Goal: Task Accomplishment & Management: Manage account settings

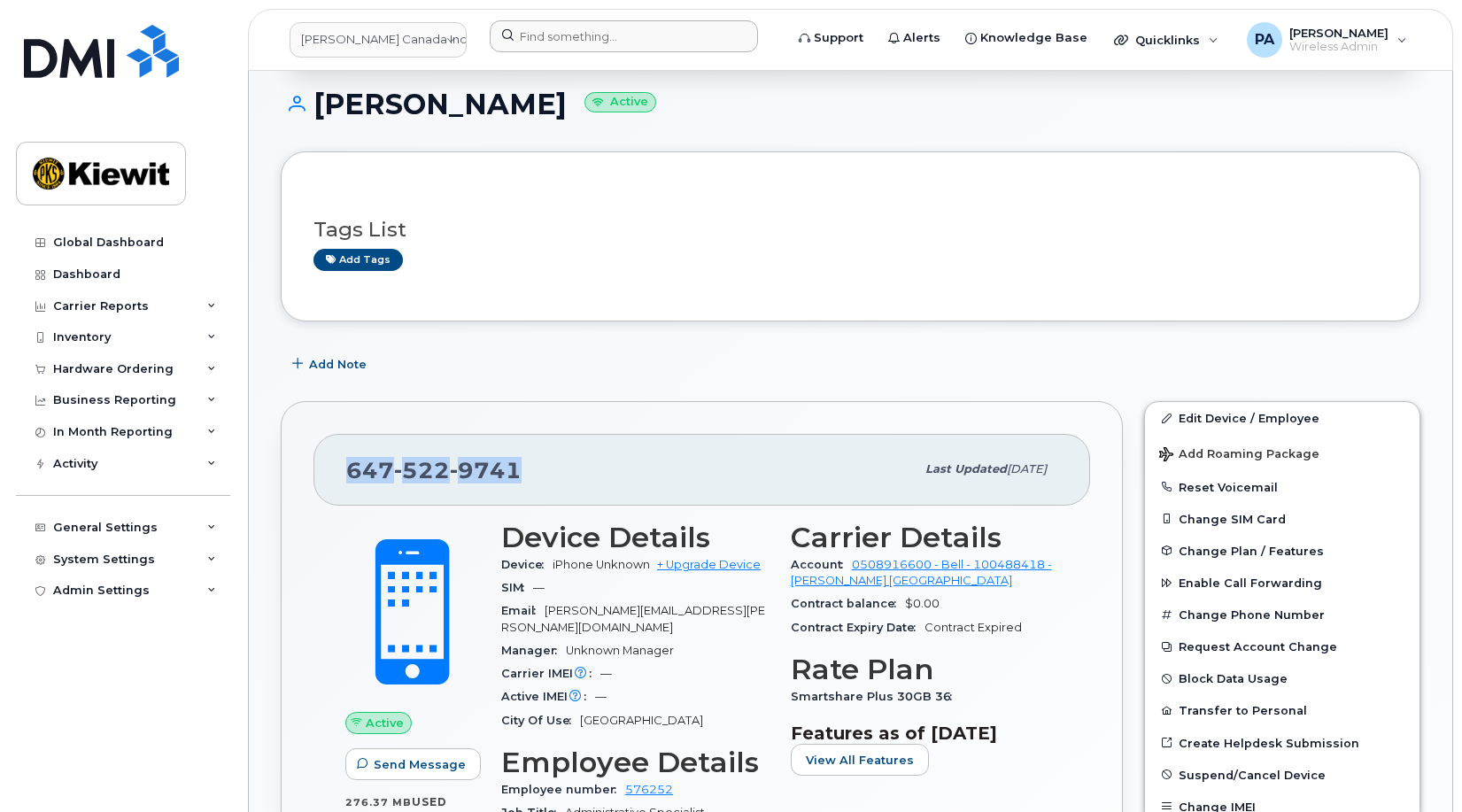
scroll to position [165, 0]
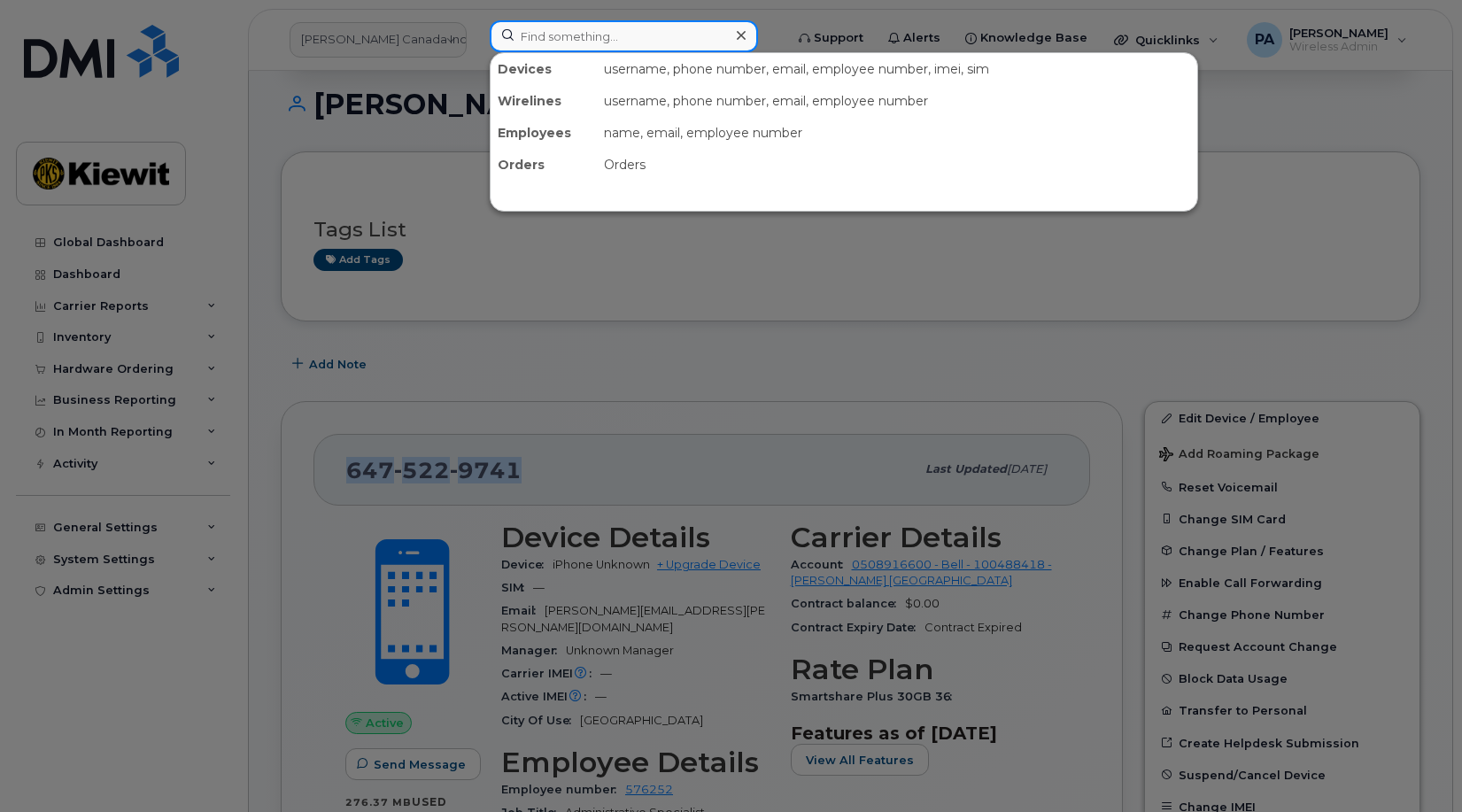
click at [594, 33] on input at bounding box center [623, 37] width 268 height 32
paste input "5873364399"
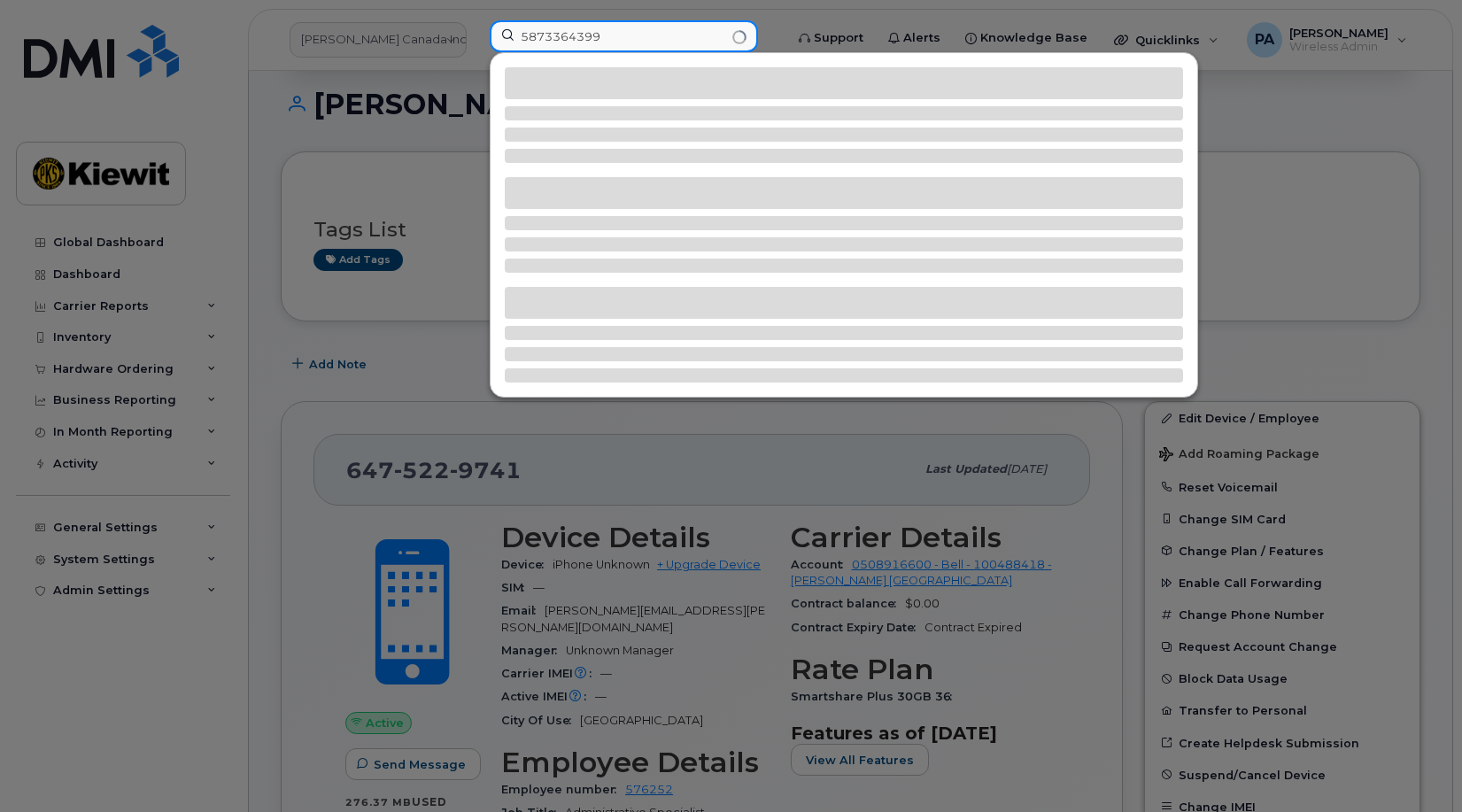
type input "5873364399"
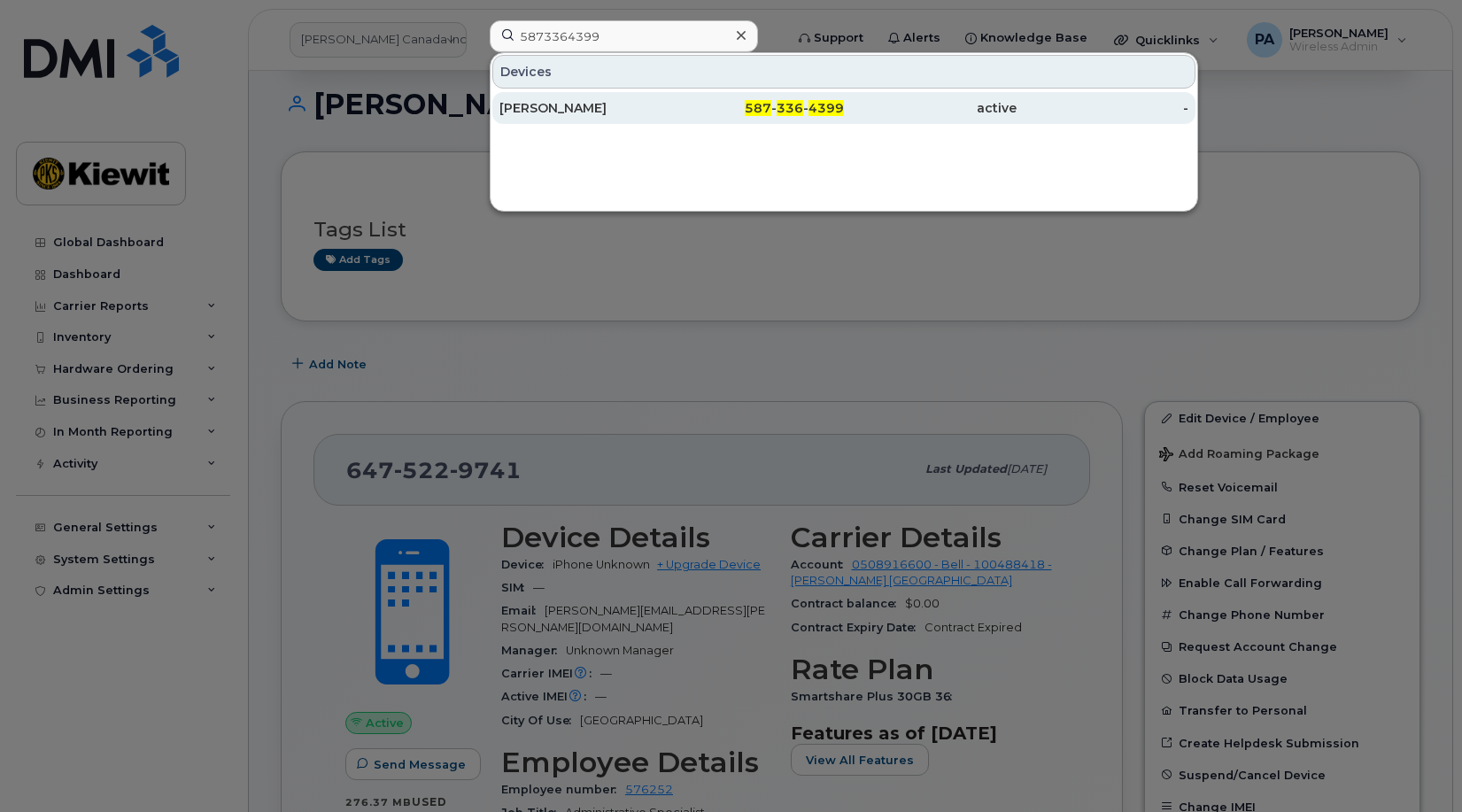
click at [530, 106] on div "Michael Hellinga" at bounding box center [586, 108] width 173 height 18
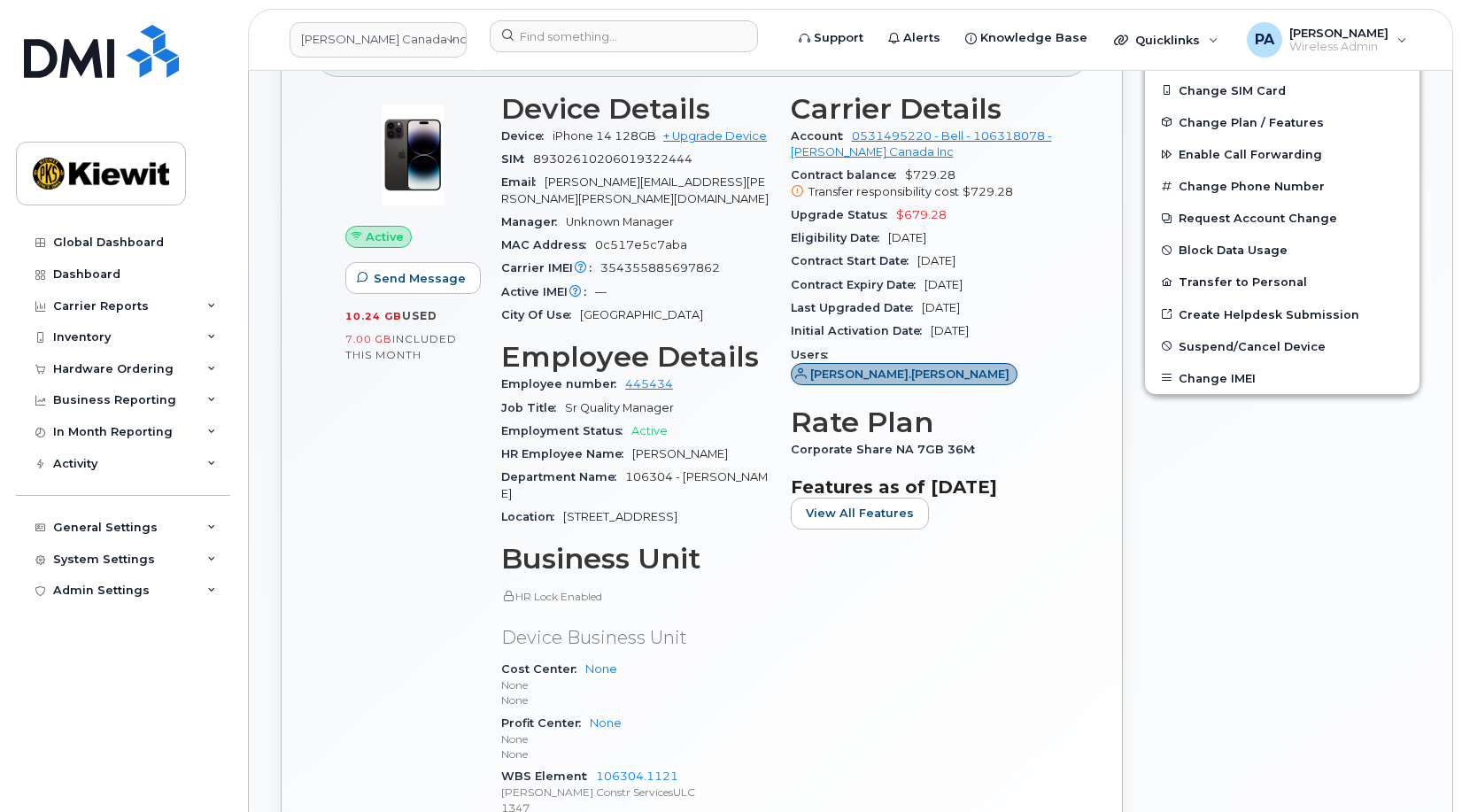
scroll to position [619, 0]
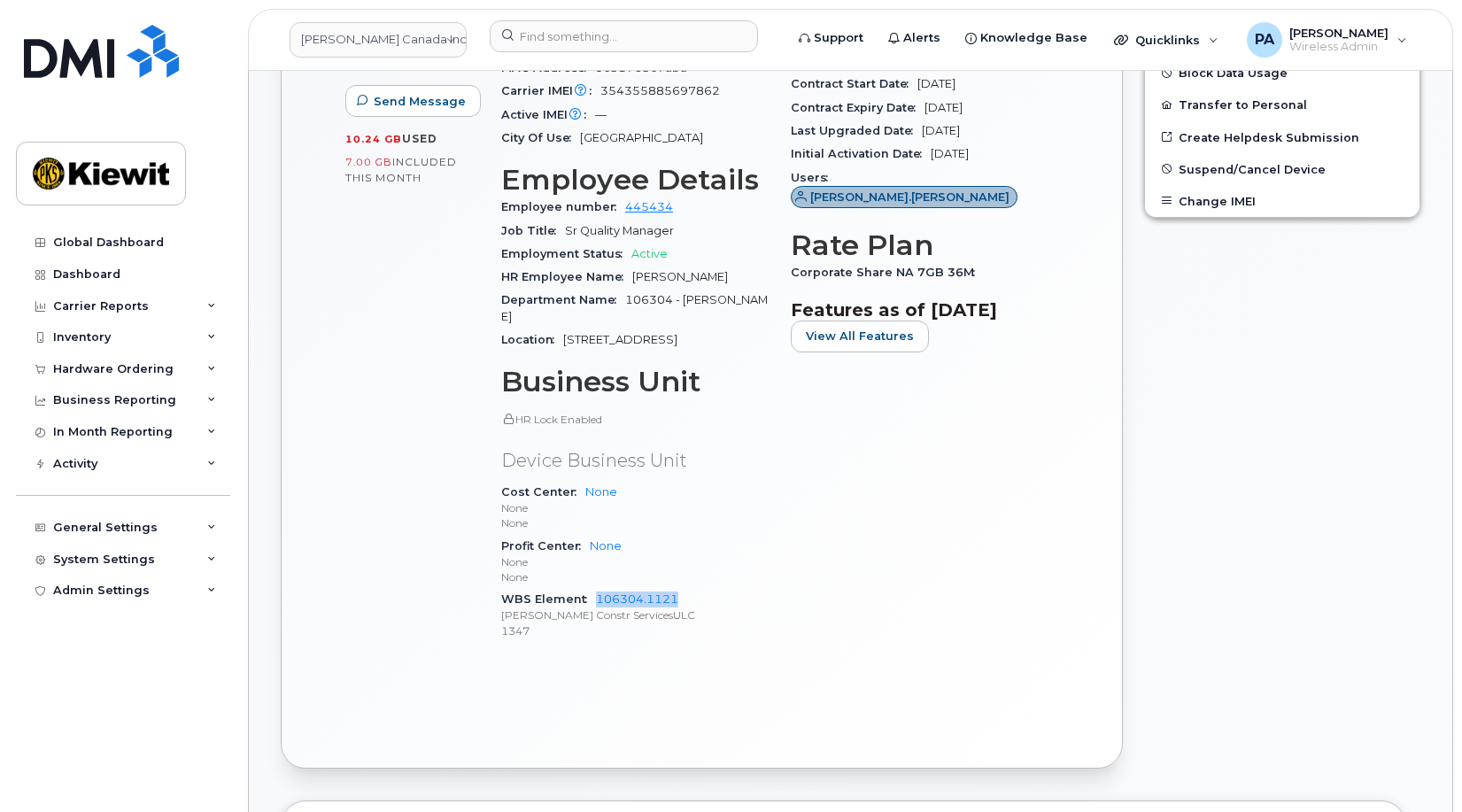
drag, startPoint x: 690, startPoint y: 570, endPoint x: 594, endPoint y: 571, distance: 96.0
click at [594, 588] on div "WBS Element 106304.1121 Kiewit Constr ServicesULC 1347" at bounding box center [635, 615] width 268 height 54
copy link "106304.1121"
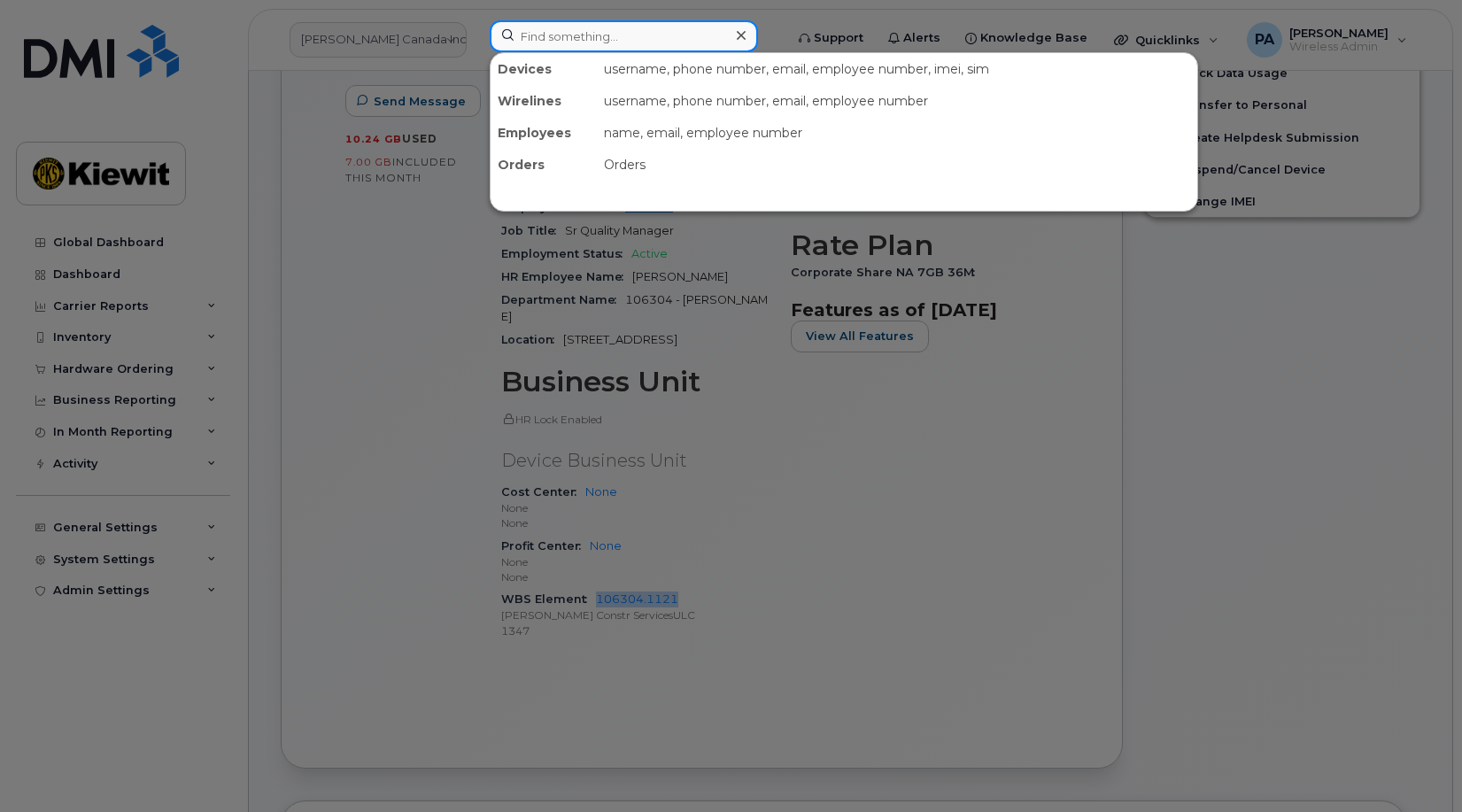
drag, startPoint x: 550, startPoint y: 27, endPoint x: 606, endPoint y: 37, distance: 56.9
click at [550, 27] on input at bounding box center [623, 37] width 268 height 32
paste input "4038019286"
type input "4038019286"
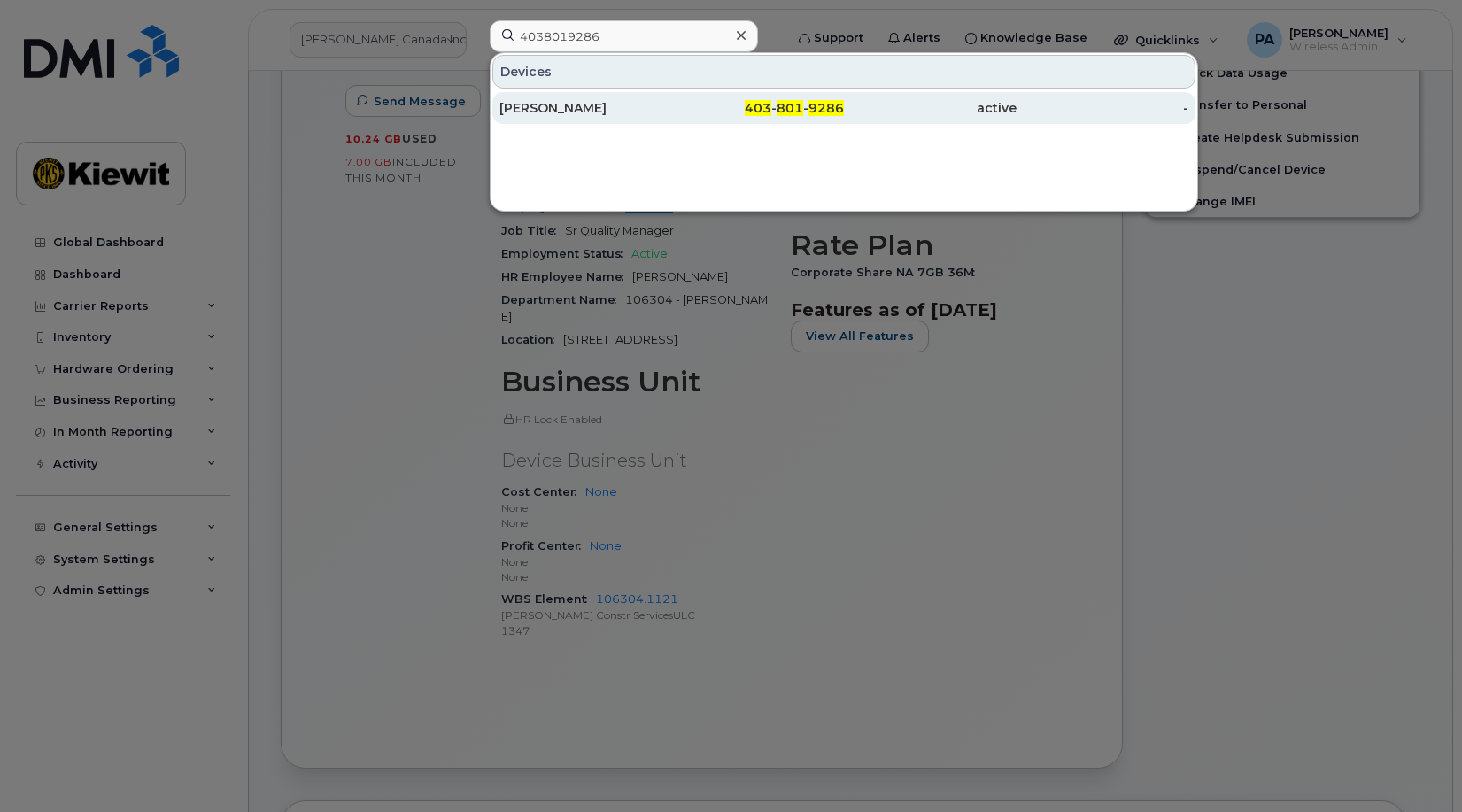
click at [560, 102] on div "Justin Ostevik" at bounding box center [586, 108] width 173 height 18
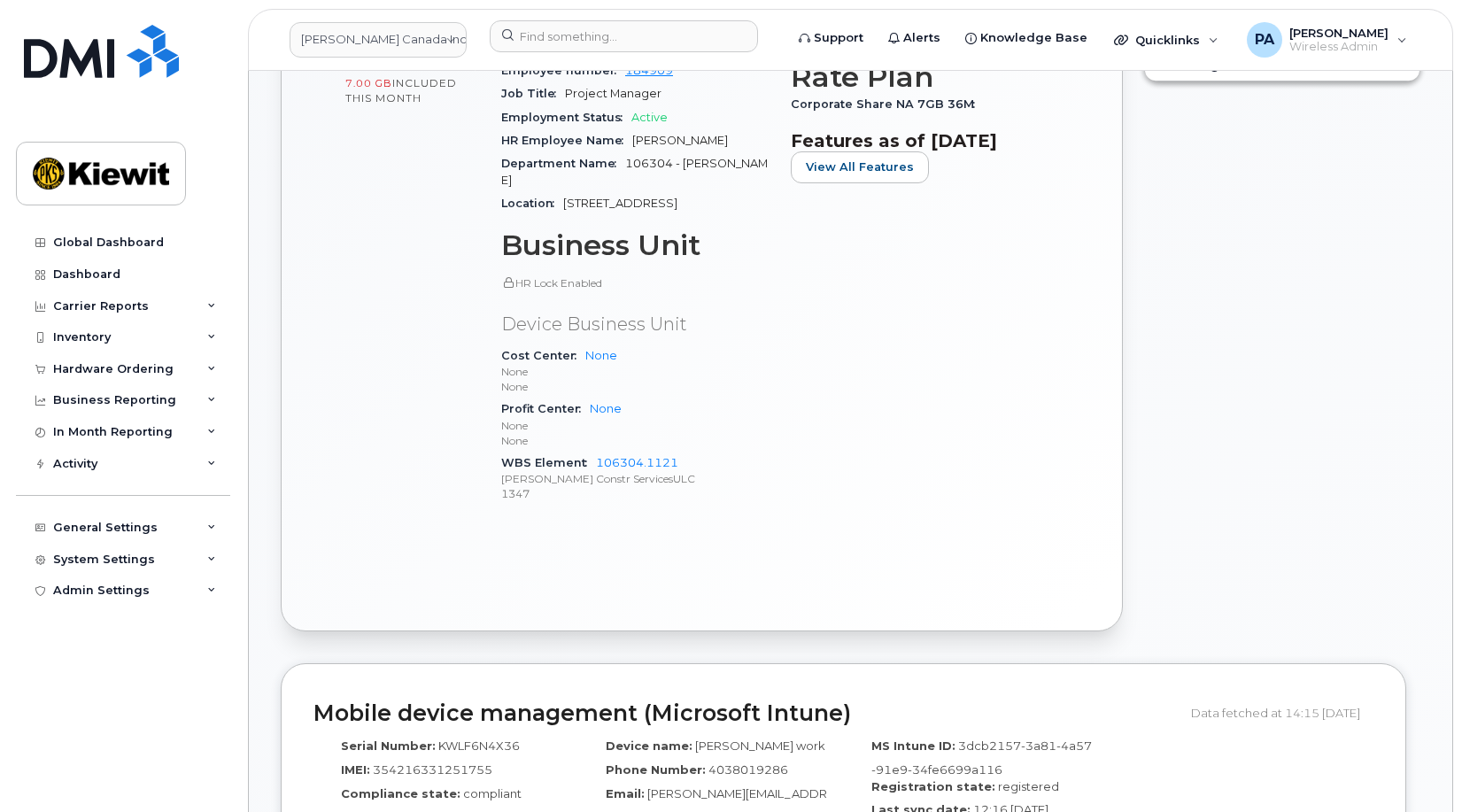
scroll to position [885, 0]
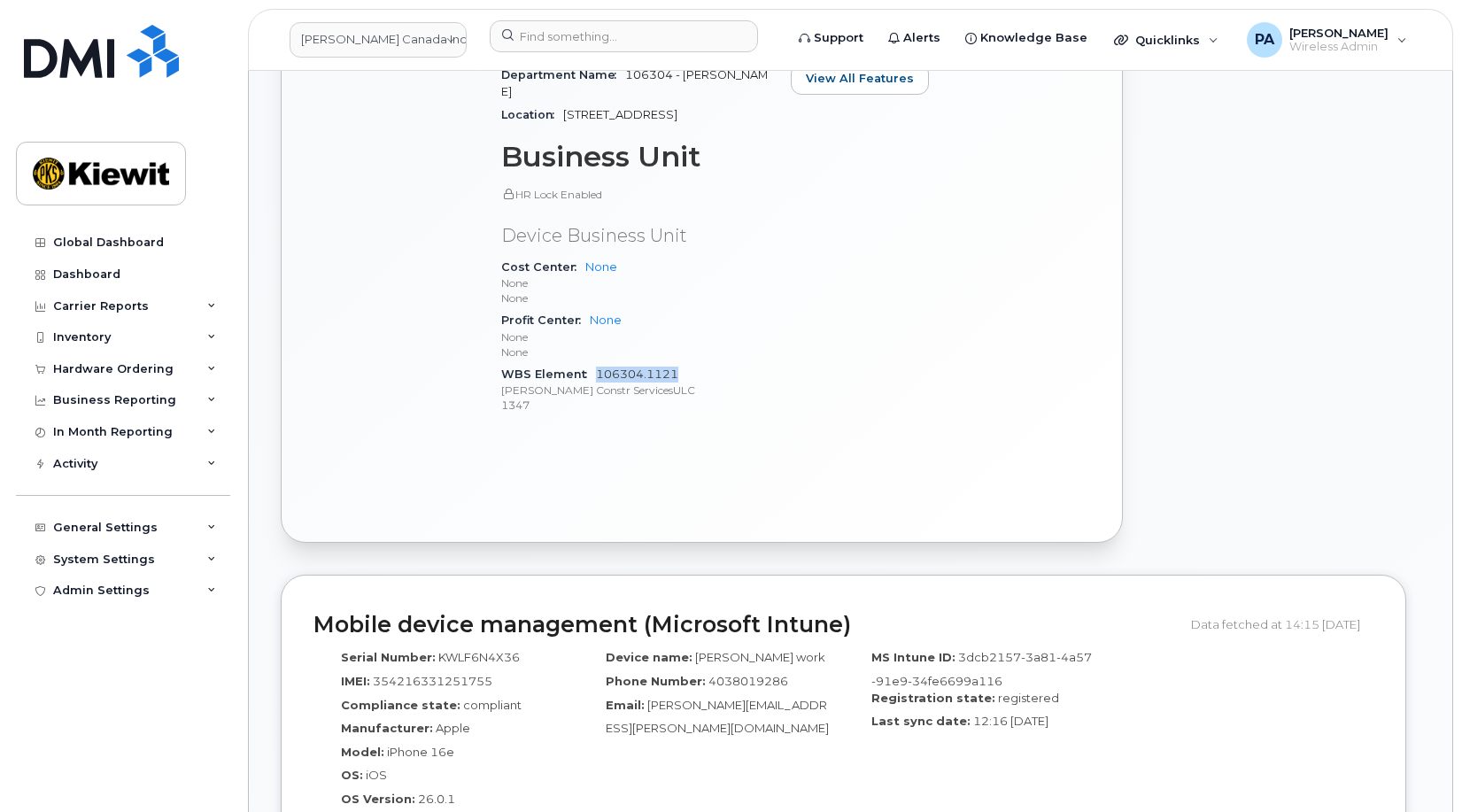
drag, startPoint x: 658, startPoint y: 342, endPoint x: 595, endPoint y: 347, distance: 63.2
click at [595, 363] on div "WBS Element 106304.1121 Kiewit Constr ServicesULC 1347" at bounding box center [635, 390] width 268 height 54
copy link "106304.1121"
click at [117, 695] on div "Global Dashboard Dashboard Carrier Reports Monthly Billing Data Daily Data Pool…" at bounding box center [125, 505] width 218 height 559
click at [112, 525] on div "General Settings" at bounding box center [105, 528] width 104 height 14
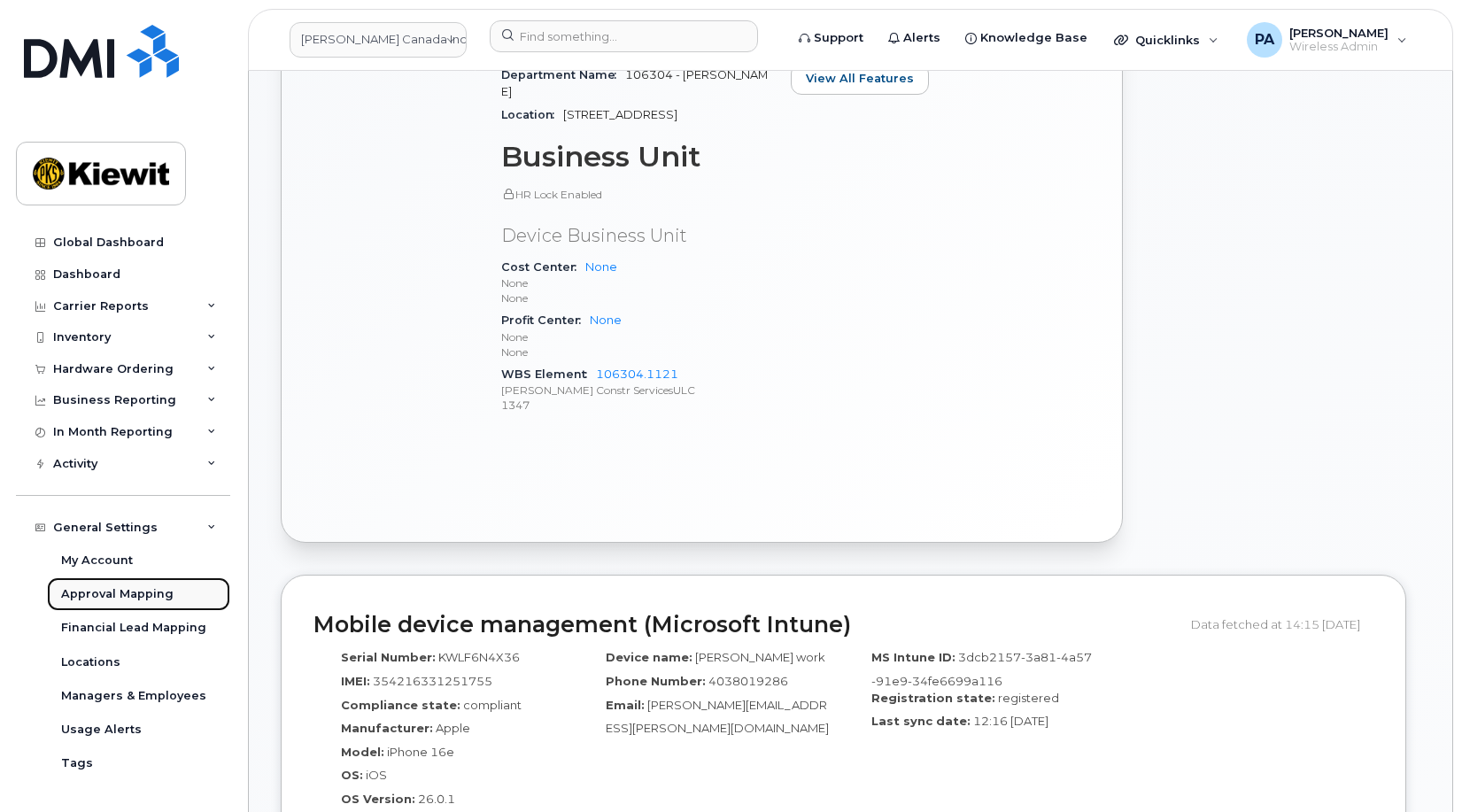
click at [112, 595] on div "Approval Mapping" at bounding box center [118, 595] width 112 height 16
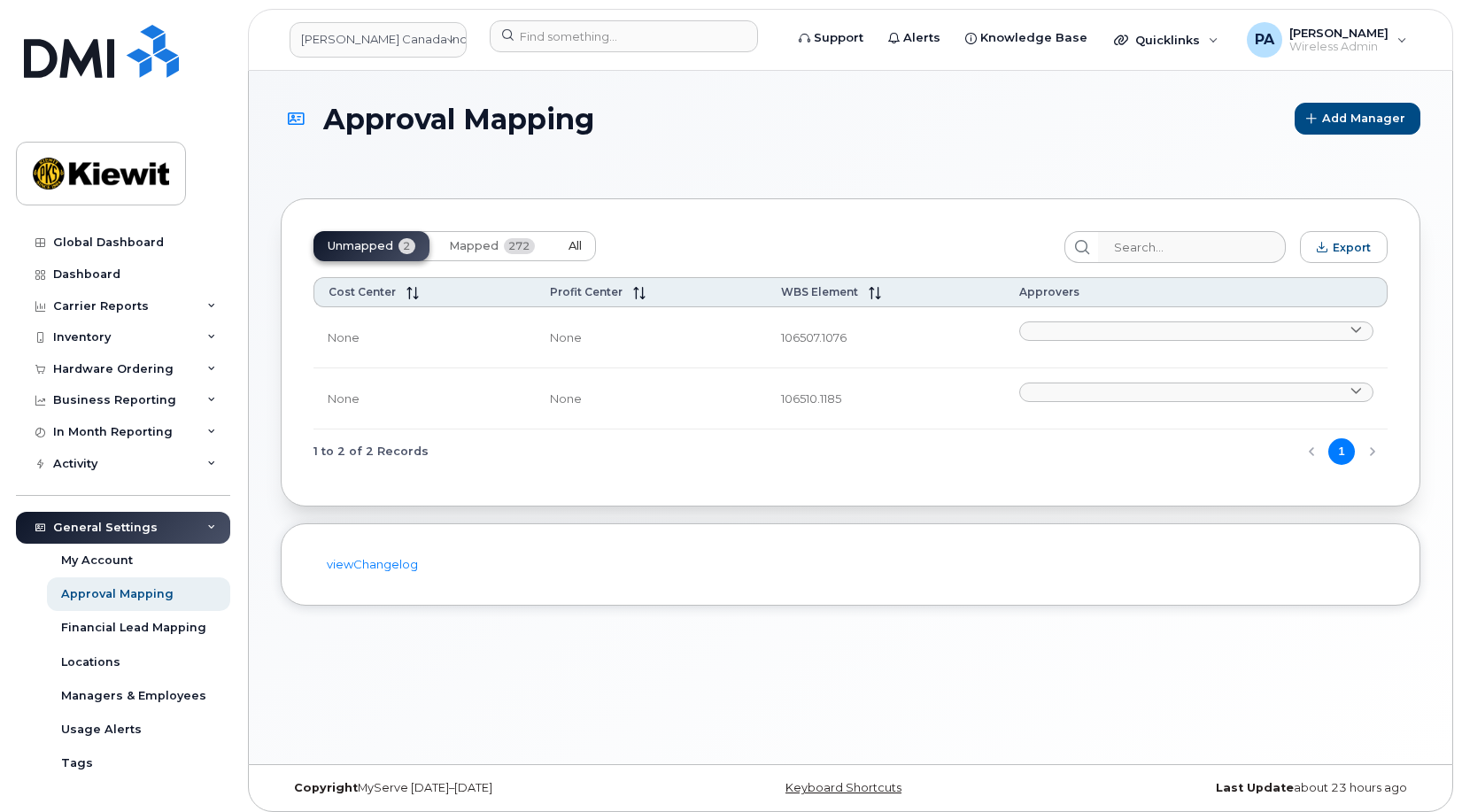
click at [585, 243] on button "All" at bounding box center [575, 246] width 42 height 30
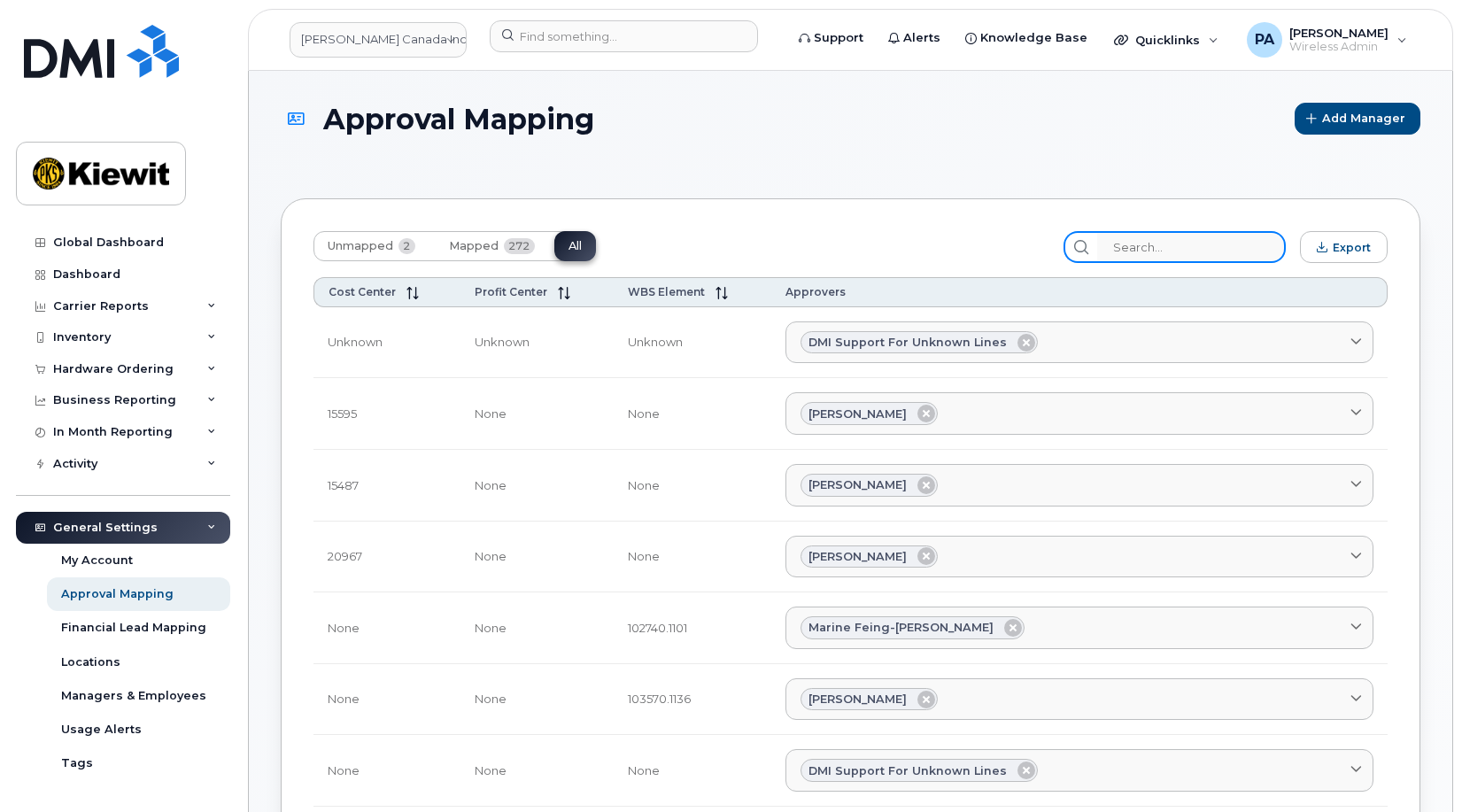
click at [1187, 240] on input "search" at bounding box center [1192, 247] width 189 height 32
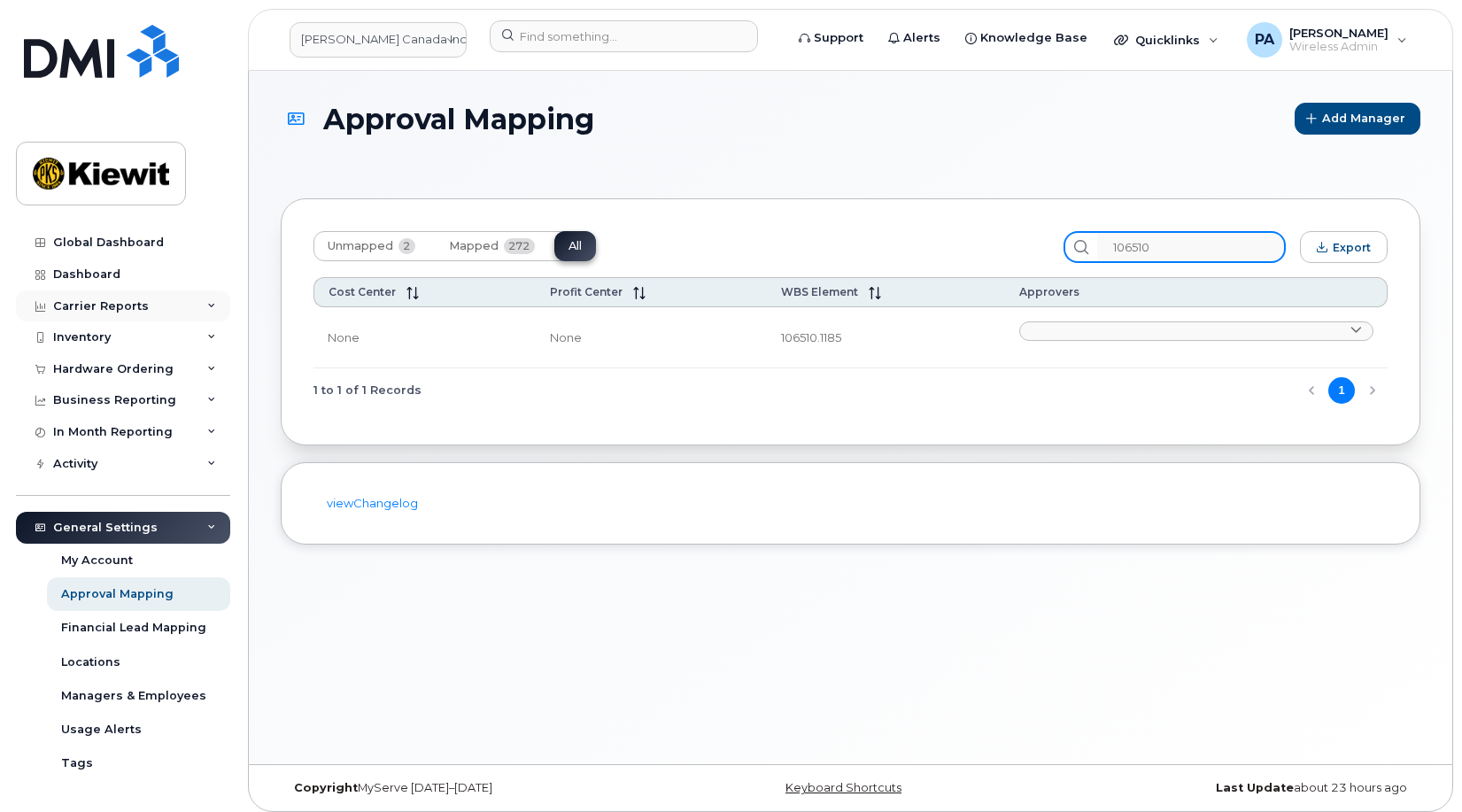
type input "106510"
drag, startPoint x: 1191, startPoint y: 251, endPoint x: 777, endPoint y: 278, distance: 414.9
click at [785, 277] on div "Unmapped 2 Mapped 272 All 106510 Export Cost Center Profit Center WBS Element A…" at bounding box center [850, 322] width 1140 height 247
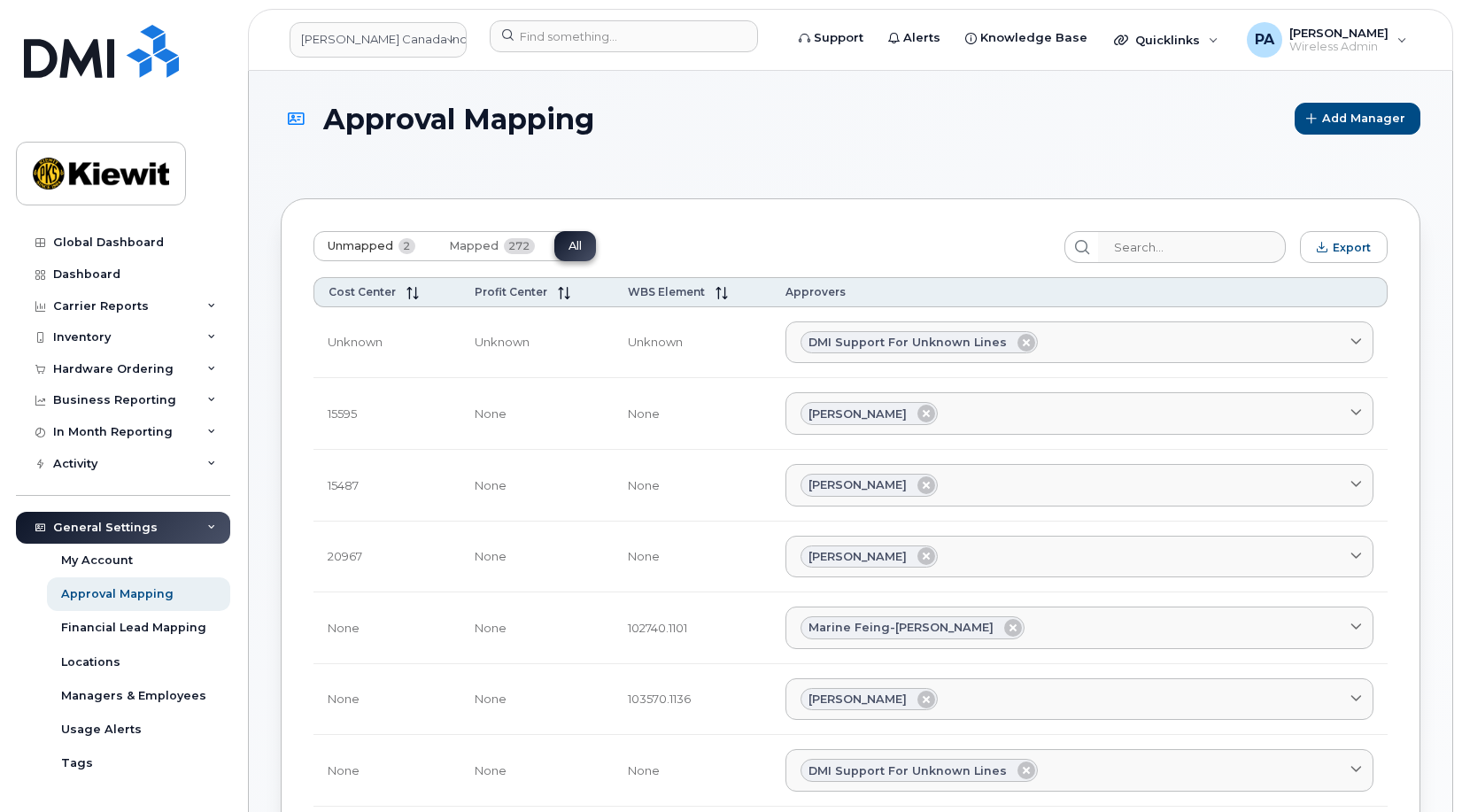
click at [374, 239] on span "Unmapped" at bounding box center [361, 246] width 66 height 14
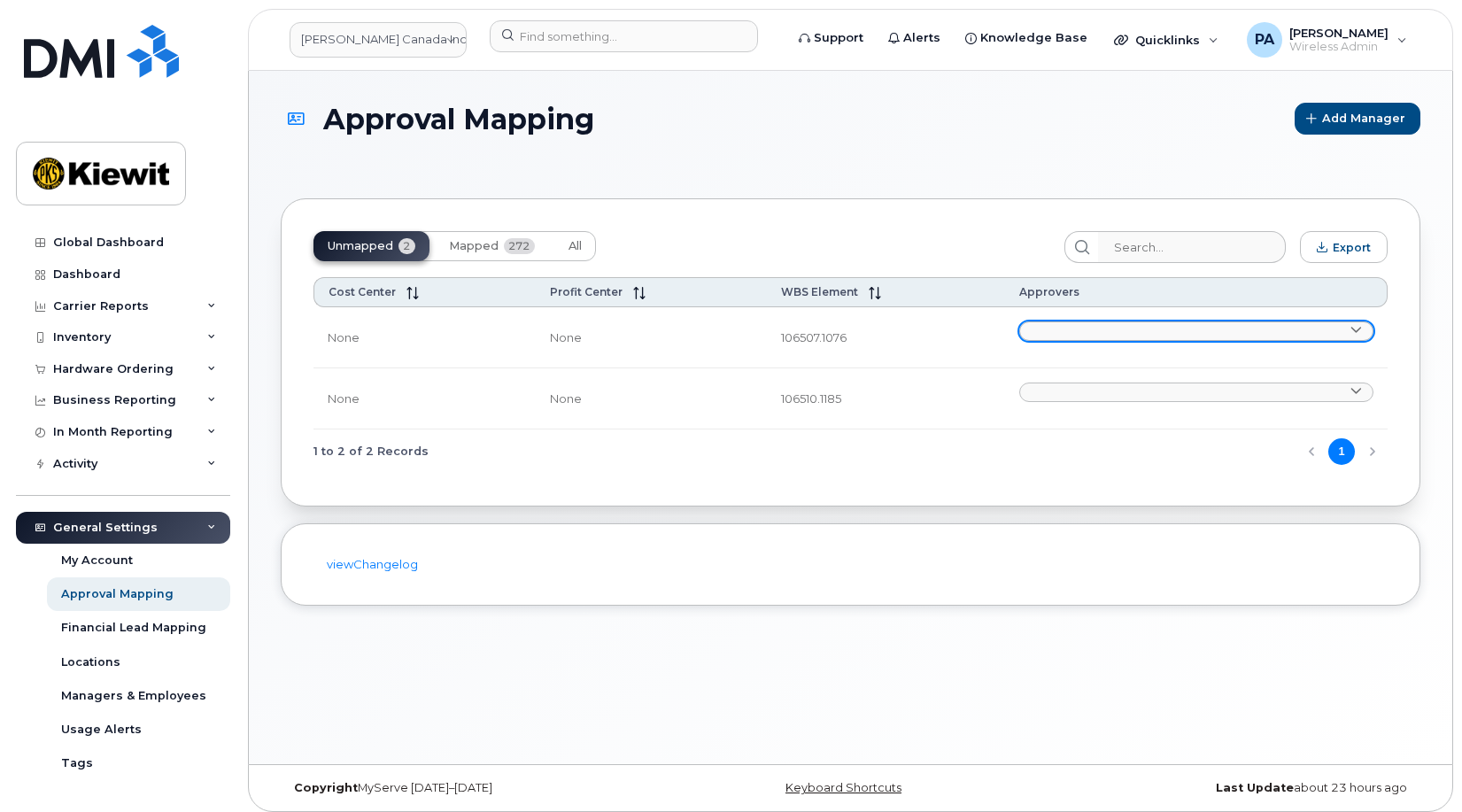
click at [1085, 332] on link at bounding box center [1196, 332] width 354 height 20
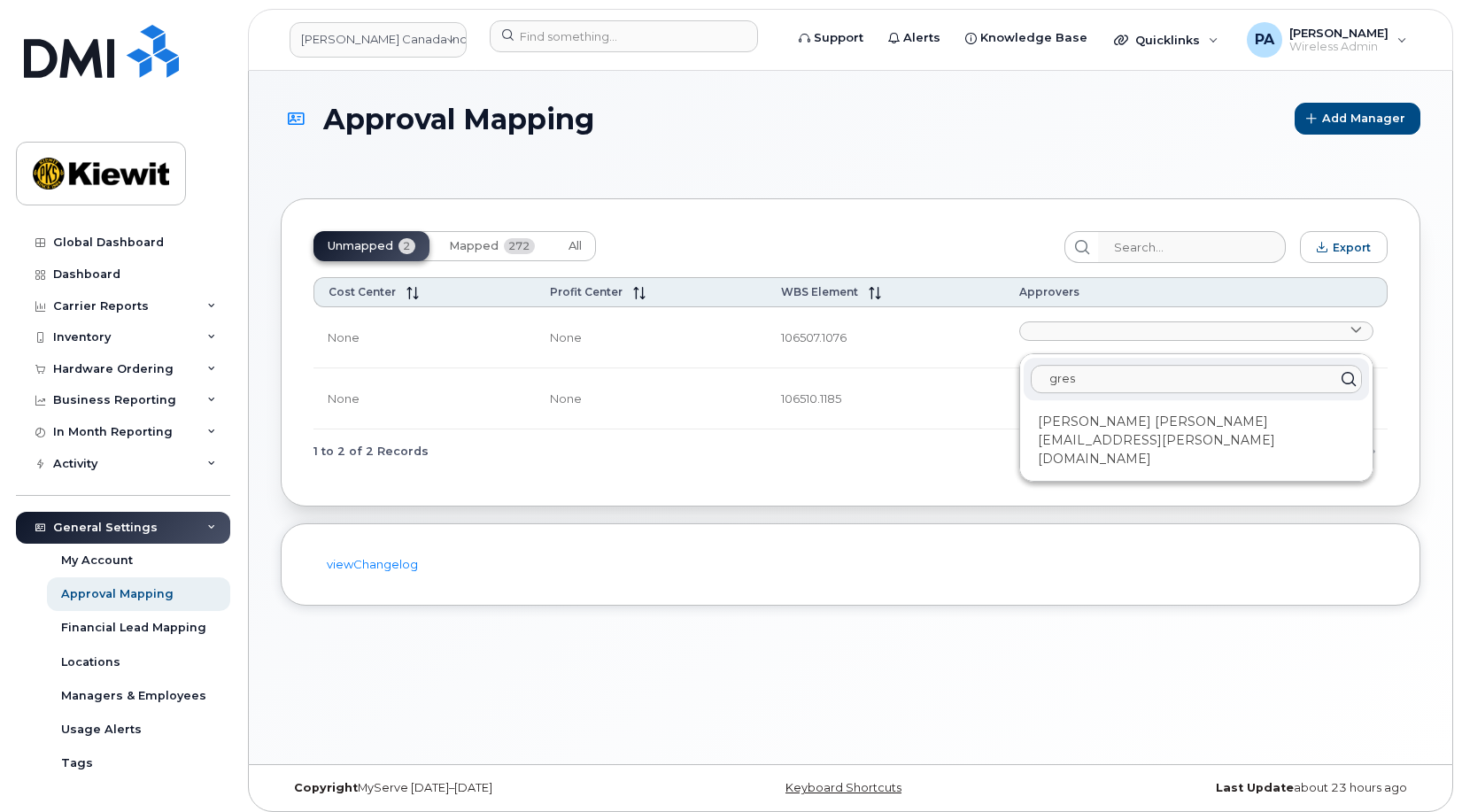
type input "gres"
click at [941, 454] on div "1 to 2 of 2 Records 1" at bounding box center [850, 452] width 1074 height 45
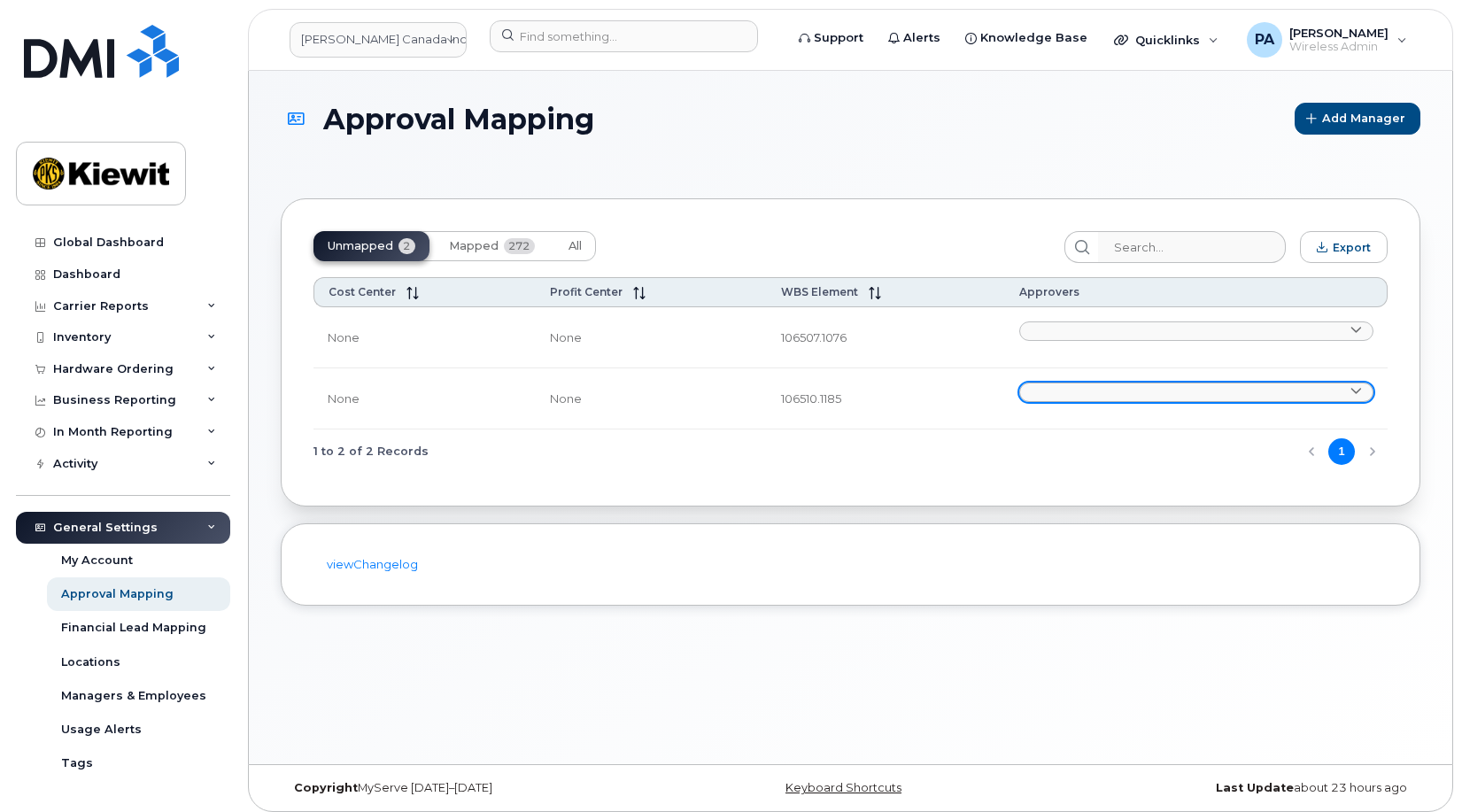
click at [1065, 391] on link at bounding box center [1196, 392] width 354 height 20
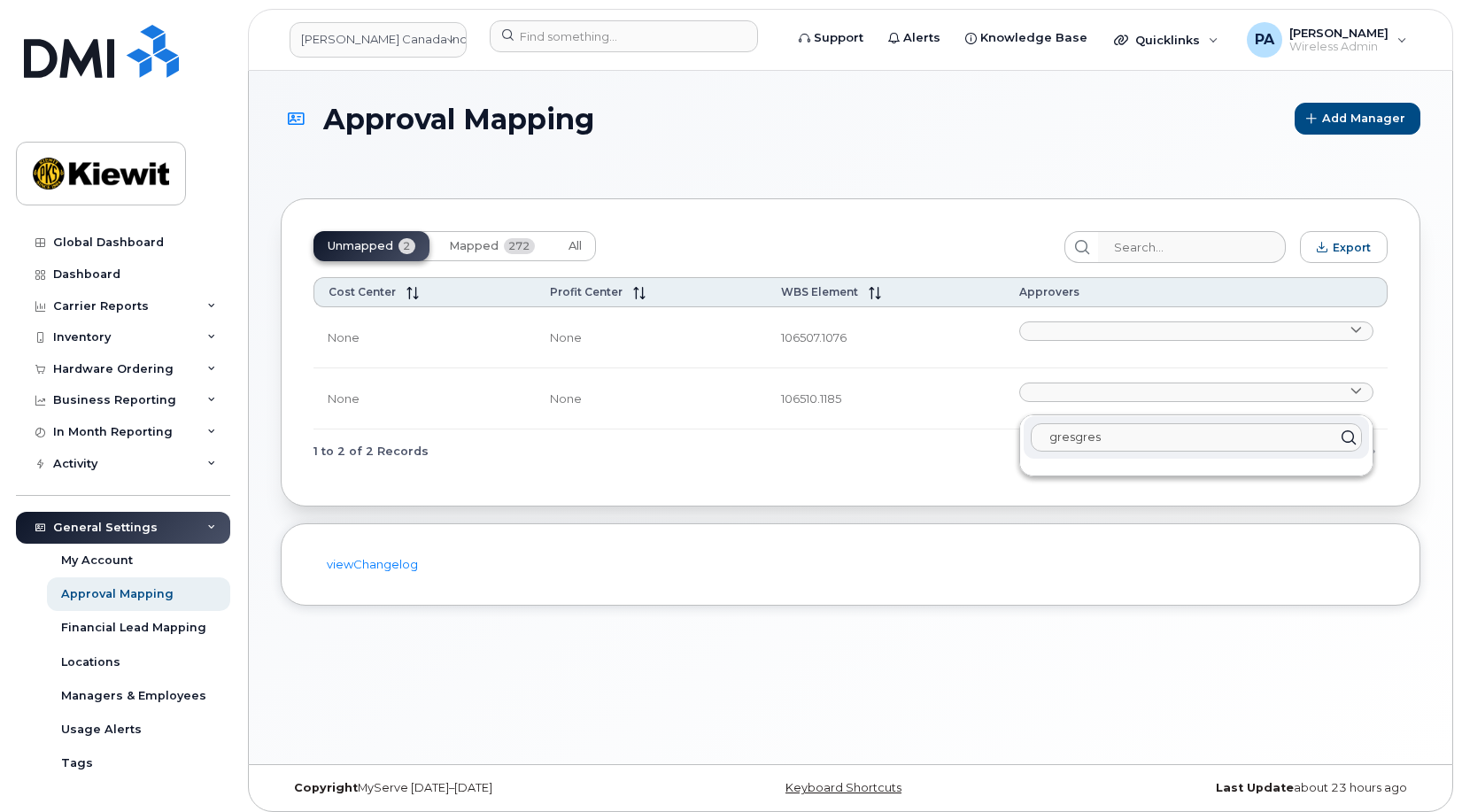
drag, startPoint x: 1112, startPoint y: 434, endPoint x: 994, endPoint y: 436, distance: 118.0
click at [994, 436] on div "Cost Center Profit Center WBS Element Approvers None None 106507.1076 gresgres …" at bounding box center [850, 375] width 1074 height 197
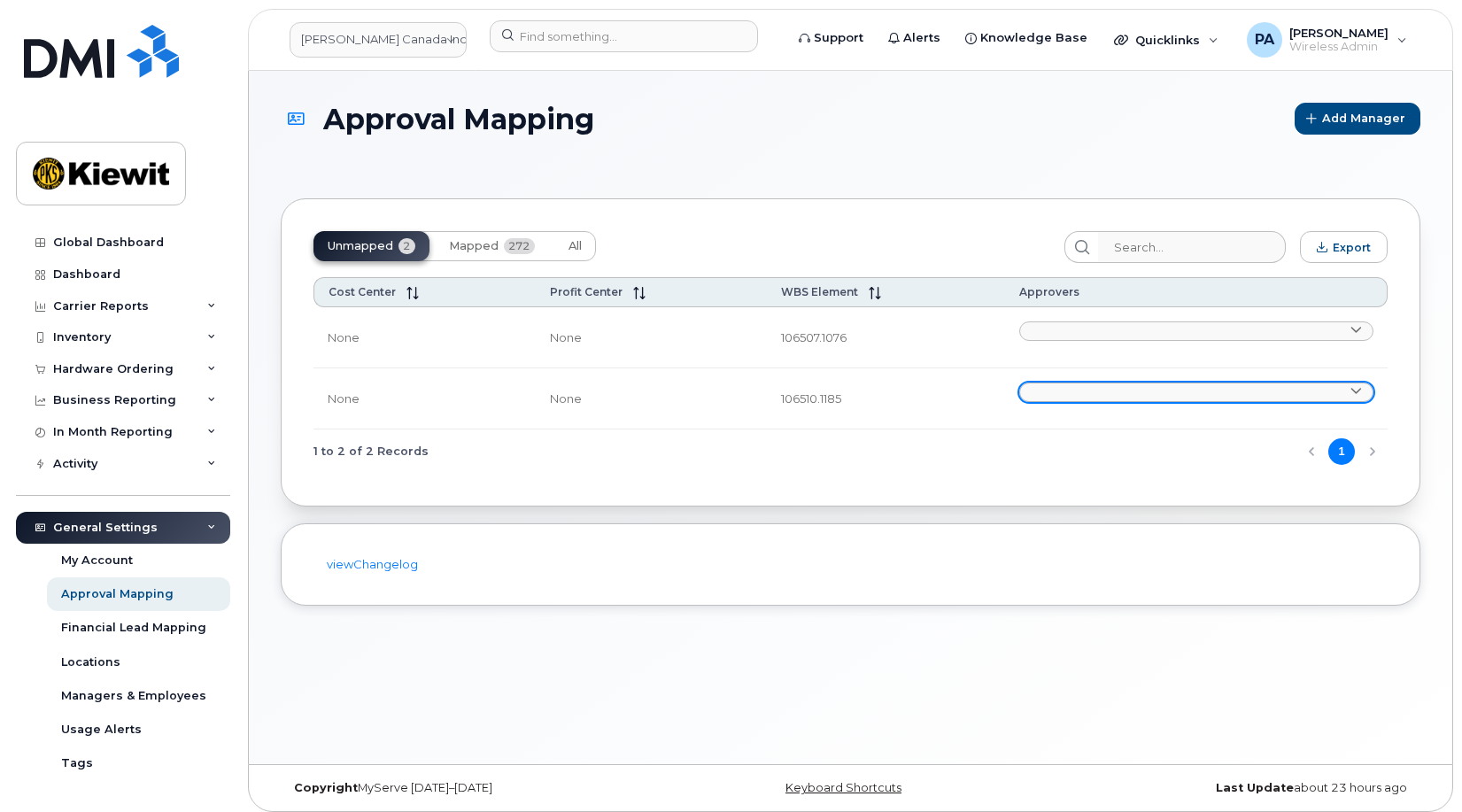
click at [1061, 398] on link at bounding box center [1196, 392] width 354 height 20
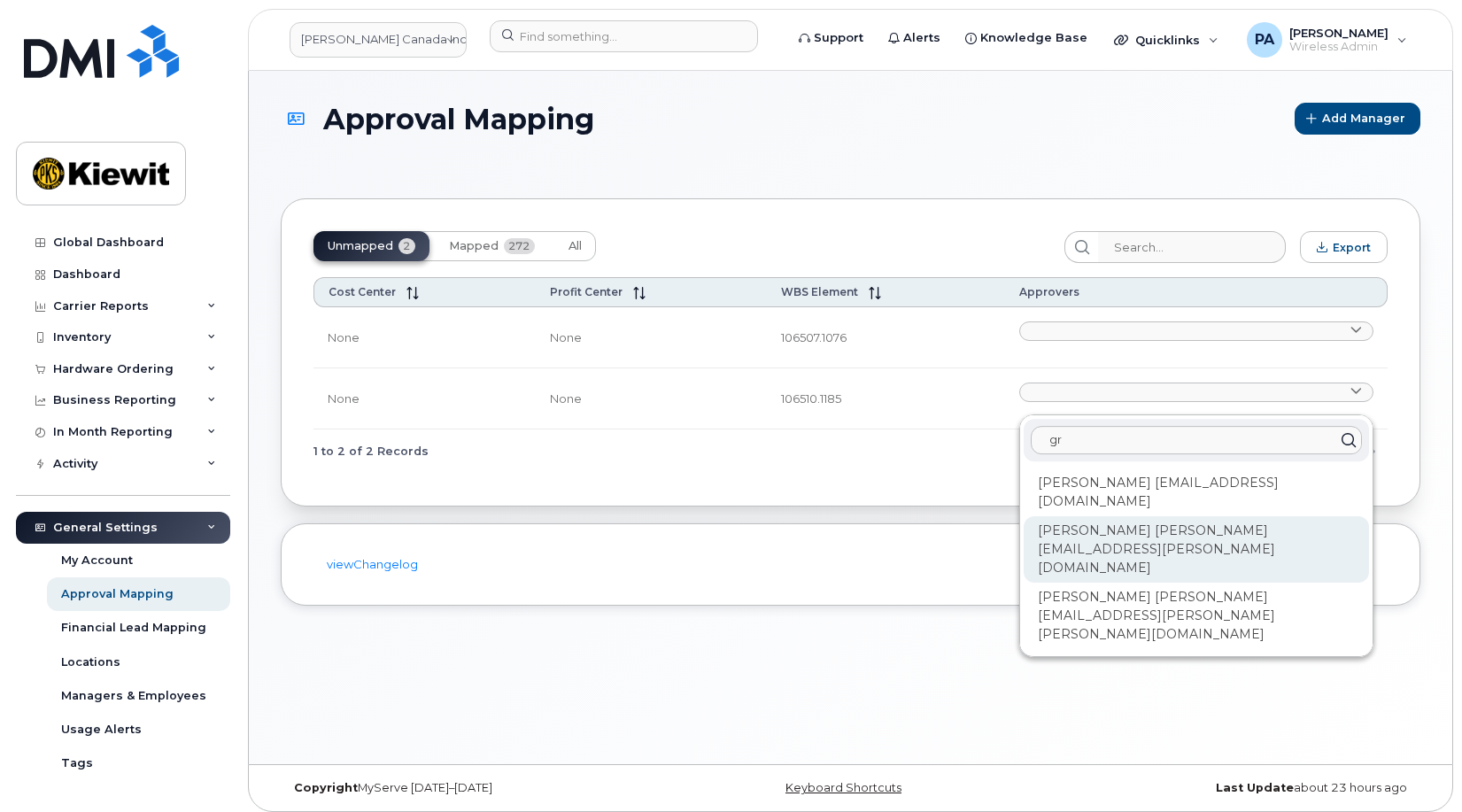
type input "gr"
click at [1082, 516] on div "Gresa Saraci GRESA.SARACI@KIEWIT.COM" at bounding box center [1195, 549] width 345 height 67
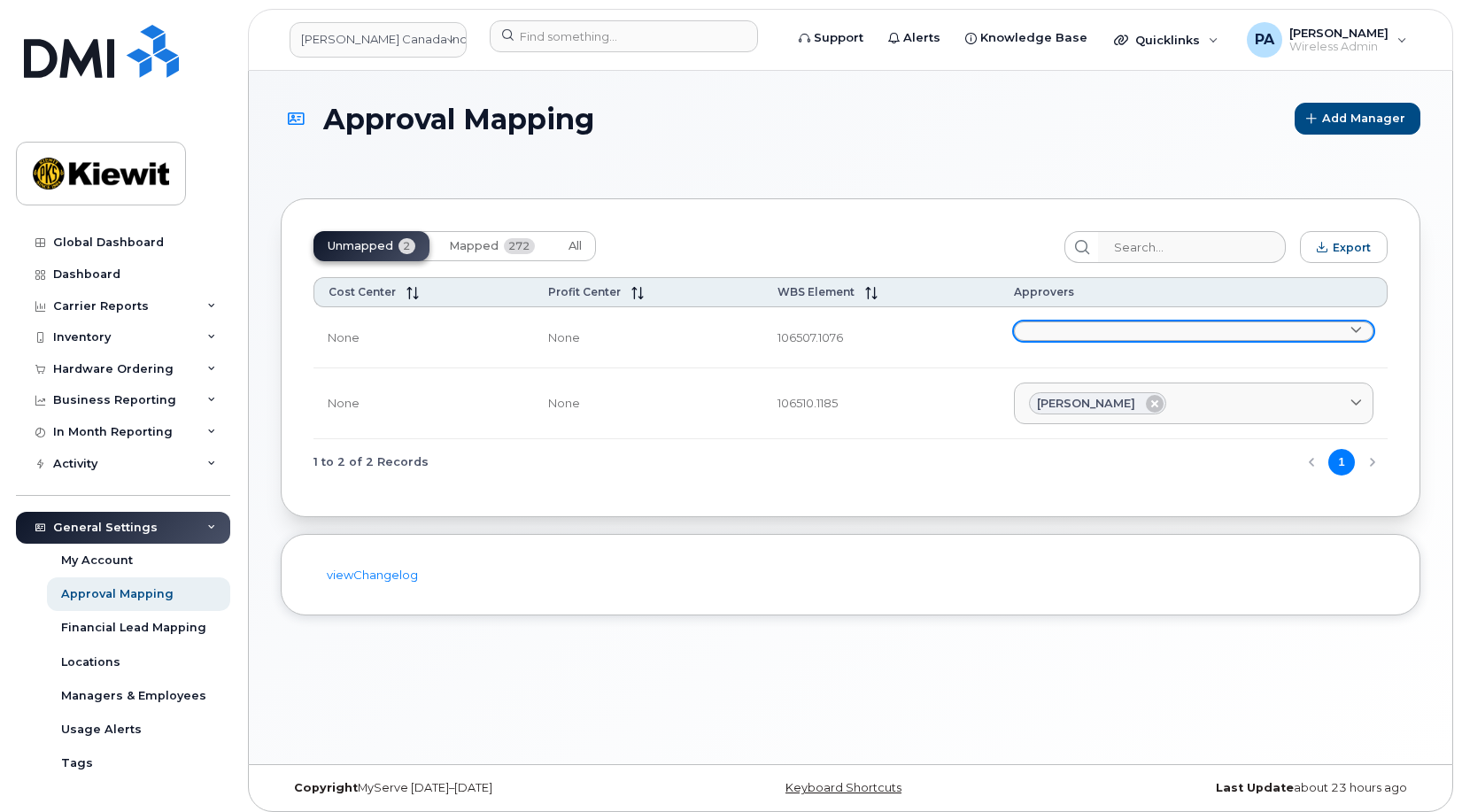
click at [1062, 333] on link at bounding box center [1194, 332] width 359 height 20
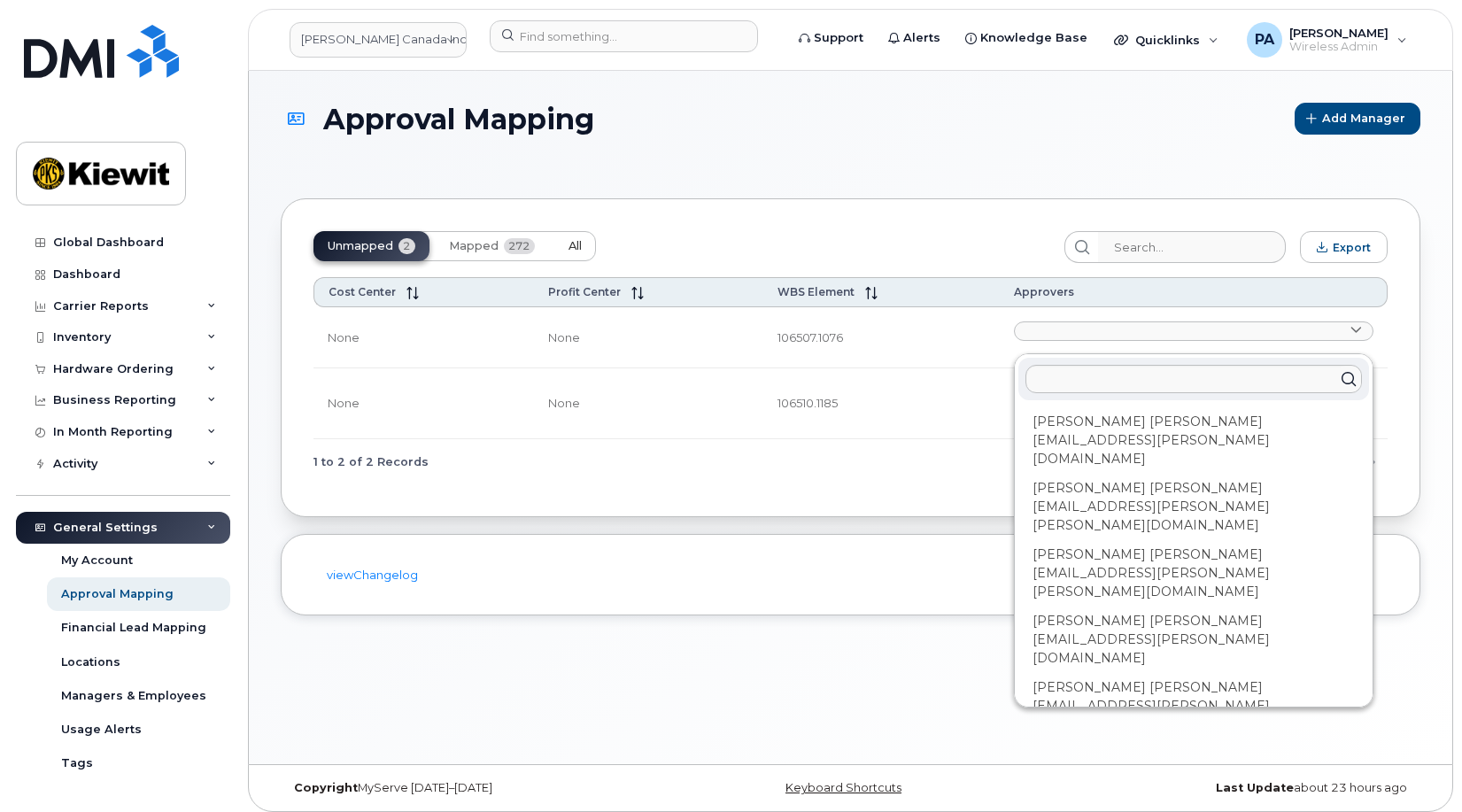
click at [573, 239] on span "All" at bounding box center [575, 246] width 13 height 14
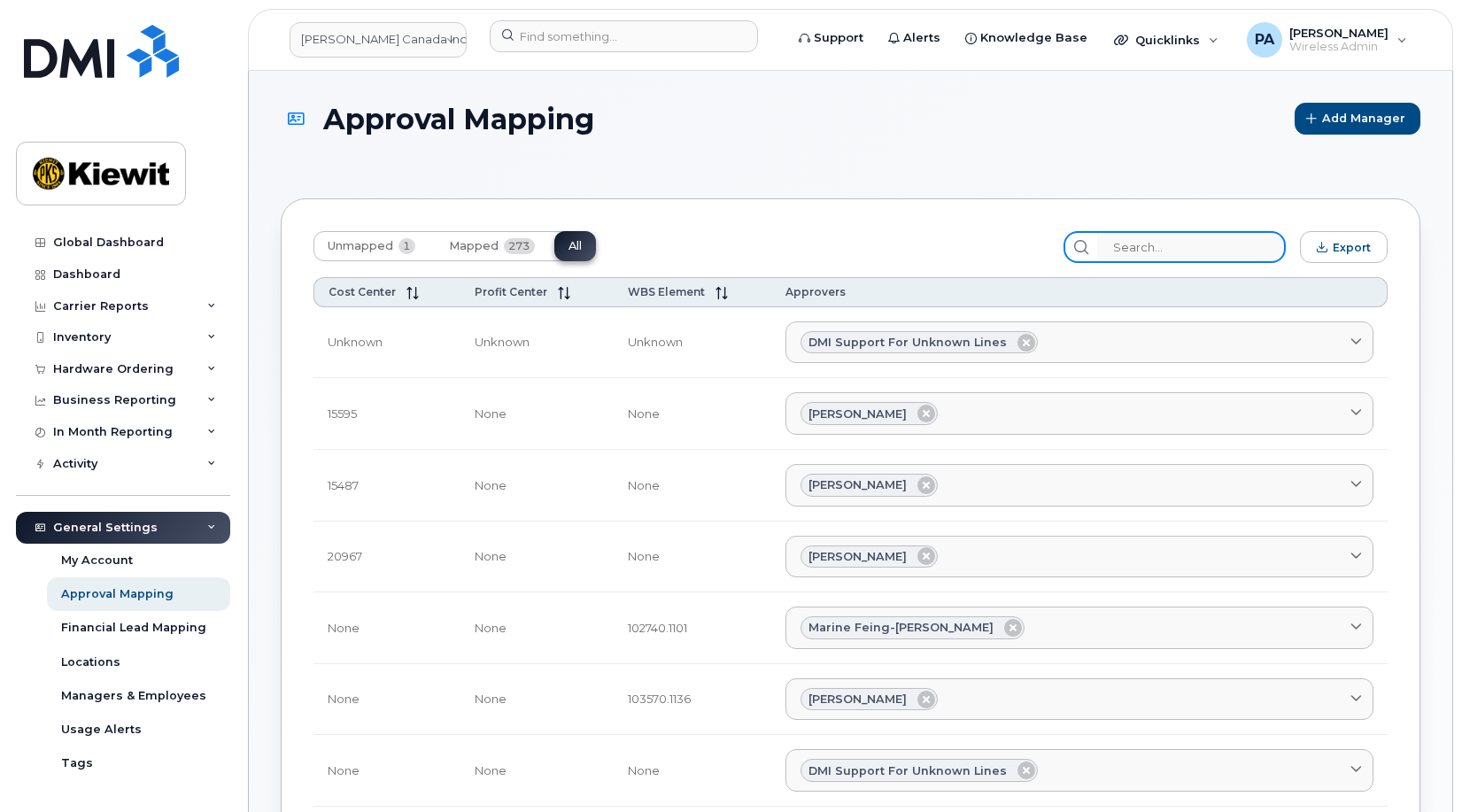
click at [1177, 250] on input "search" at bounding box center [1192, 247] width 189 height 32
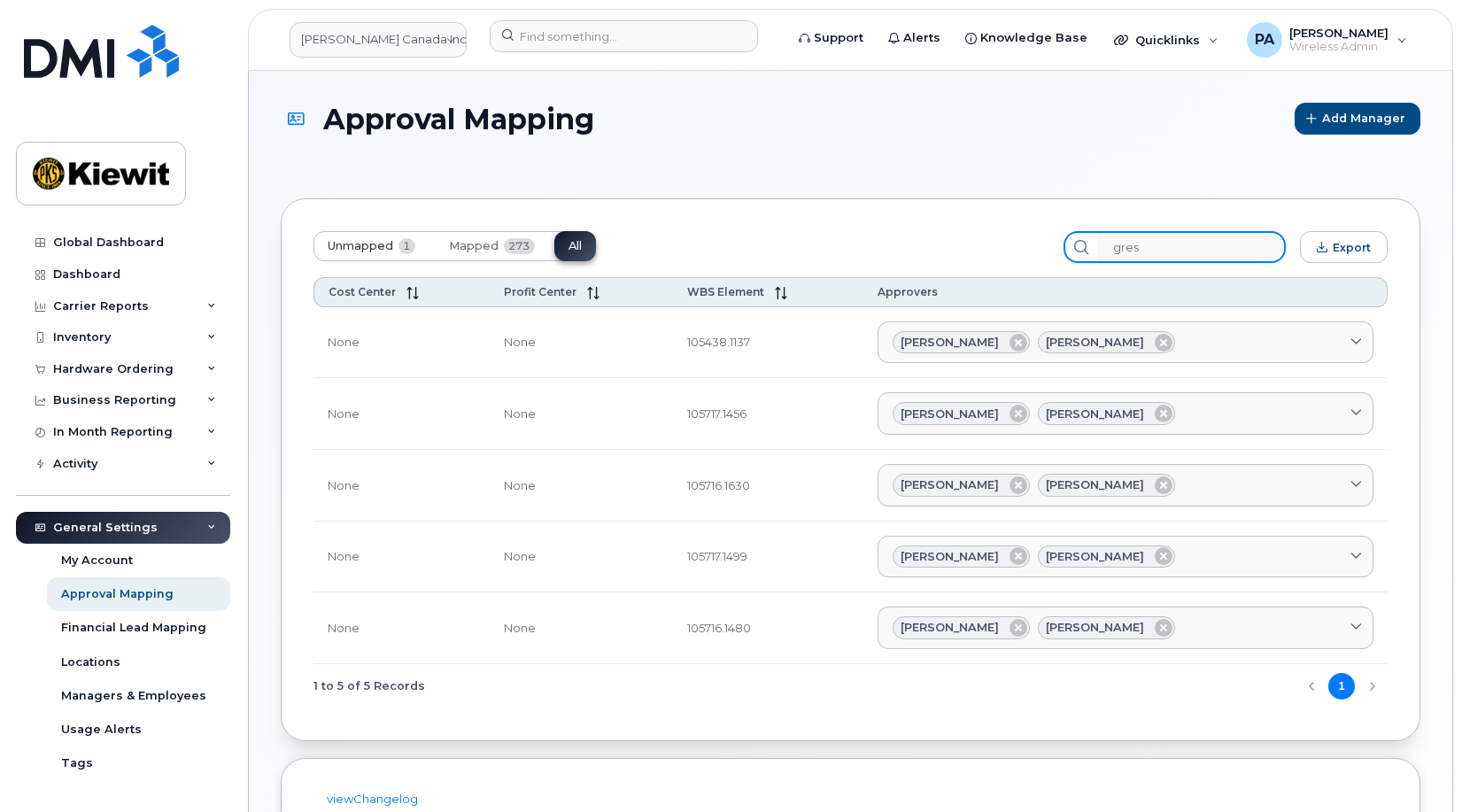
type input "gres"
click at [359, 250] on span "Unmapped" at bounding box center [361, 246] width 66 height 14
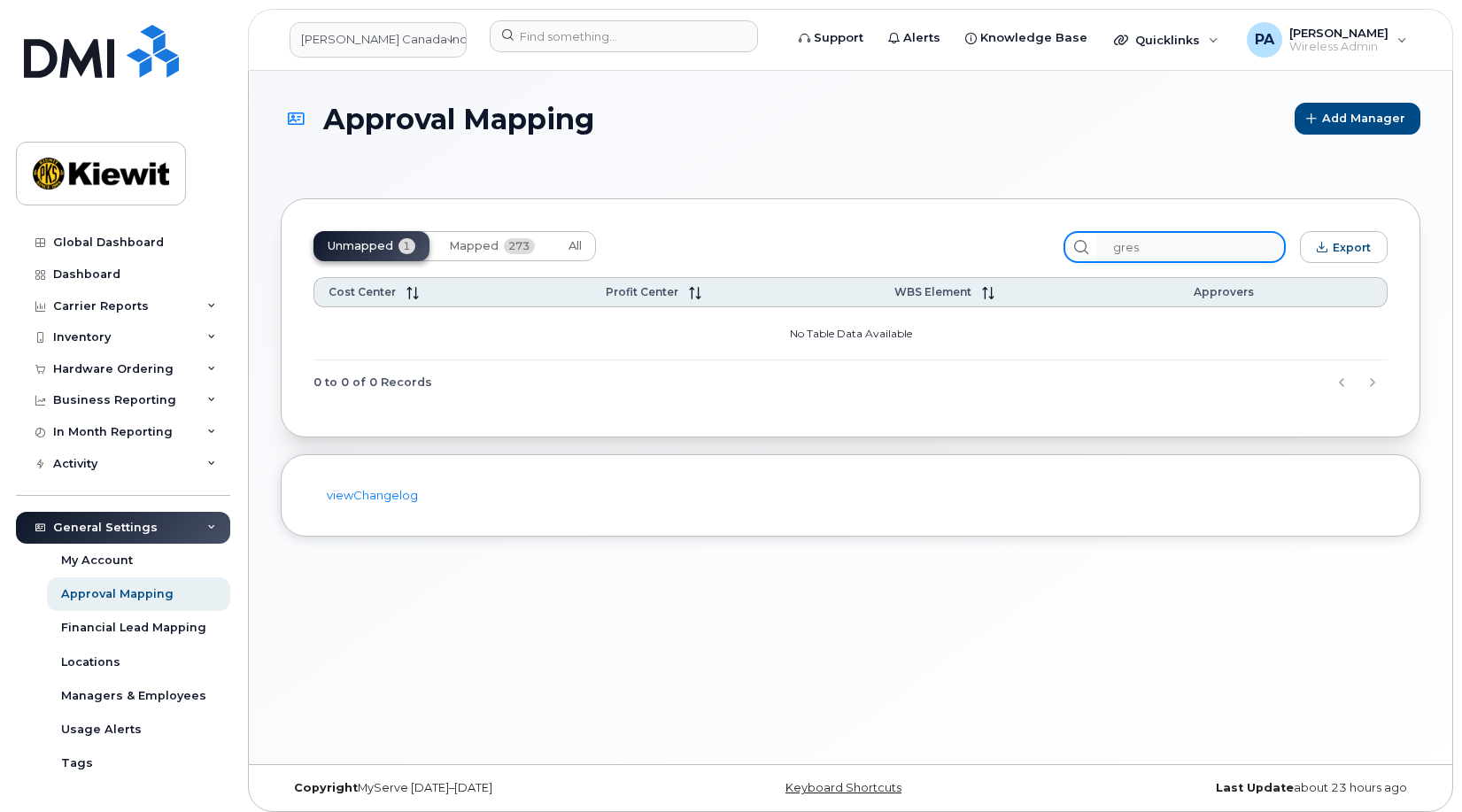
drag, startPoint x: 1175, startPoint y: 244, endPoint x: 758, endPoint y: 208, distance: 418.6
click at [799, 221] on div "Unmapped 1 Mapped 273 All gres Export Cost Center Profit Center WBS Element App…" at bounding box center [850, 318] width 1140 height 239
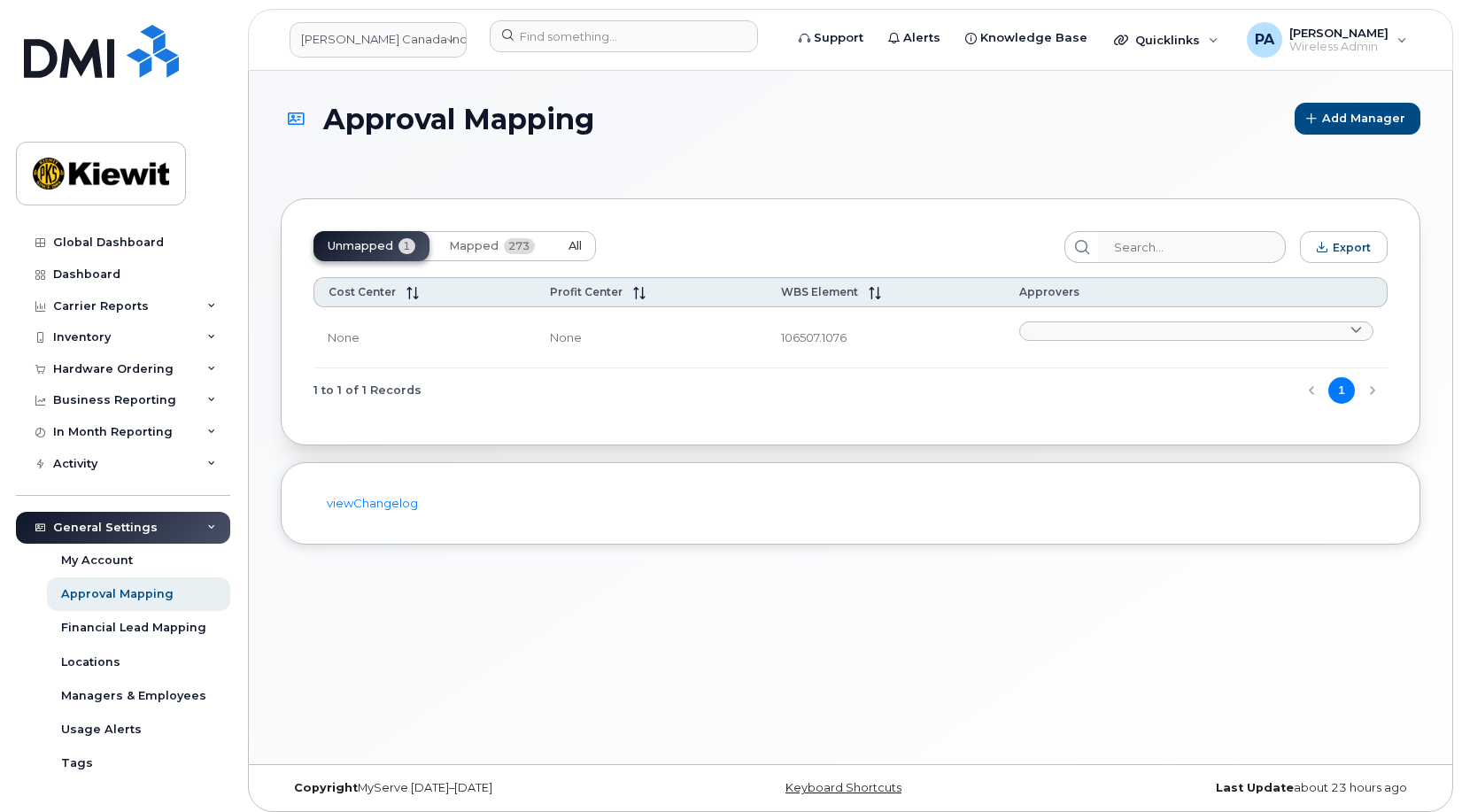
drag, startPoint x: 576, startPoint y: 249, endPoint x: 630, endPoint y: 258, distance: 54.7
click at [576, 248] on span "All" at bounding box center [575, 246] width 13 height 14
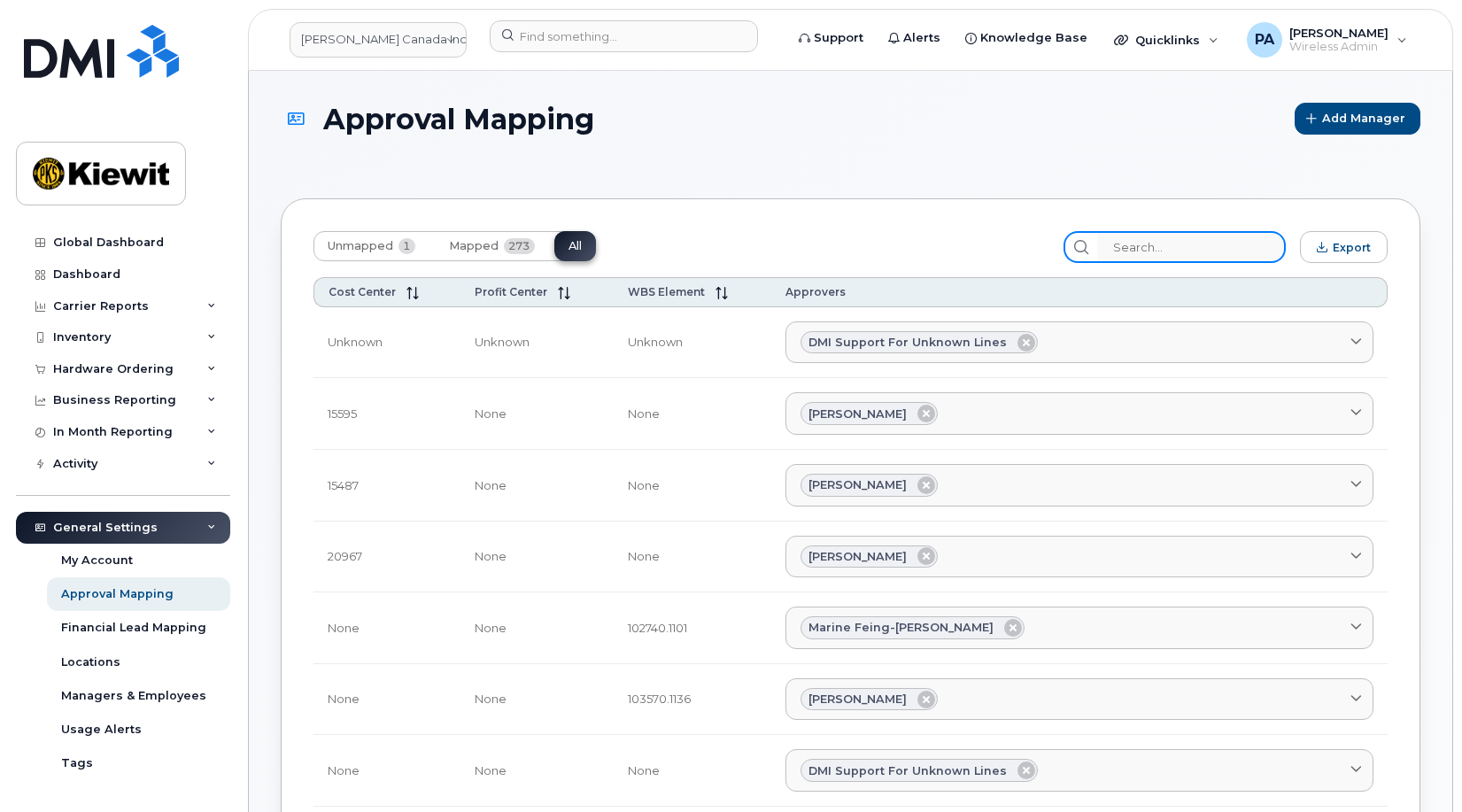
click at [1194, 244] on input "search" at bounding box center [1192, 247] width 189 height 32
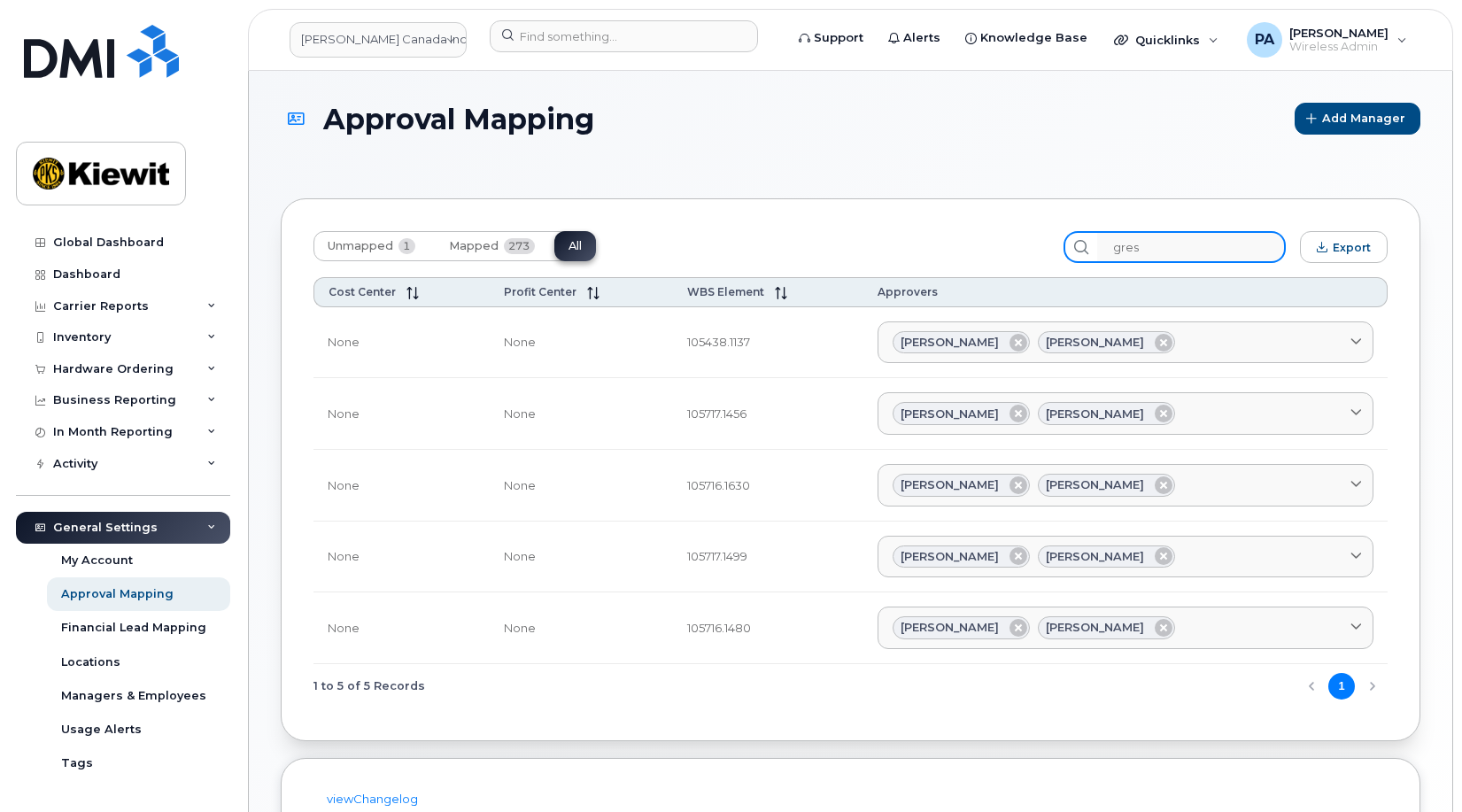
drag, startPoint x: 1188, startPoint y: 247, endPoint x: 1019, endPoint y: 243, distance: 169.0
click at [1019, 243] on div "Unmapped 1 Mapped 273 All gres Export" at bounding box center [850, 247] width 1074 height 32
drag, startPoint x: 1215, startPoint y: 237, endPoint x: 1047, endPoint y: 247, distance: 168.3
click at [1047, 247] on div "Unmapped 1 Mapped 273 All 10571 Export" at bounding box center [850, 247] width 1074 height 32
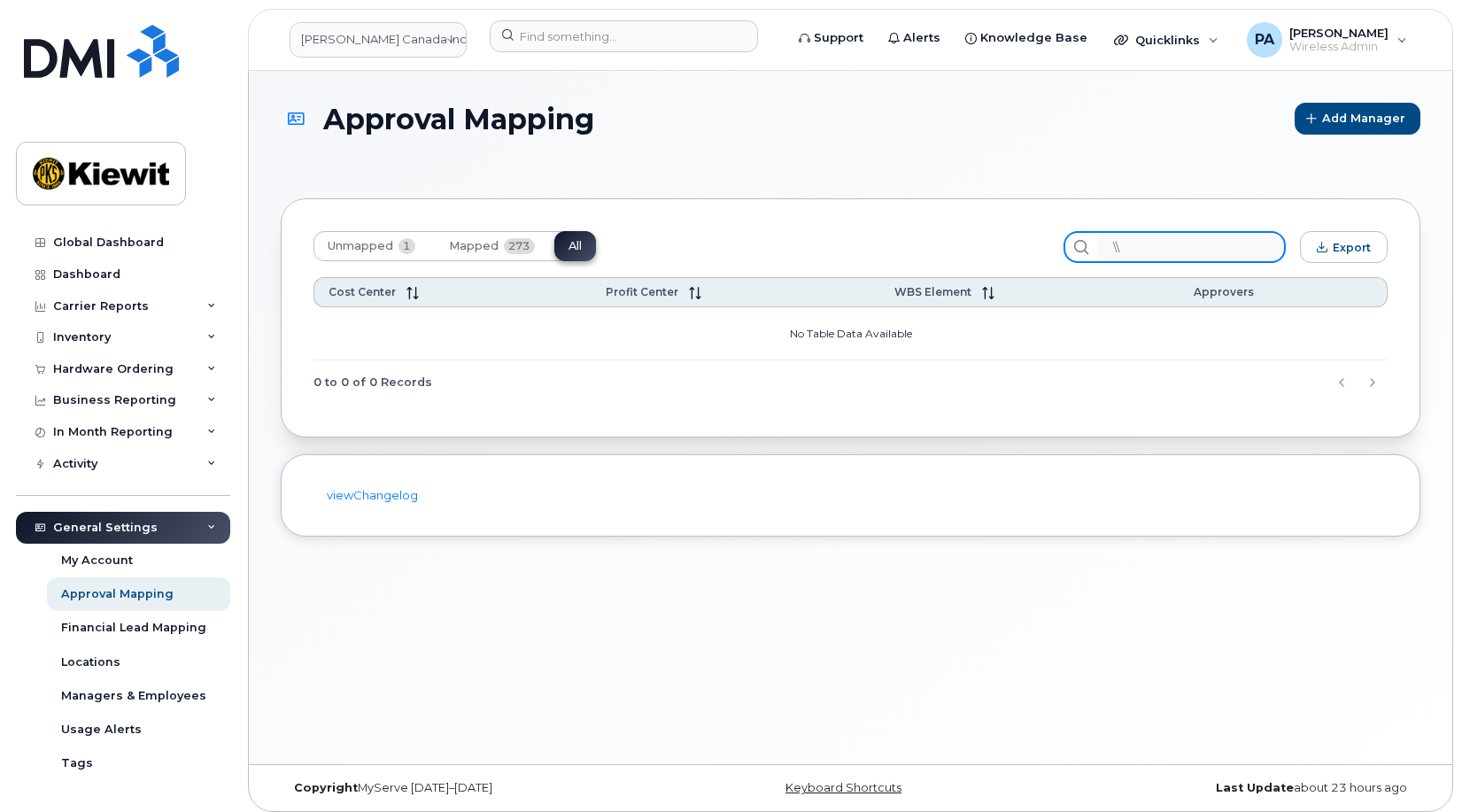
type input "\"
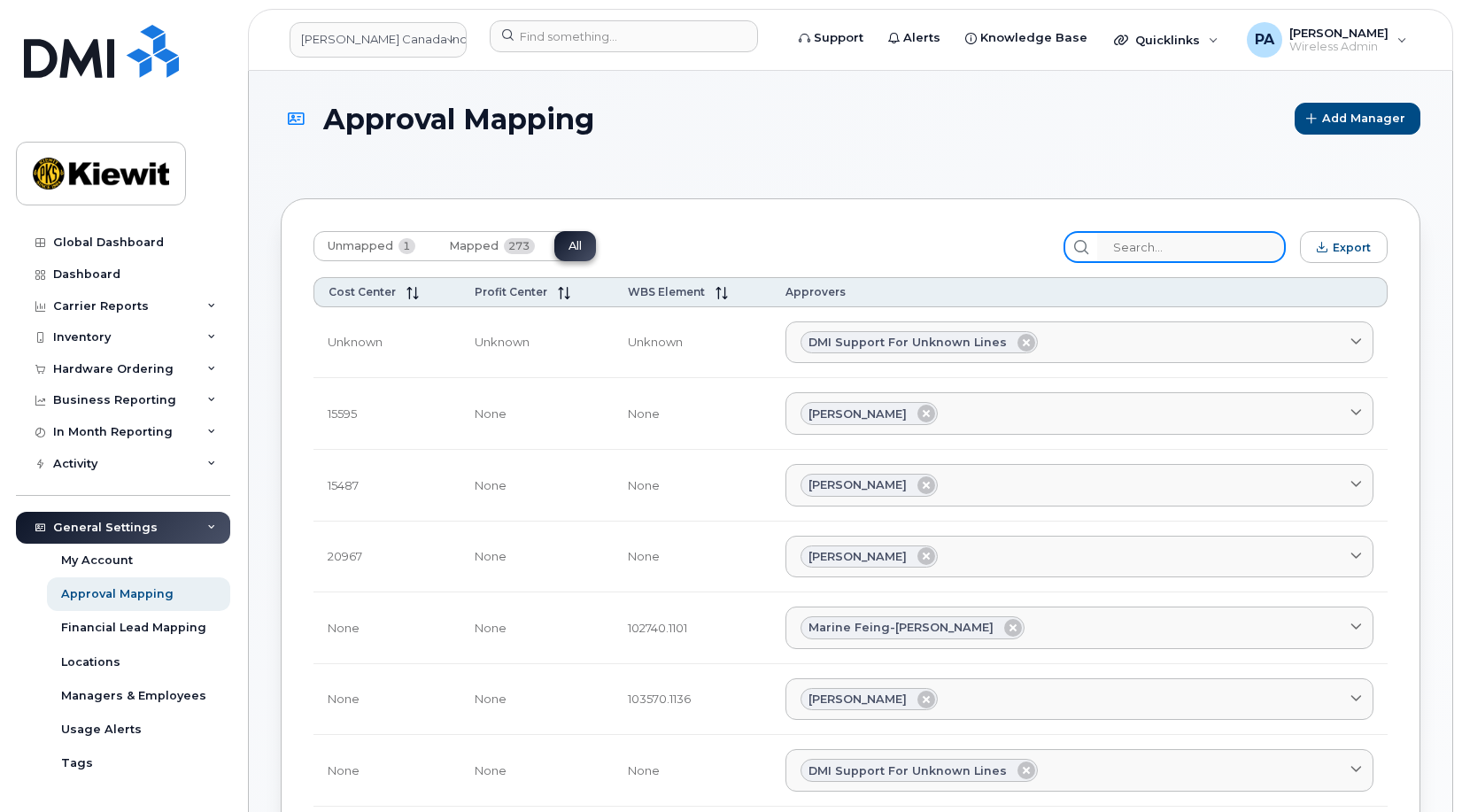
type input "1"
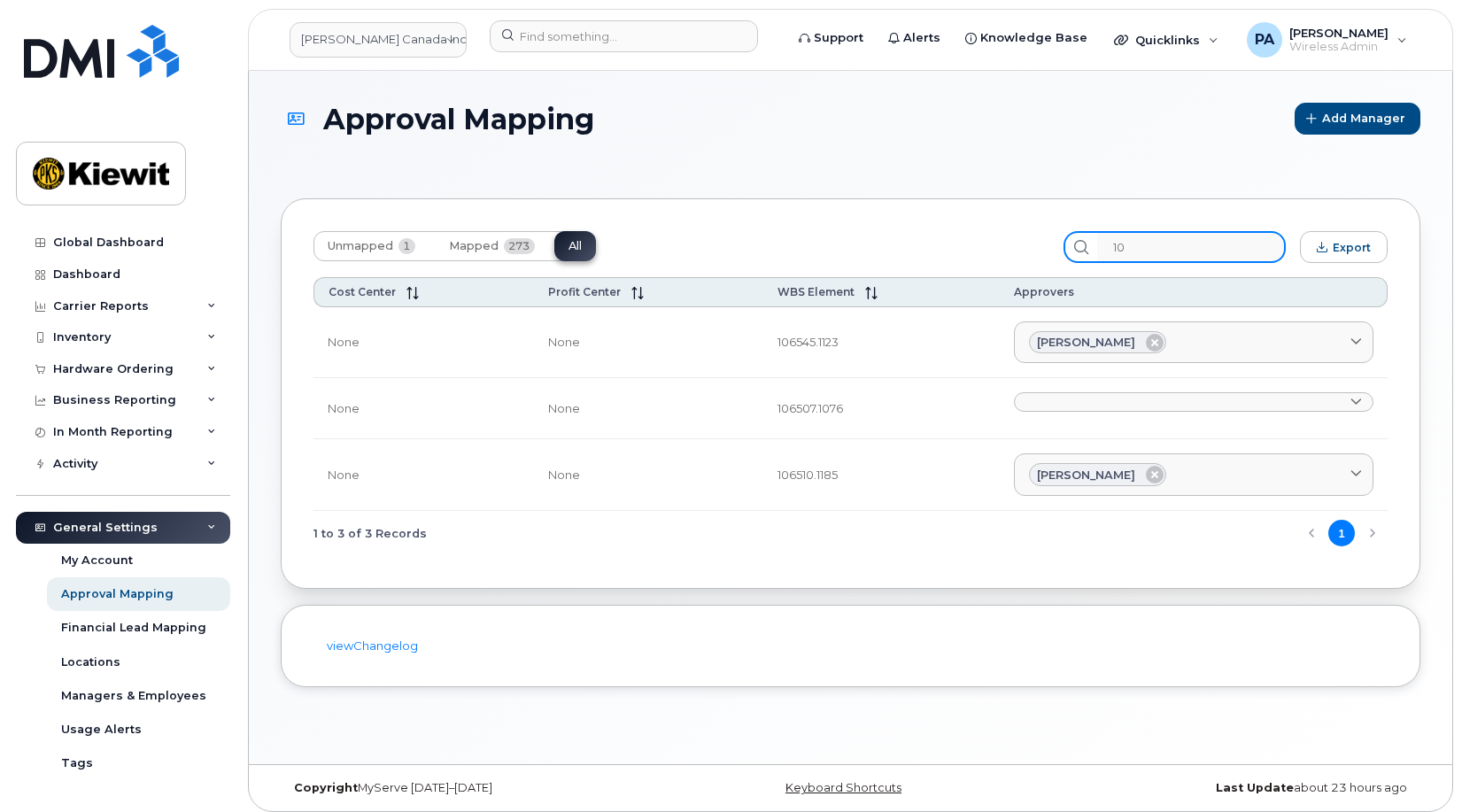
type input "1"
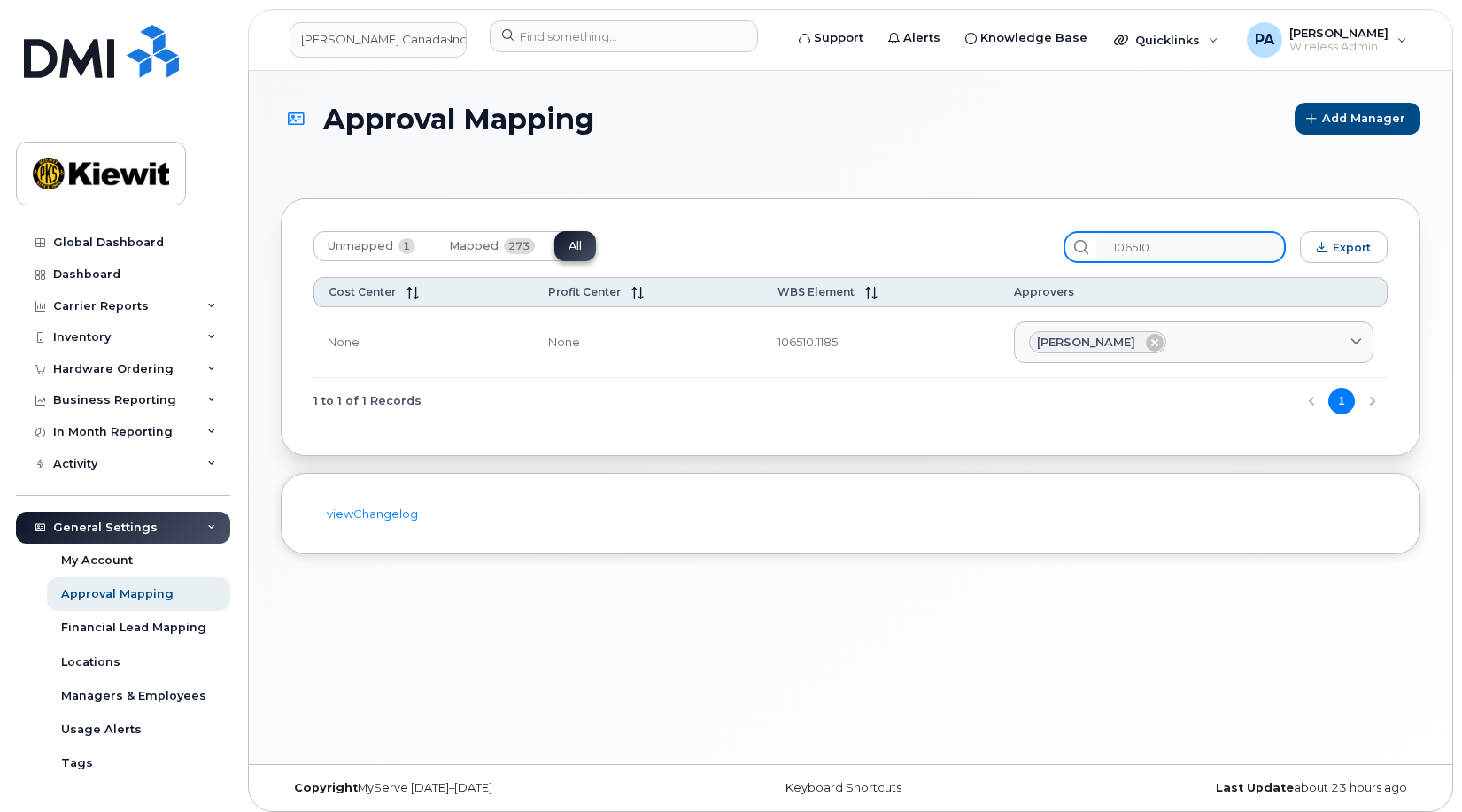
type input "106510"
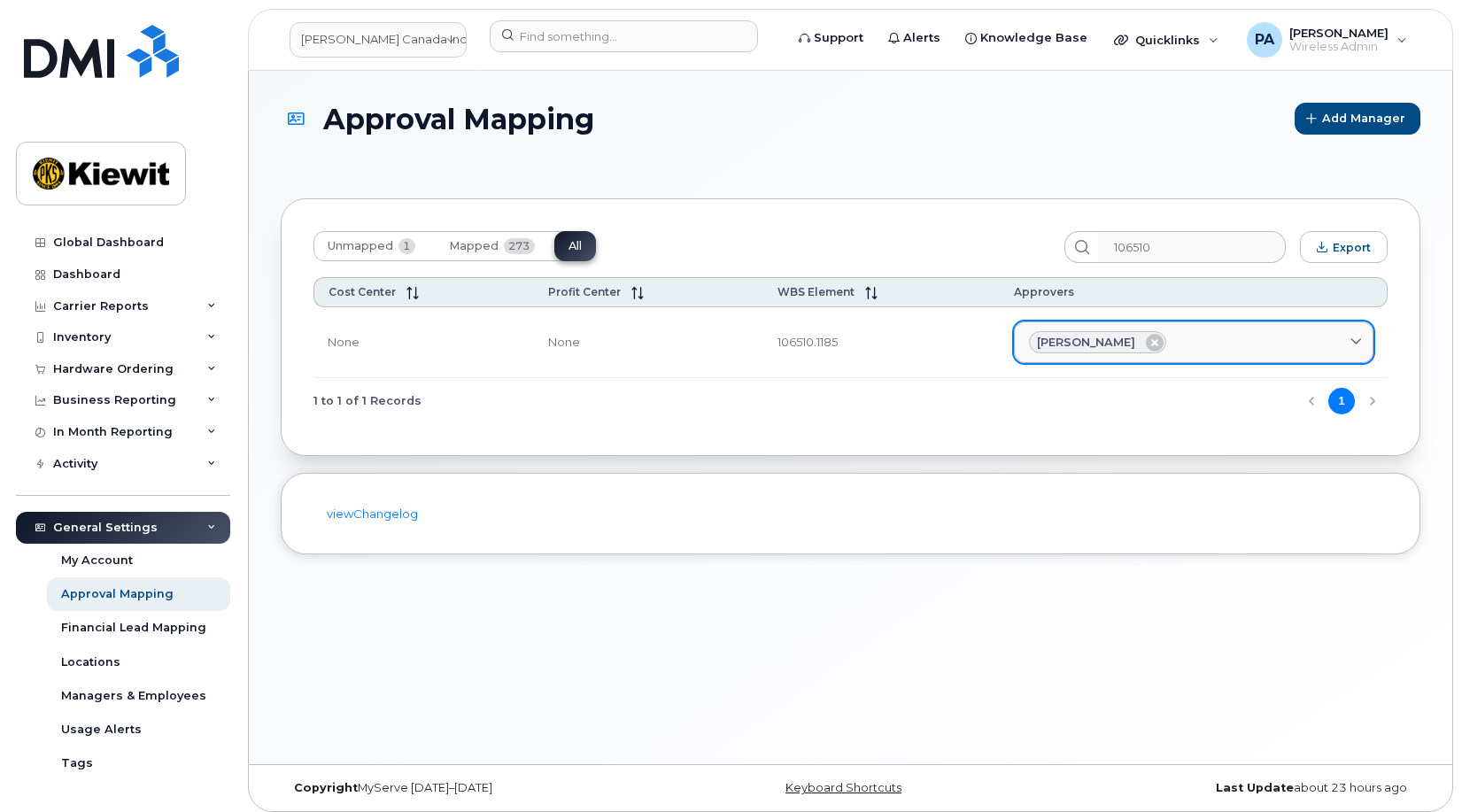
click at [1146, 340] on icon at bounding box center [1155, 343] width 18 height 18
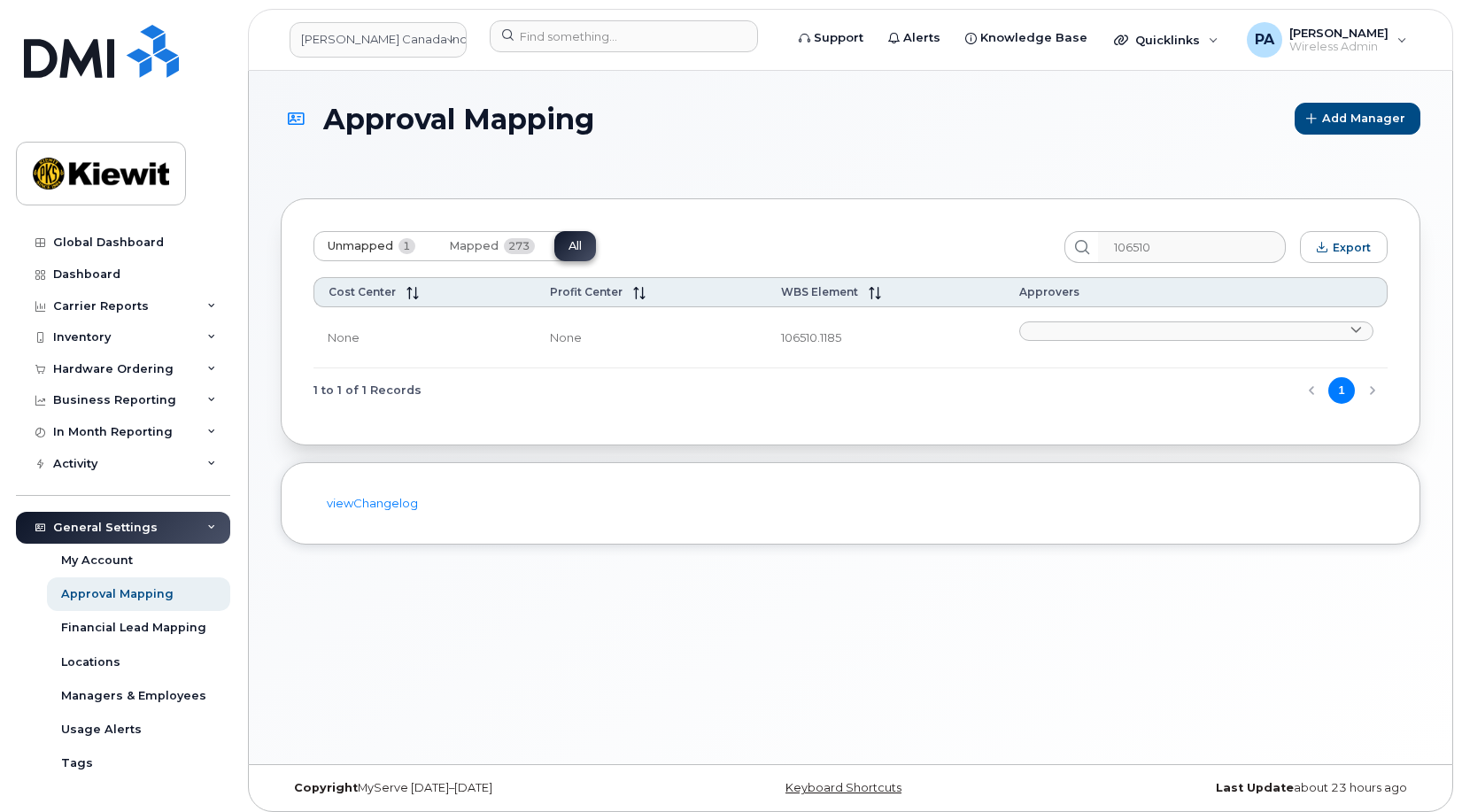
click at [336, 245] on span "Unmapped" at bounding box center [361, 246] width 66 height 14
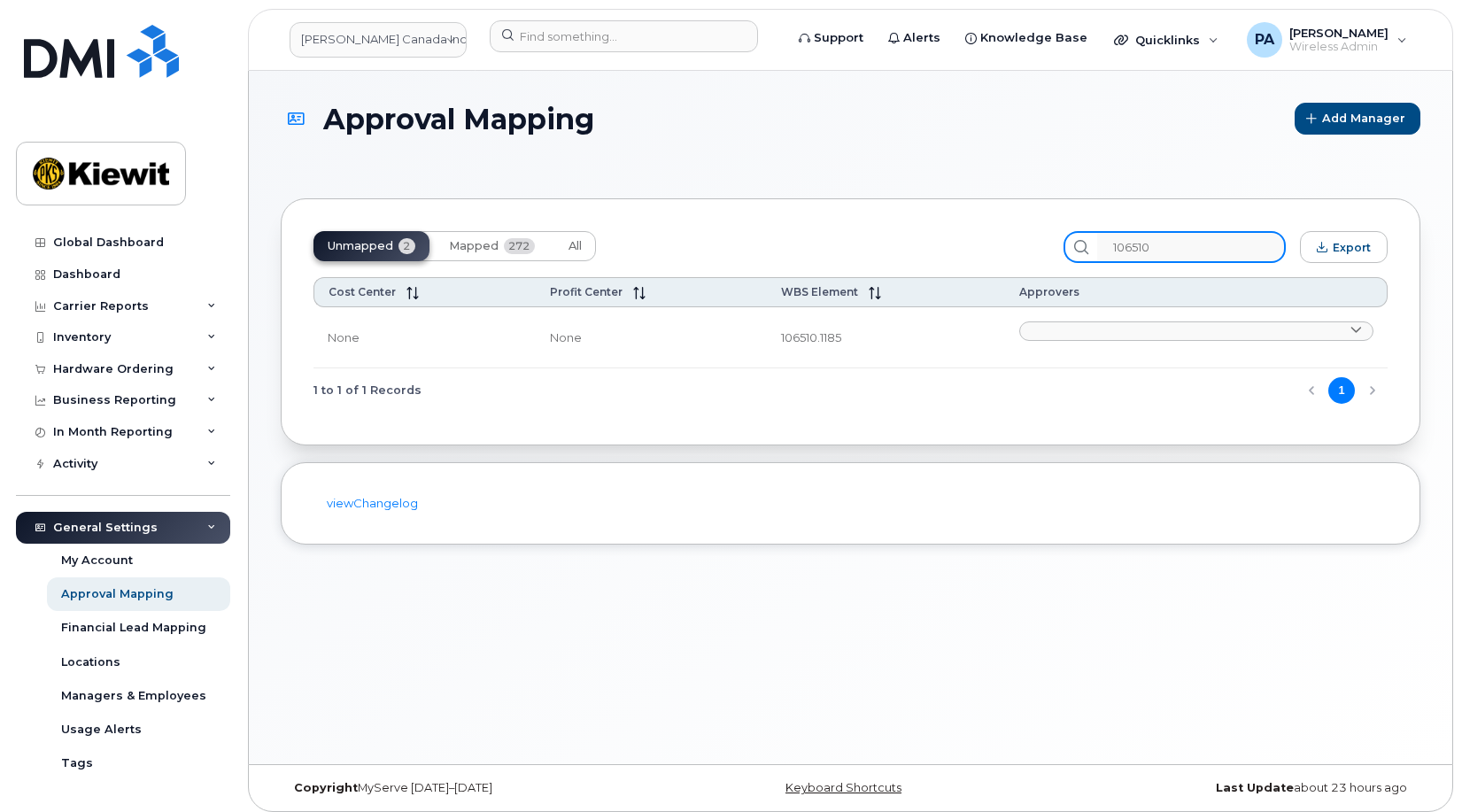
click at [1190, 251] on input "106510" at bounding box center [1192, 247] width 189 height 32
drag, startPoint x: 1145, startPoint y: 249, endPoint x: 888, endPoint y: 201, distance: 261.4
click at [903, 209] on div "Unmapped 2 Mapped 272 All 106510 Export Cost Center Profit Center WBS Element A…" at bounding box center [850, 322] width 1140 height 247
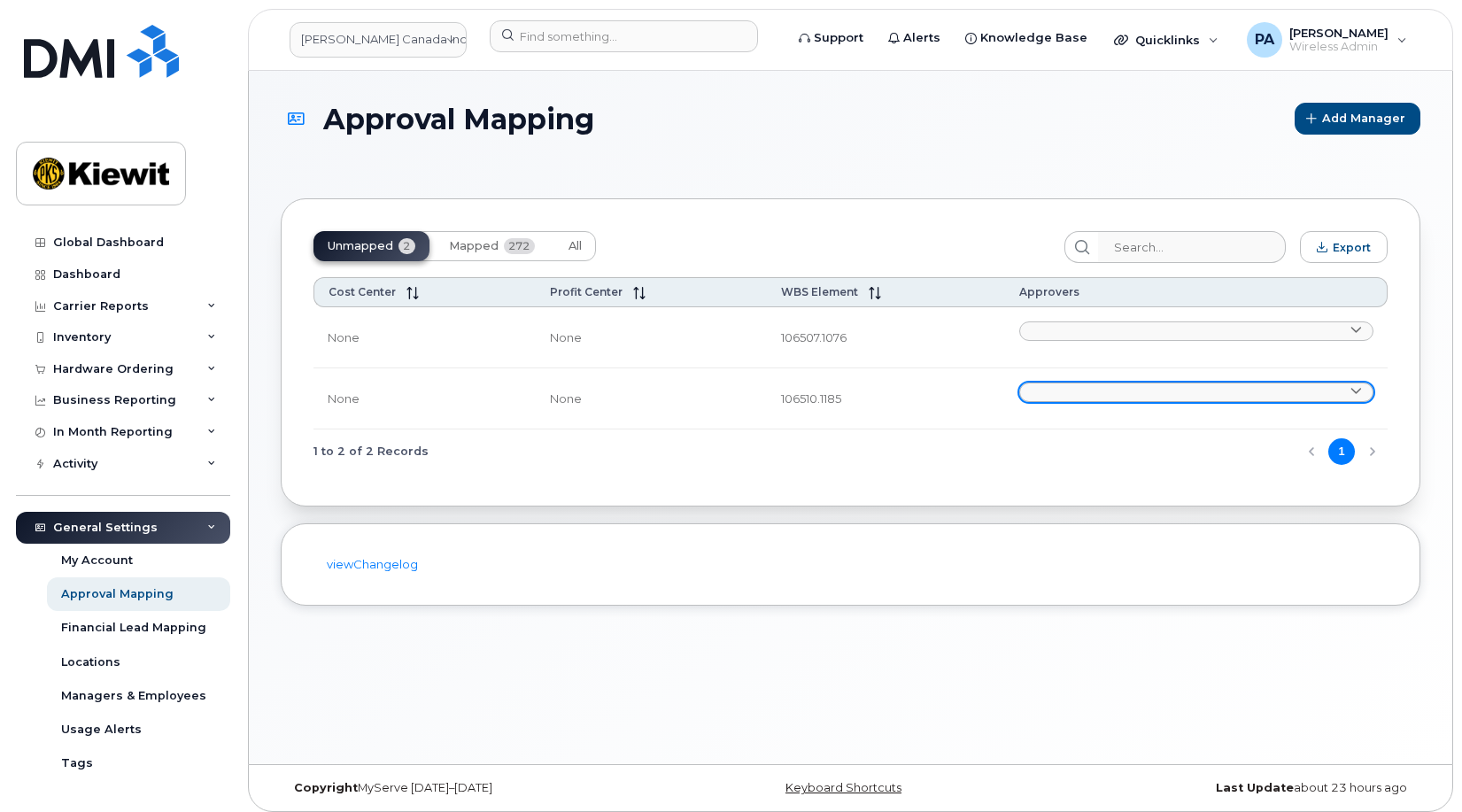
click at [1141, 390] on link at bounding box center [1196, 392] width 354 height 20
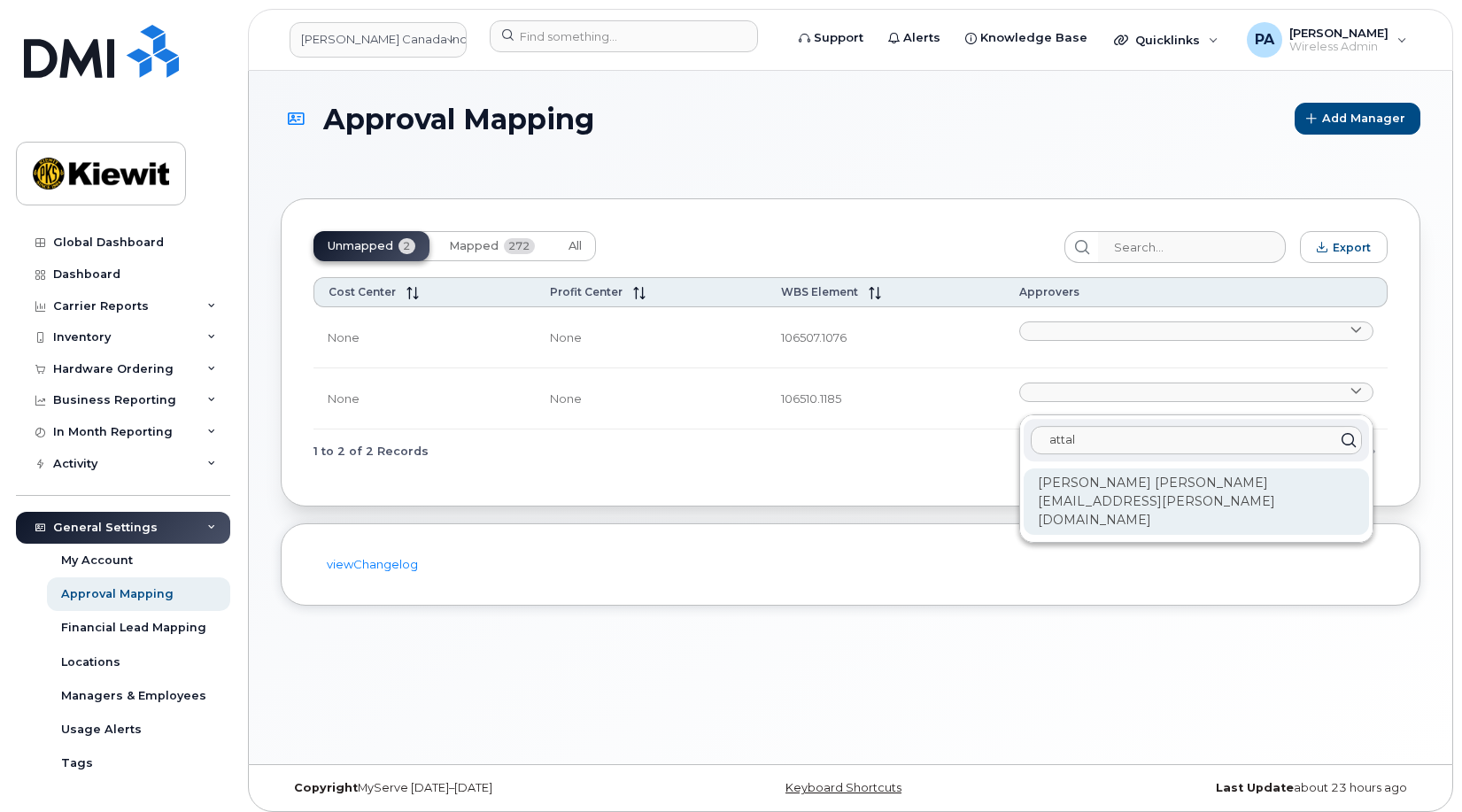
type input "attal"
click at [1199, 501] on div "Mohammad Ibrahimi ATTAL.IBRAHIMI@MASSELEC.COM" at bounding box center [1195, 502] width 345 height 67
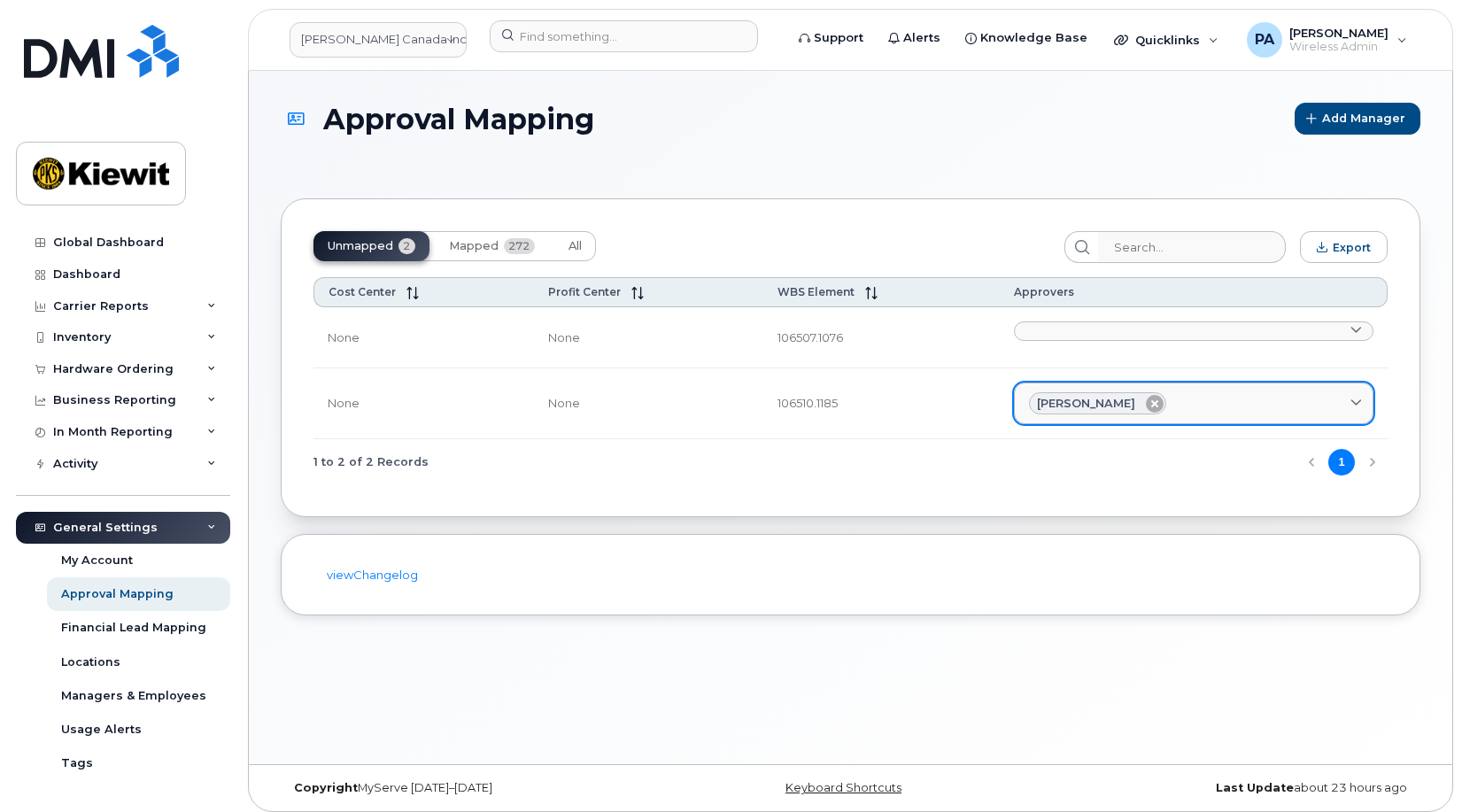
click at [1151, 404] on icon at bounding box center [1155, 404] width 18 height 18
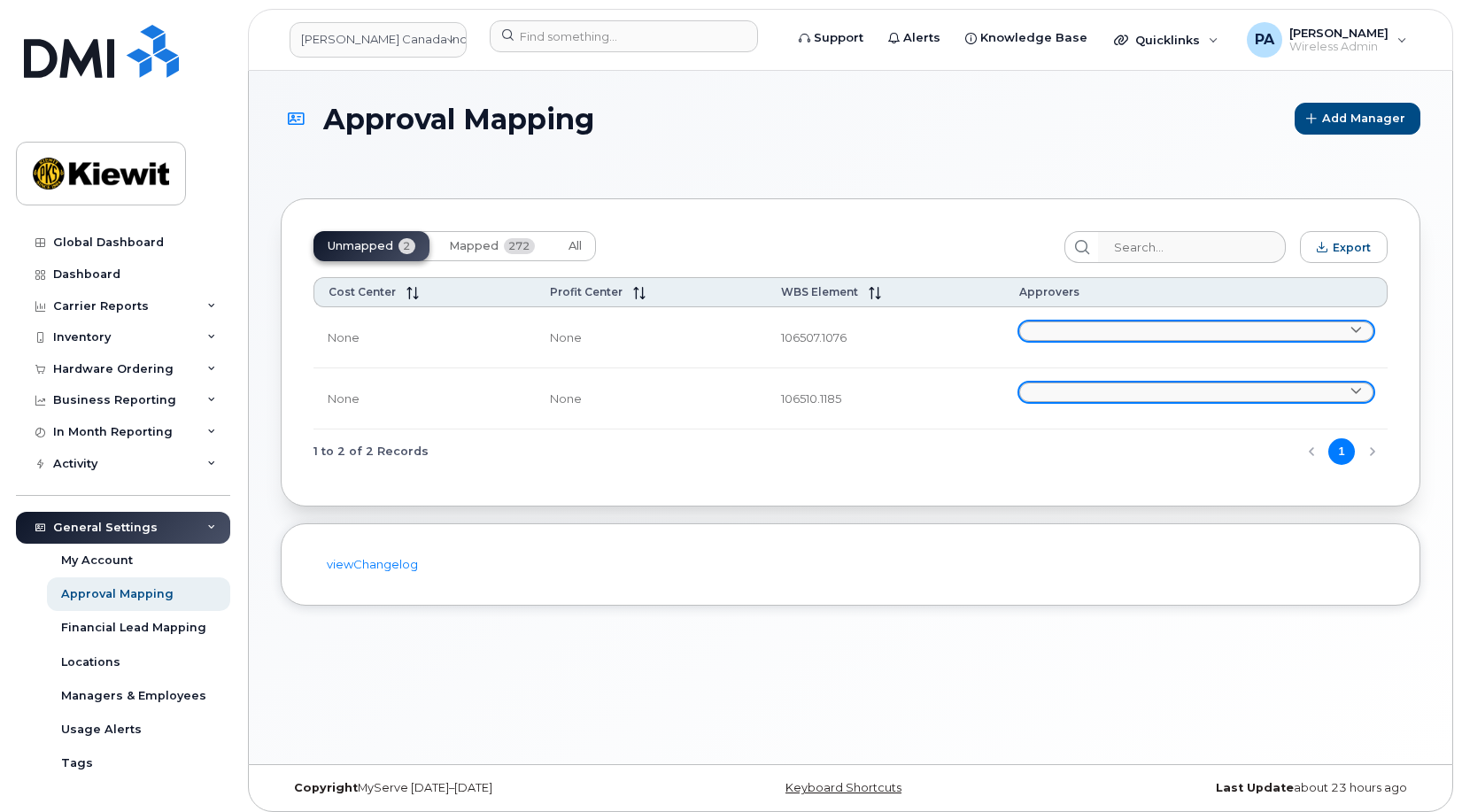
click at [1089, 329] on link at bounding box center [1196, 332] width 354 height 20
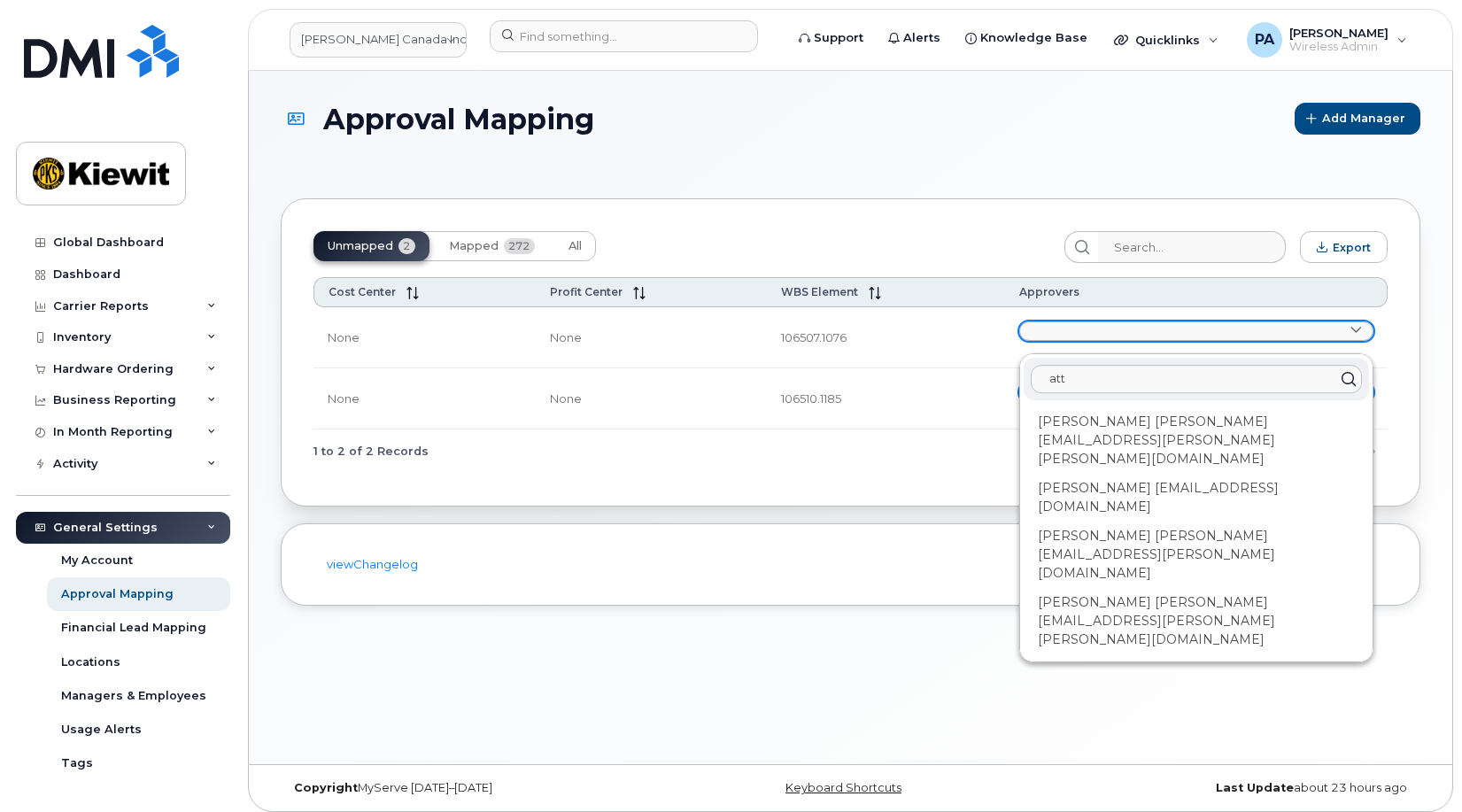
type input "atta"
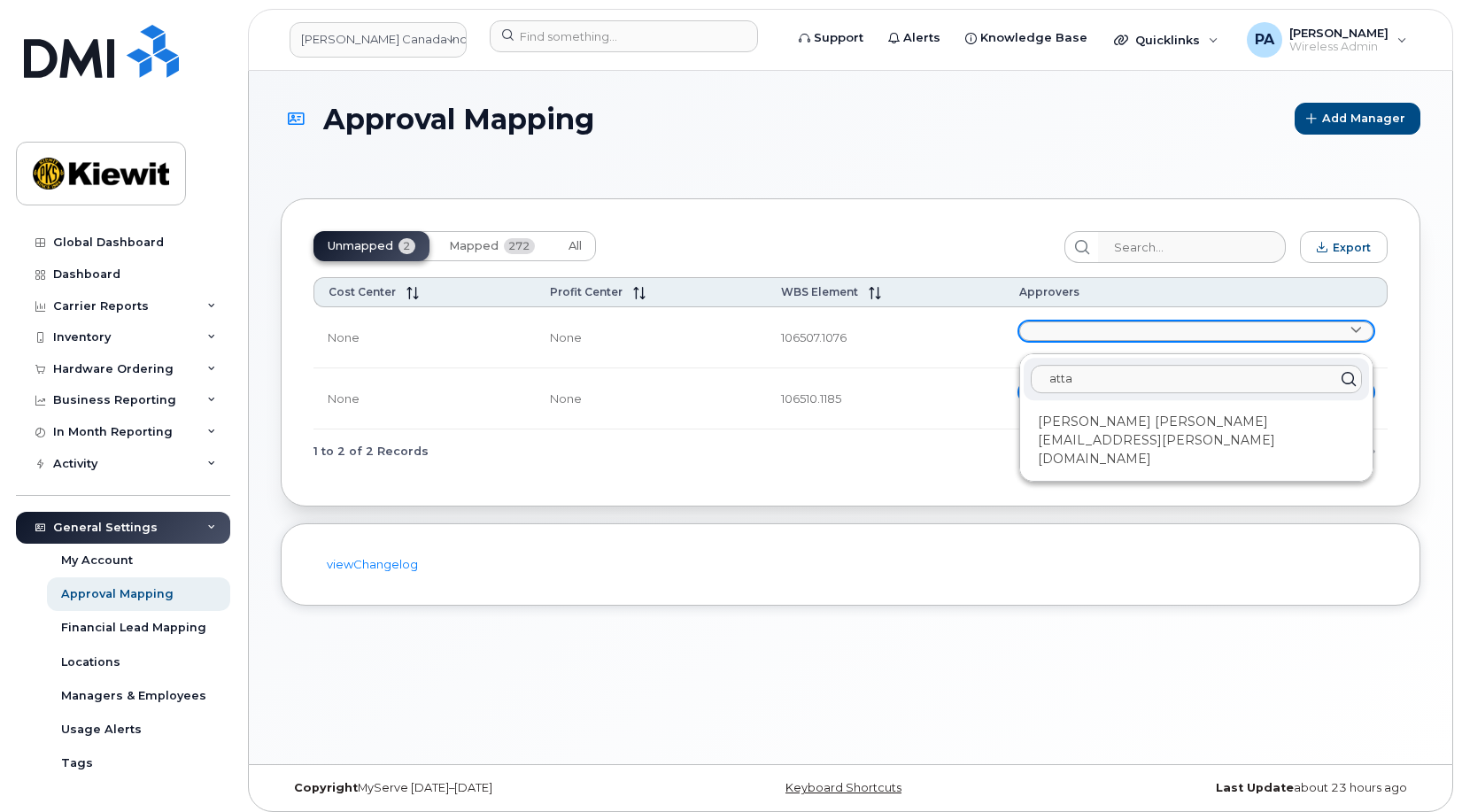
type input "attal"
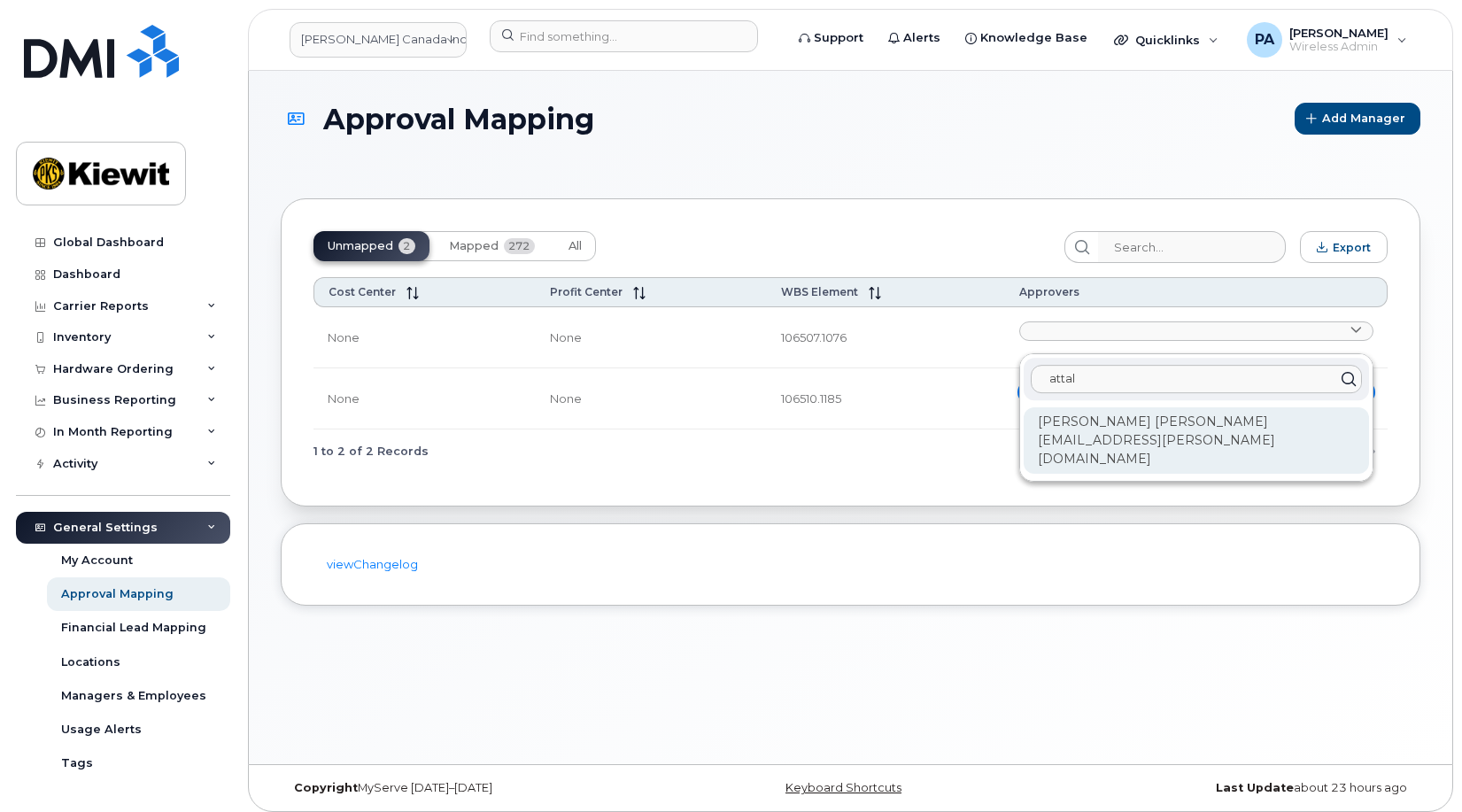
type input "attal"
click at [1131, 446] on div "Mohammad Ibrahimi ATTAL.IBRAHIMI@MASSELEC.COM" at bounding box center [1195, 440] width 345 height 67
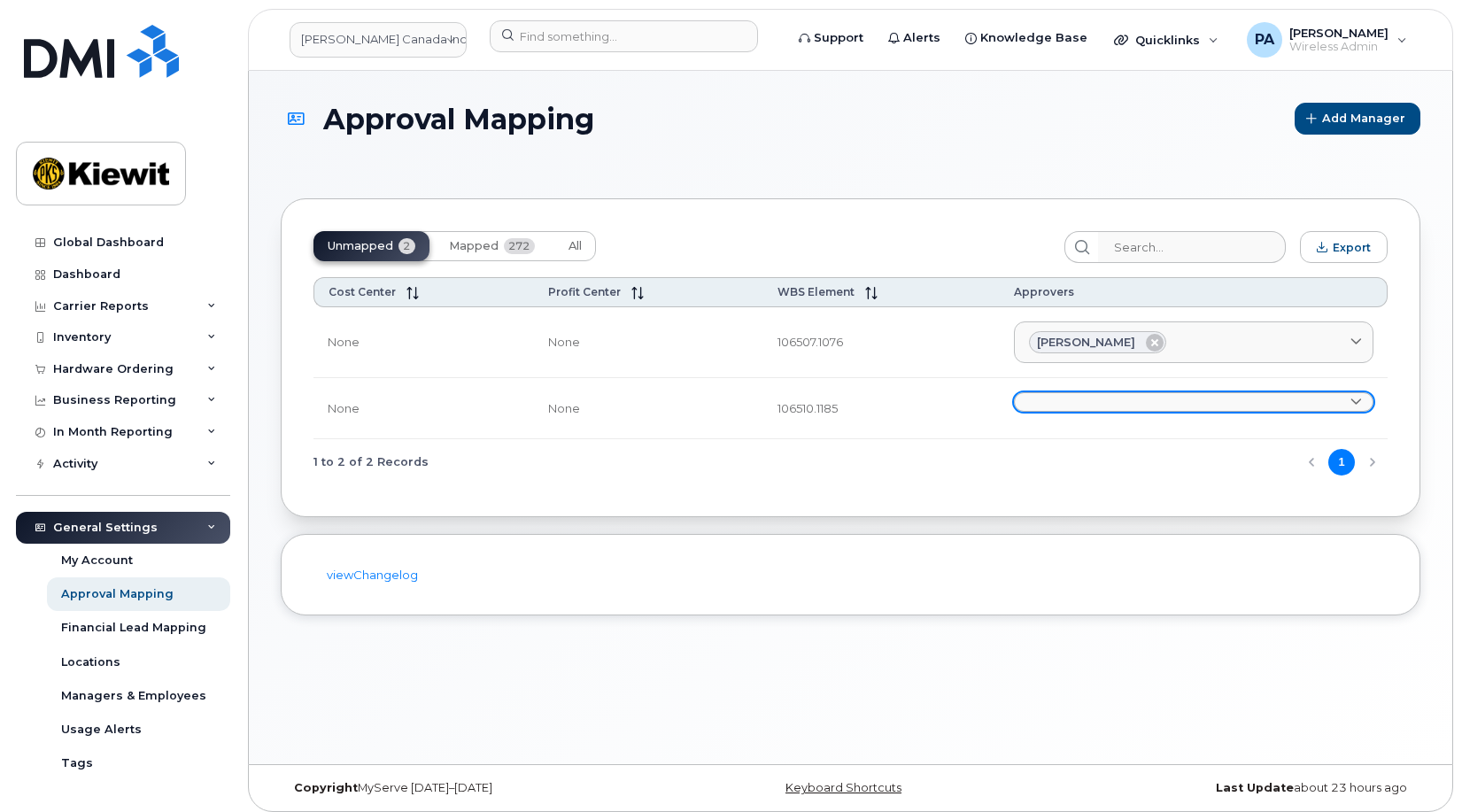
click at [1082, 401] on link at bounding box center [1194, 402] width 359 height 20
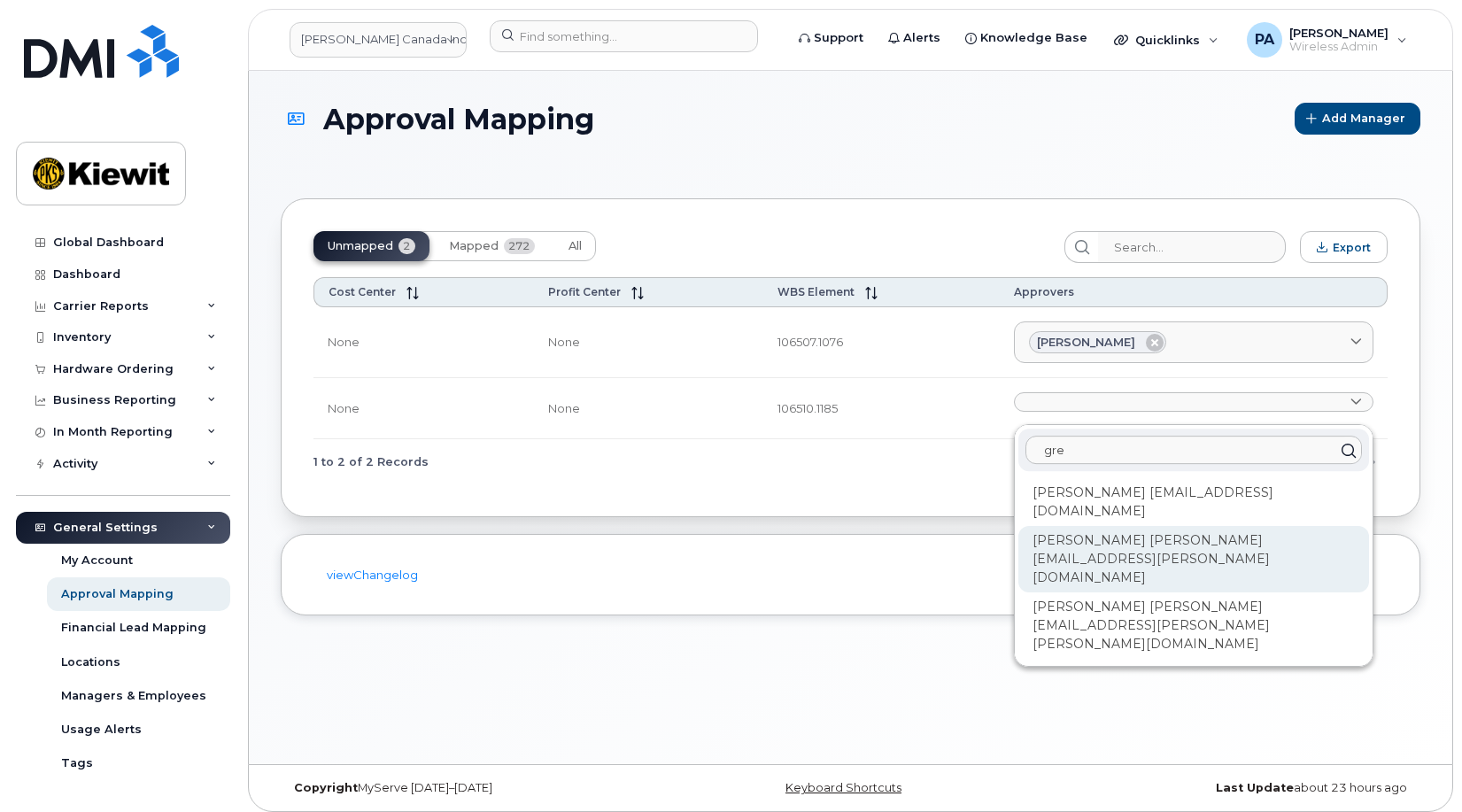
type input "gre"
click at [1048, 529] on div "Gresa Saraci GRESA.SARACI@KIEWIT.COM" at bounding box center [1194, 559] width 350 height 67
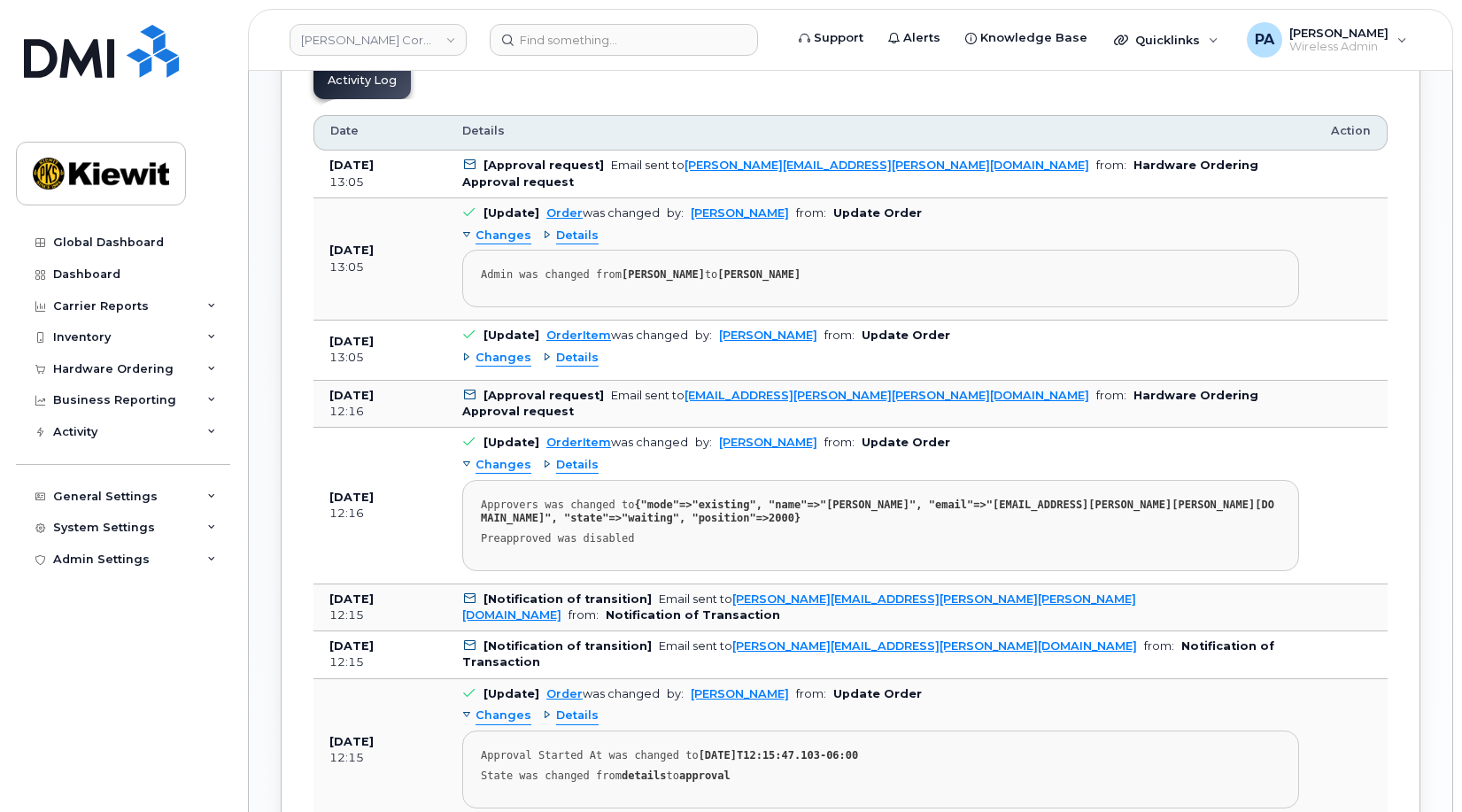
scroll to position [1062, 0]
click at [144, 497] on div "General Settings" at bounding box center [105, 496] width 104 height 14
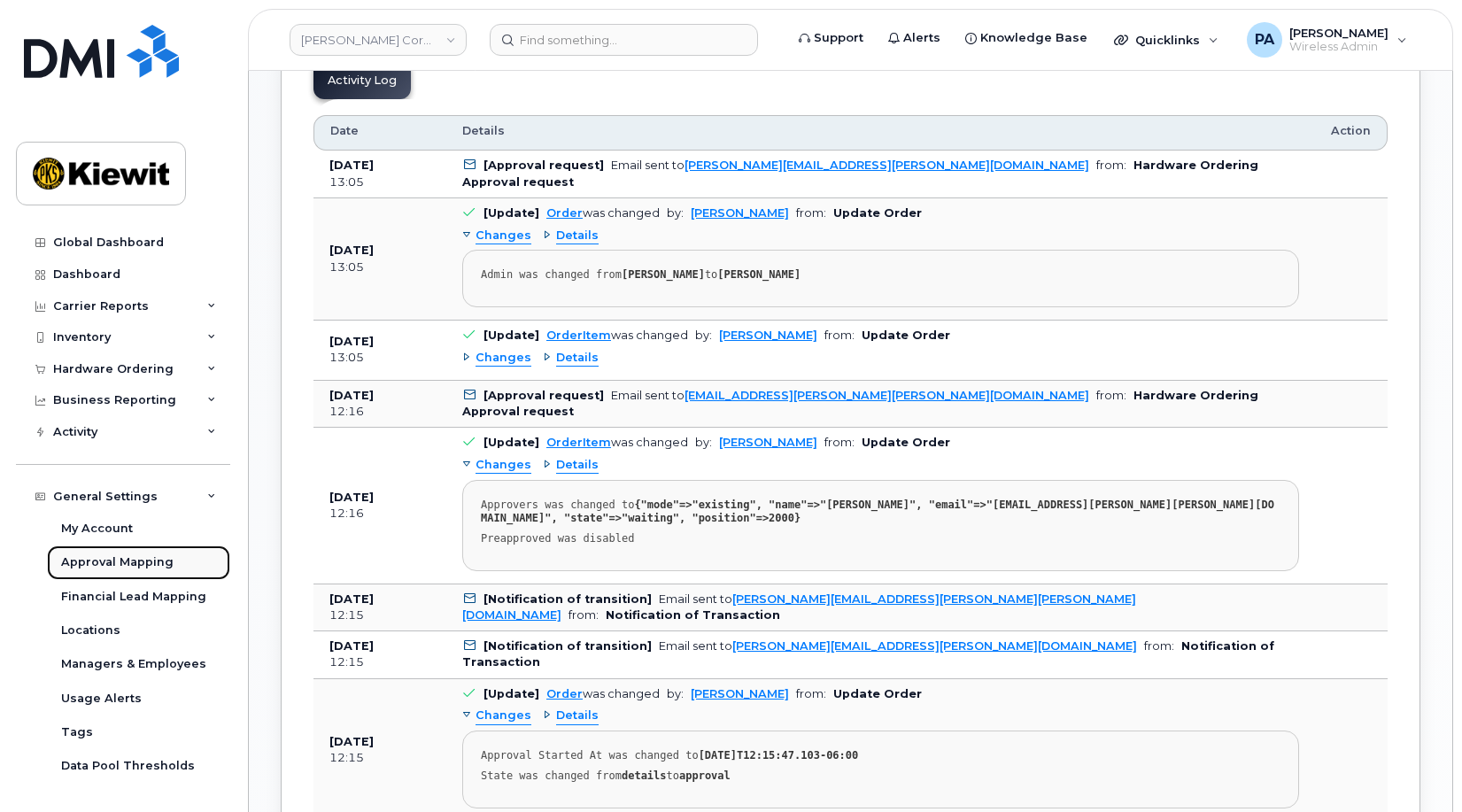
click at [135, 563] on div "Approval Mapping" at bounding box center [118, 562] width 112 height 16
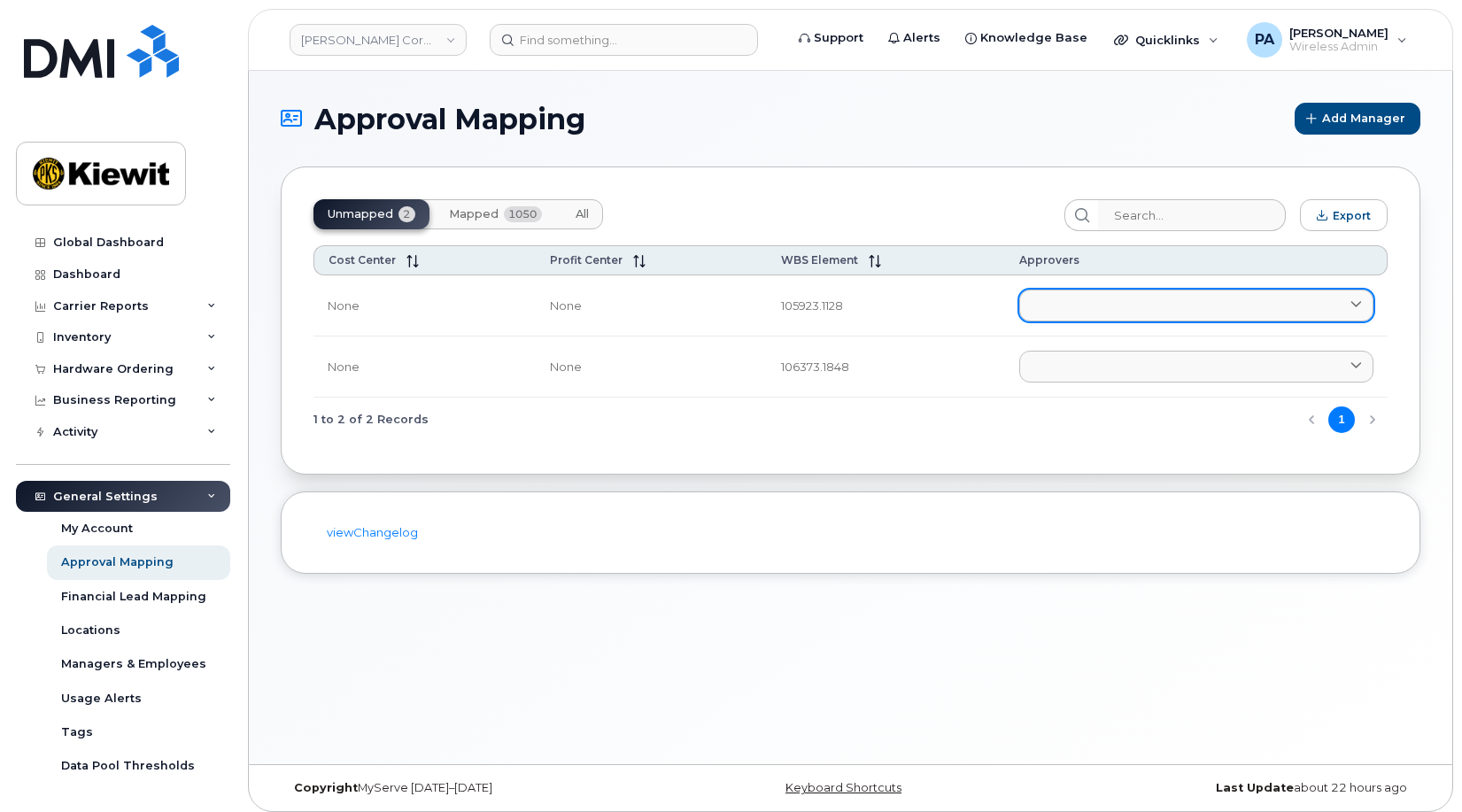
click at [1063, 312] on link at bounding box center [1196, 306] width 354 height 32
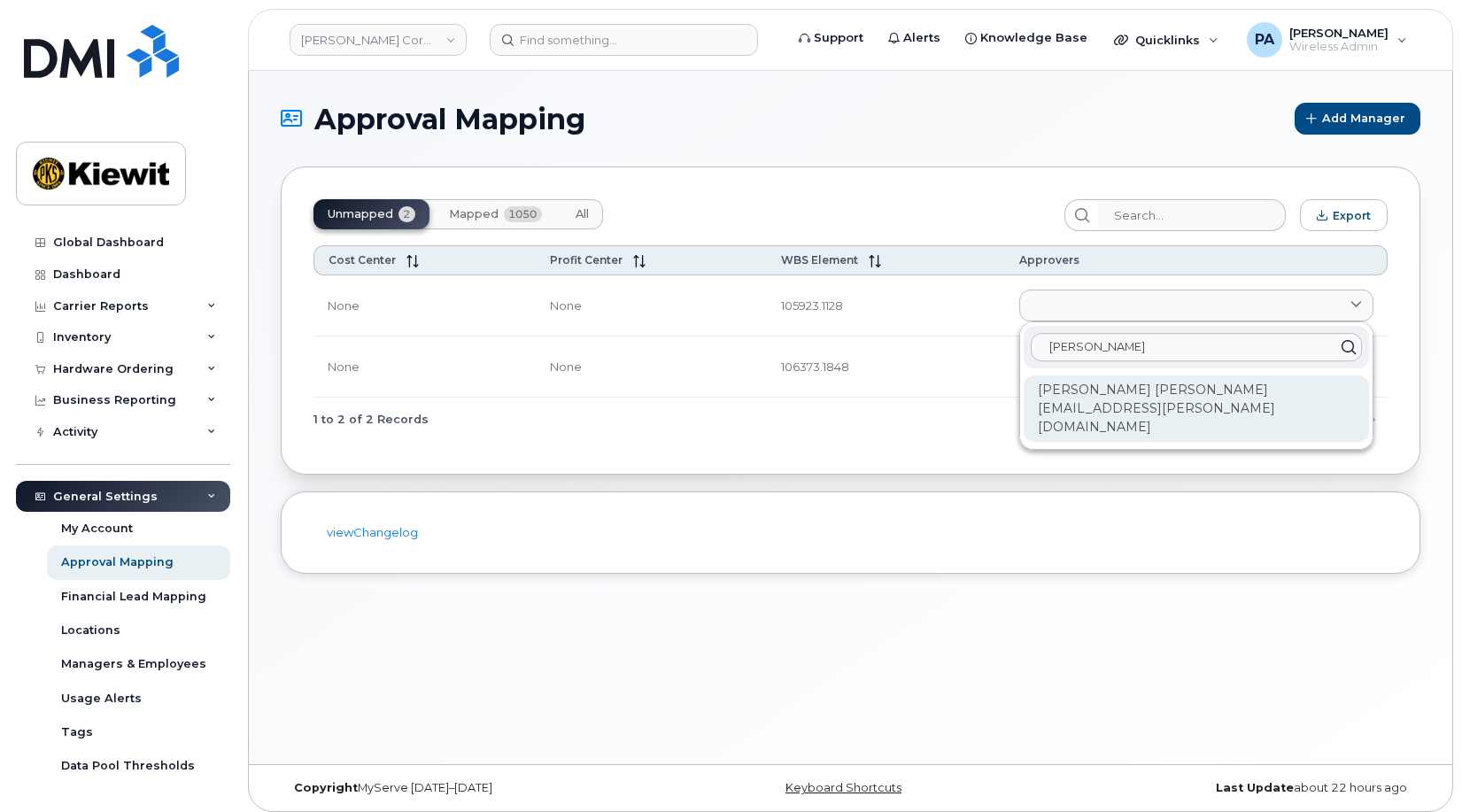
type input "kim"
click at [1112, 393] on div "Kimberly Deerman KIM.DEERMAN@TICUS.COM" at bounding box center [1195, 408] width 345 height 67
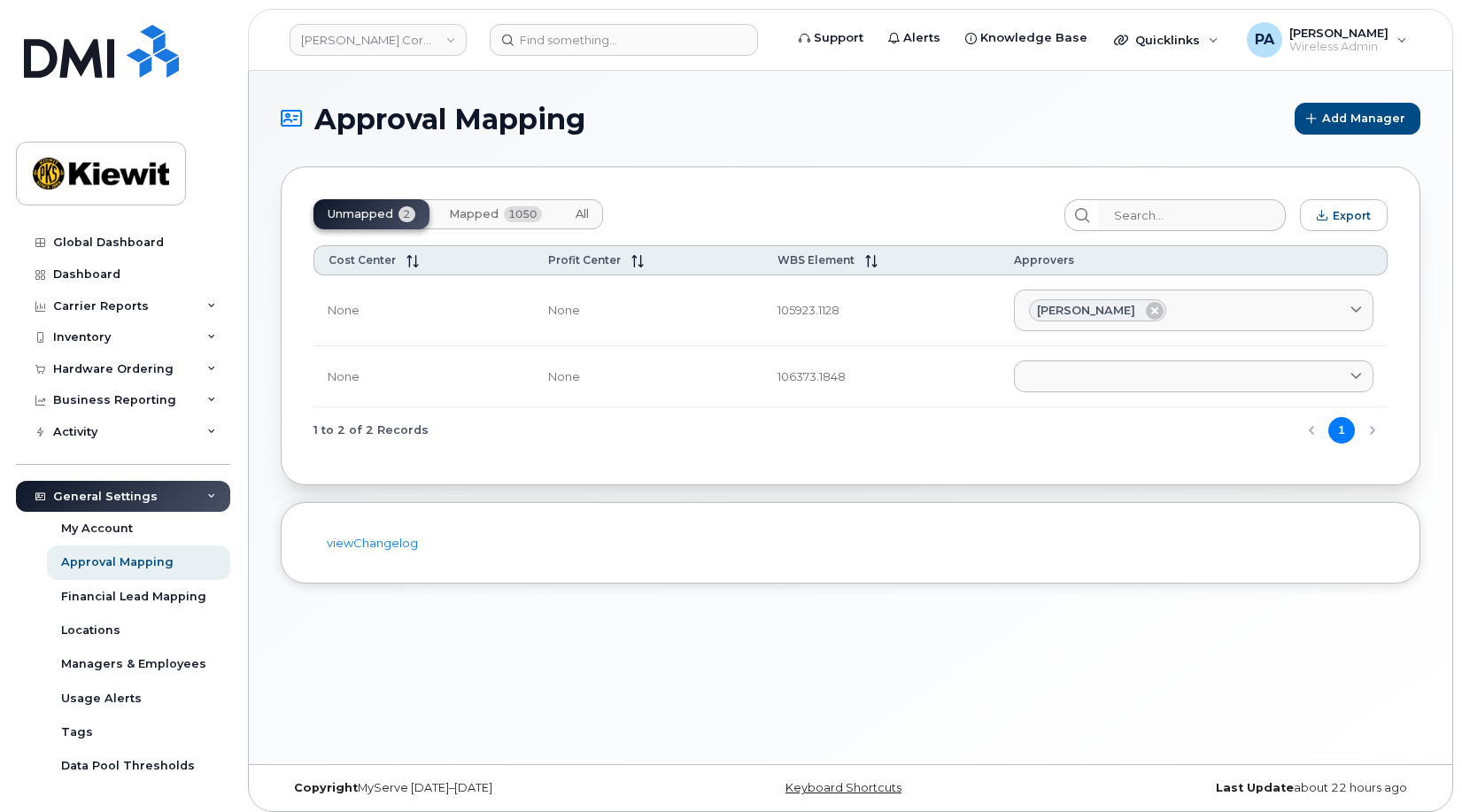
click at [585, 213] on button "All" at bounding box center [582, 215] width 42 height 30
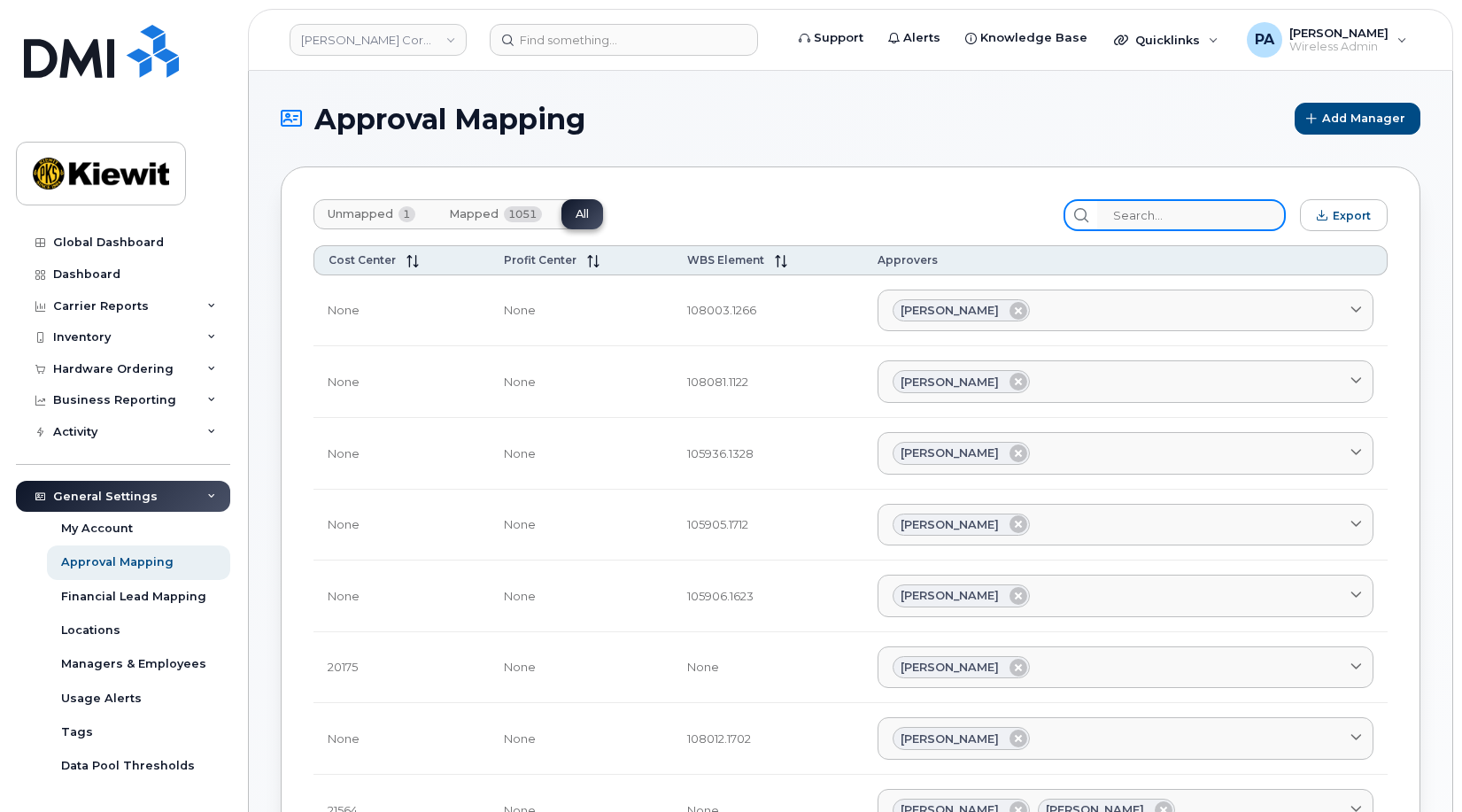
click at [1162, 221] on input "search" at bounding box center [1192, 216] width 189 height 32
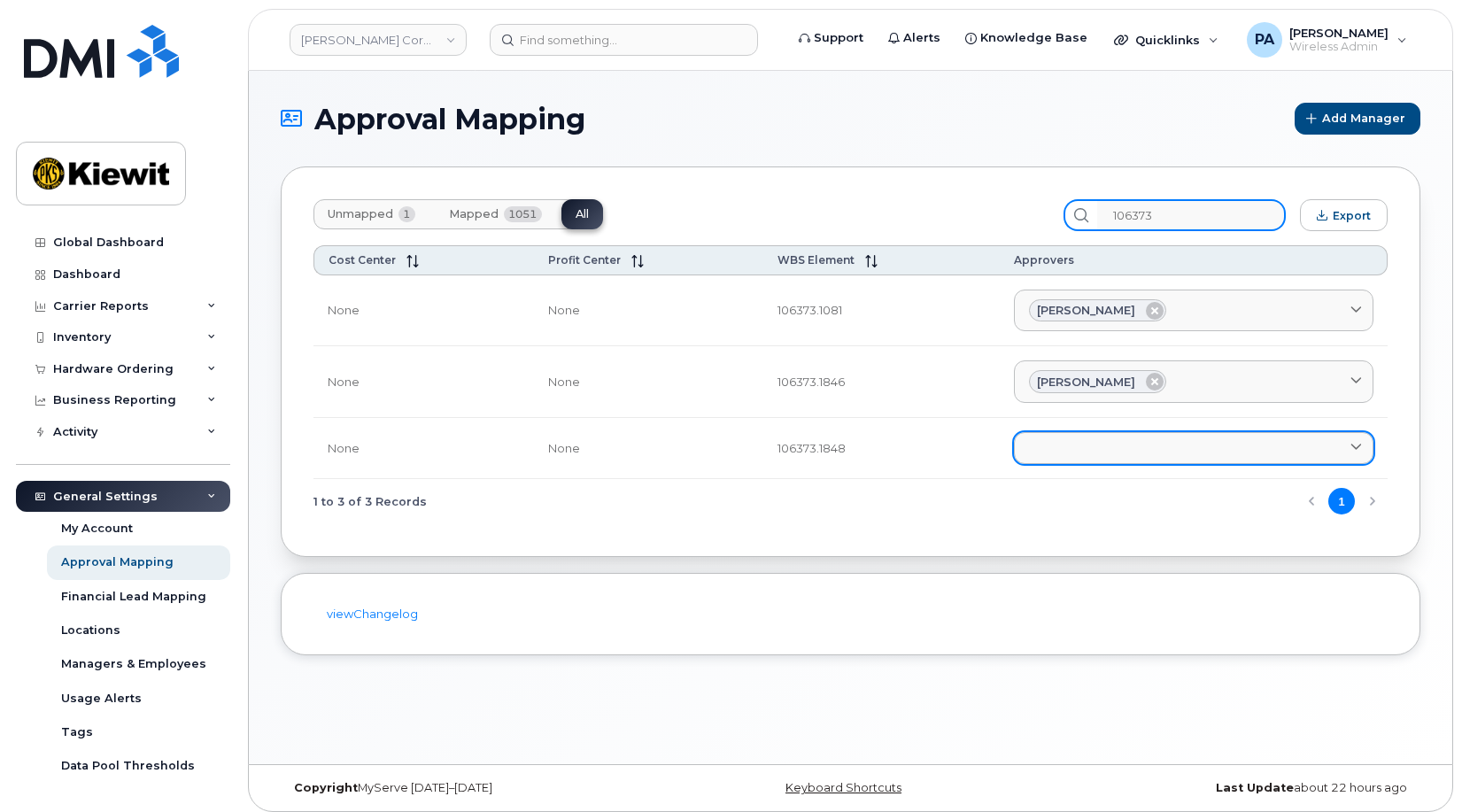
type input "106373"
click at [1089, 447] on link at bounding box center [1194, 448] width 359 height 32
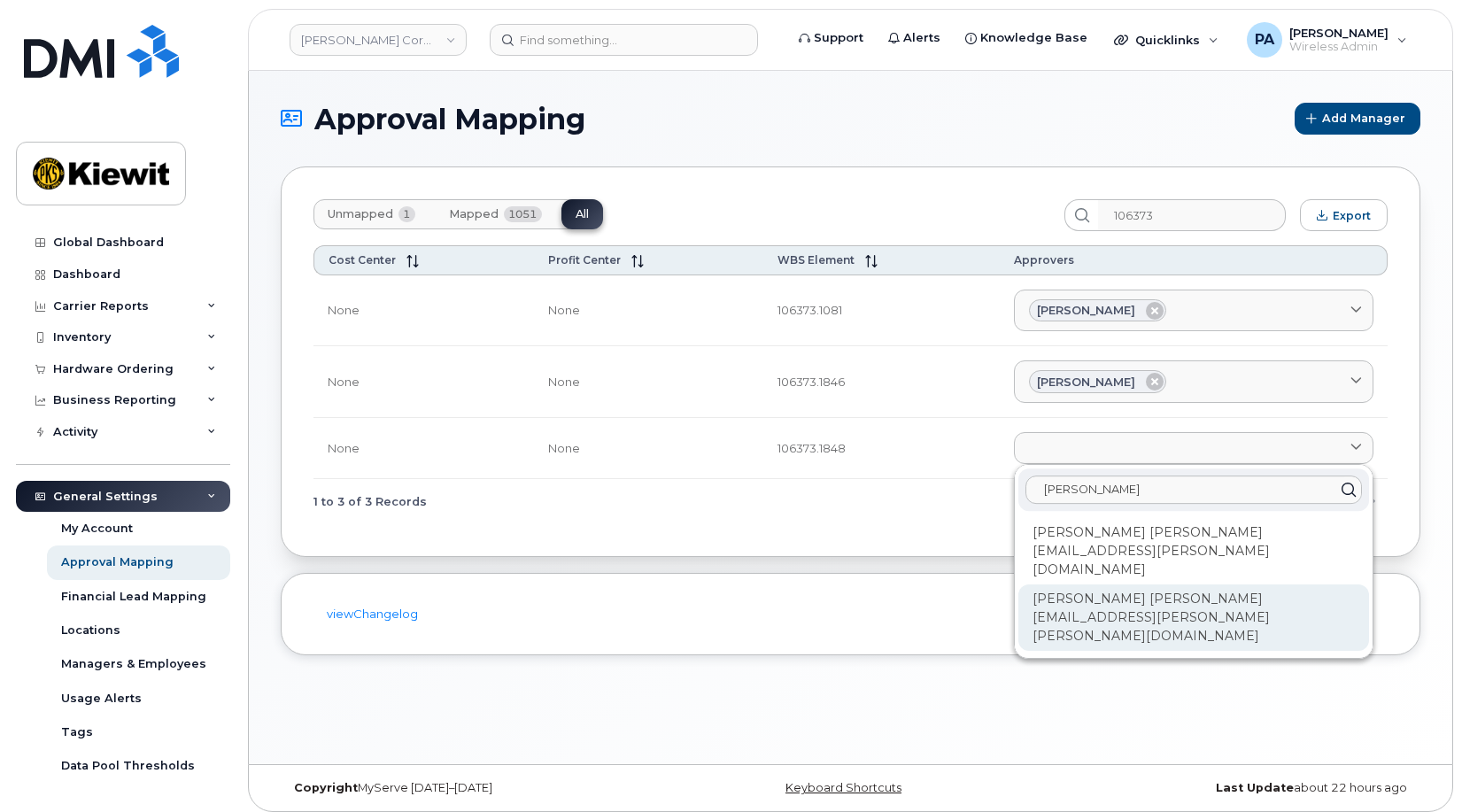
type input "Richard"
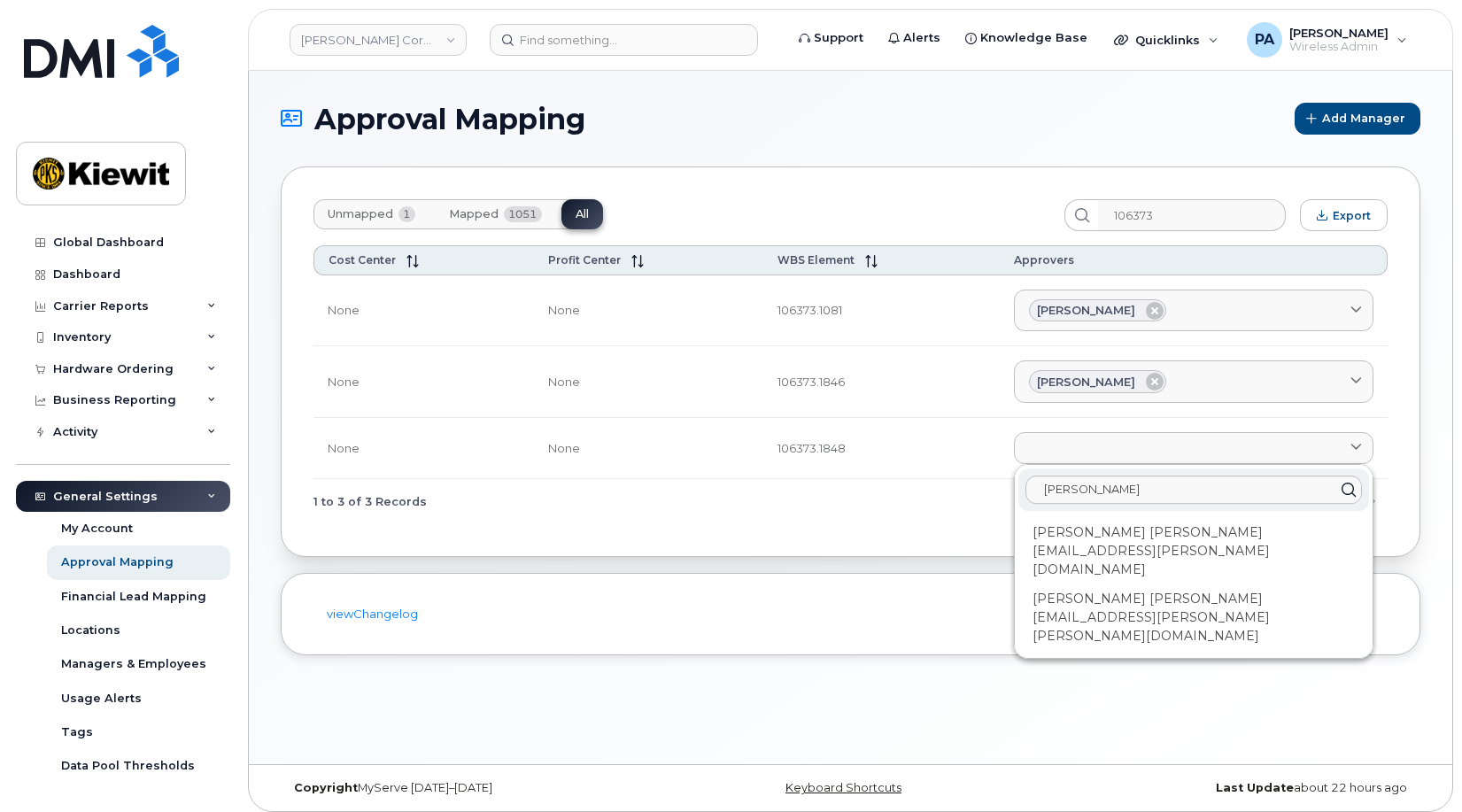
click at [1113, 585] on div "Richard Vogler RICHARD.VOGLER@KIEWIT.COM" at bounding box center [1194, 618] width 350 height 67
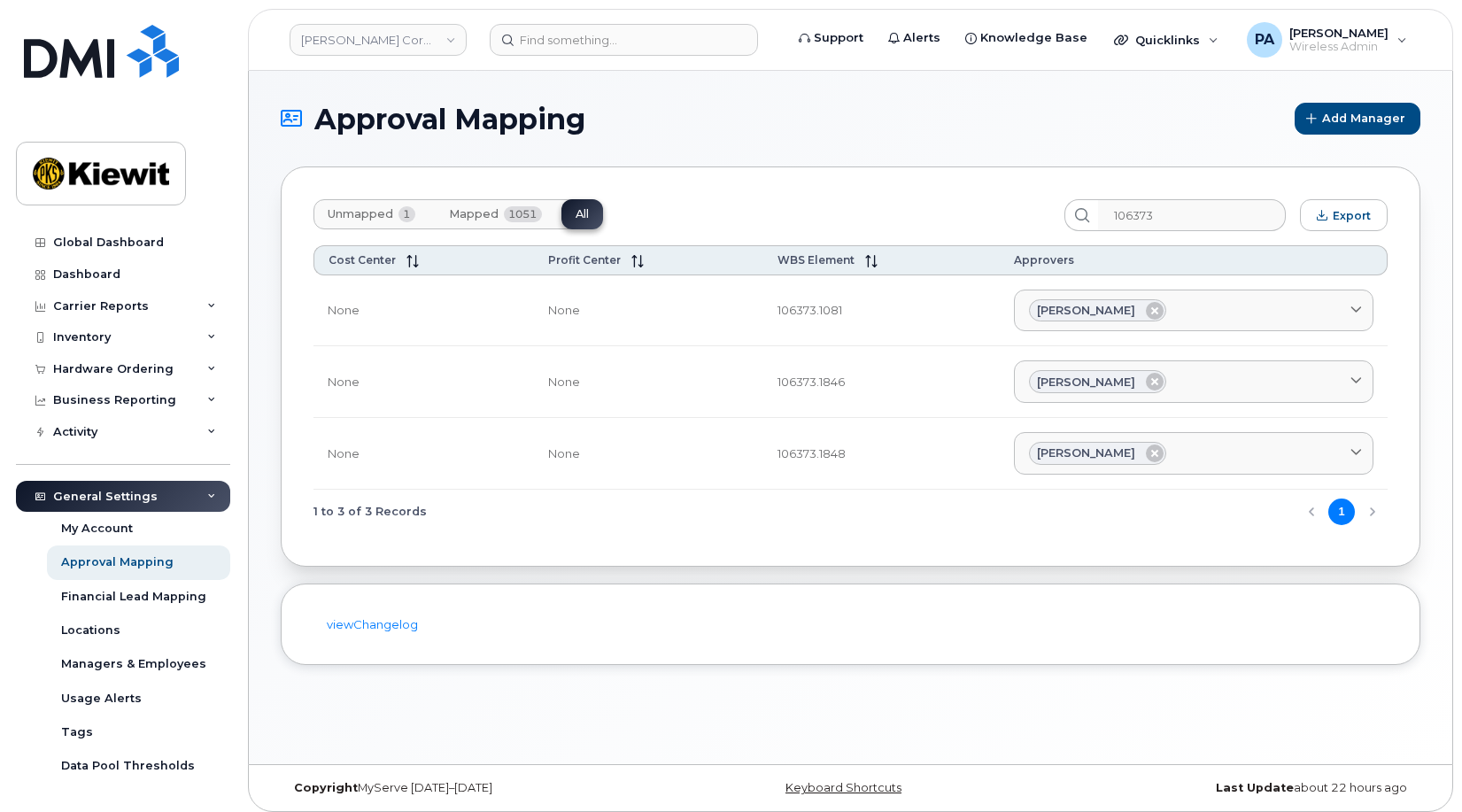
click at [365, 209] on span "Unmapped" at bounding box center [361, 214] width 66 height 14
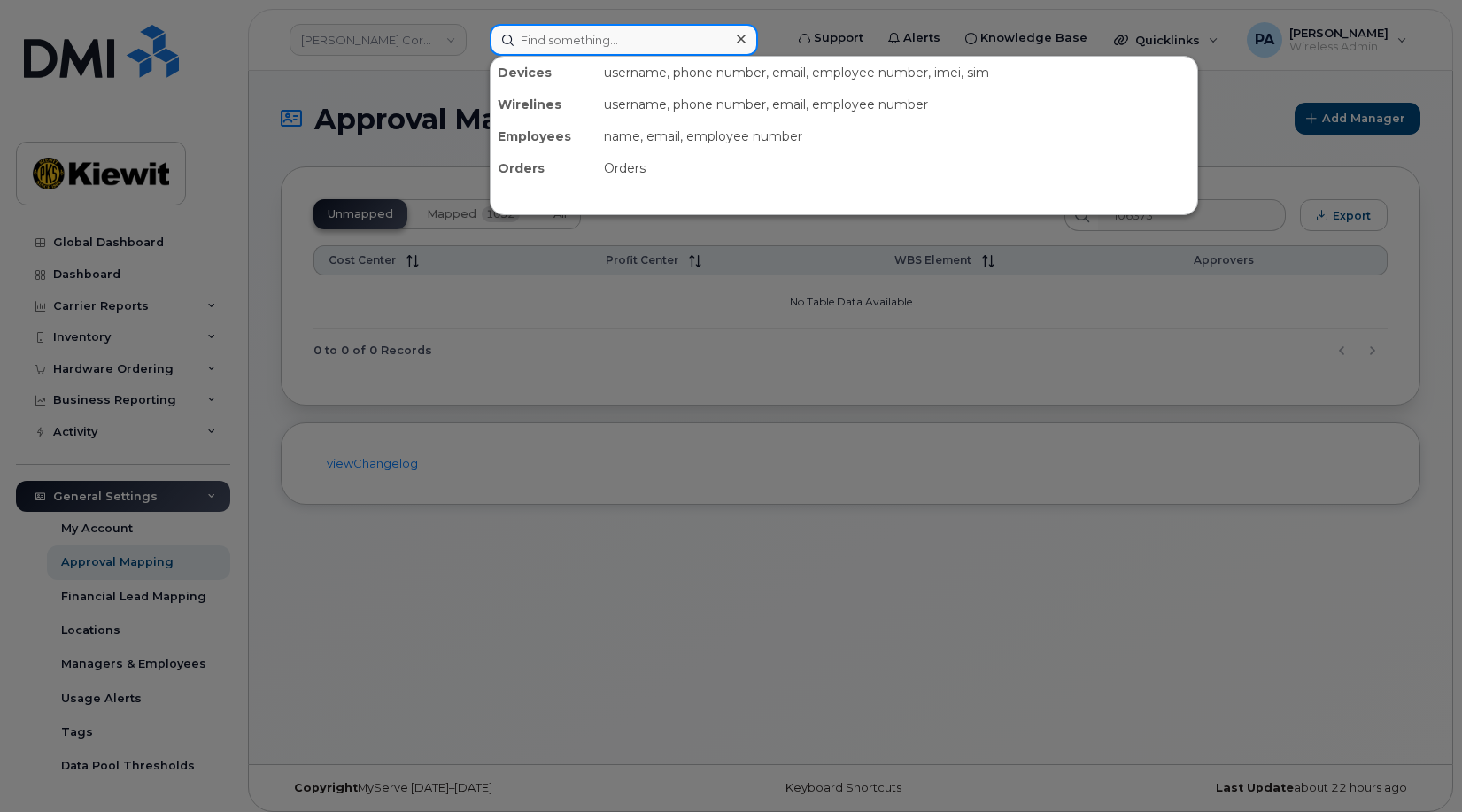
click at [535, 33] on input at bounding box center [623, 40] width 268 height 32
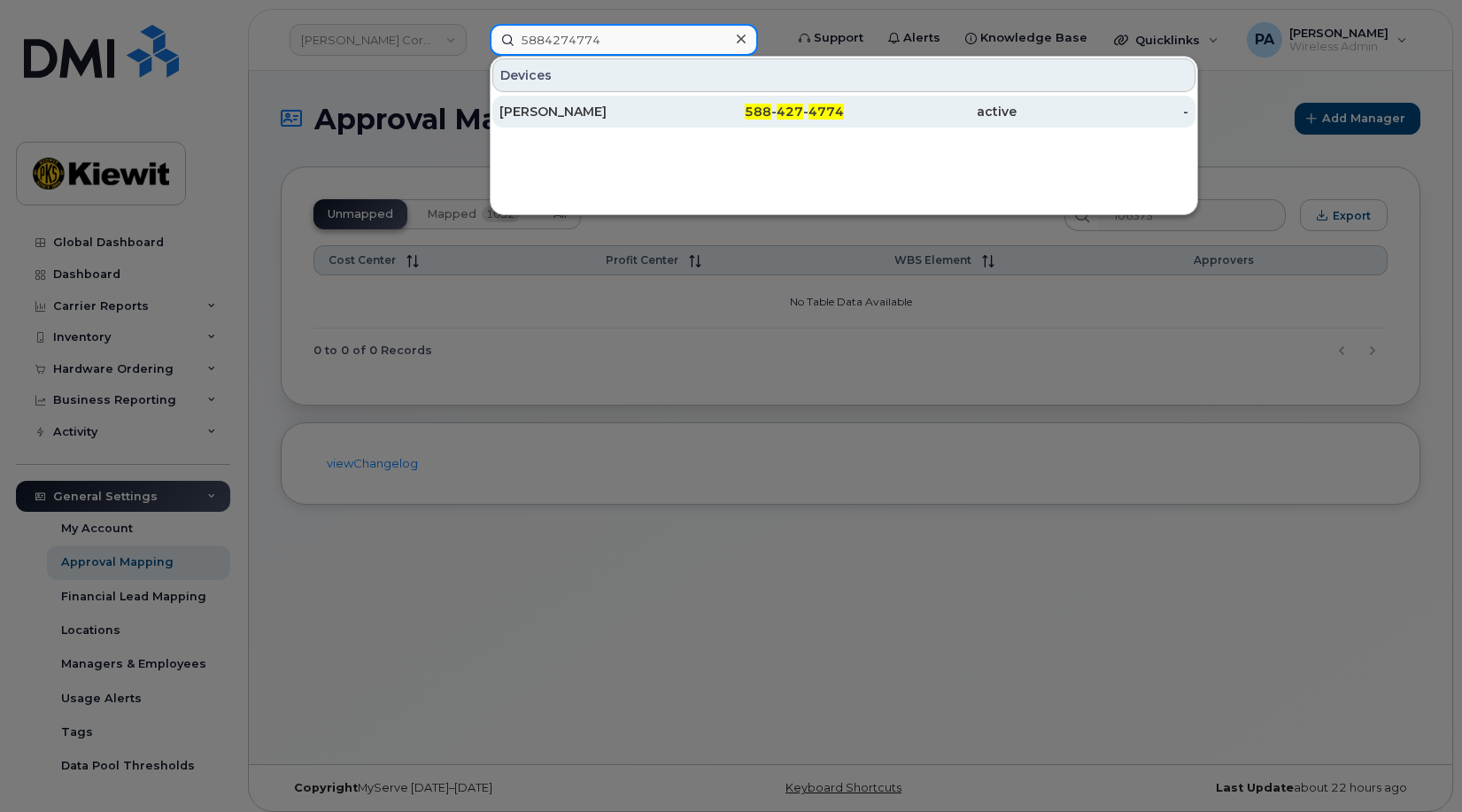
type input "5884274774"
click at [558, 110] on div "TYLER WILLIAMS" at bounding box center [586, 111] width 173 height 18
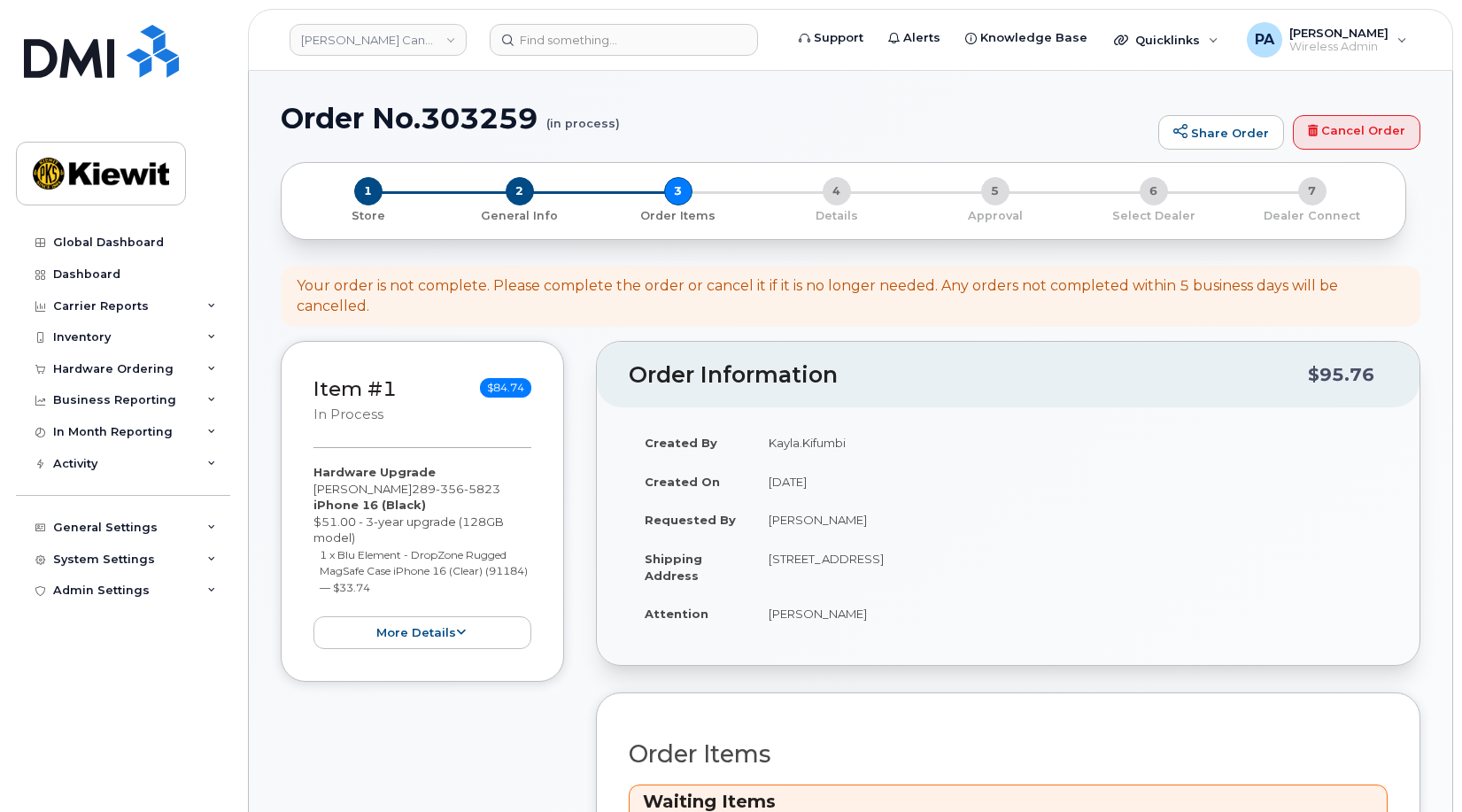
click at [219, 754] on div "Global Dashboard Dashboard Carrier Reports Monthly Billing Data Daily Data Pool…" at bounding box center [125, 505] width 218 height 559
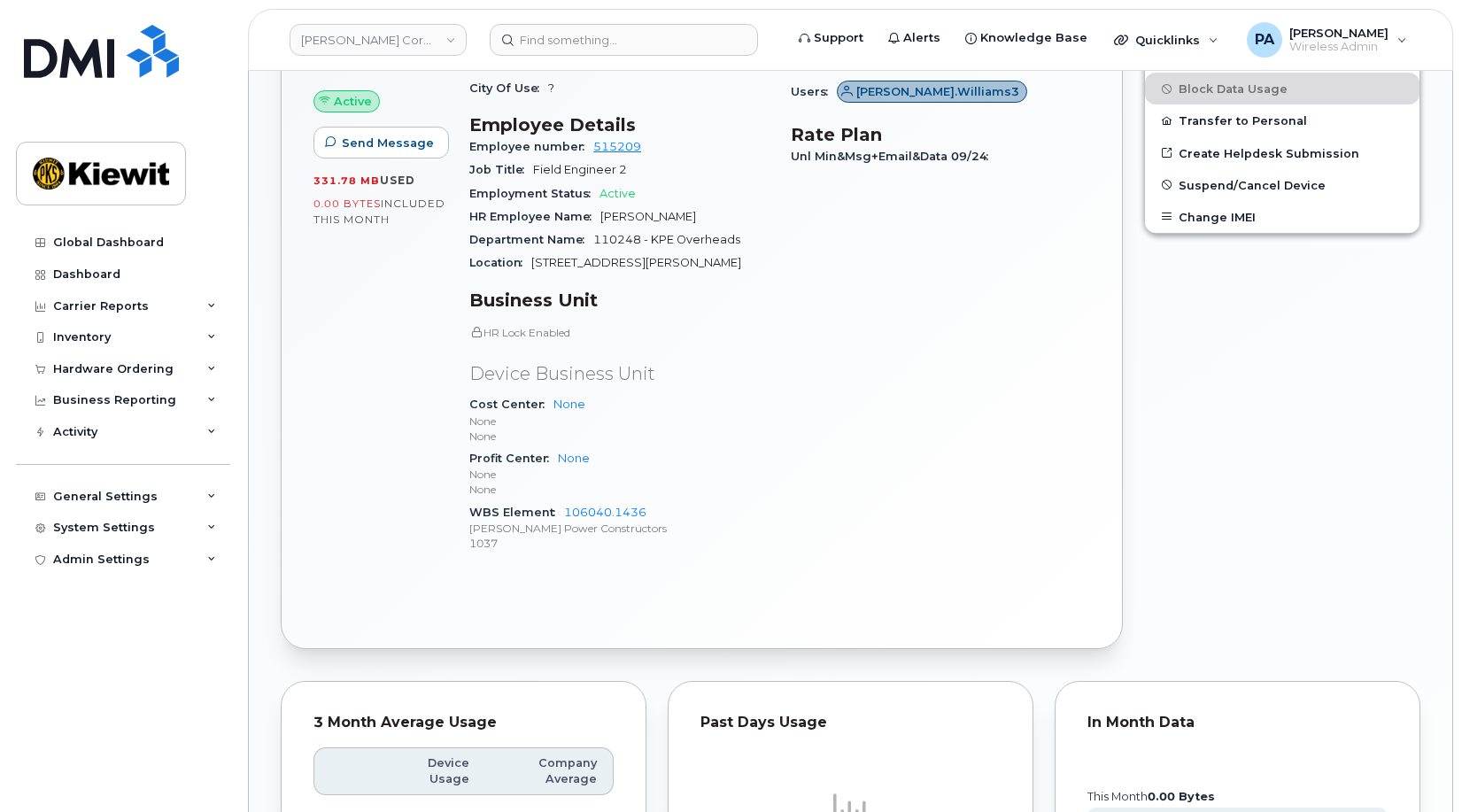
scroll to position [843, 0]
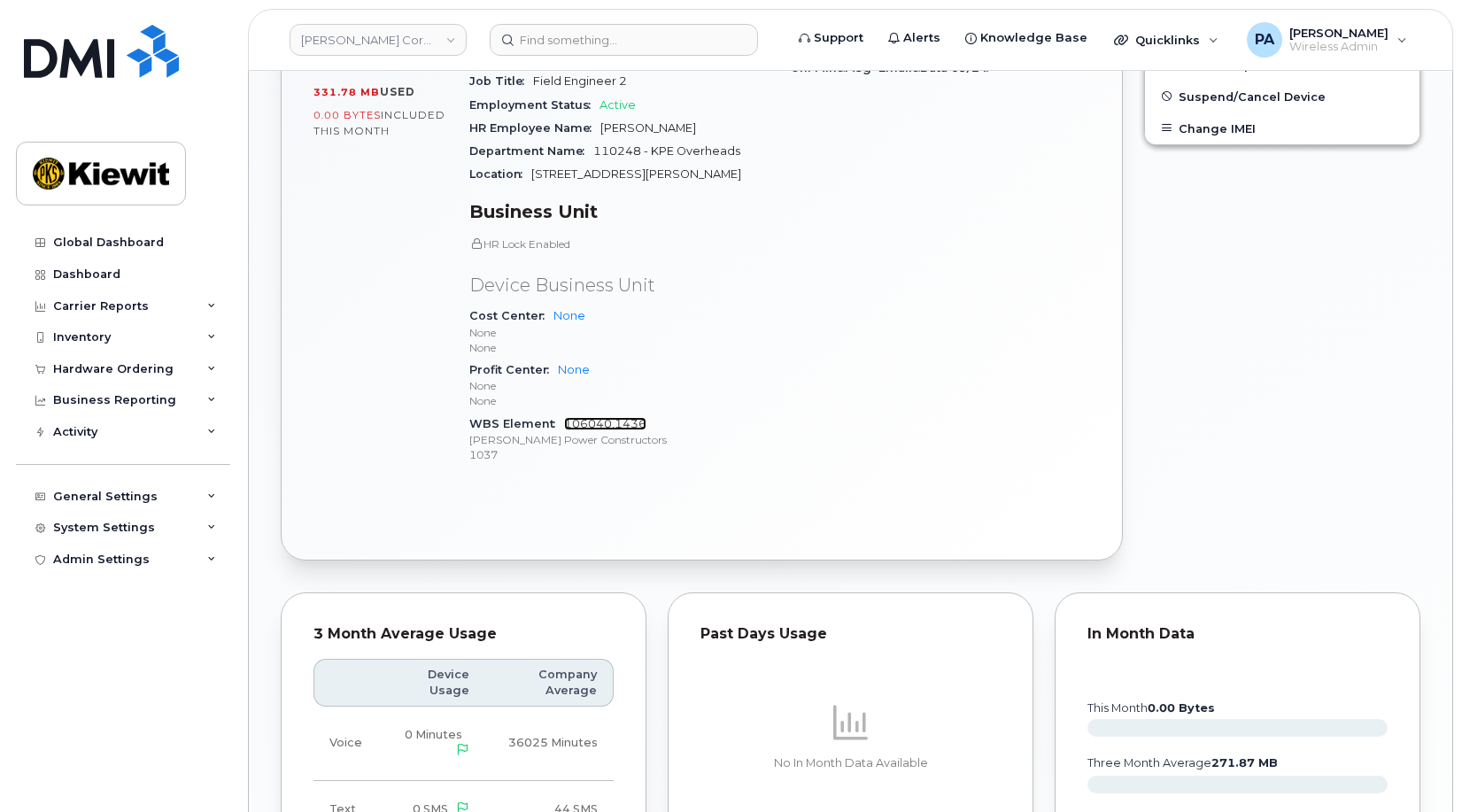
click at [617, 417] on link "106040.1436" at bounding box center [605, 423] width 82 height 13
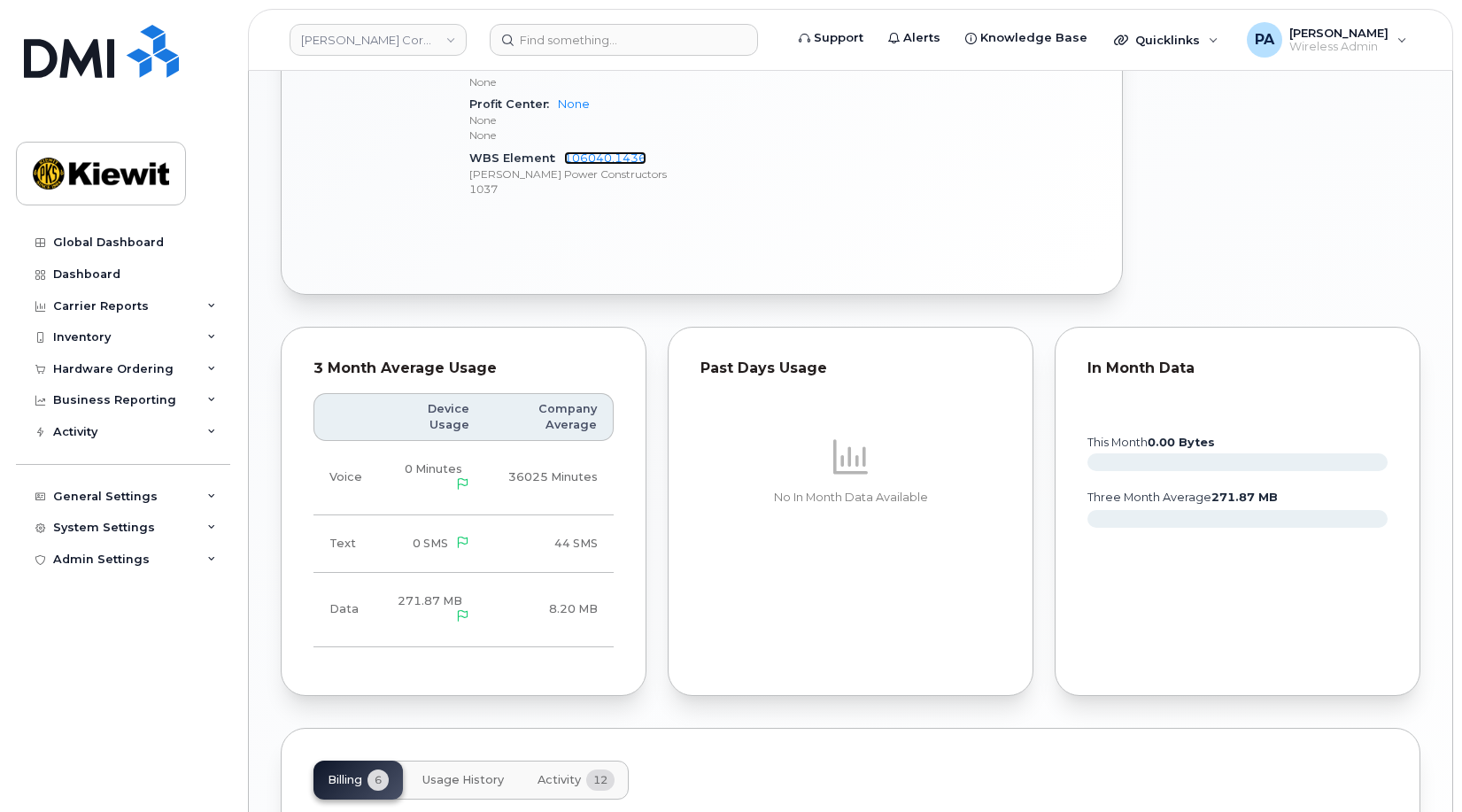
scroll to position [488, 0]
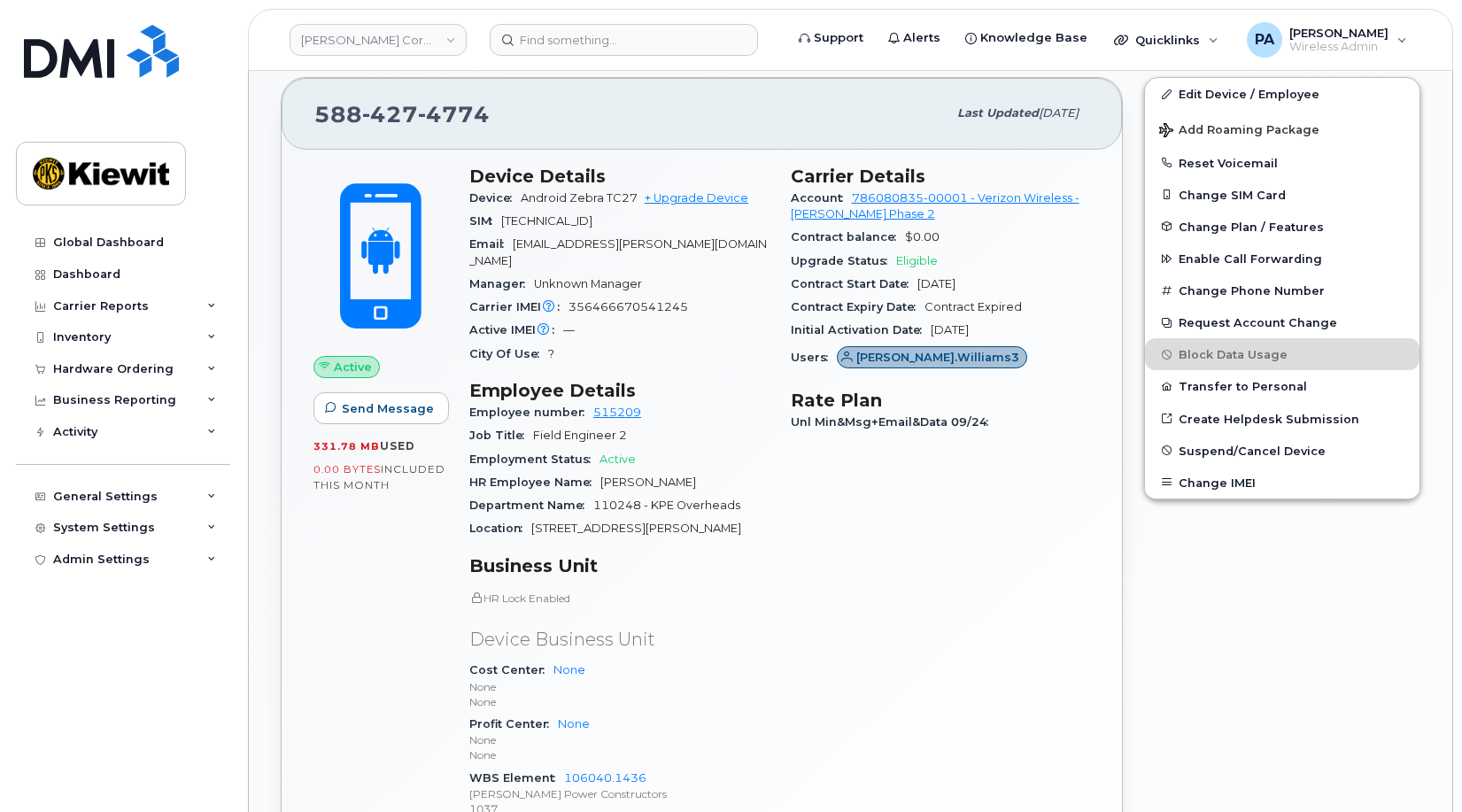
click at [665, 767] on div "WBS Element 106040.1436 Kiewit Power Constructors 1037" at bounding box center [620, 793] width 300 height 54
click at [121, 332] on div "Inventory" at bounding box center [123, 338] width 214 height 32
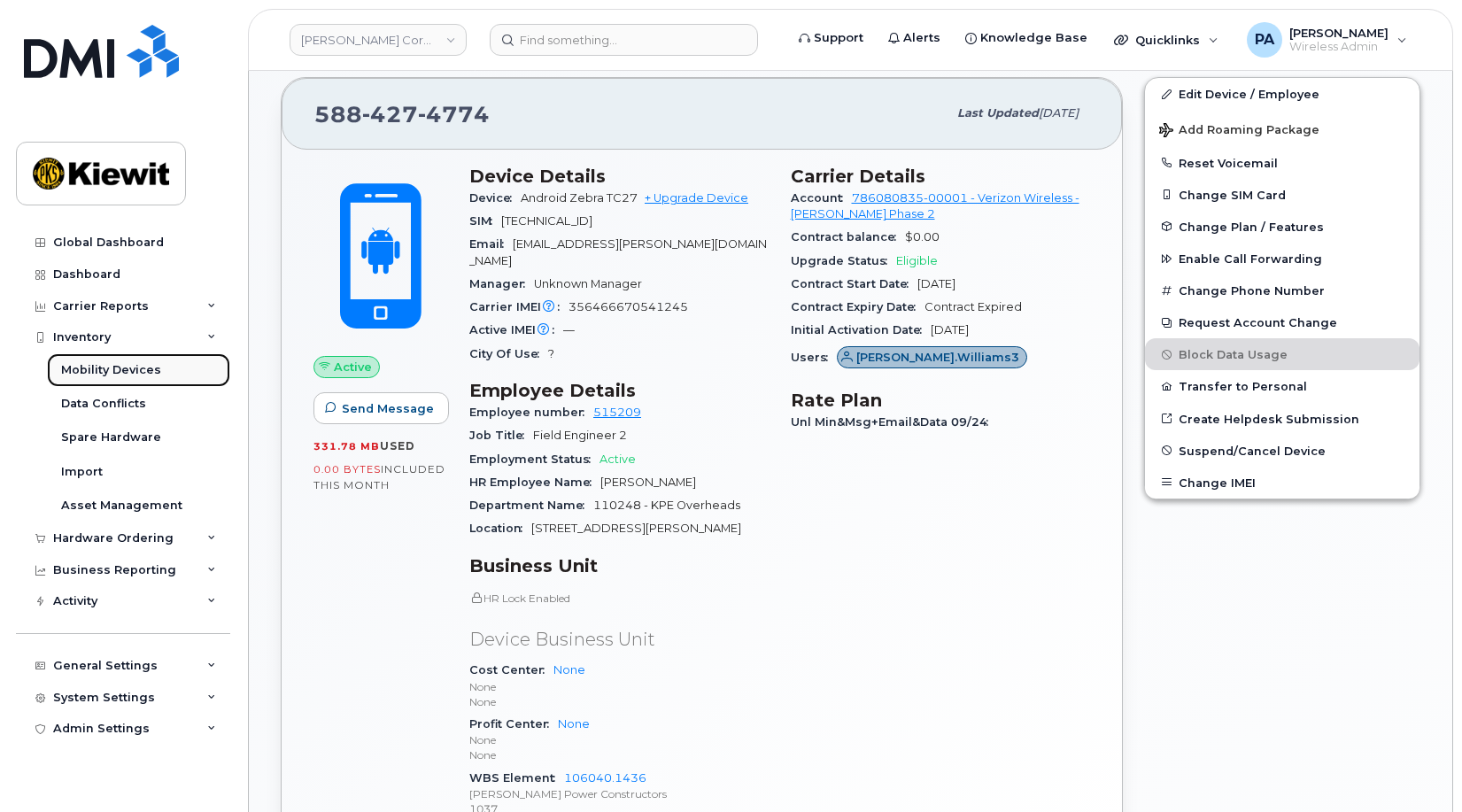
click at [135, 365] on div "Mobility Devices" at bounding box center [111, 370] width 100 height 16
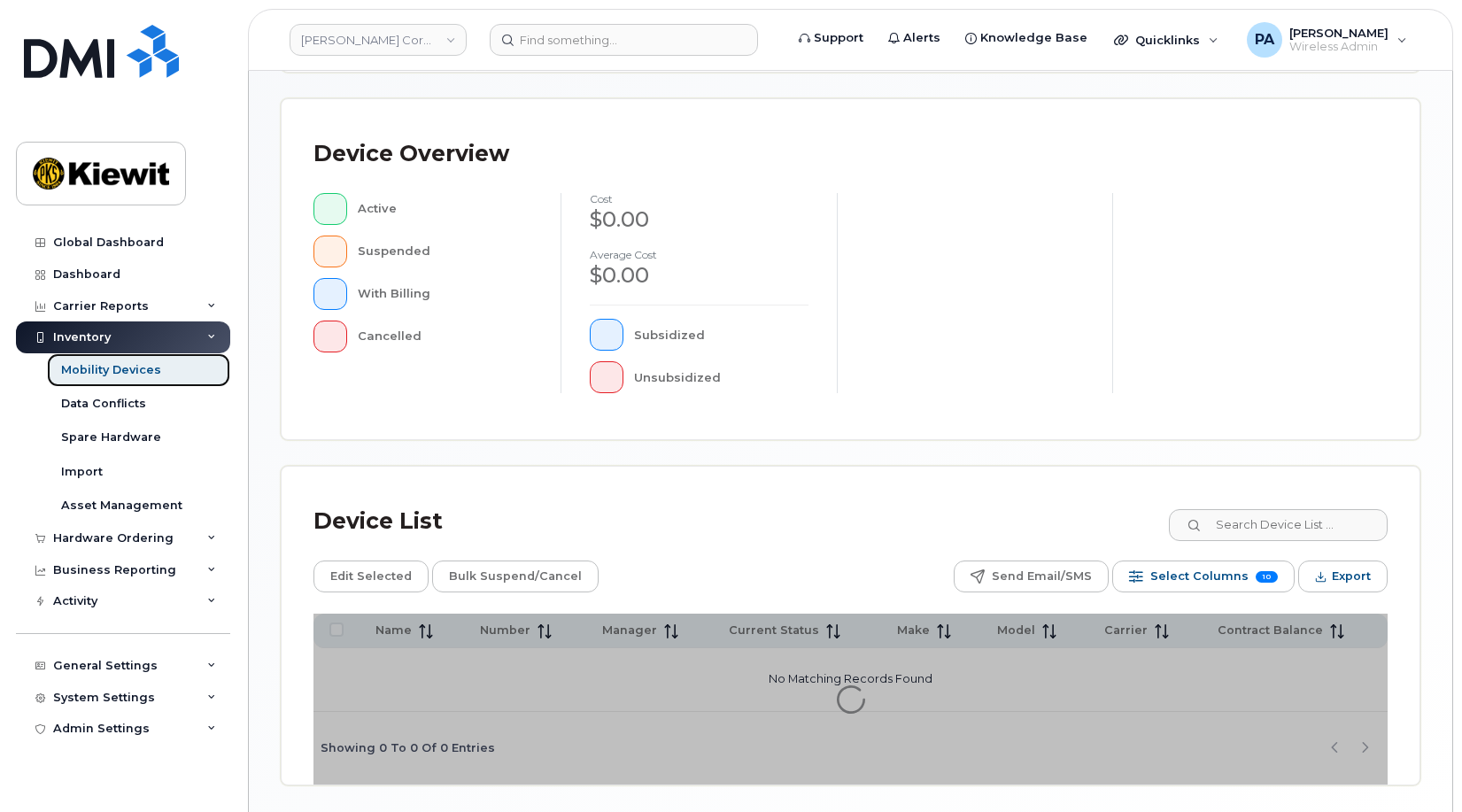
scroll to position [504, 0]
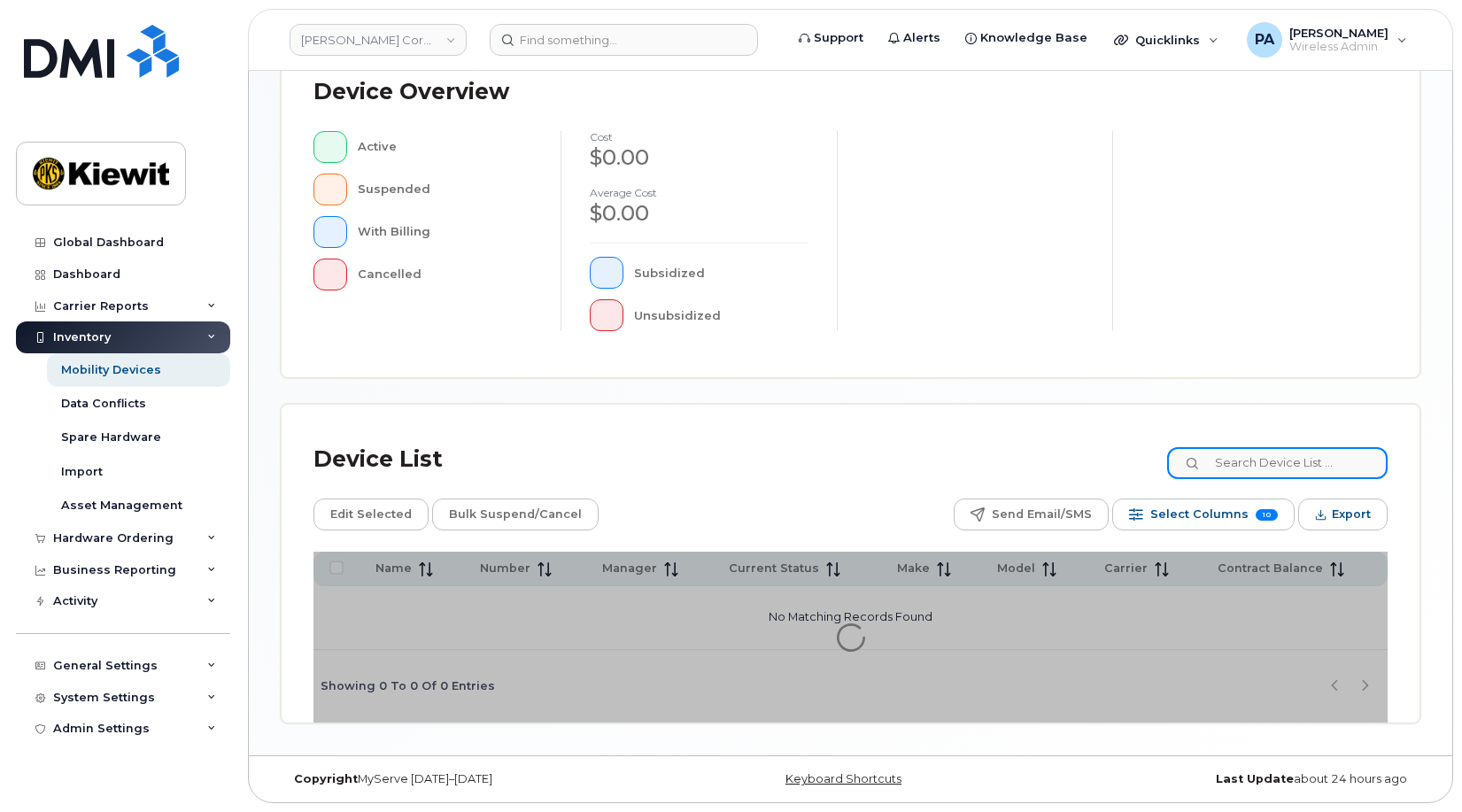
click at [1267, 472] on input at bounding box center [1277, 463] width 220 height 32
type input "106"
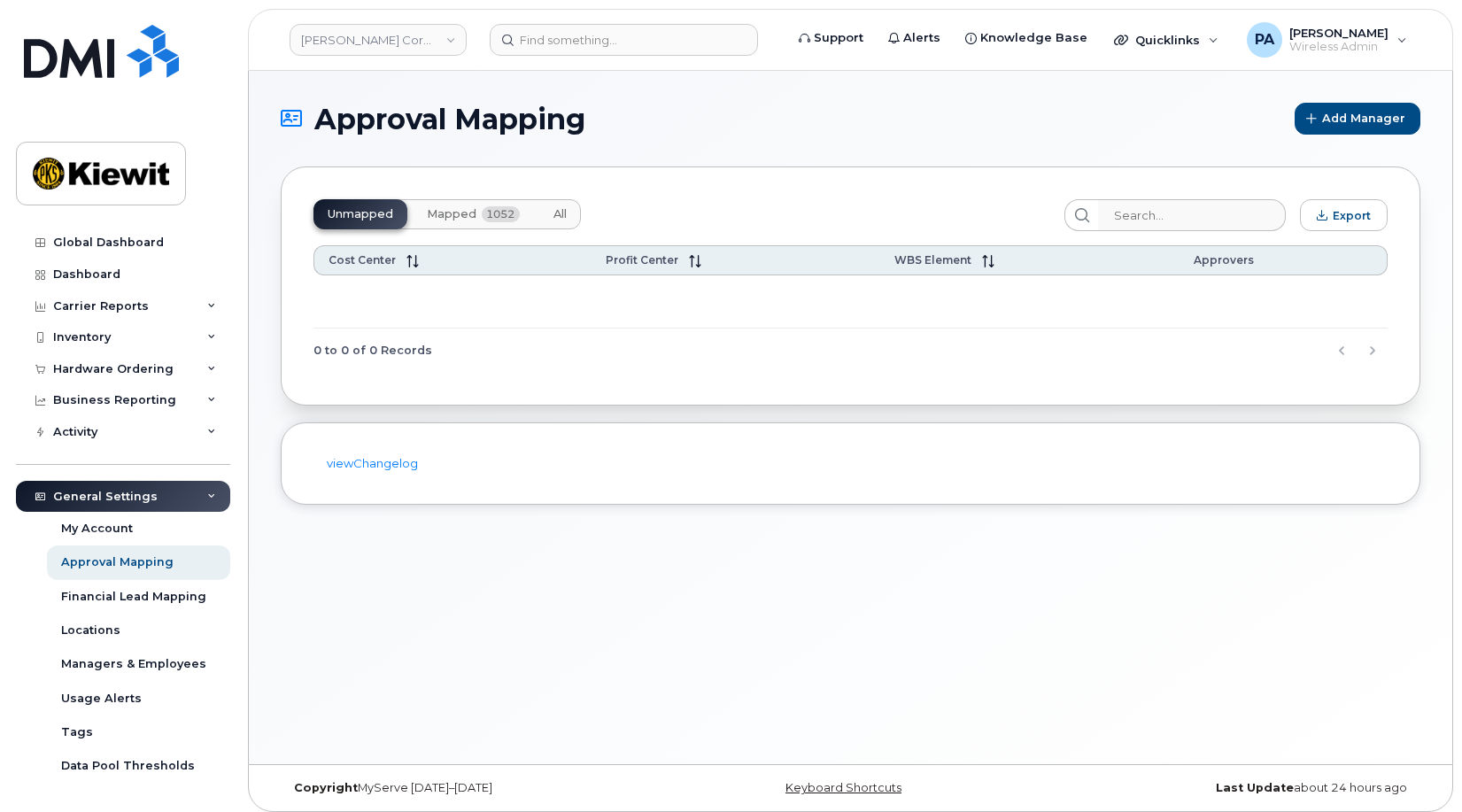
click at [465, 209] on span "Mapped" at bounding box center [452, 214] width 50 height 14
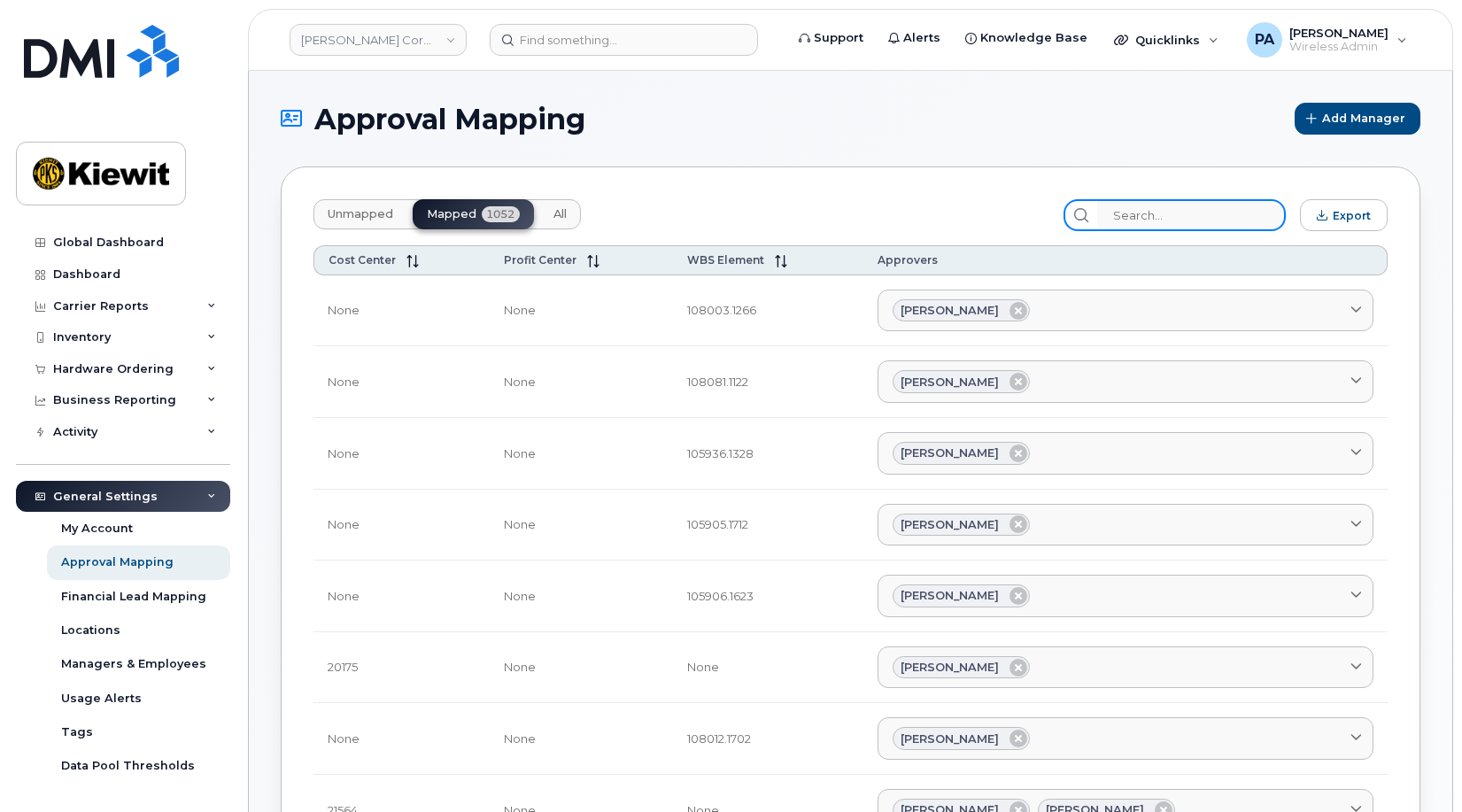
click at [1171, 212] on input "search" at bounding box center [1192, 216] width 189 height 32
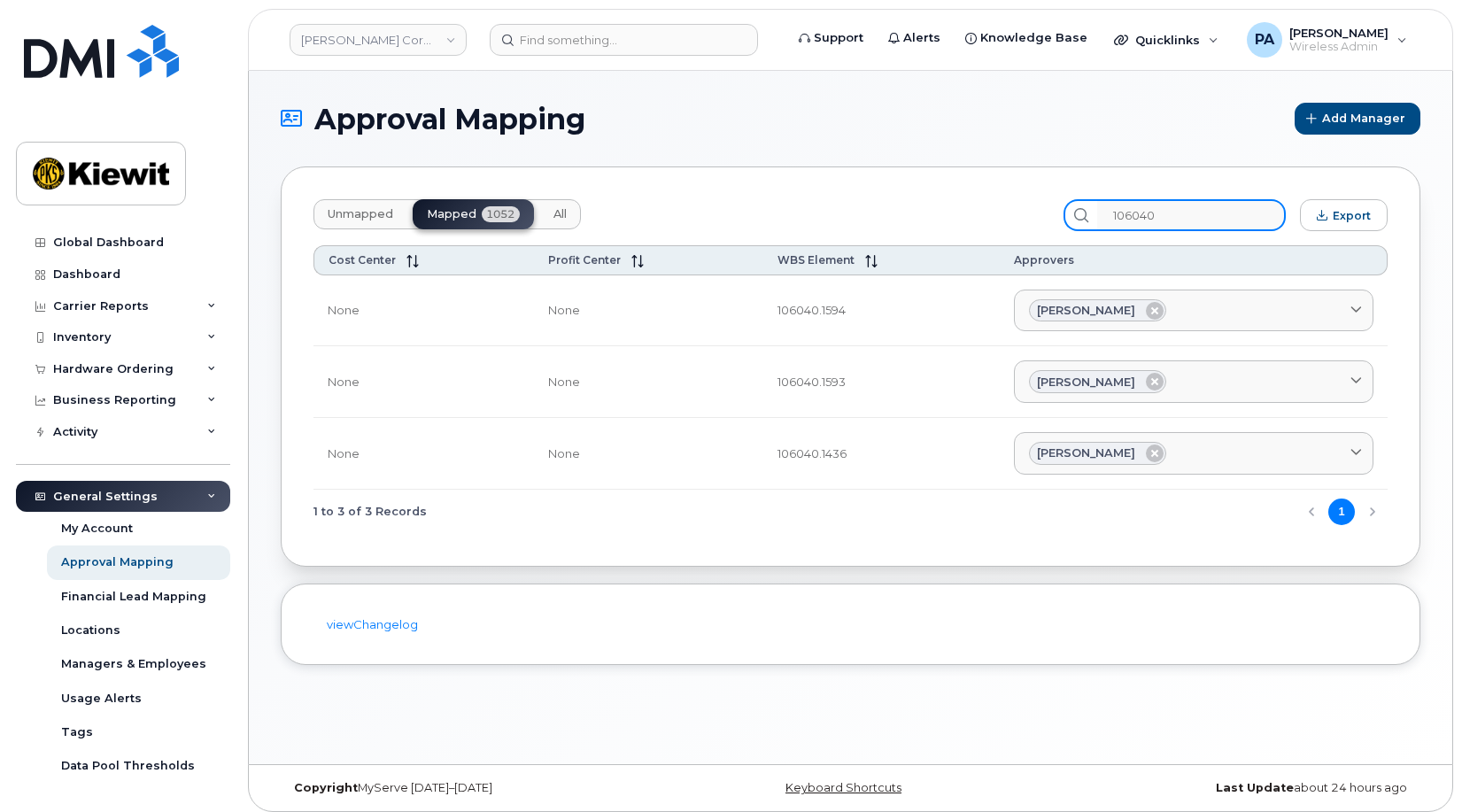
type input "106040"
click at [137, 368] on div "Hardware Ordering" at bounding box center [113, 369] width 120 height 14
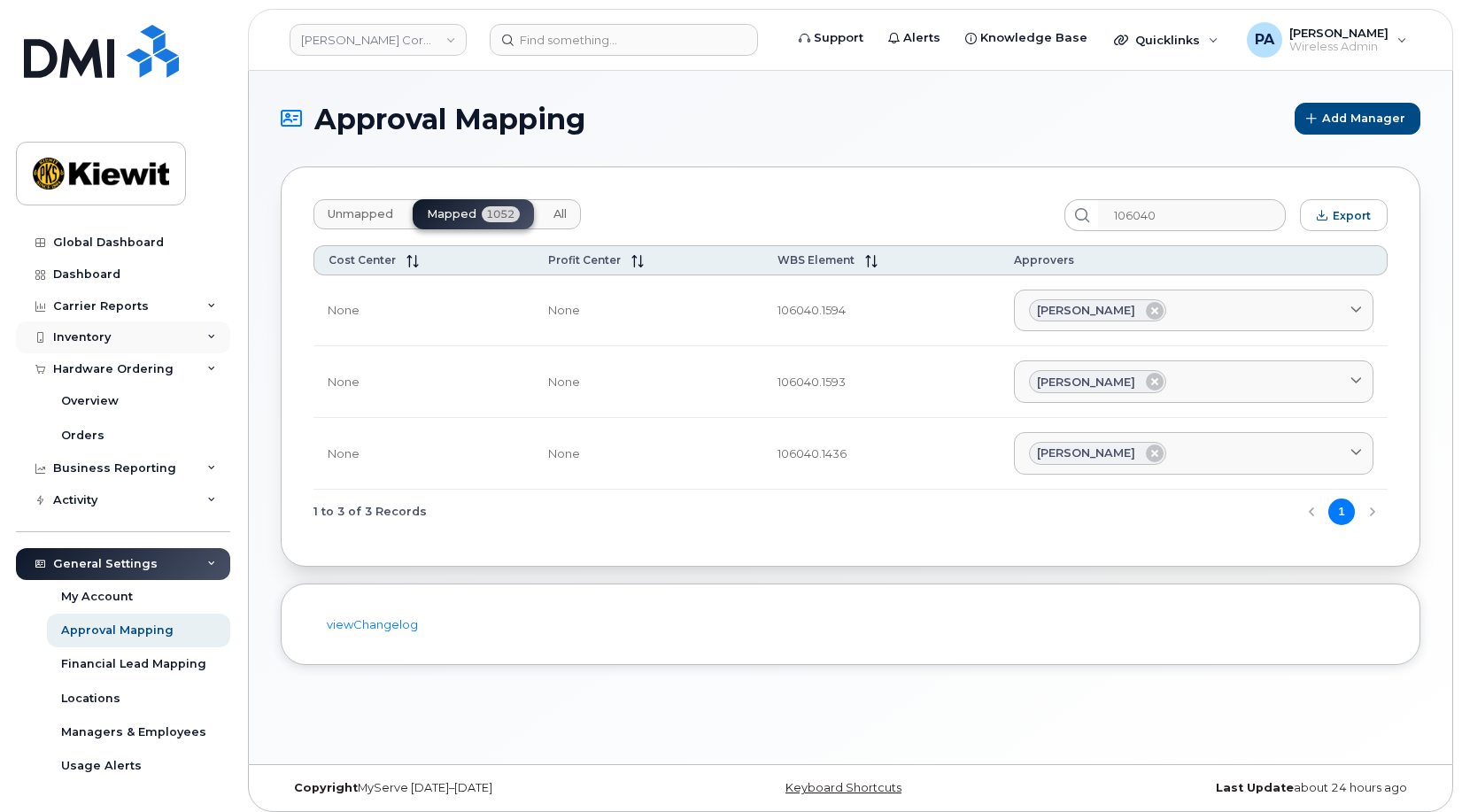
click at [93, 338] on div "Inventory" at bounding box center [82, 338] width 58 height 14
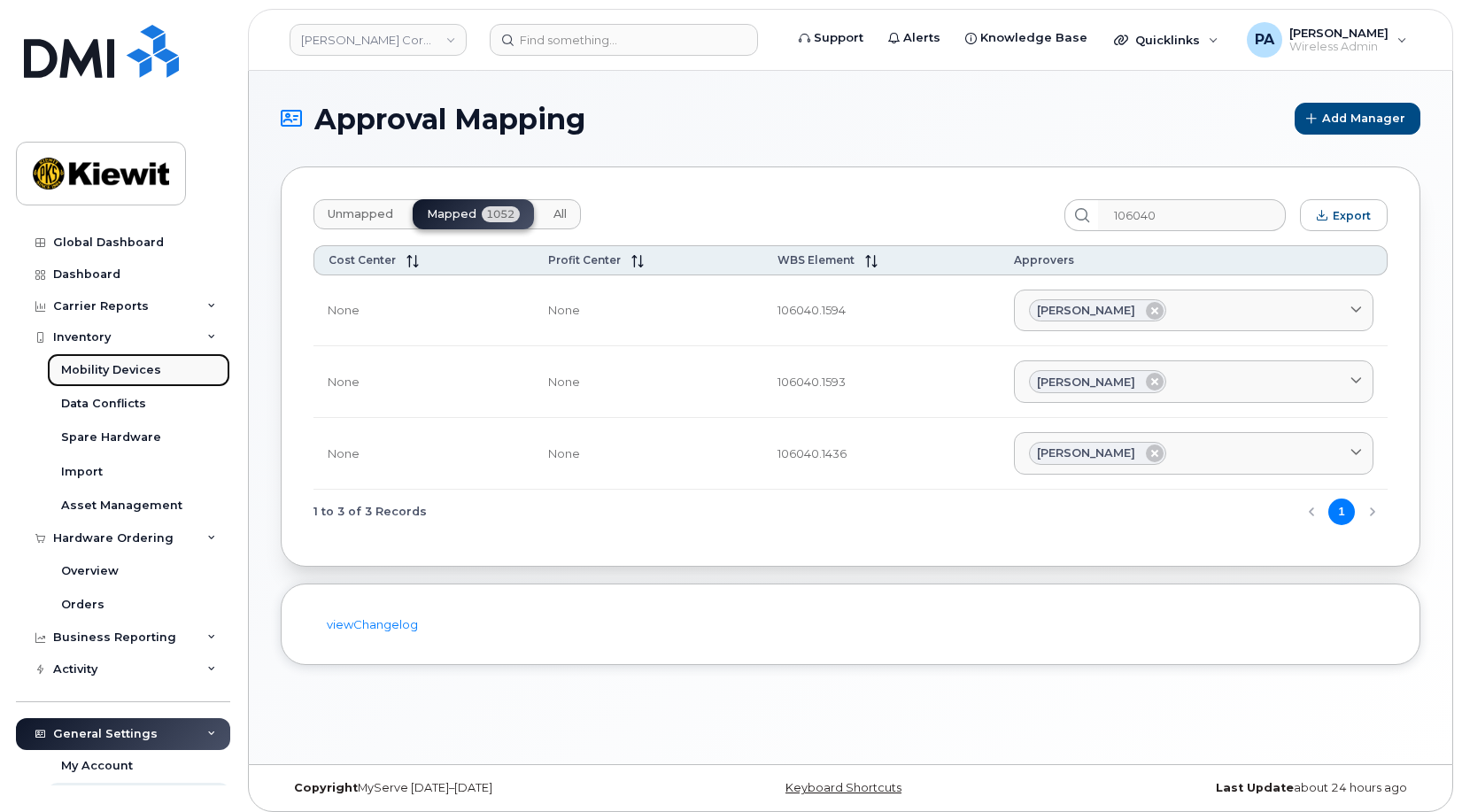
click at [99, 367] on div "Mobility Devices" at bounding box center [111, 370] width 100 height 16
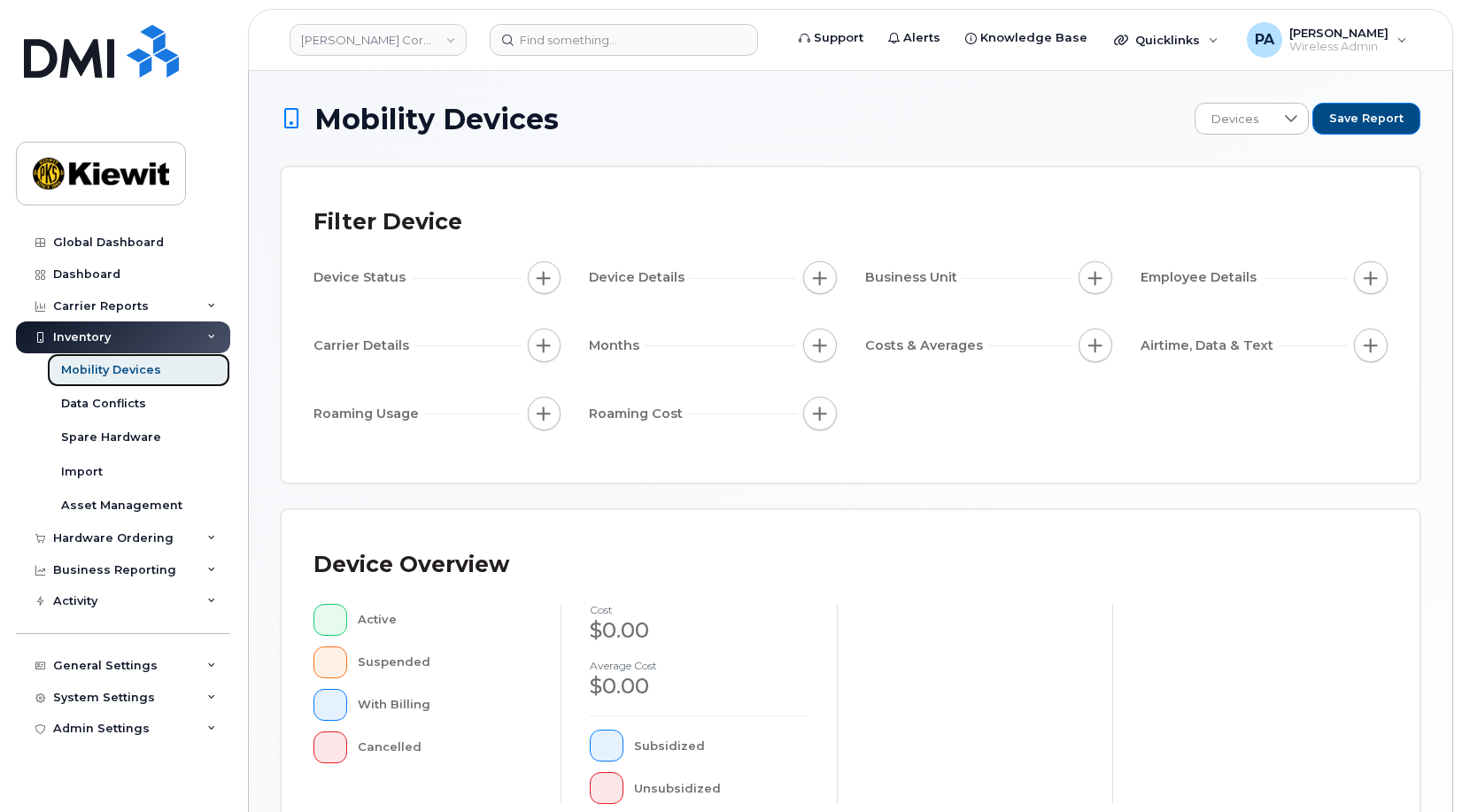
scroll to position [473, 0]
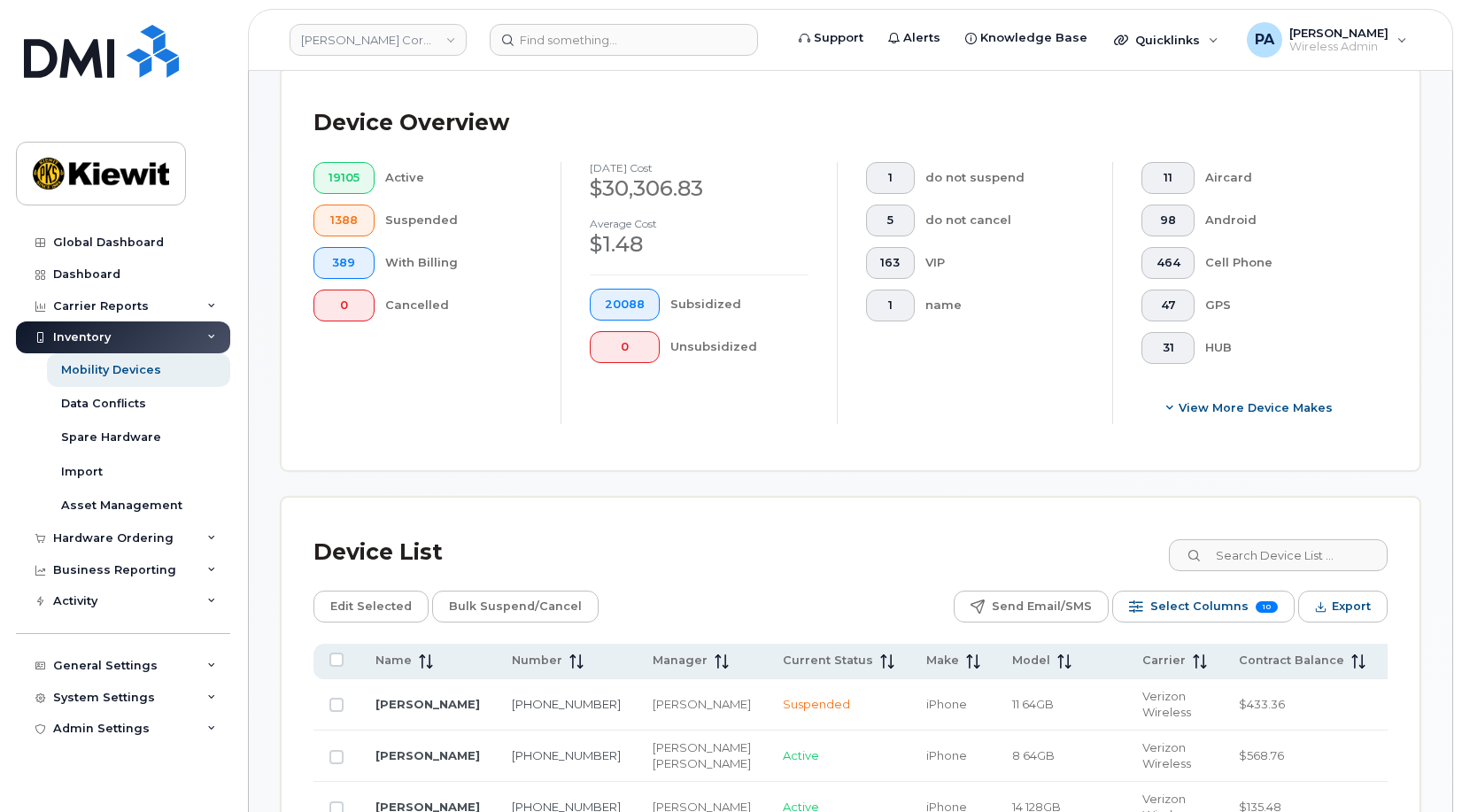
click at [1261, 448] on div "Device Overview 19105 Active 1388 Suspended 389 With Billing 0 Cancelled [DATE]…" at bounding box center [850, 268] width 1138 height 402
click at [1270, 464] on div "Device Overview 19105 Active 1388 Suspended 389 With Billing 0 Cancelled Octobe…" at bounding box center [850, 268] width 1138 height 402
click at [1250, 561] on input at bounding box center [1277, 555] width 220 height 32
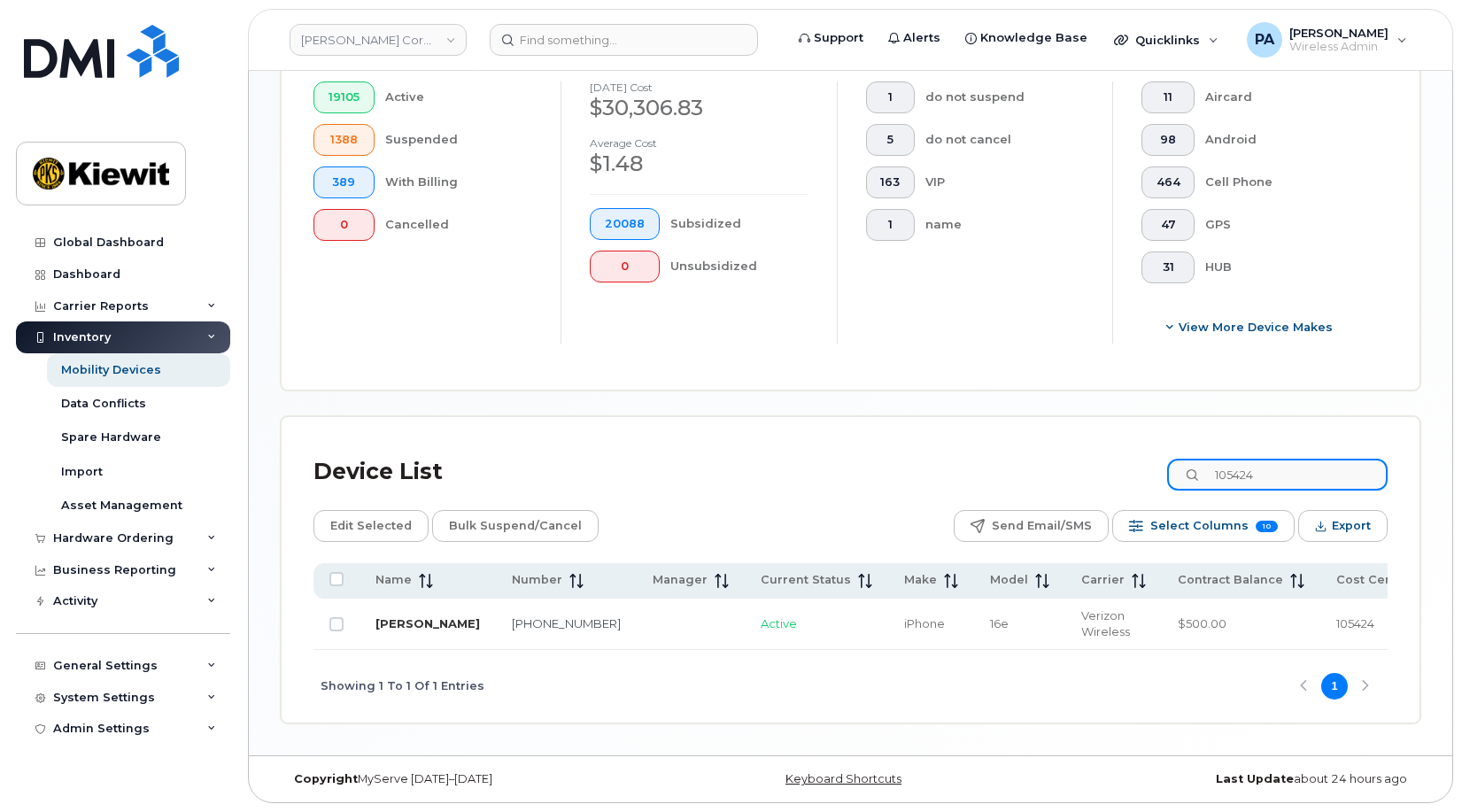
type input "105424"
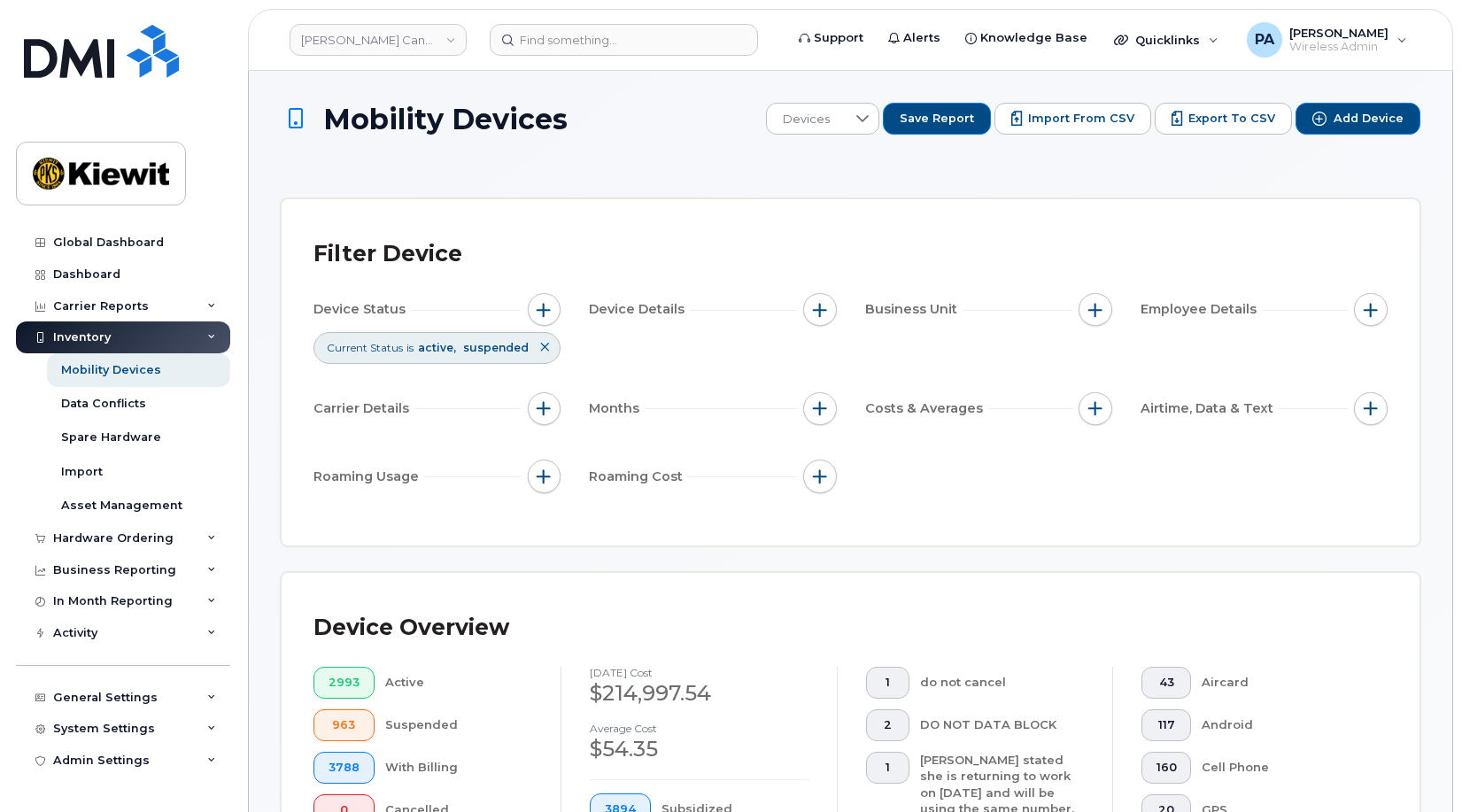
scroll to position [443, 0]
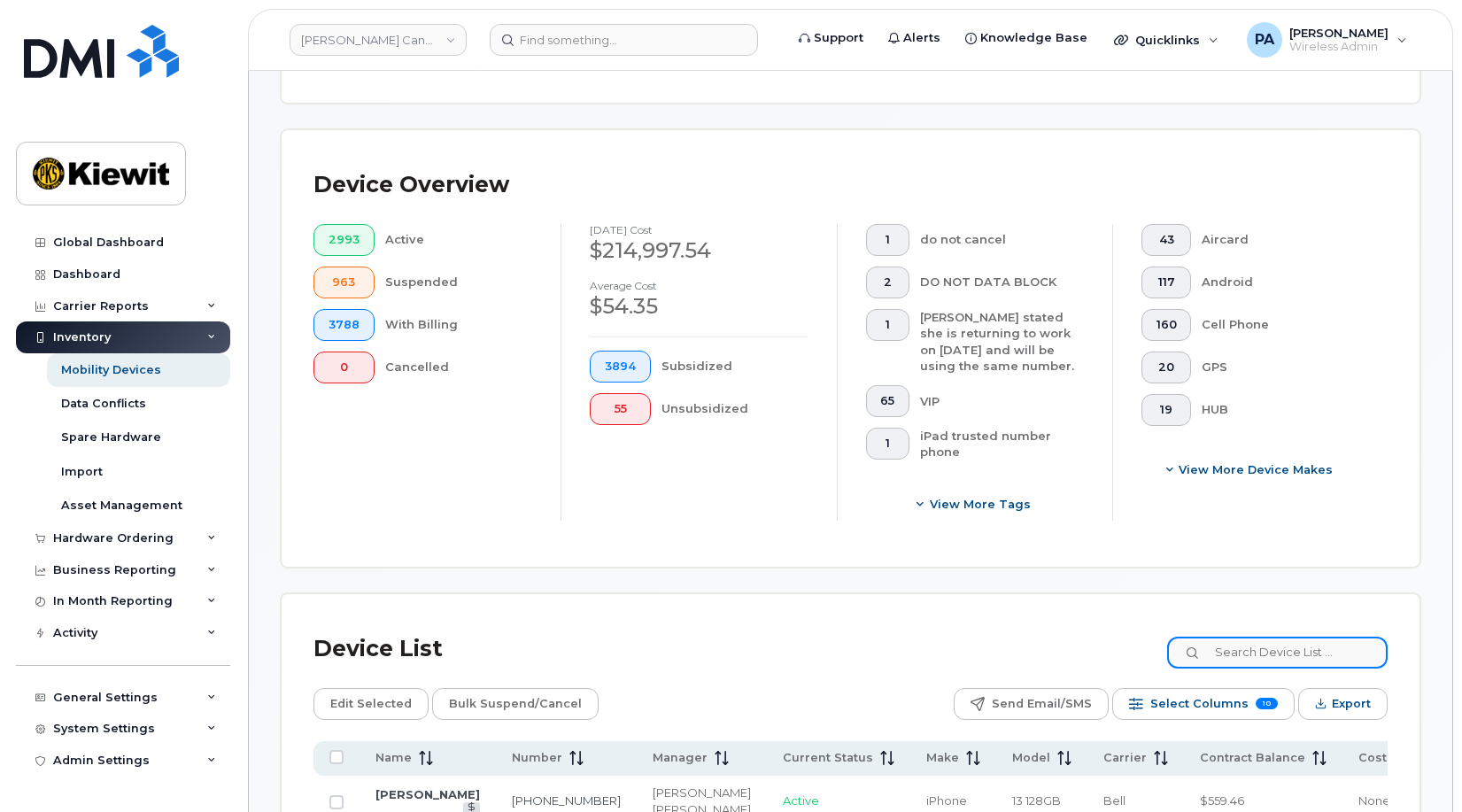
click at [1293, 653] on input at bounding box center [1277, 652] width 220 height 32
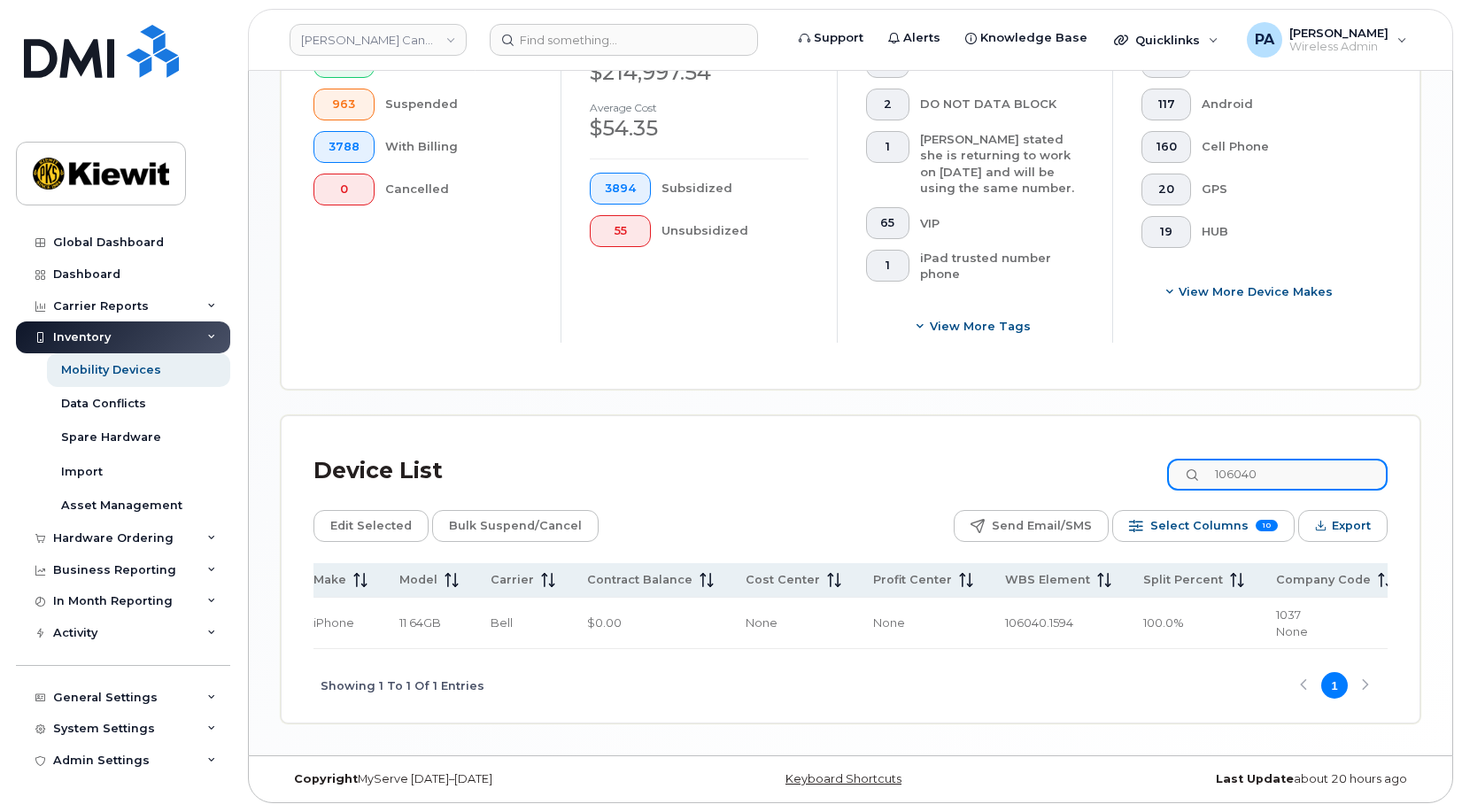
scroll to position [0, 0]
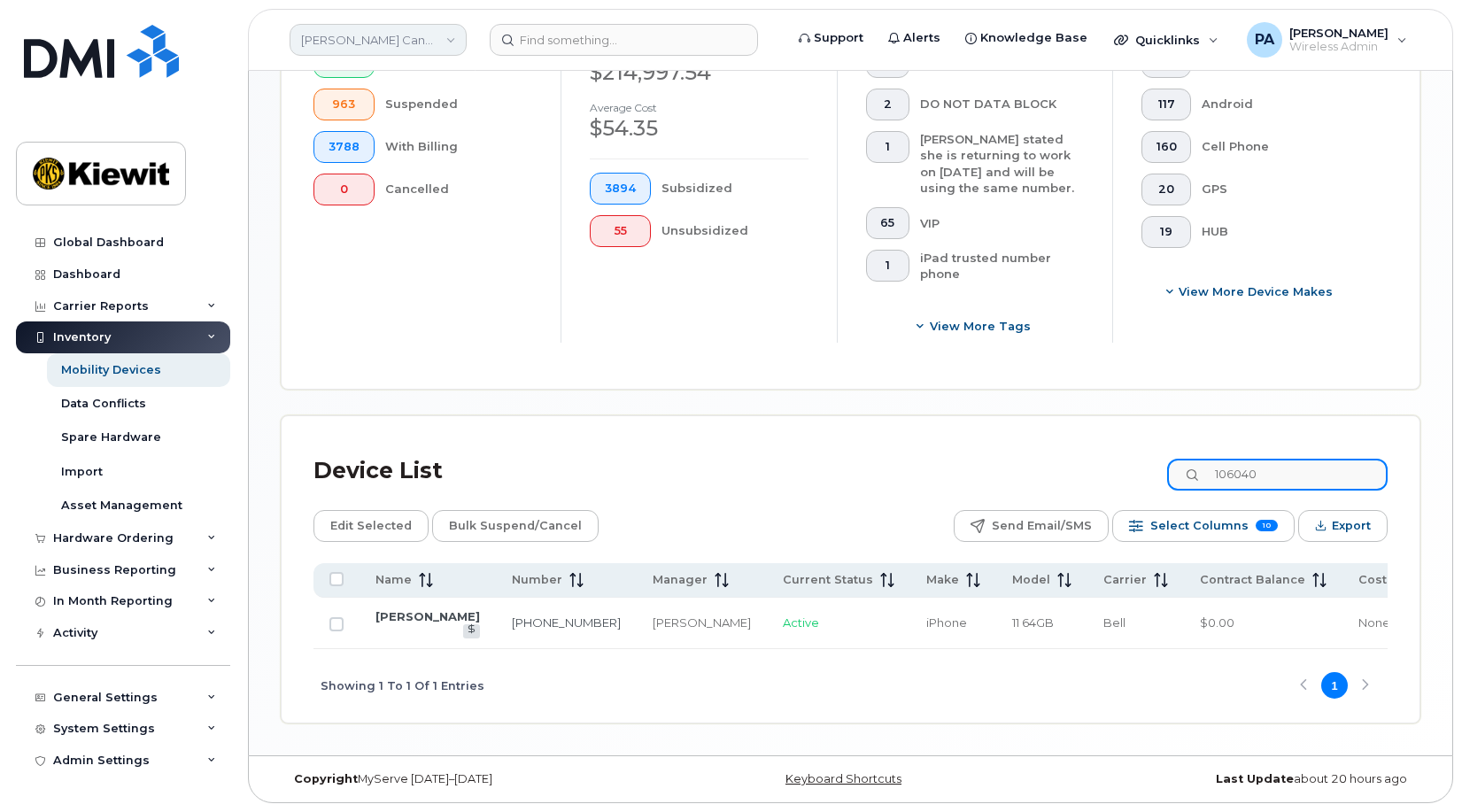
type input "106040"
click at [390, 34] on link "Kiewit Canada Inc" at bounding box center [378, 40] width 177 height 32
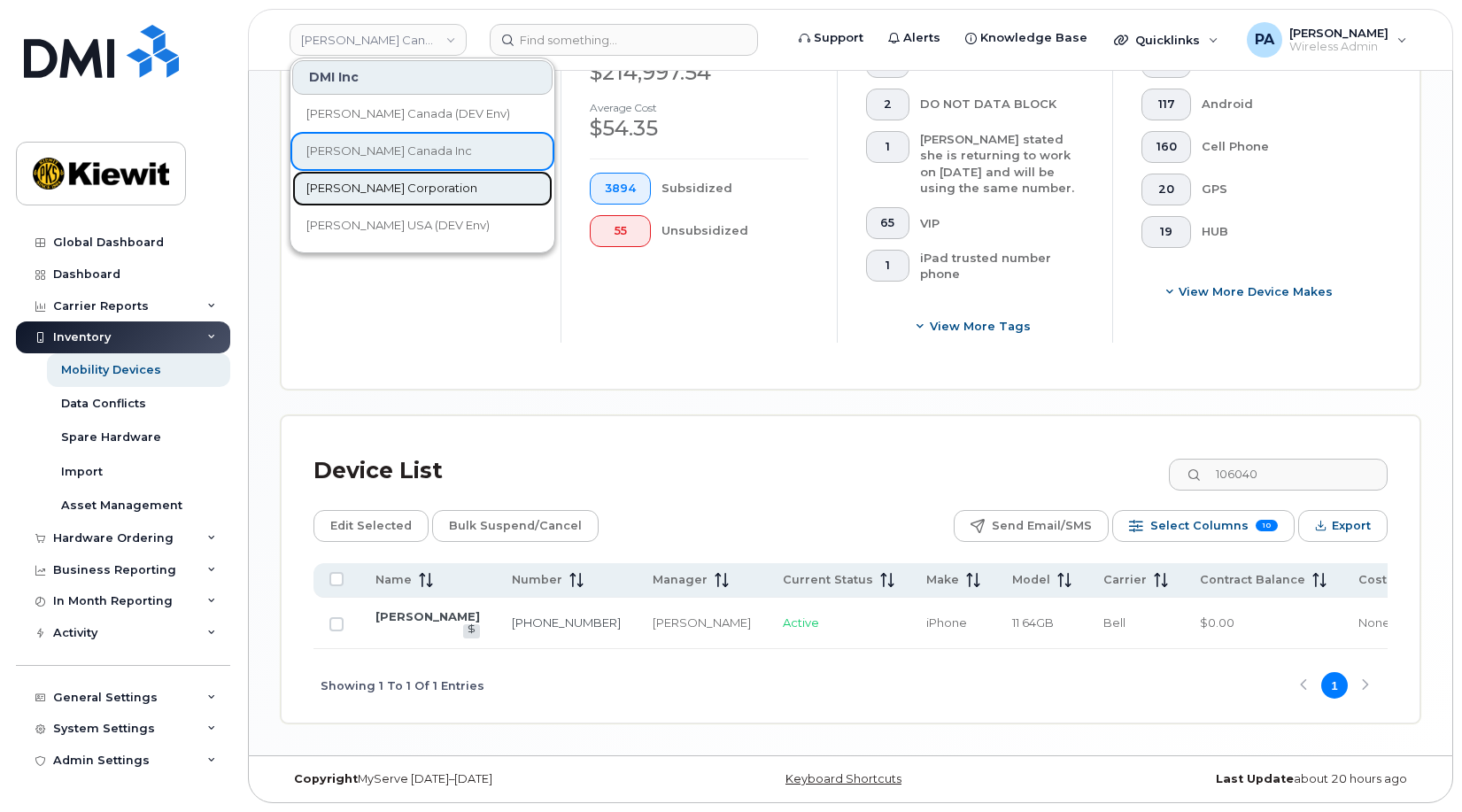
click at [393, 186] on span "[PERSON_NAME] Corporation" at bounding box center [392, 189] width 171 height 18
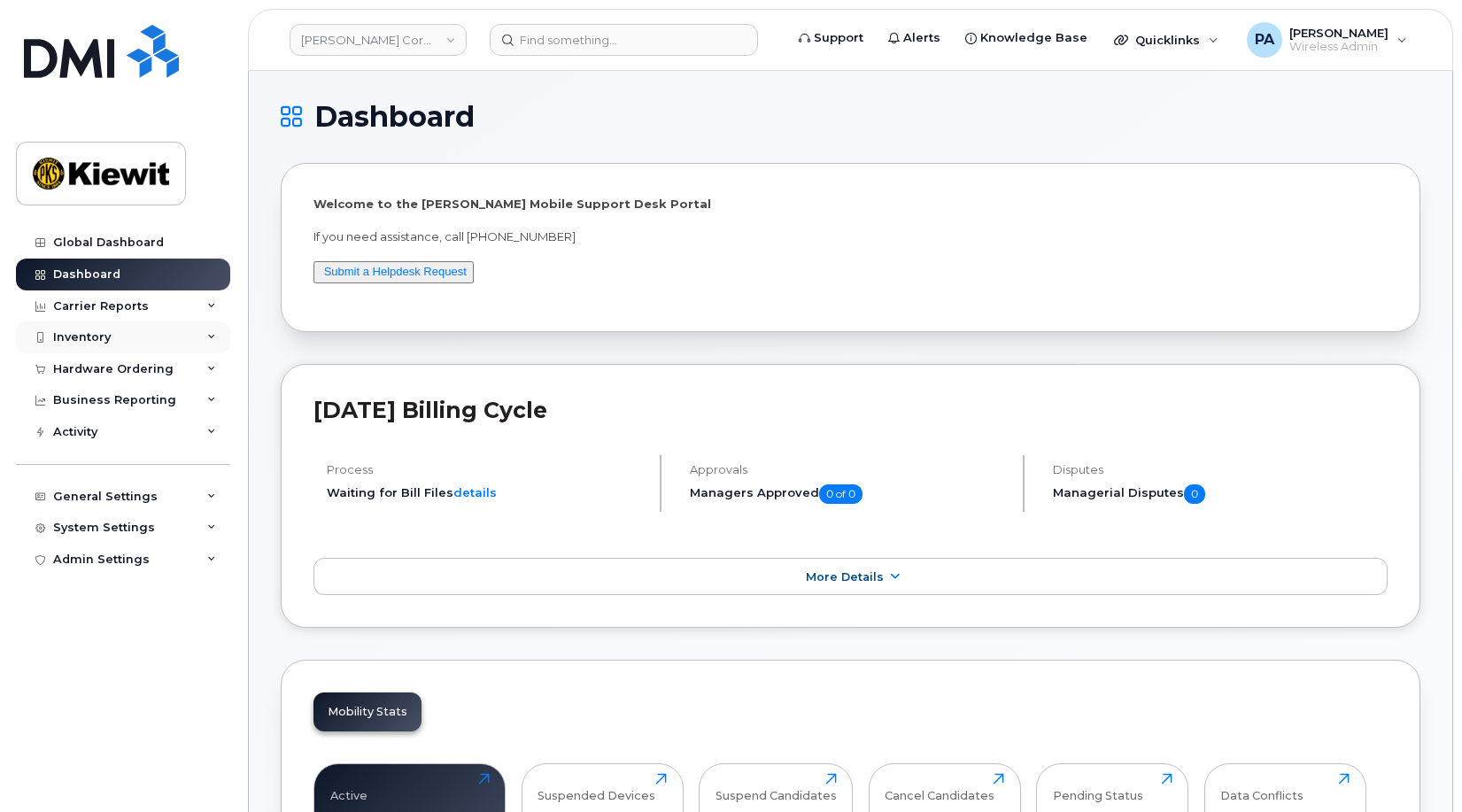
click at [125, 336] on div "Inventory" at bounding box center [123, 338] width 214 height 32
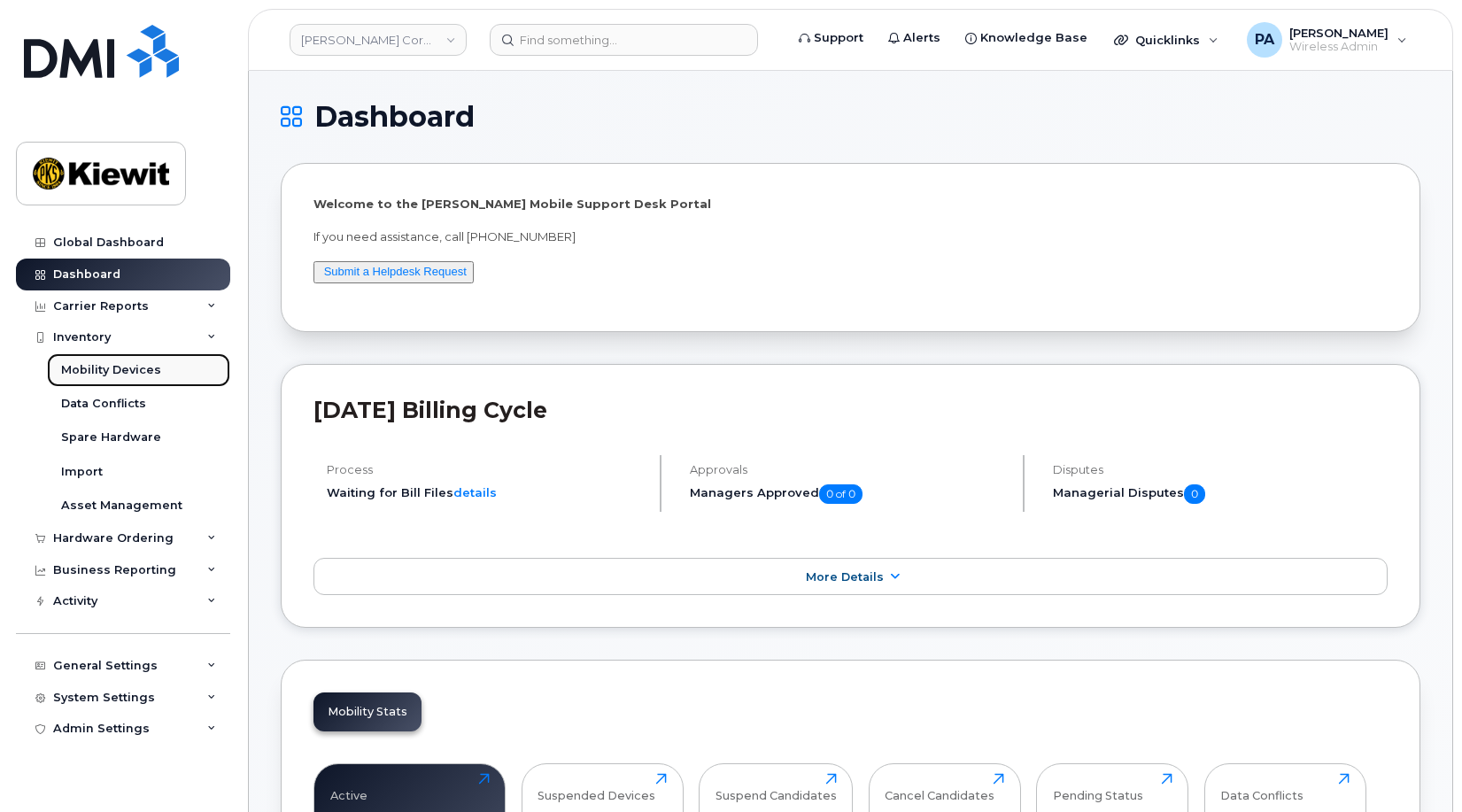
click at [89, 365] on div "Mobility Devices" at bounding box center [111, 370] width 100 height 16
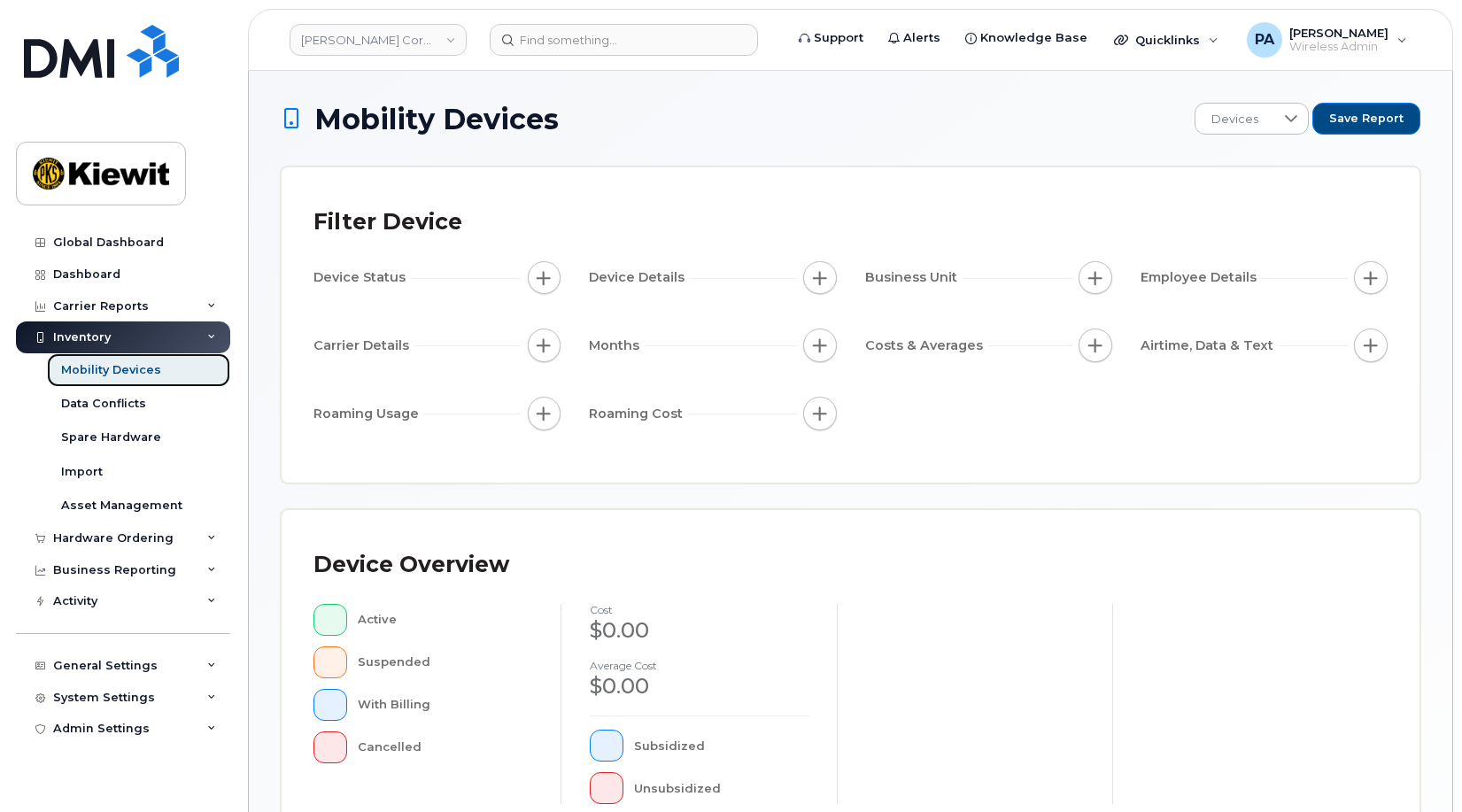
scroll to position [443, 0]
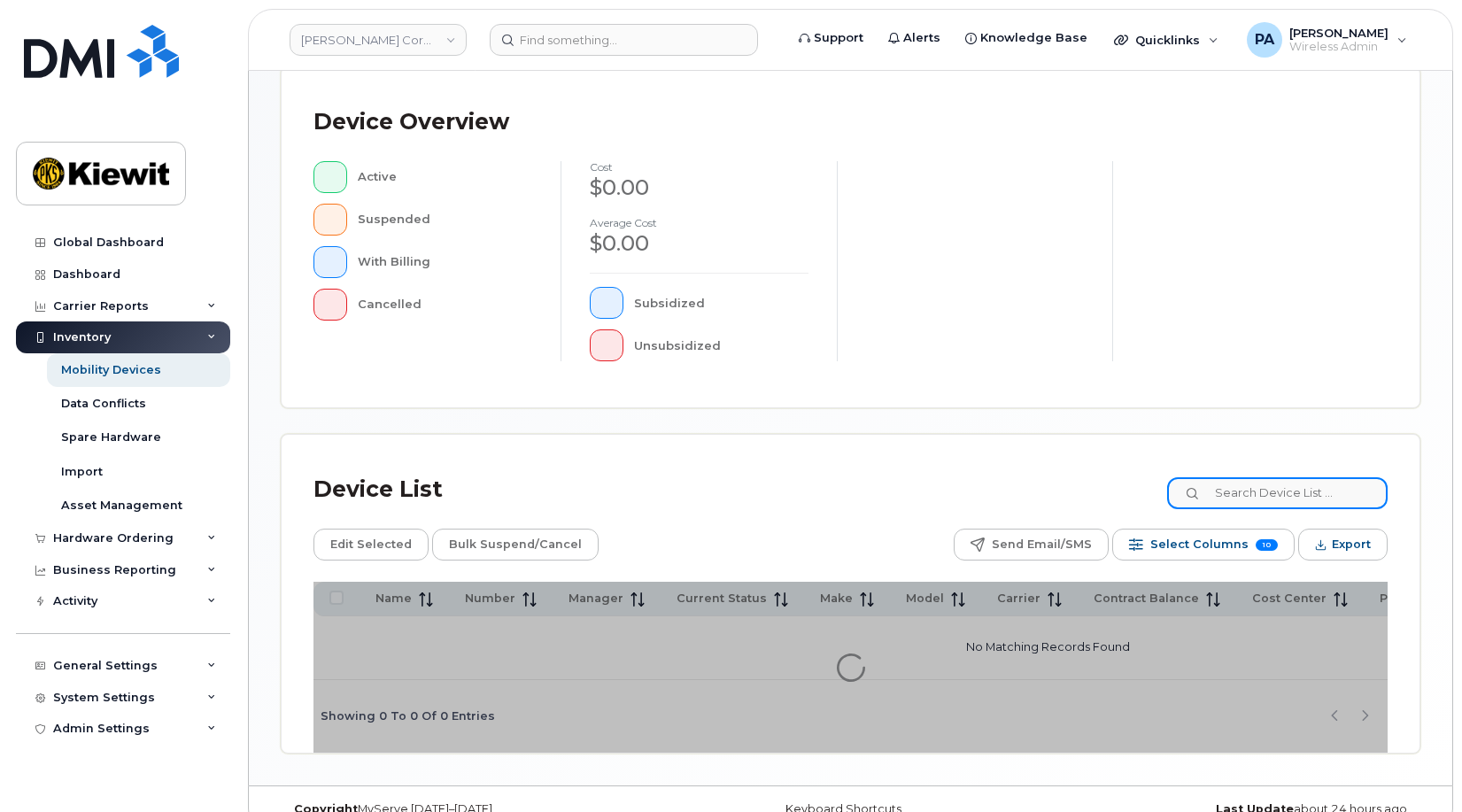
click at [1302, 491] on input at bounding box center [1277, 493] width 220 height 32
type input "106040"
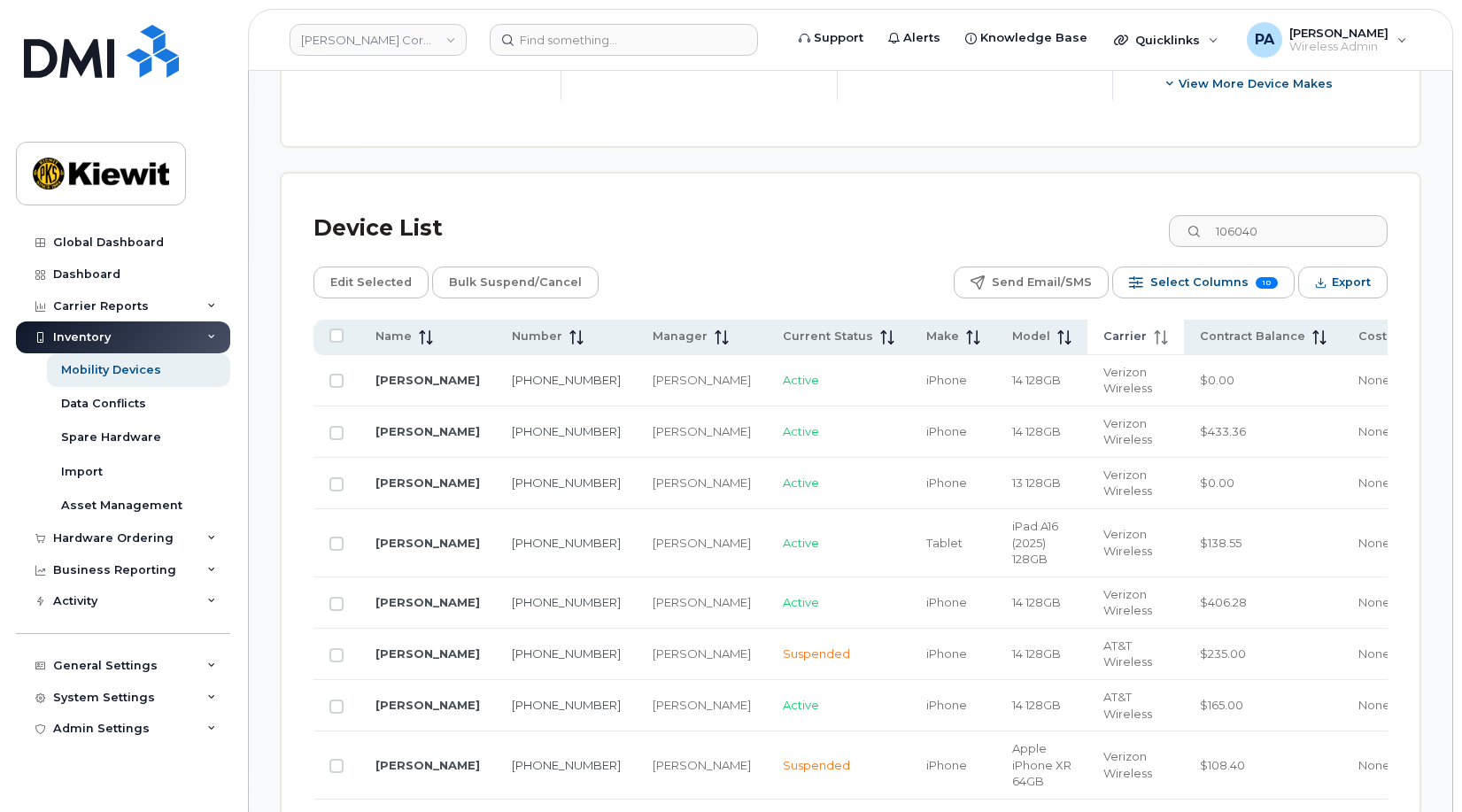
scroll to position [885, 0]
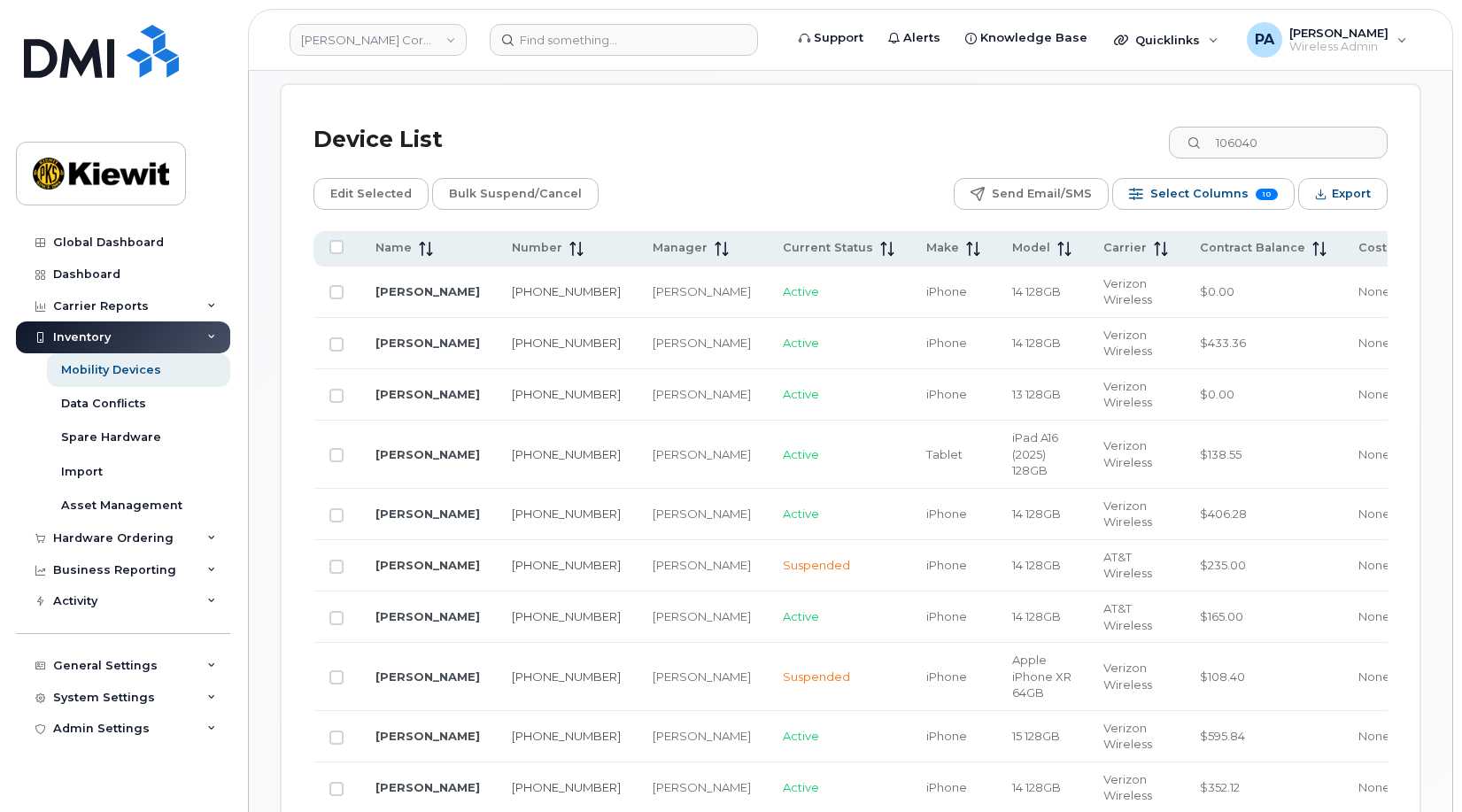
drag, startPoint x: 1376, startPoint y: 300, endPoint x: 1471, endPoint y: 296, distance: 95.1
drag, startPoint x: 1363, startPoint y: 485, endPoint x: 1457, endPoint y: 485, distance: 94.0
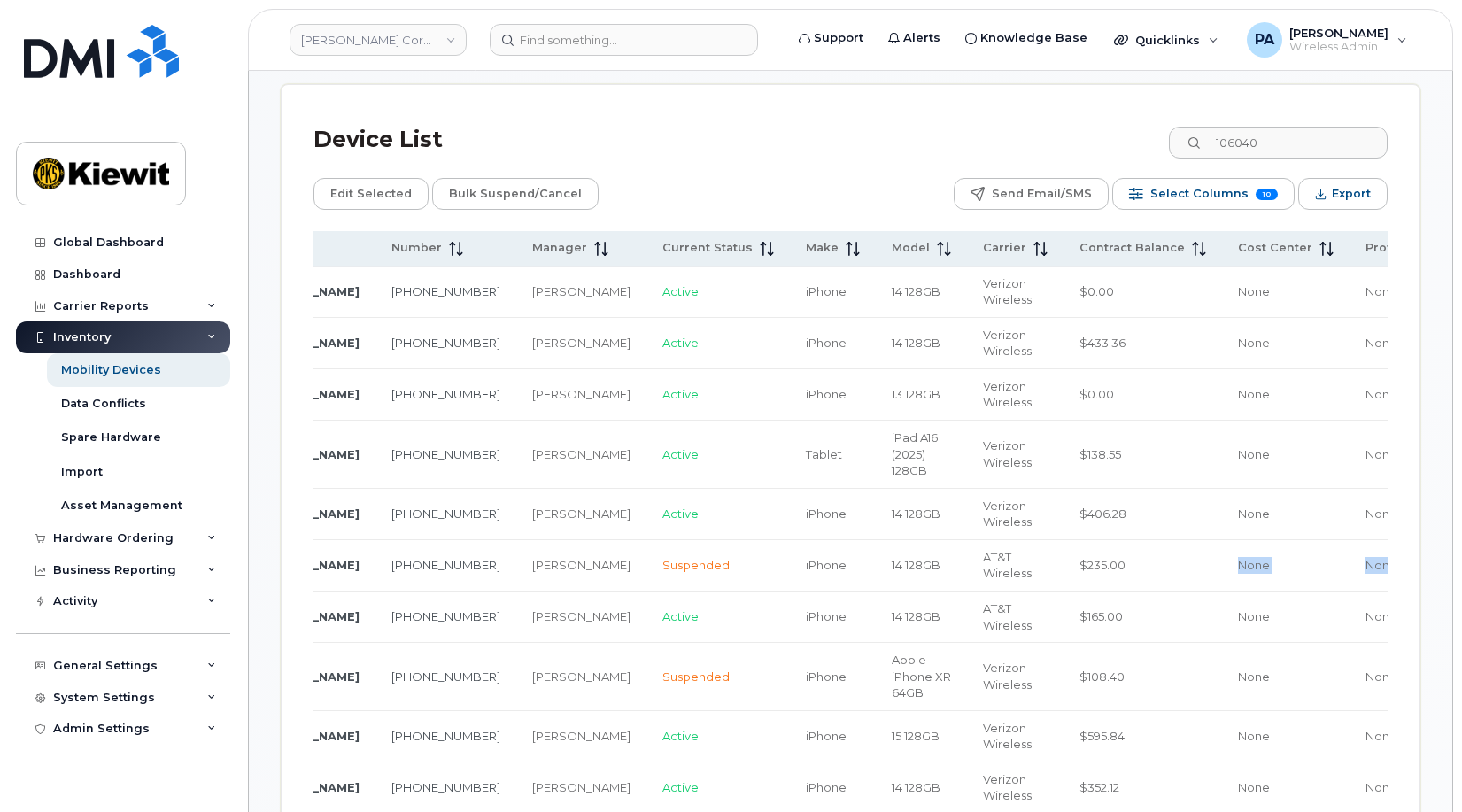
scroll to position [0, 186]
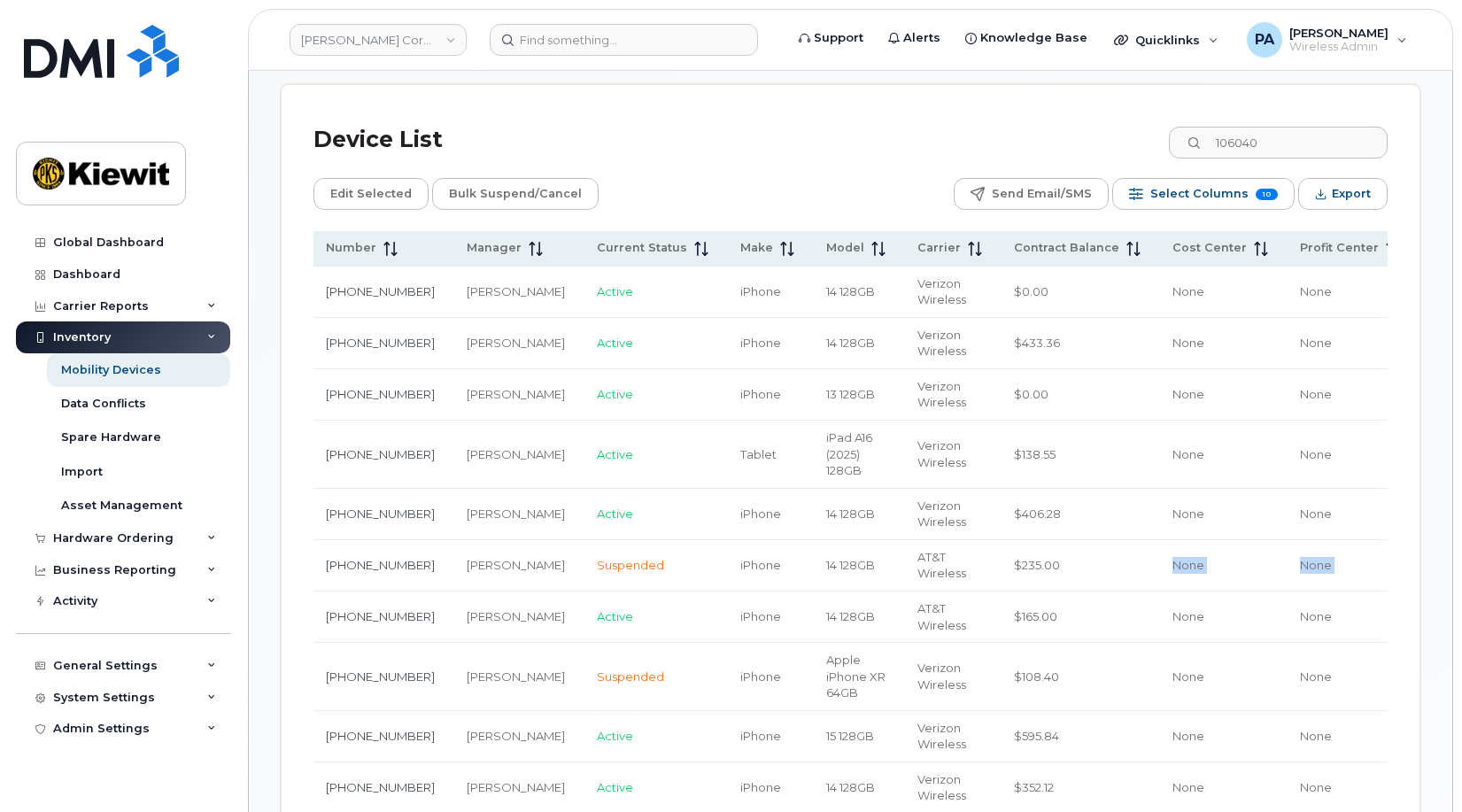
drag, startPoint x: 1223, startPoint y: 571, endPoint x: 1340, endPoint y: 554, distance: 118.2
click at [1359, 563] on tr "RYAN BEISERT 330-663-9557 Thomas Forge Suspended iPhone 14 128GB AT&T Wireless …" at bounding box center [915, 566] width 1574 height 52
click at [1432, 248] on span "WBS Element" at bounding box center [1474, 248] width 85 height 16
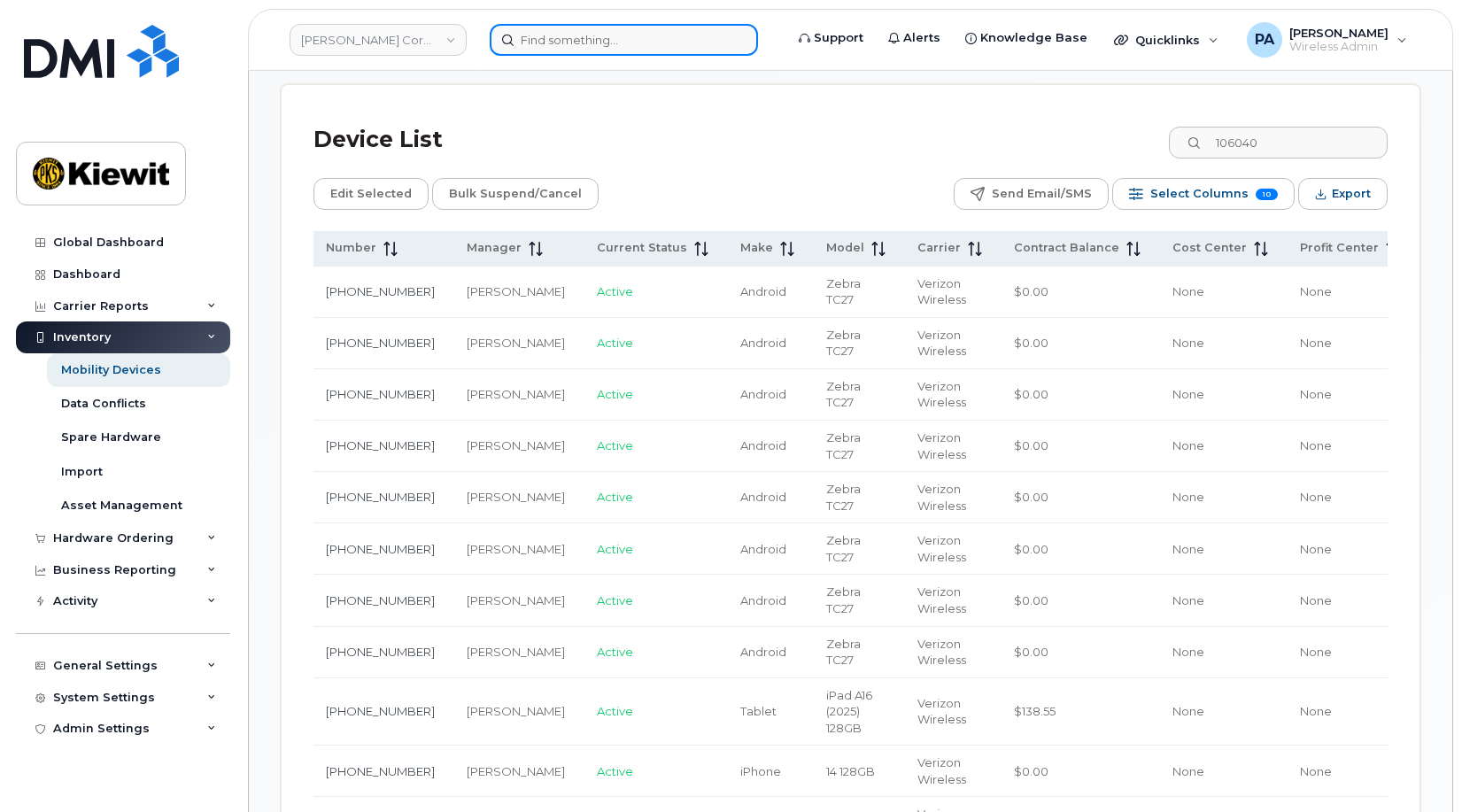
click at [587, 40] on input at bounding box center [623, 40] width 268 height 32
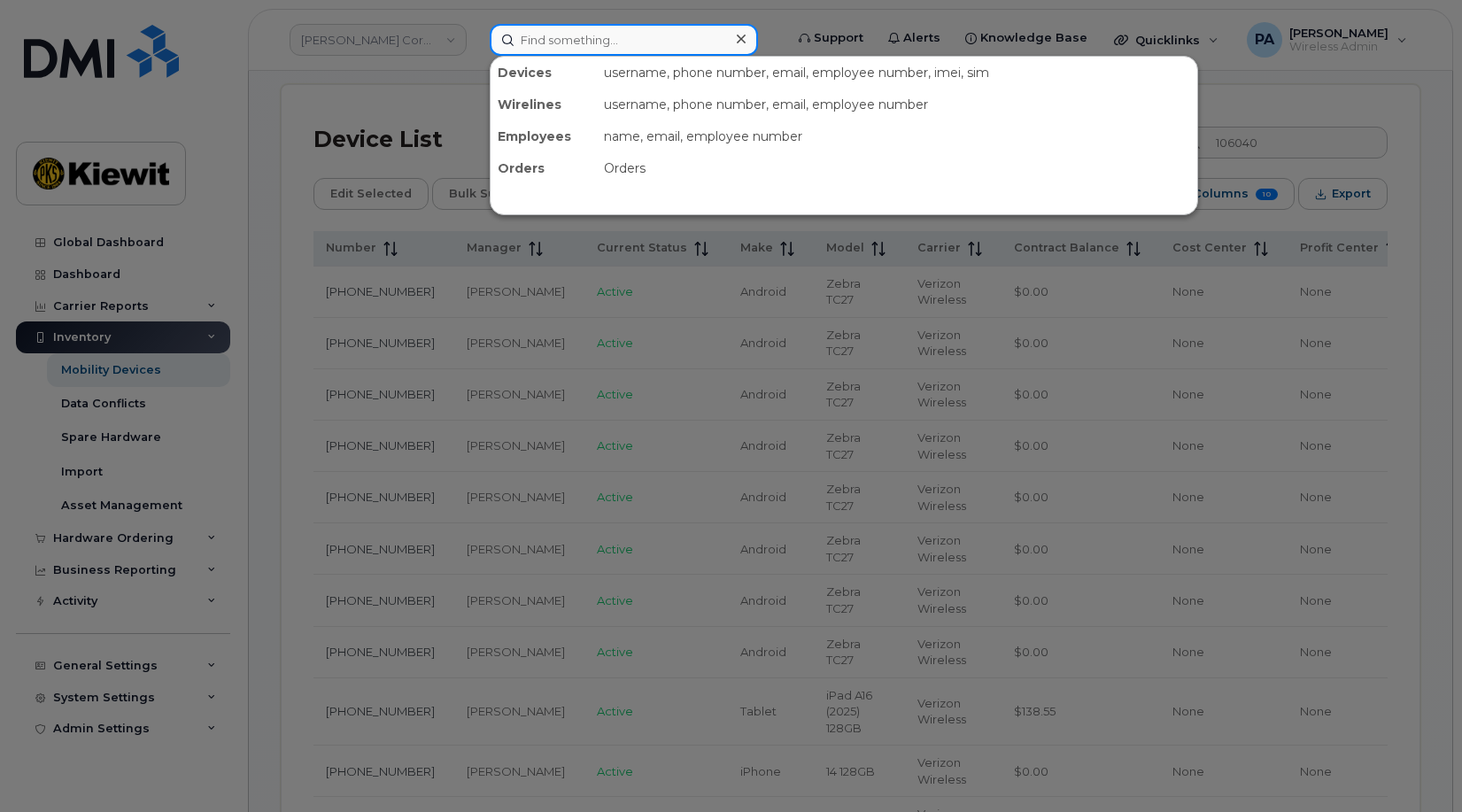
paste input "3376050564"
type input "3376050564"
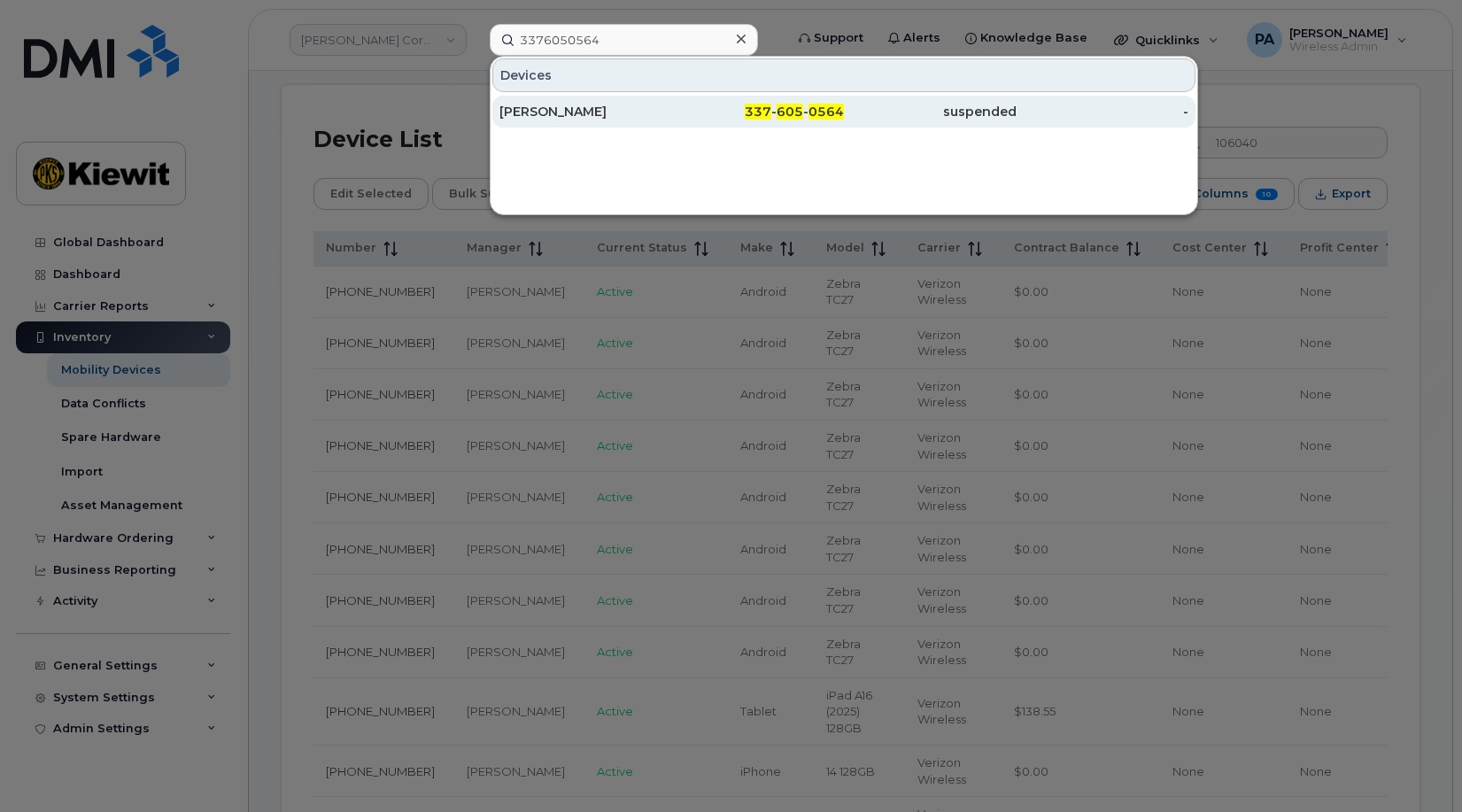
click at [566, 111] on div "Bergen Lorenz" at bounding box center [586, 111] width 173 height 18
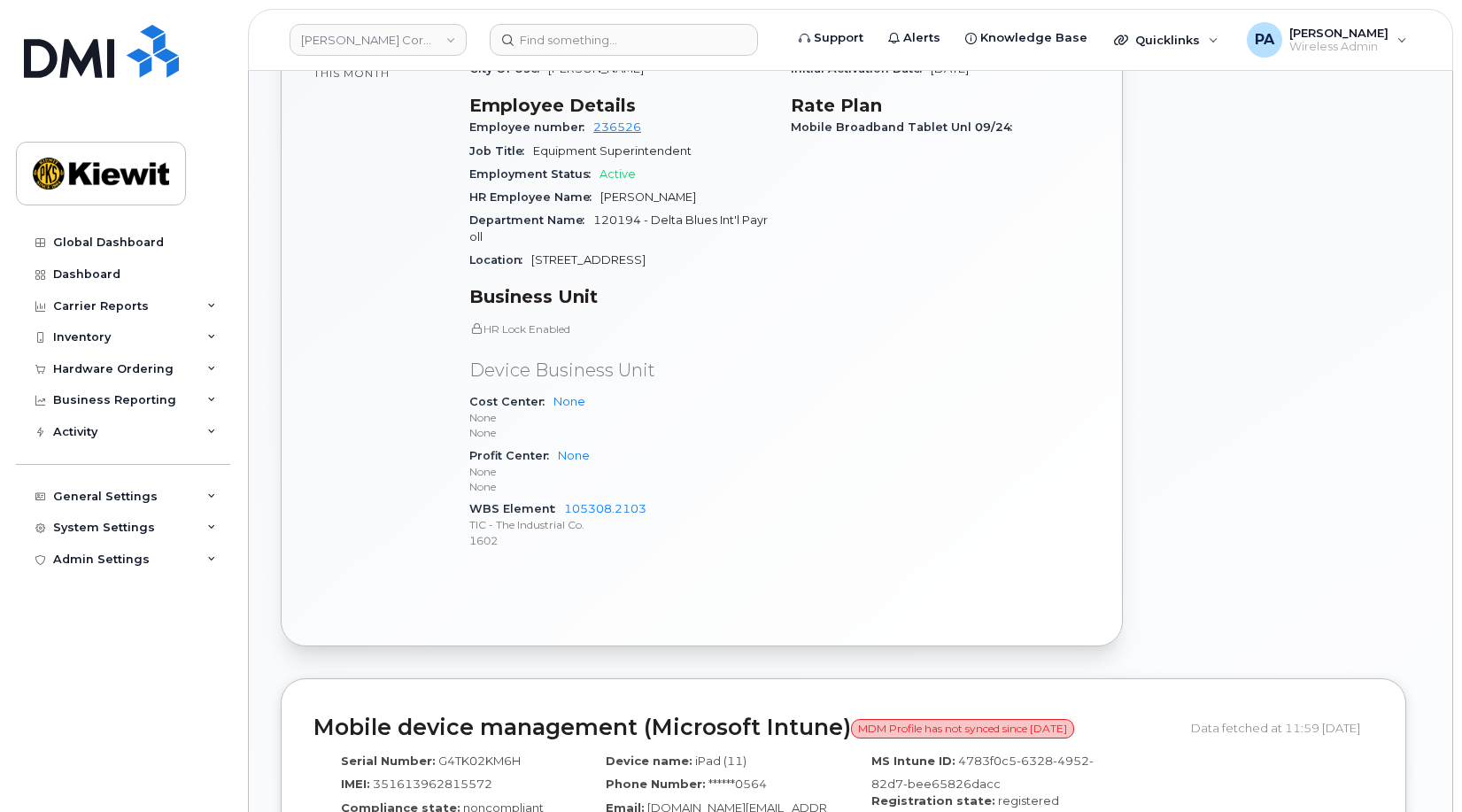
scroll to position [709, 0]
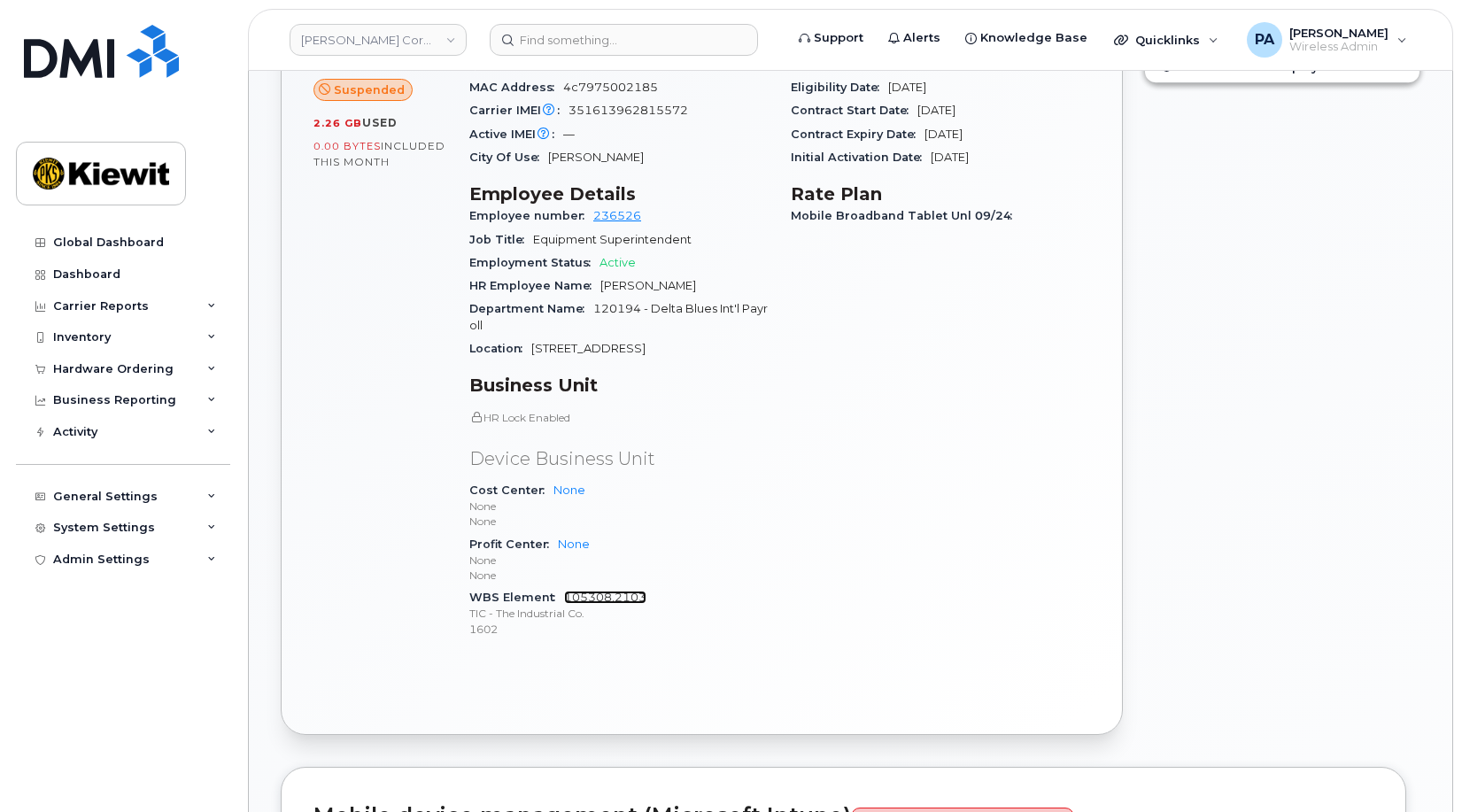
click at [607, 591] on link "105308.2103" at bounding box center [605, 597] width 82 height 13
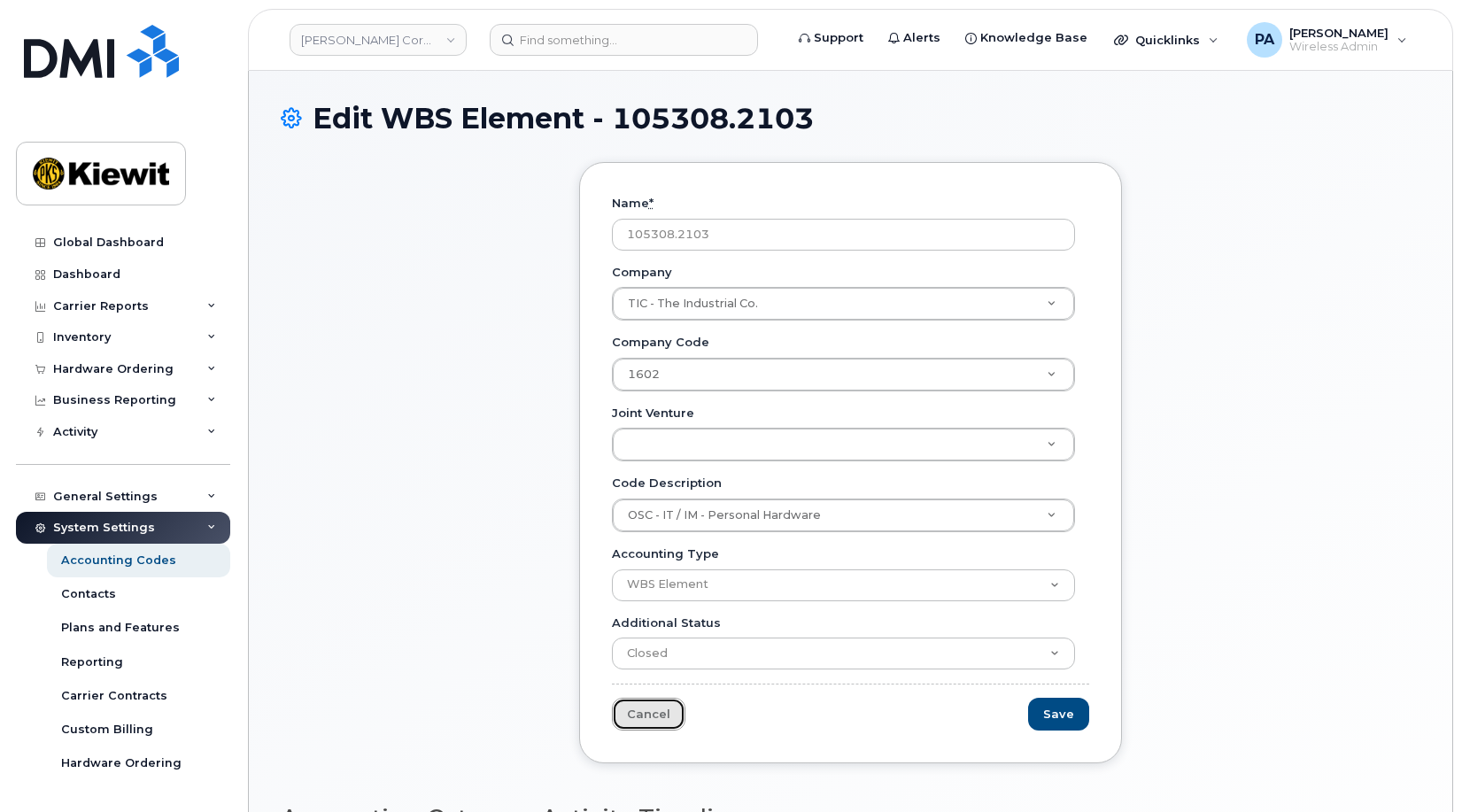
click at [641, 719] on link "Cancel" at bounding box center [649, 714] width 73 height 33
click at [556, 37] on input at bounding box center [623, 40] width 268 height 32
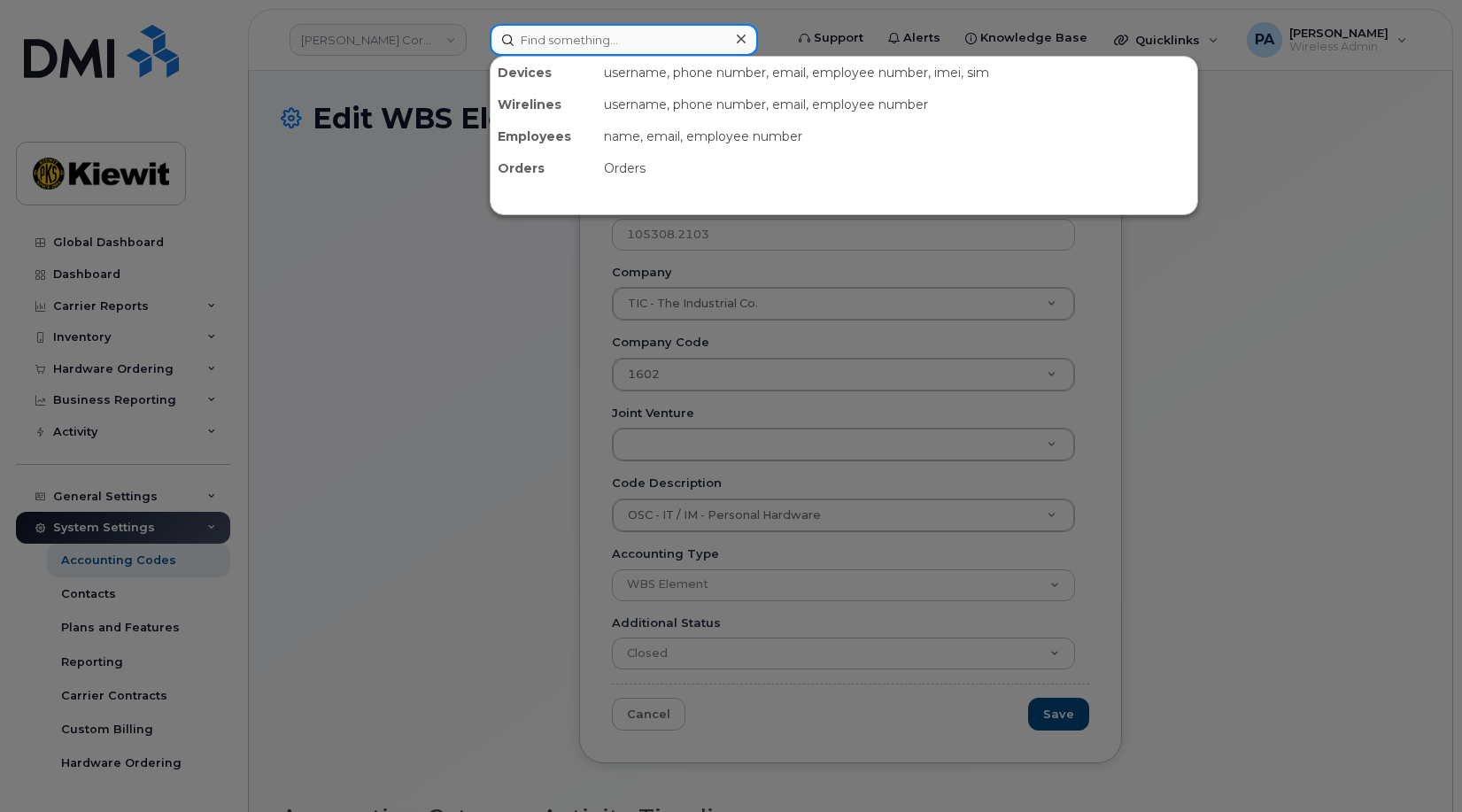
paste input "7252483894"
type input "7252483894"
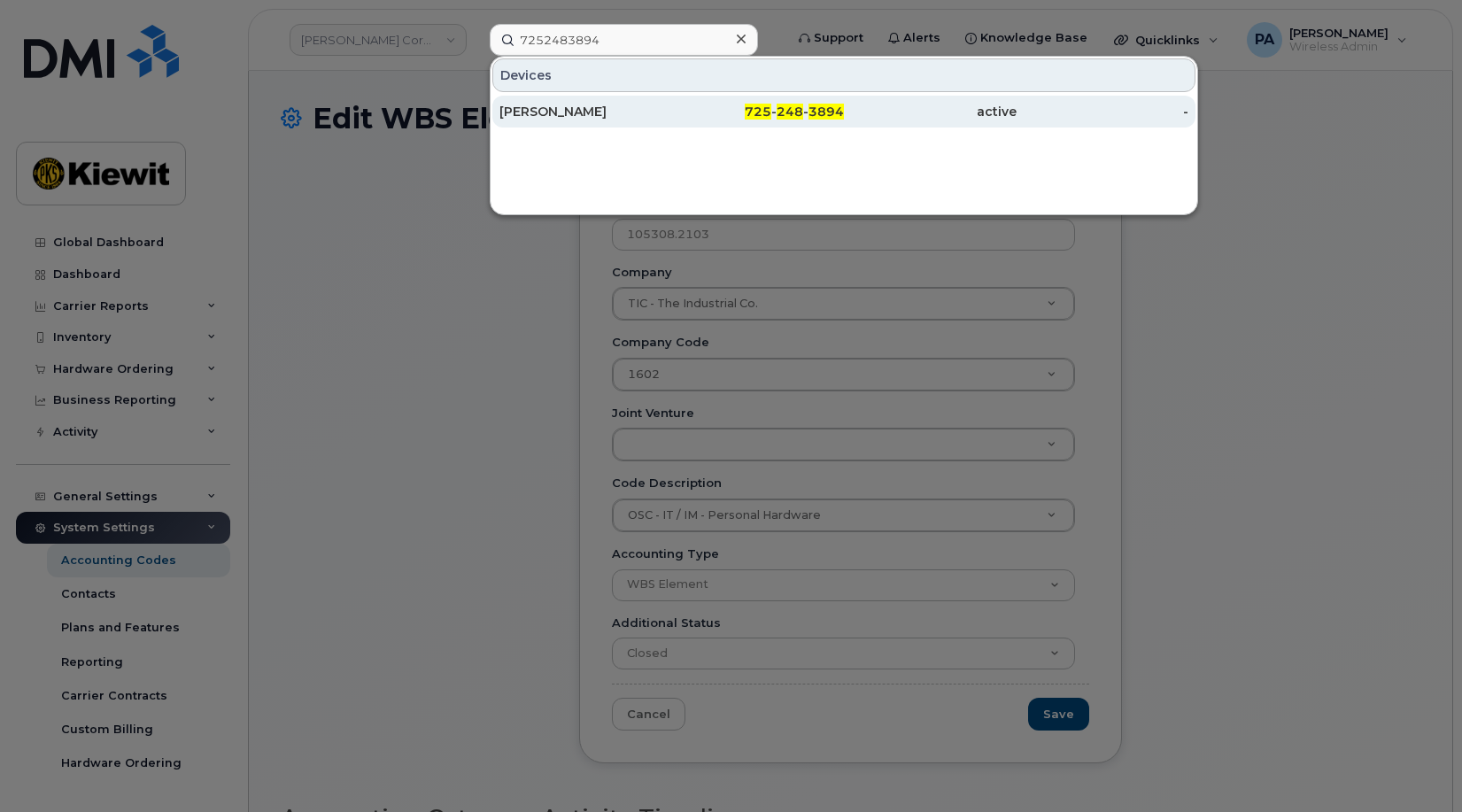
click at [600, 110] on div "[PERSON_NAME]" at bounding box center [586, 111] width 173 height 18
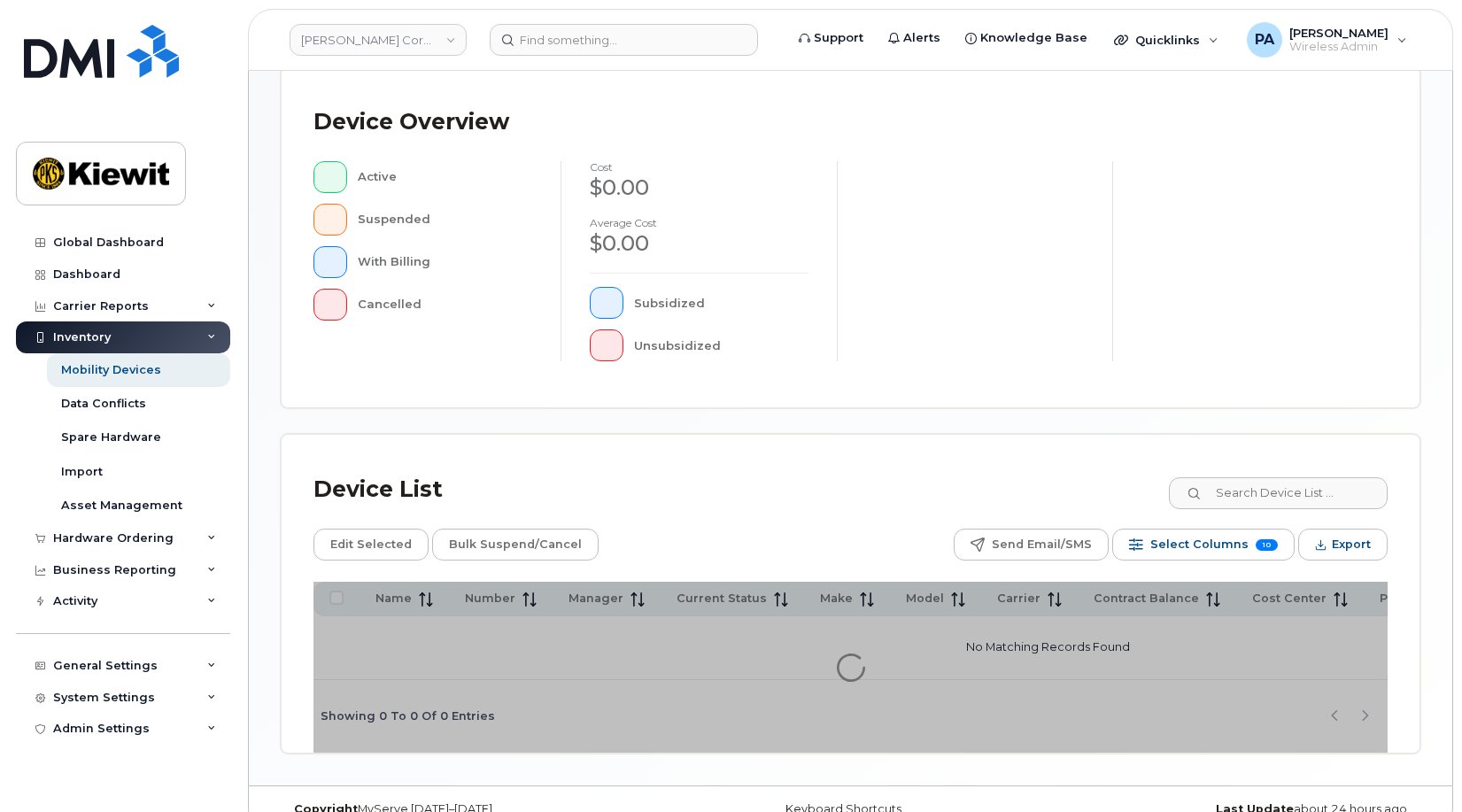
scroll to position [478, 0]
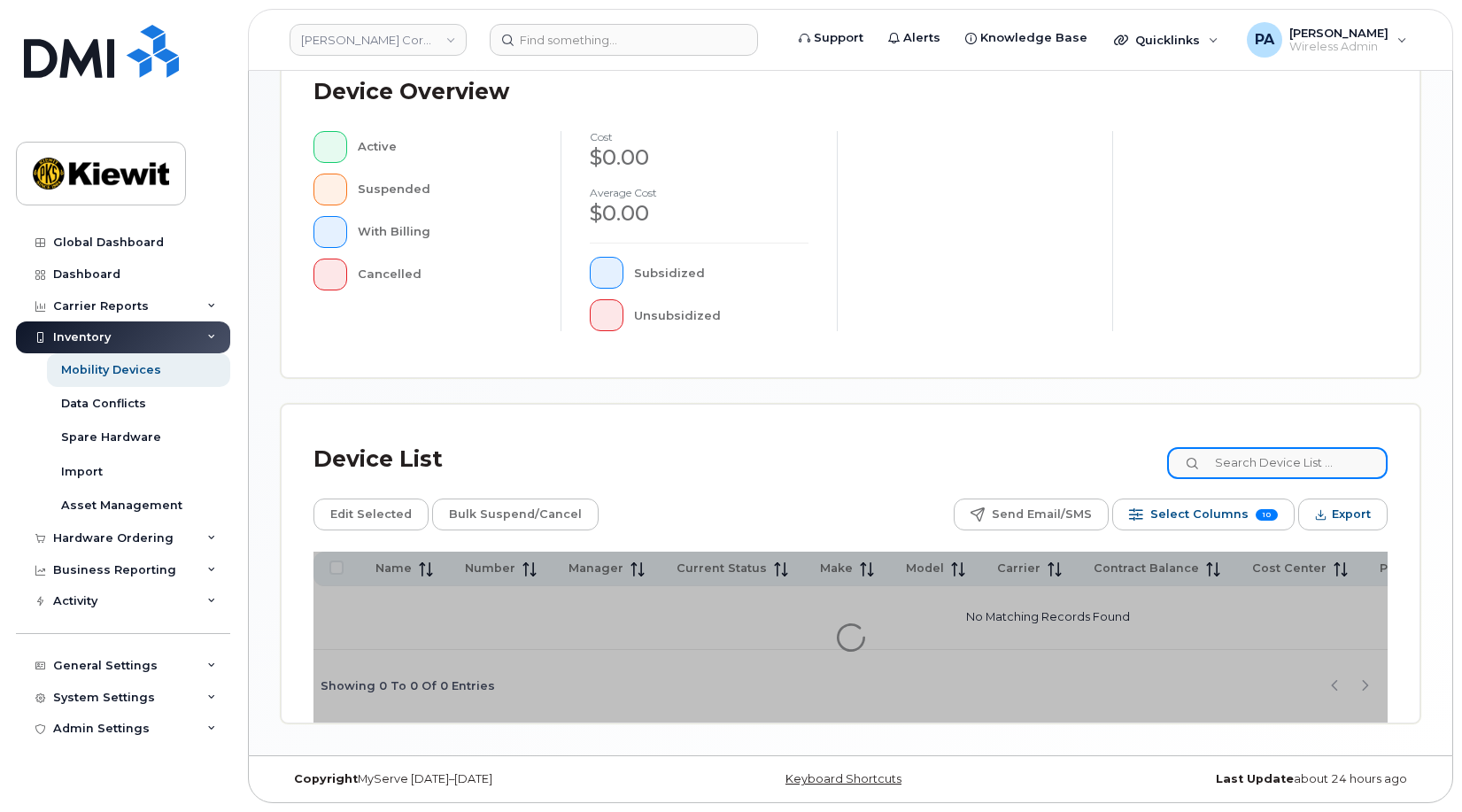
click at [1307, 454] on input at bounding box center [1277, 463] width 220 height 32
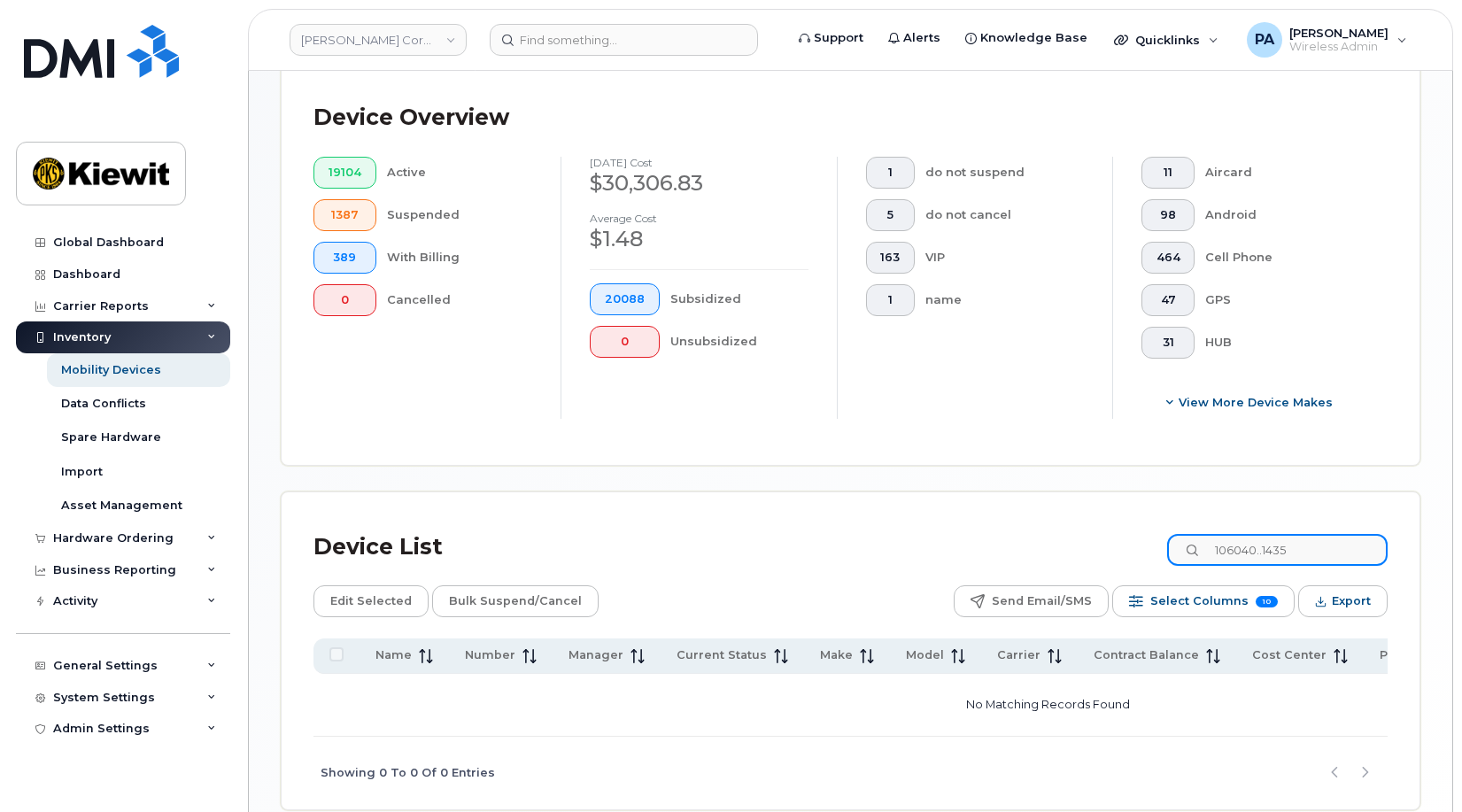
click at [1325, 555] on input "106040..1435" at bounding box center [1277, 550] width 220 height 32
click at [1322, 556] on input "106040..1436" at bounding box center [1277, 550] width 220 height 32
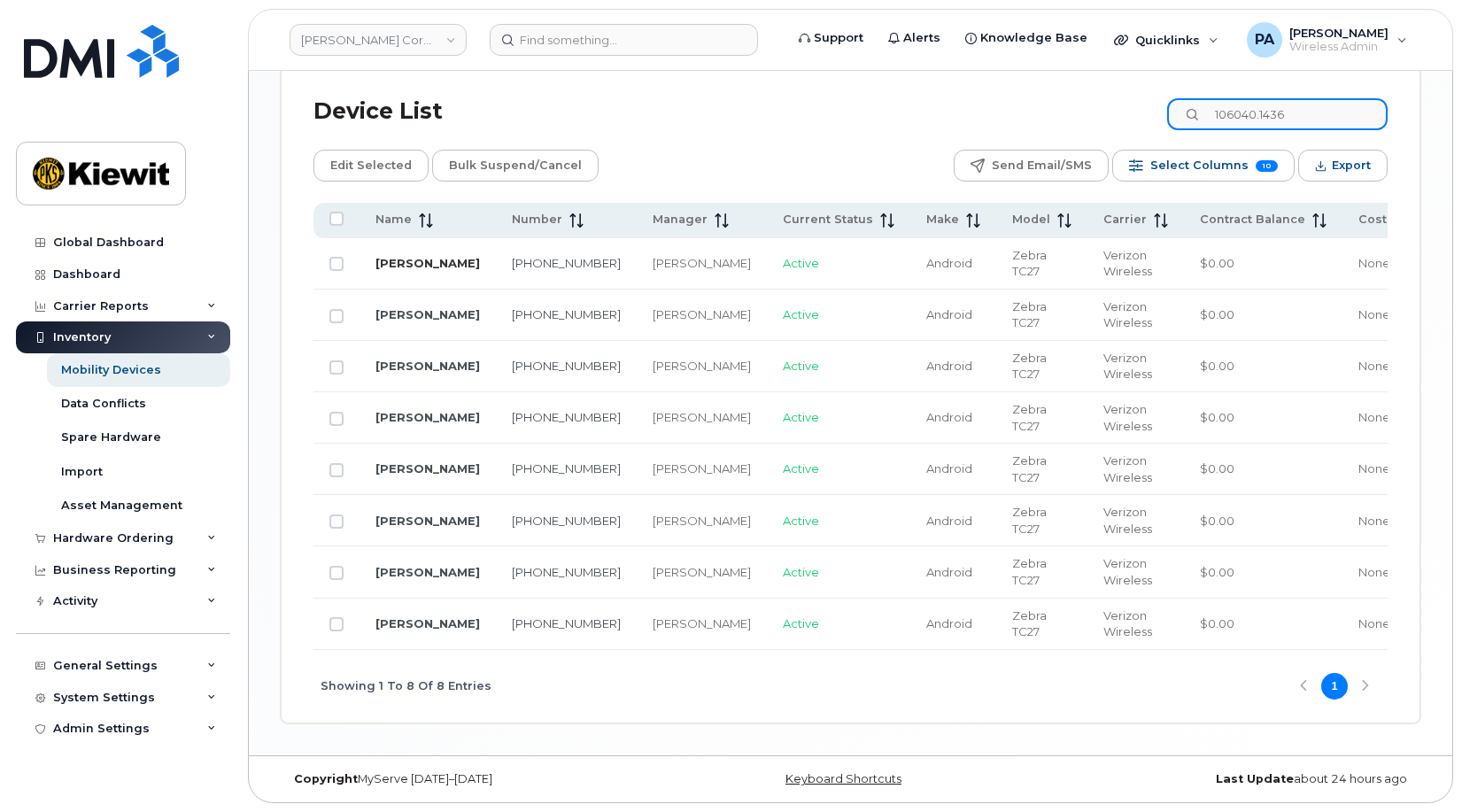
type input "106040.1436"
click at [341, 216] on input "All items unselected" at bounding box center [337, 218] width 14 height 14
checkbox input "true"
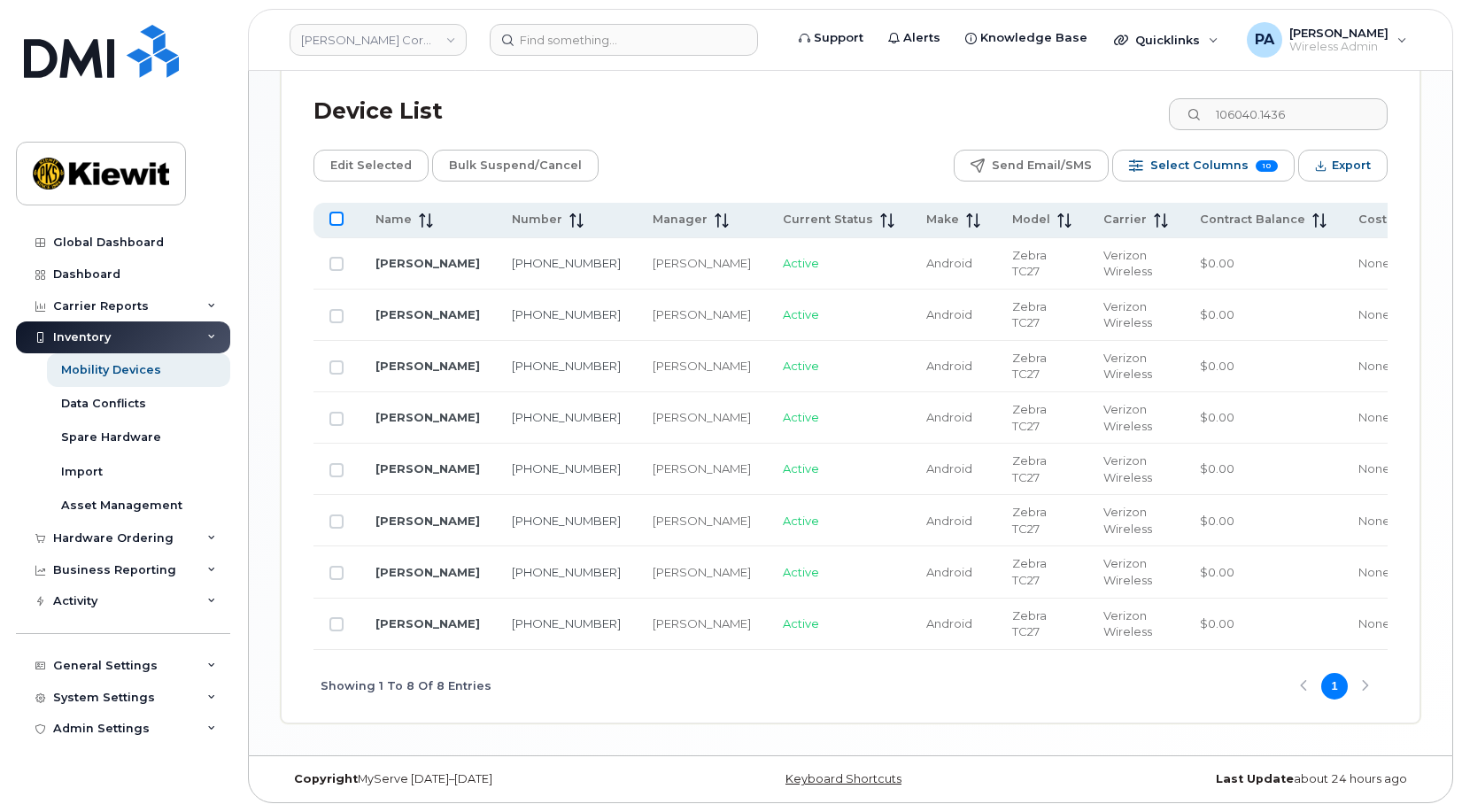
checkbox input "true"
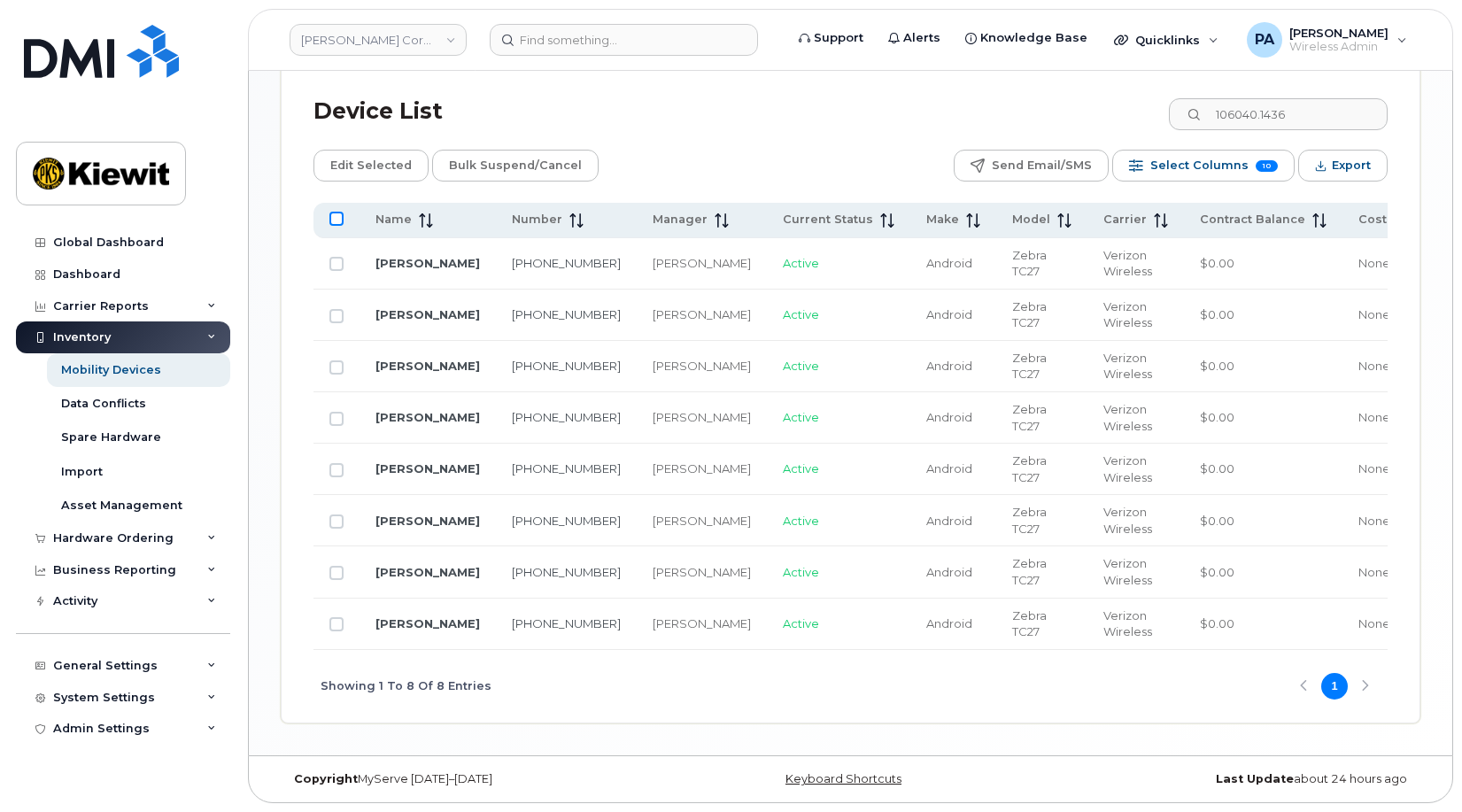
checkbox input "true"
click at [389, 164] on span "Edit Selected" at bounding box center [371, 166] width 81 height 27
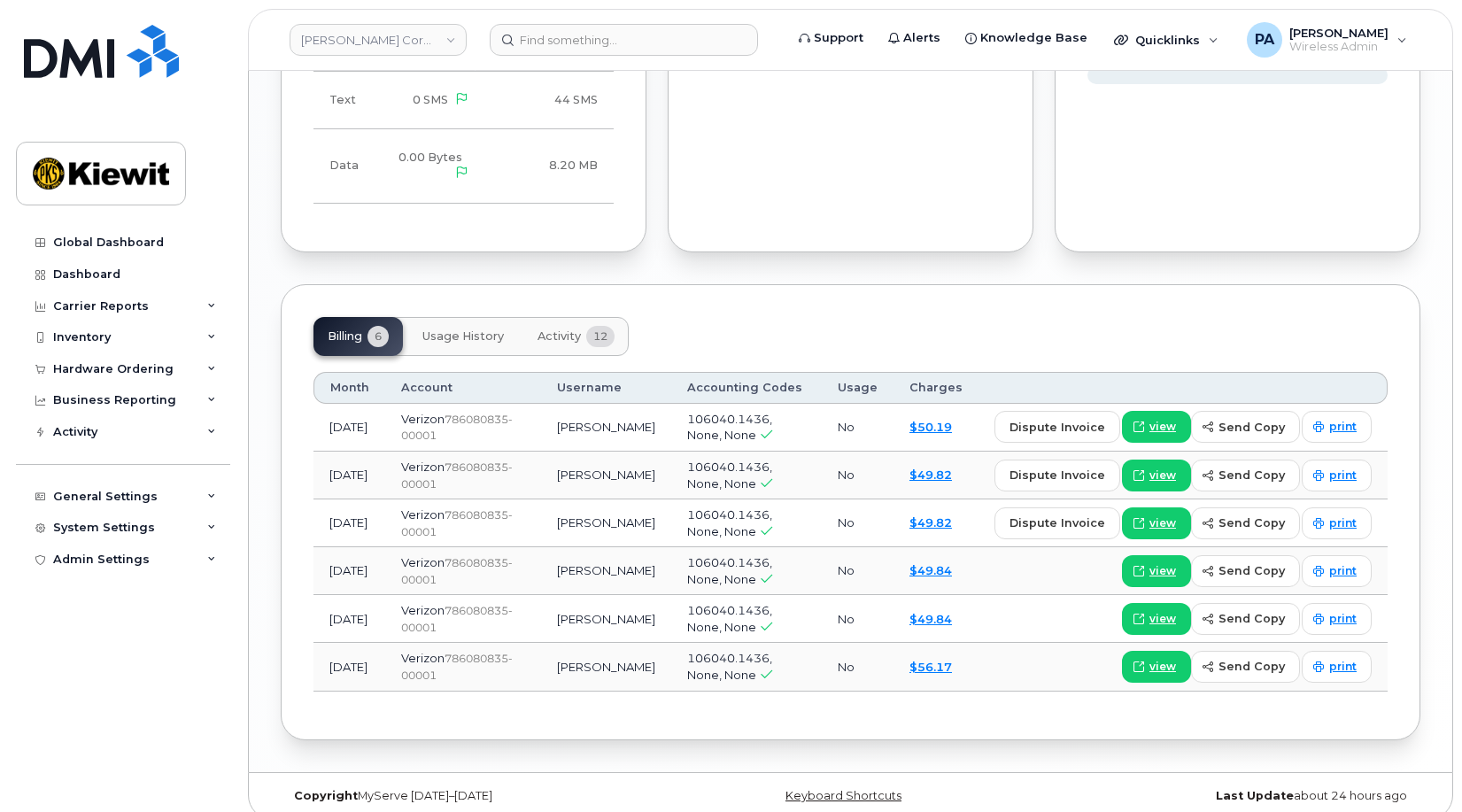
scroll to position [1021, 0]
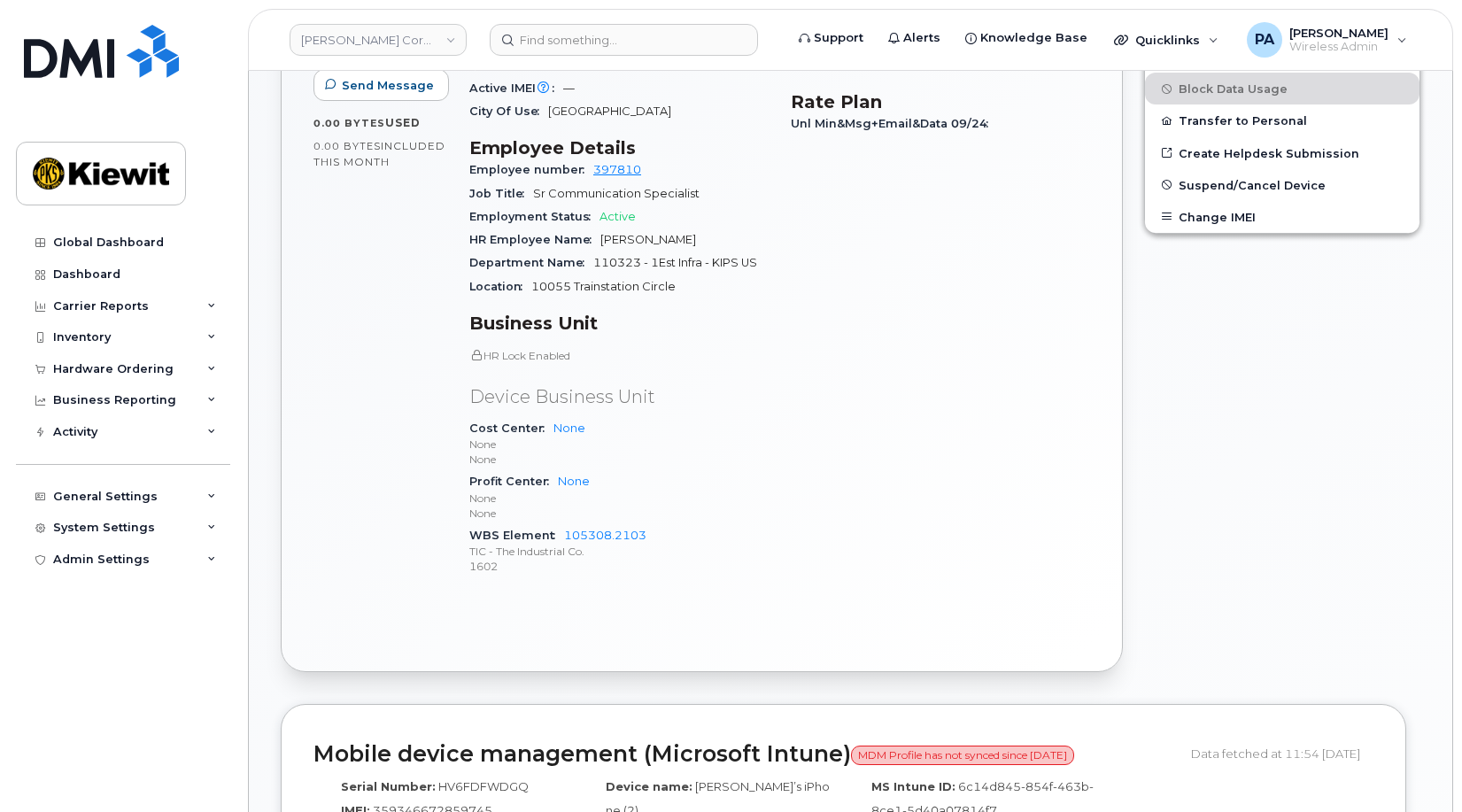
scroll to position [161, 0]
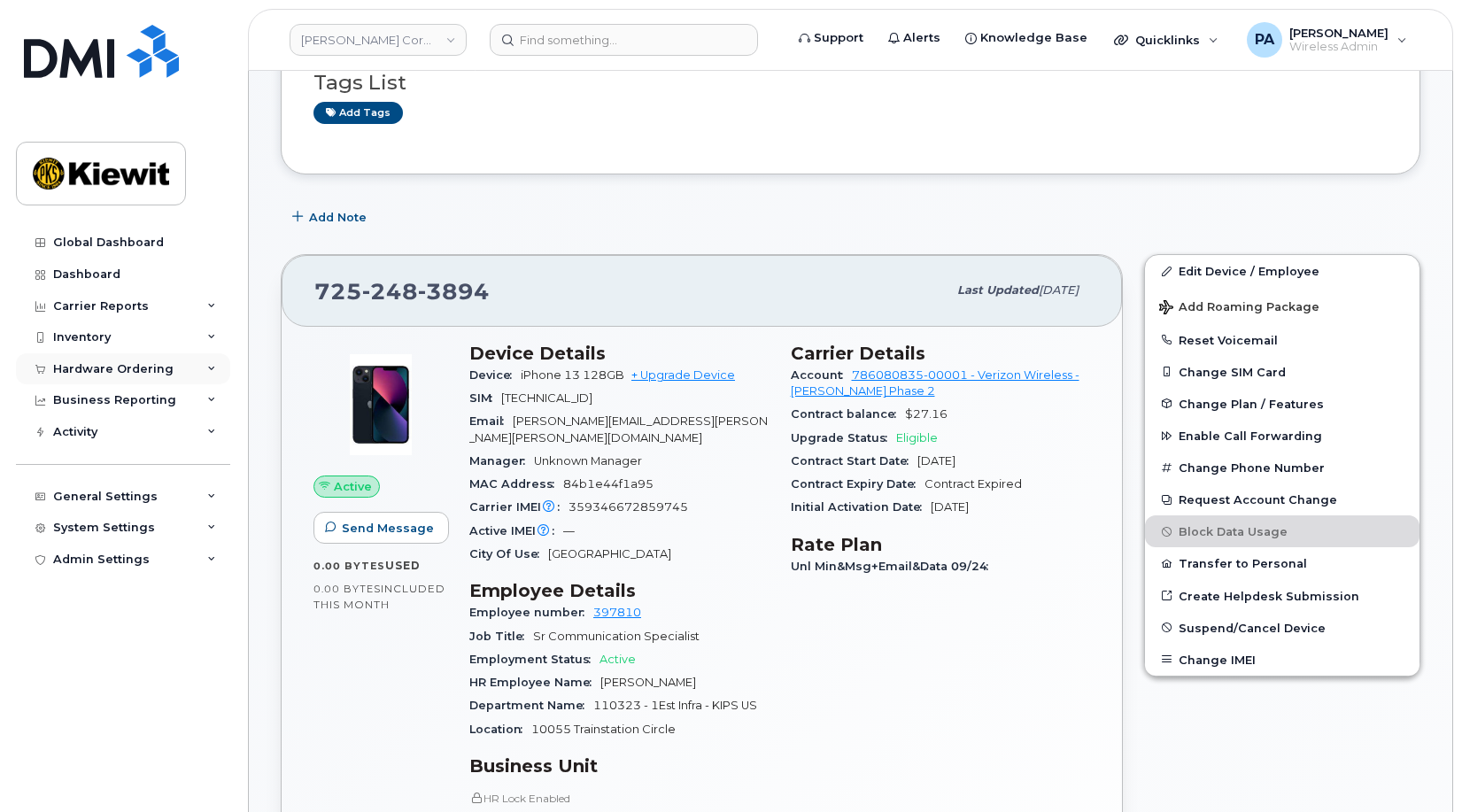
click at [116, 357] on div "Hardware Ordering" at bounding box center [123, 369] width 214 height 32
click at [93, 335] on div "Inventory" at bounding box center [82, 338] width 58 height 14
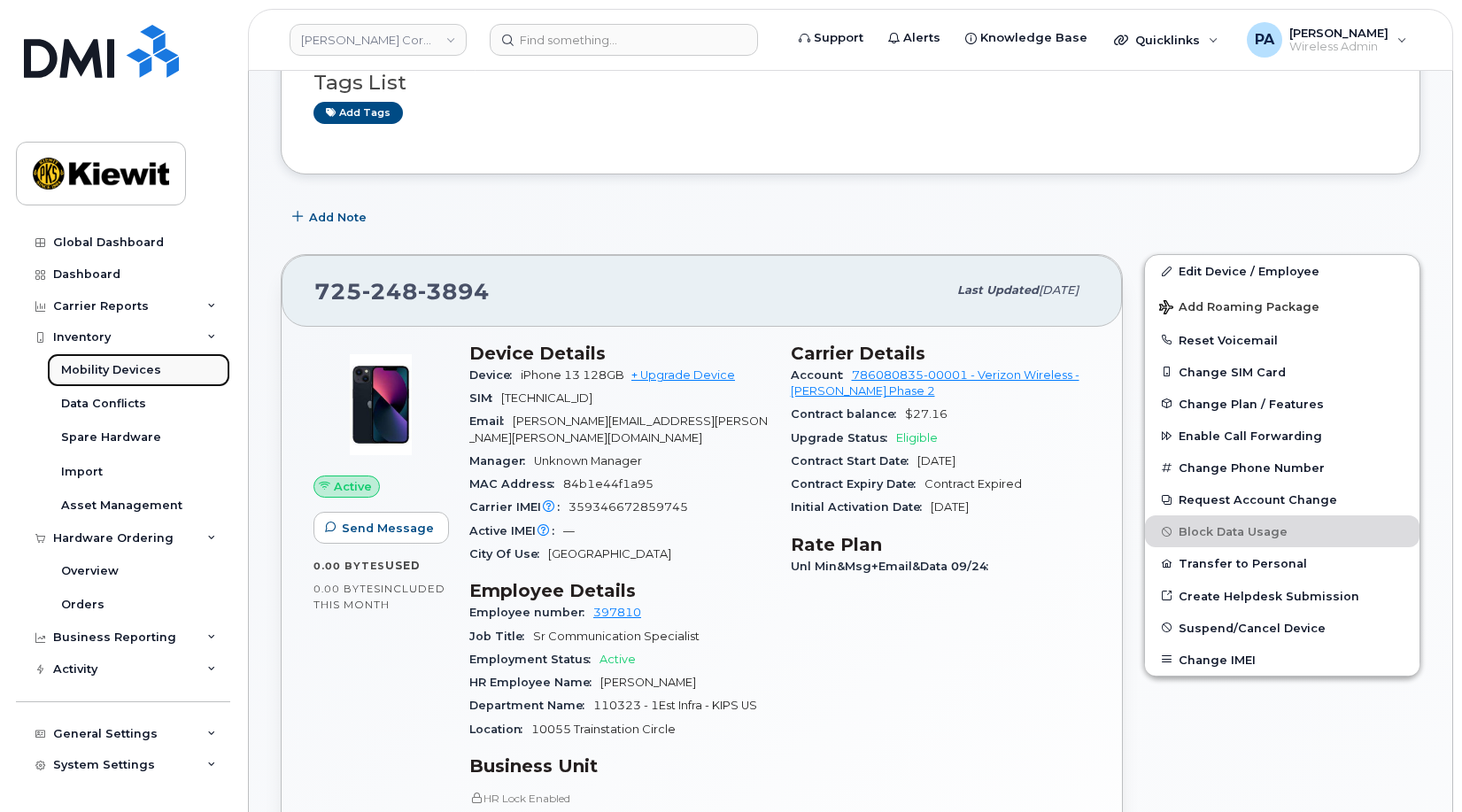
click at [102, 367] on div "Mobility Devices" at bounding box center [111, 370] width 100 height 16
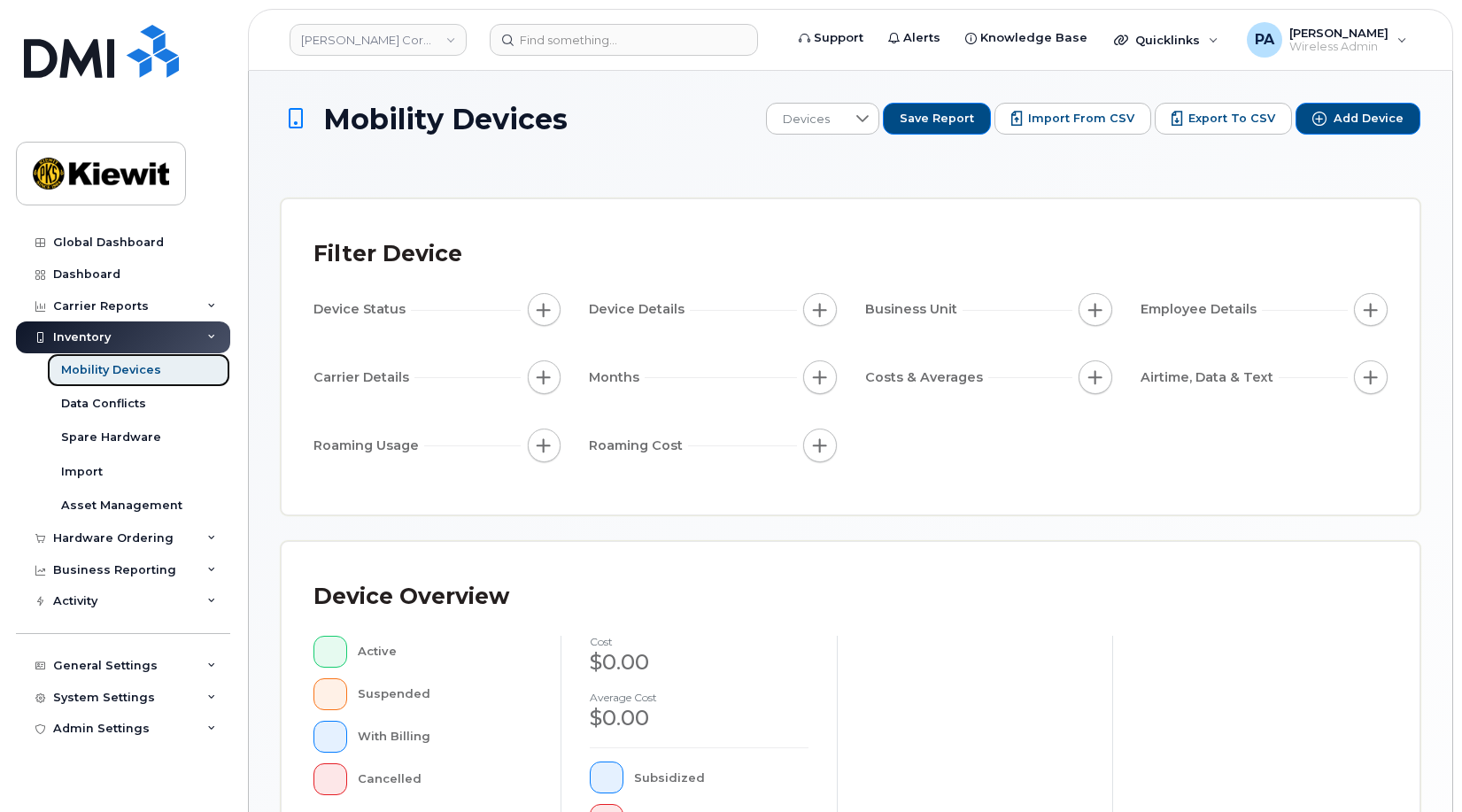
scroll to position [510, 0]
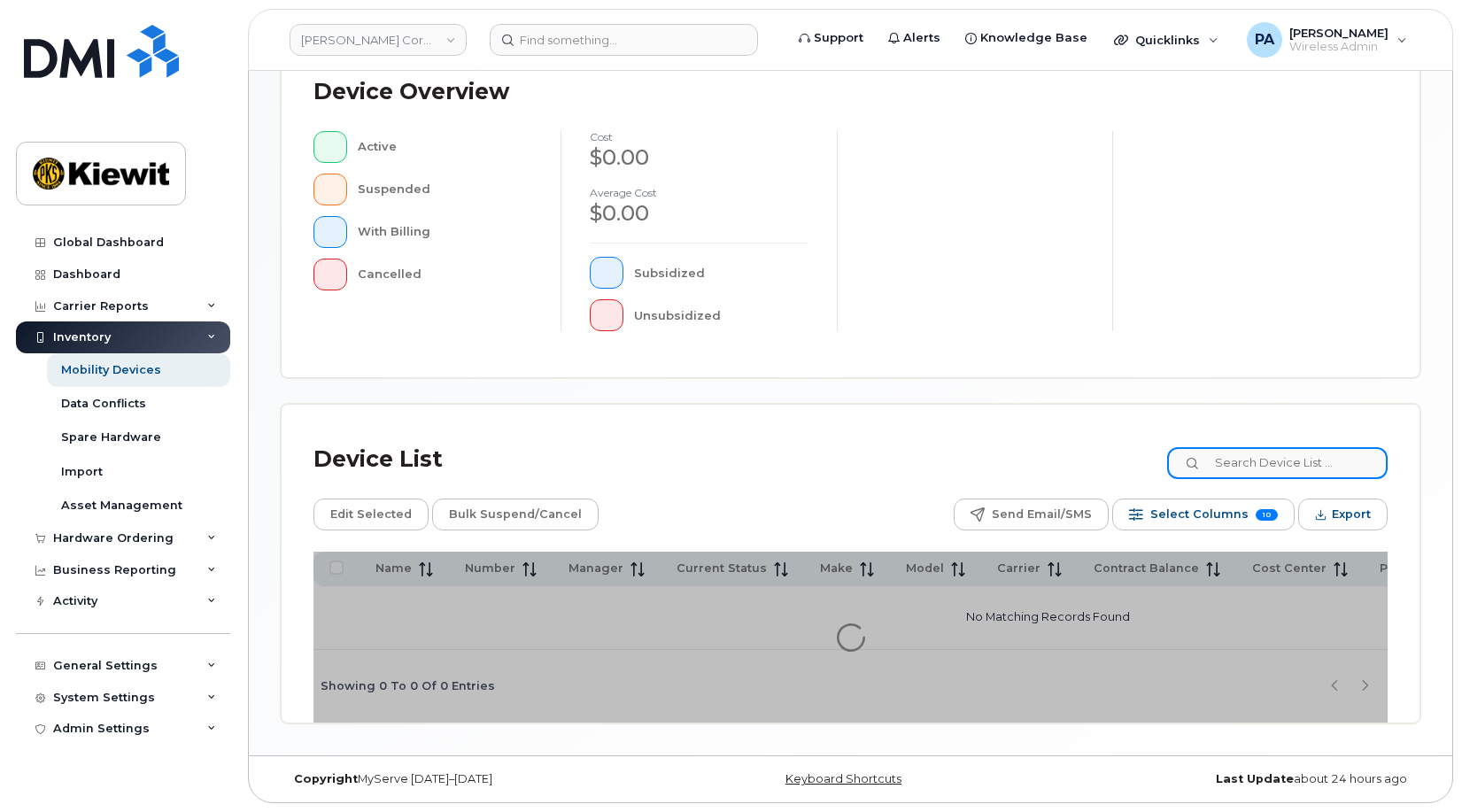
click at [1260, 453] on input at bounding box center [1277, 463] width 220 height 32
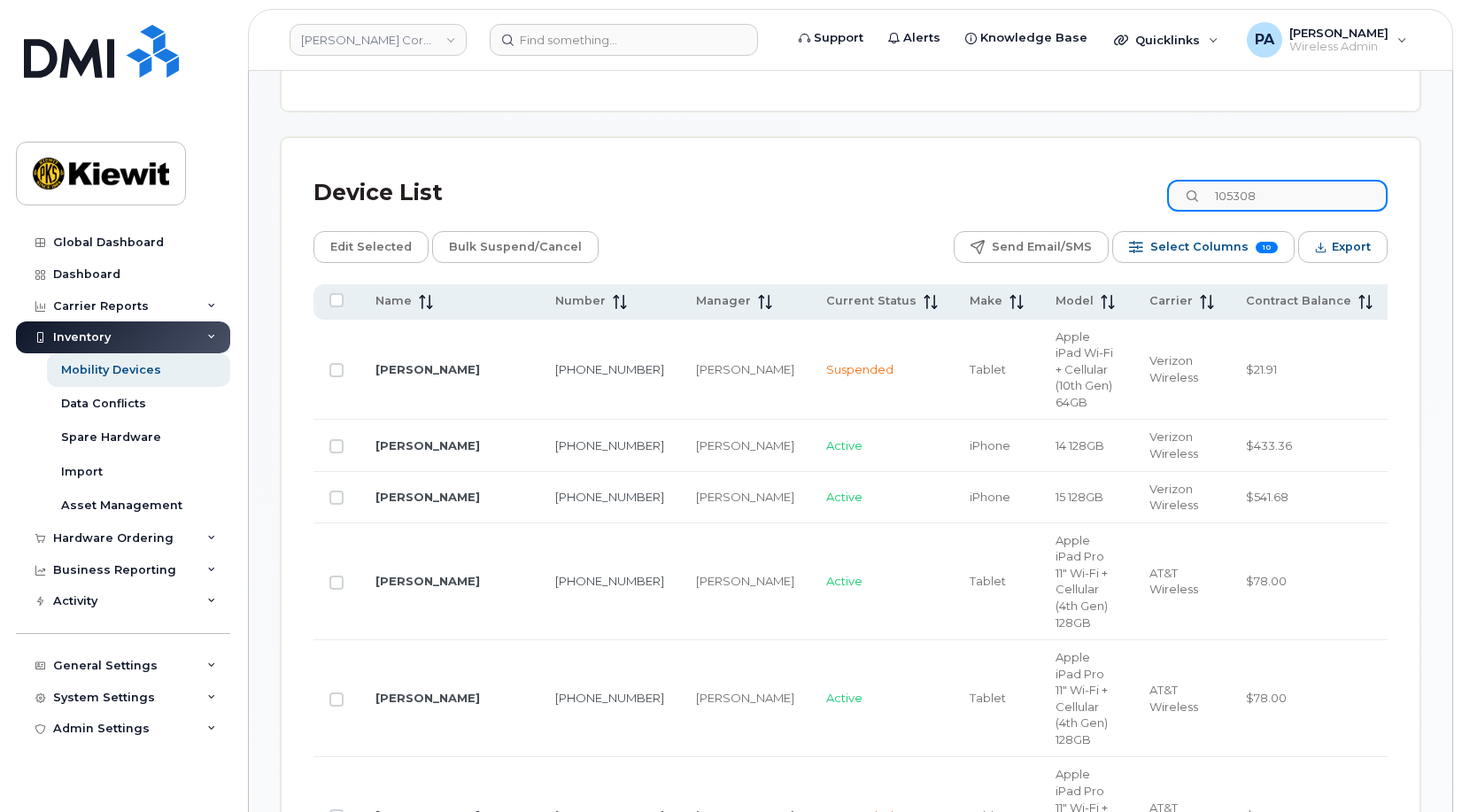
scroll to position [953, 0]
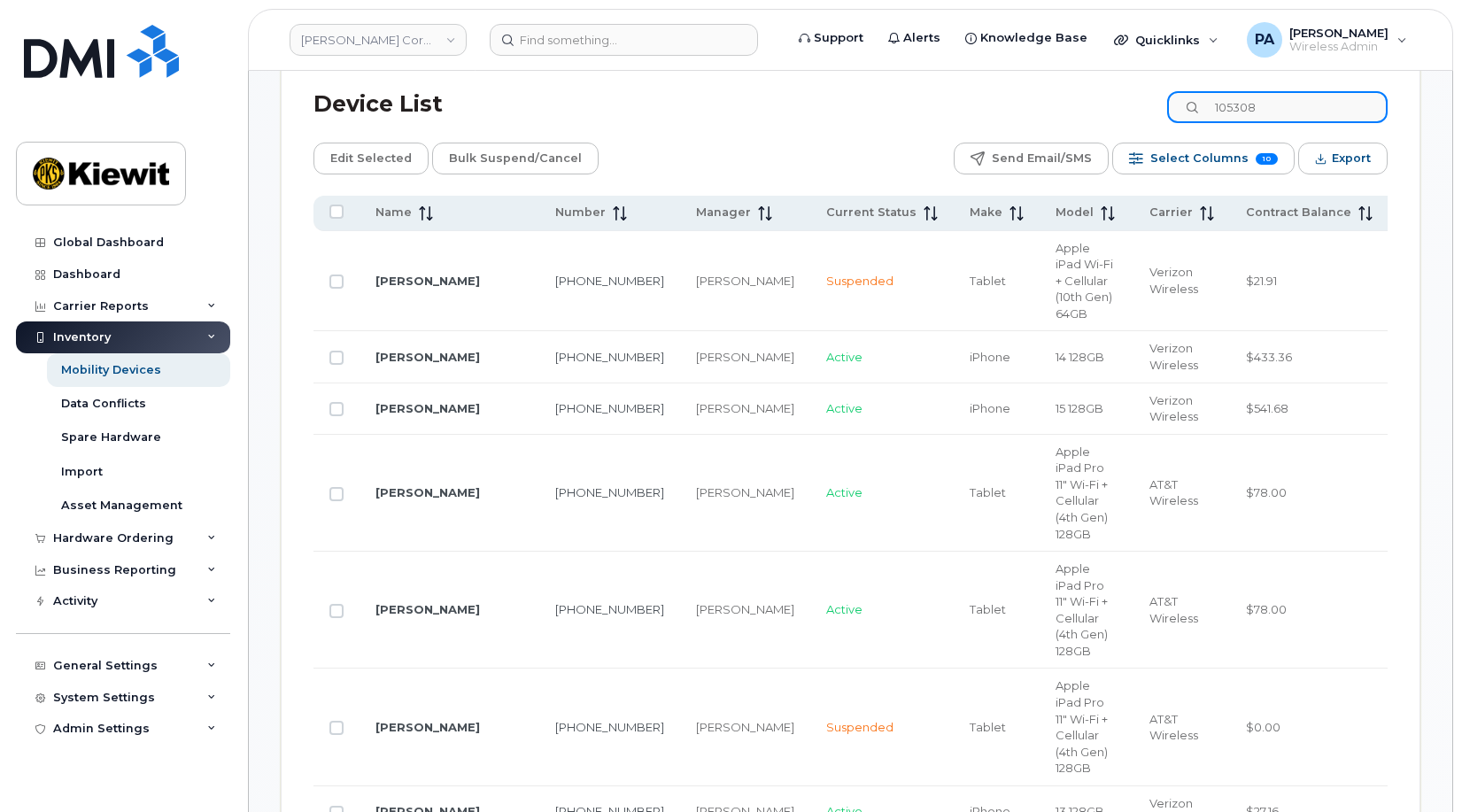
type input "105308"
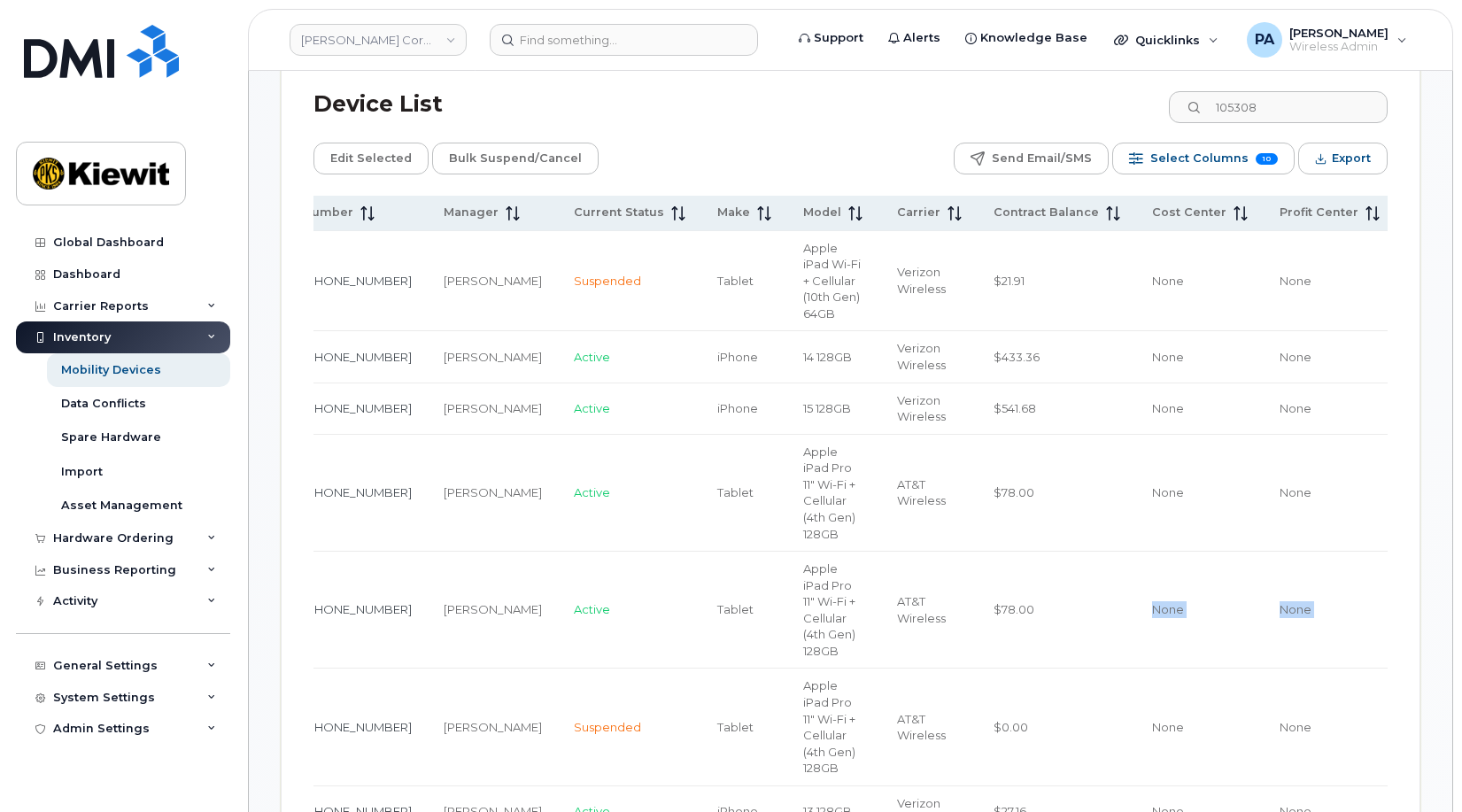
scroll to position [0, 324]
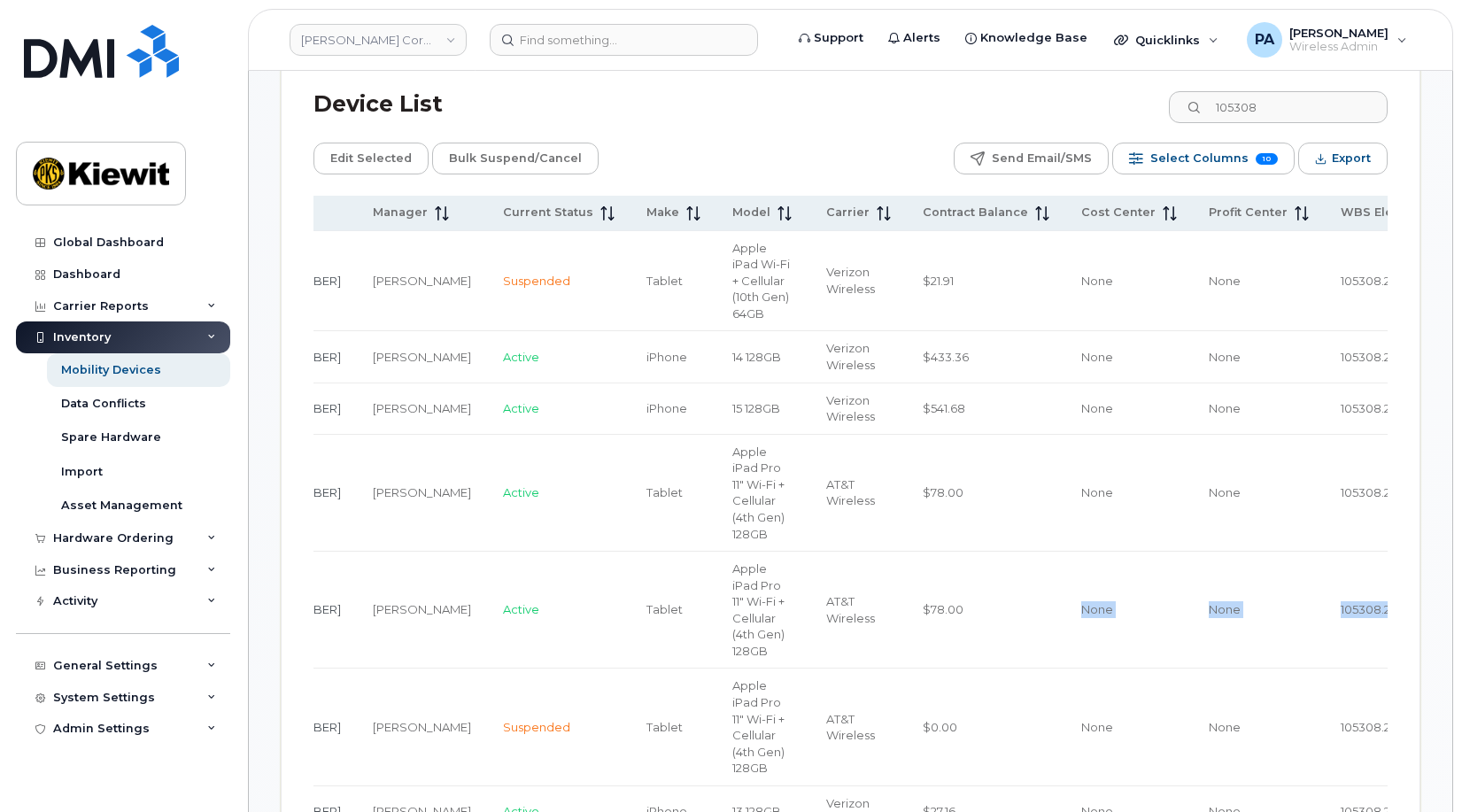
drag, startPoint x: 1177, startPoint y: 578, endPoint x: 1359, endPoint y: 566, distance: 182.4
click at [1365, 566] on tr "PHILLIP GIBBS 225-385-5349 Abrianna Garcia Active Tablet Apple iPad Pro 11" Wi-…" at bounding box center [801, 610] width 1621 height 117
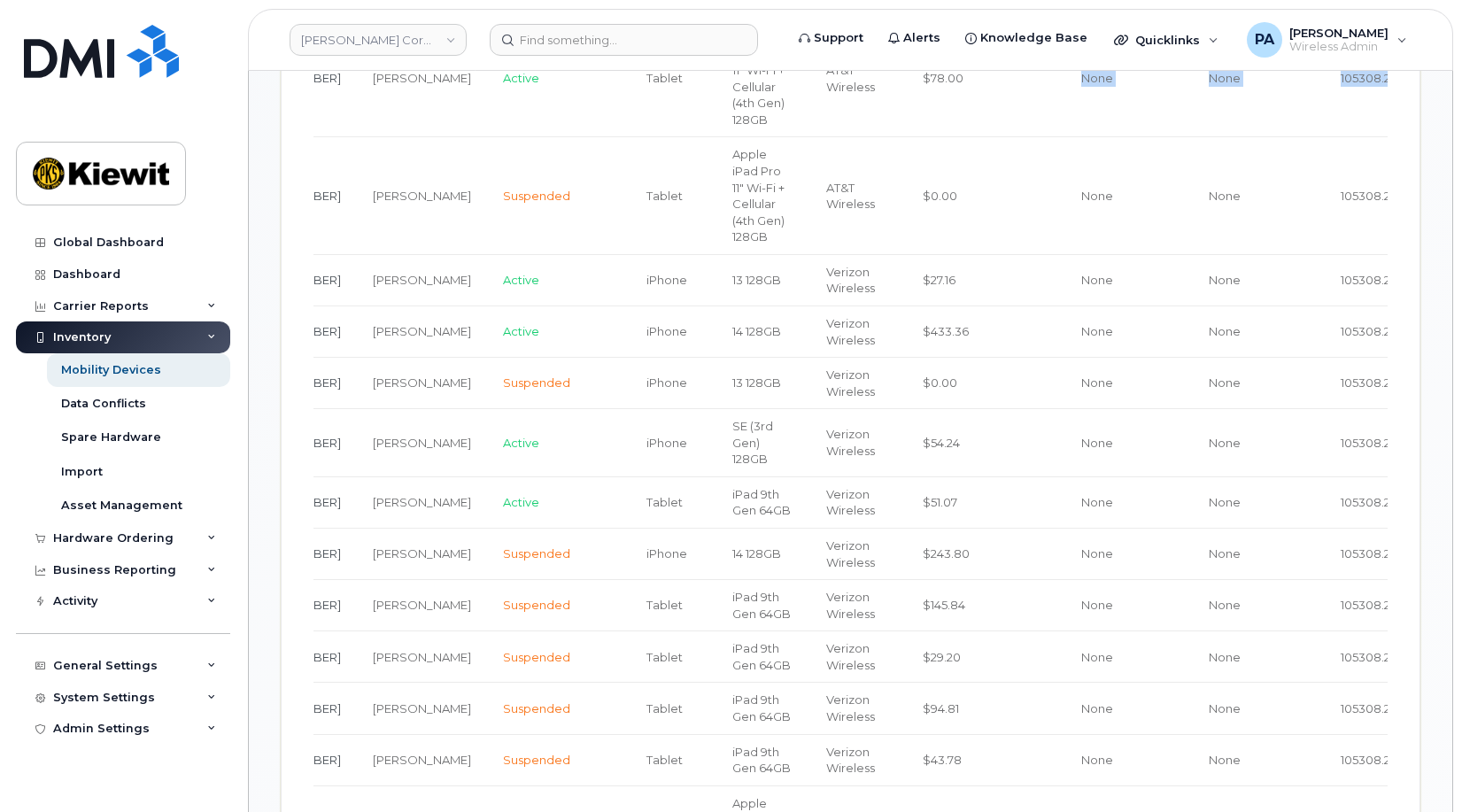
scroll to position [1041, 0]
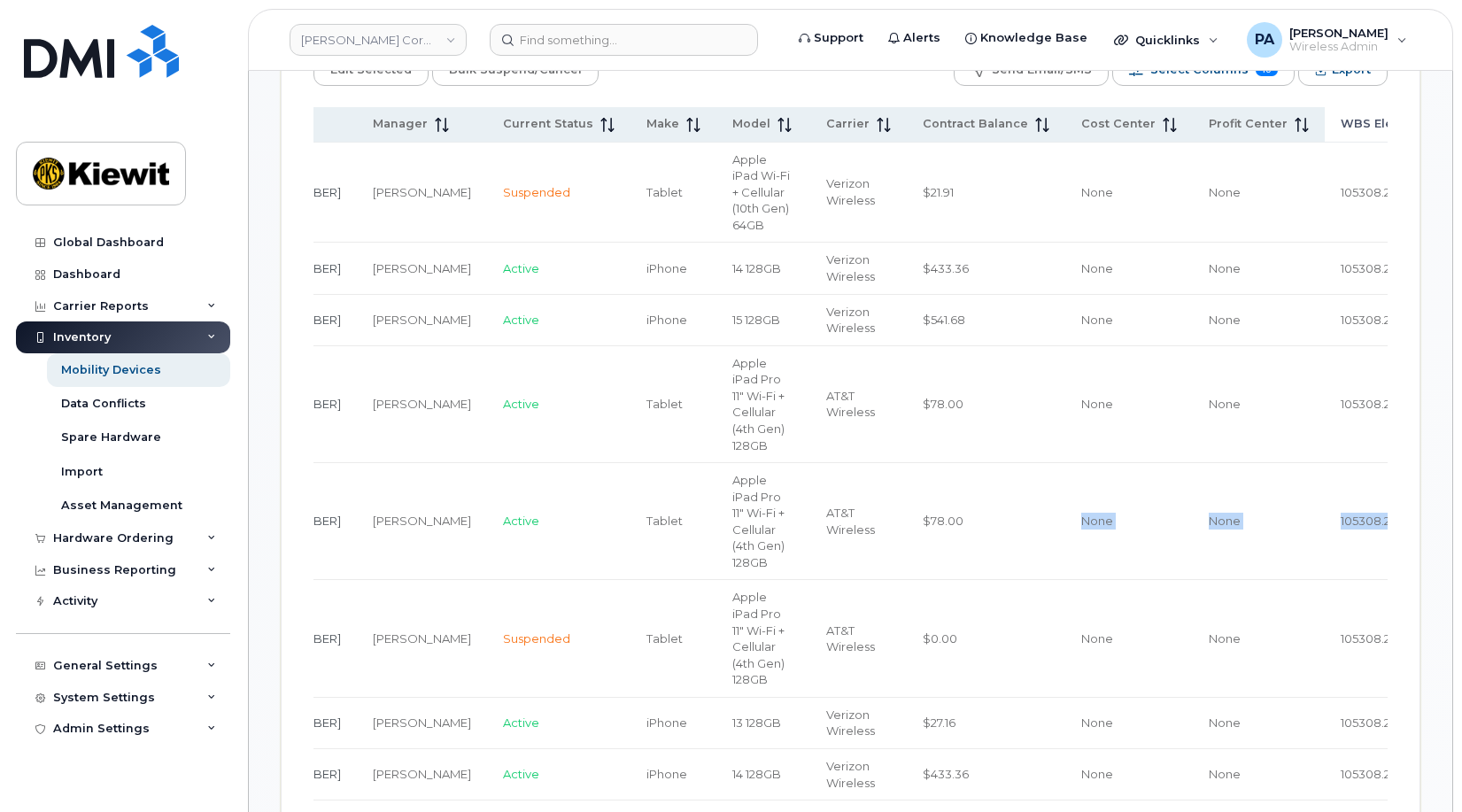
click at [1341, 116] on span "WBS Element" at bounding box center [1383, 124] width 85 height 16
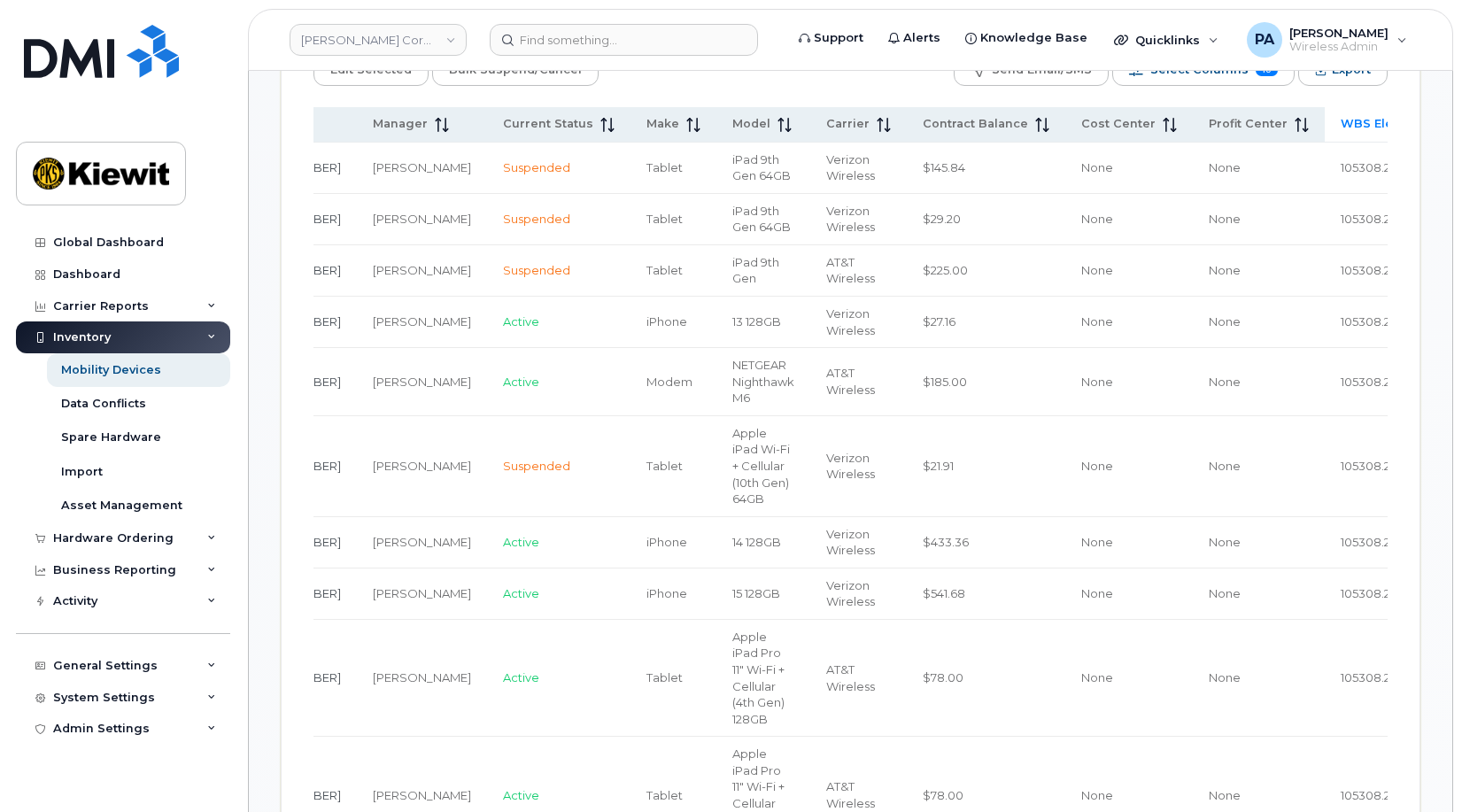
drag, startPoint x: 321, startPoint y: 413, endPoint x: 300, endPoint y: 411, distance: 21.1
click at [1193, 166] on td "None" at bounding box center [1259, 168] width 132 height 52
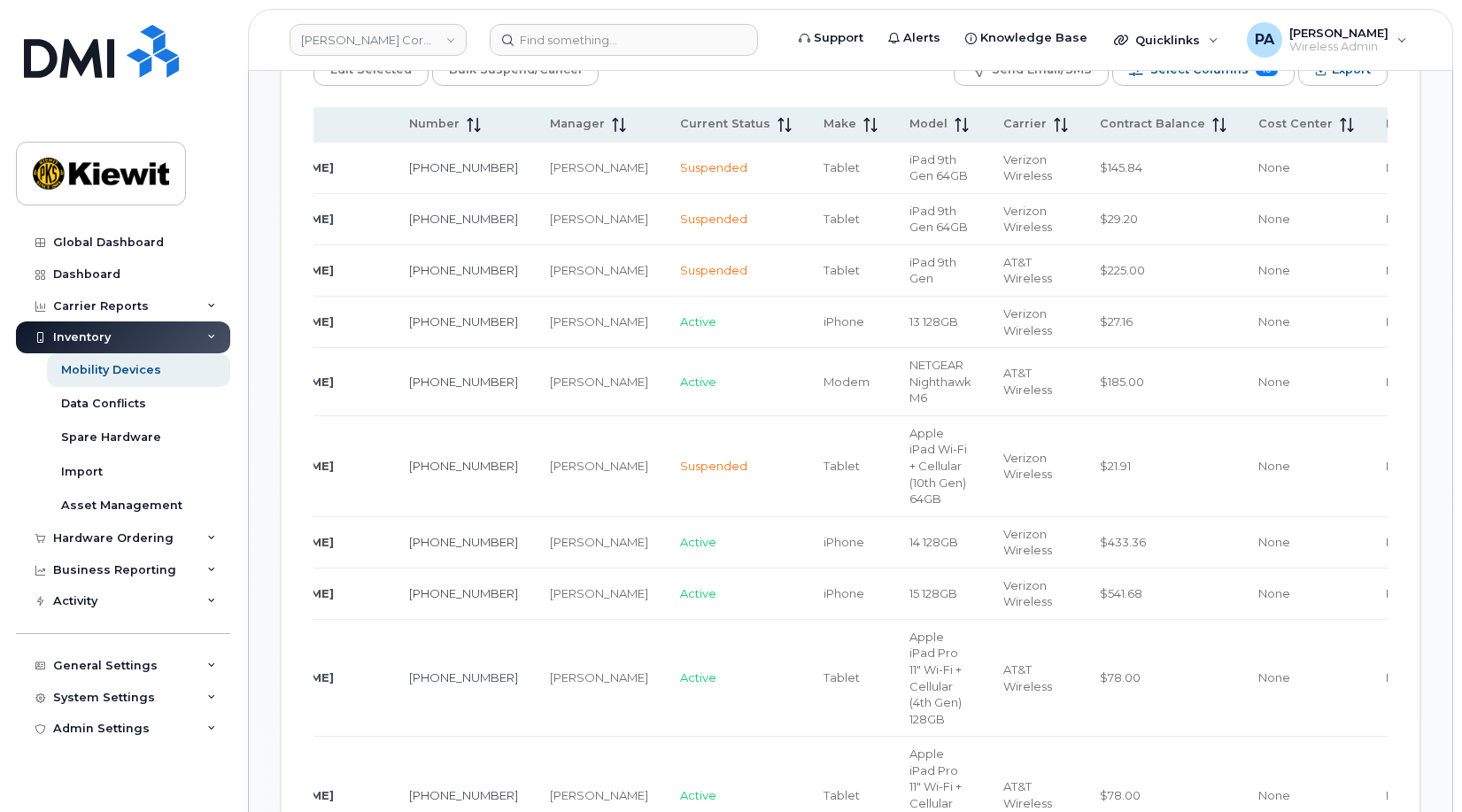
scroll to position [0, 0]
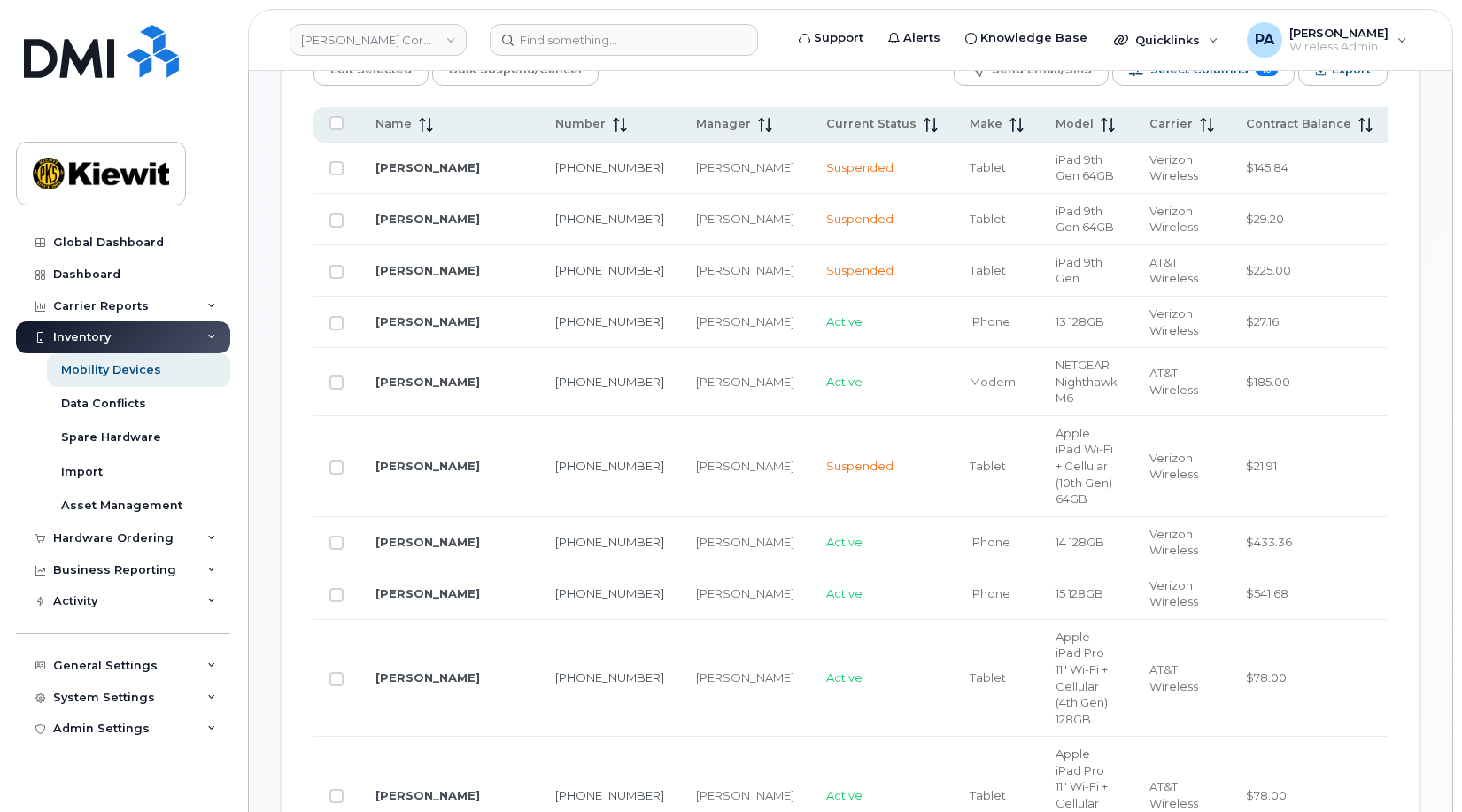
click at [337, 165] on input "Row Unselected" at bounding box center [337, 168] width 14 height 14
checkbox input "true"
click at [341, 226] on input "Row Unselected" at bounding box center [337, 220] width 14 height 14
checkbox input "true"
click at [341, 273] on input "Row Unselected" at bounding box center [337, 272] width 14 height 14
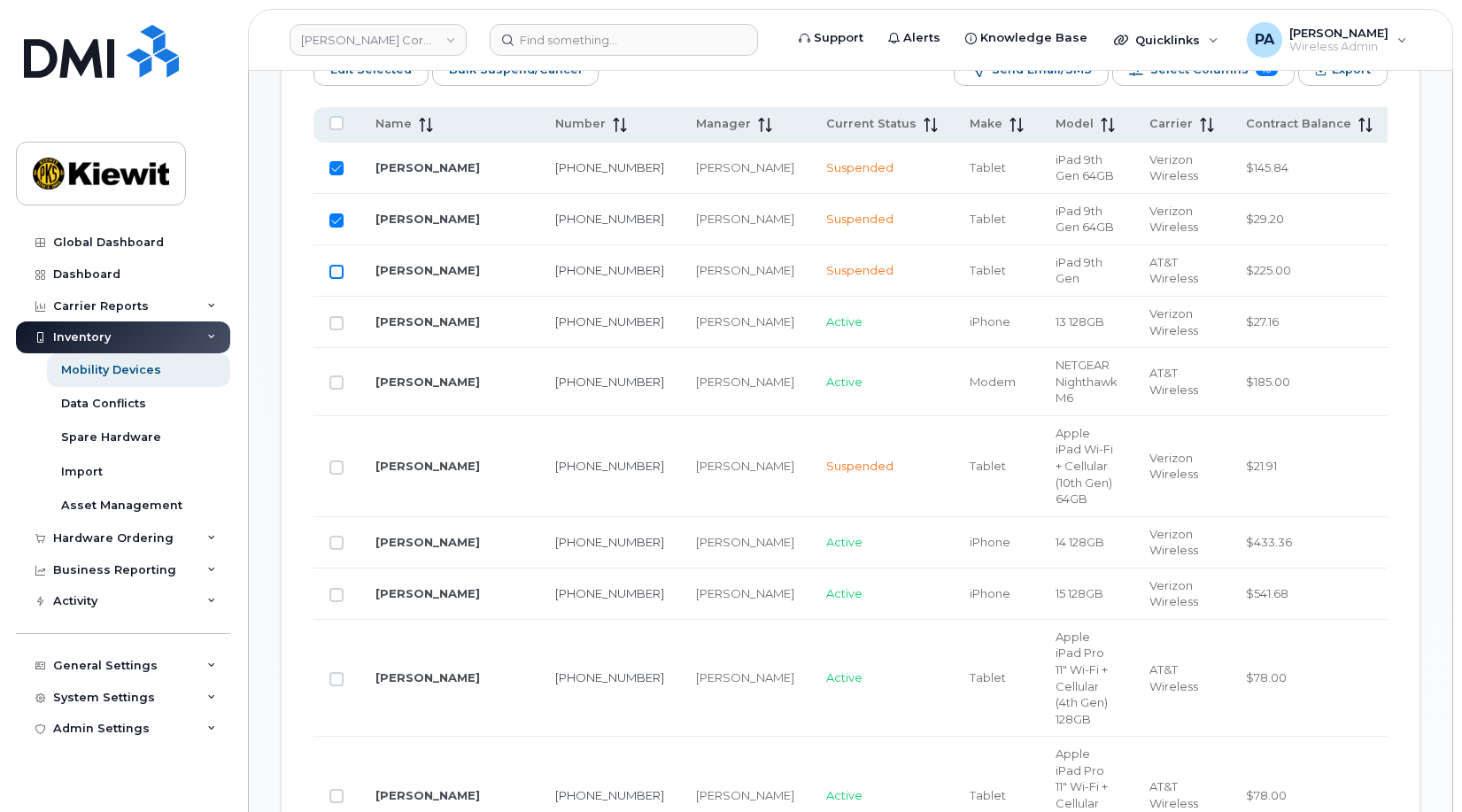
checkbox input "true"
click at [341, 317] on input "Row Unselected" at bounding box center [337, 324] width 14 height 14
checkbox input "true"
click at [340, 377] on input "Row Unselected" at bounding box center [337, 382] width 14 height 14
checkbox input "true"
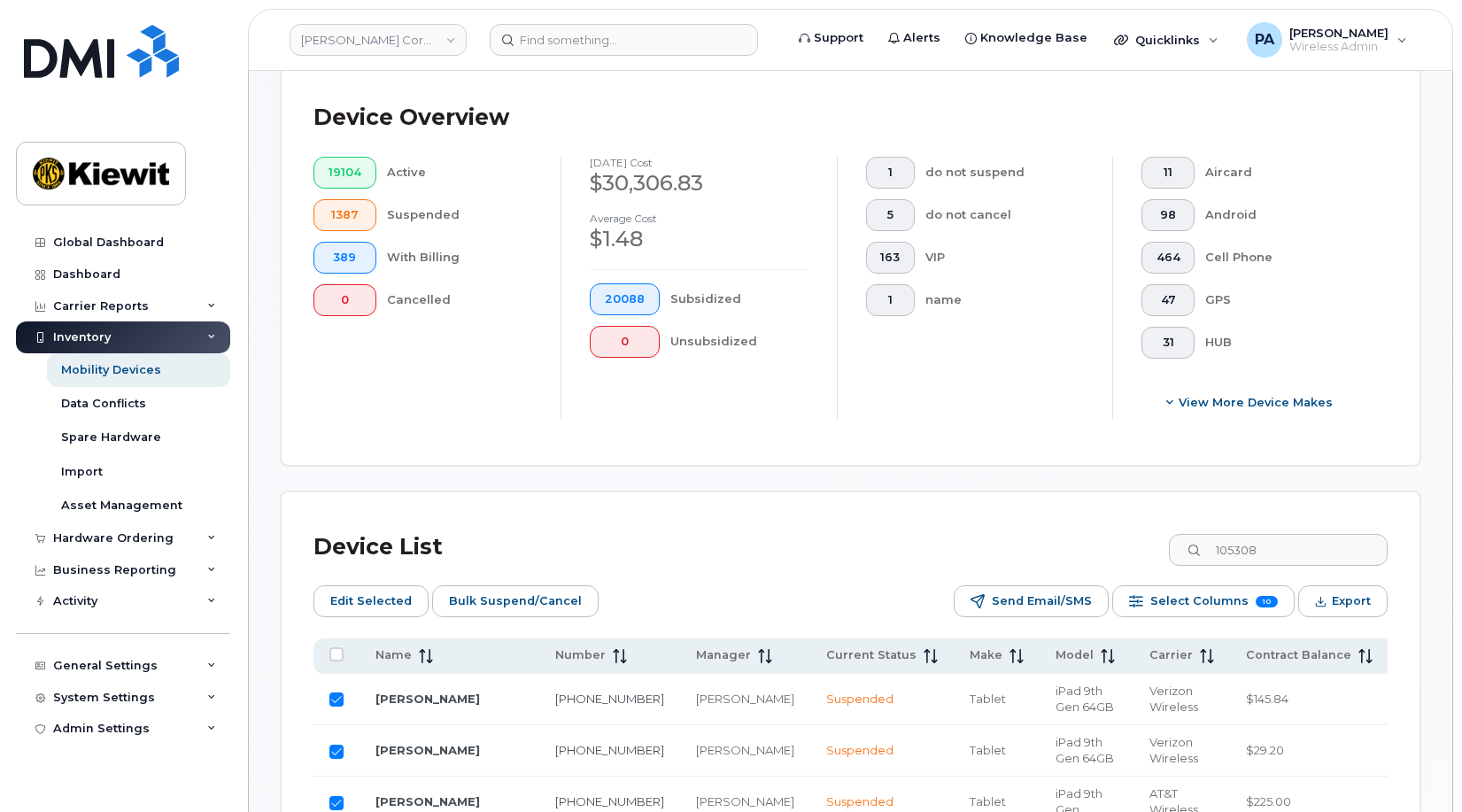
scroll to position [333, 0]
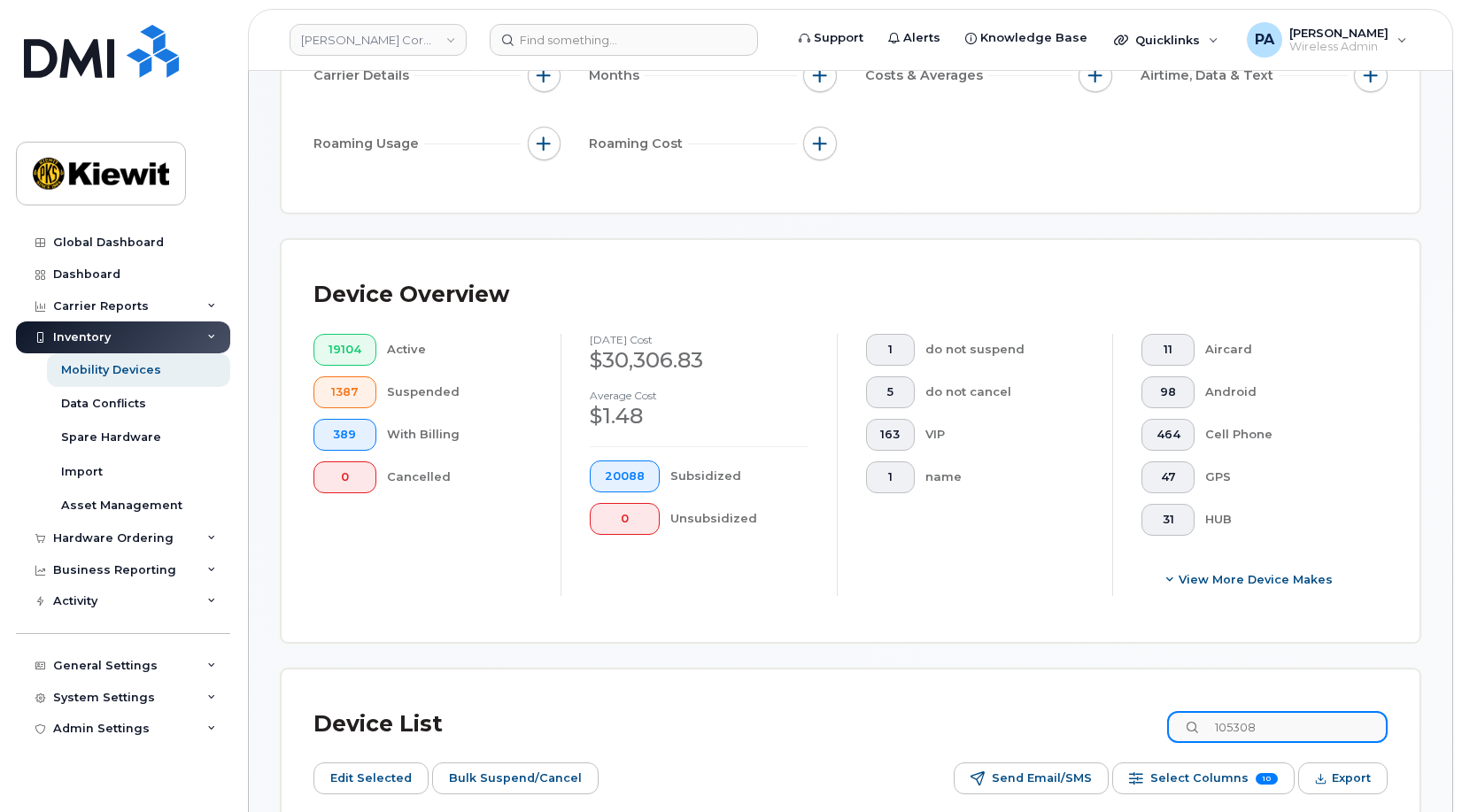
click at [1294, 730] on input "105308" at bounding box center [1277, 727] width 220 height 32
type input "105308.2103"
checkbox input "true"
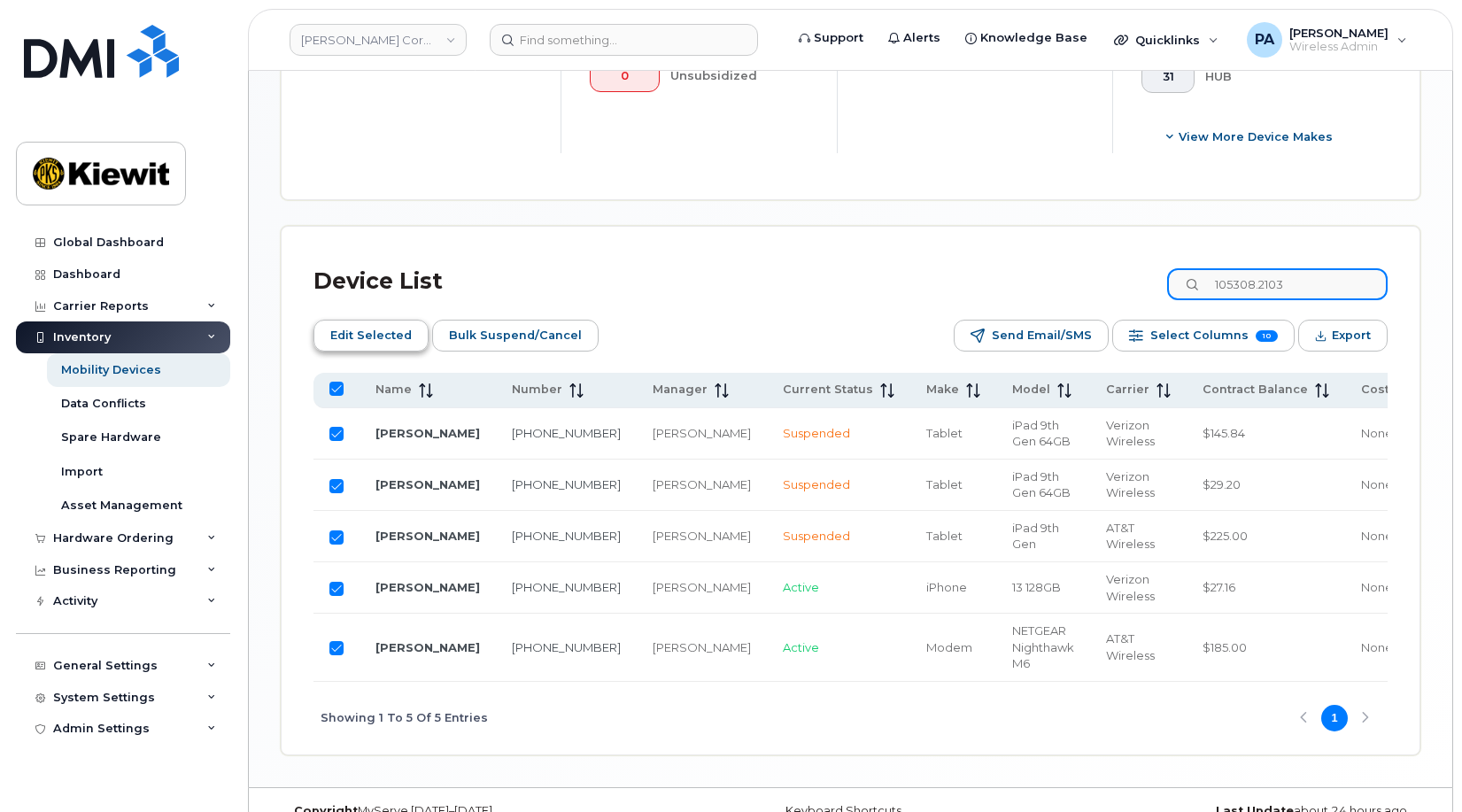
type input "105308.2103"
click at [377, 337] on span "Edit Selected" at bounding box center [371, 336] width 81 height 27
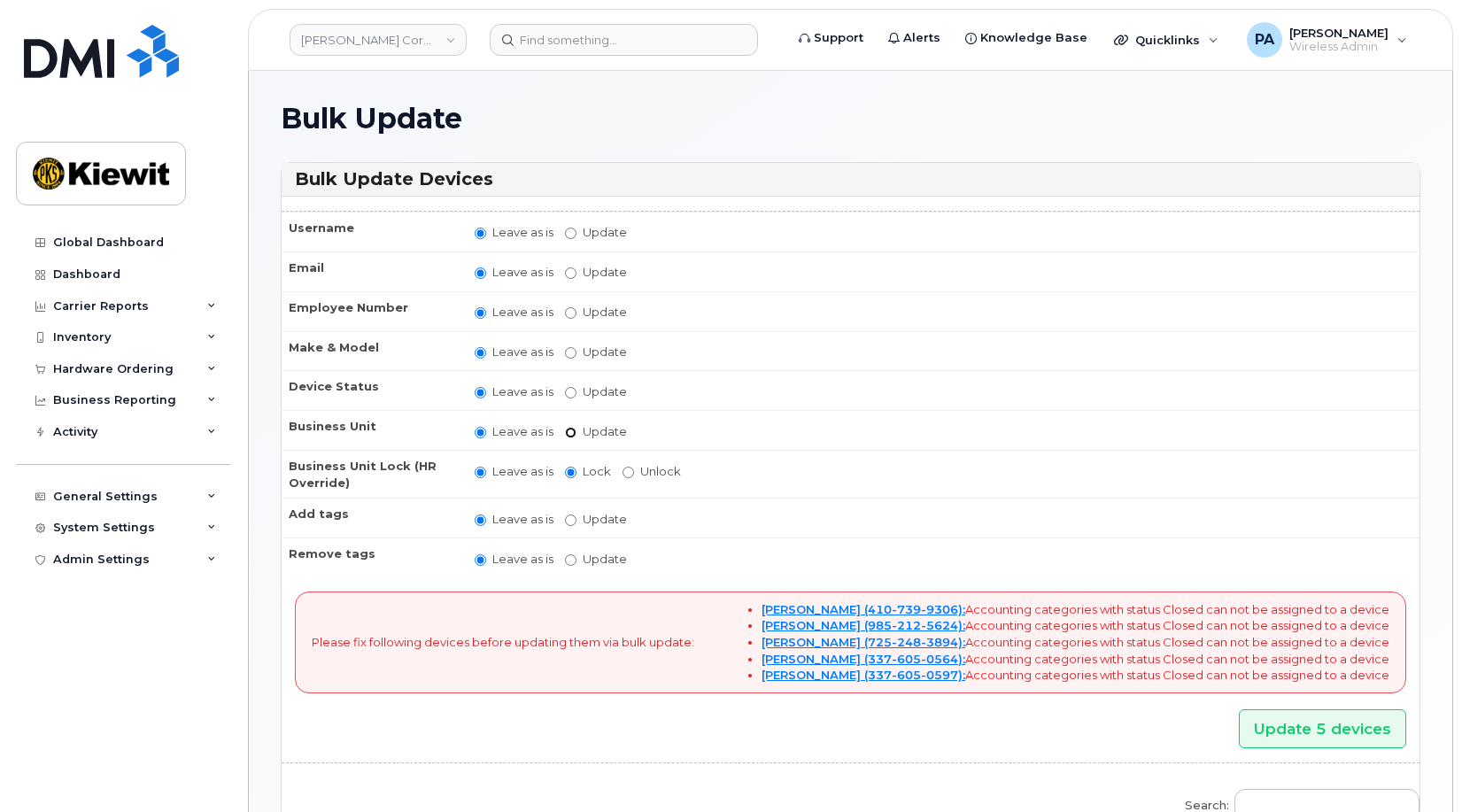
click at [576, 431] on input "Update" at bounding box center [571, 432] width 12 height 12
radio input "true"
radio input "false"
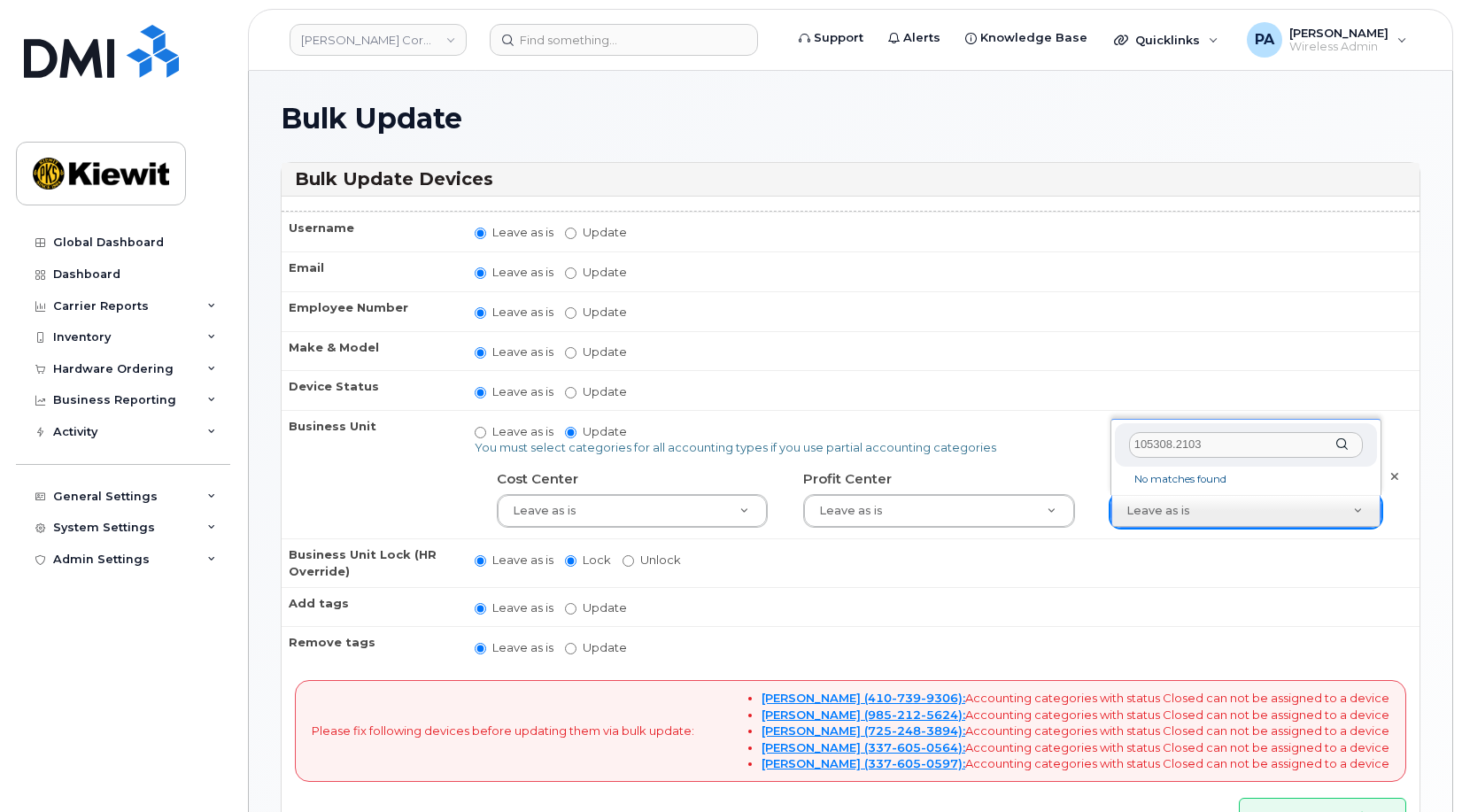
click at [1233, 445] on input "105308.2103" at bounding box center [1246, 445] width 234 height 26
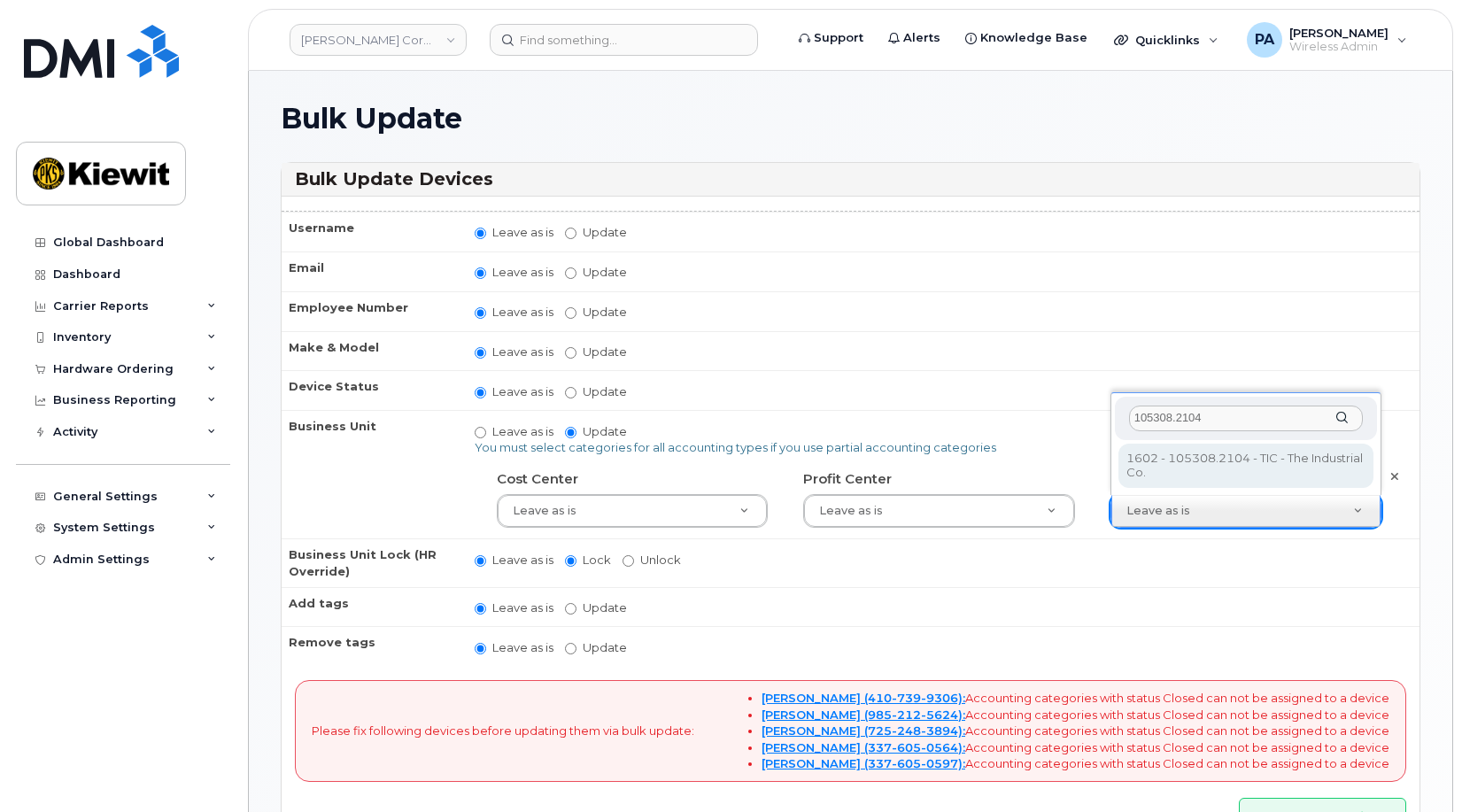
type input "105308.2104"
type input "30175624"
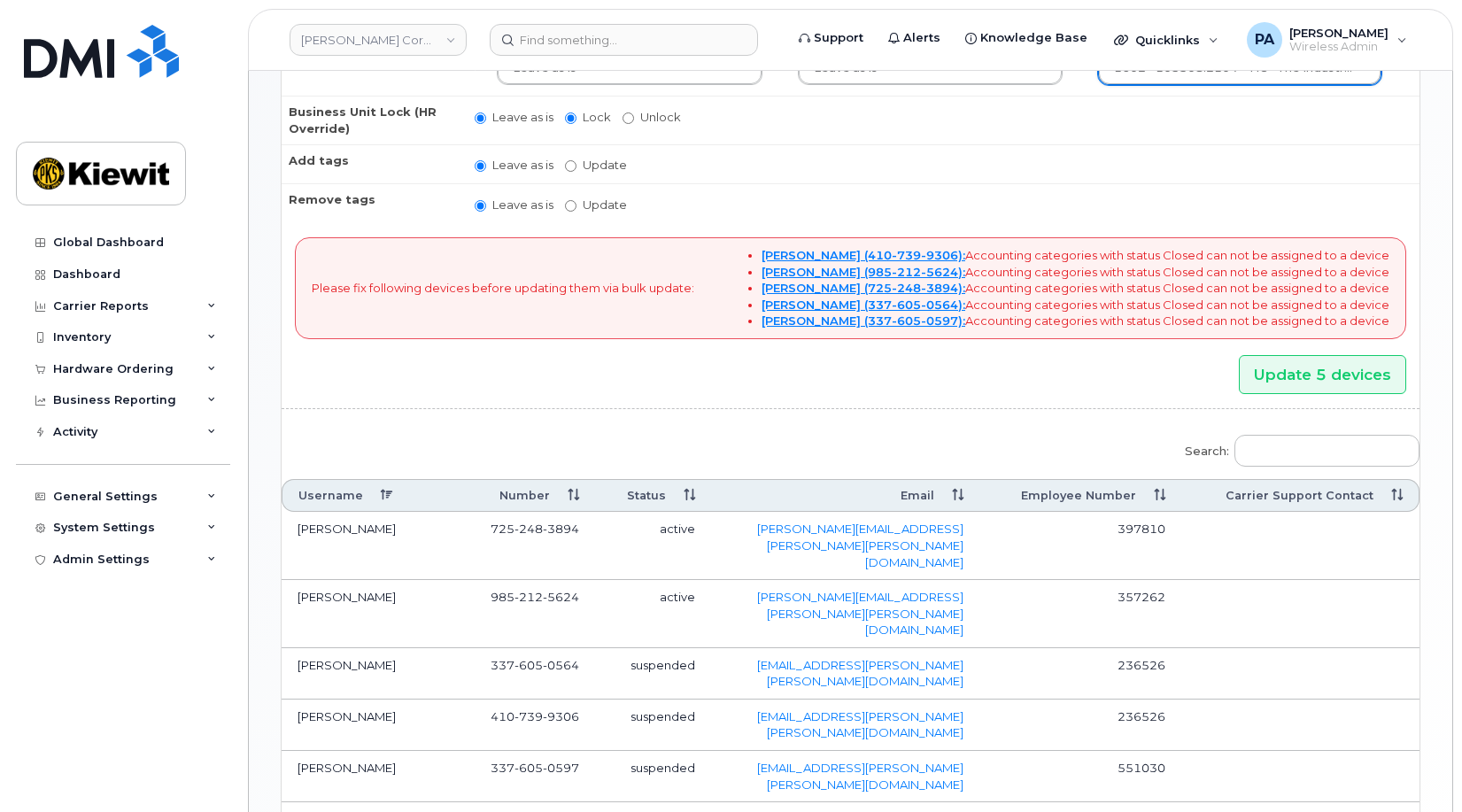
scroll to position [478, 0]
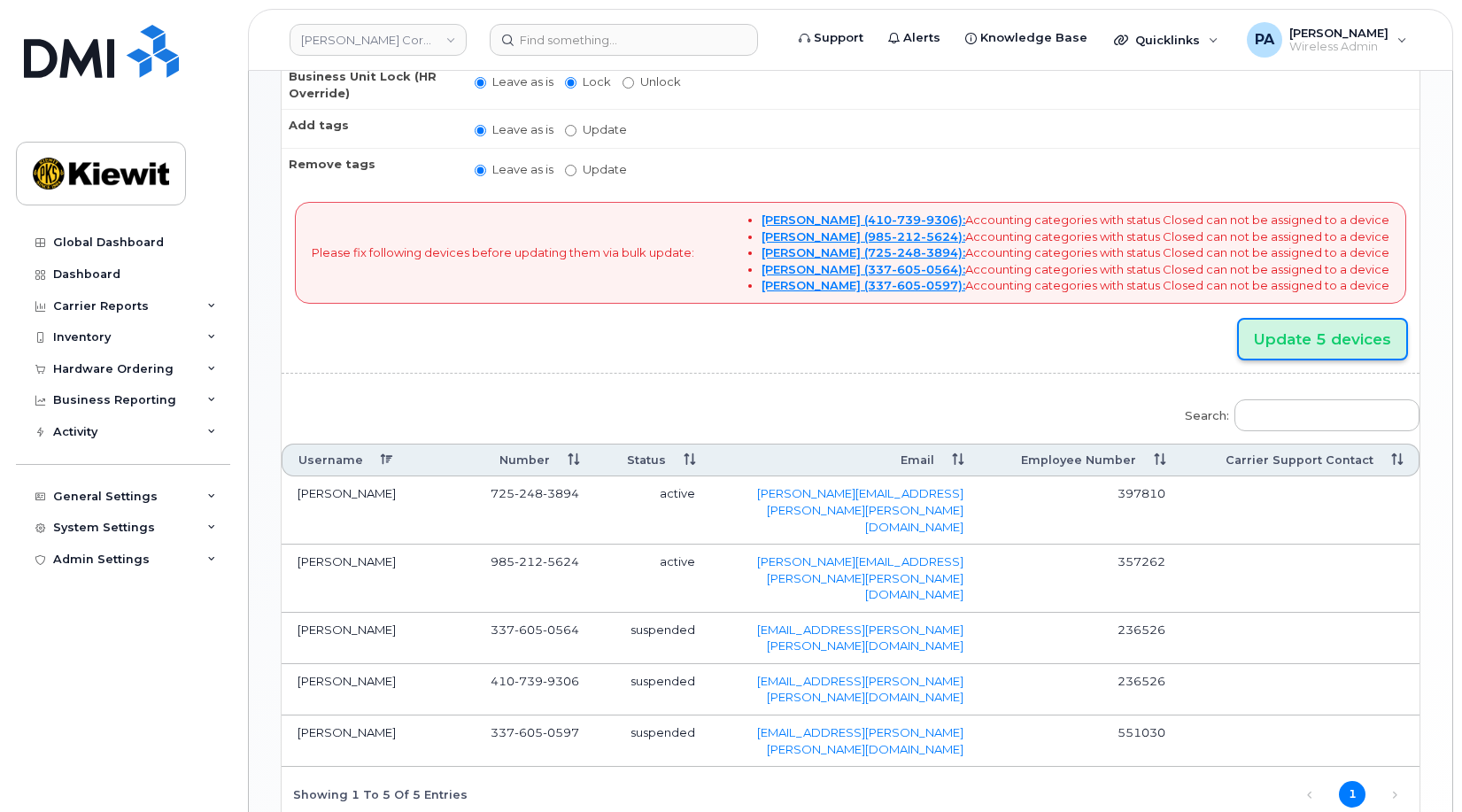
click at [1320, 343] on input "Update 5 devices" at bounding box center [1323, 340] width 168 height 40
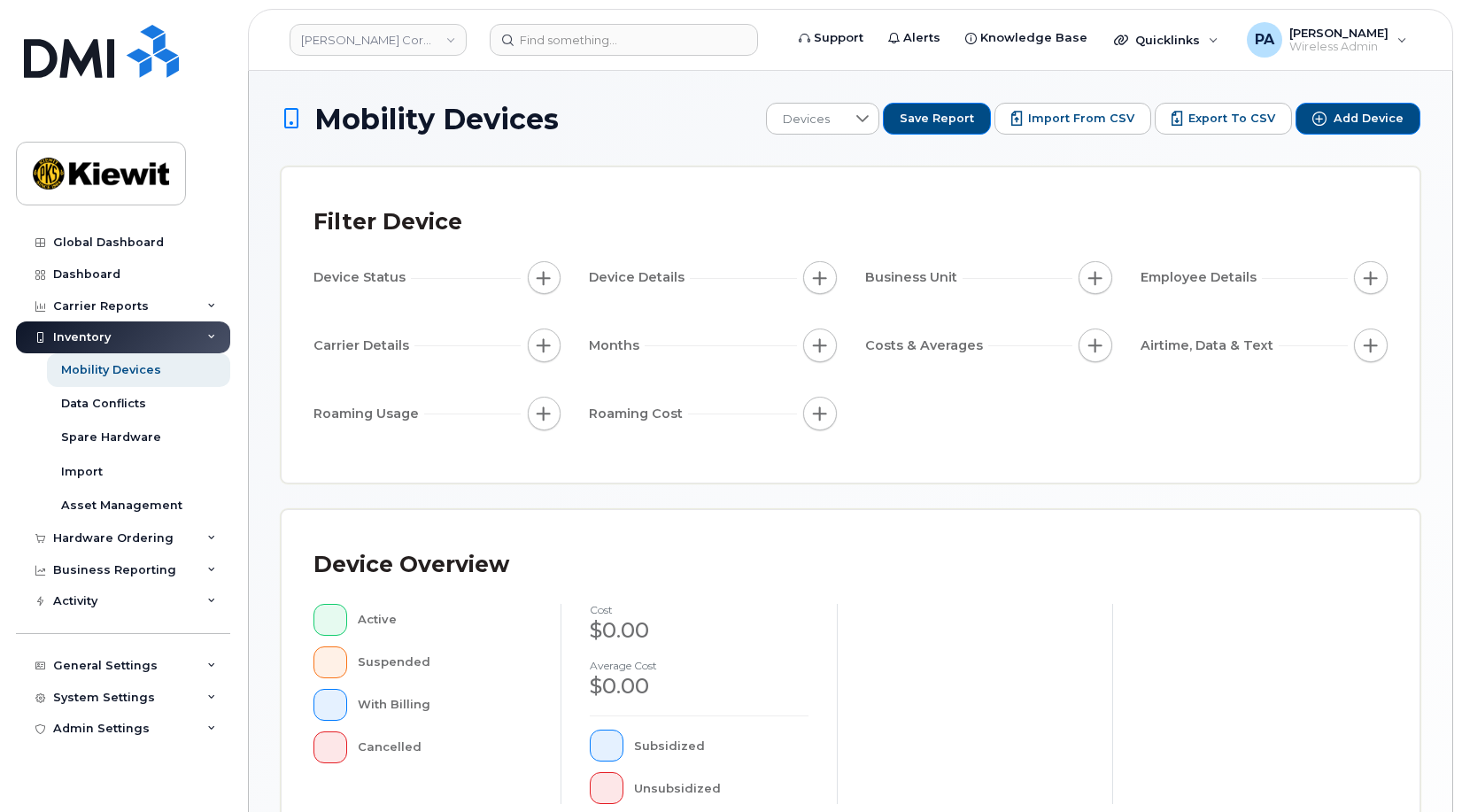
scroll to position [478, 0]
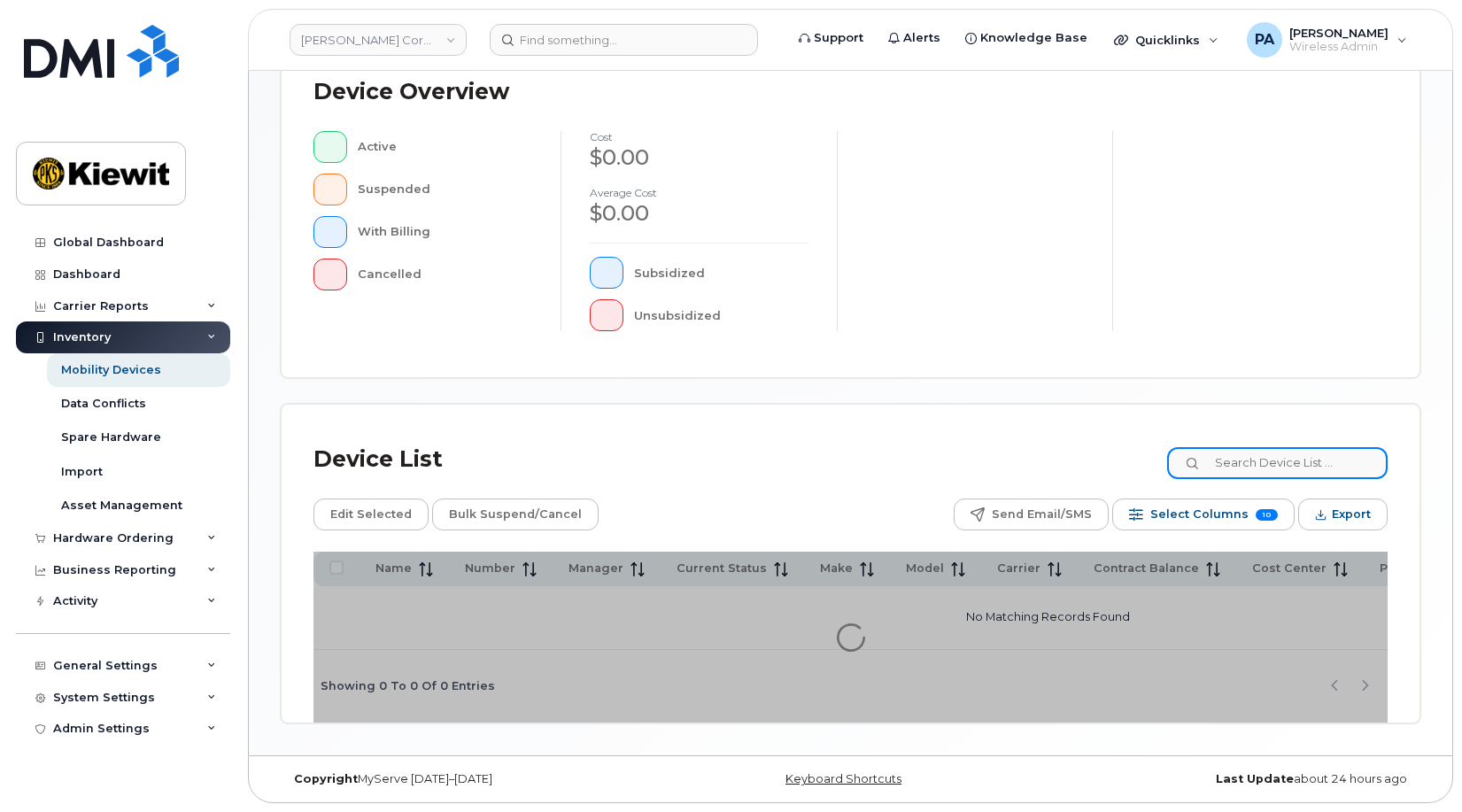
click at [1300, 466] on input at bounding box center [1277, 463] width 220 height 32
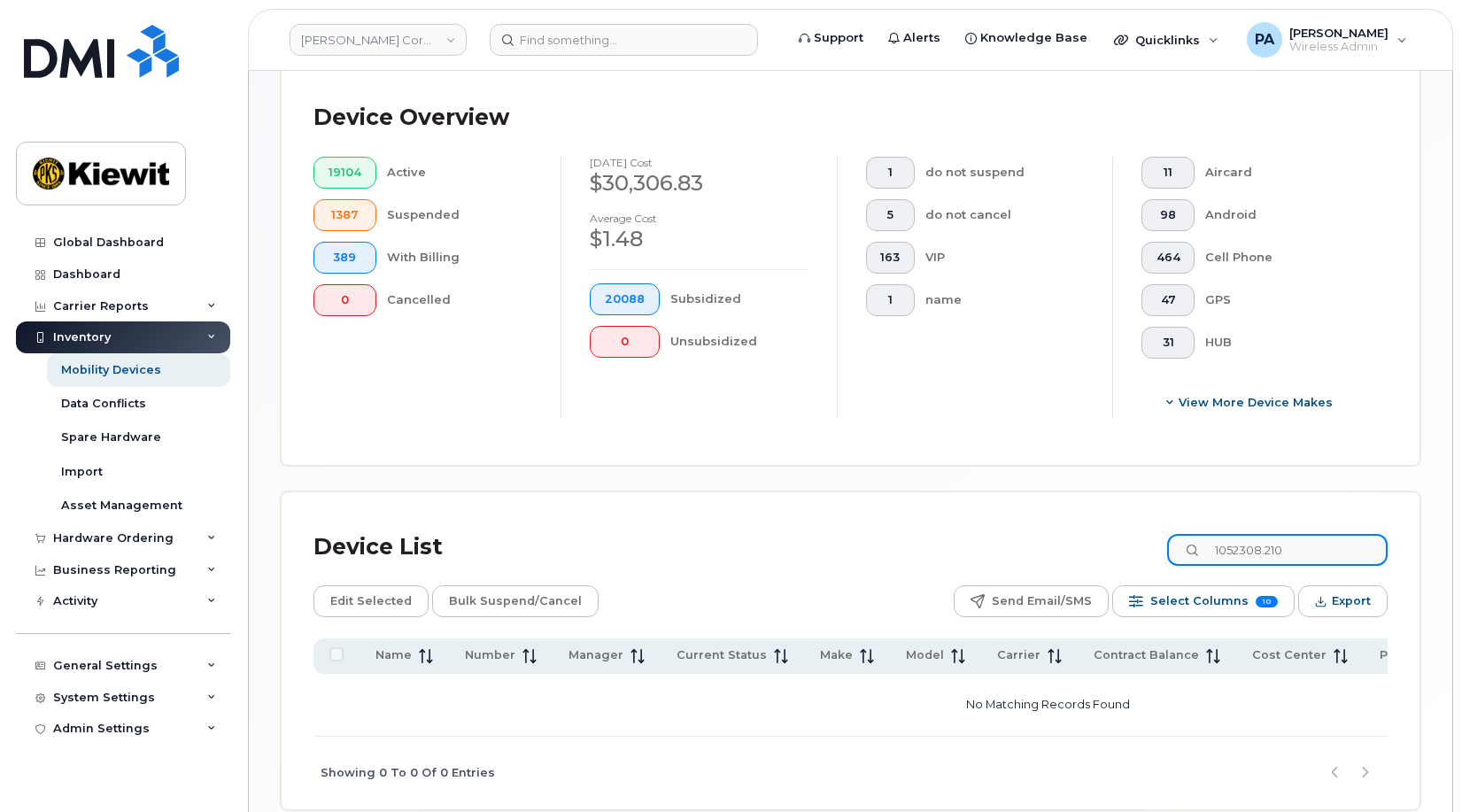
click at [1332, 557] on input "1052308.210" at bounding box center [1277, 550] width 220 height 32
click at [1257, 549] on input "1052308.210" at bounding box center [1277, 550] width 220 height 32
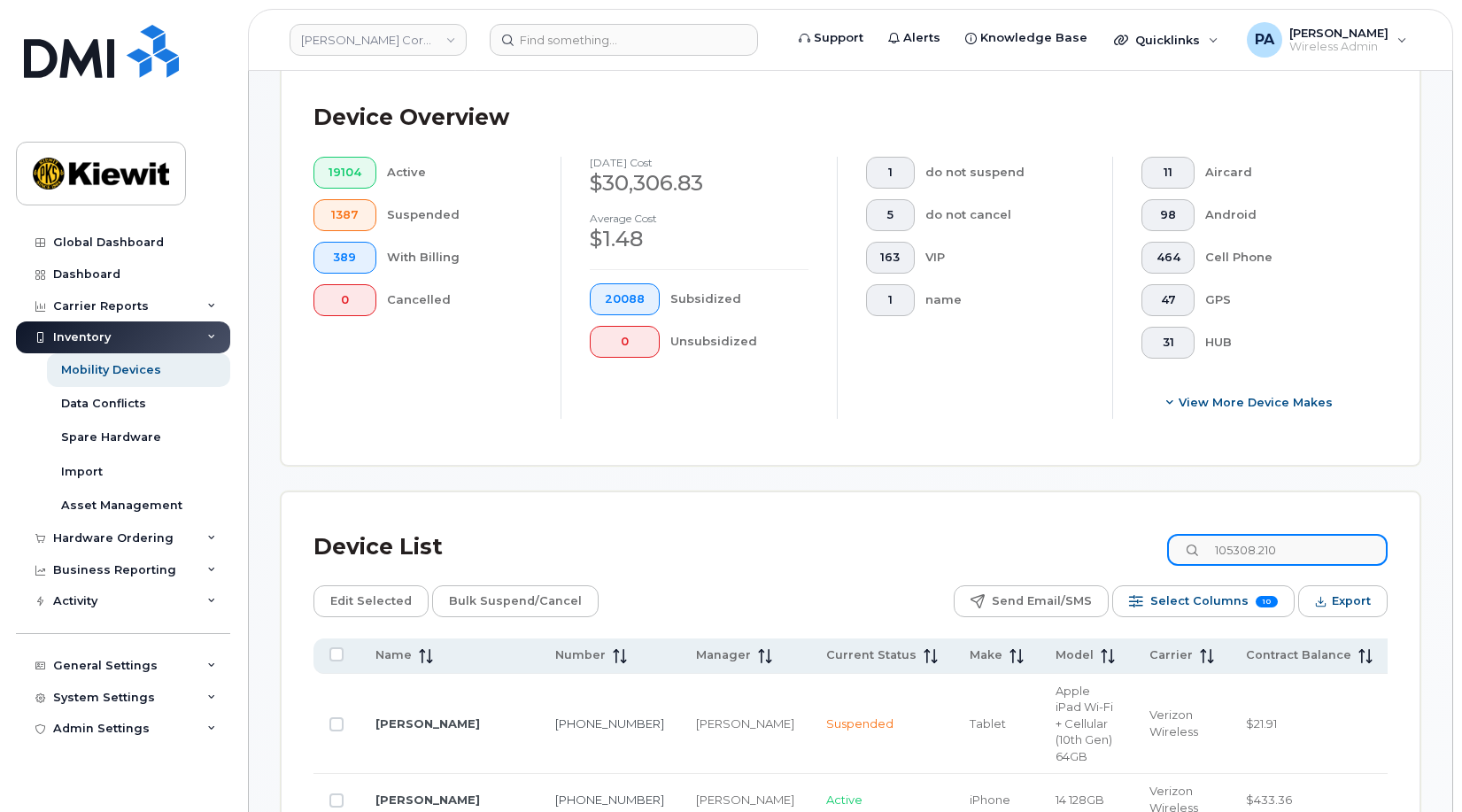
click at [1302, 553] on input "105308.210" at bounding box center [1277, 550] width 220 height 32
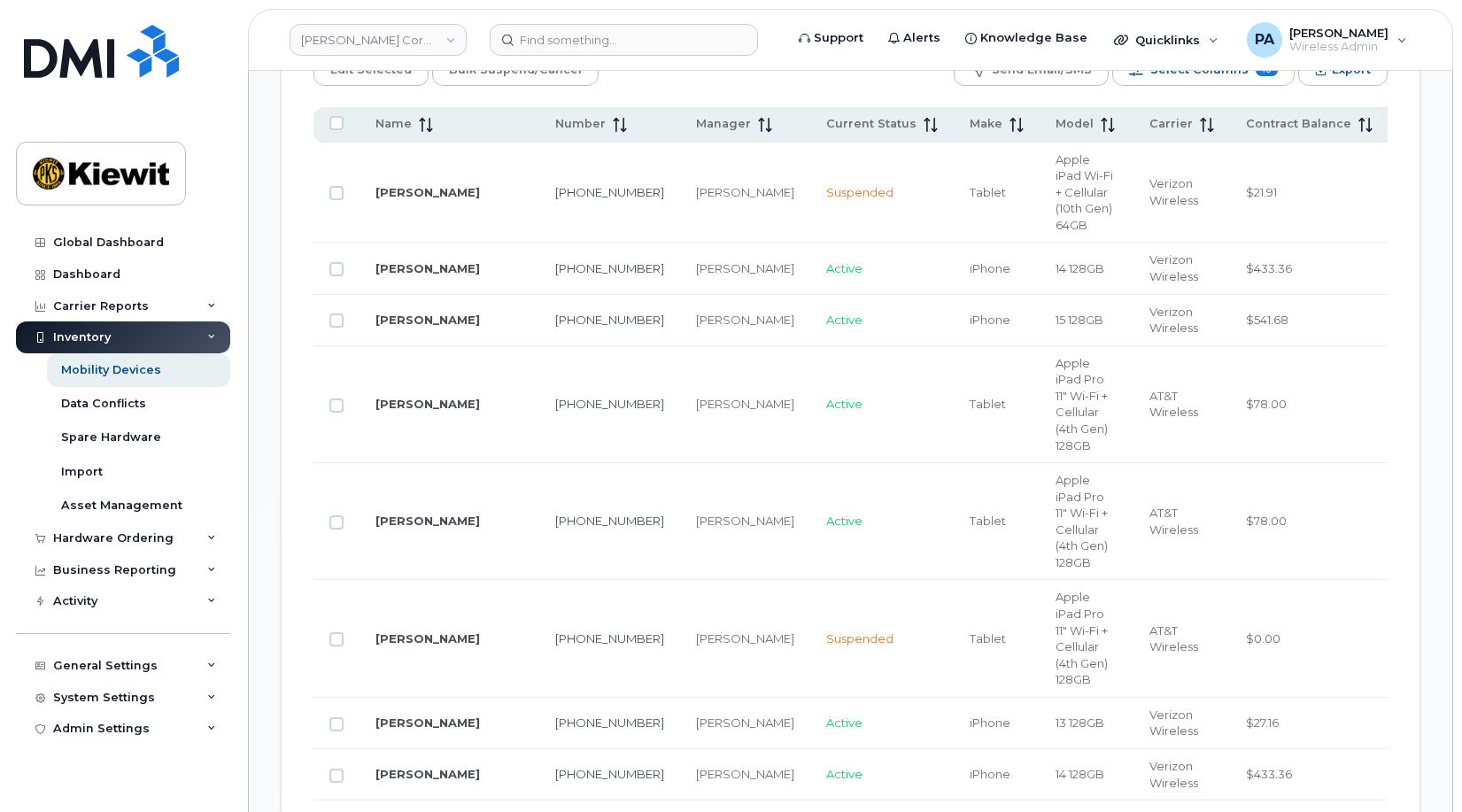
scroll to position [478, 0]
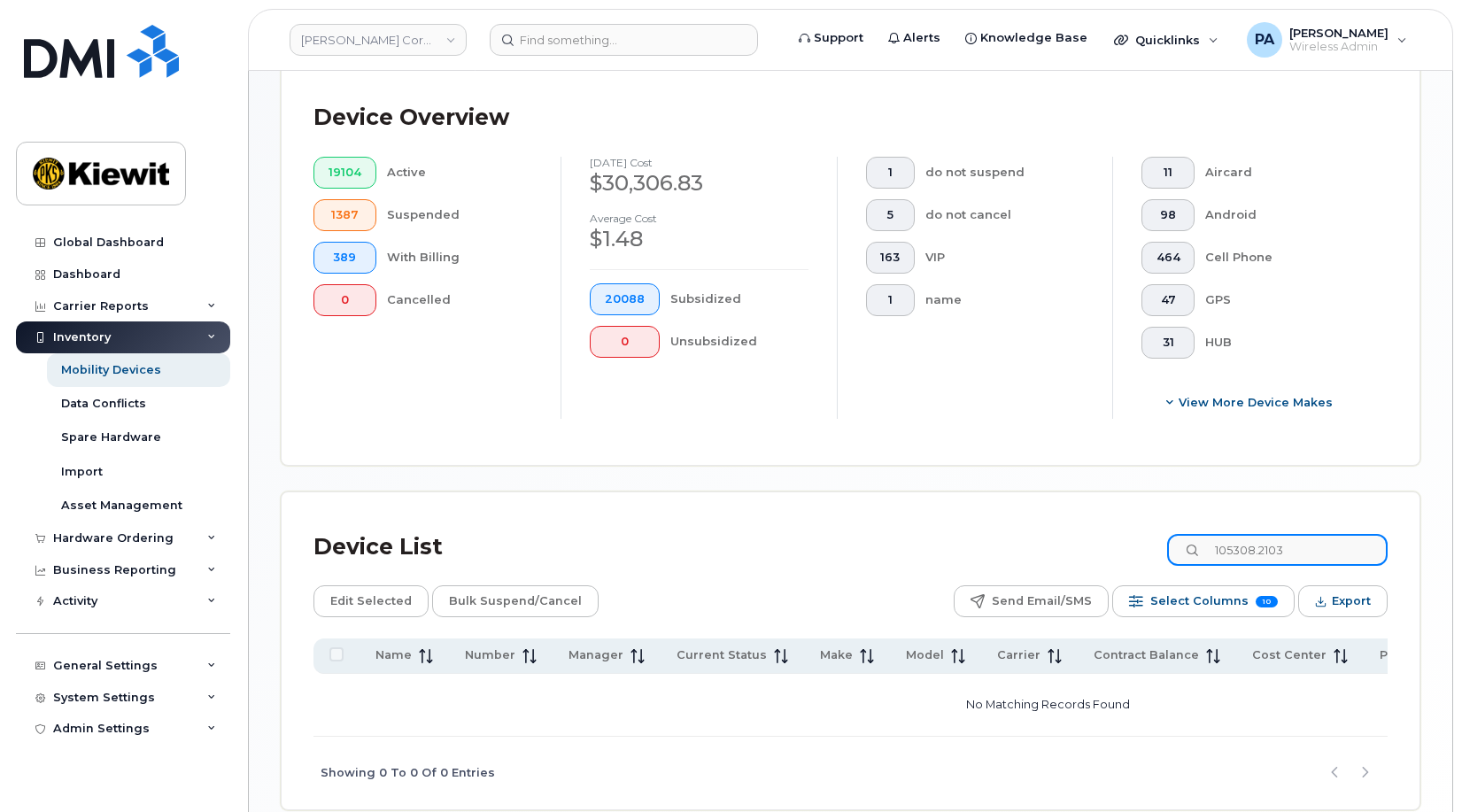
type input "105308.21037252483894"
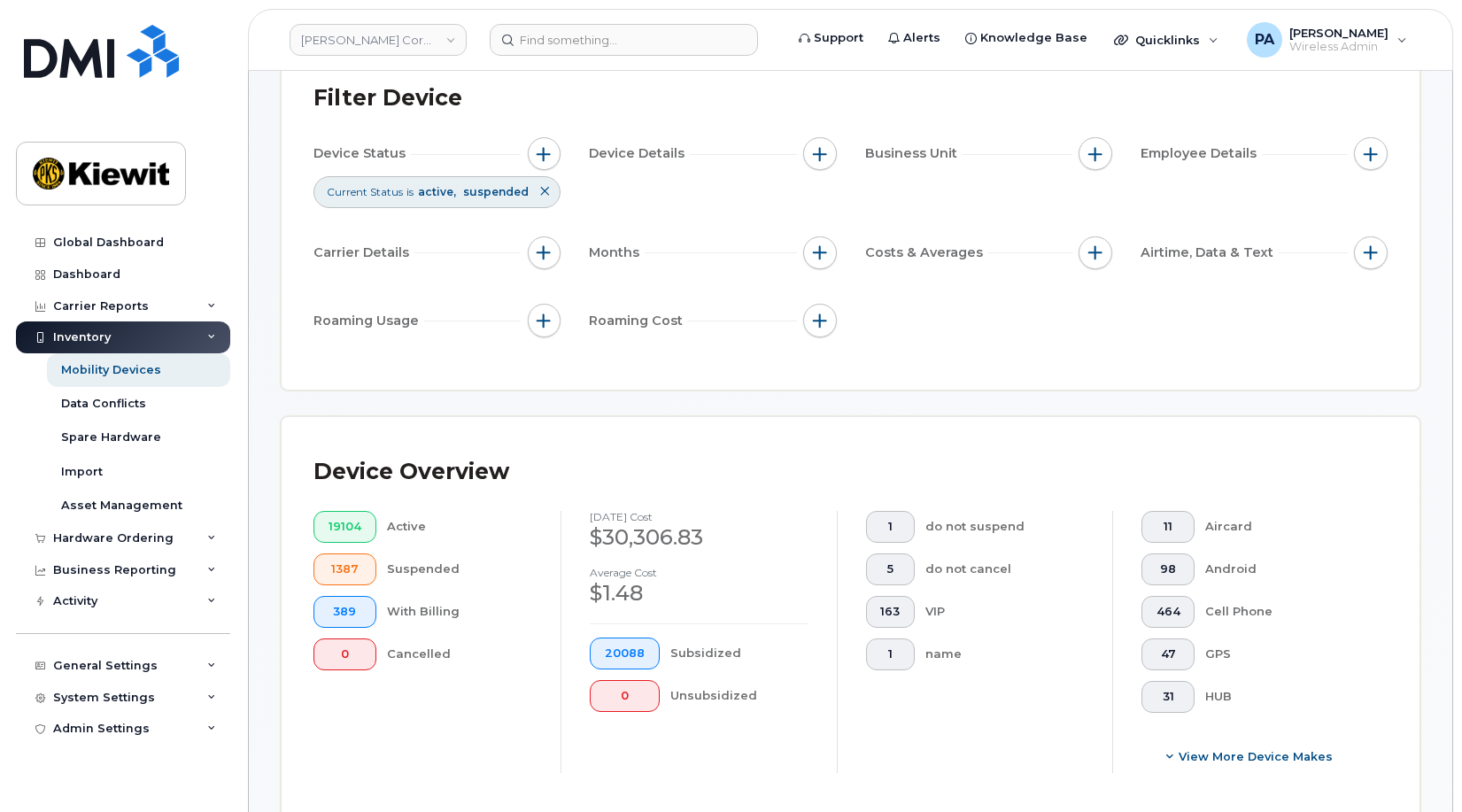
scroll to position [36, 0]
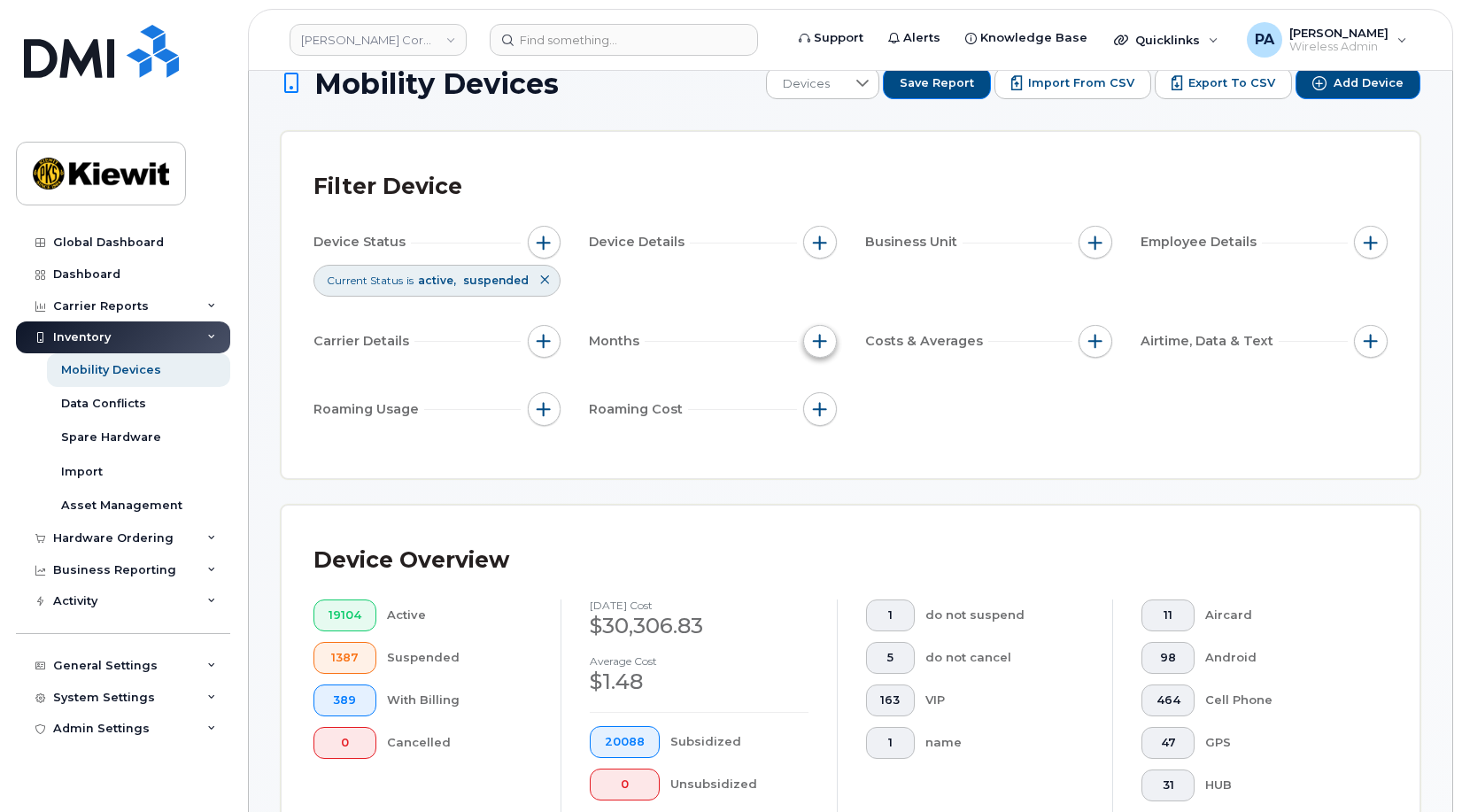
click at [815, 345] on span "button" at bounding box center [820, 341] width 14 height 14
click at [833, 397] on div "Billing Cycle" at bounding box center [867, 395] width 101 height 17
click at [828, 398] on input "Billing Cycle" at bounding box center [825, 395] width 14 height 14
checkbox input "true"
click at [881, 470] on span at bounding box center [864, 469] width 40 height 32
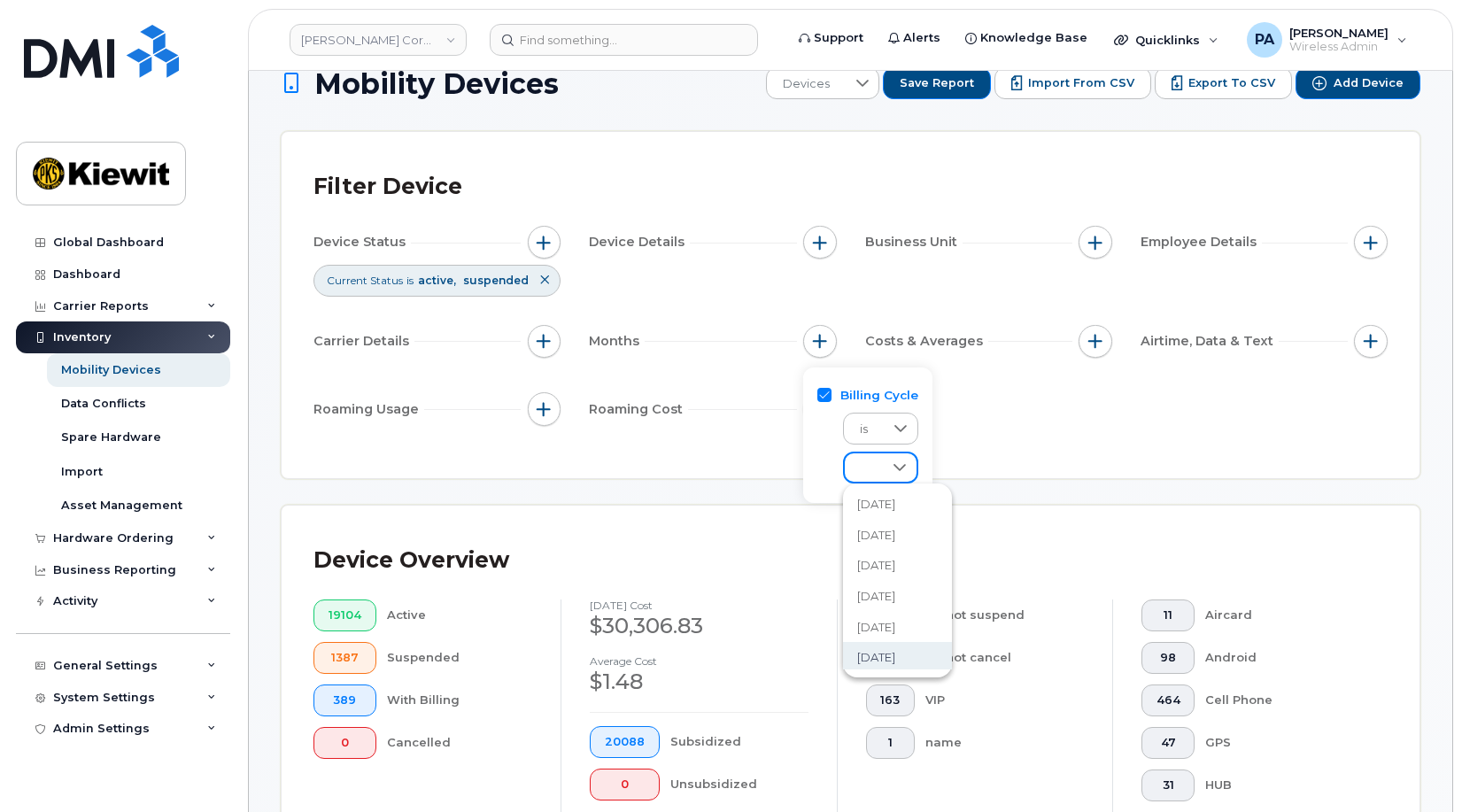
scroll to position [181, 0]
click at [895, 534] on span "September 2025" at bounding box center [876, 531] width 38 height 17
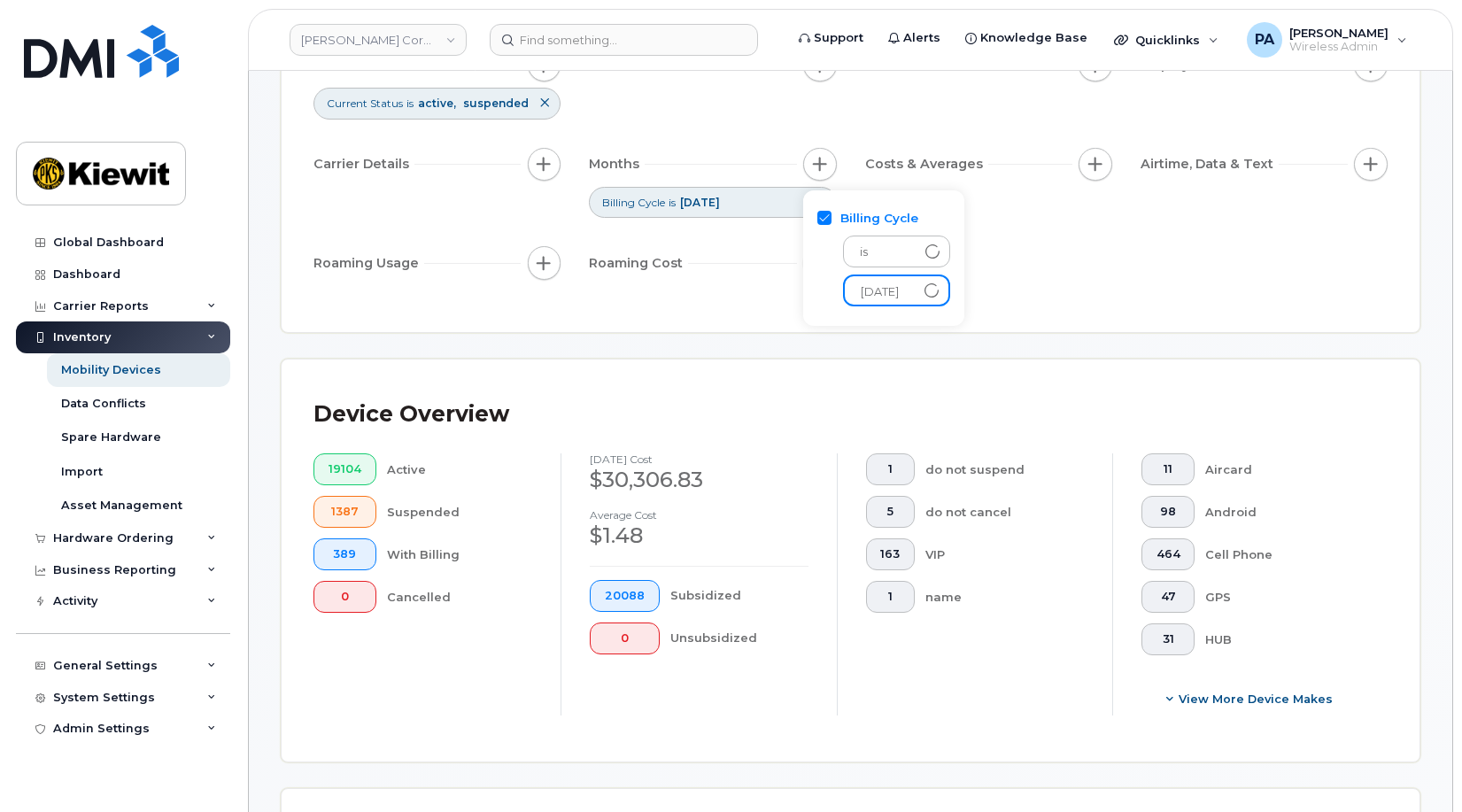
scroll to position [390, 0]
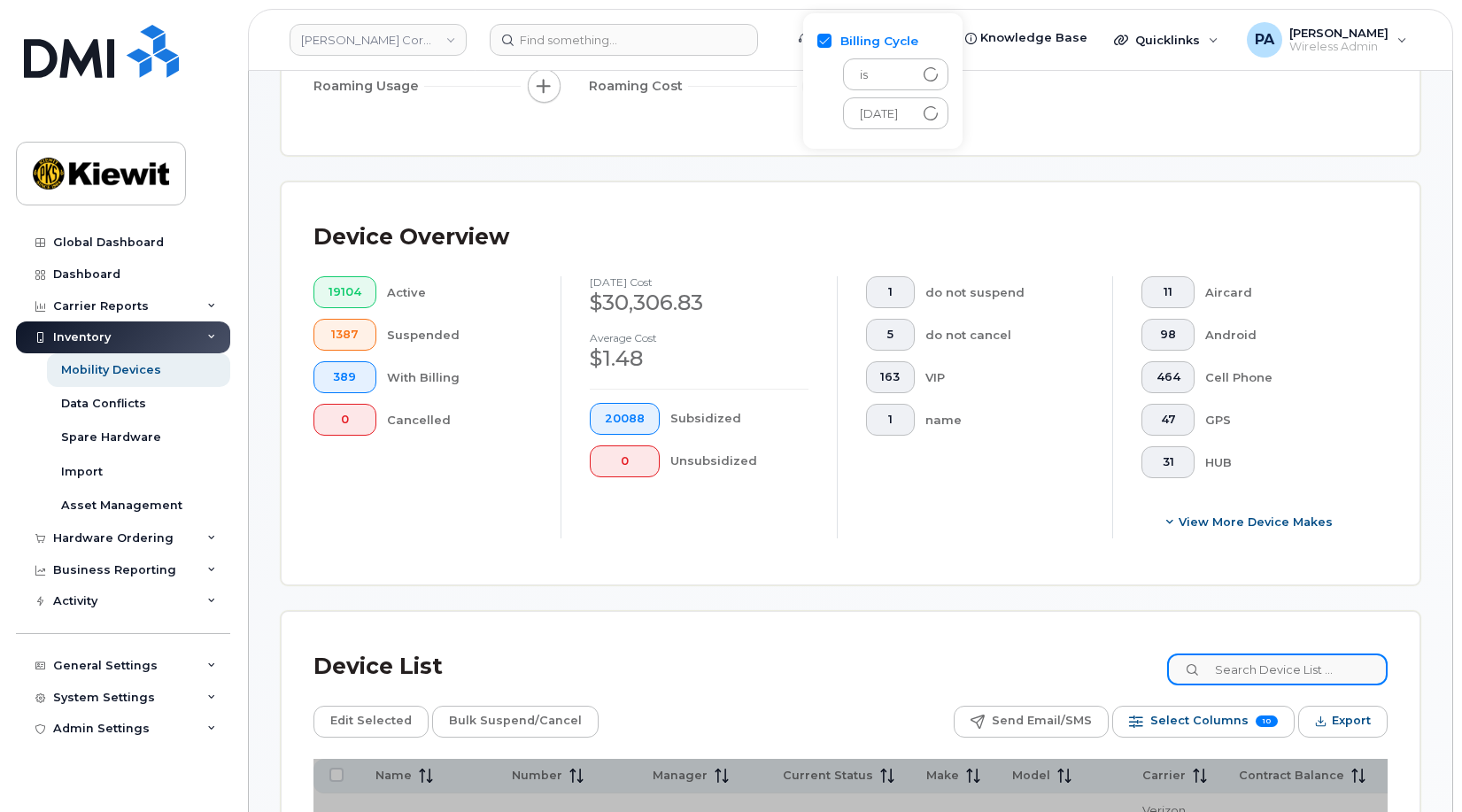
click at [1323, 669] on input at bounding box center [1277, 669] width 220 height 32
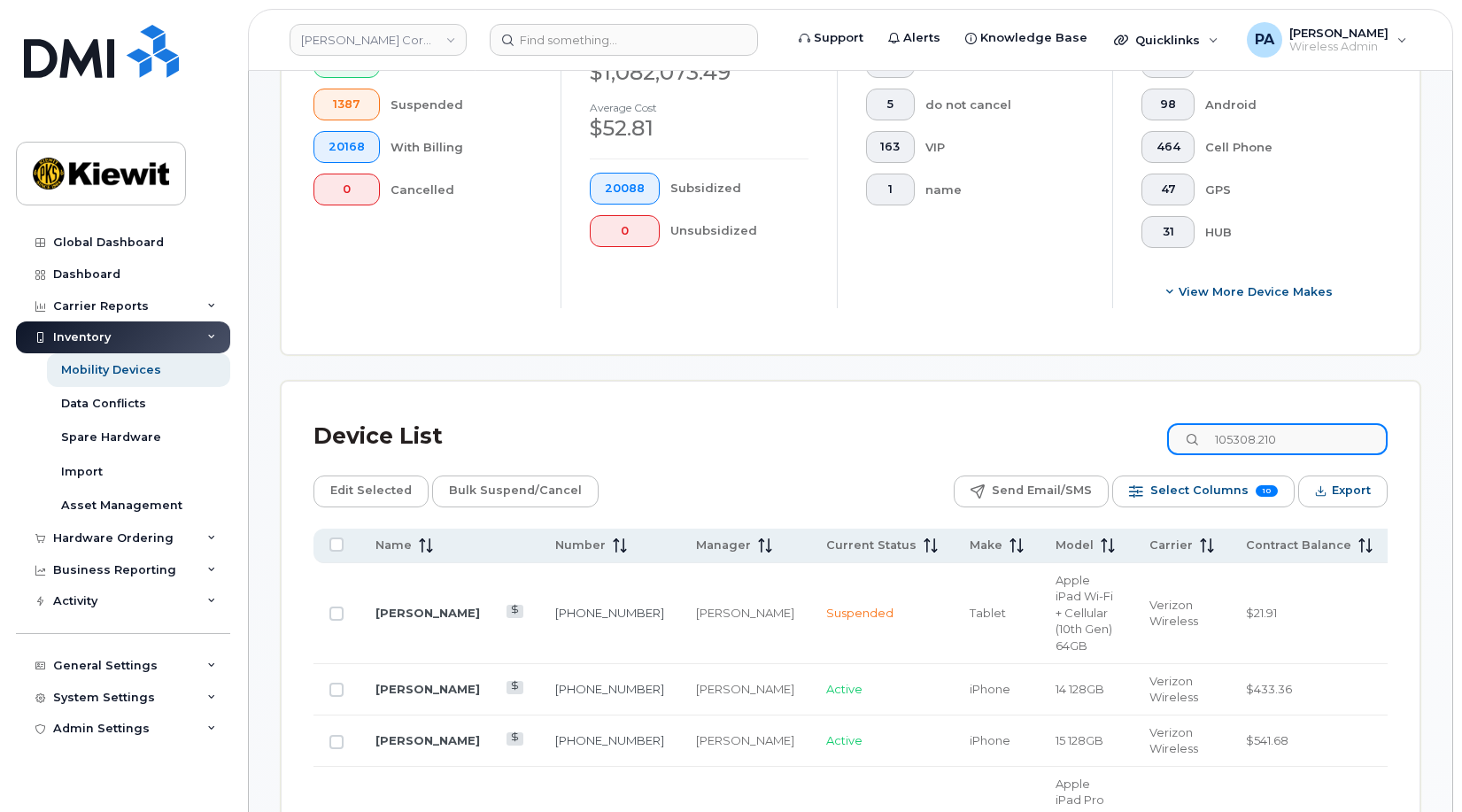
scroll to position [1062, 0]
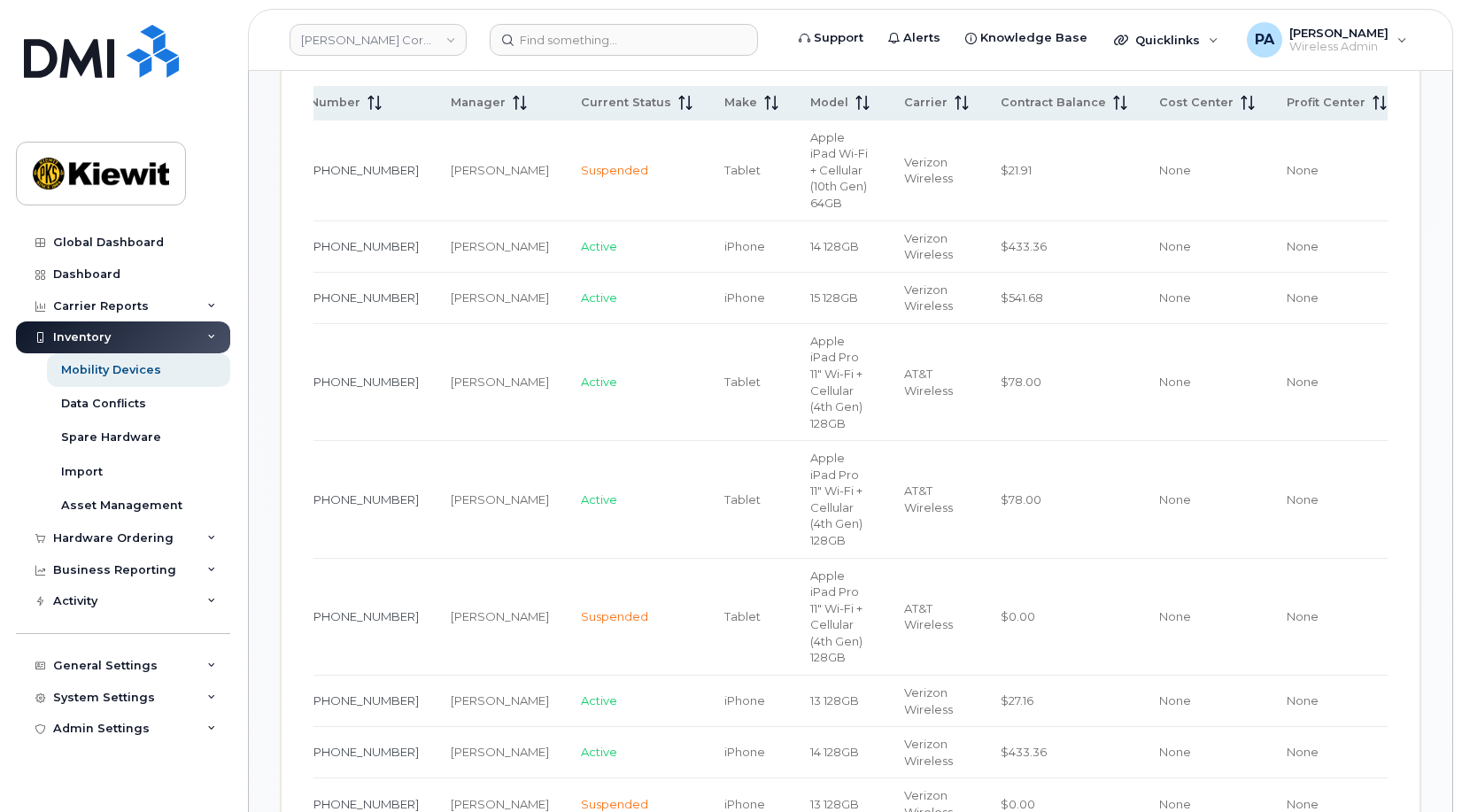
drag, startPoint x: 1301, startPoint y: 592, endPoint x: 1383, endPoint y: 589, distance: 82.1
click at [1385, 589] on tr "BLAKE HILL 225-385-9283 Abrianna Garcia Suspended Tablet Apple iPad Pro 11" Wi-…" at bounding box center [878, 617] width 1621 height 117
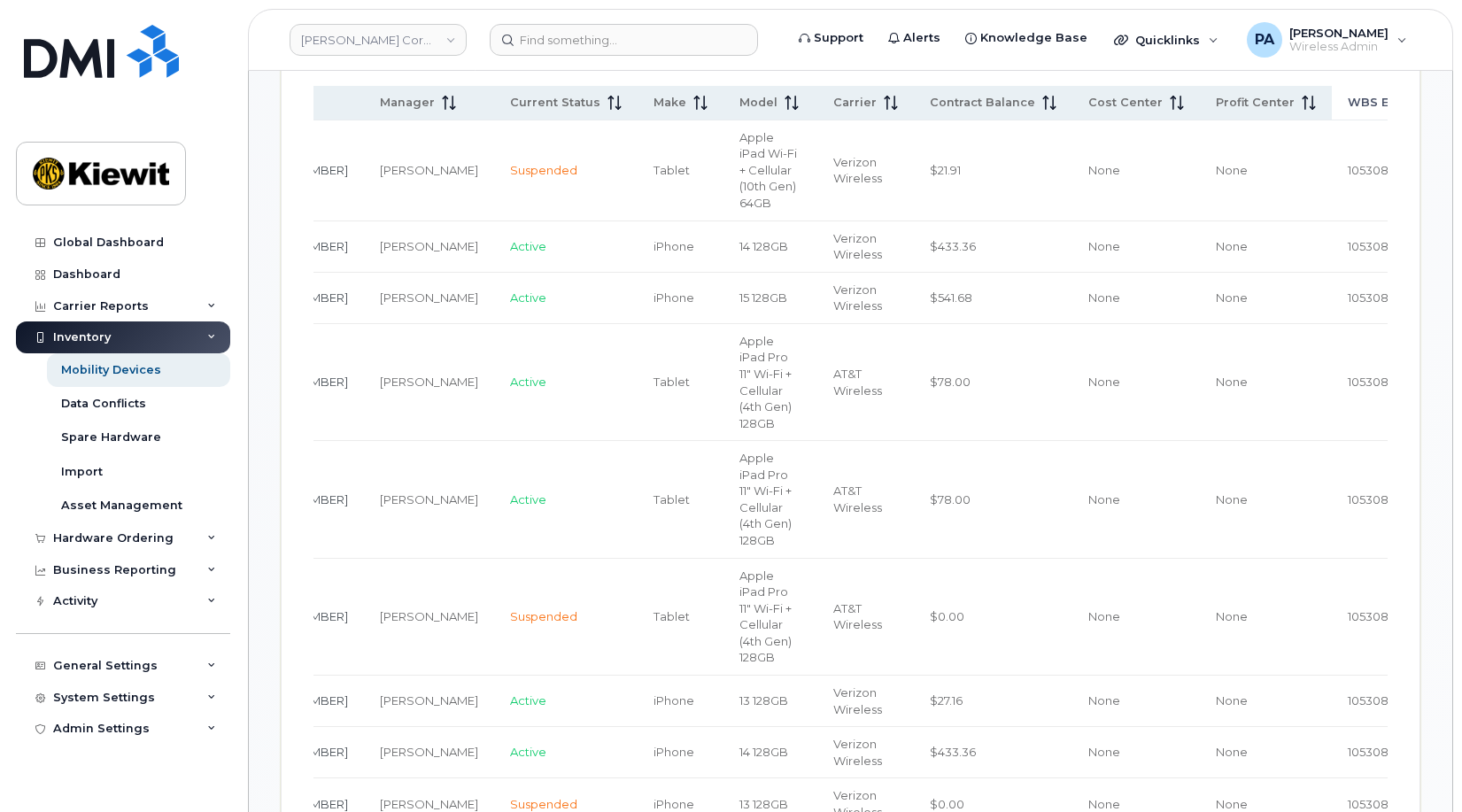
click at [1348, 103] on span "WBS Element" at bounding box center [1390, 103] width 85 height 16
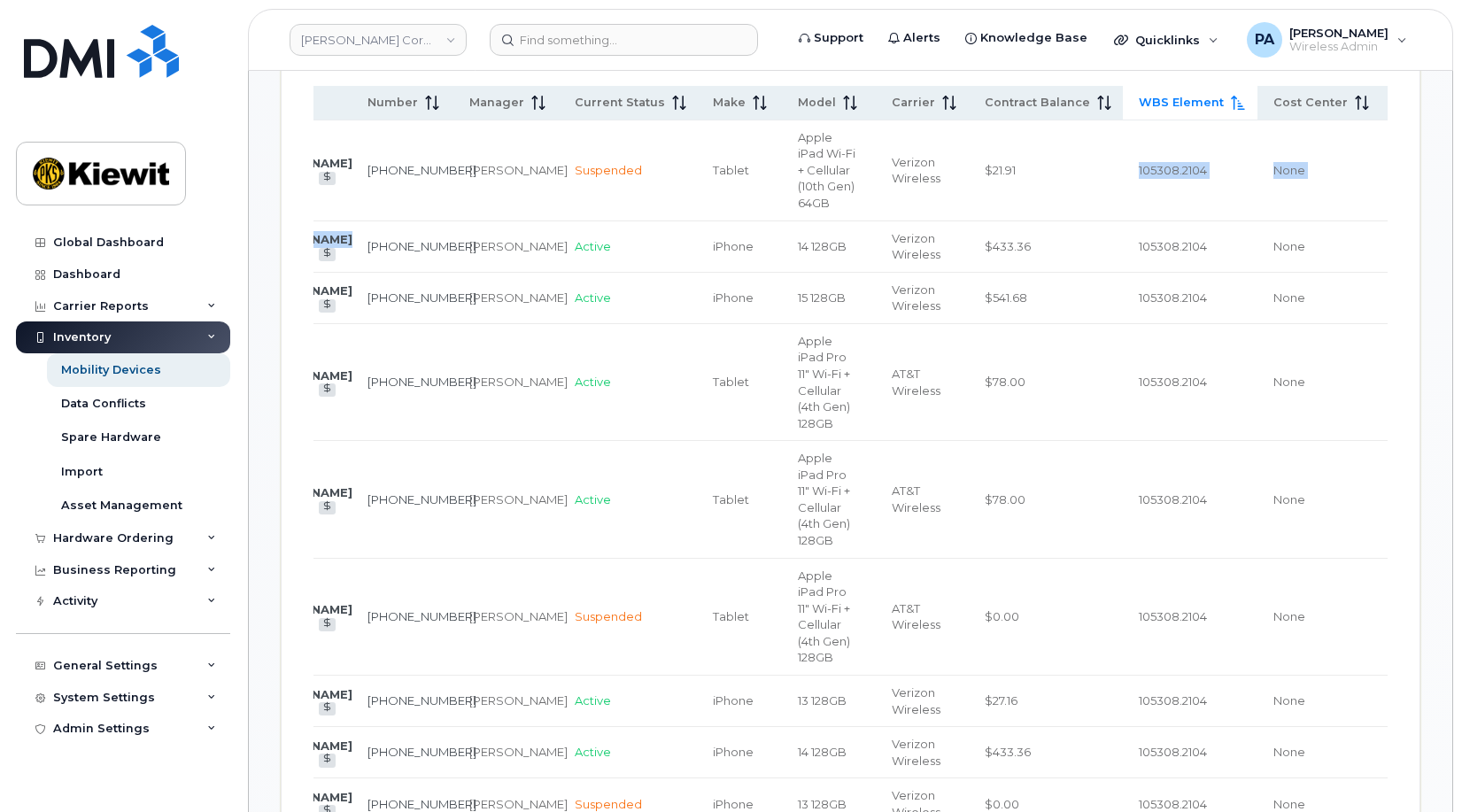
scroll to position [0, 0]
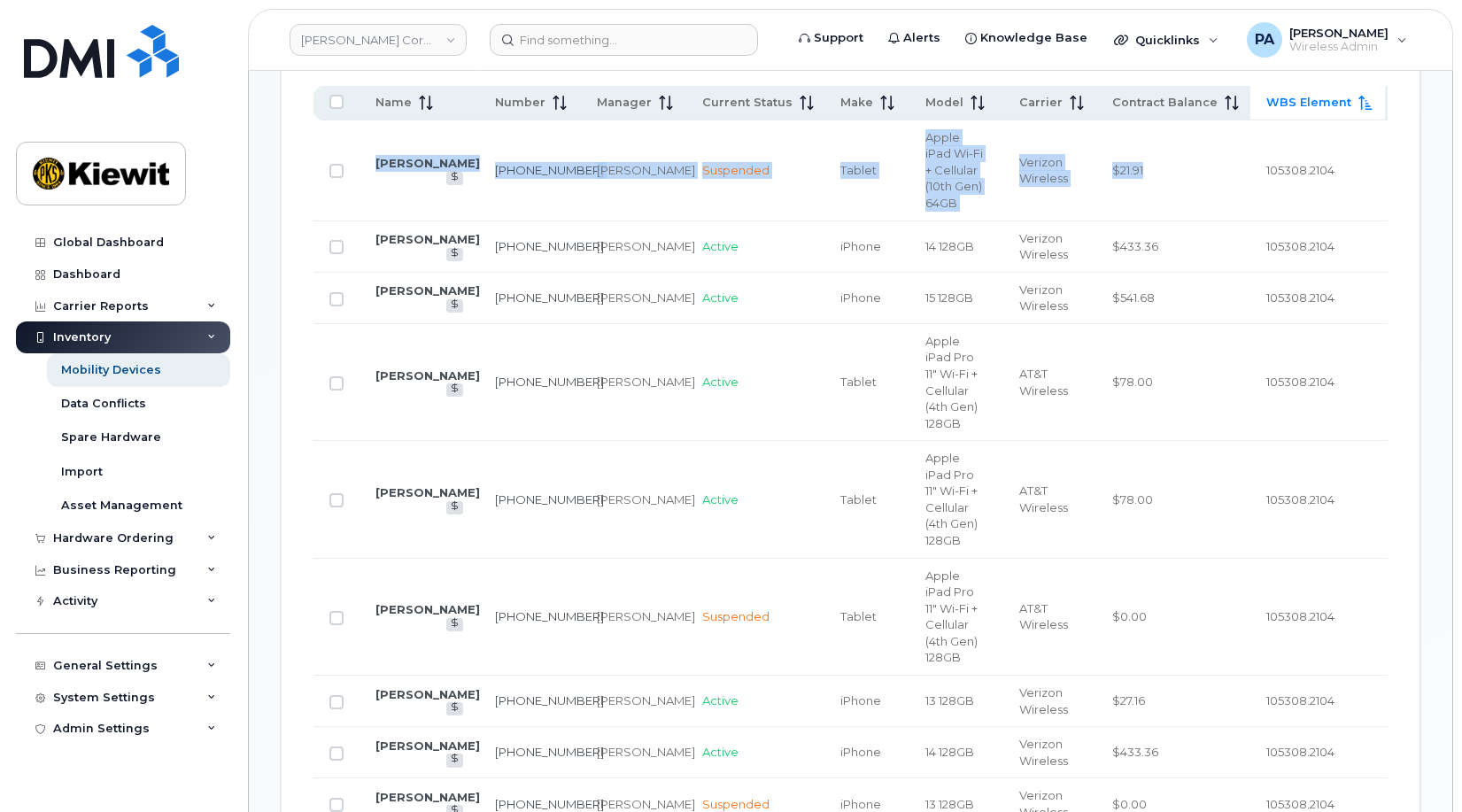
drag, startPoint x: 827, startPoint y: 217, endPoint x: 244, endPoint y: 226, distance: 583.1
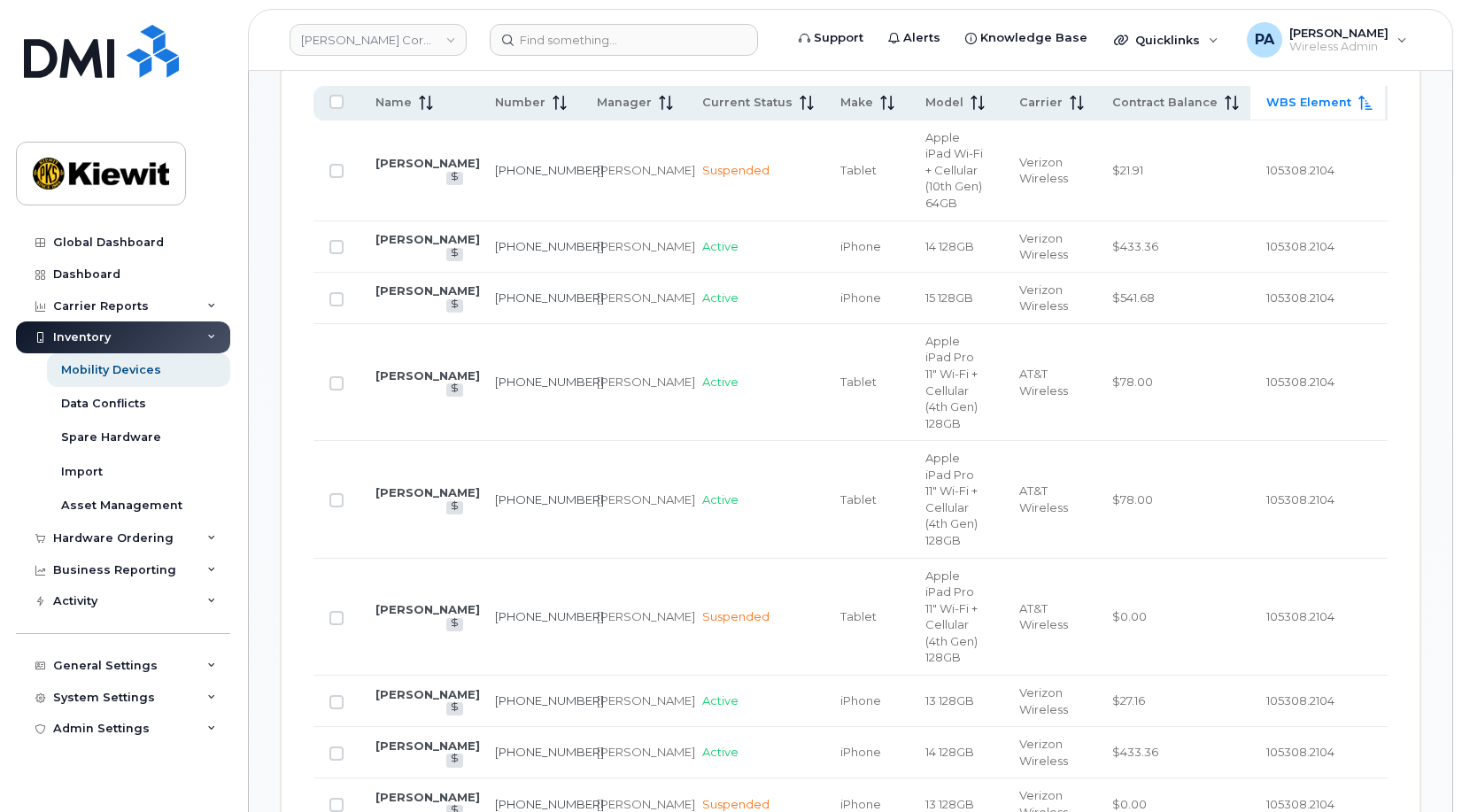
click at [751, 288] on td "Active" at bounding box center [755, 299] width 138 height 52
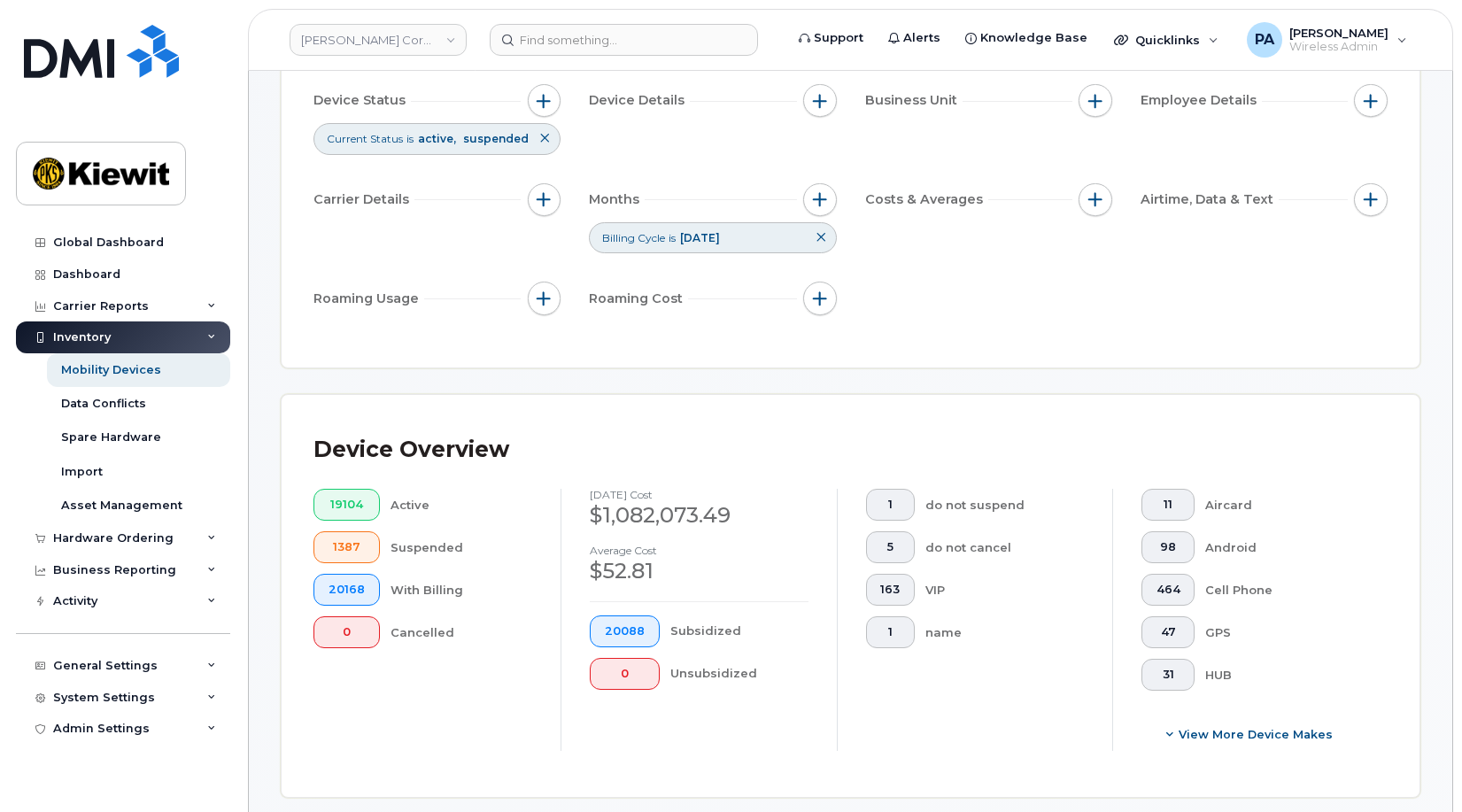
scroll to position [88, 0]
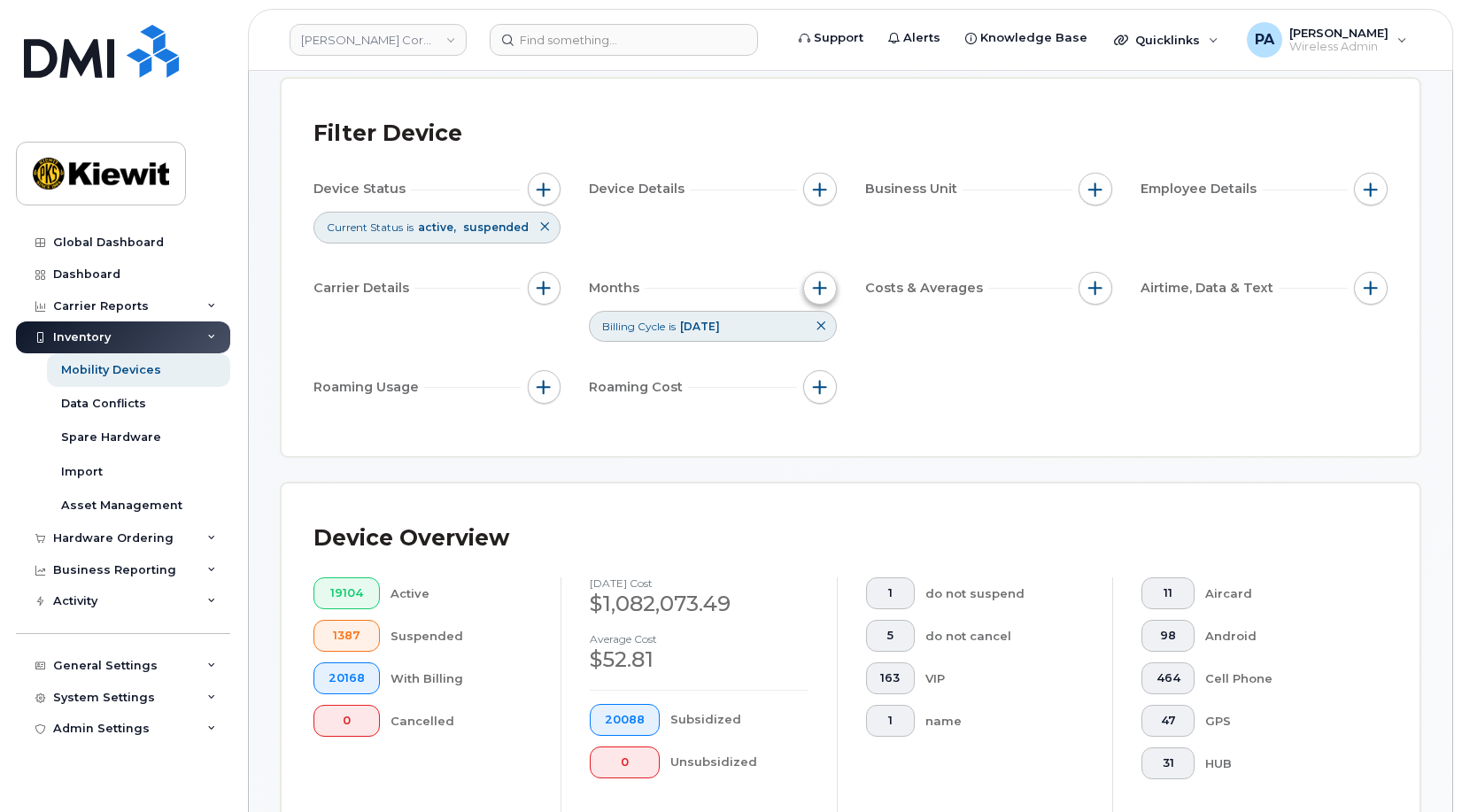
click at [815, 291] on span "button" at bounding box center [820, 288] width 14 height 14
click at [948, 407] on div at bounding box center [931, 414] width 34 height 30
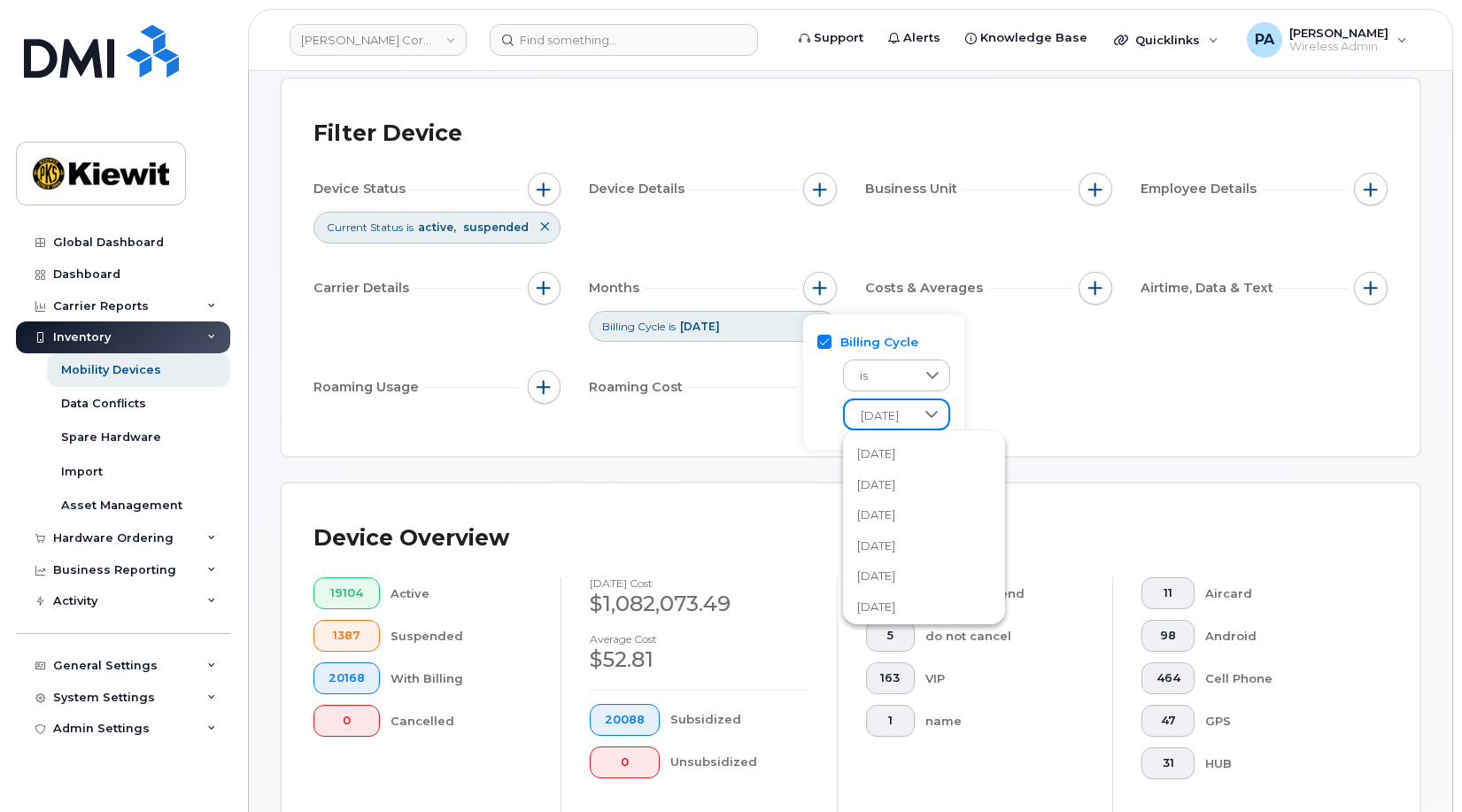
scroll to position [276, 0]
click at [895, 448] on span "July 2025" at bounding box center [876, 454] width 38 height 17
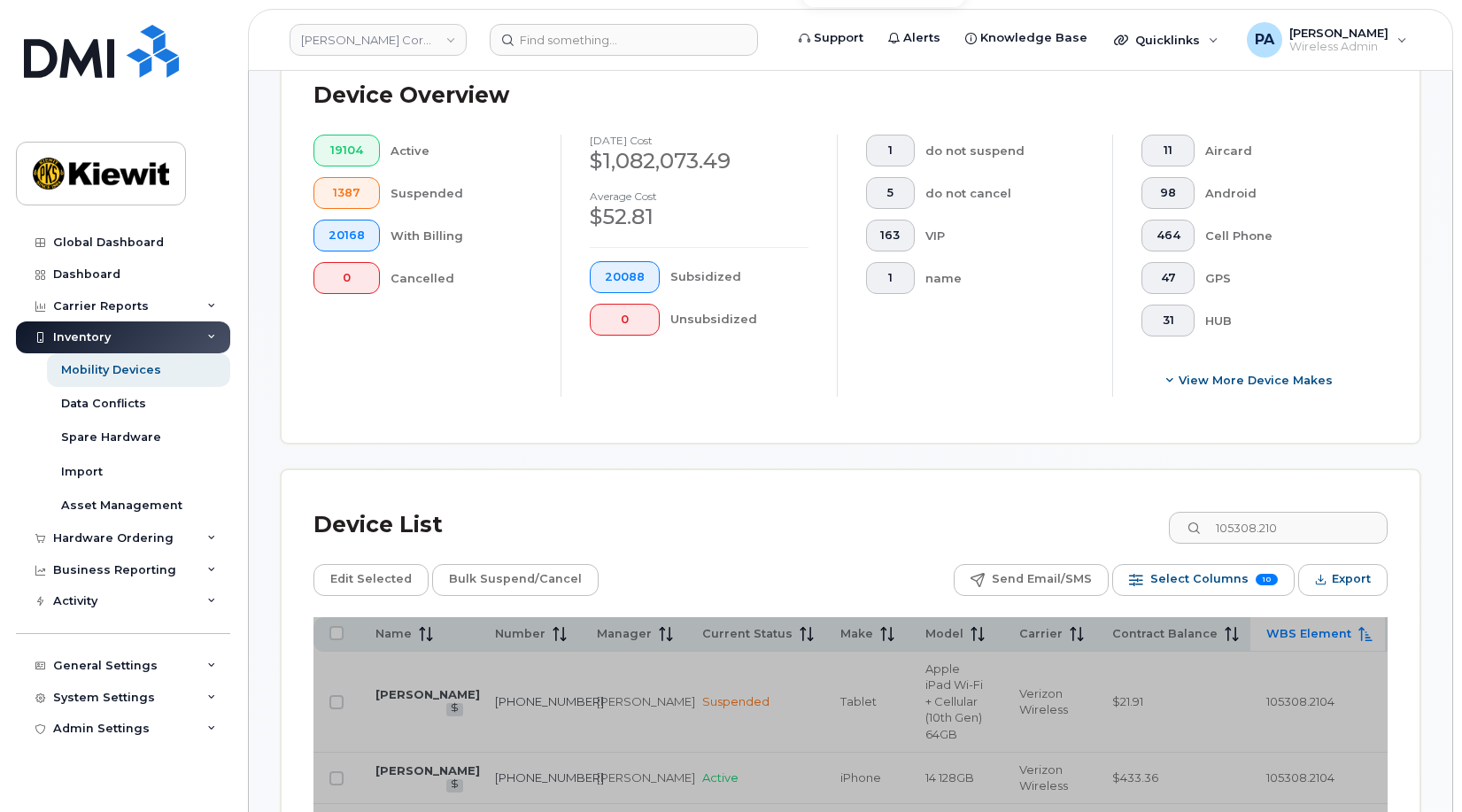
scroll to position [619, 0]
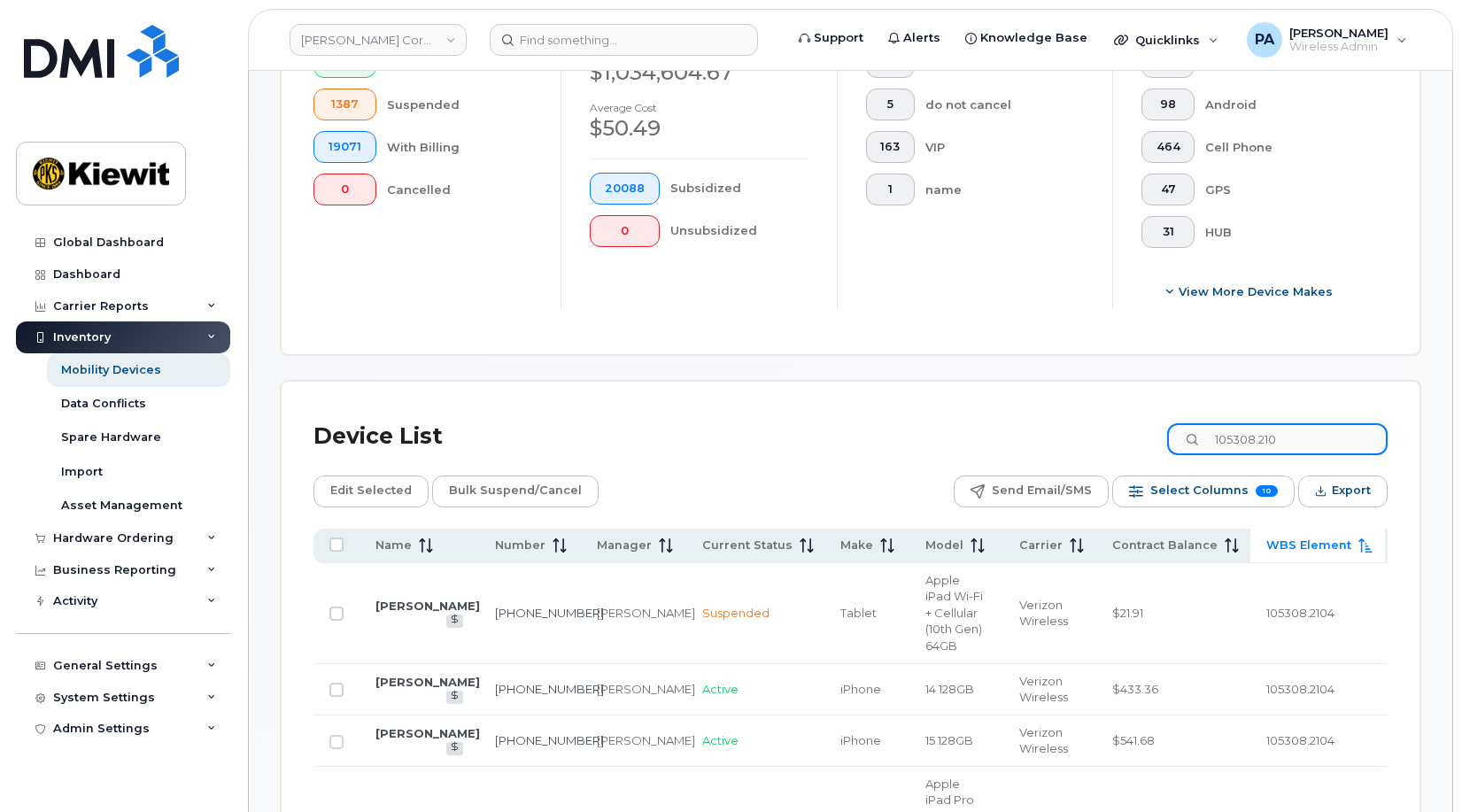
click at [1306, 439] on input "105308.210" at bounding box center [1277, 439] width 220 height 32
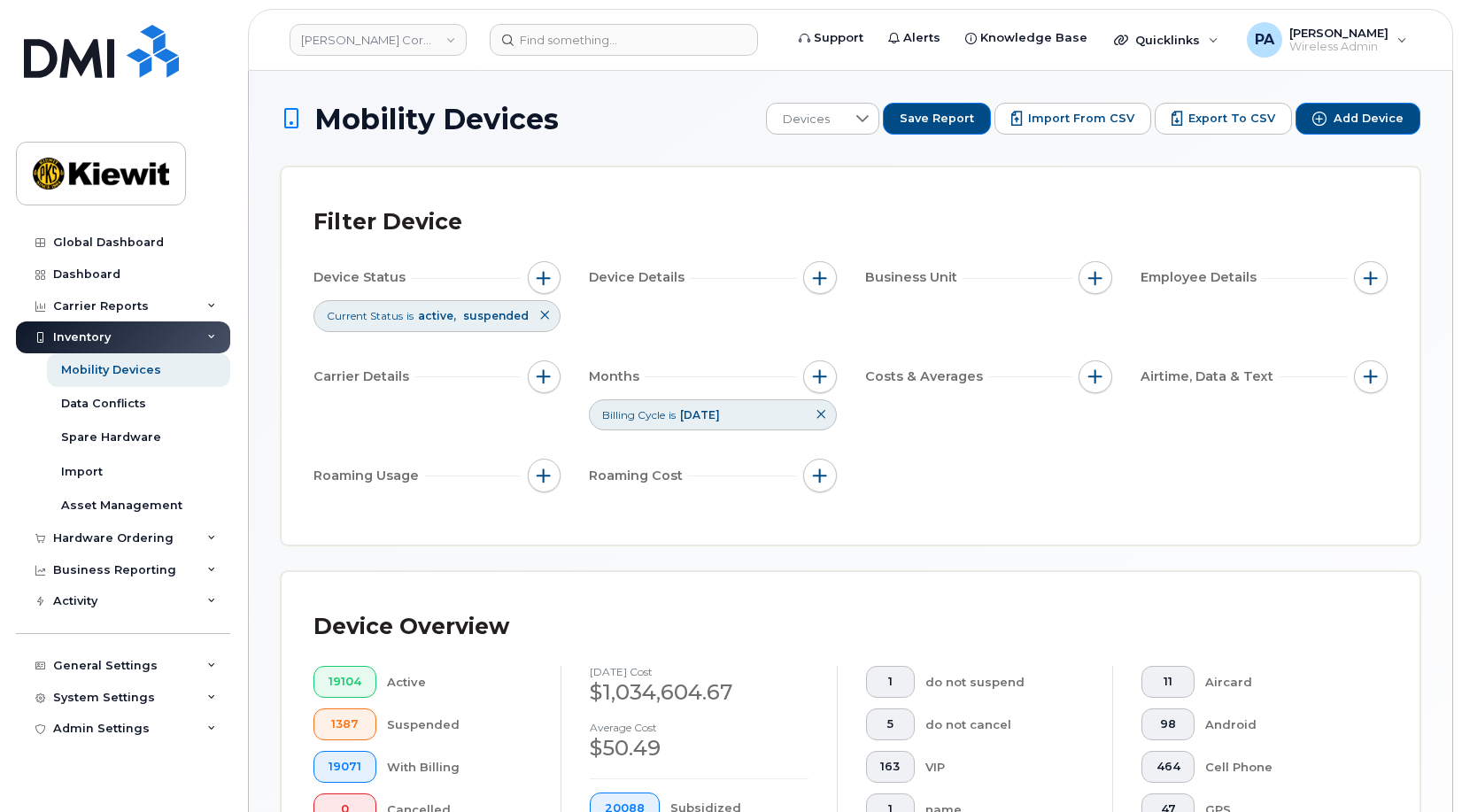
click at [816, 413] on icon at bounding box center [821, 414] width 11 height 11
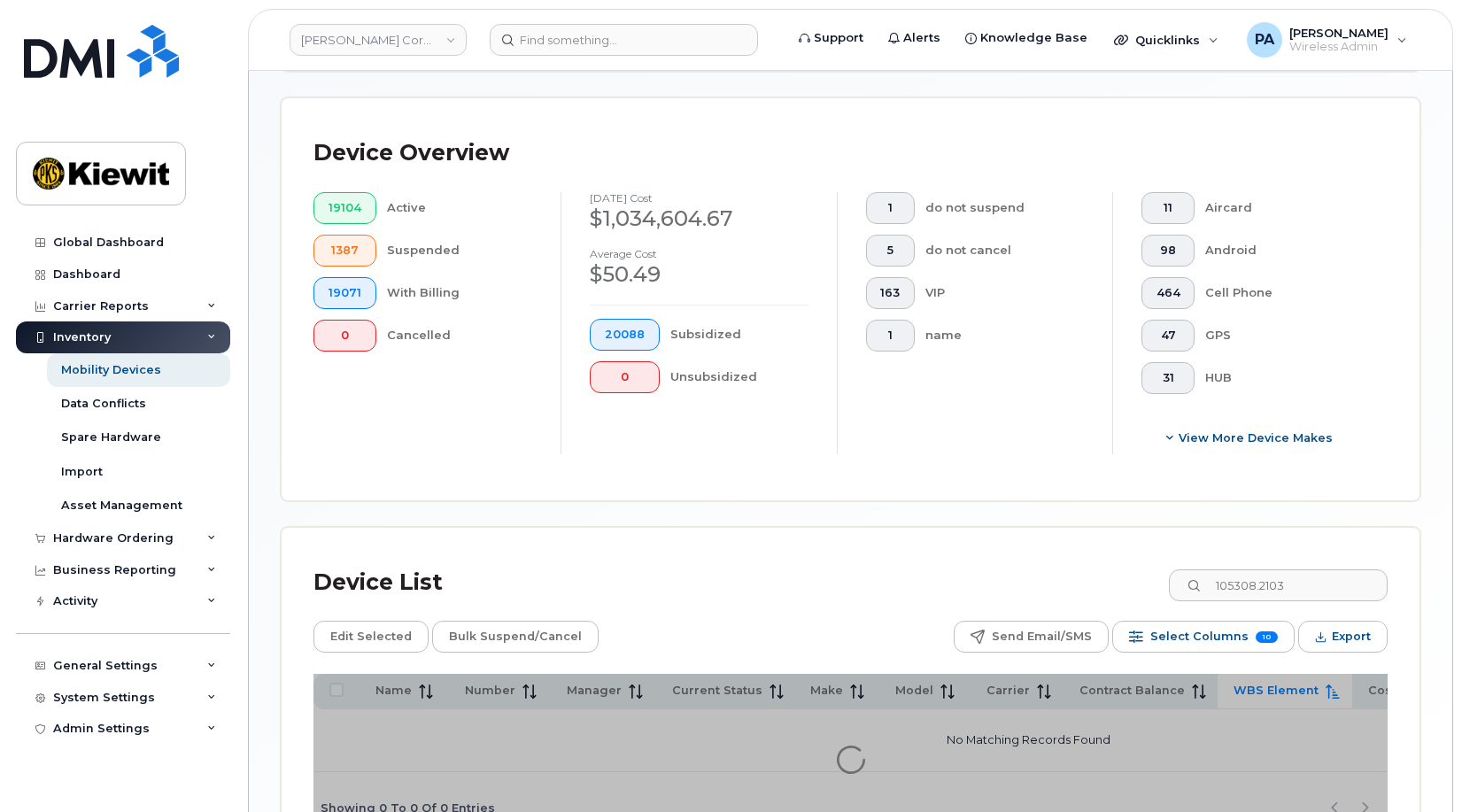
scroll to position [570, 0]
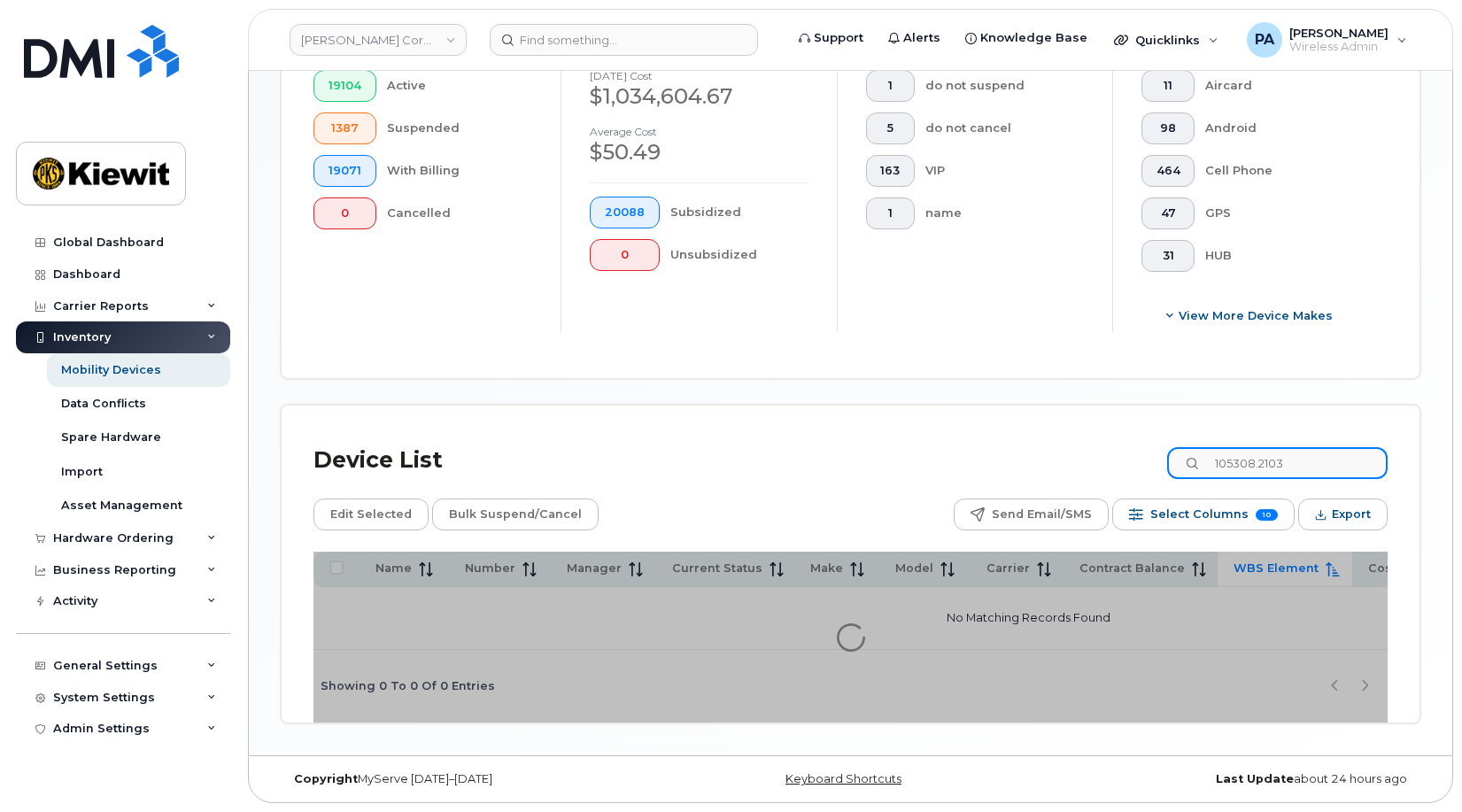
click at [1322, 460] on input "105308.2103" at bounding box center [1277, 463] width 220 height 32
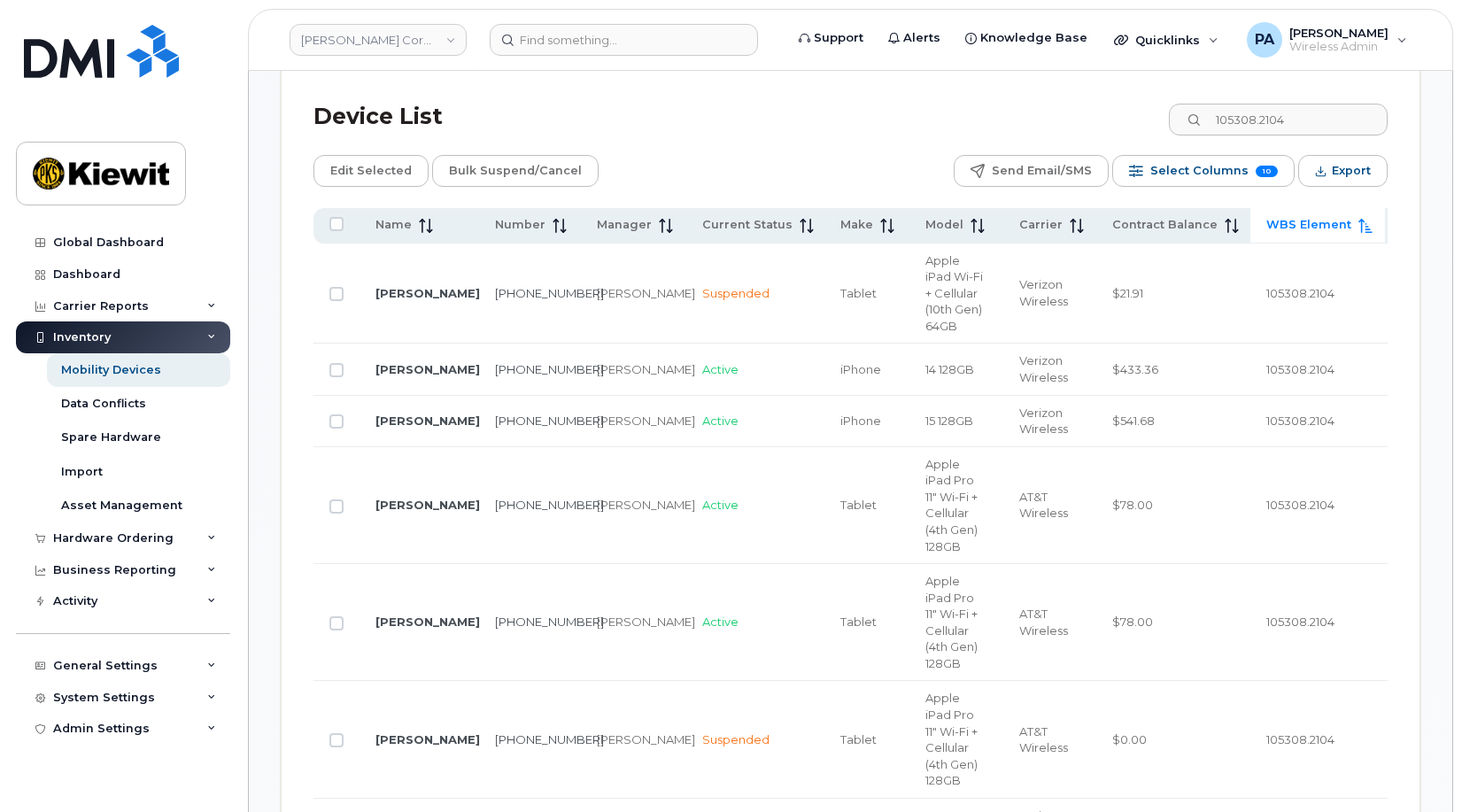
scroll to position [466, 0]
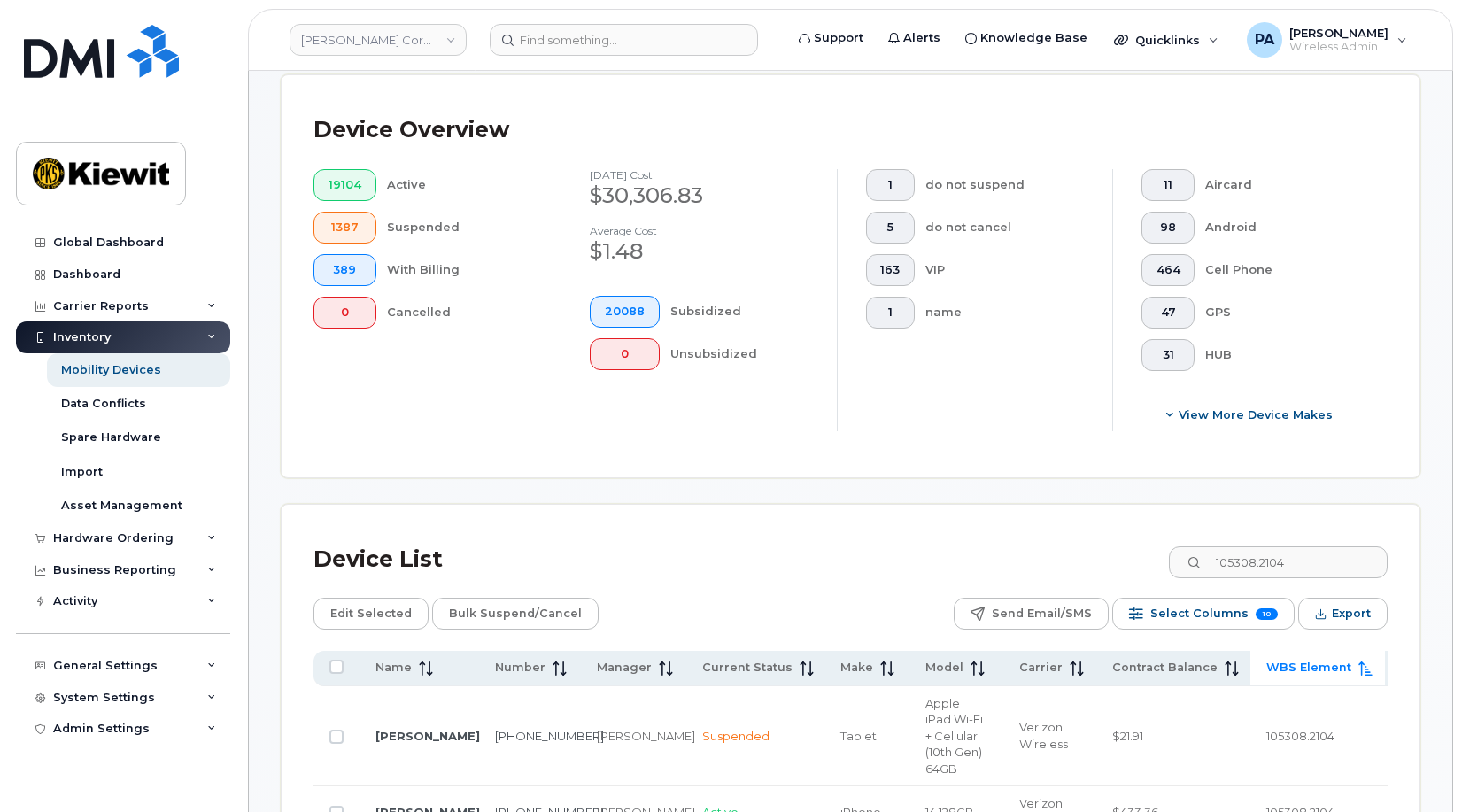
click at [393, 678] on th "Name" at bounding box center [419, 668] width 119 height 35
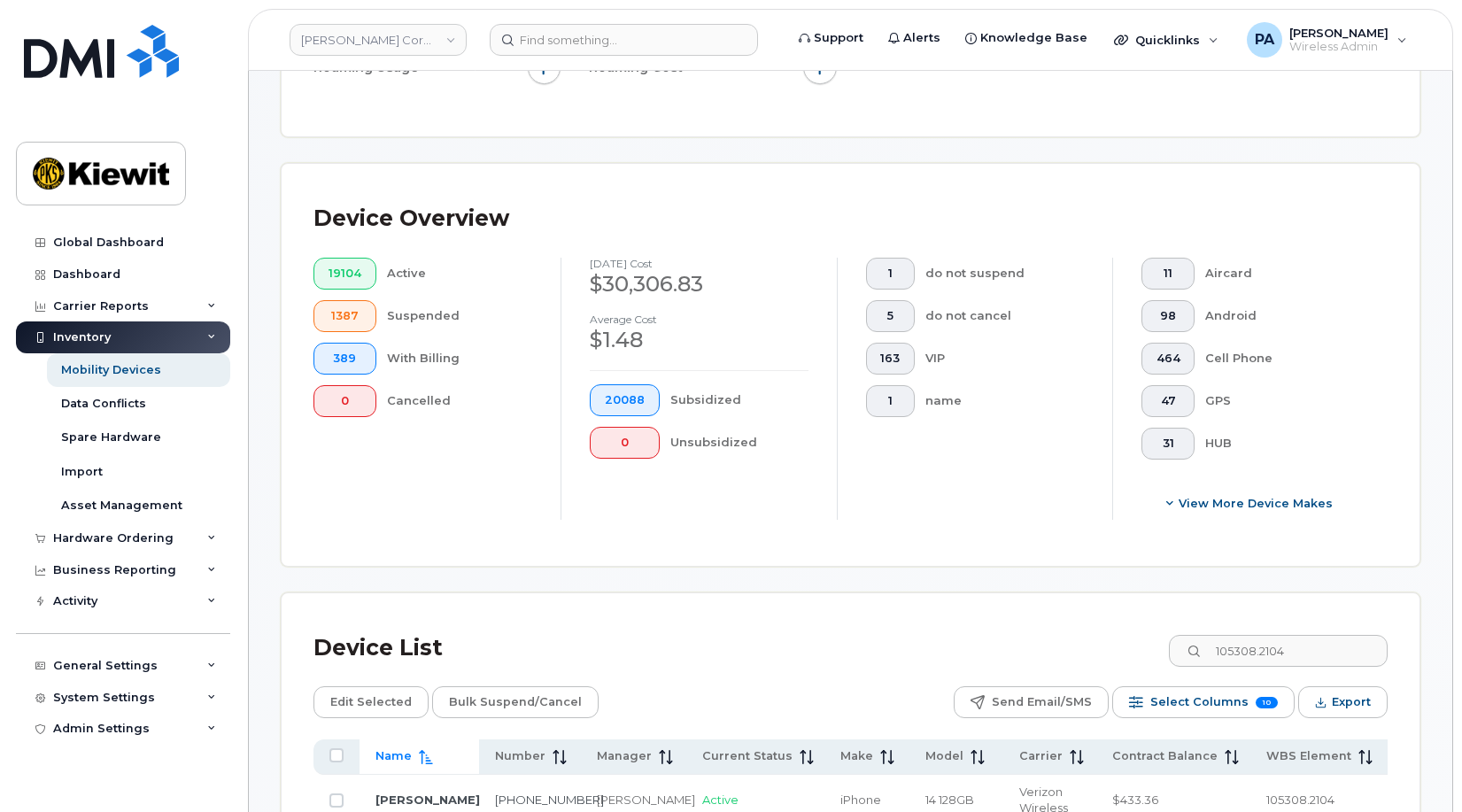
scroll to position [289, 0]
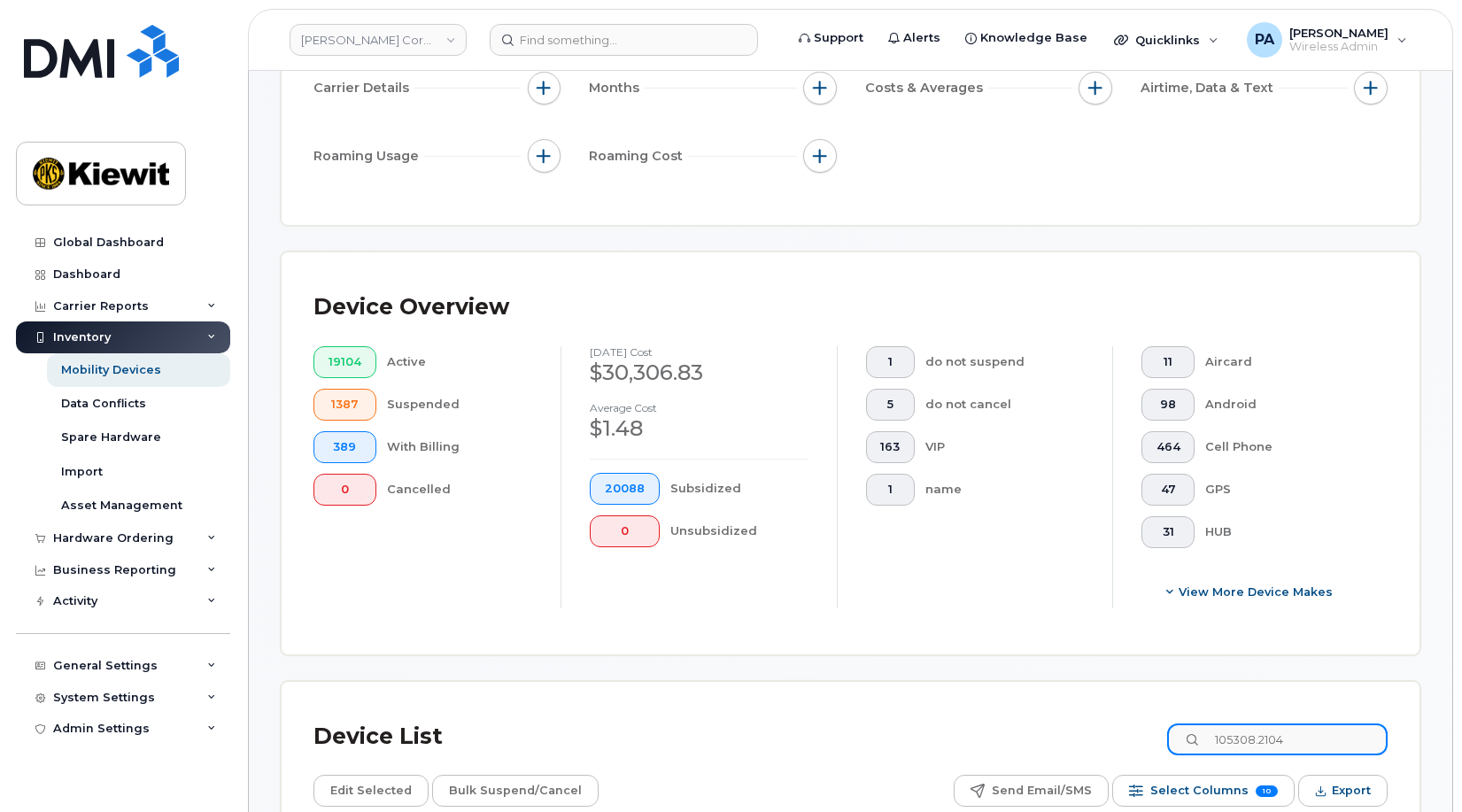
drag, startPoint x: 1332, startPoint y: 735, endPoint x: 1156, endPoint y: 722, distance: 176.5
click at [1156, 722] on div "Device List 105308.2104" at bounding box center [850, 737] width 1074 height 46
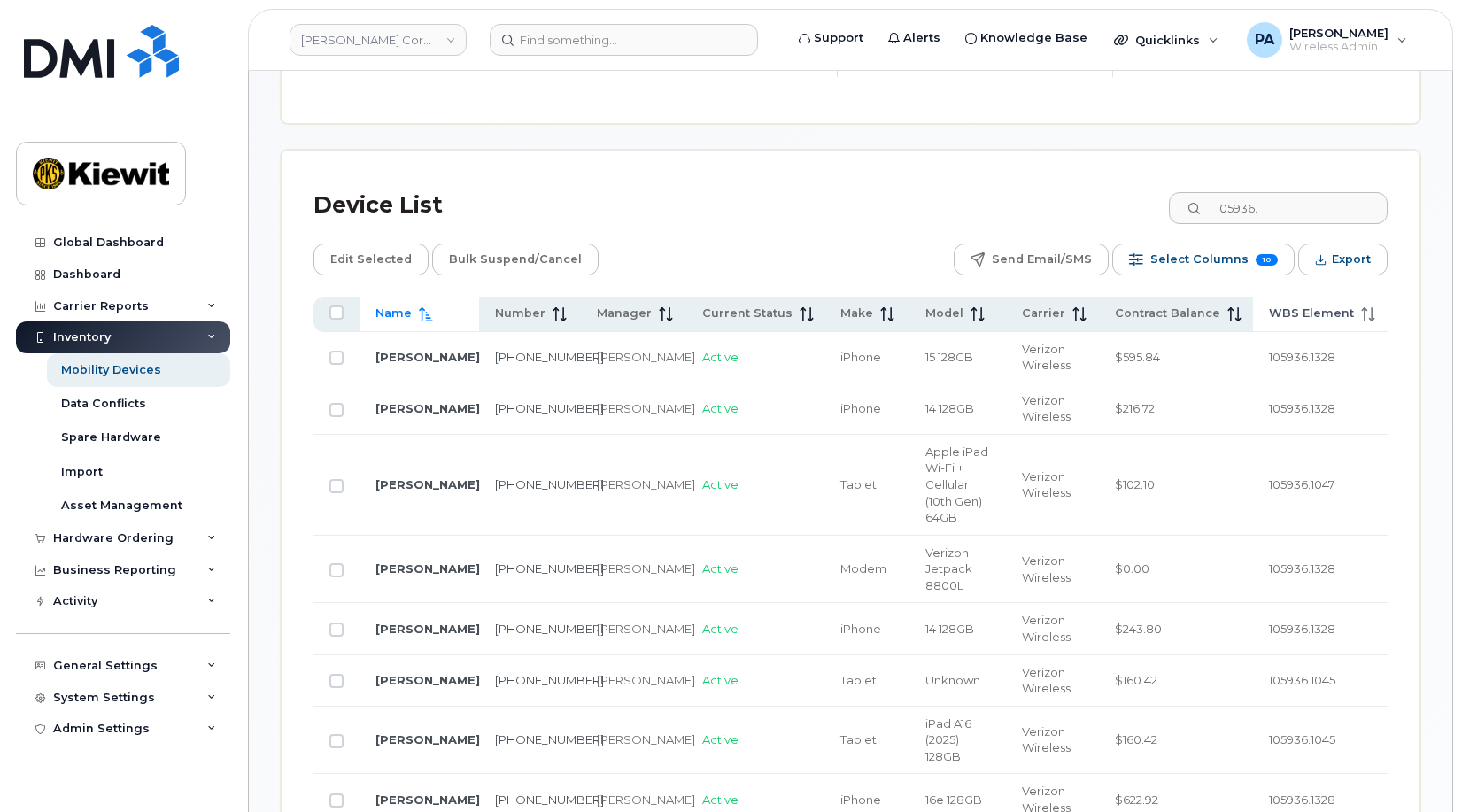
click at [1315, 313] on span "WBS Element" at bounding box center [1311, 314] width 85 height 16
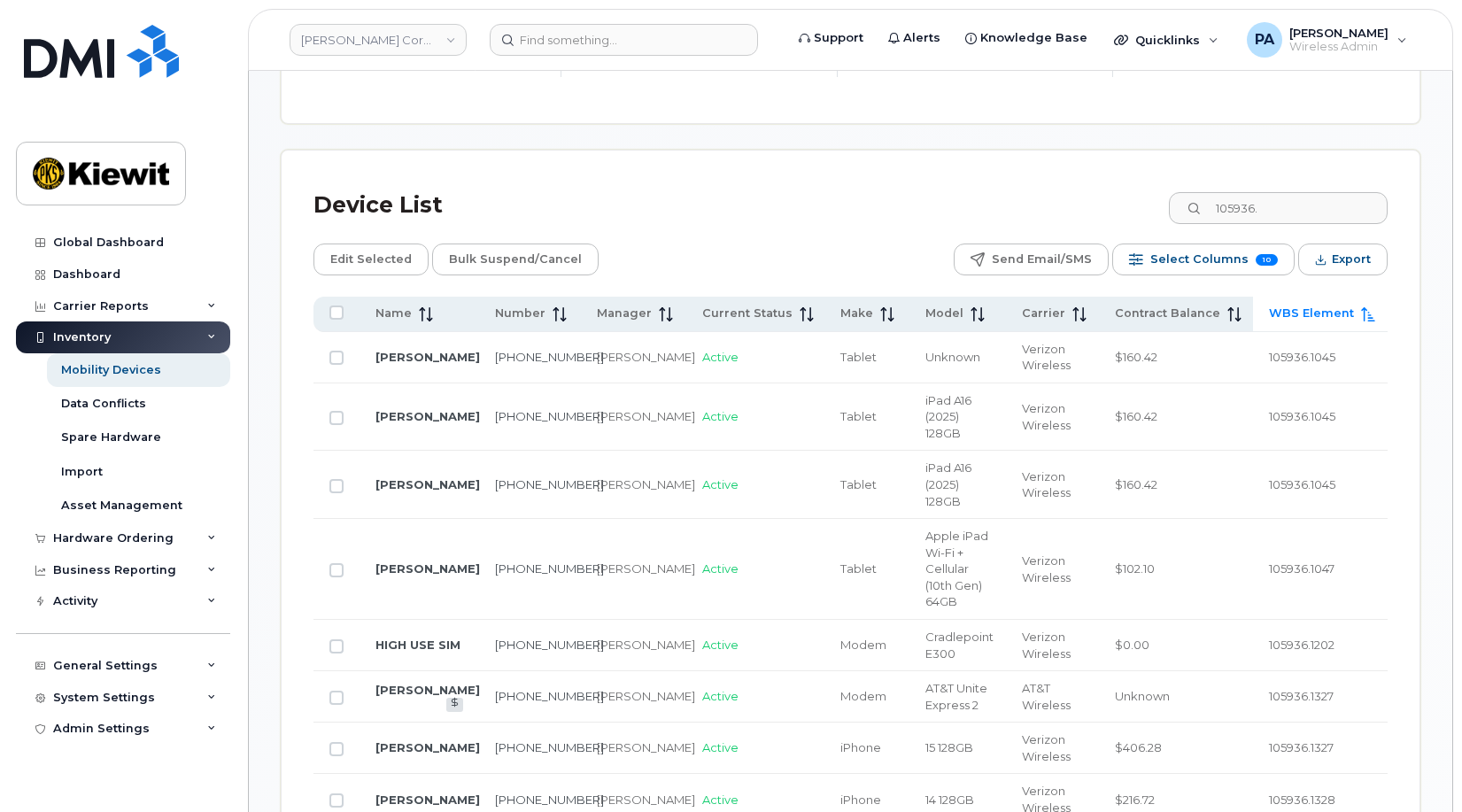
click at [1318, 312] on span "WBS Element" at bounding box center [1311, 314] width 85 height 16
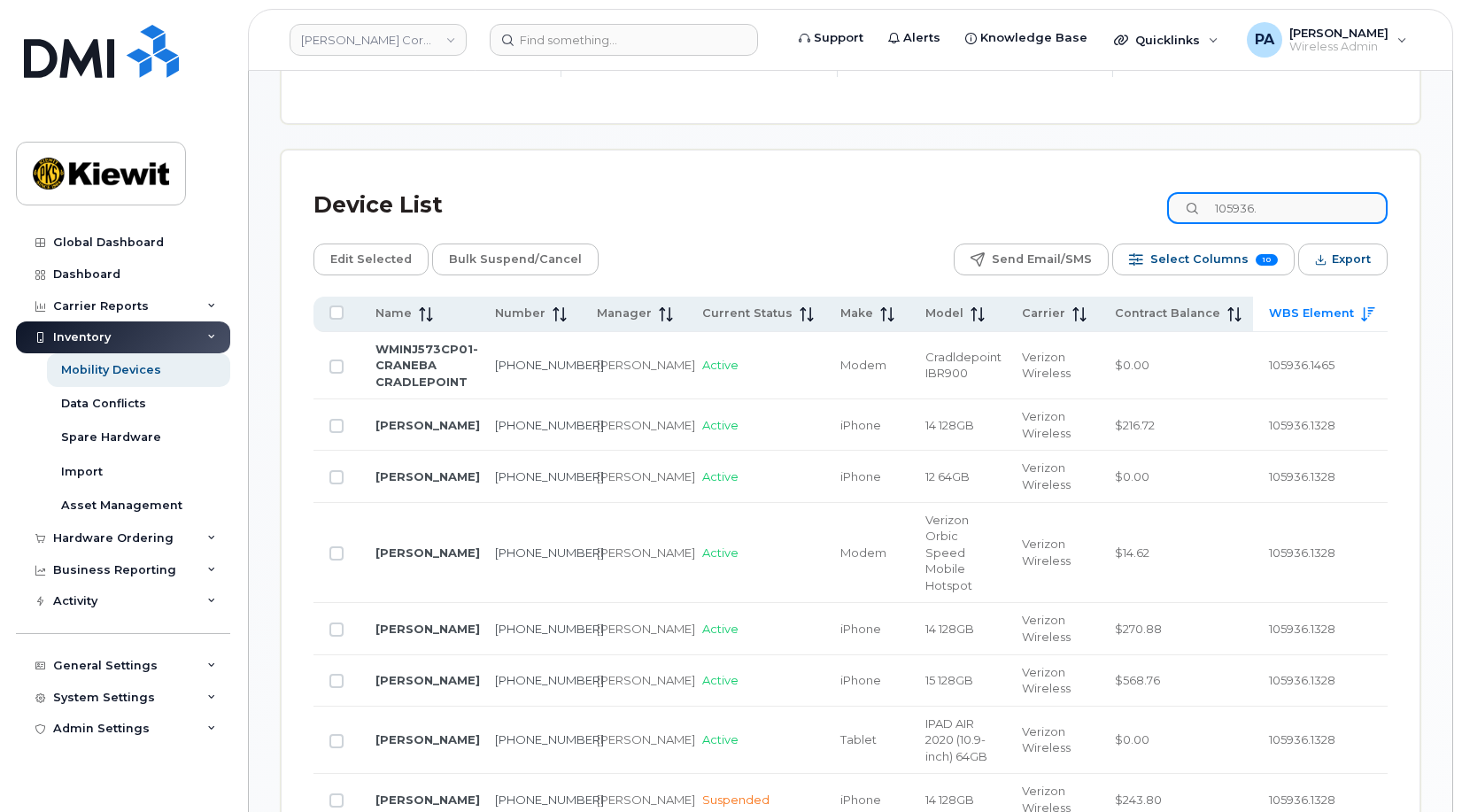
drag, startPoint x: 1316, startPoint y: 209, endPoint x: 1043, endPoint y: 204, distance: 273.0
click at [1043, 204] on div "Device List 105936." at bounding box center [850, 206] width 1074 height 46
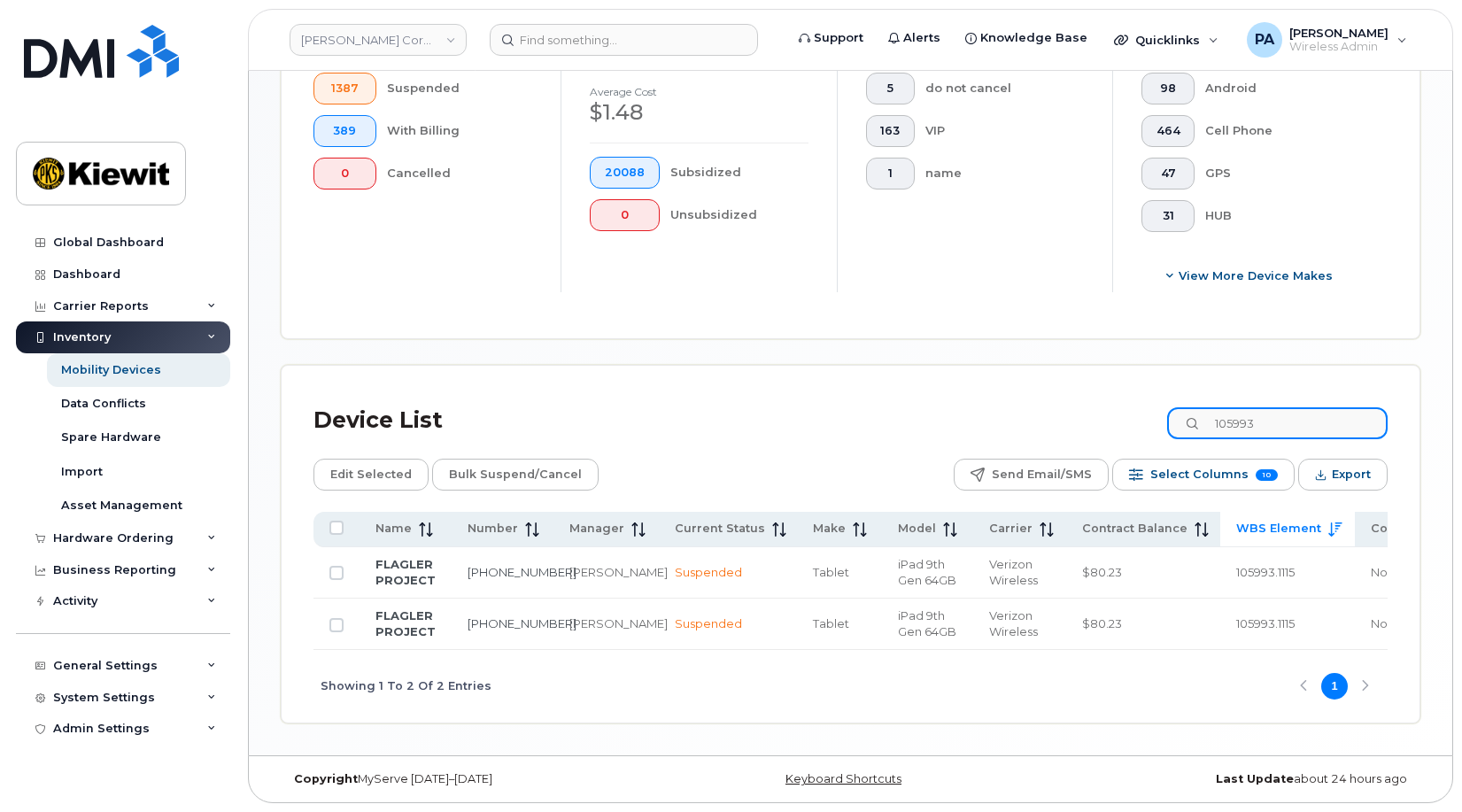
scroll to position [644, 0]
type input "105993"
click at [336, 521] on input "All items unselected" at bounding box center [337, 528] width 14 height 14
checkbox input "true"
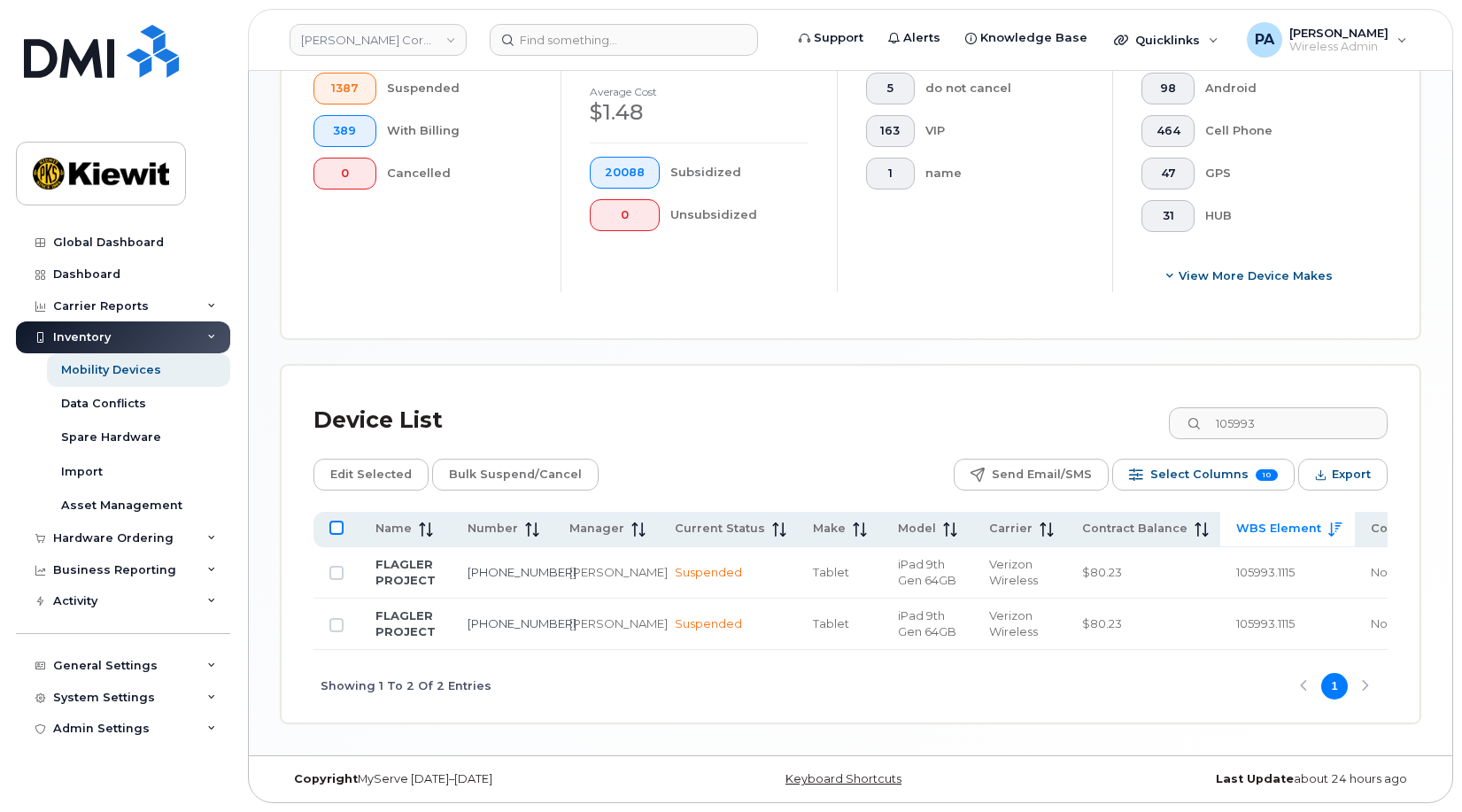
checkbox input "true"
click at [366, 462] on span "Edit Selected" at bounding box center [371, 475] width 81 height 27
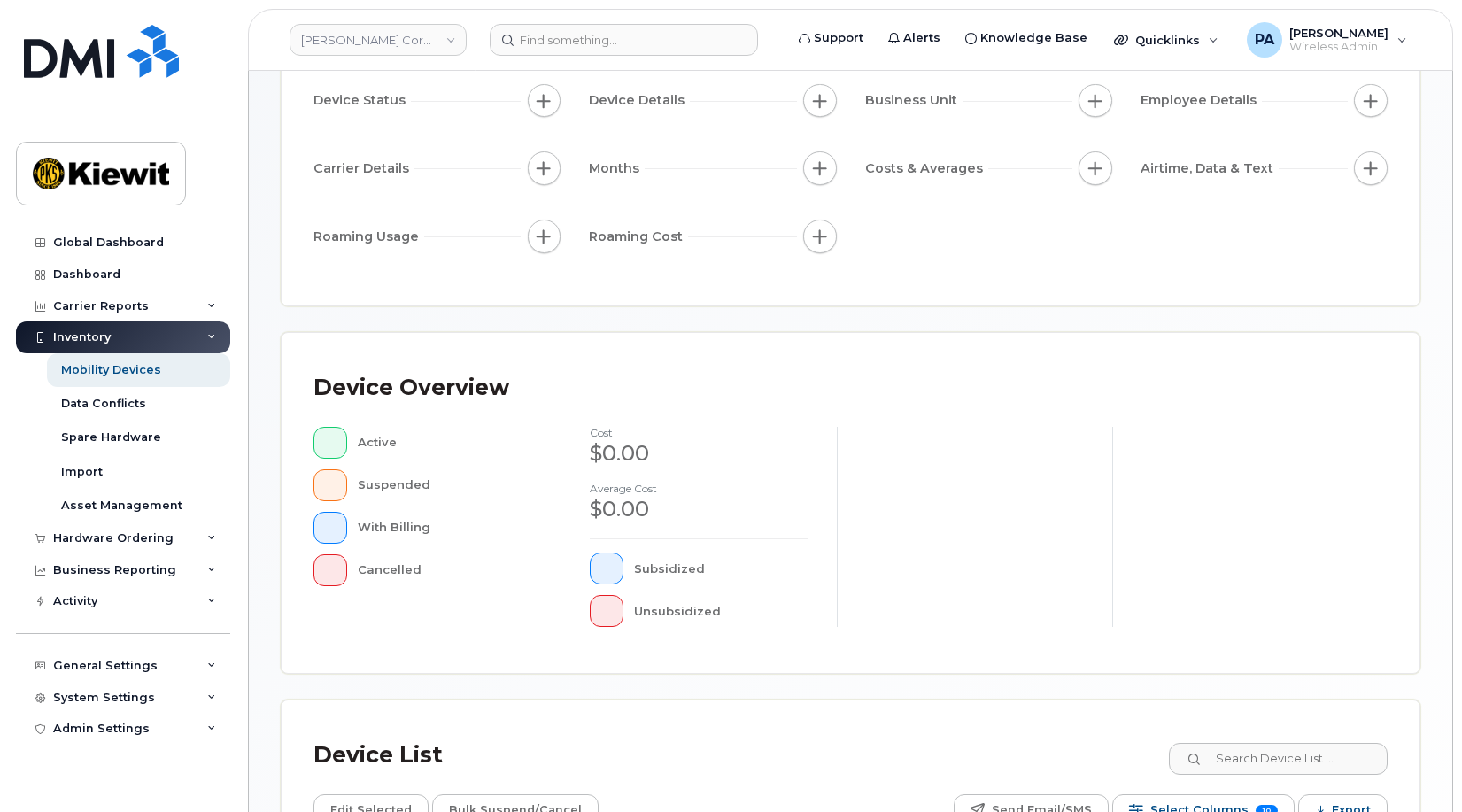
scroll to position [478, 0]
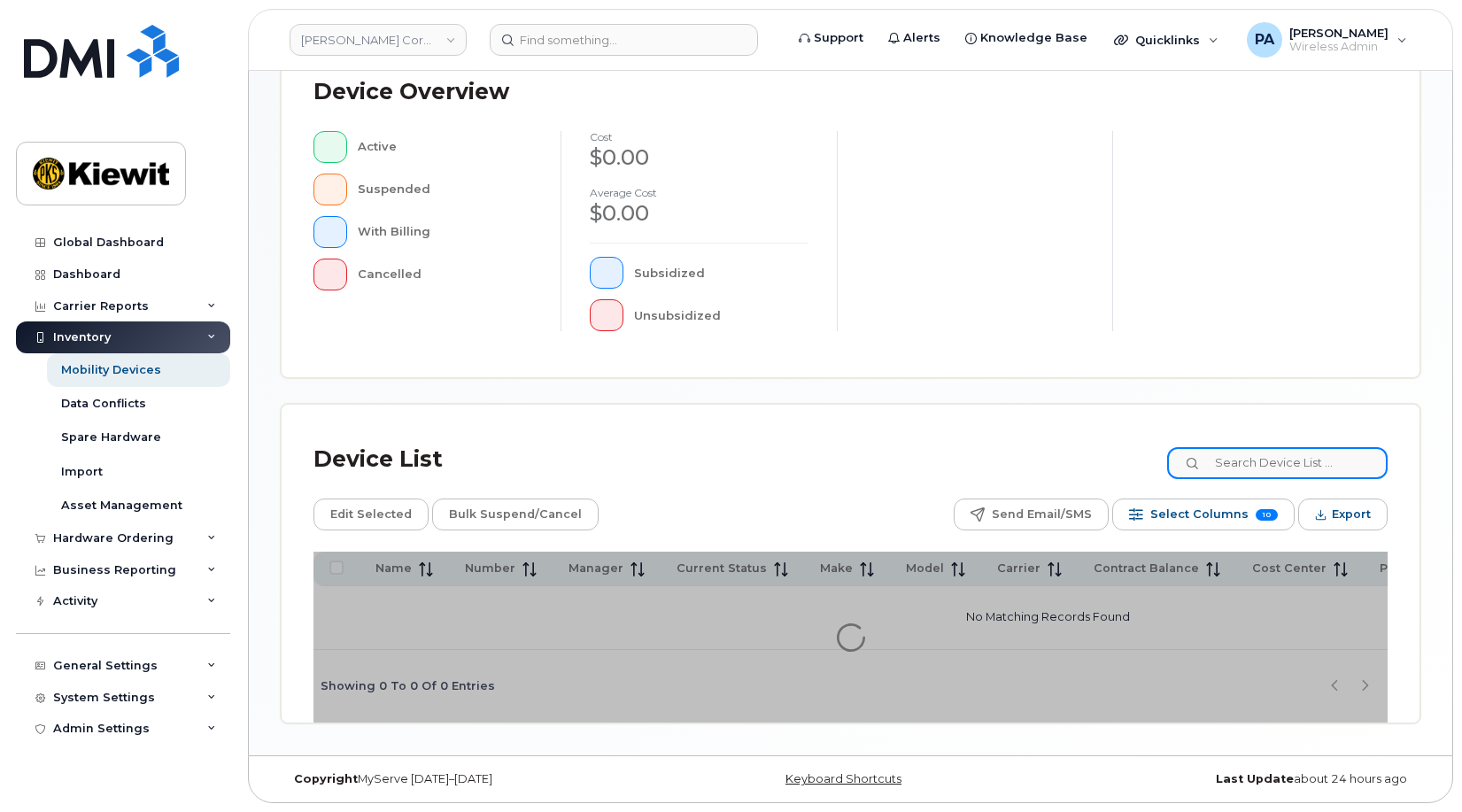
click at [1290, 463] on input at bounding box center [1277, 463] width 220 height 32
type input "106040.1436"
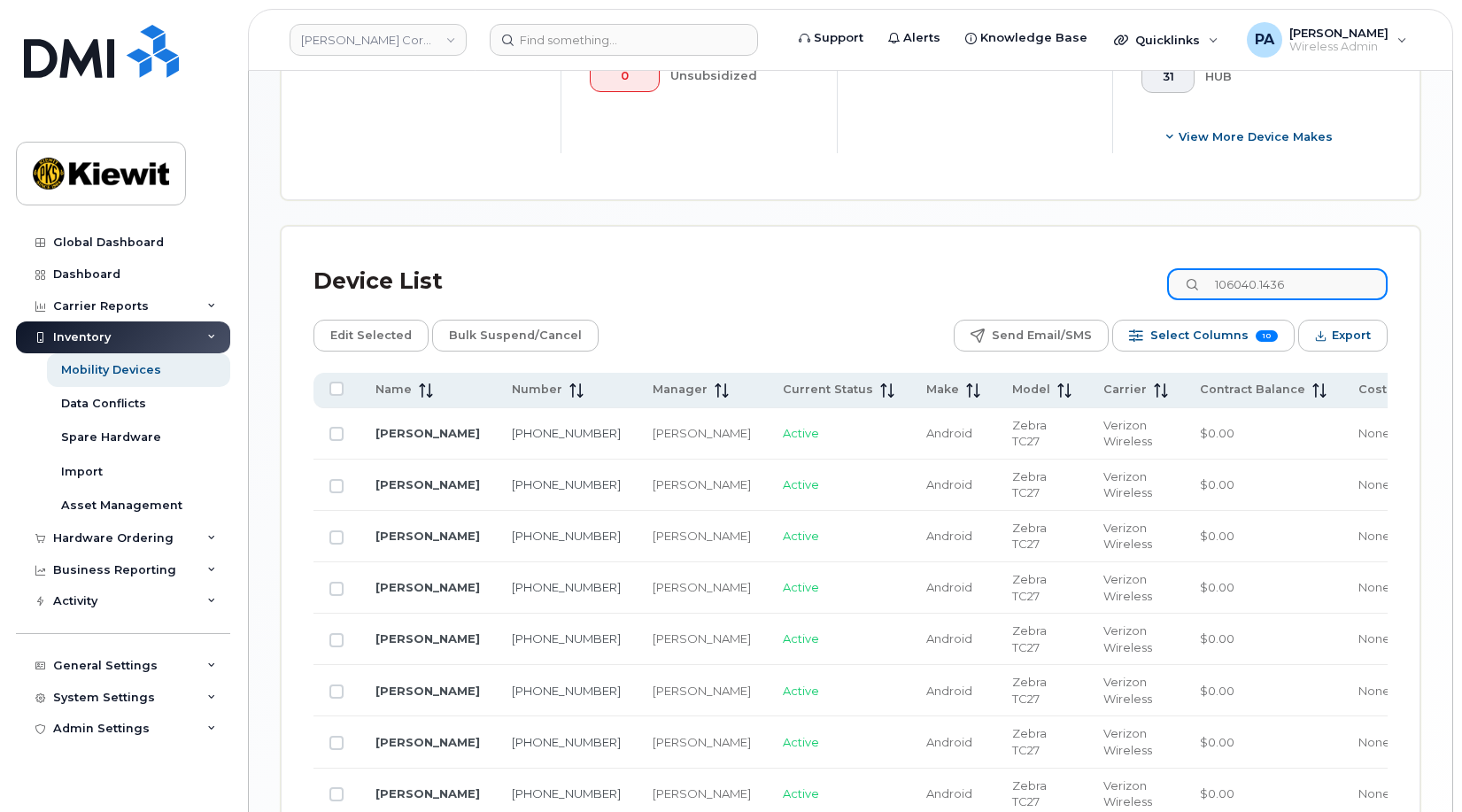
scroll to position [919, 0]
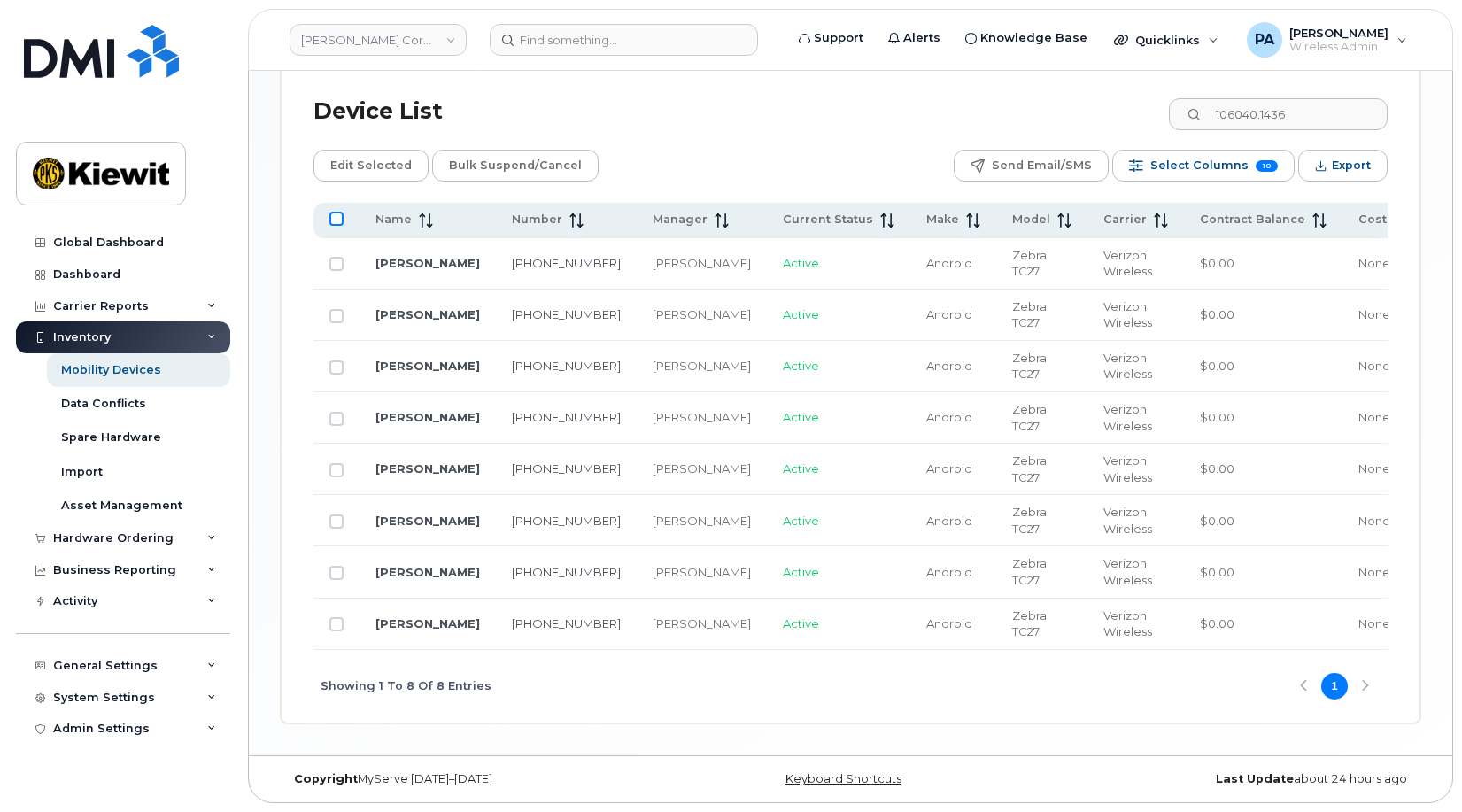
click at [333, 211] on input "All items unselected" at bounding box center [337, 218] width 14 height 14
checkbox input "true"
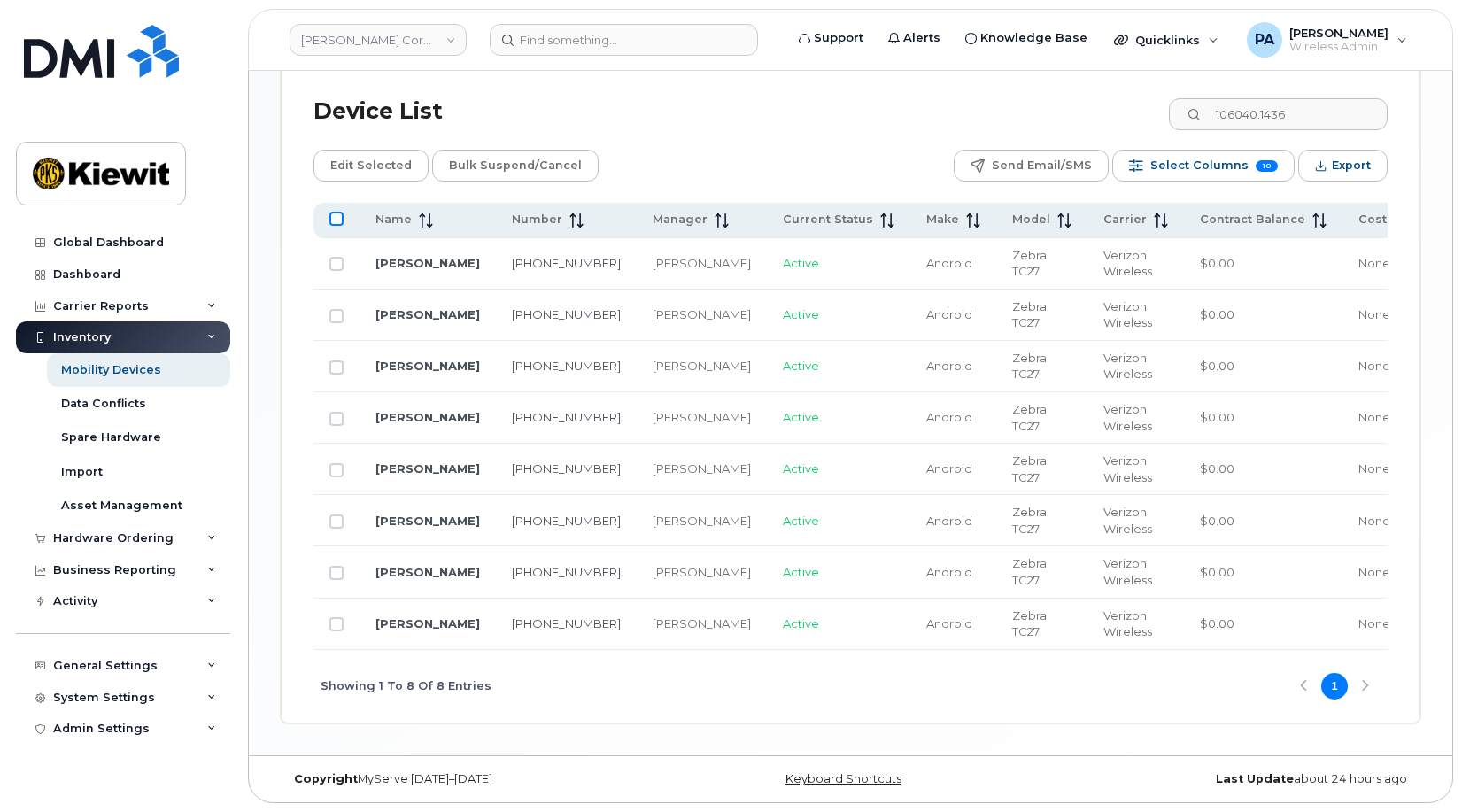
checkbox input "true"
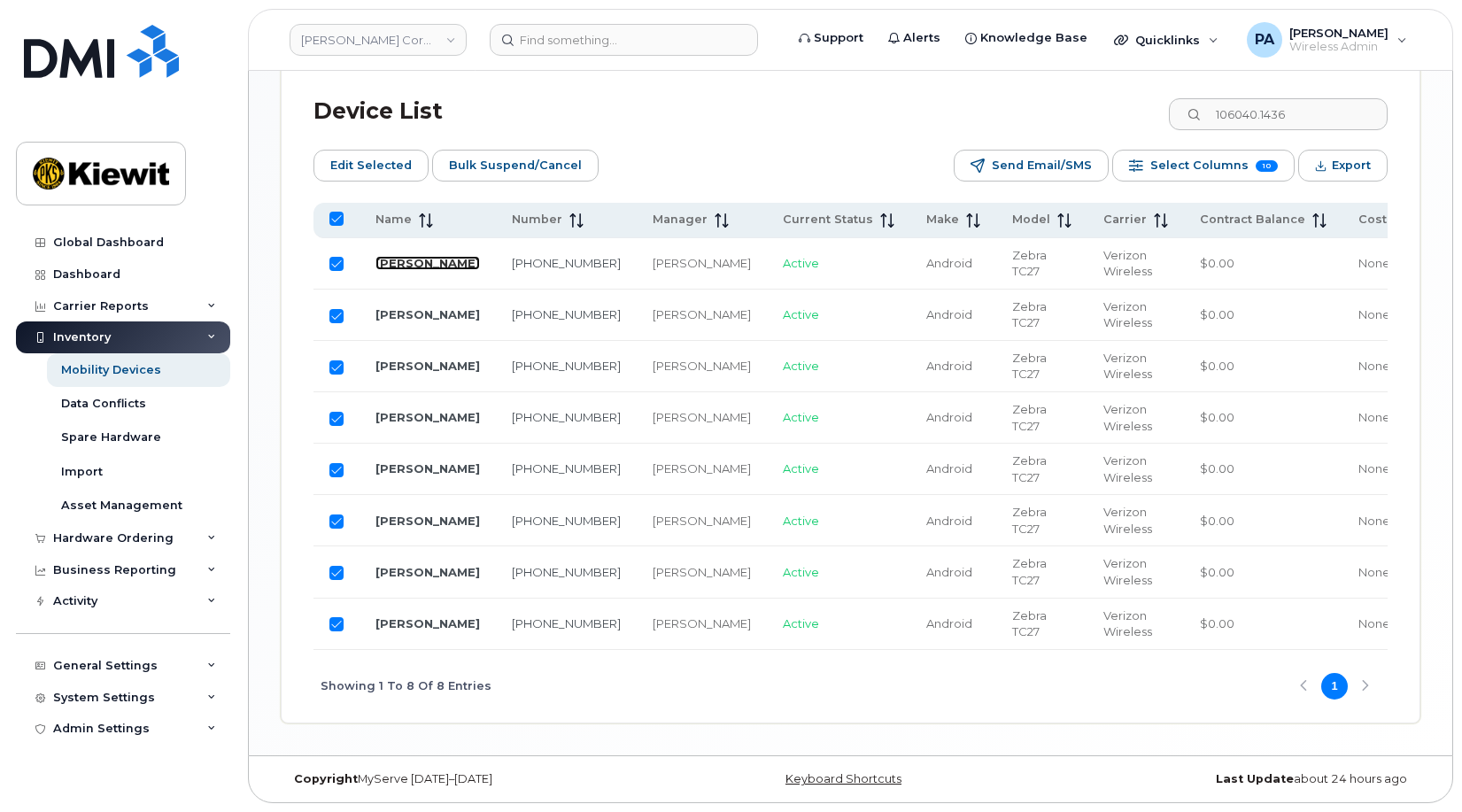
drag, startPoint x: 390, startPoint y: 257, endPoint x: 380, endPoint y: 260, distance: 10.4
click at [380, 158] on span "Edit Selected" at bounding box center [371, 166] width 81 height 27
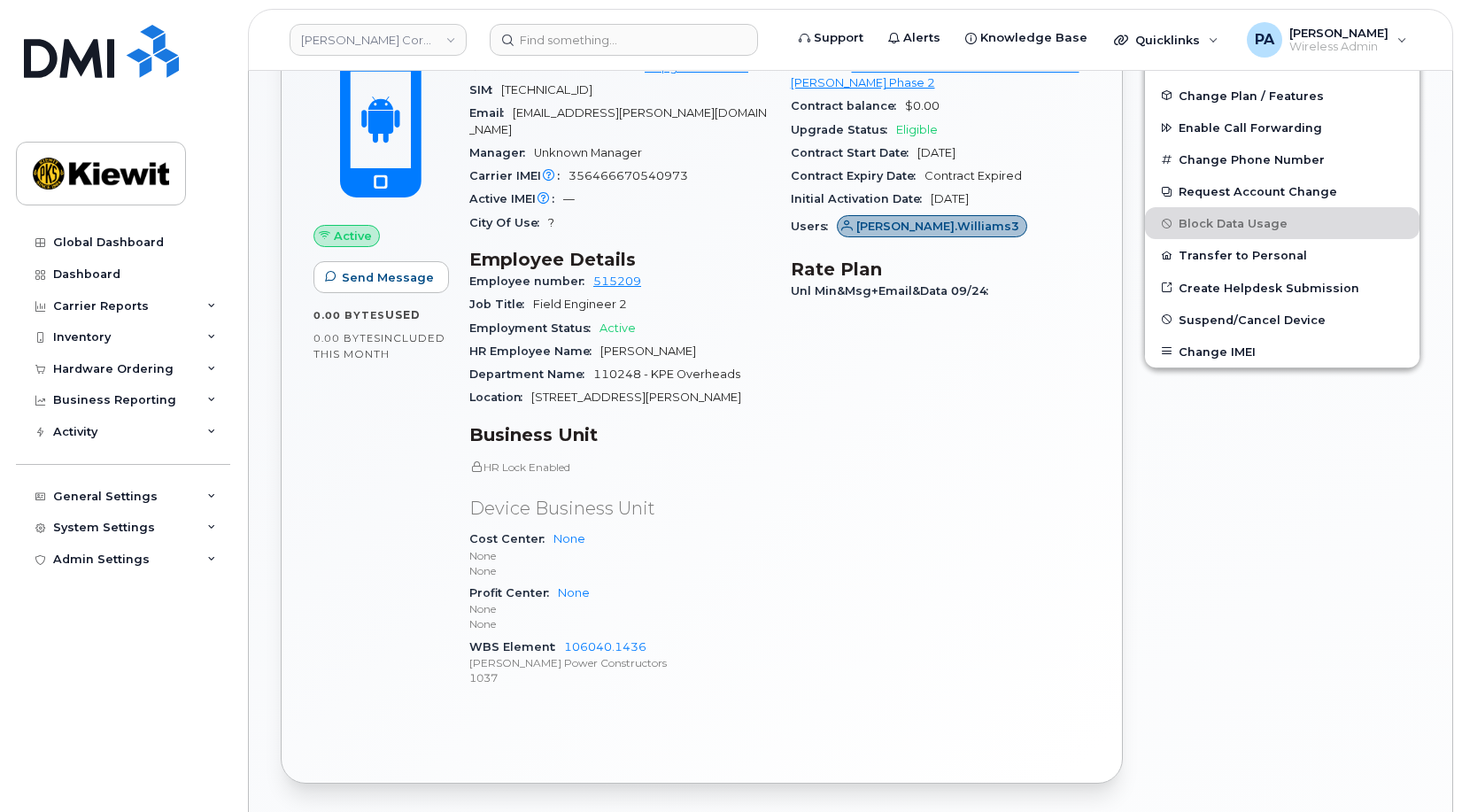
scroll to position [797, 0]
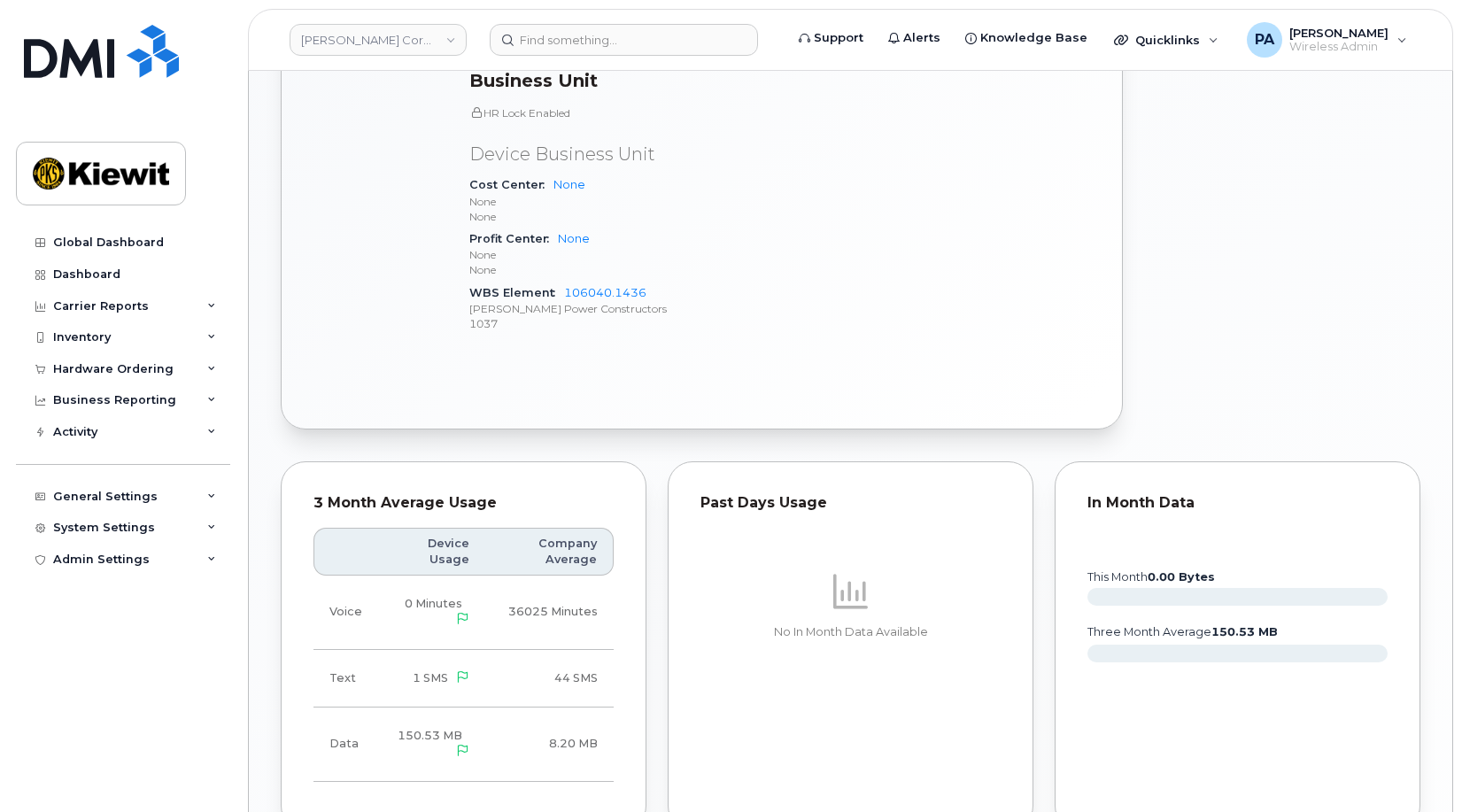
scroll to position [1328, 0]
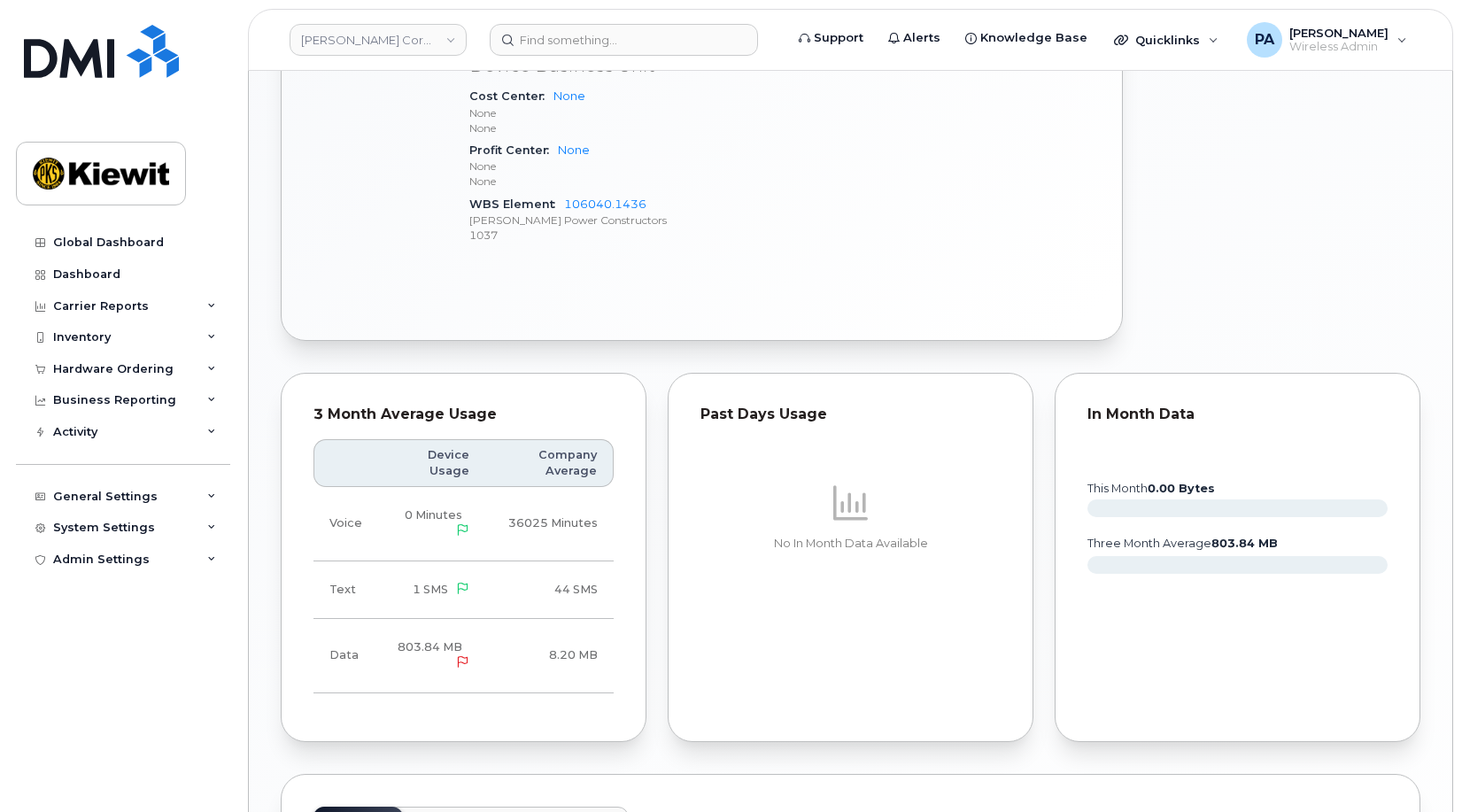
scroll to position [1152, 0]
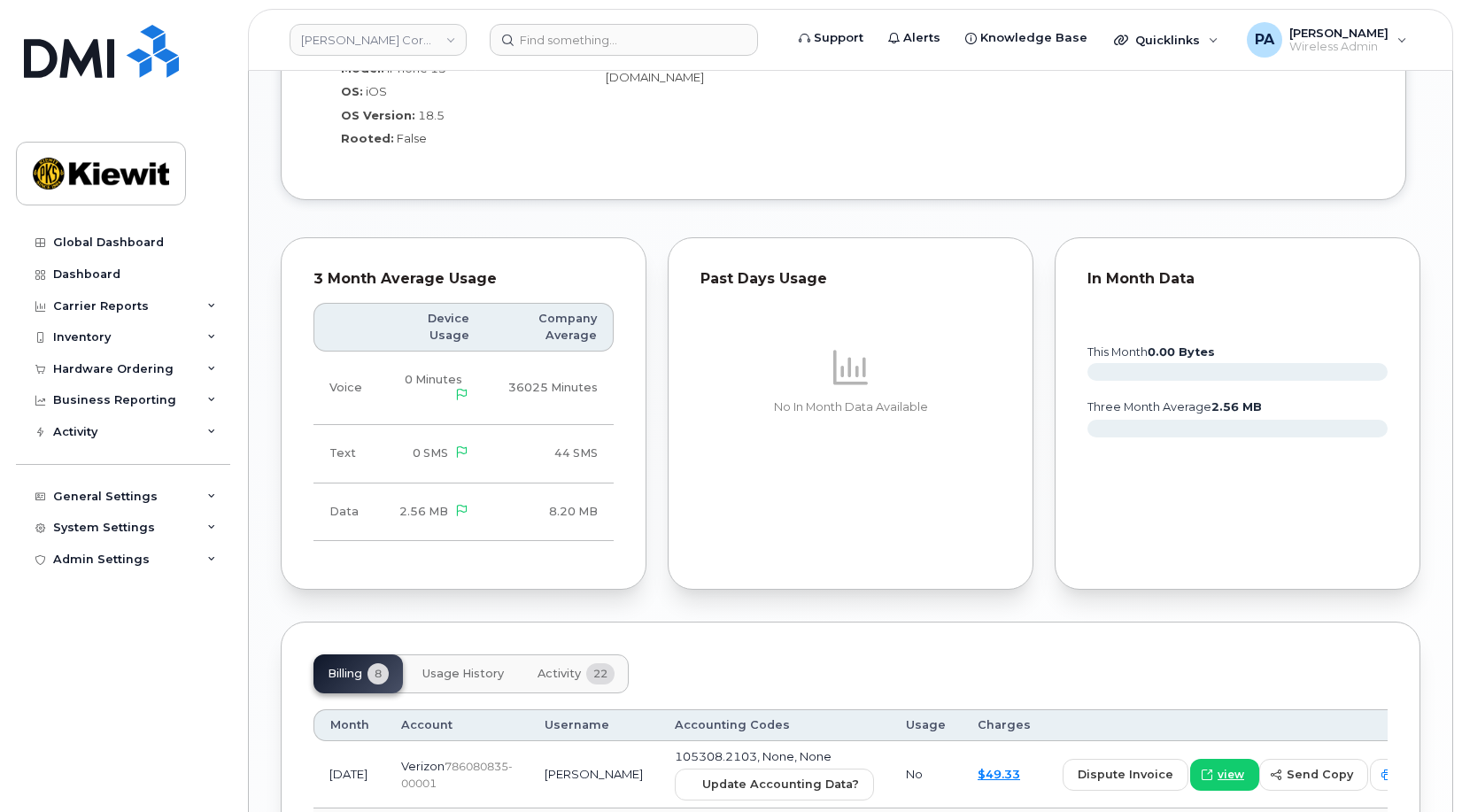
scroll to position [1948, 0]
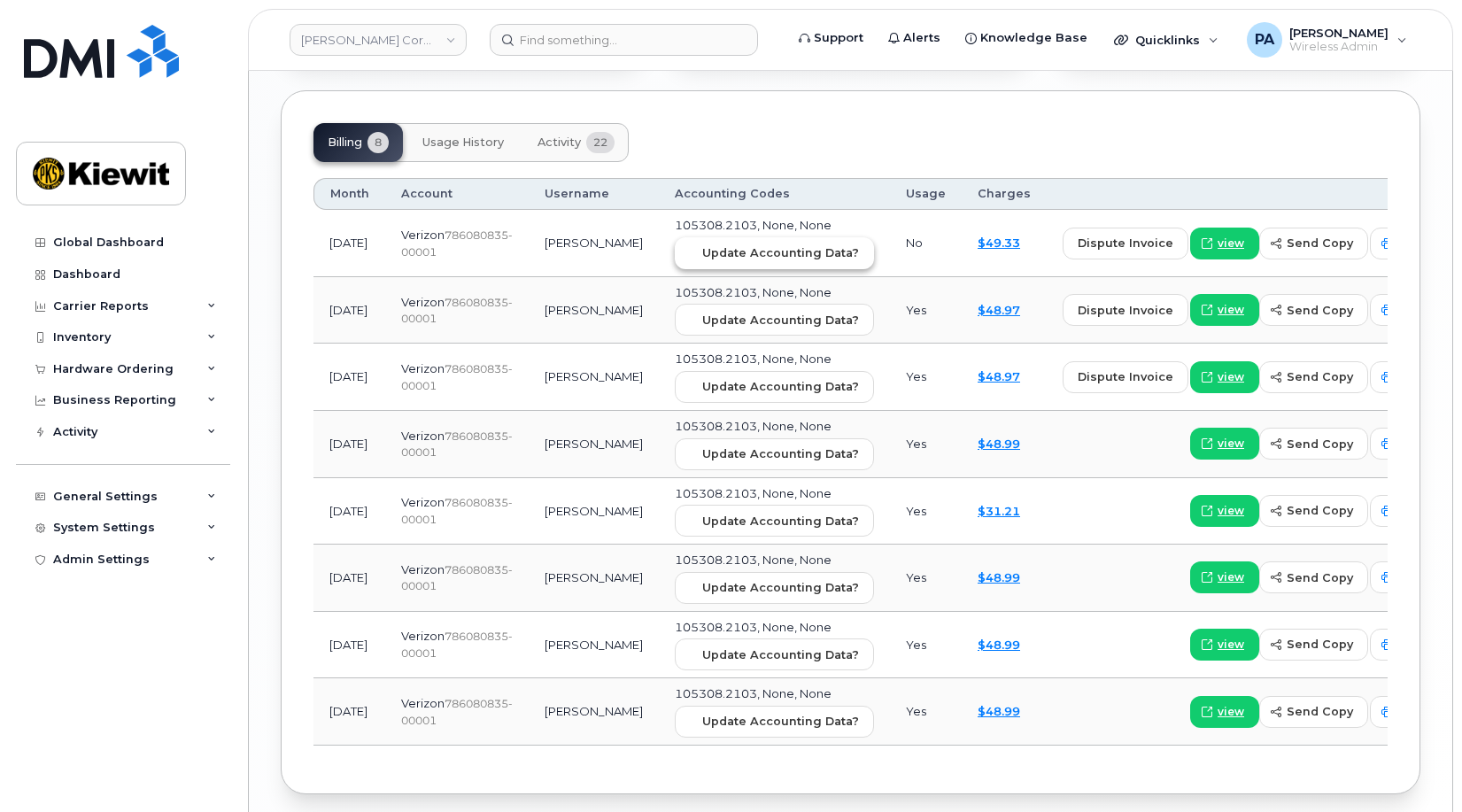
click at [721, 250] on button "Update Accounting Data?" at bounding box center [775, 253] width 200 height 32
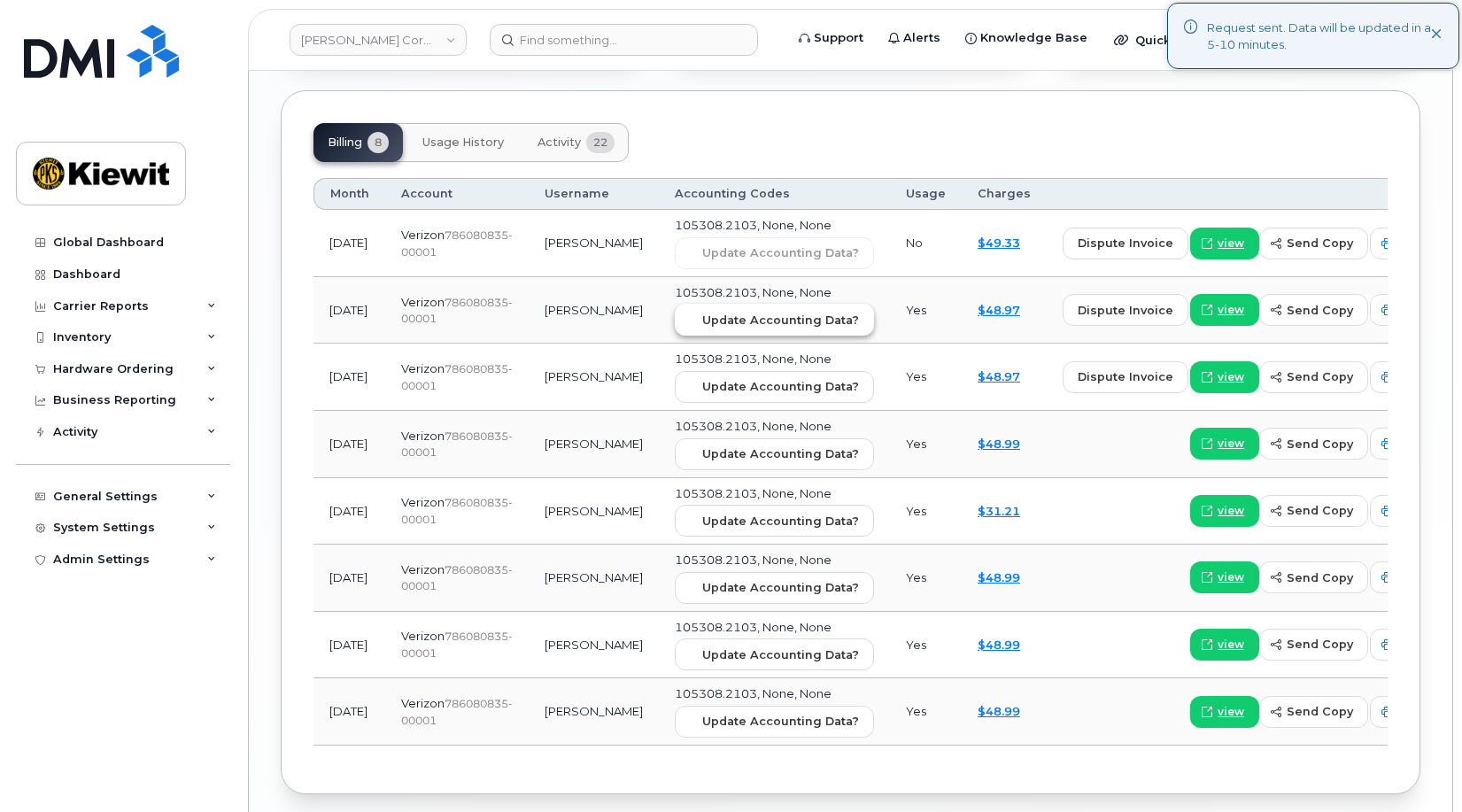
click at [702, 312] on span "Update Accounting Data?" at bounding box center [781, 320] width 157 height 17
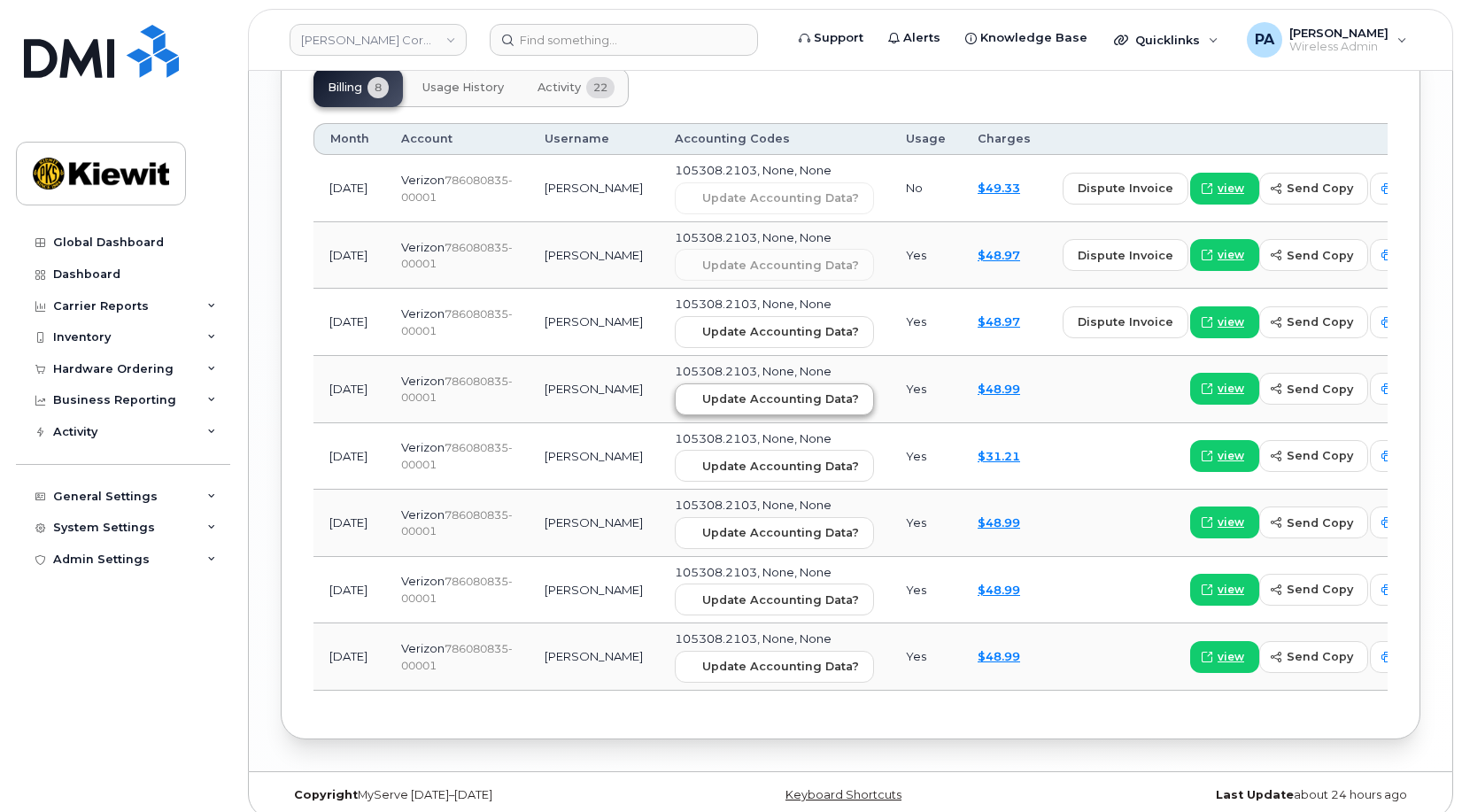
scroll to position [1561, 0]
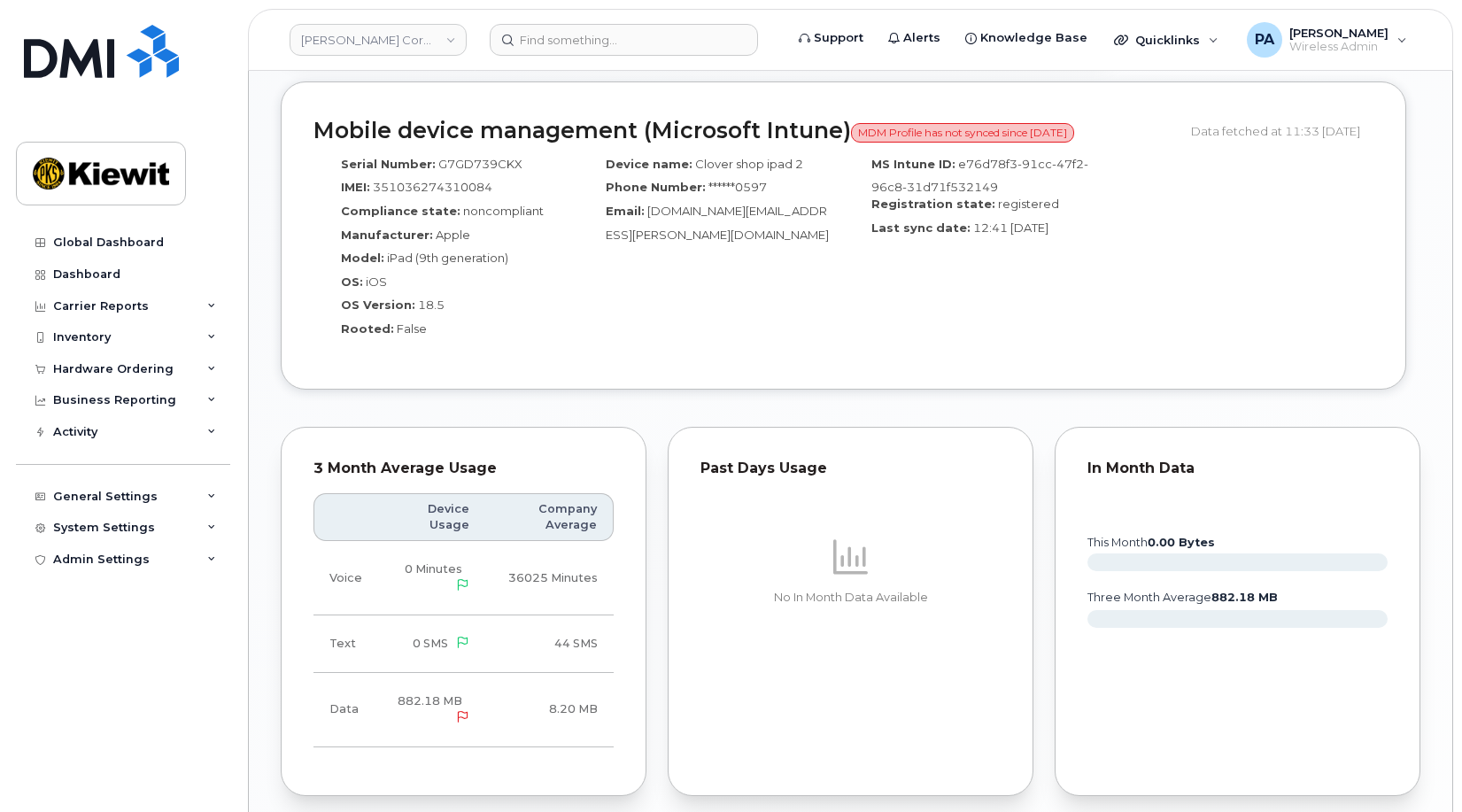
scroll to position [1948, 0]
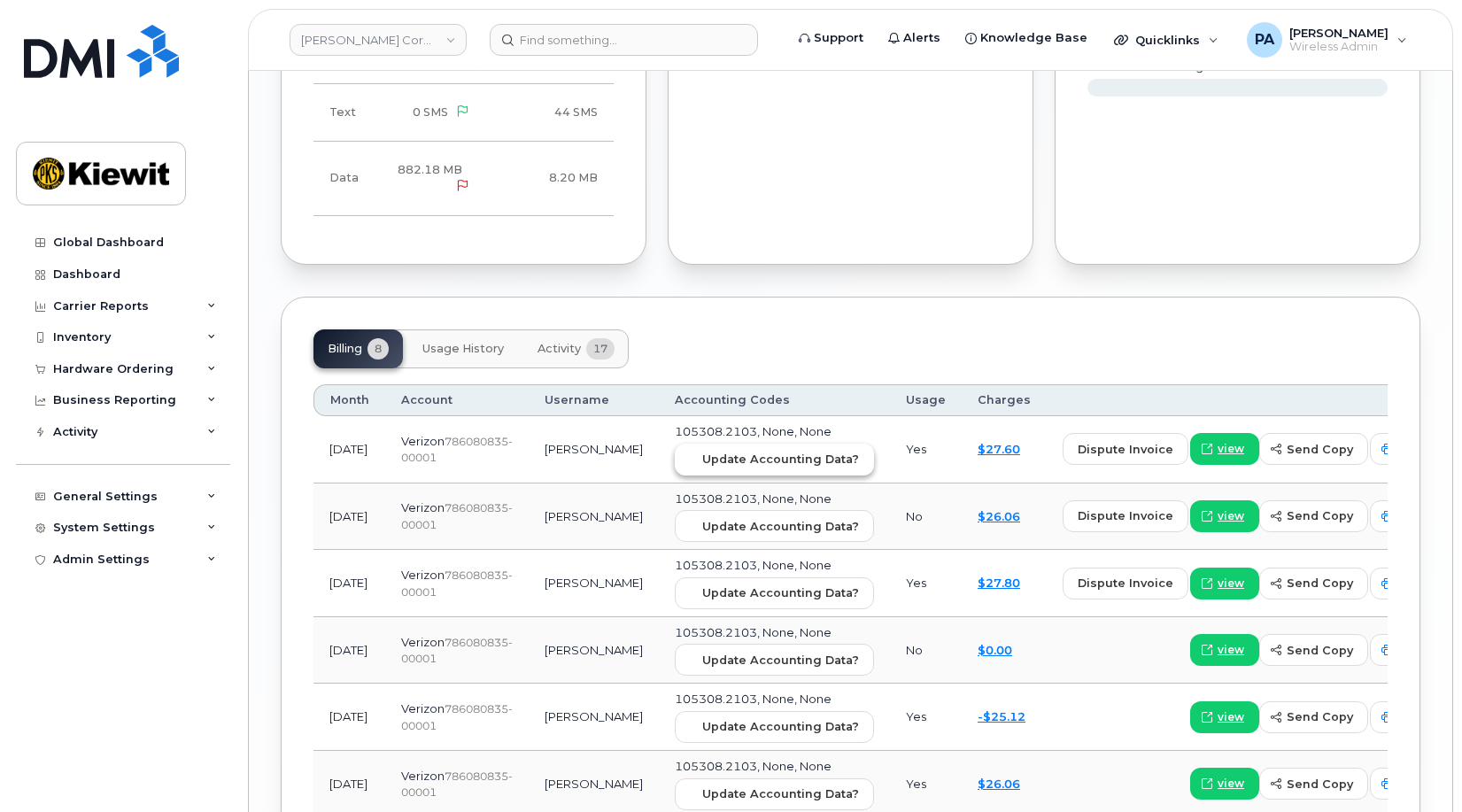
click at [704, 451] on span "Update Accounting Data?" at bounding box center [781, 459] width 157 height 17
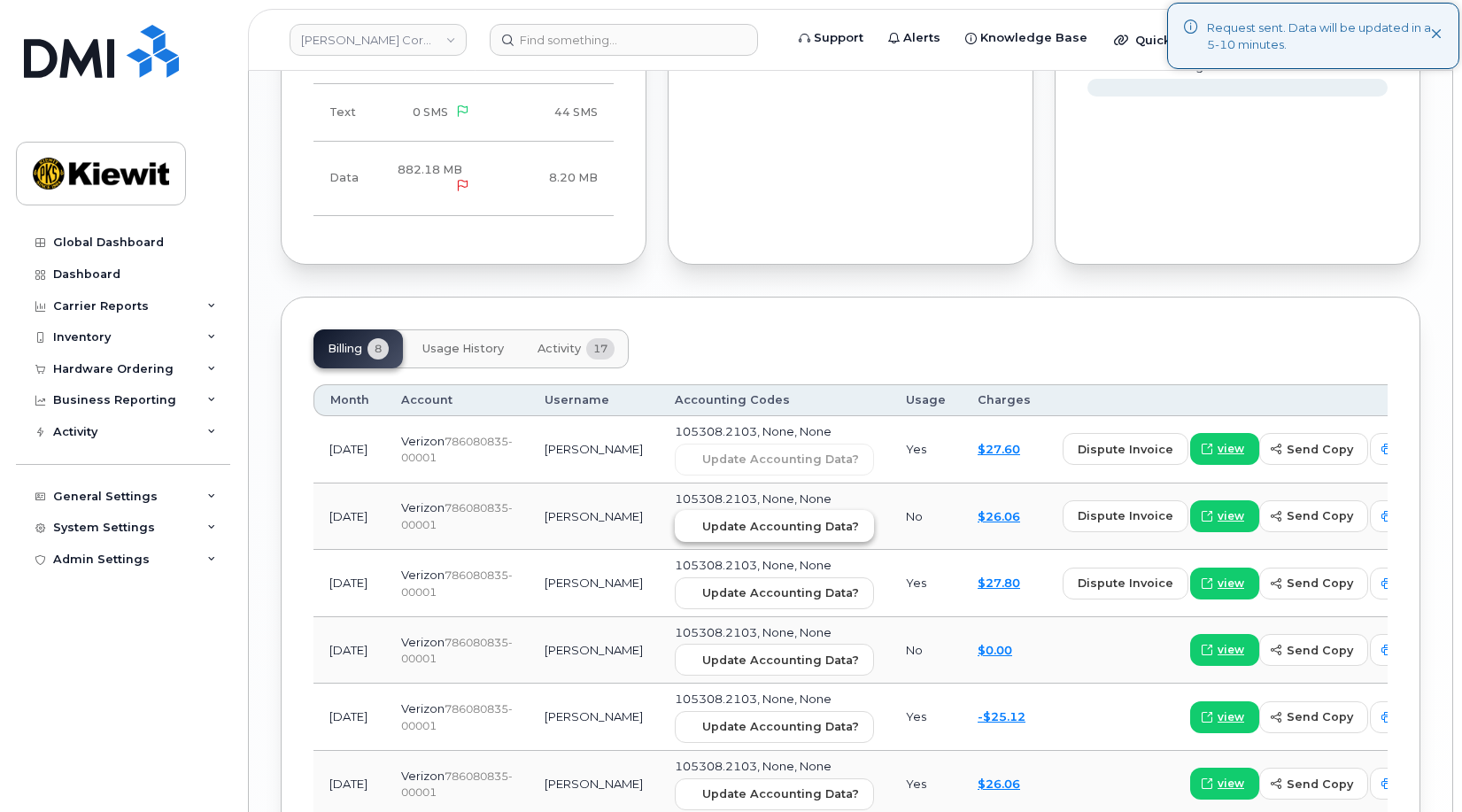
click at [710, 518] on span "Update Accounting Data?" at bounding box center [781, 526] width 157 height 17
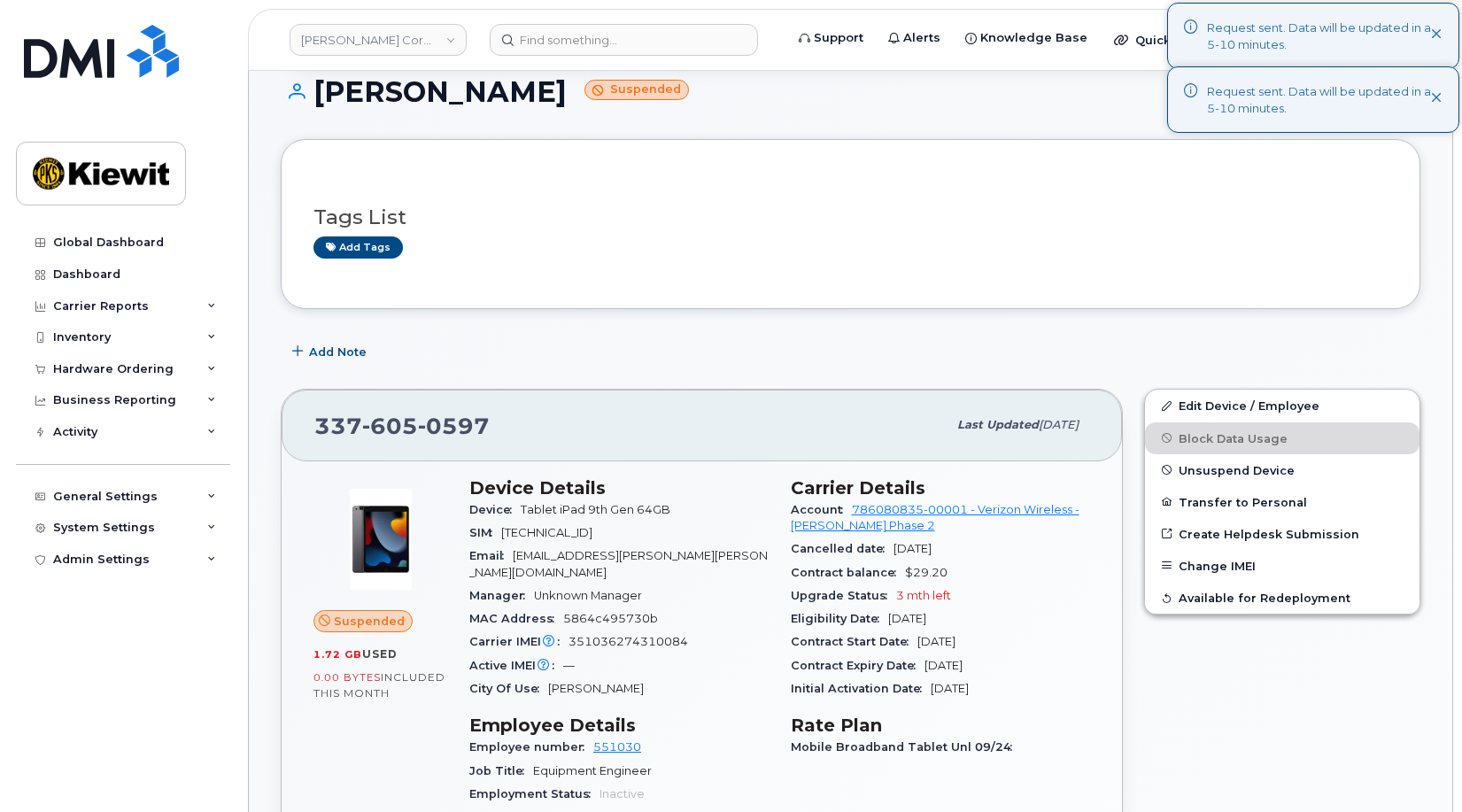
scroll to position [0, 0]
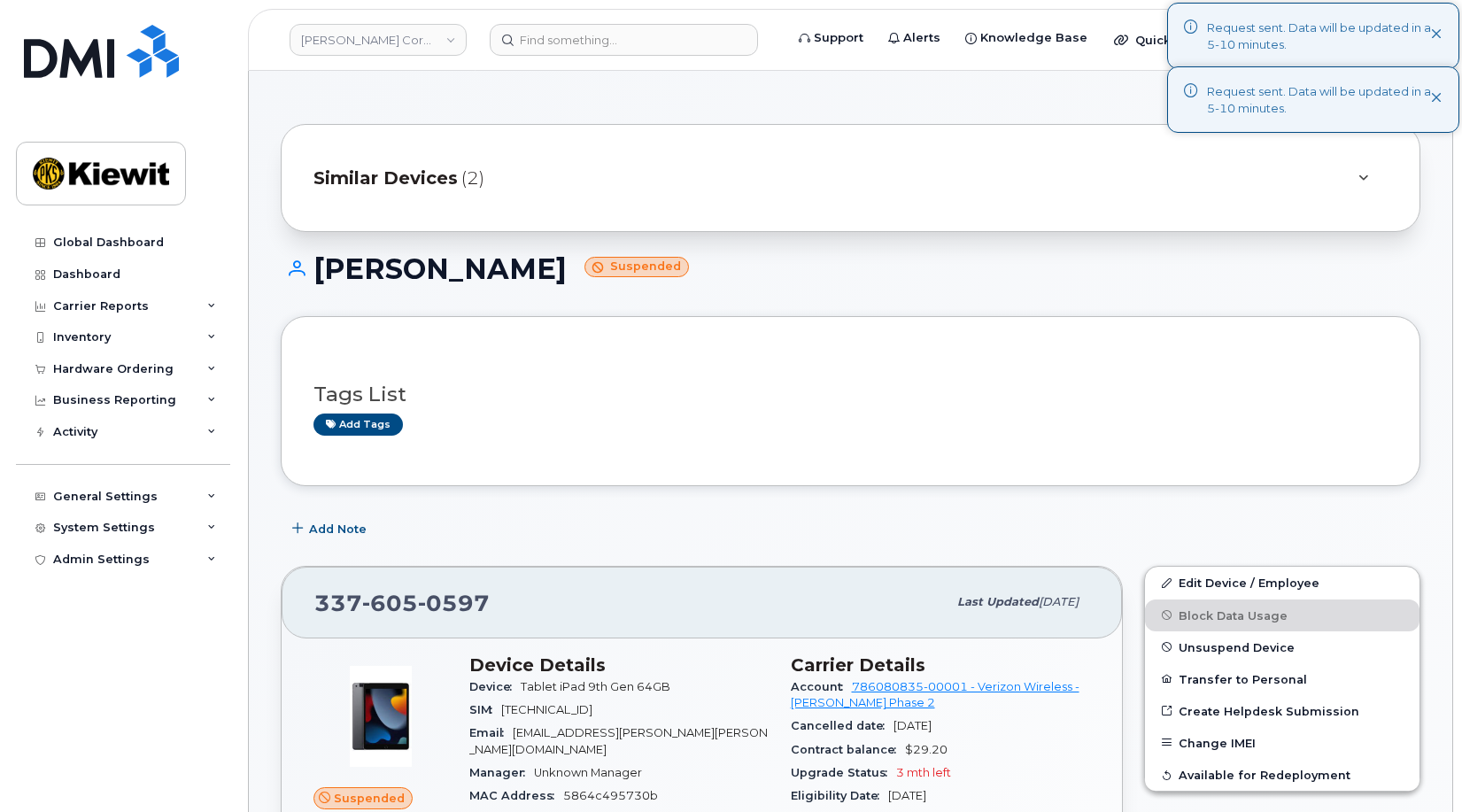
click at [417, 179] on span "Similar Devices" at bounding box center [386, 178] width 144 height 26
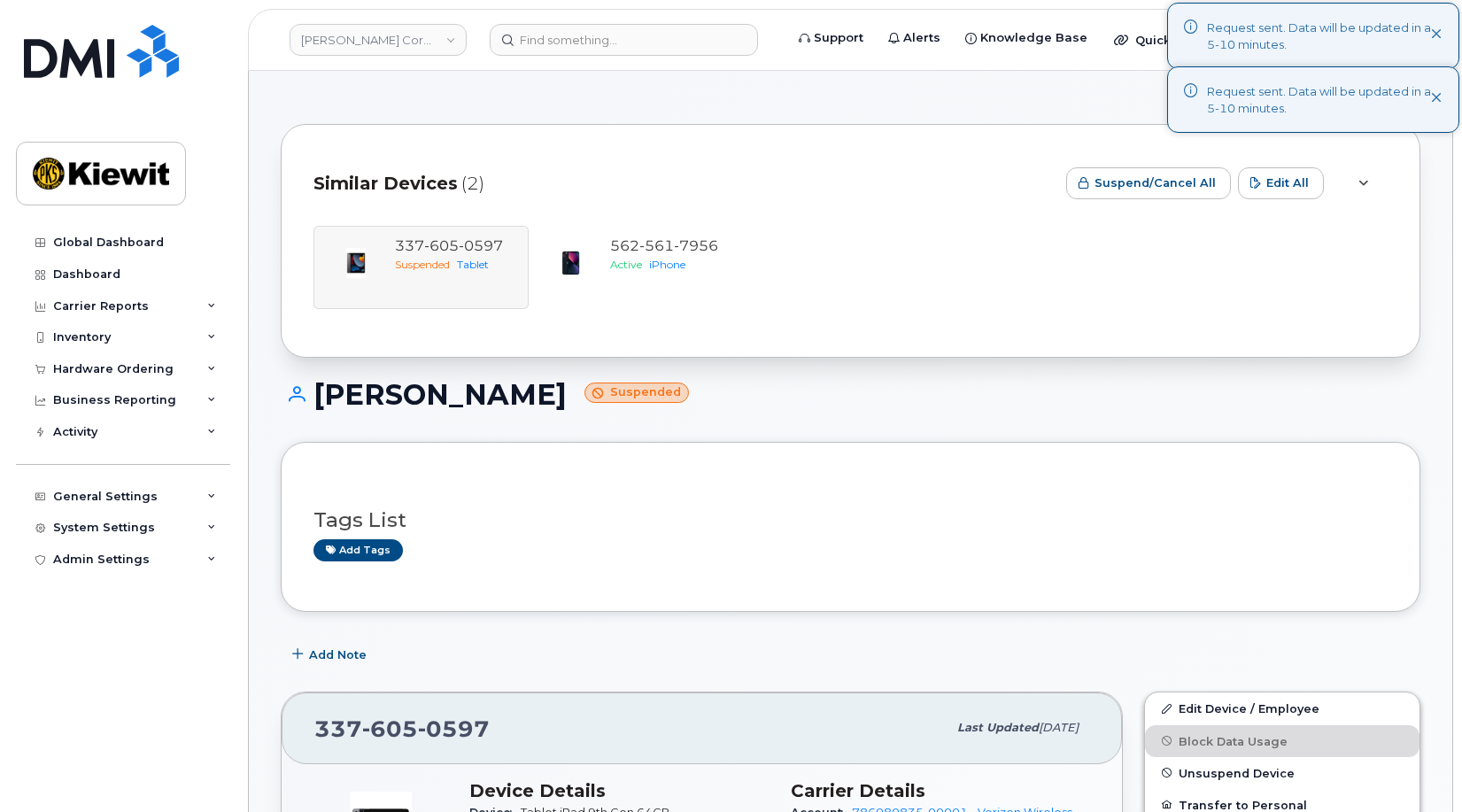
click at [417, 179] on span "Similar Devices" at bounding box center [386, 184] width 144 height 26
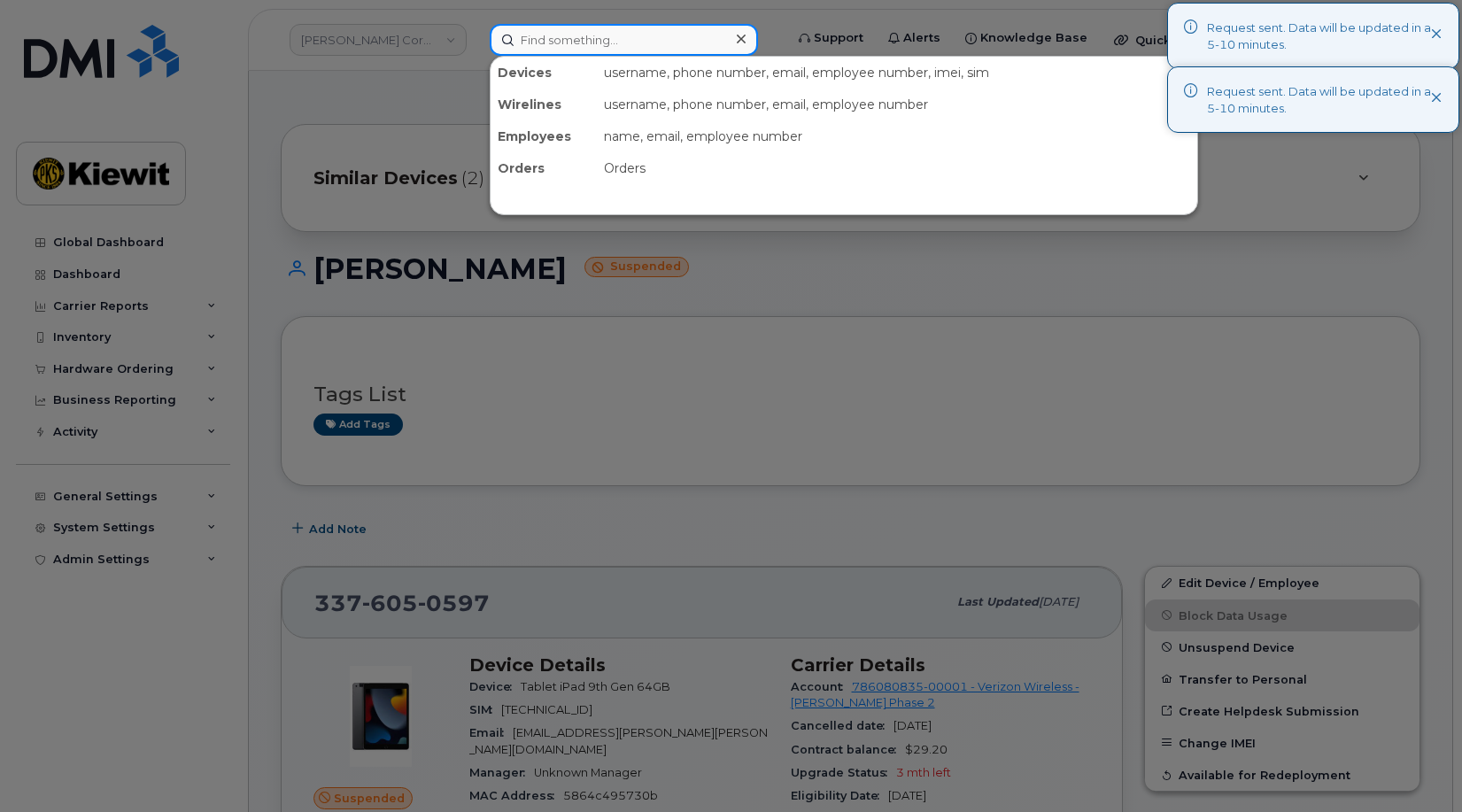
click at [584, 32] on input at bounding box center [623, 40] width 268 height 32
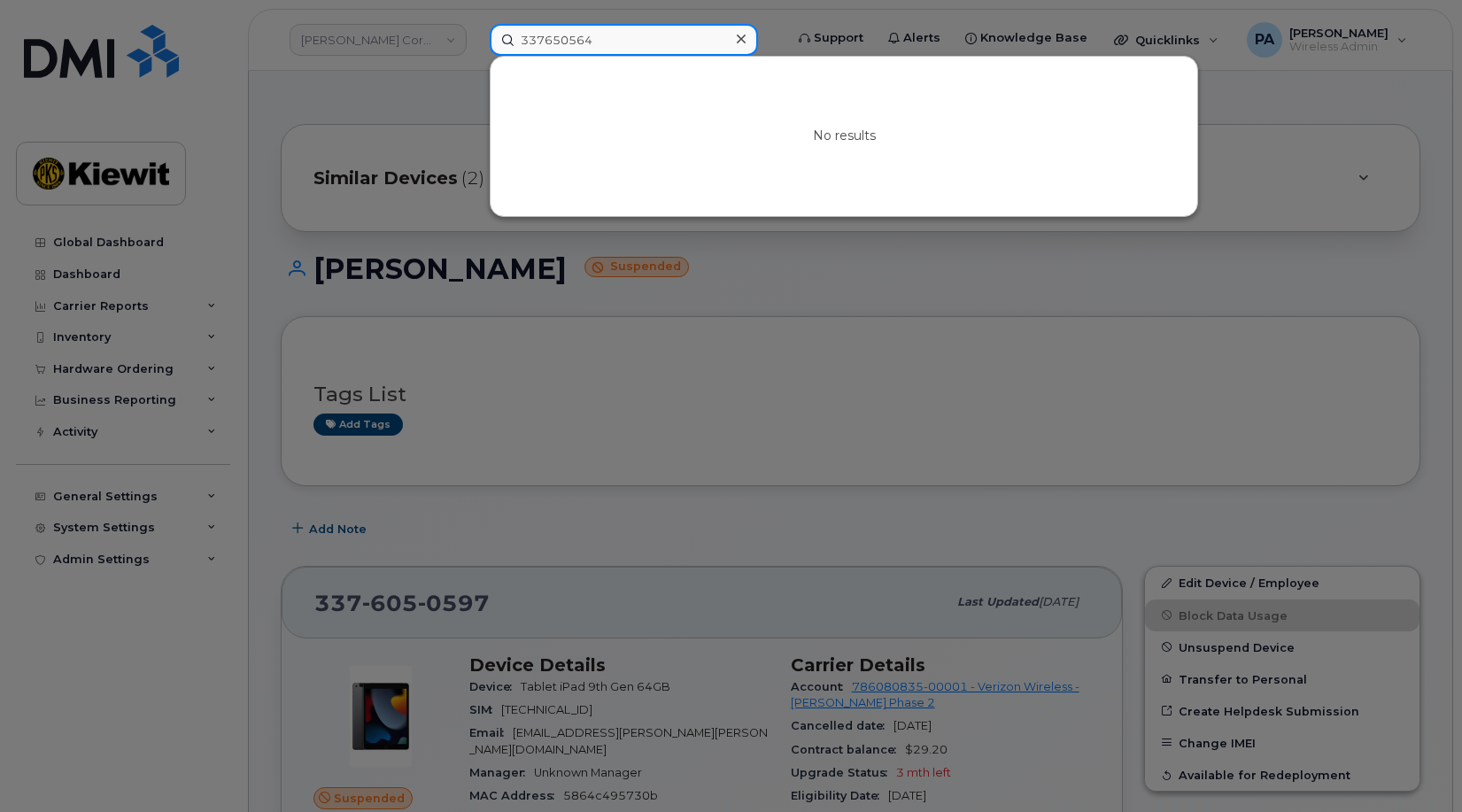
drag, startPoint x: 628, startPoint y: 36, endPoint x: 433, endPoint y: 40, distance: 195.0
click at [476, 40] on div "337650564 No results" at bounding box center [631, 40] width 311 height 32
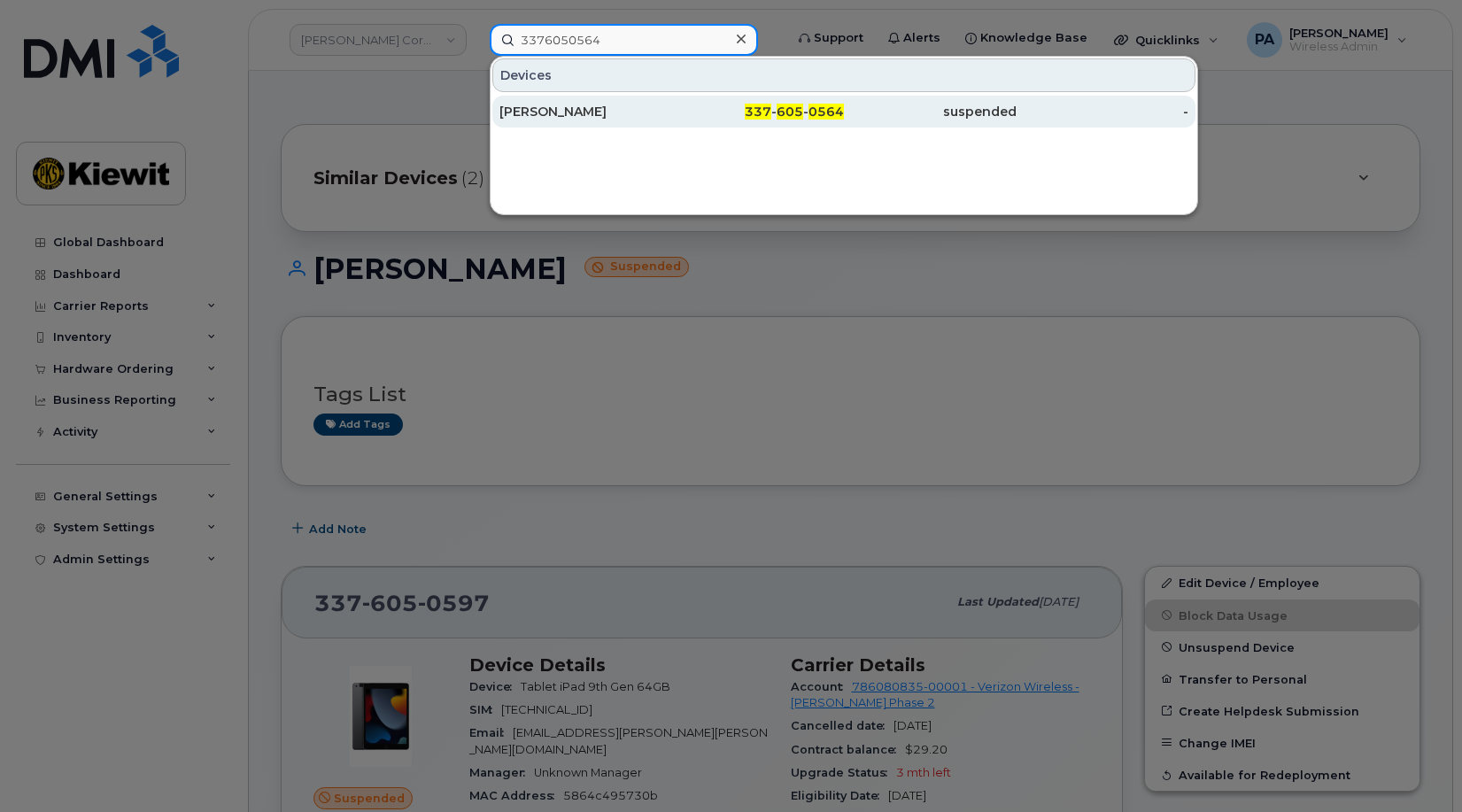
type input "3376050564"
click at [580, 108] on div "[PERSON_NAME]" at bounding box center [586, 111] width 173 height 18
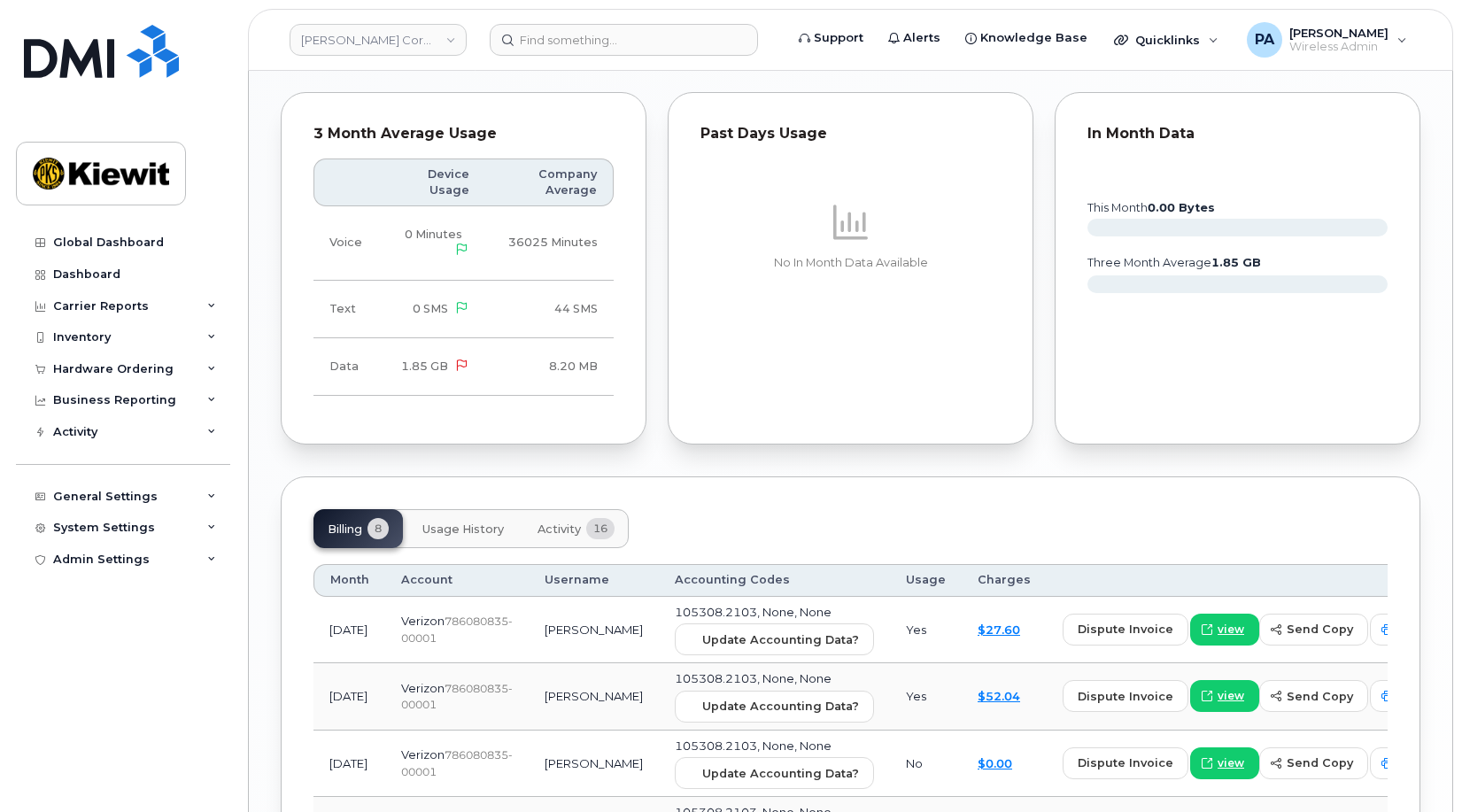
scroll to position [2169, 0]
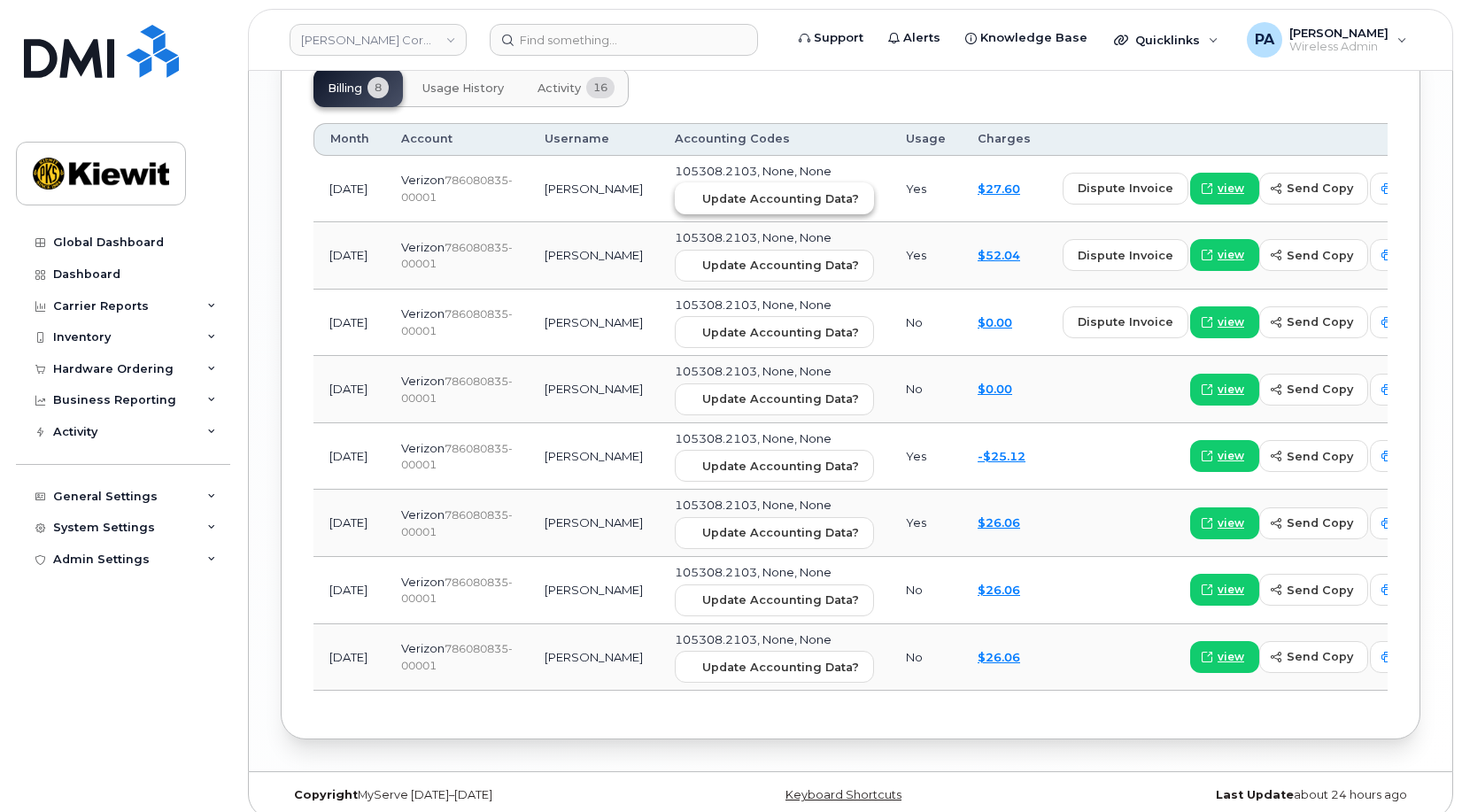
click at [752, 191] on span "Update Accounting Data?" at bounding box center [781, 199] width 157 height 17
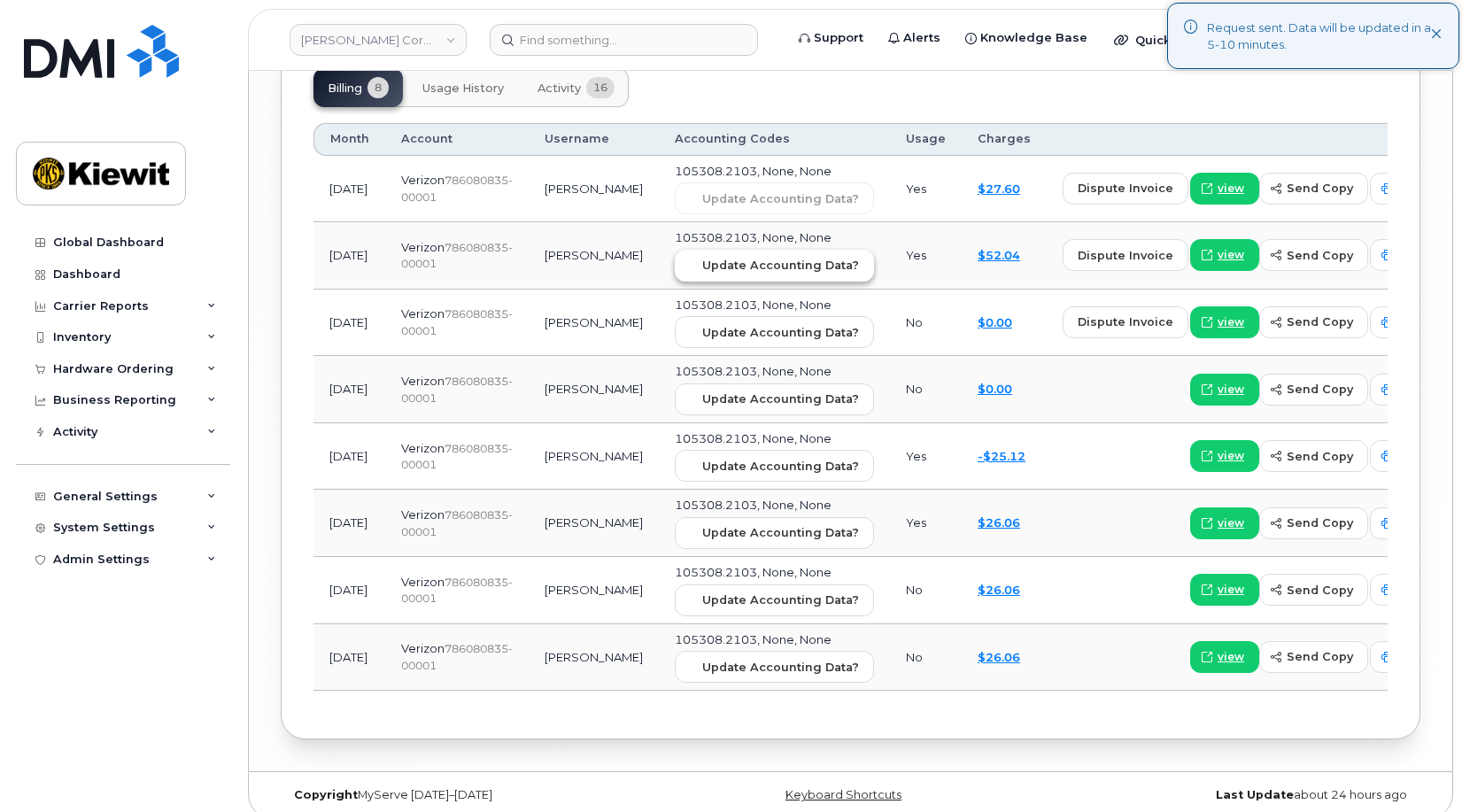
click at [743, 257] on span "Update Accounting Data?" at bounding box center [781, 265] width 157 height 17
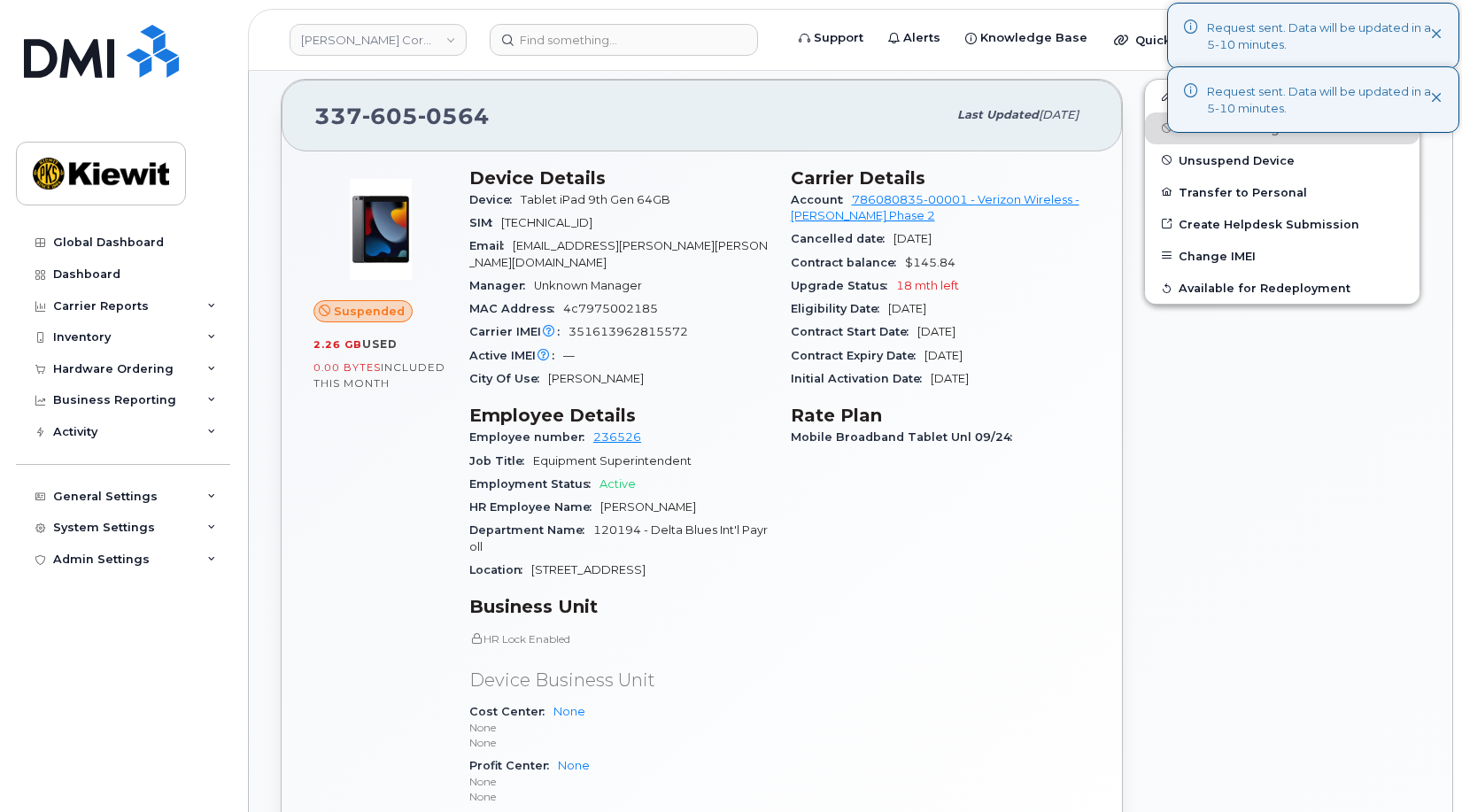
scroll to position [0, 0]
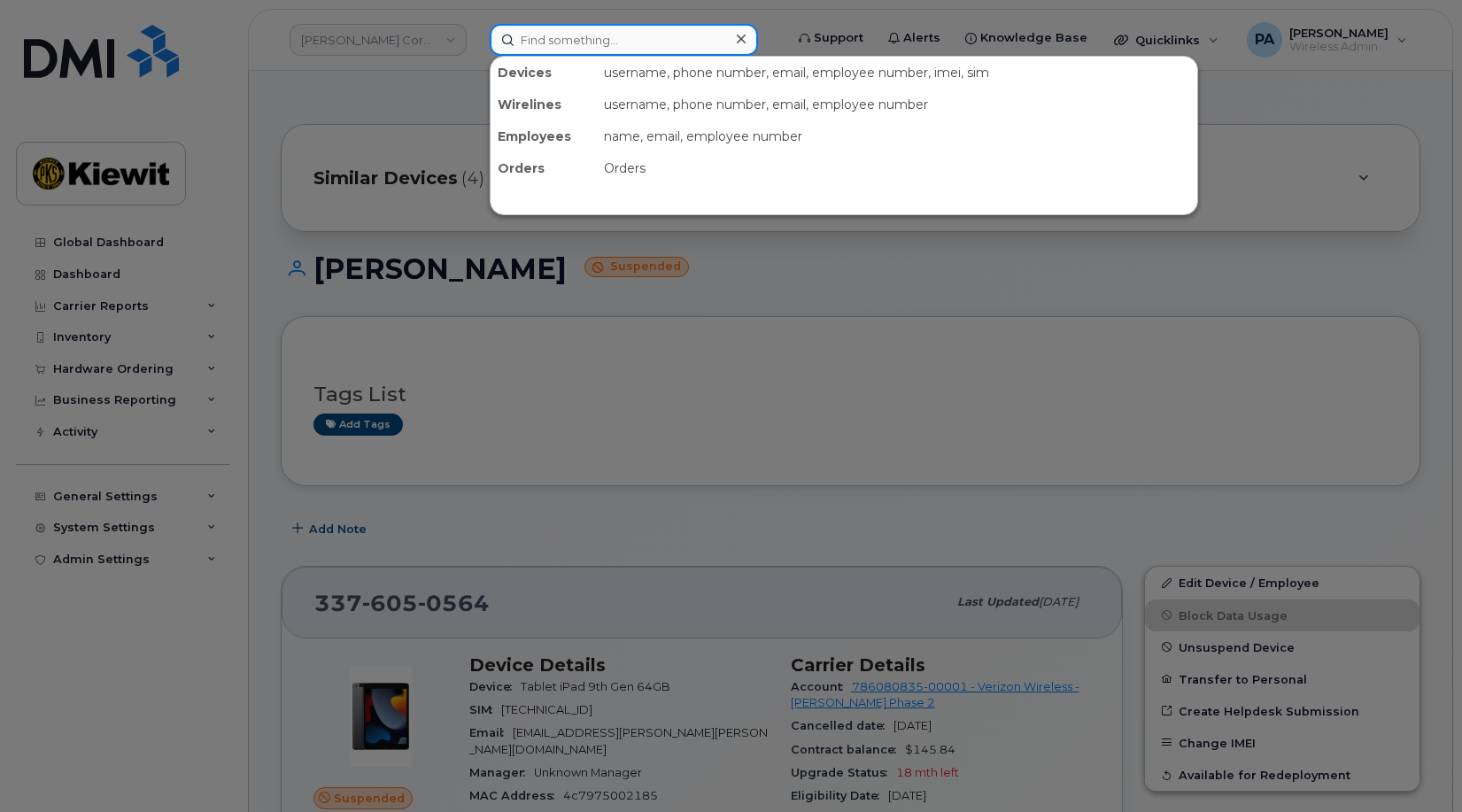
click at [595, 37] on input at bounding box center [623, 40] width 268 height 32
paste input "3862838798"
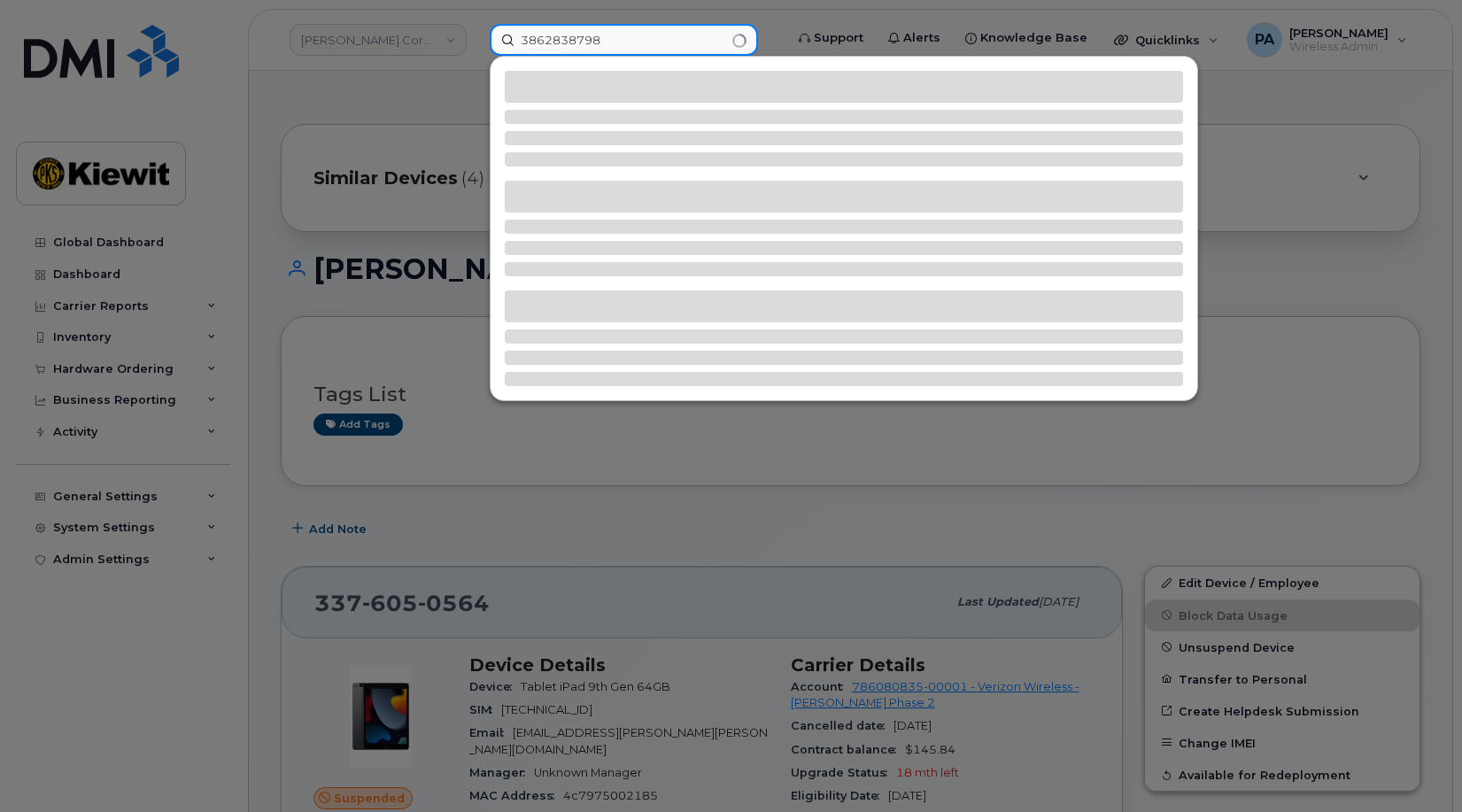
type input "3862838798"
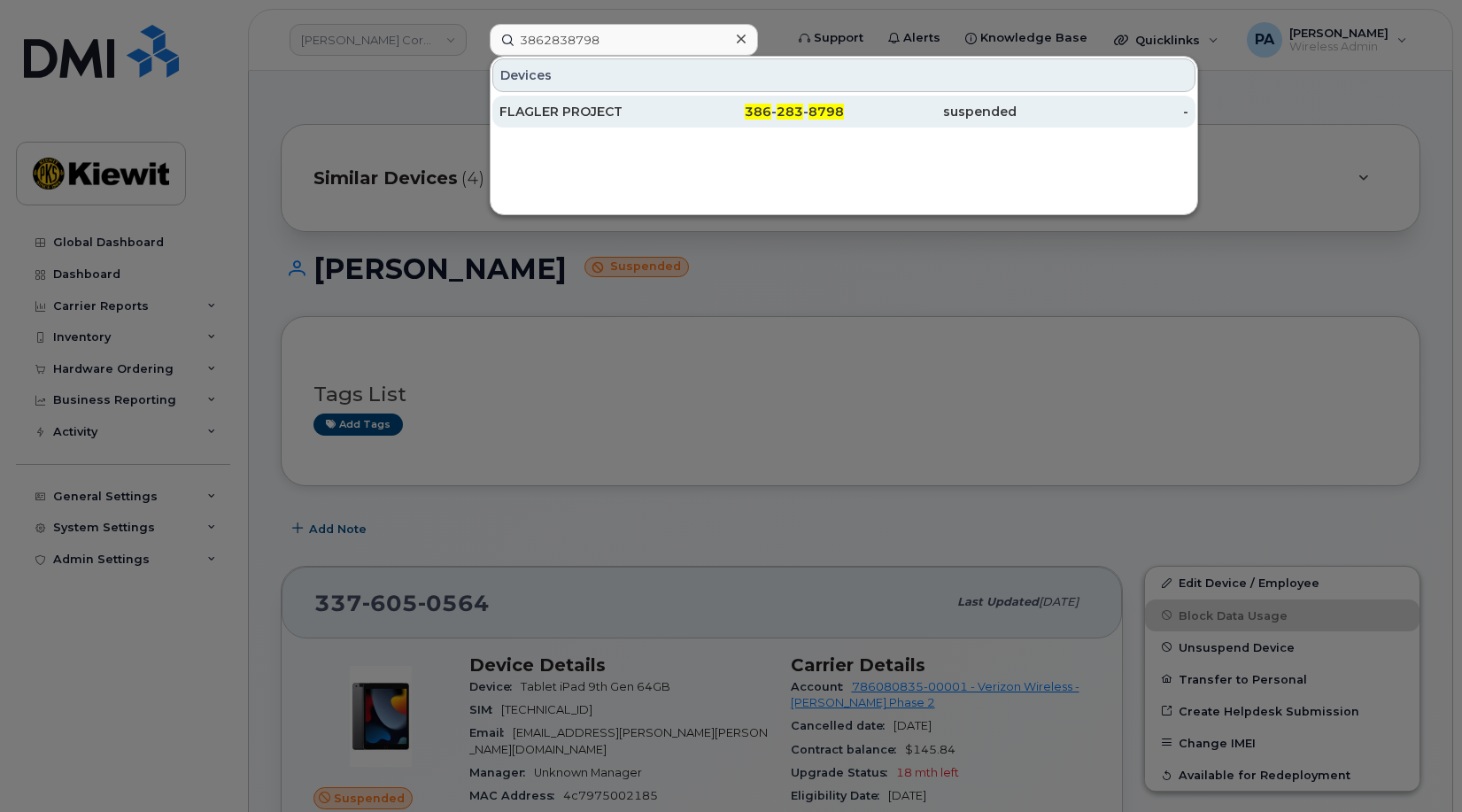
click at [771, 100] on div "386 - 283 - 8798" at bounding box center [759, 111] width 173 height 32
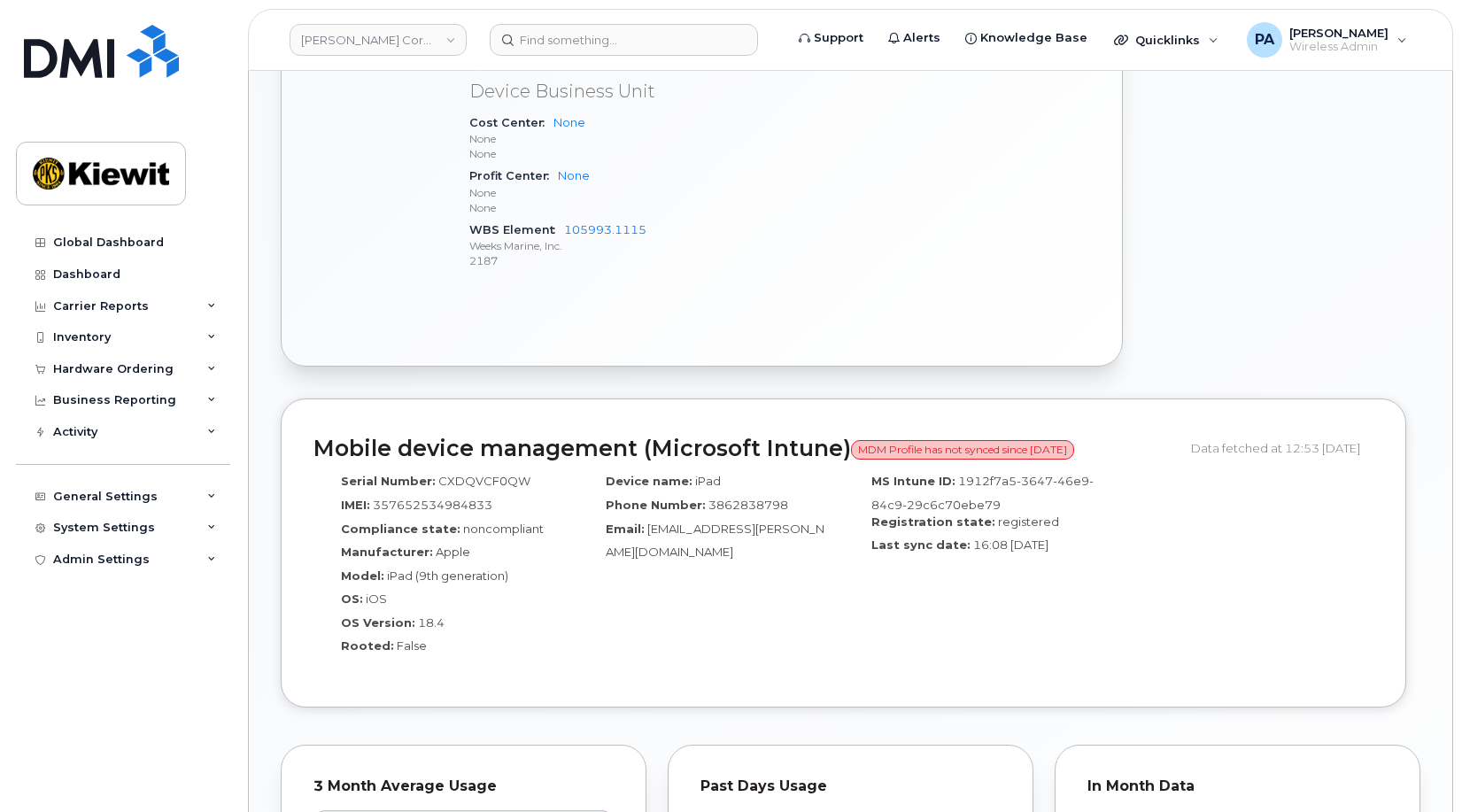
scroll to position [1072, 0]
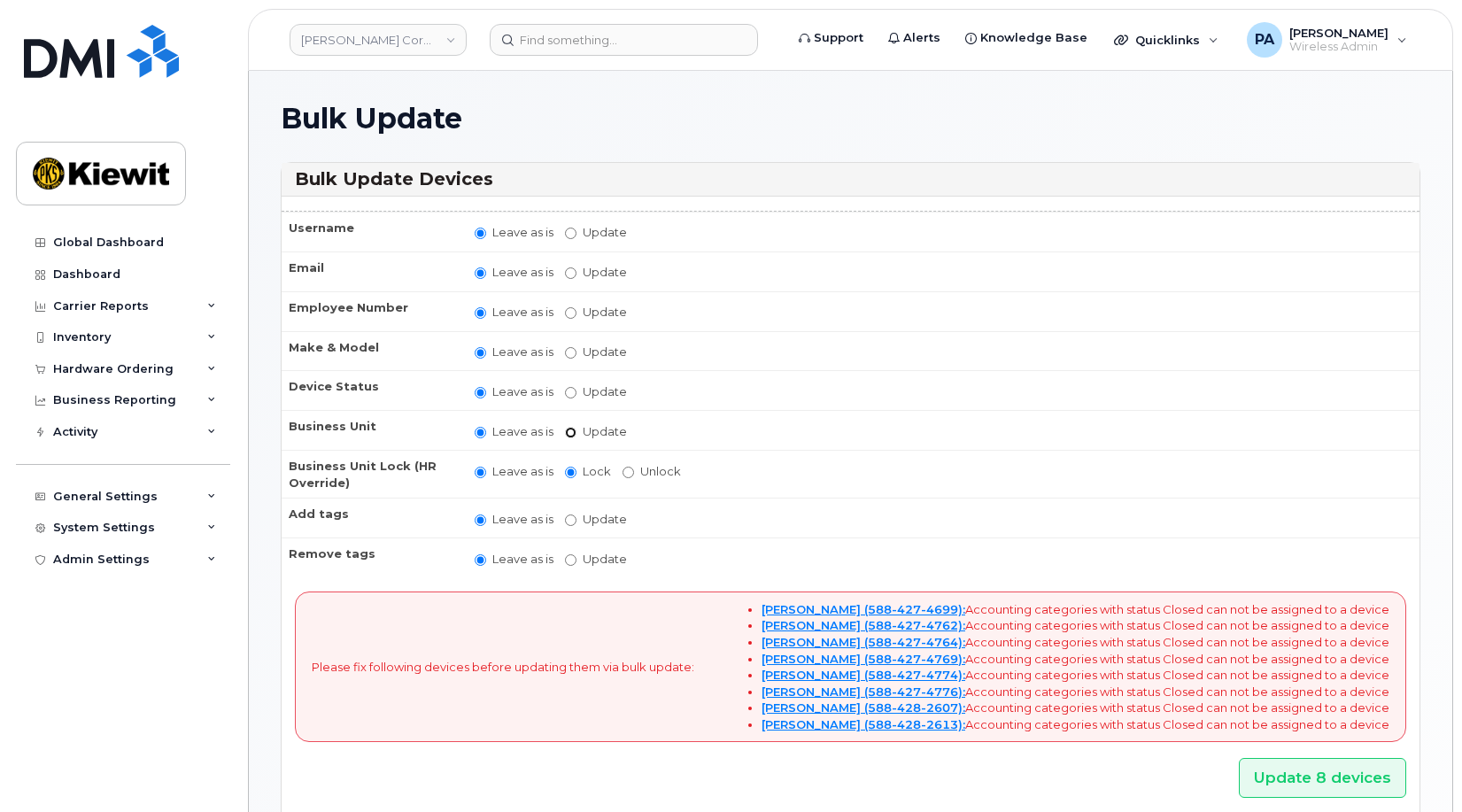
click at [574, 428] on input "Update" at bounding box center [571, 432] width 12 height 12
radio input "true"
radio input "false"
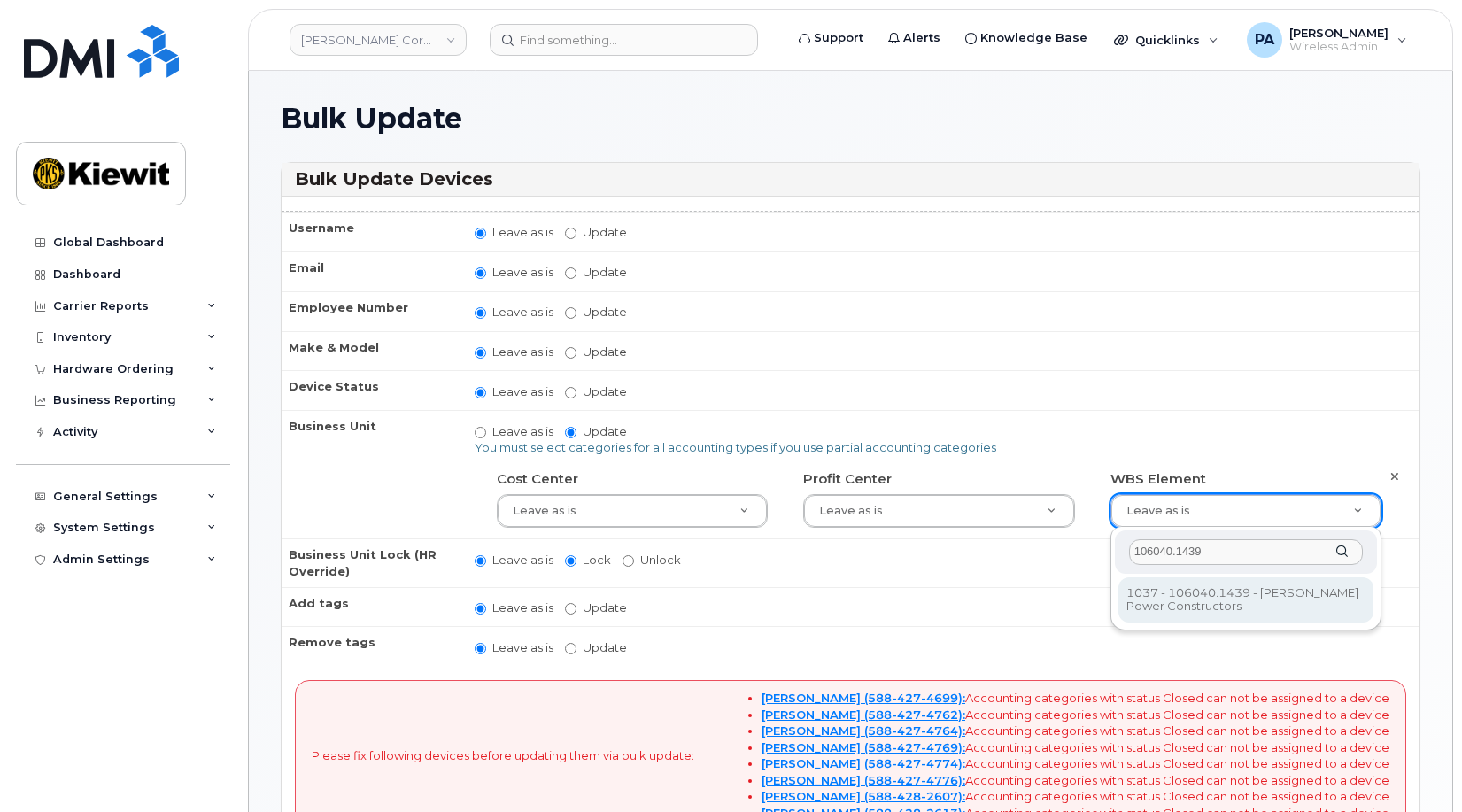
type input "106040.1439"
type input "29948359"
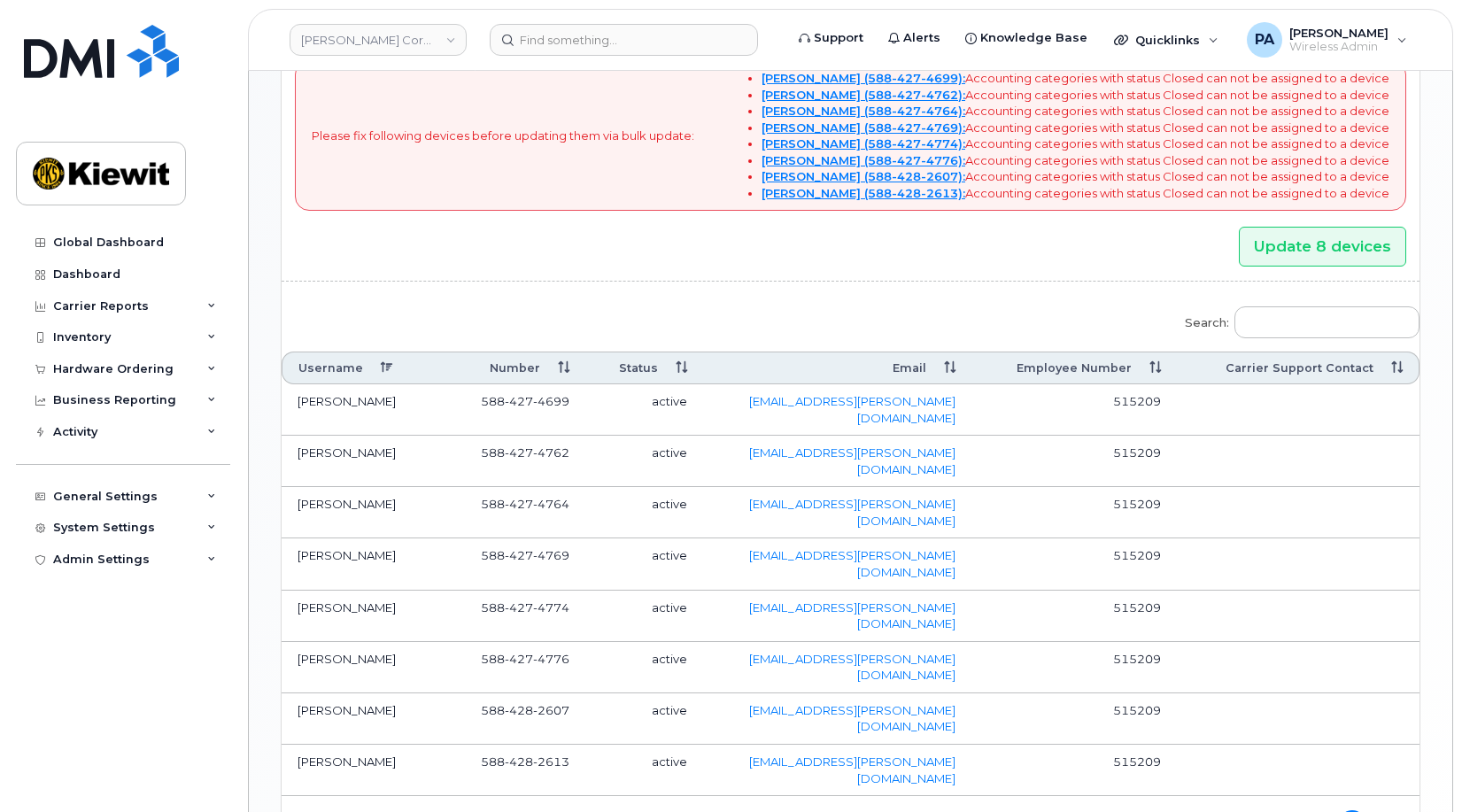
scroll to position [632, 0]
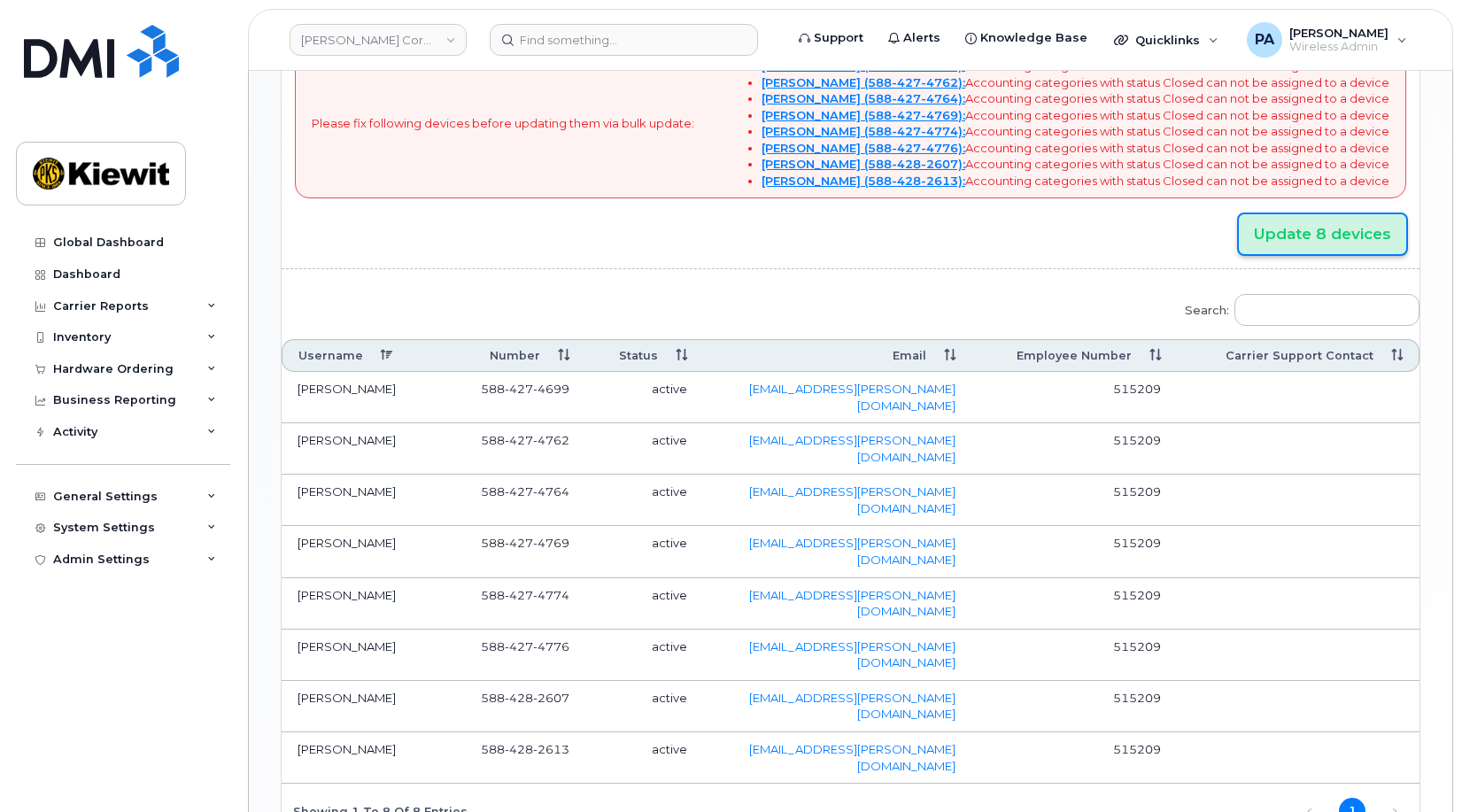
click at [1313, 237] on input "Update 8 devices" at bounding box center [1323, 234] width 168 height 40
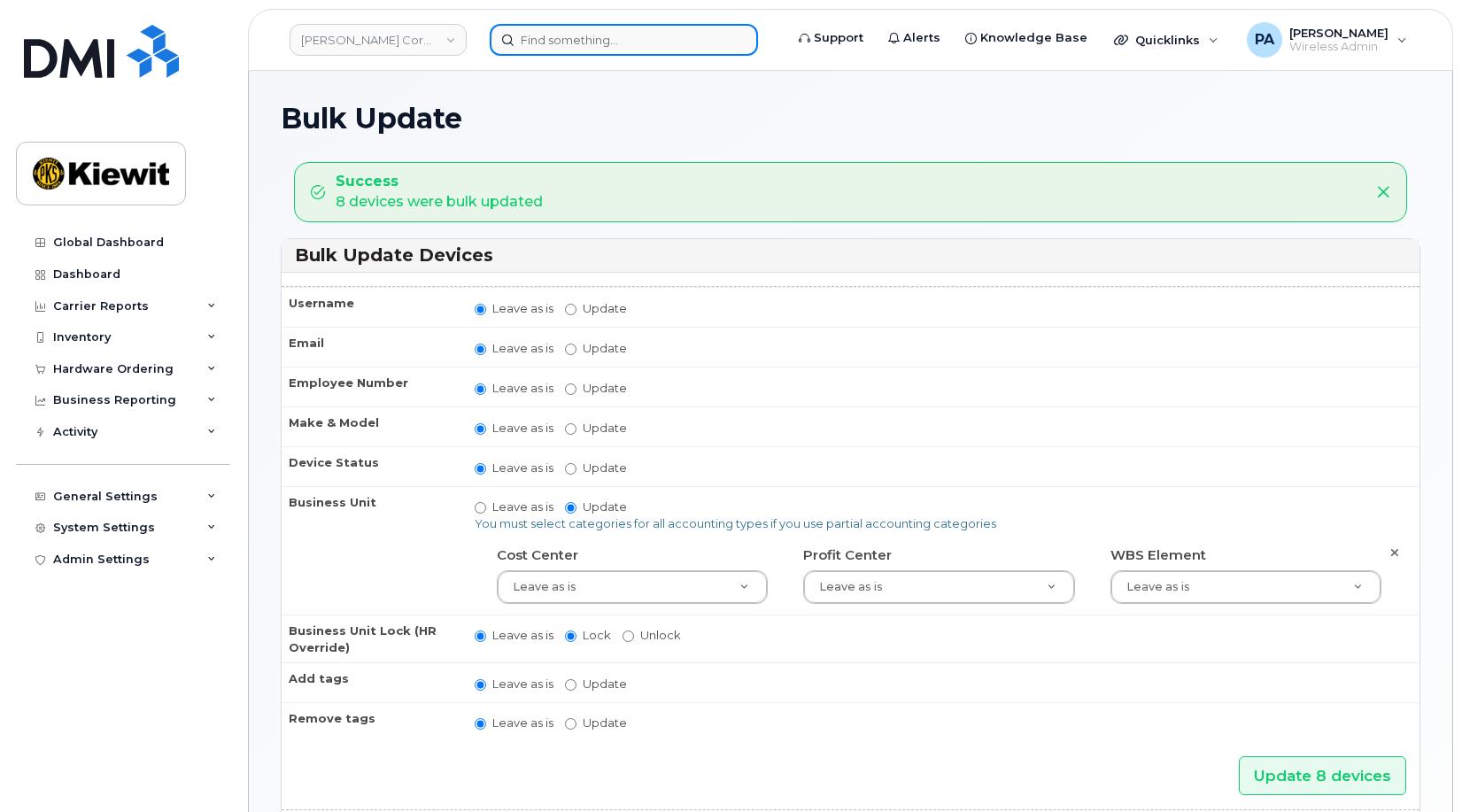
click at [637, 43] on input at bounding box center [623, 40] width 268 height 32
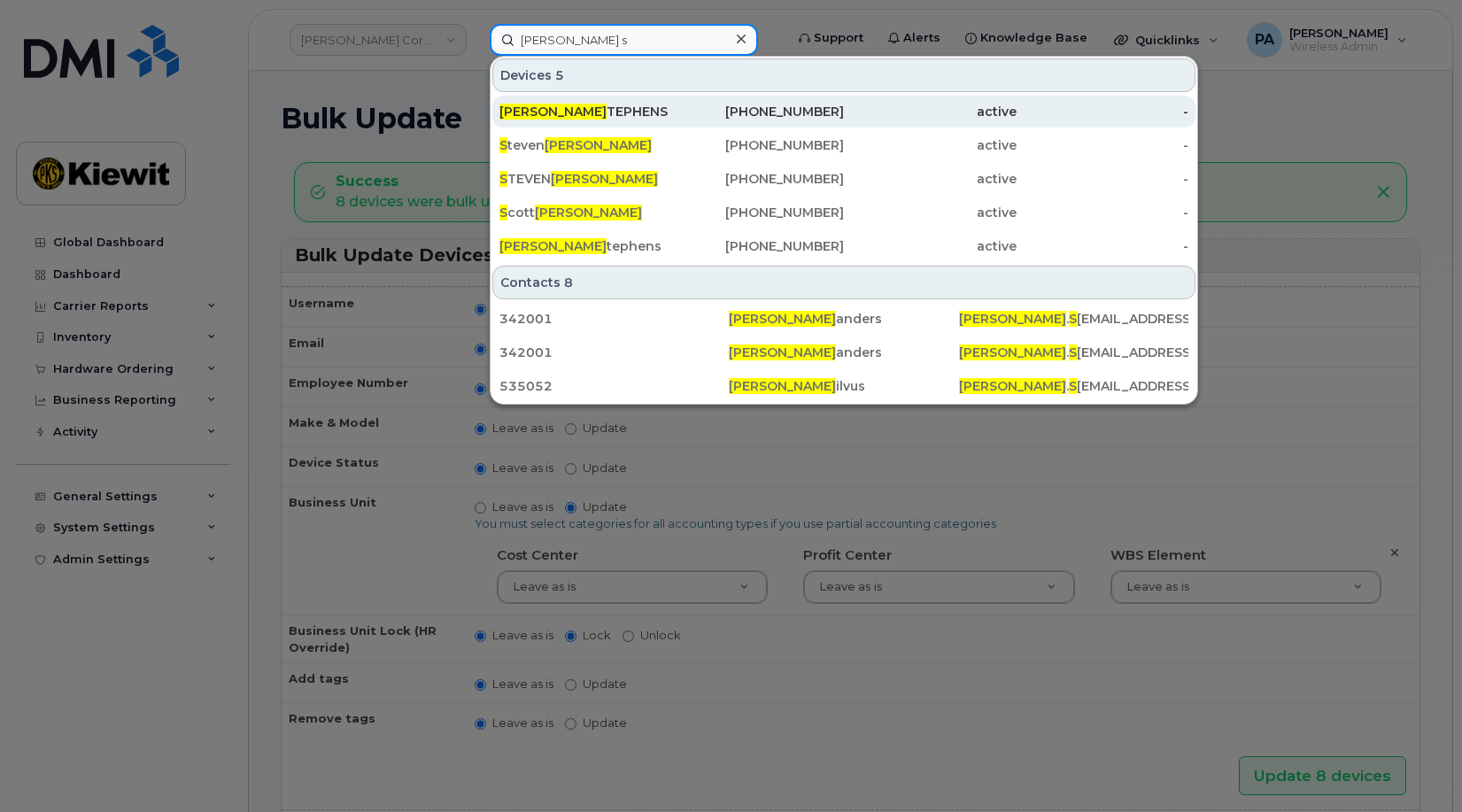
type input "[PERSON_NAME] s"
click at [580, 118] on div "[PERSON_NAME] S TEPHENS" at bounding box center [586, 111] width 173 height 18
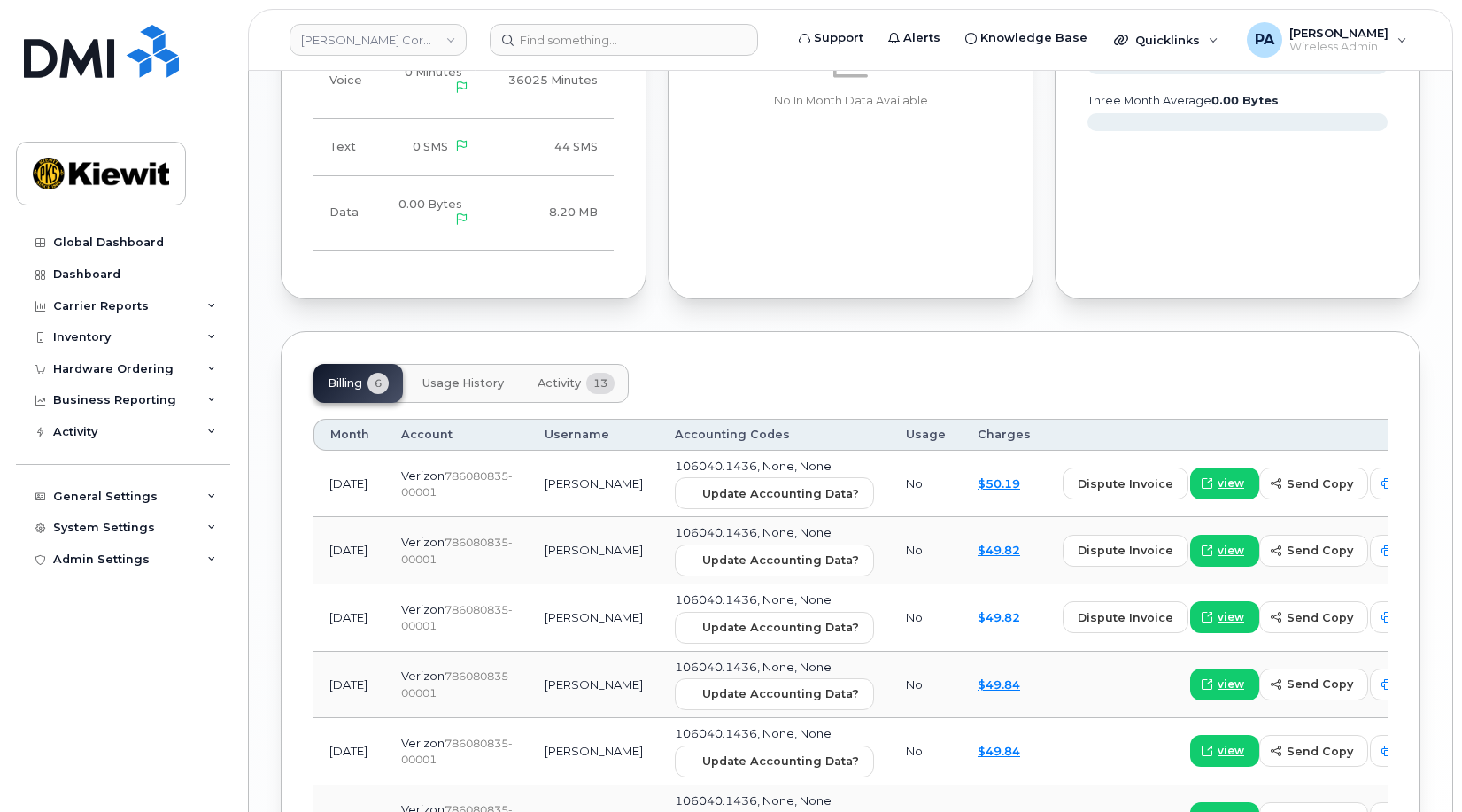
scroll to position [1667, 0]
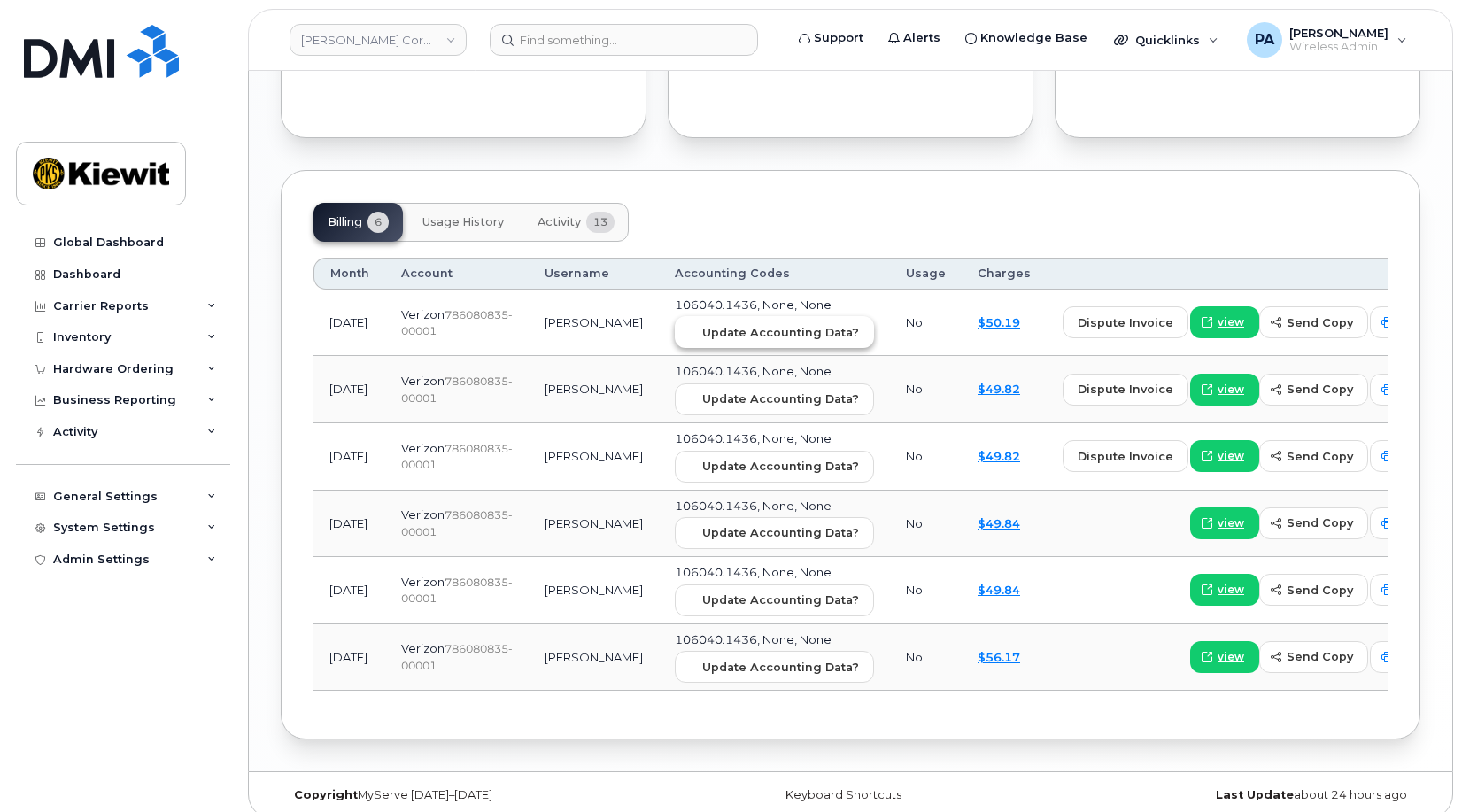
click at [734, 324] on span "Update Accounting Data?" at bounding box center [781, 332] width 157 height 17
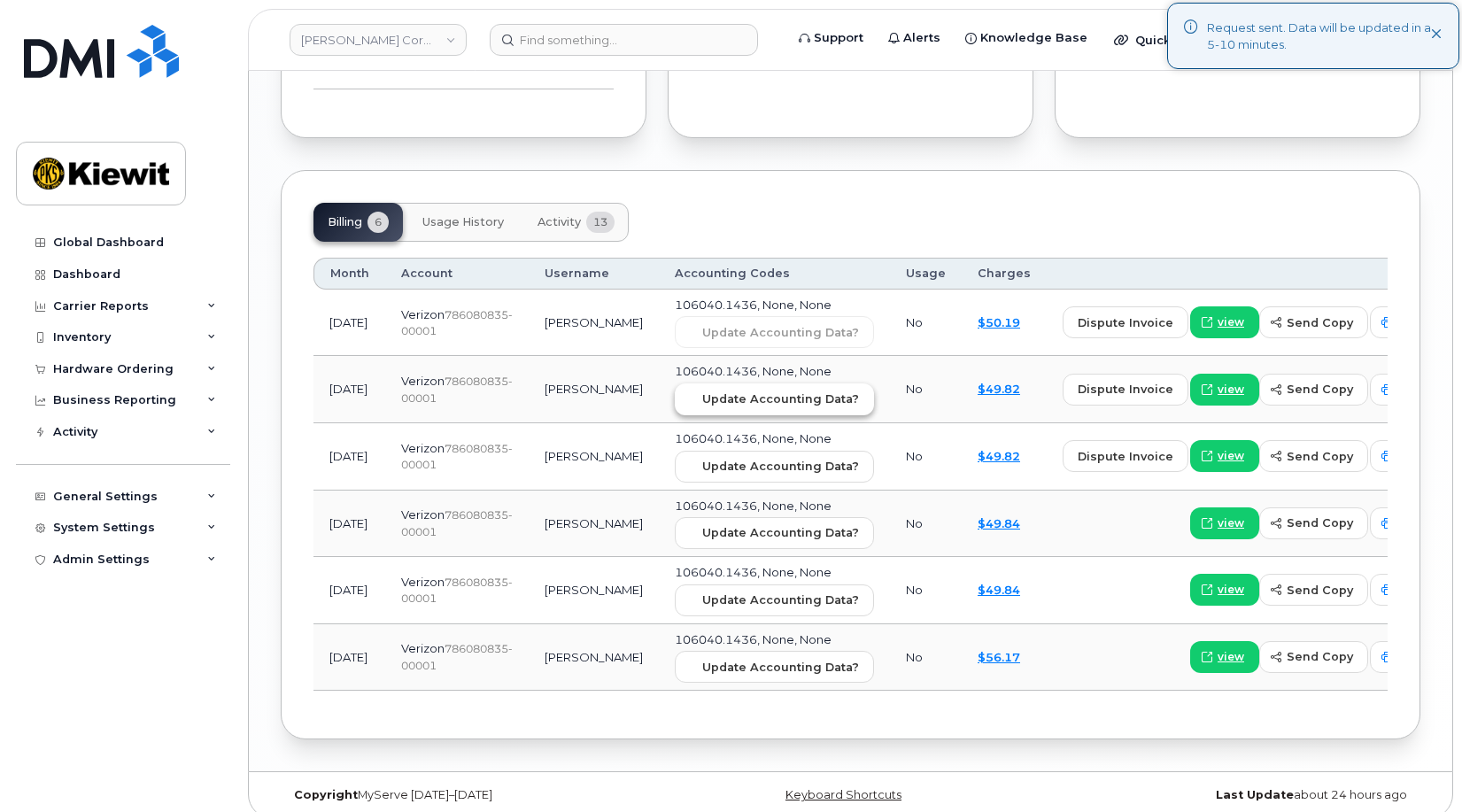
click at [731, 390] on span "Update Accounting Data?" at bounding box center [781, 398] width 157 height 17
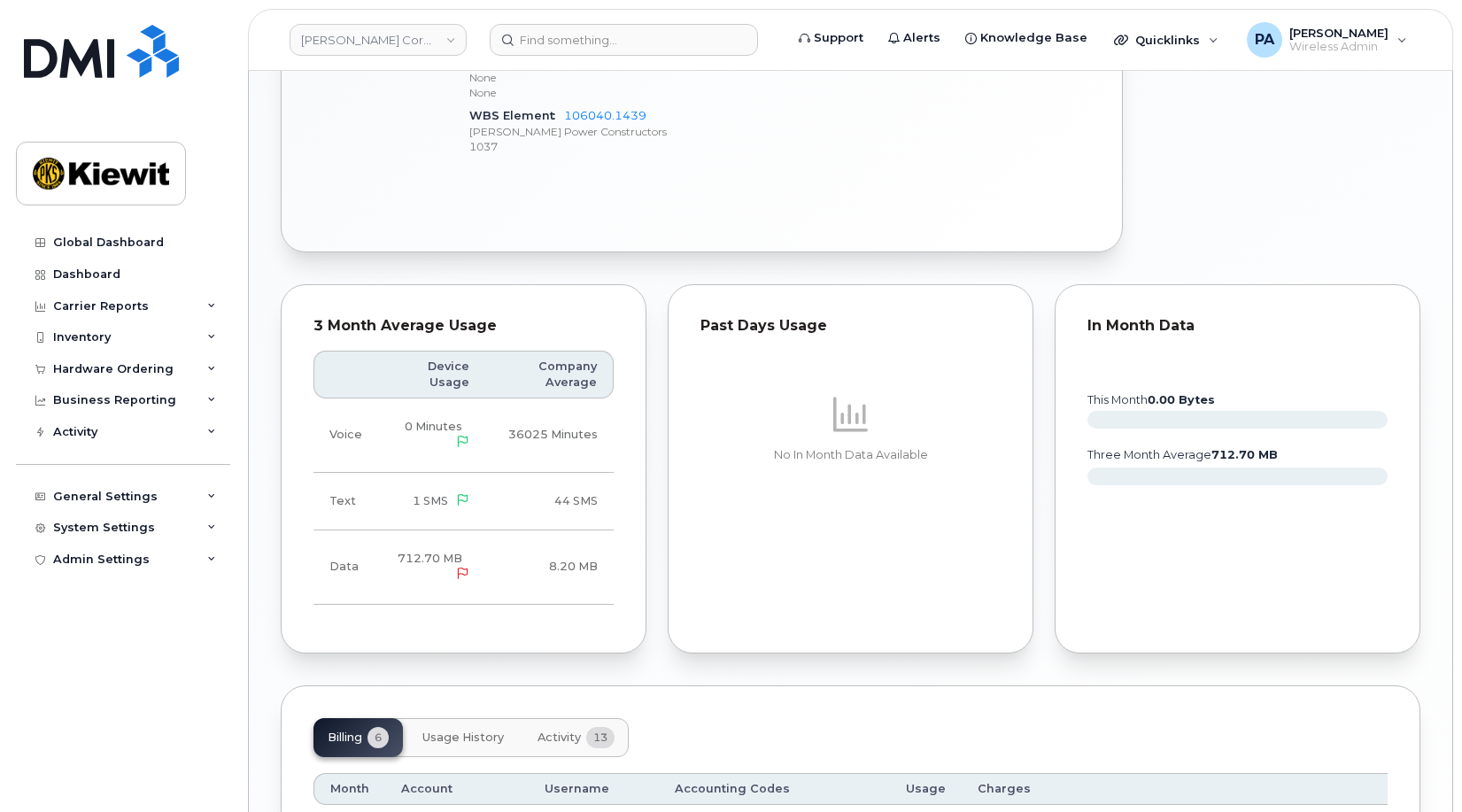
scroll to position [1594, 0]
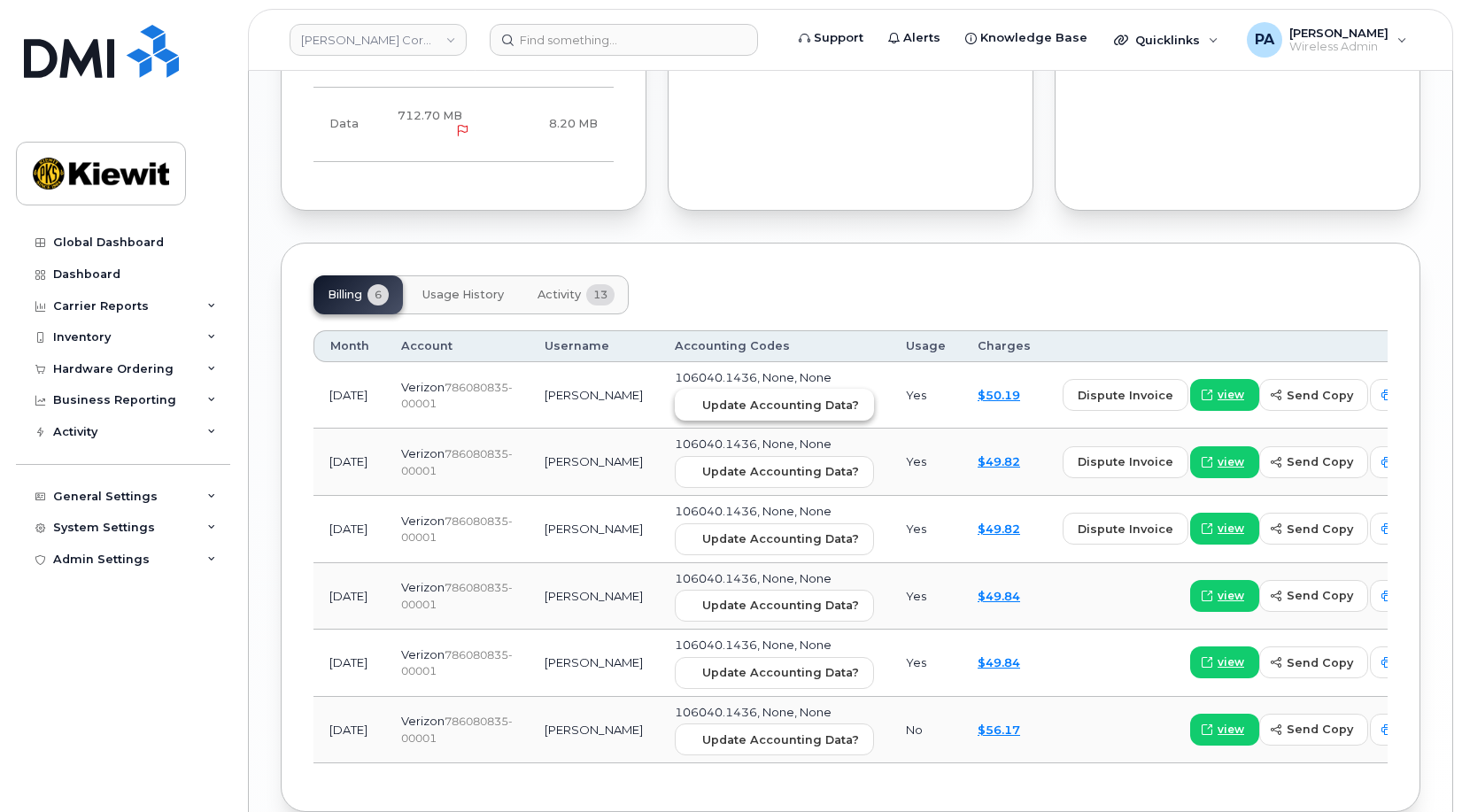
click at [702, 397] on span "Update Accounting Data?" at bounding box center [781, 405] width 157 height 17
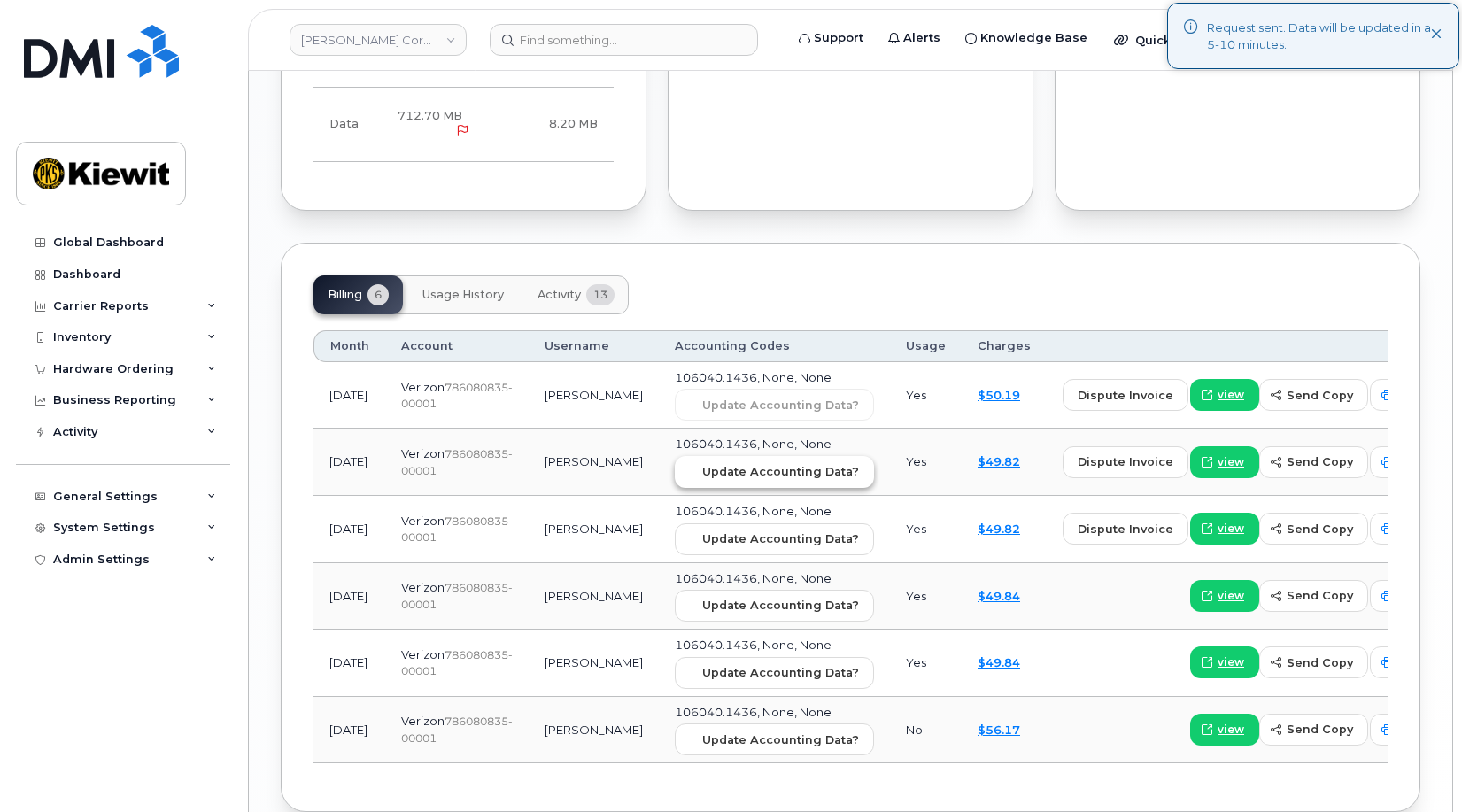
click at [706, 463] on span "Update Accounting Data?" at bounding box center [781, 472] width 157 height 17
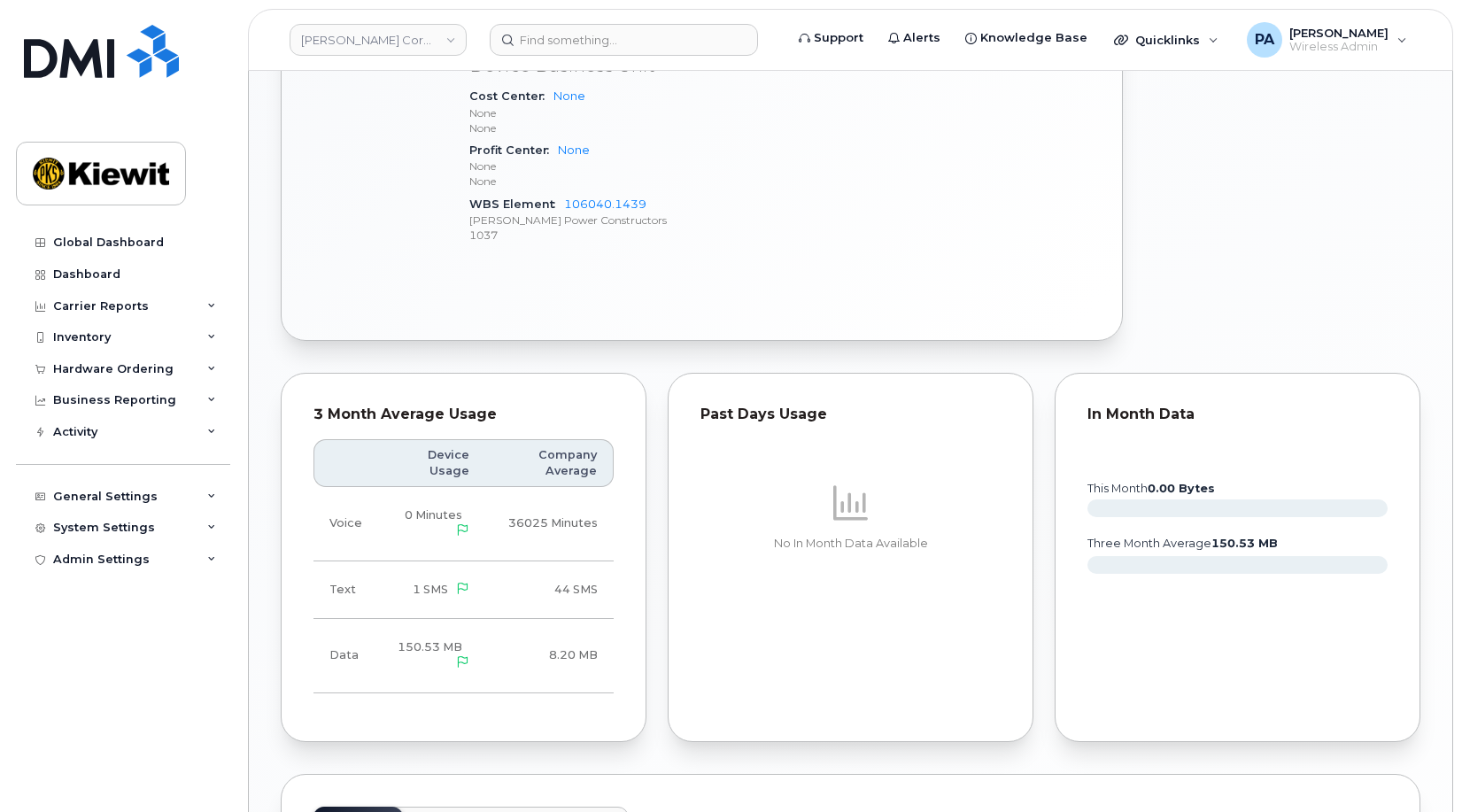
scroll to position [1594, 0]
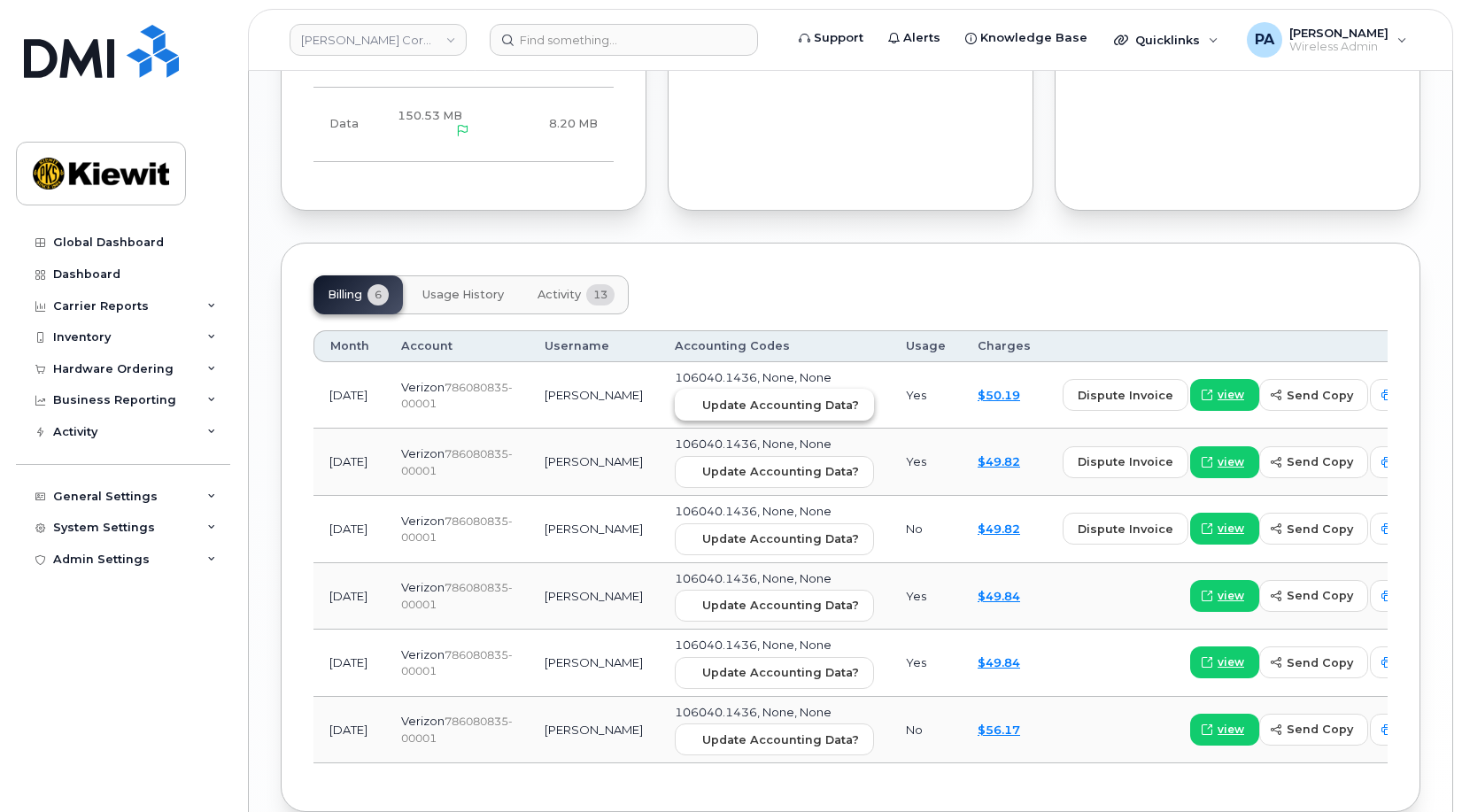
click at [726, 397] on span "Update Accounting Data?" at bounding box center [781, 405] width 157 height 17
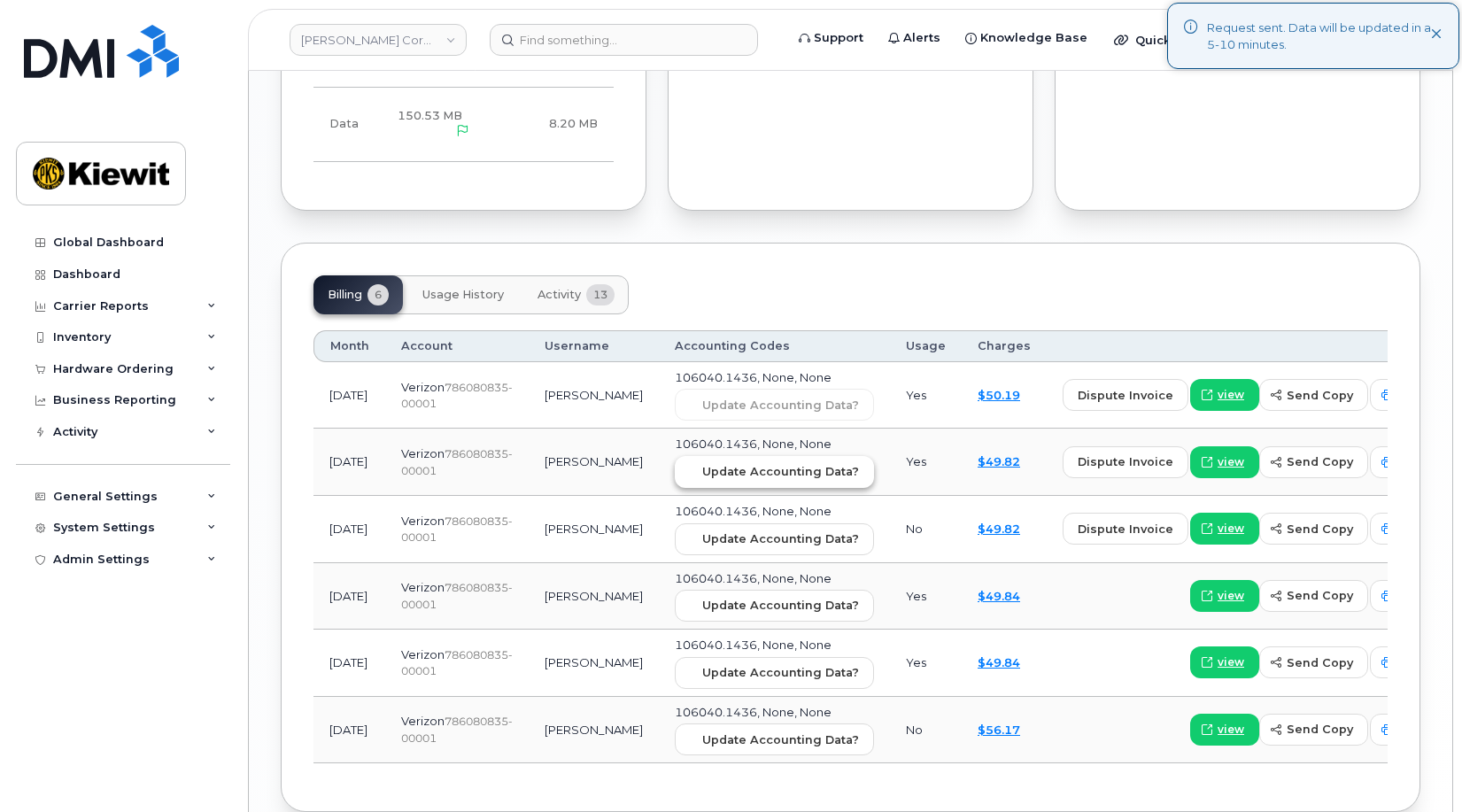
drag, startPoint x: 712, startPoint y: 451, endPoint x: 685, endPoint y: 455, distance: 27.3
click at [710, 463] on span "Update Accounting Data?" at bounding box center [781, 472] width 157 height 17
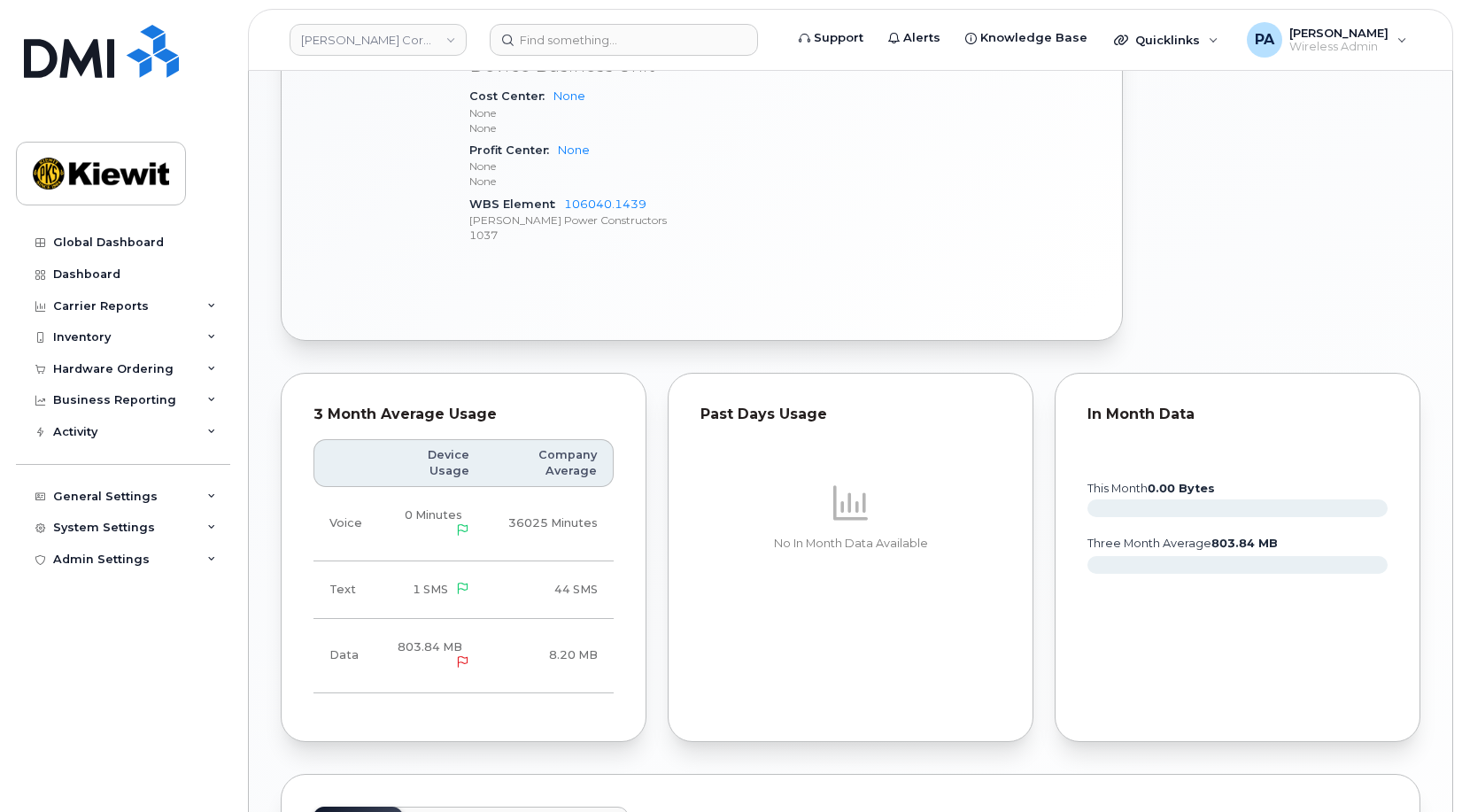
scroll to position [1240, 0]
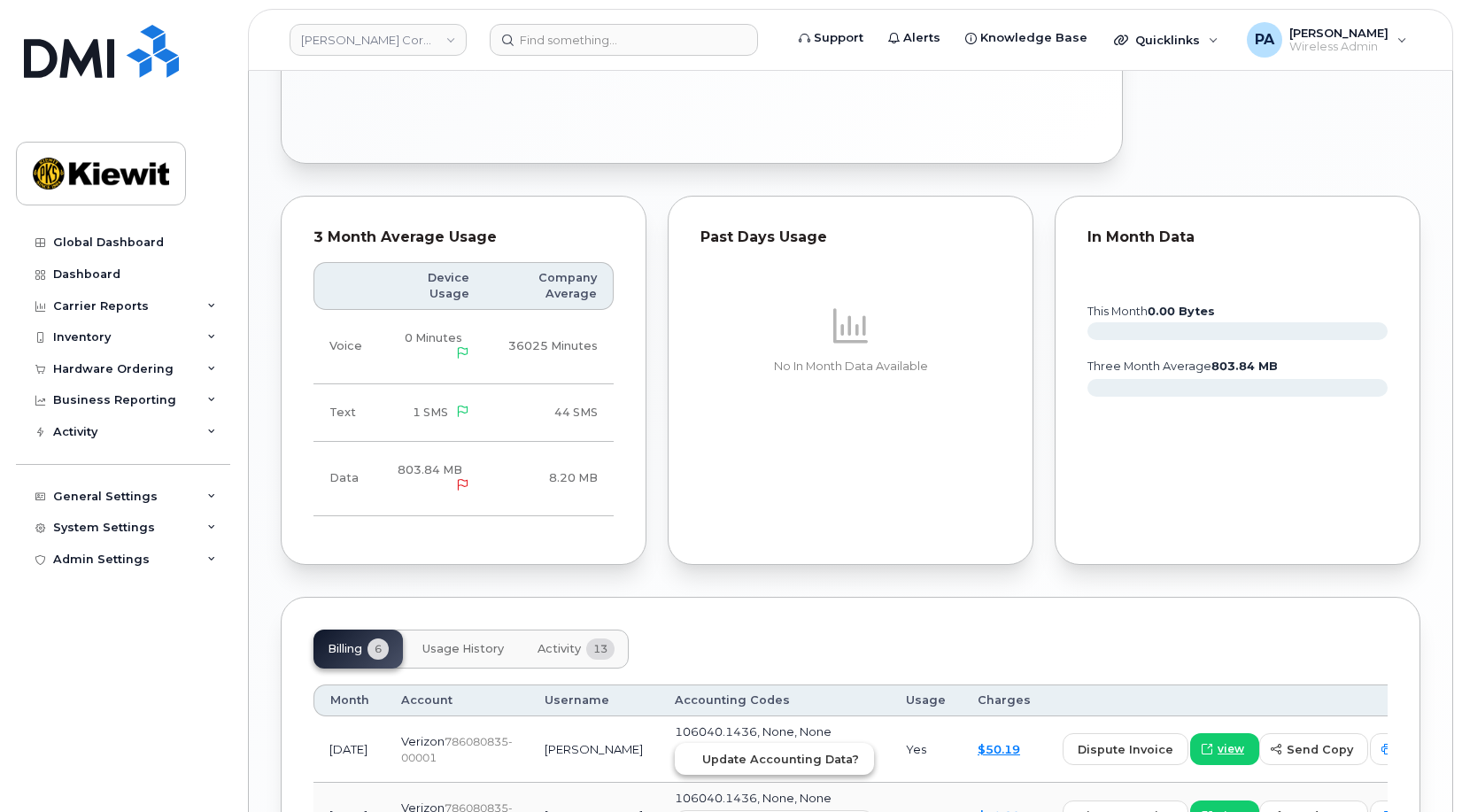
click at [702, 750] on span "Update Accounting Data?" at bounding box center [781, 759] width 157 height 17
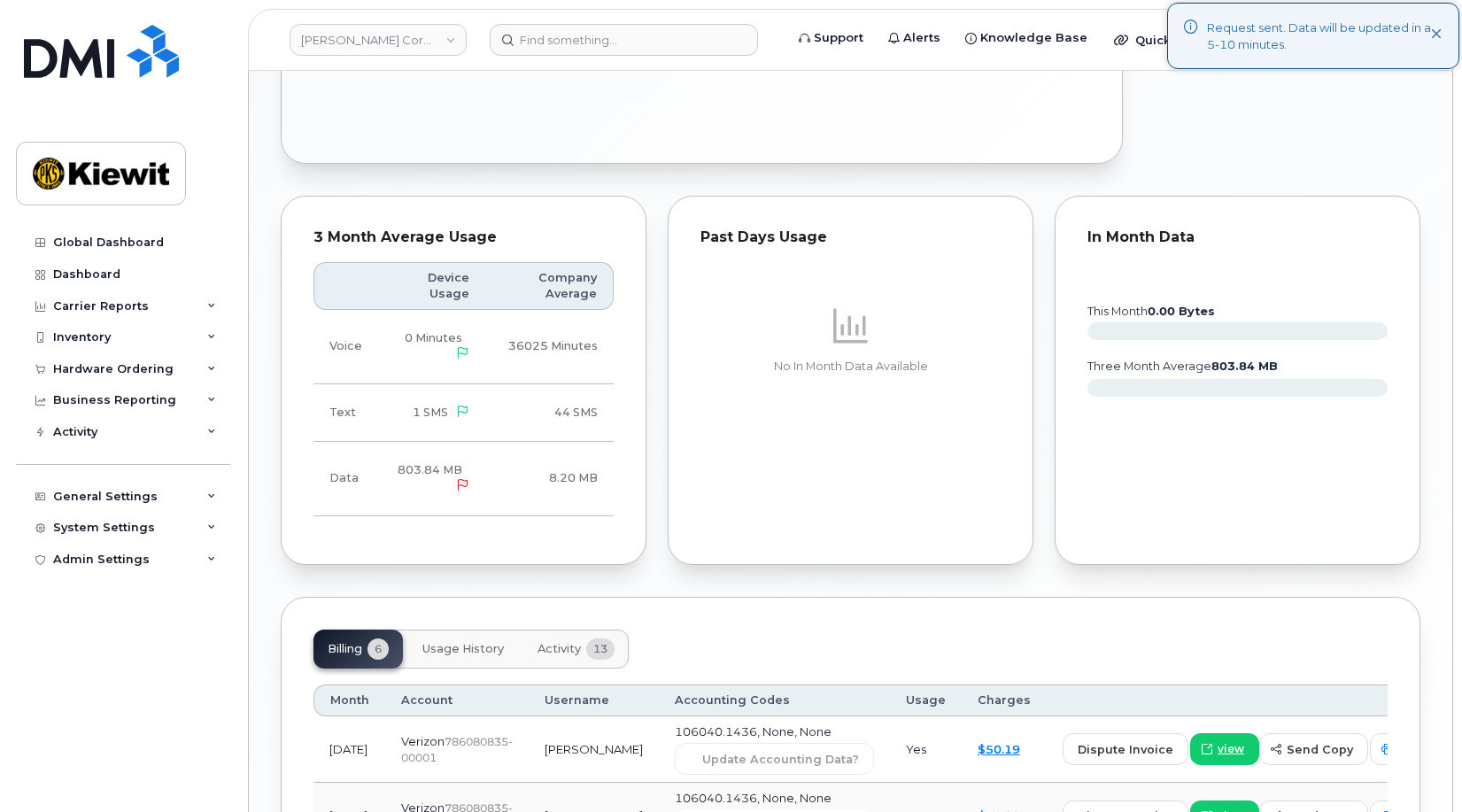
drag, startPoint x: 701, startPoint y: 807, endPoint x: 534, endPoint y: 759, distance: 173.8
click at [702, 811] on span "Update Accounting Data?" at bounding box center [781, 825] width 157 height 17
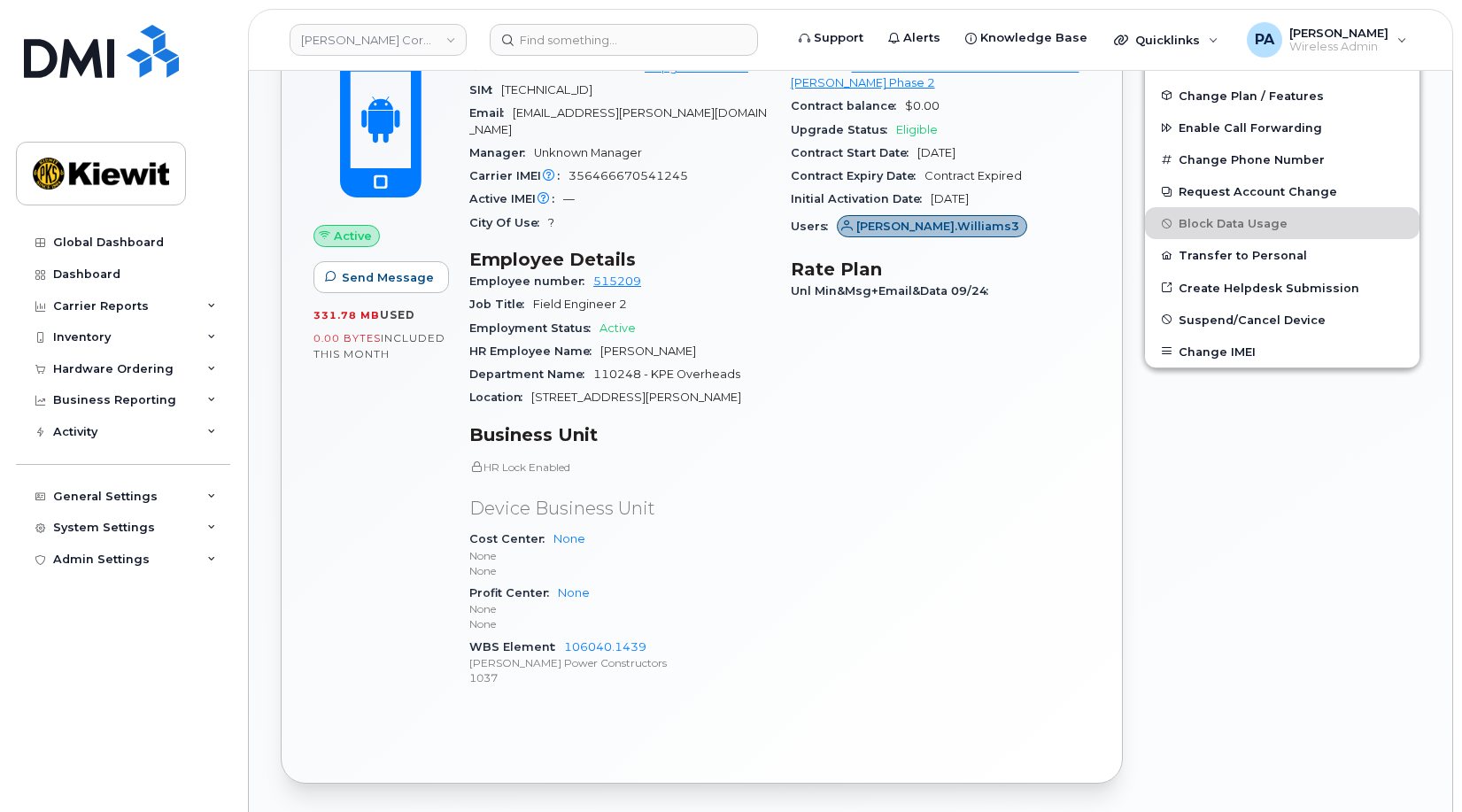
scroll to position [1240, 0]
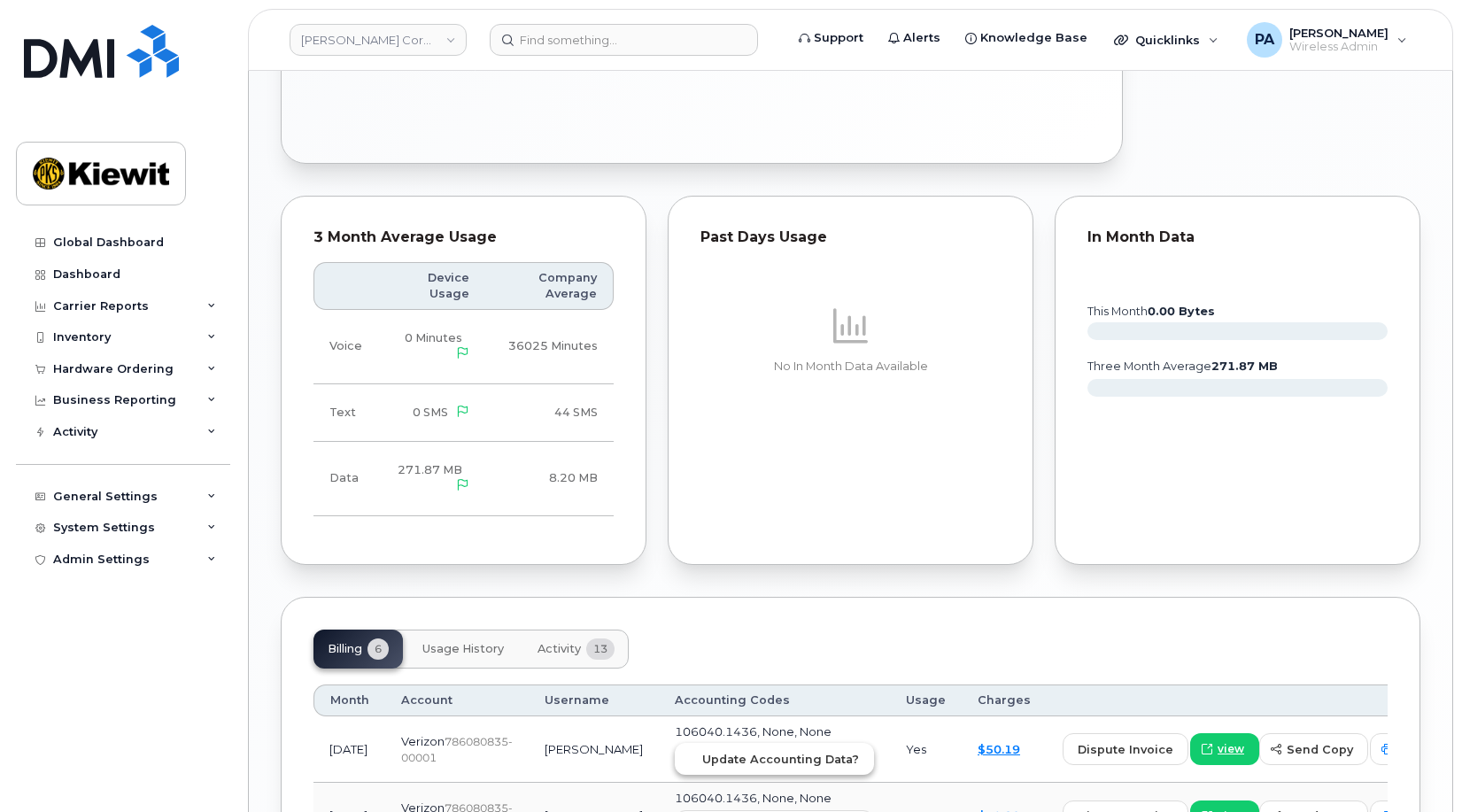
click at [708, 750] on span "Update Accounting Data?" at bounding box center [781, 759] width 157 height 17
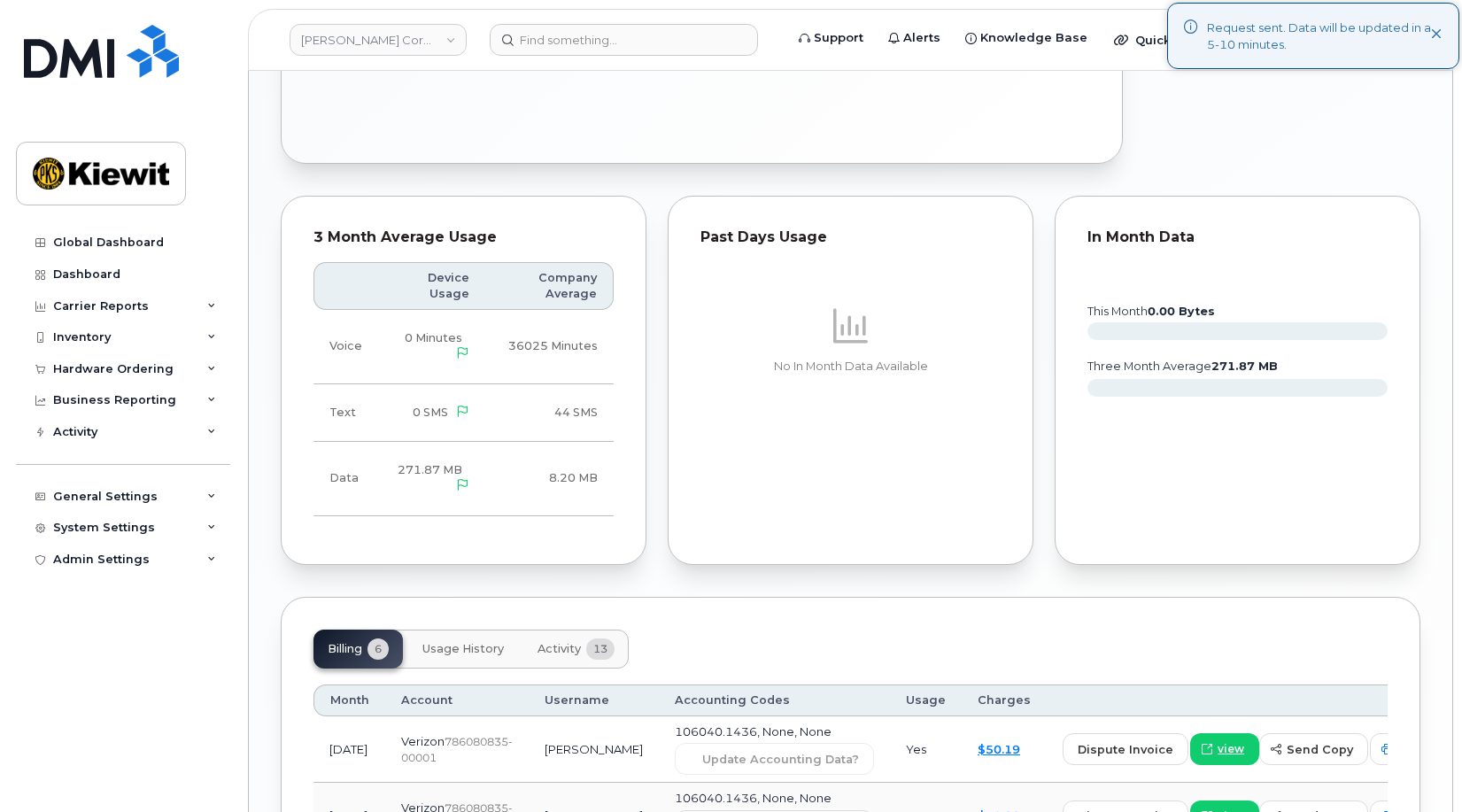
scroll to position [1505, 0]
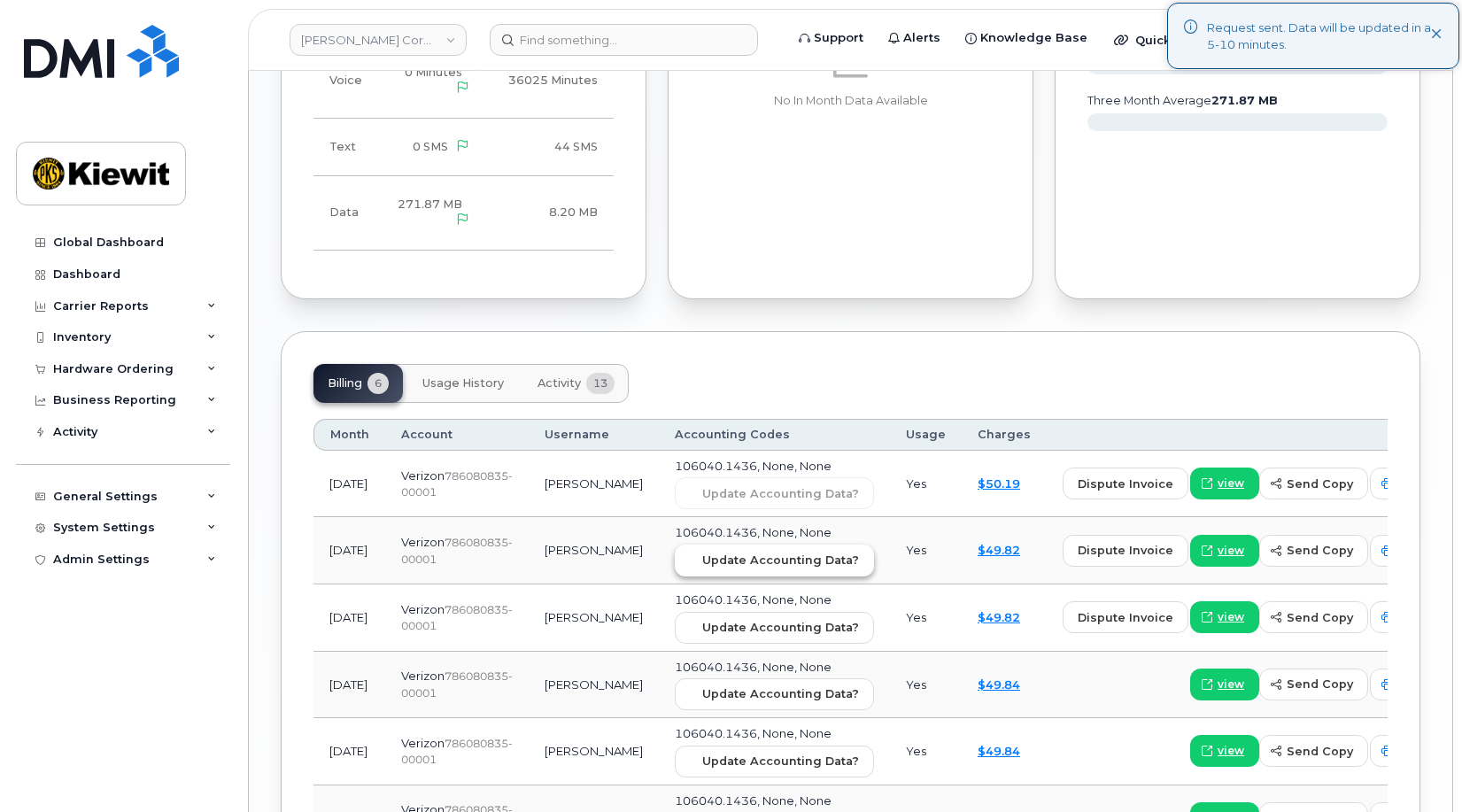
click at [733, 545] on button "Update Accounting Data?" at bounding box center [775, 561] width 200 height 32
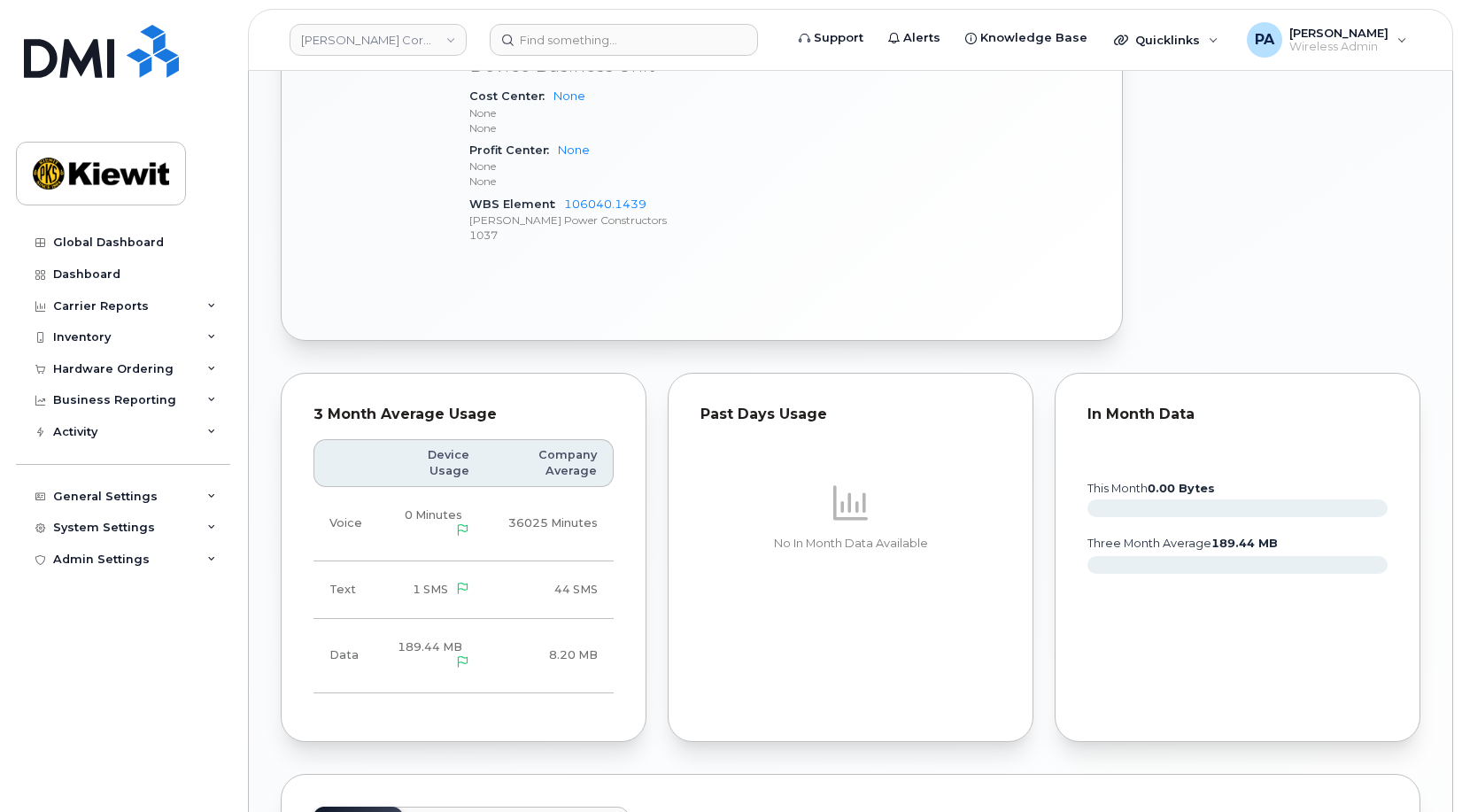
scroll to position [1505, 0]
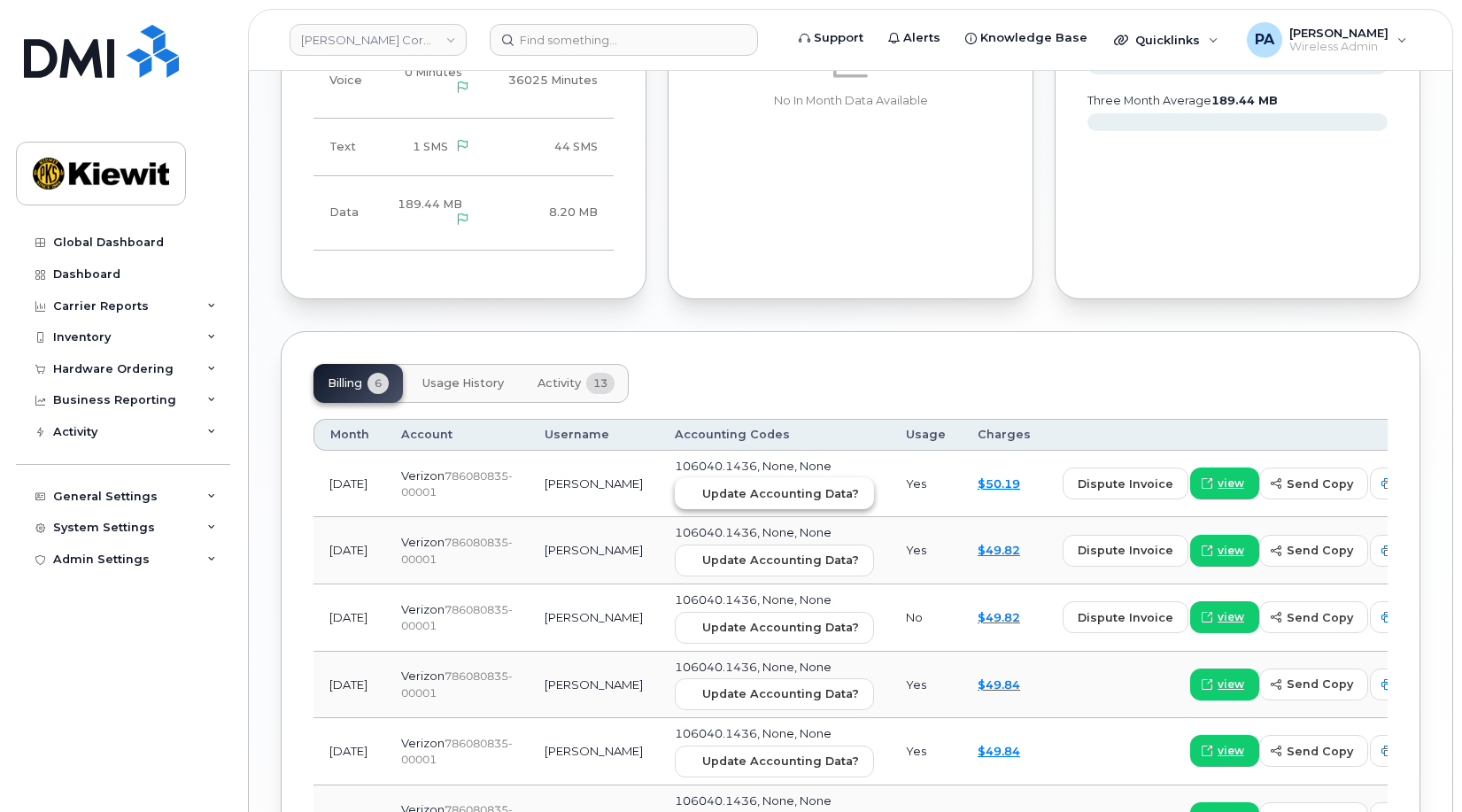
click at [734, 485] on span "Update Accounting Data?" at bounding box center [781, 493] width 157 height 17
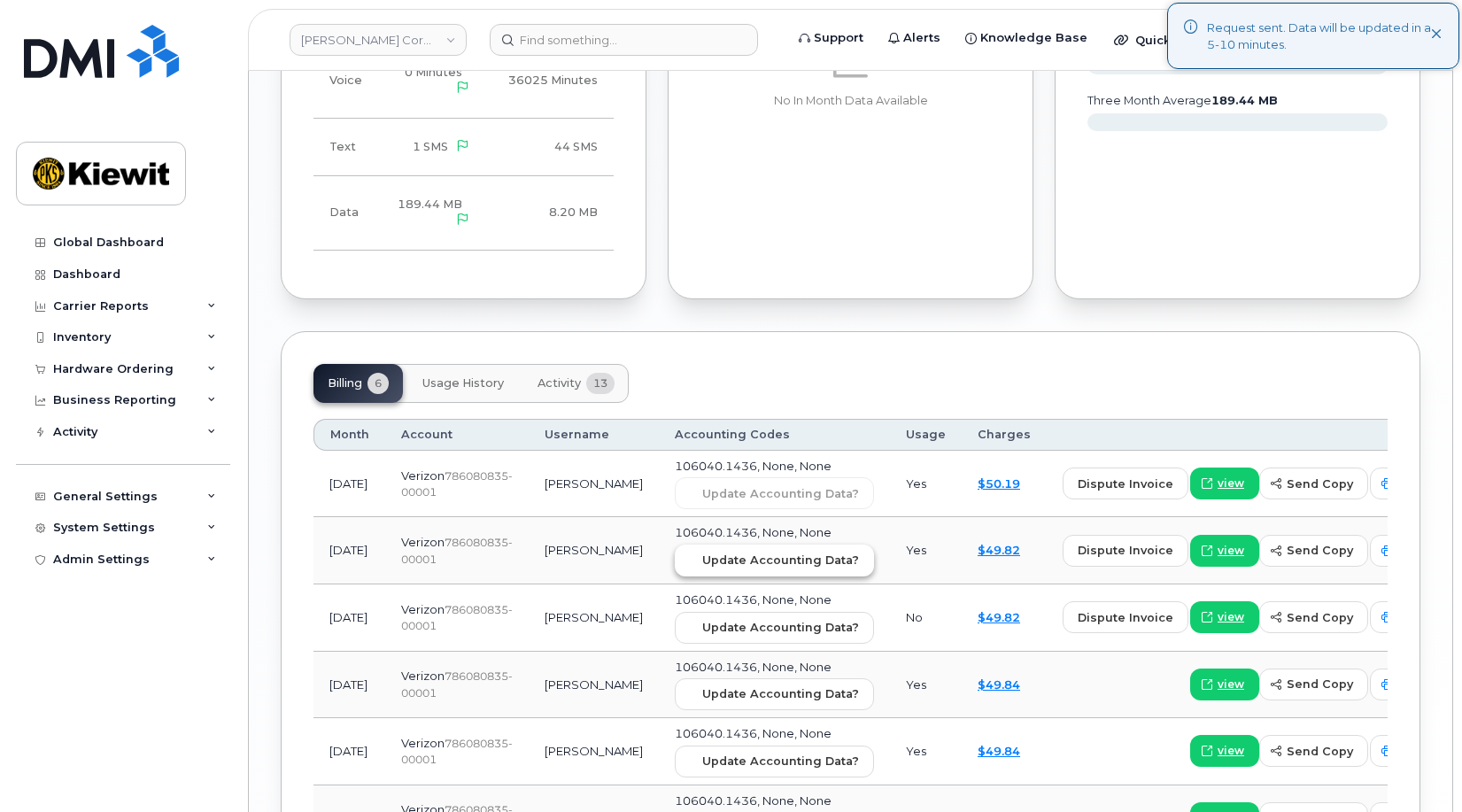
click at [738, 552] on span "Update Accounting Data?" at bounding box center [781, 560] width 157 height 17
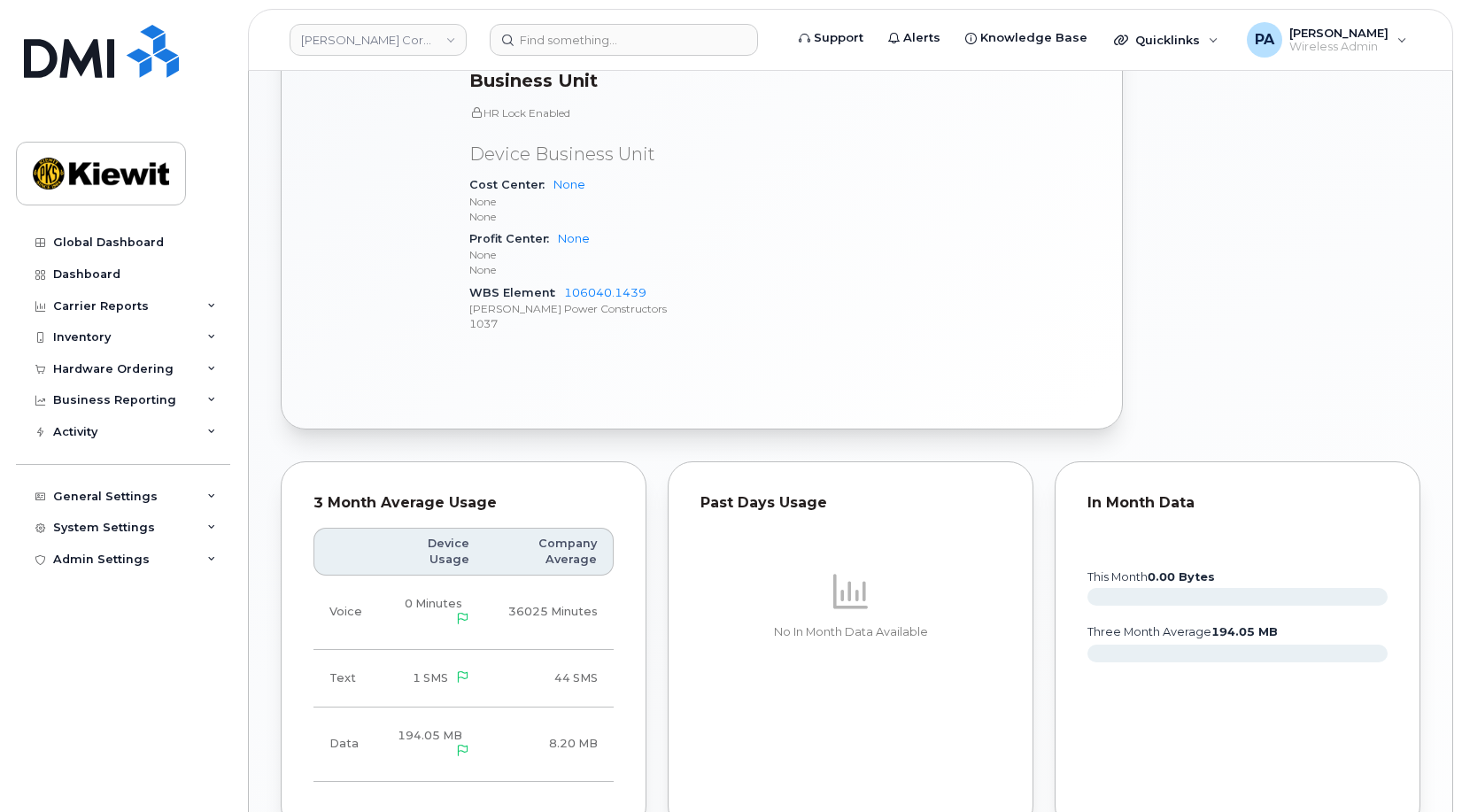
scroll to position [1505, 0]
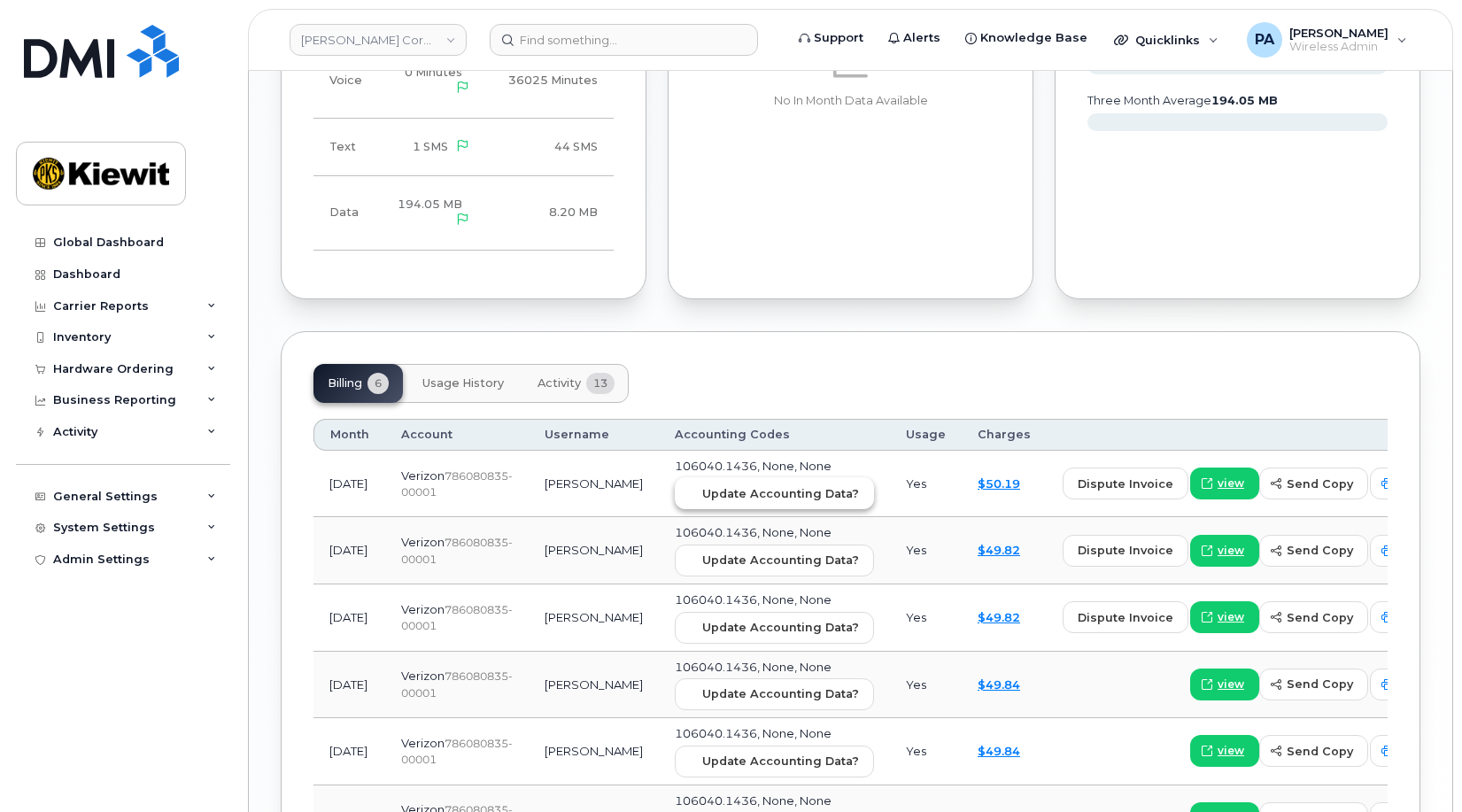
click at [732, 485] on span "Update Accounting Data?" at bounding box center [781, 493] width 157 height 17
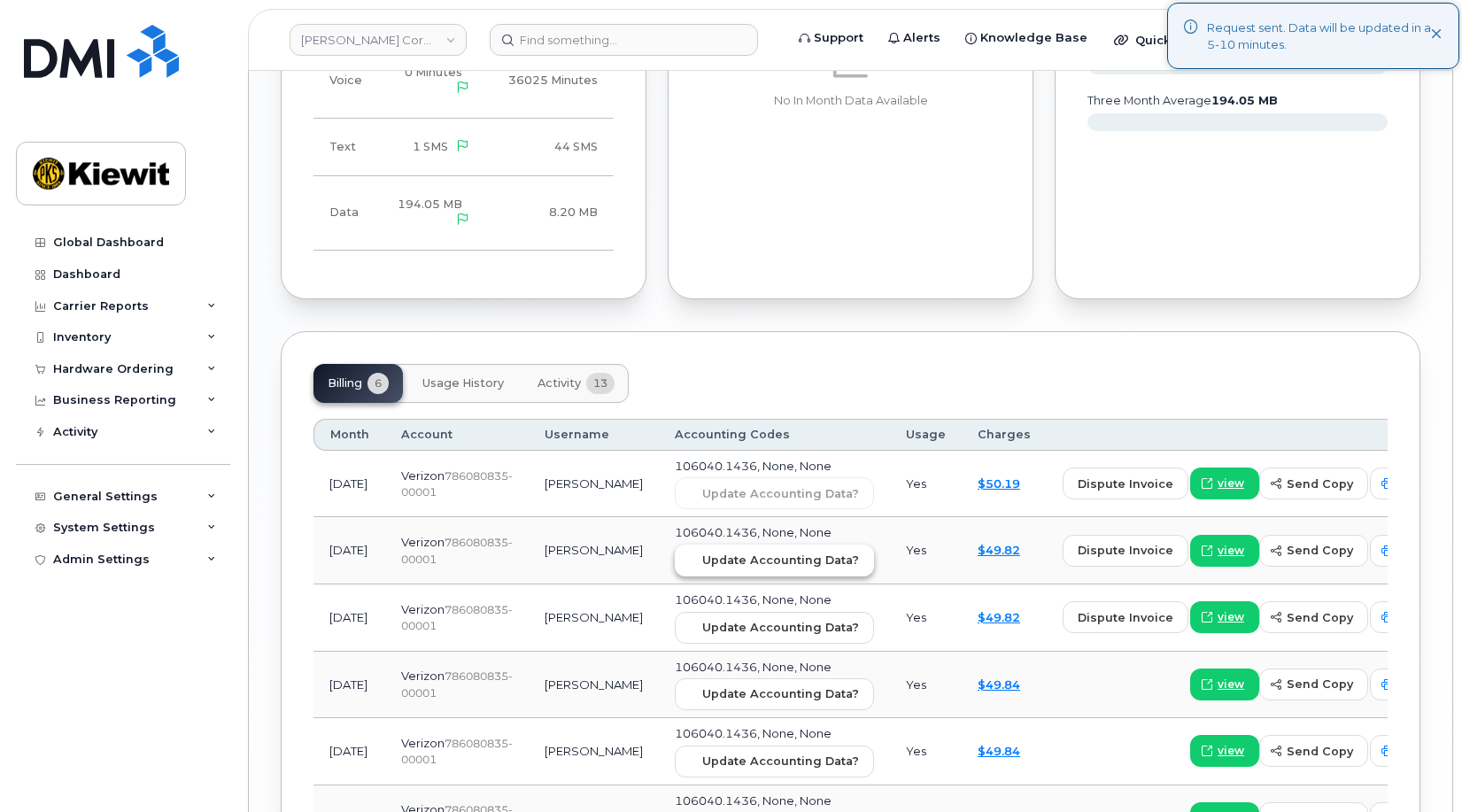
click at [723, 552] on span "Update Accounting Data?" at bounding box center [781, 560] width 157 height 17
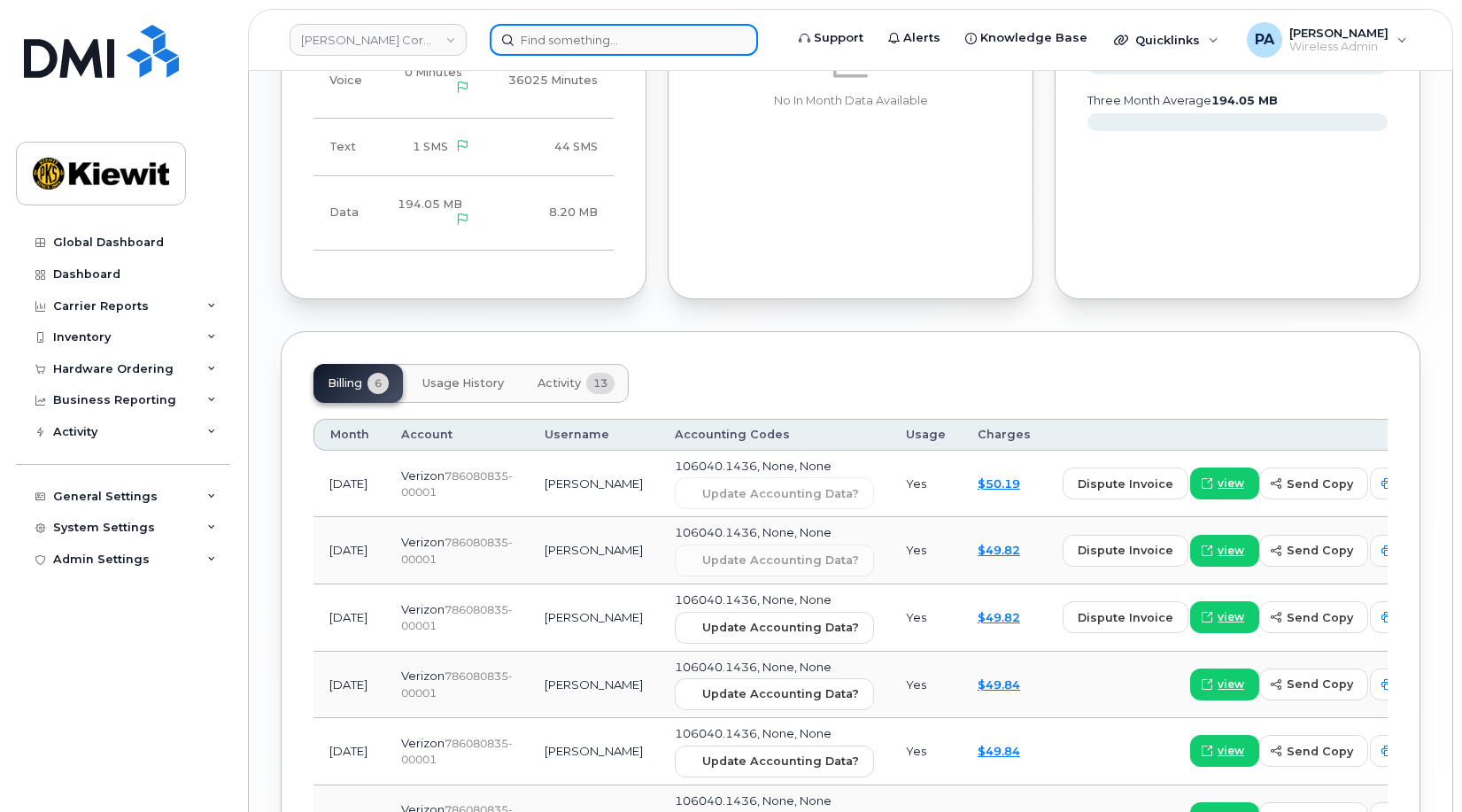
click at [609, 45] on input at bounding box center [623, 40] width 268 height 32
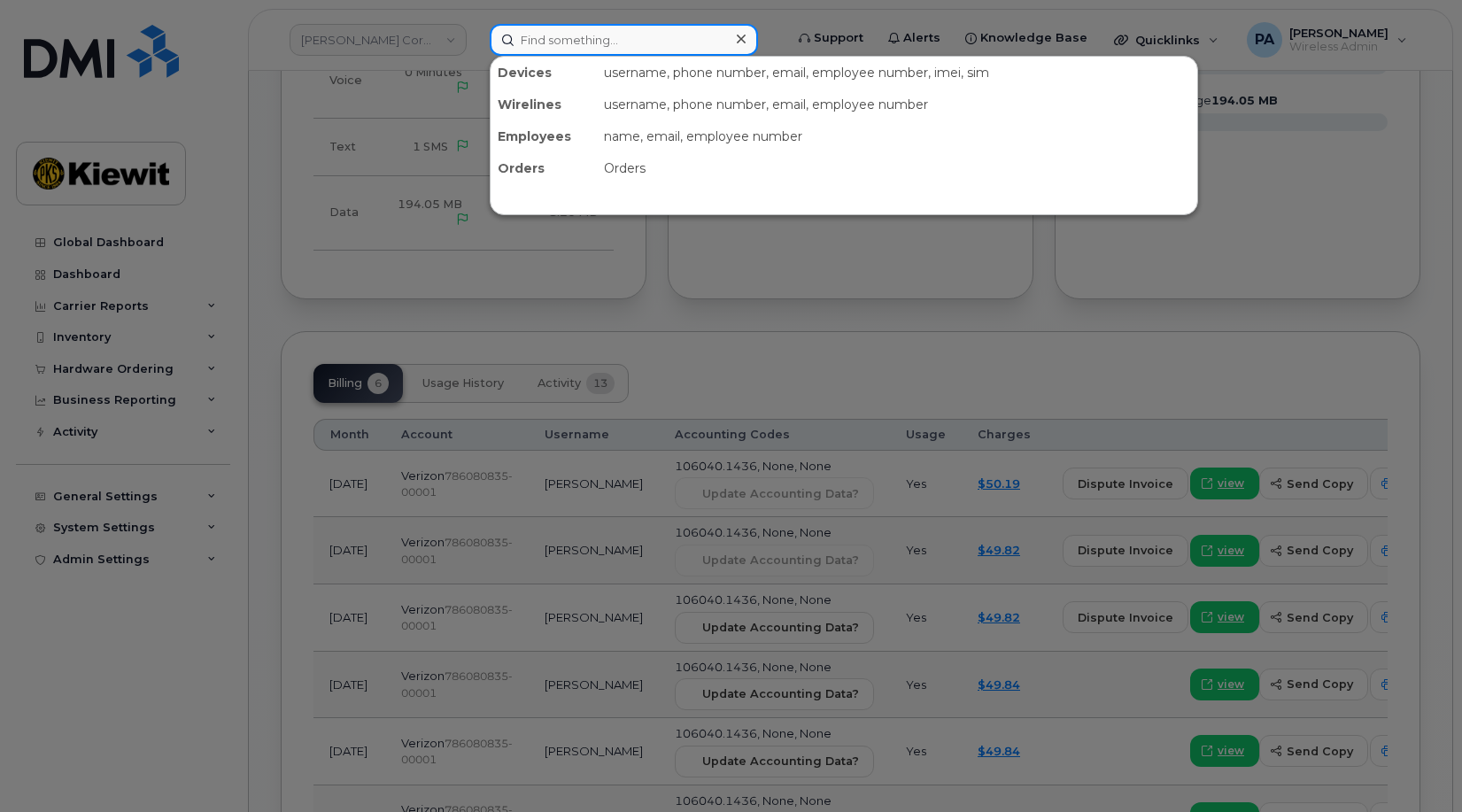
paste input "9856617986"
type input "9856617986"
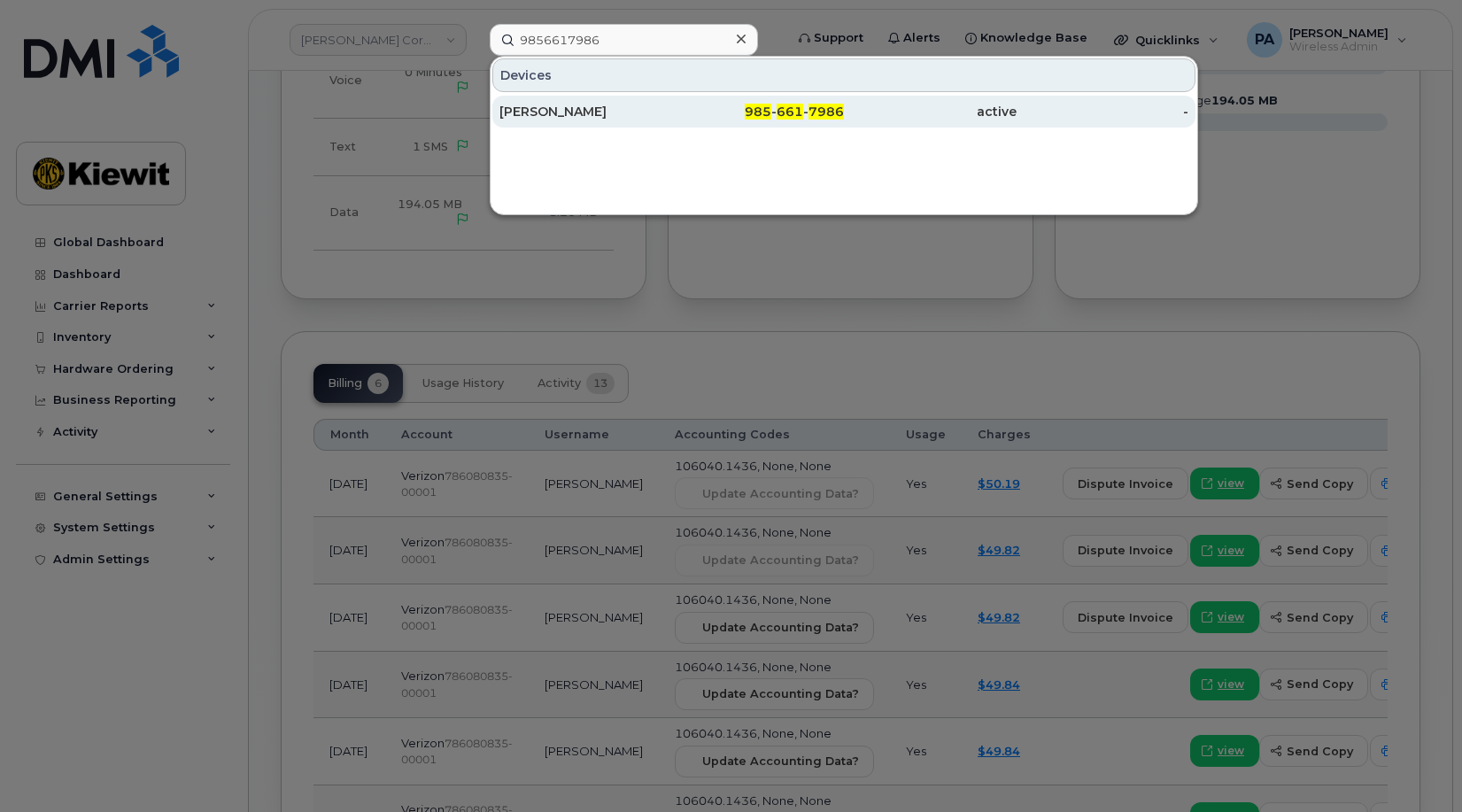
click at [574, 105] on div "WILLIAM THERIOT" at bounding box center [586, 111] width 173 height 18
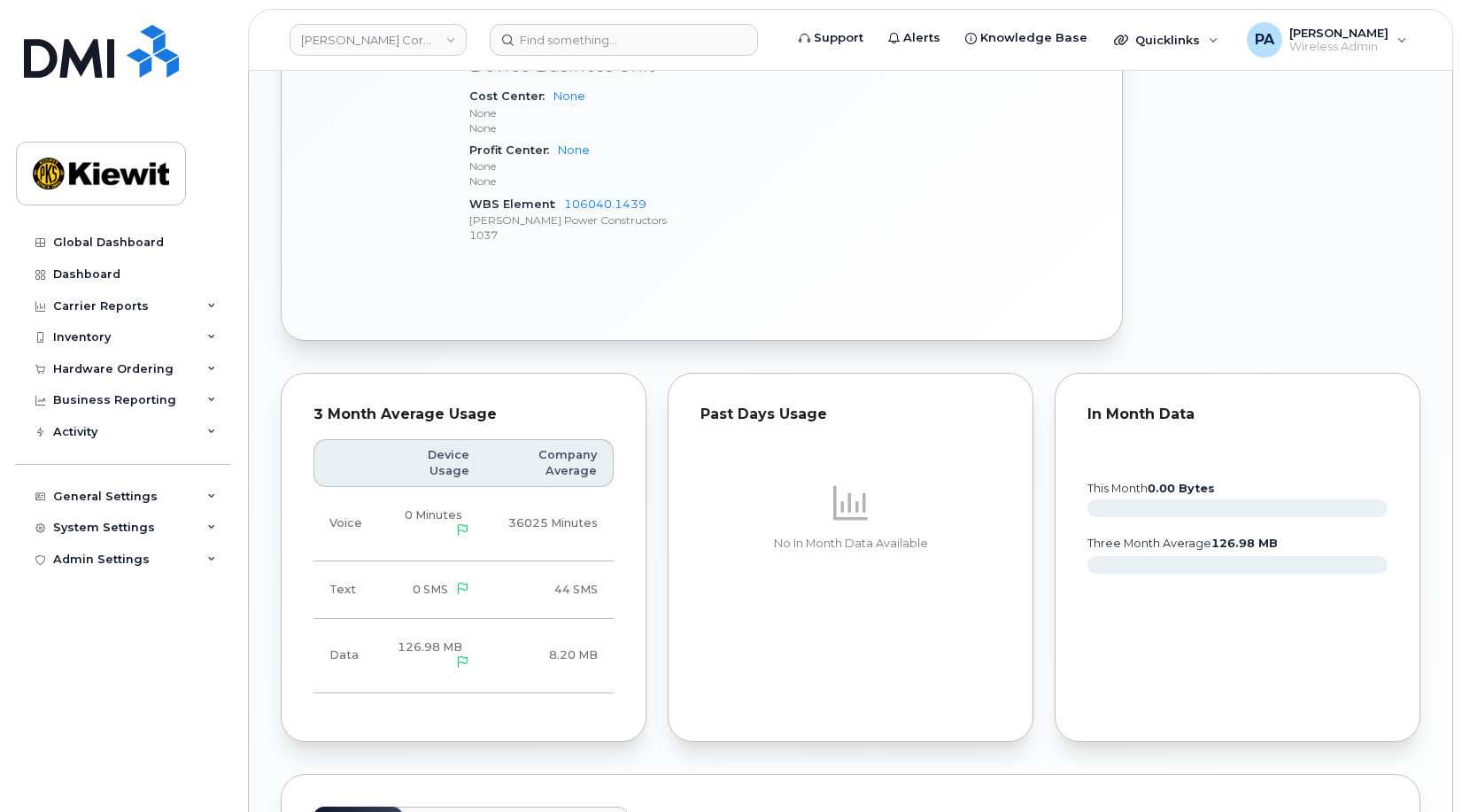
scroll to position [1505, 0]
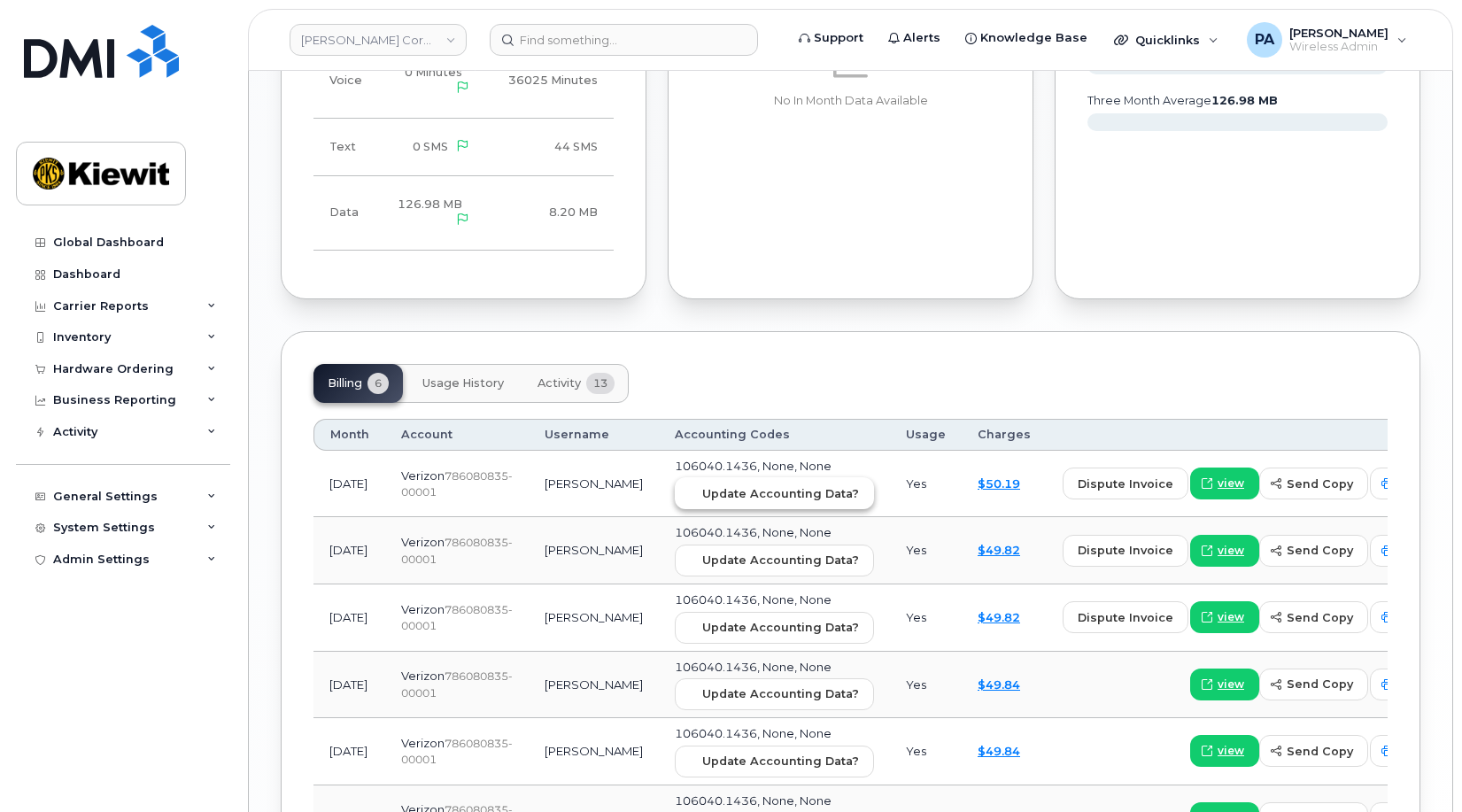
click at [762, 485] on span "Update Accounting Data?" at bounding box center [781, 493] width 157 height 17
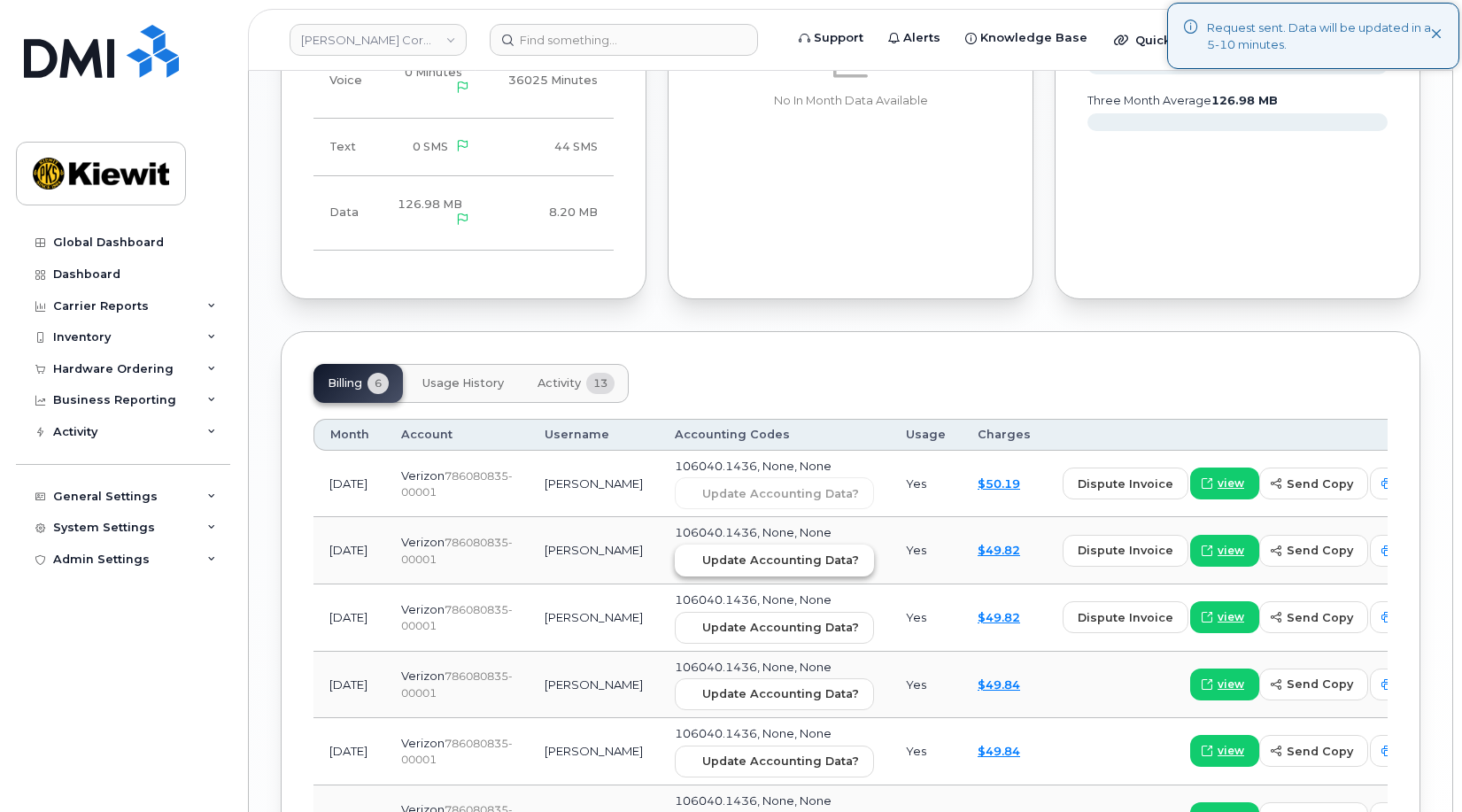
click at [768, 552] on span "Update Accounting Data?" at bounding box center [781, 560] width 157 height 17
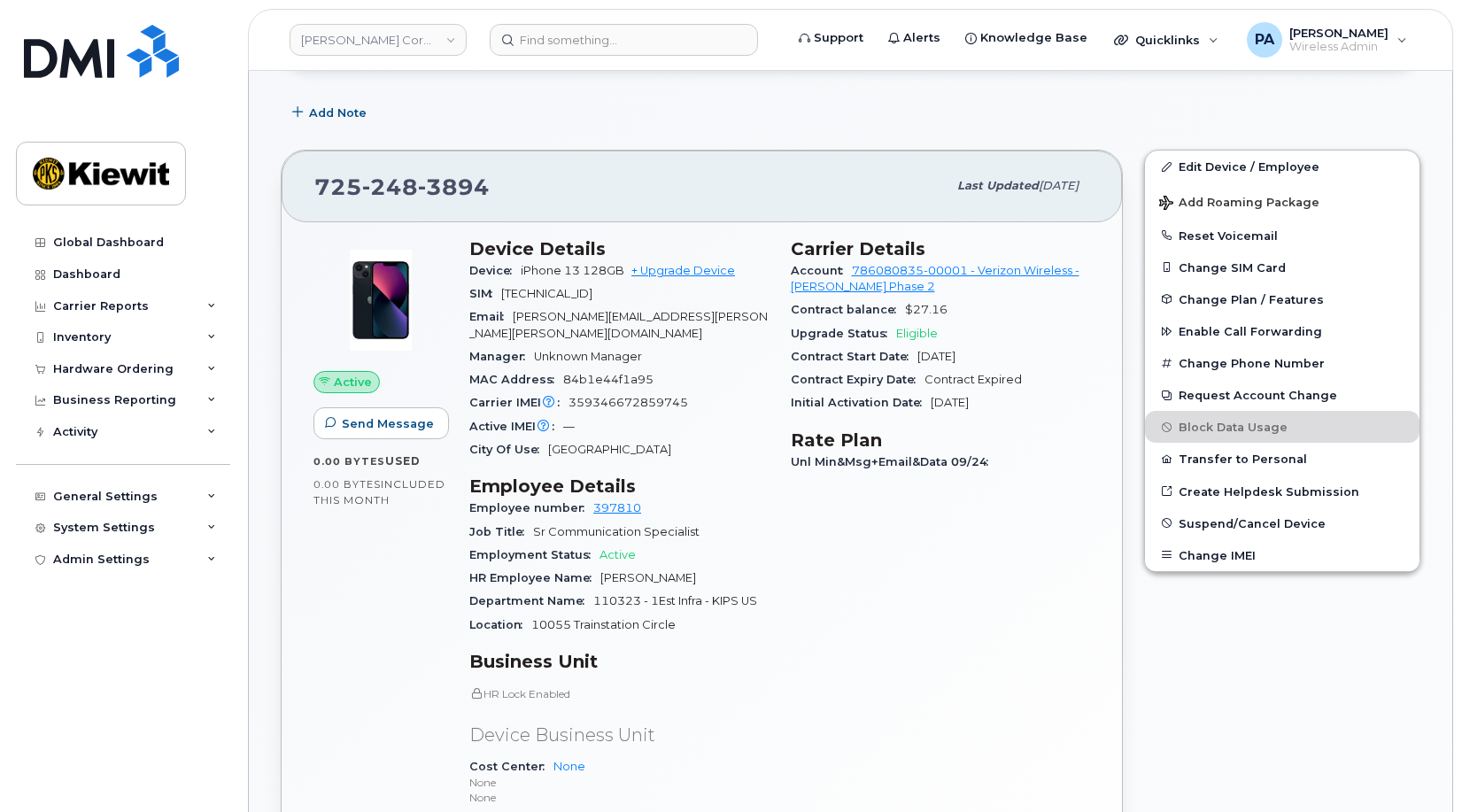
scroll to position [531, 0]
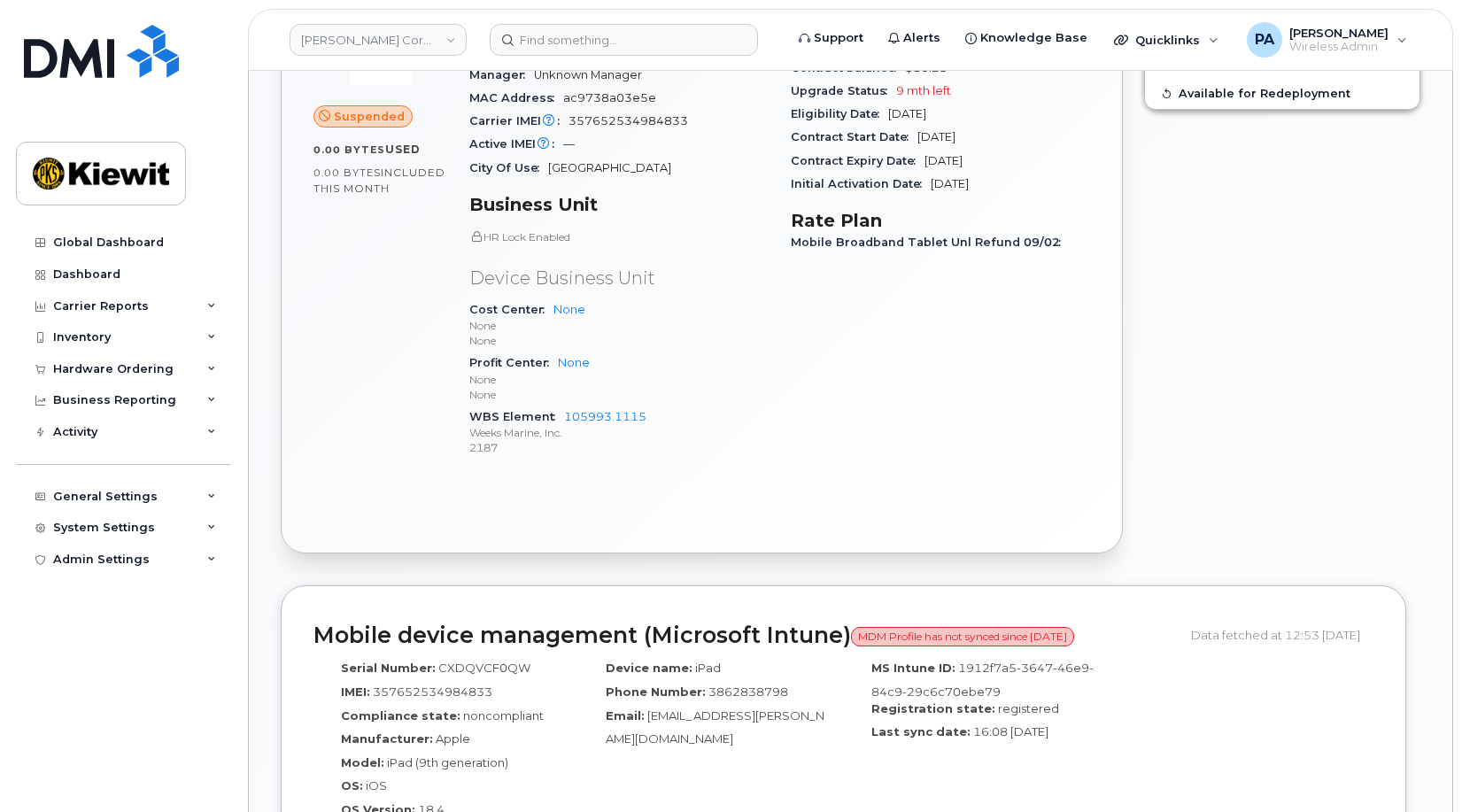
scroll to position [354, 0]
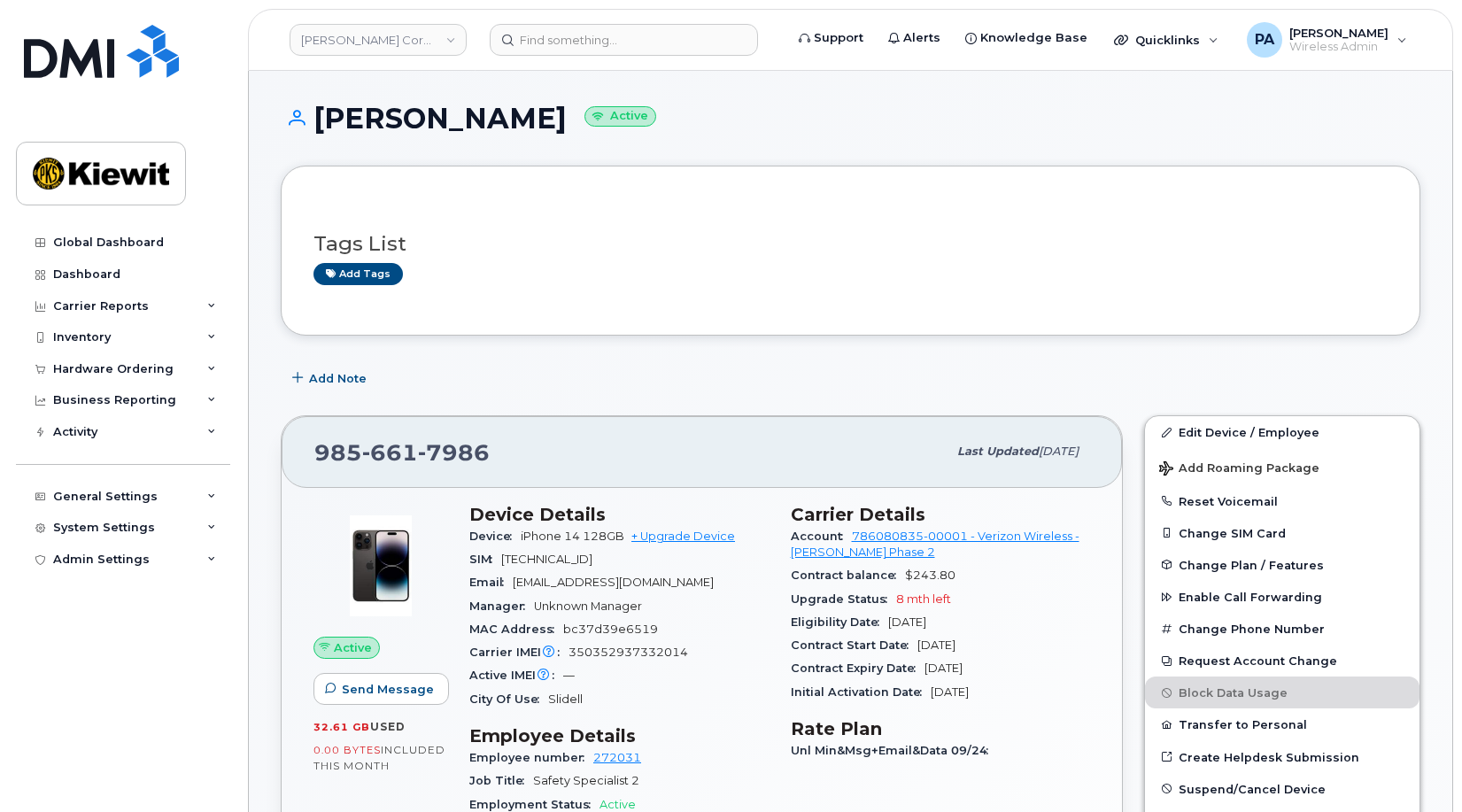
scroll to position [619, 0]
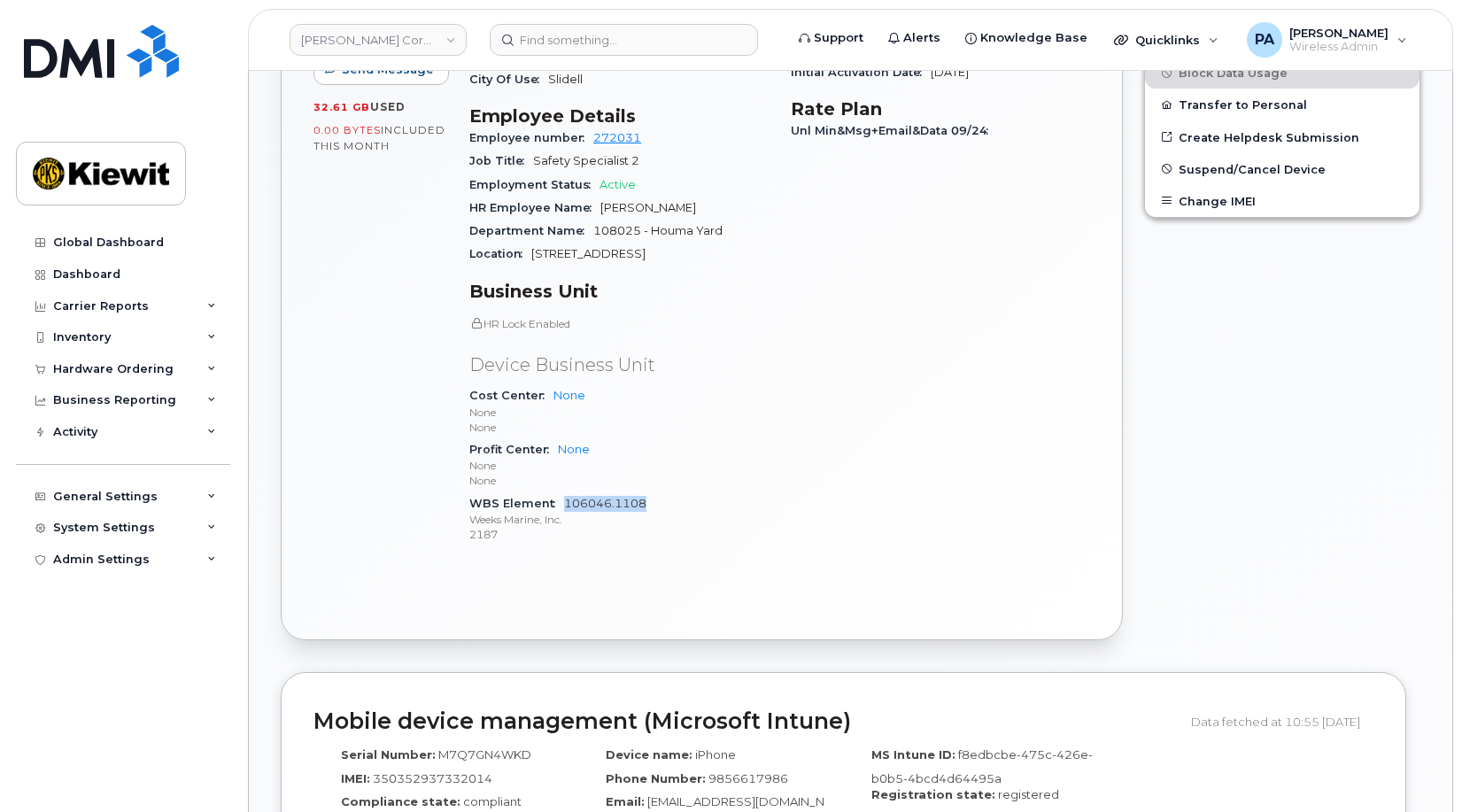
drag, startPoint x: 655, startPoint y: 505, endPoint x: 566, endPoint y: 508, distance: 89.1
click at [566, 508] on div "WBS Element 106046.1108 Weeks Marine, Inc. 2187" at bounding box center [620, 519] width 300 height 54
copy link "106046.1108"
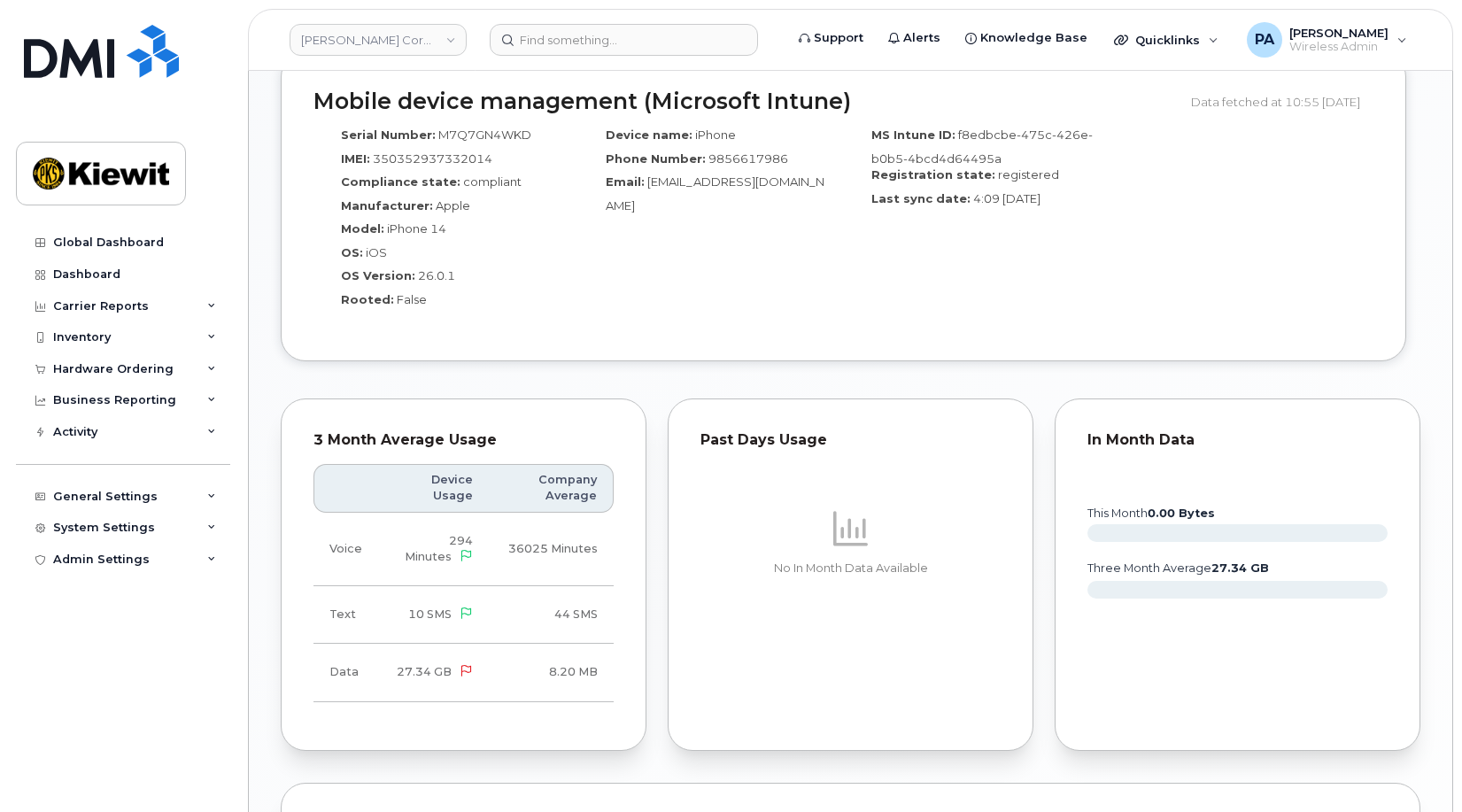
scroll to position [1859, 0]
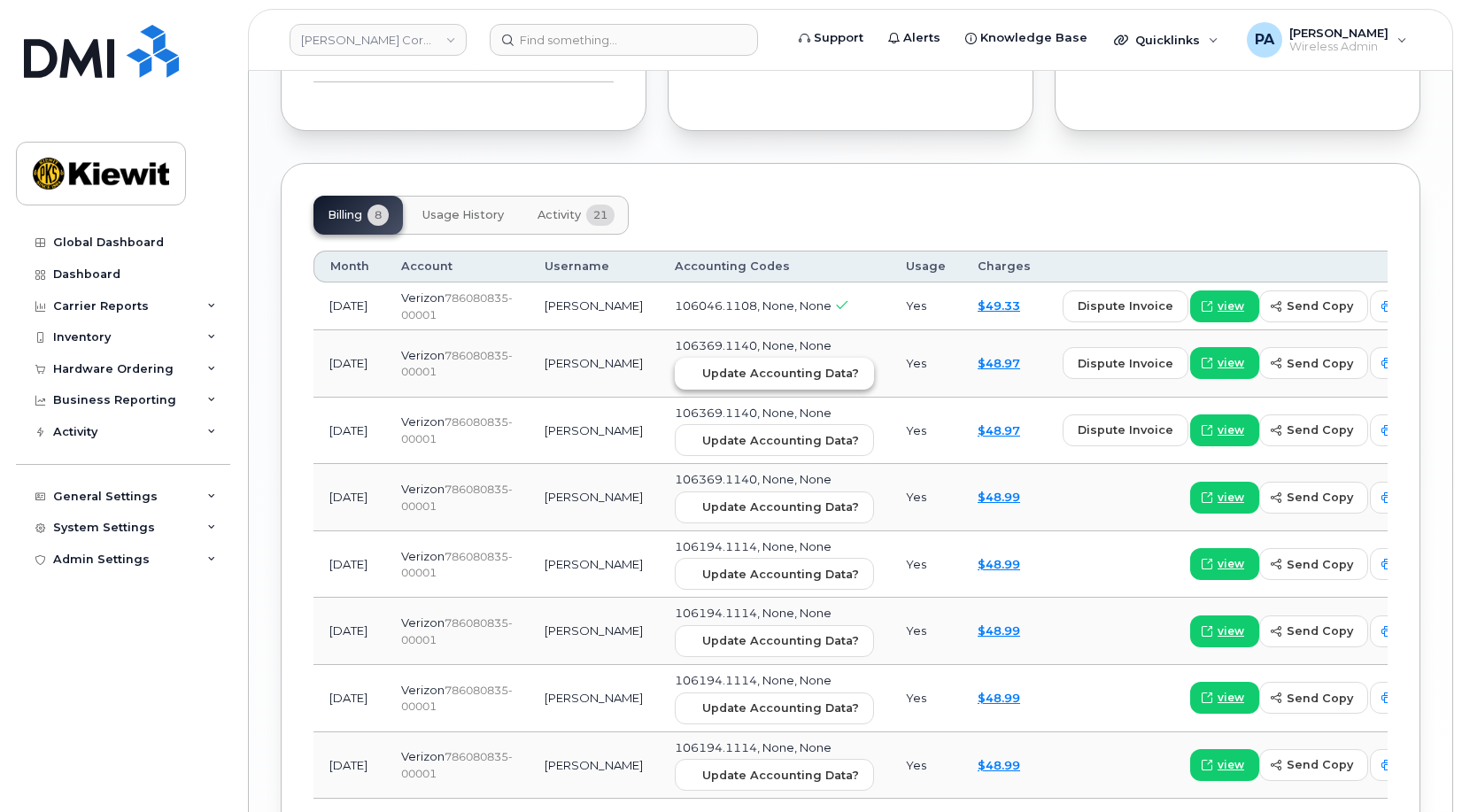
click at [702, 381] on span "Update Accounting Data?" at bounding box center [781, 373] width 157 height 17
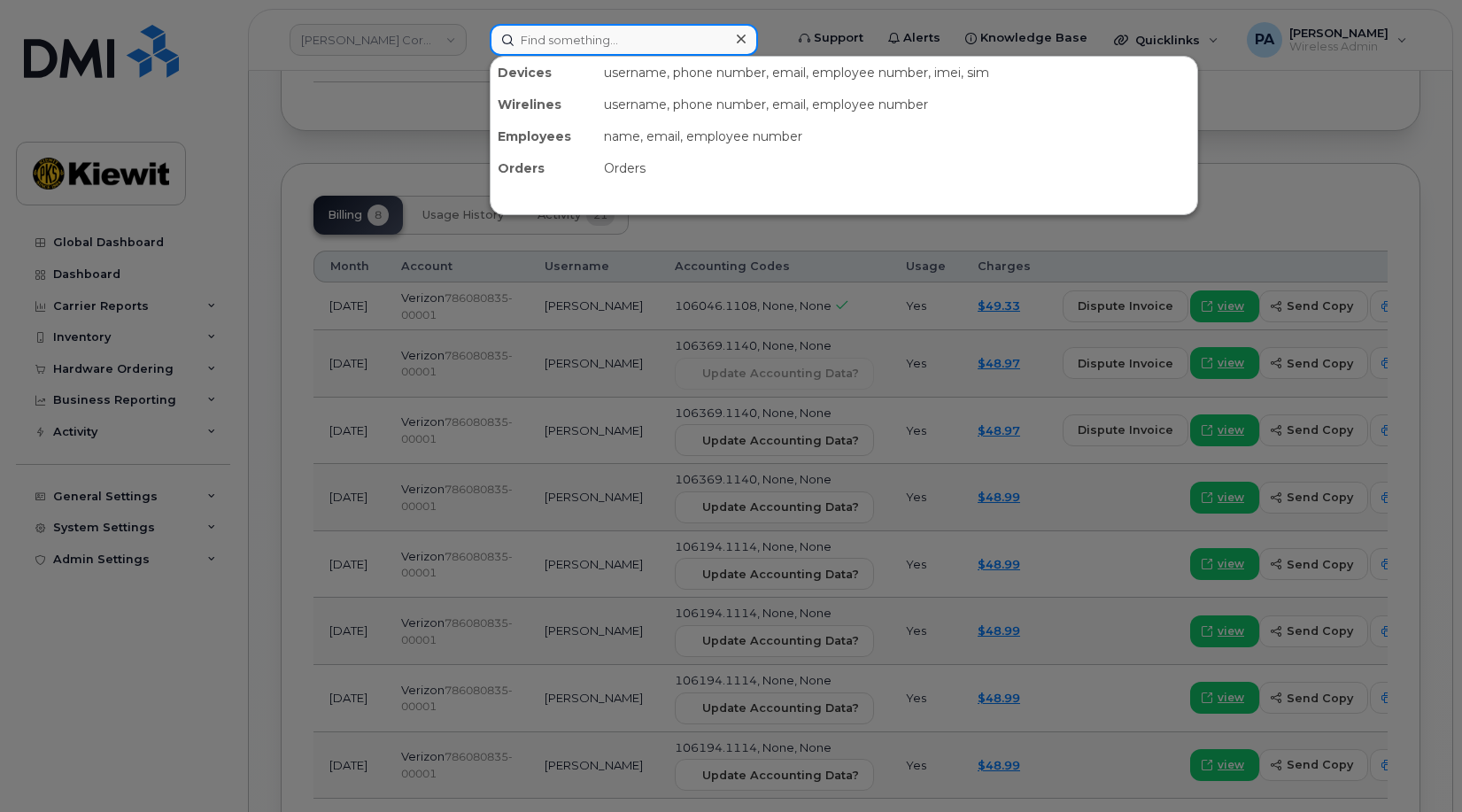
click at [579, 46] on input at bounding box center [623, 40] width 268 height 32
paste input "3376050023"
type input "3376050023"
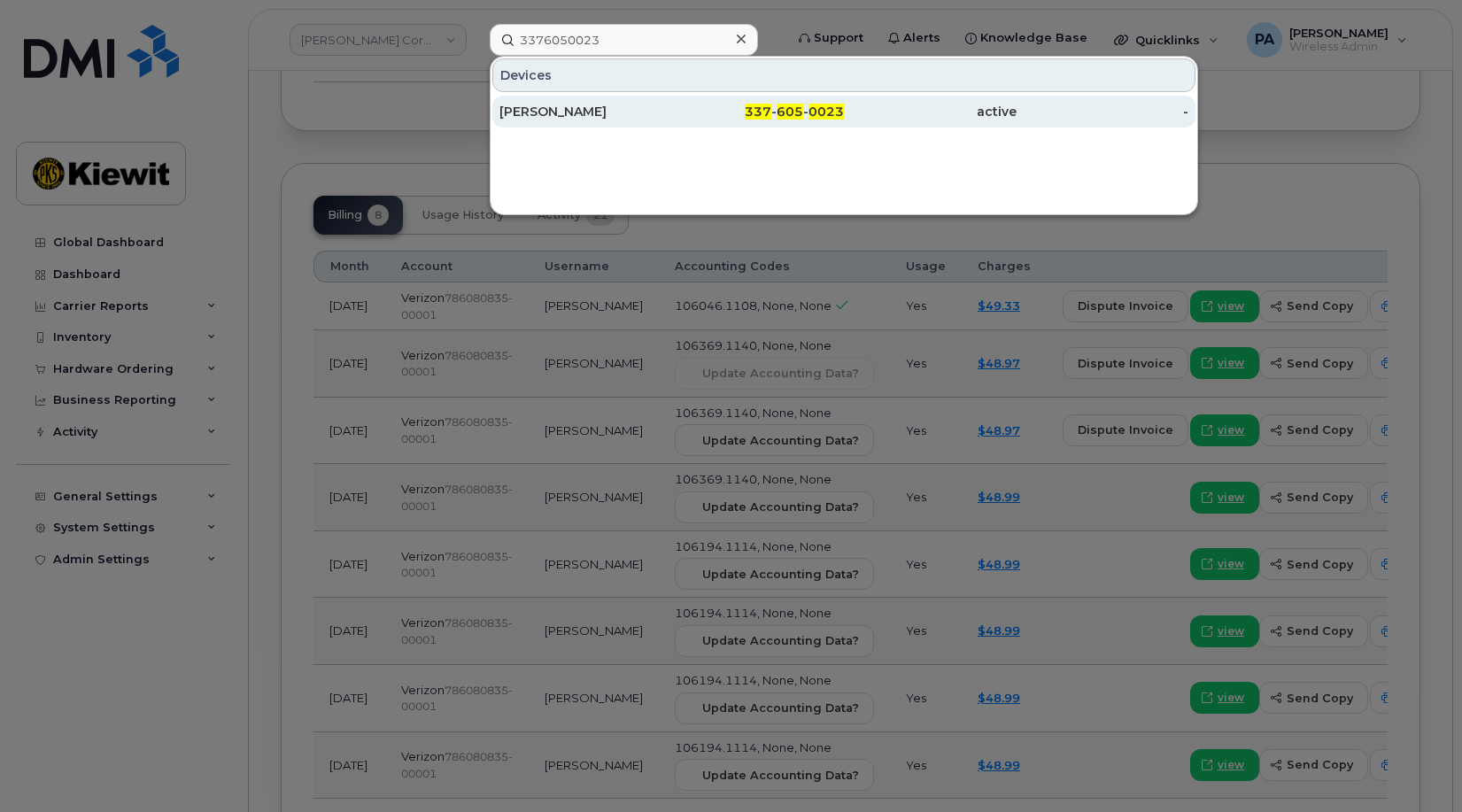
click at [568, 111] on div "BAILEY STEPHENS" at bounding box center [586, 111] width 173 height 18
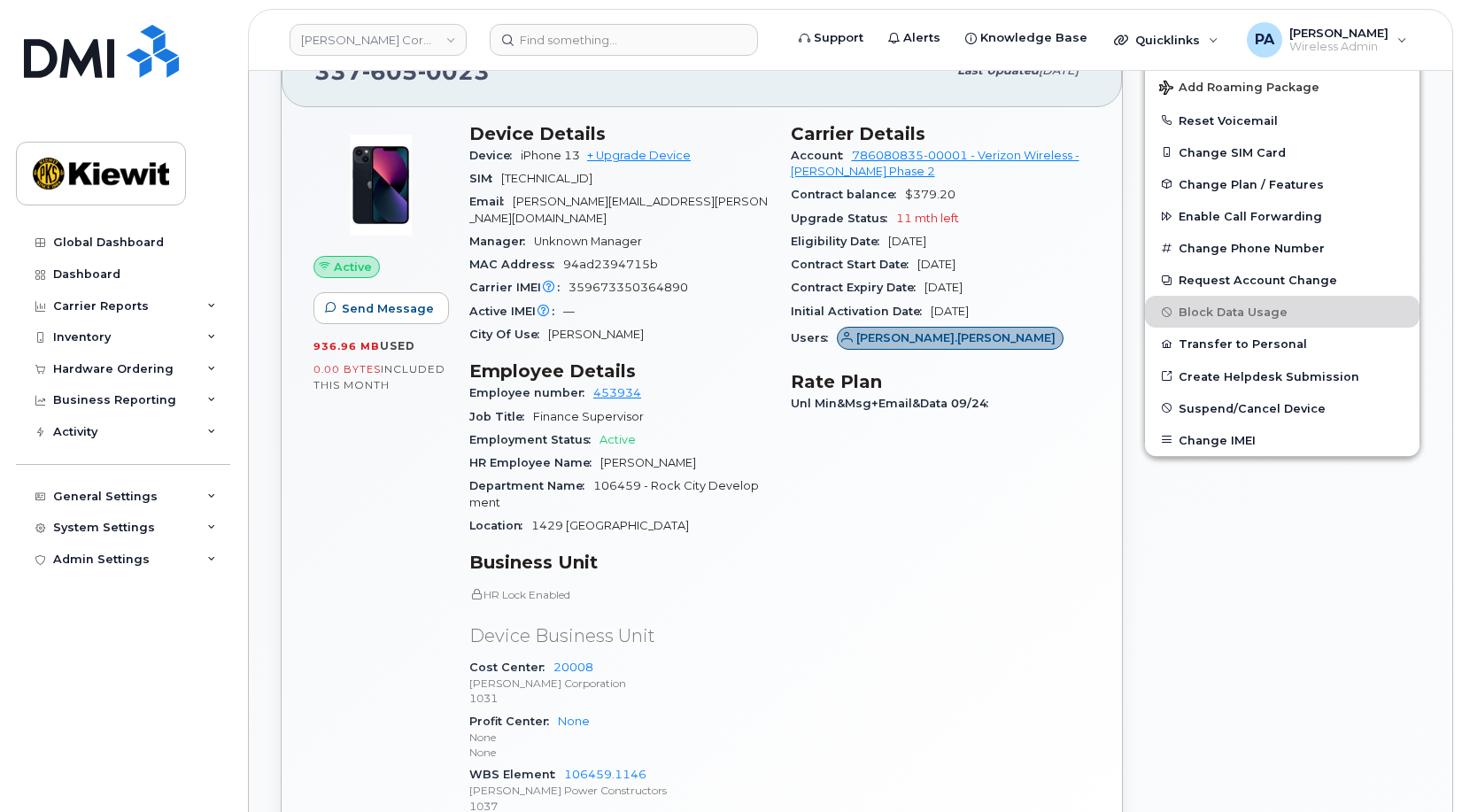
scroll to position [619, 0]
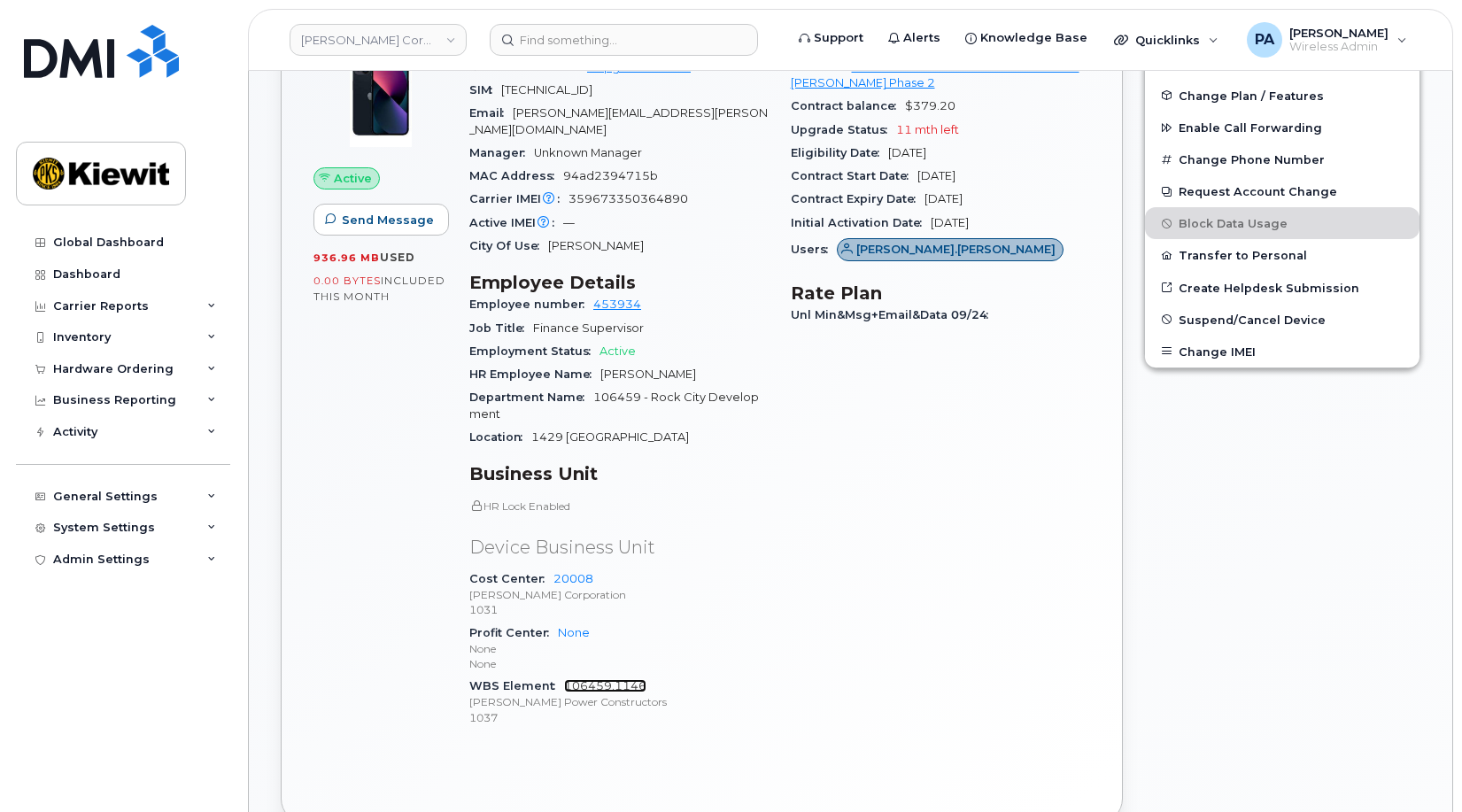
click at [589, 679] on link "106459.1146" at bounding box center [605, 685] width 82 height 13
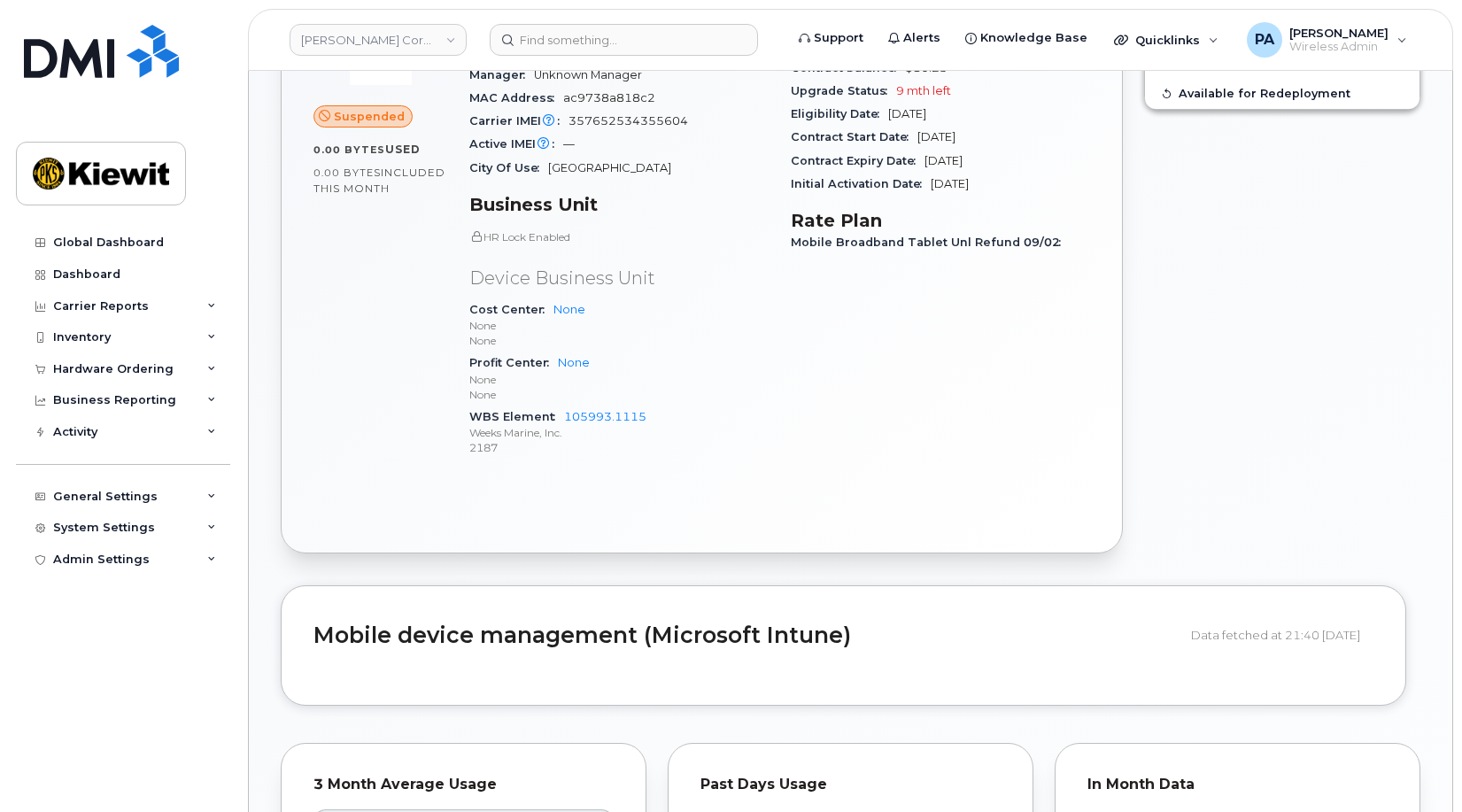
scroll to position [88, 0]
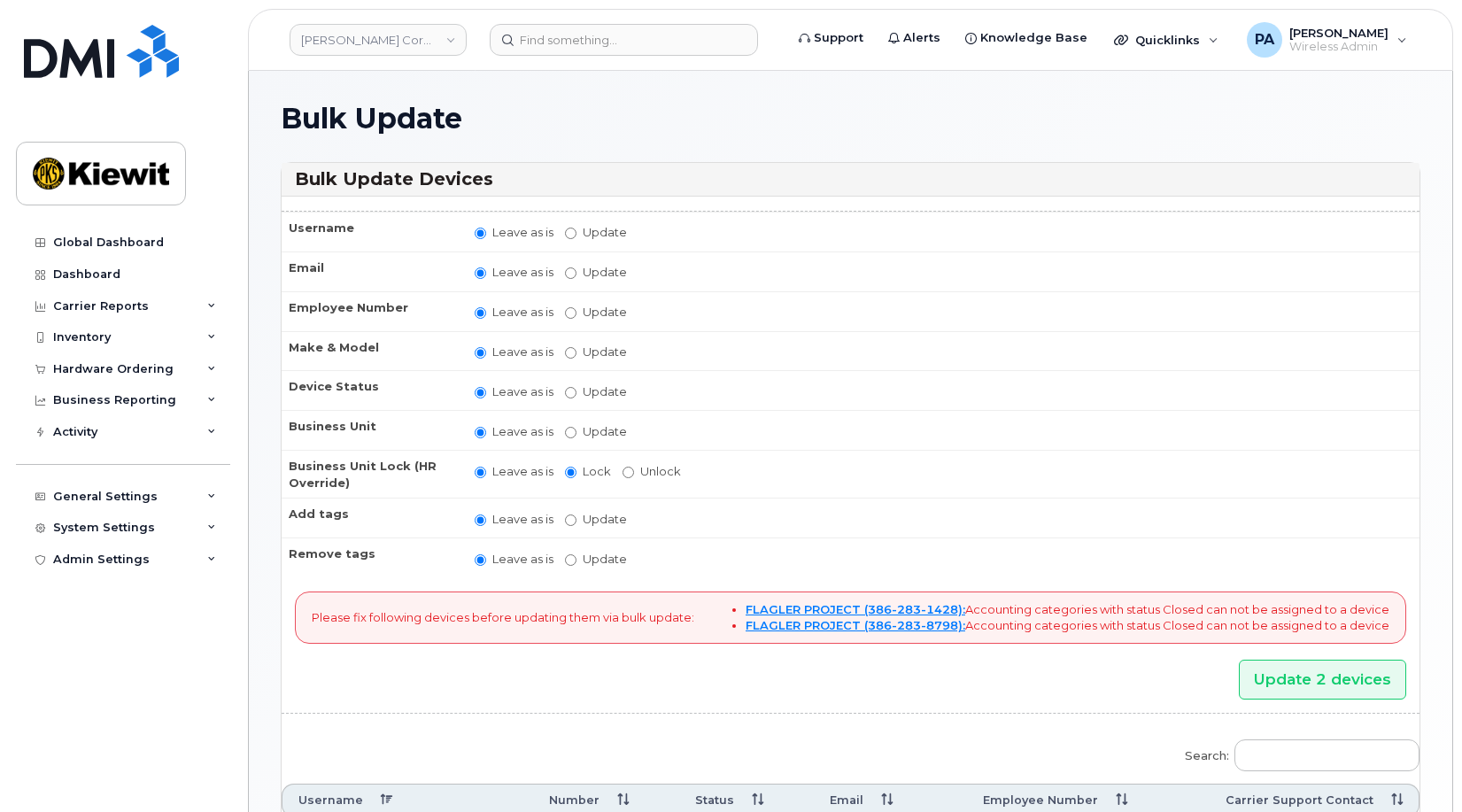
click at [136, 671] on div "Global Dashboard Dashboard Carrier Reports Monthly Billing Data Daily Data Pool…" at bounding box center [125, 505] width 218 height 559
click at [84, 498] on div "General Settings" at bounding box center [105, 496] width 104 height 14
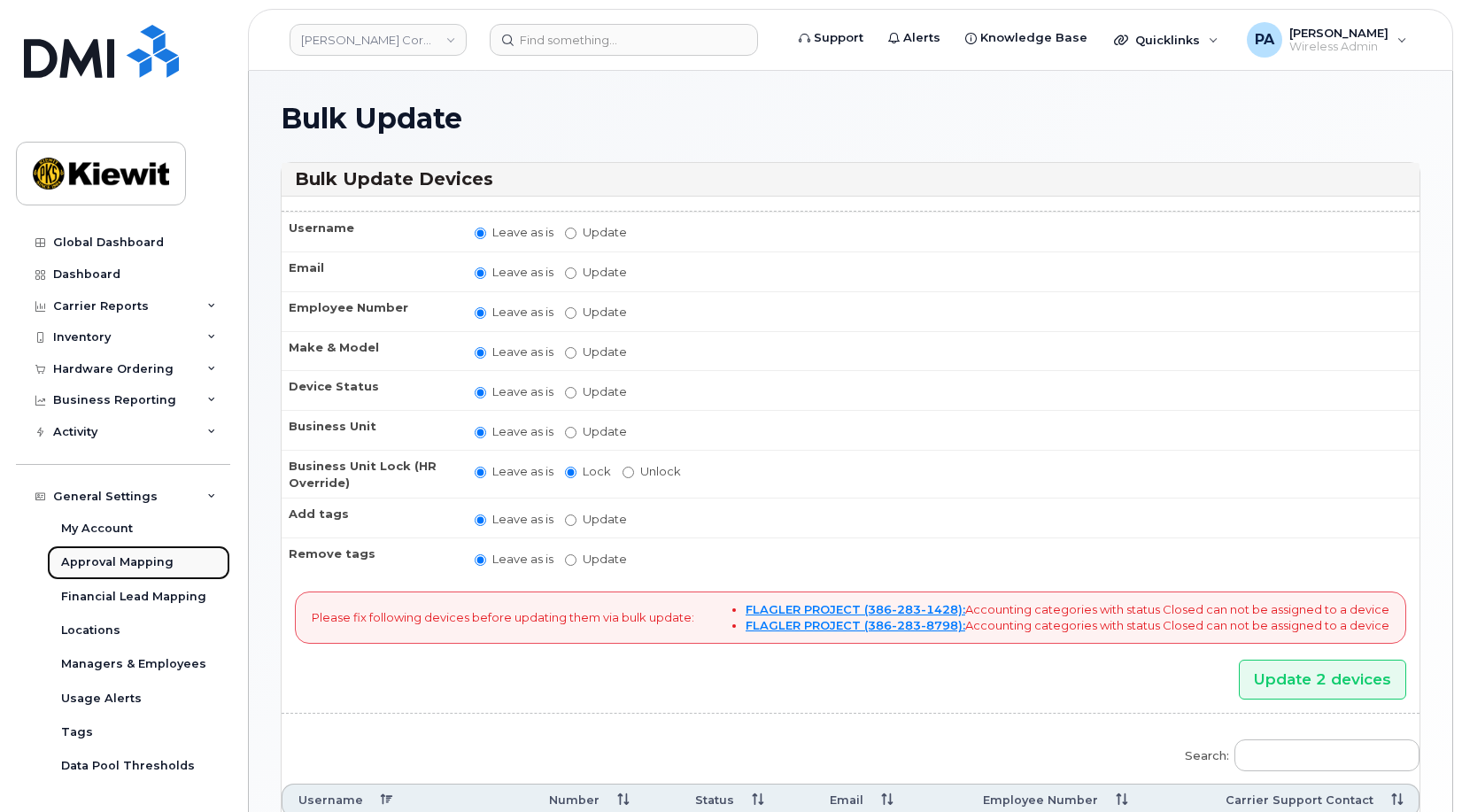
click at [94, 568] on div "Approval Mapping" at bounding box center [118, 562] width 112 height 16
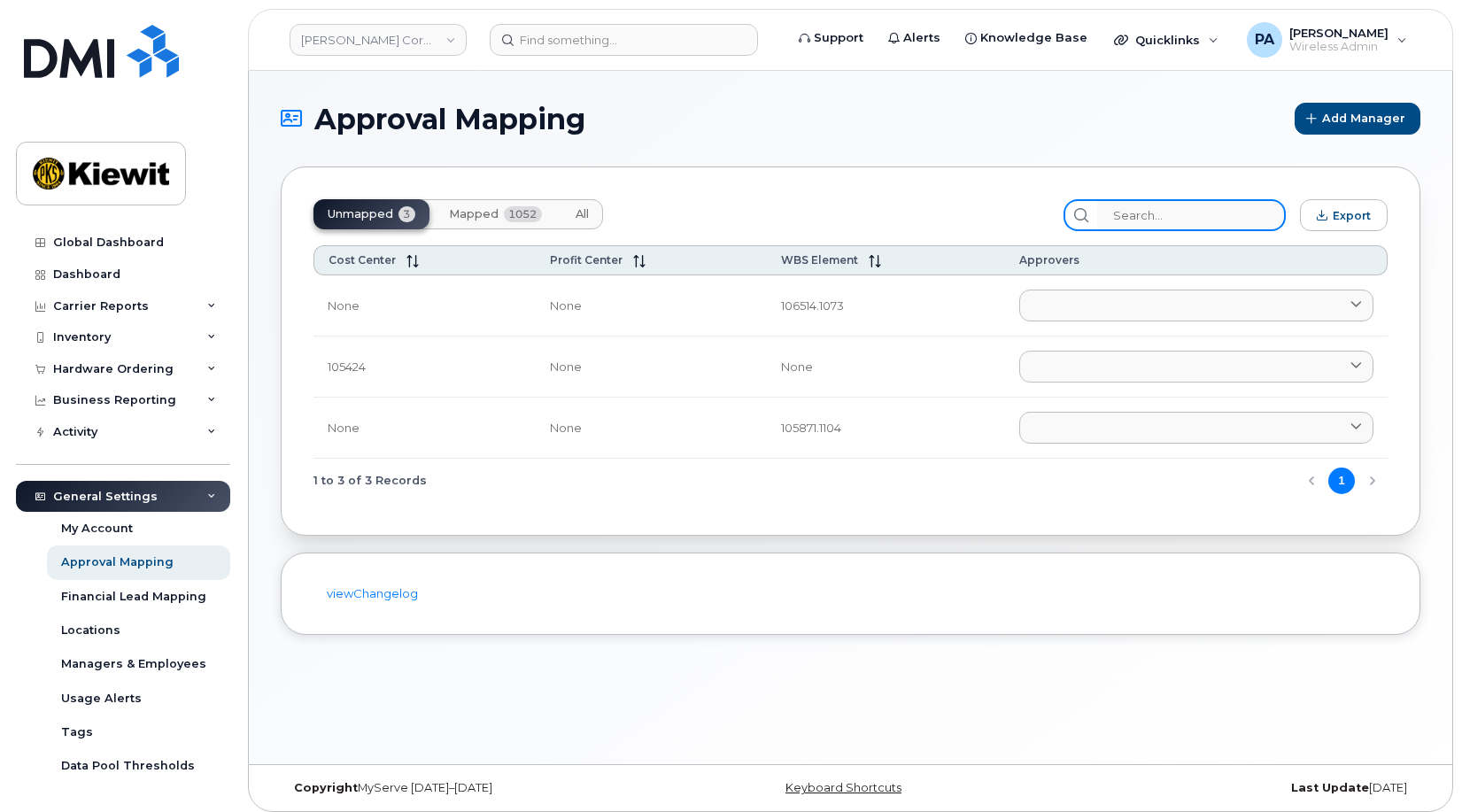
click at [1142, 216] on input "search" at bounding box center [1192, 216] width 189 height 32
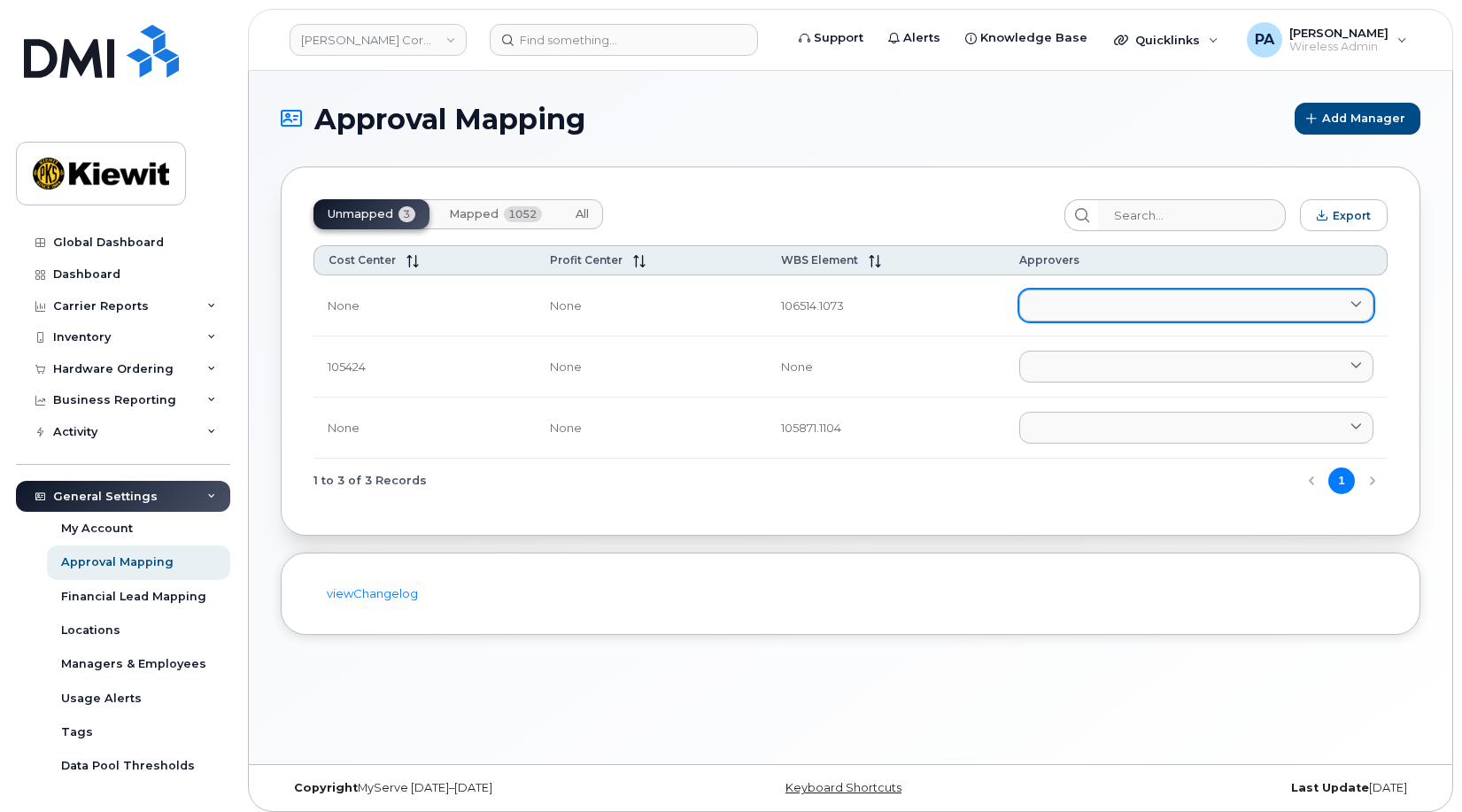
click at [1064, 302] on link at bounding box center [1196, 306] width 354 height 32
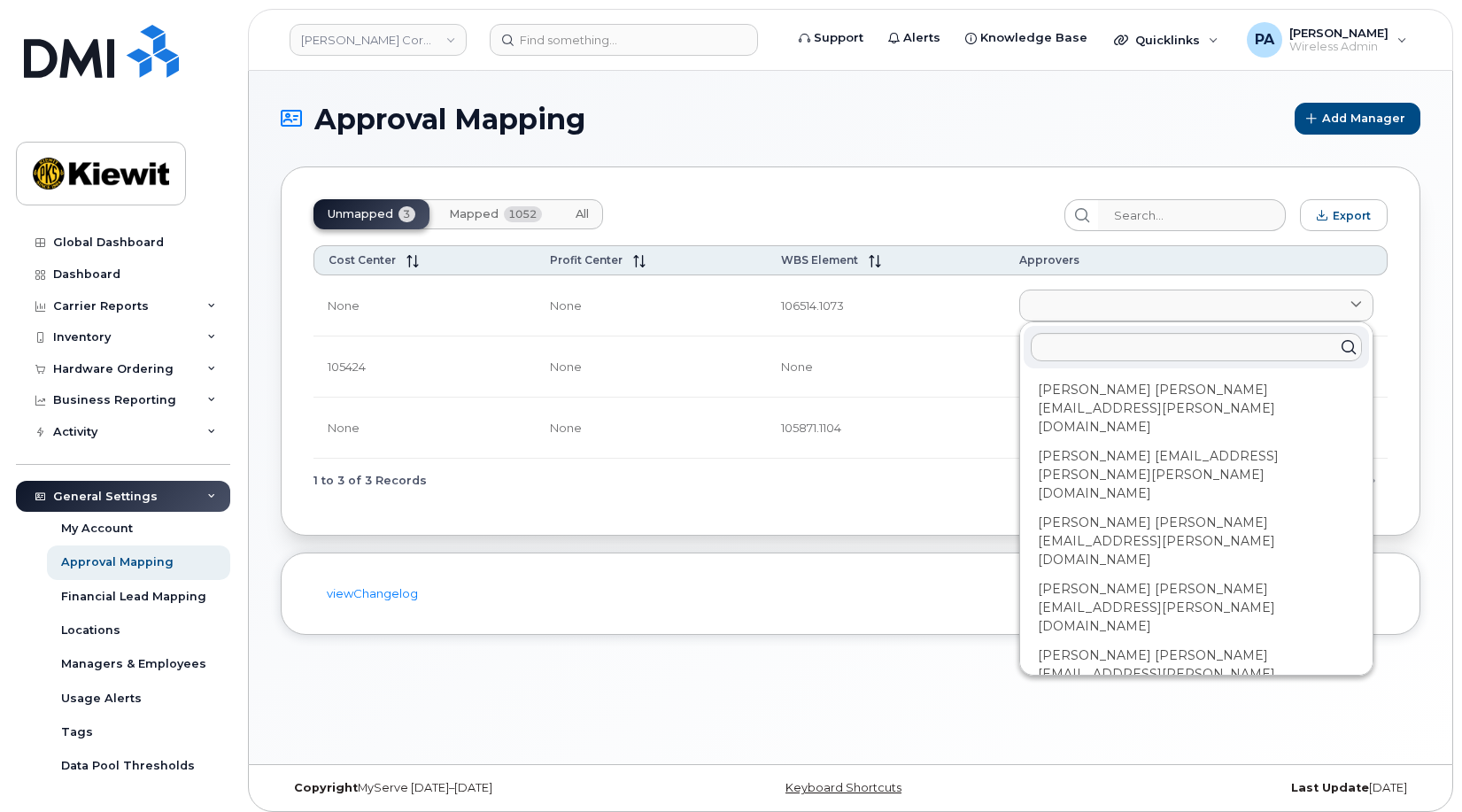
drag, startPoint x: 576, startPoint y: 218, endPoint x: 936, endPoint y: 235, distance: 360.4
click at [576, 218] on span "All" at bounding box center [582, 214] width 13 height 14
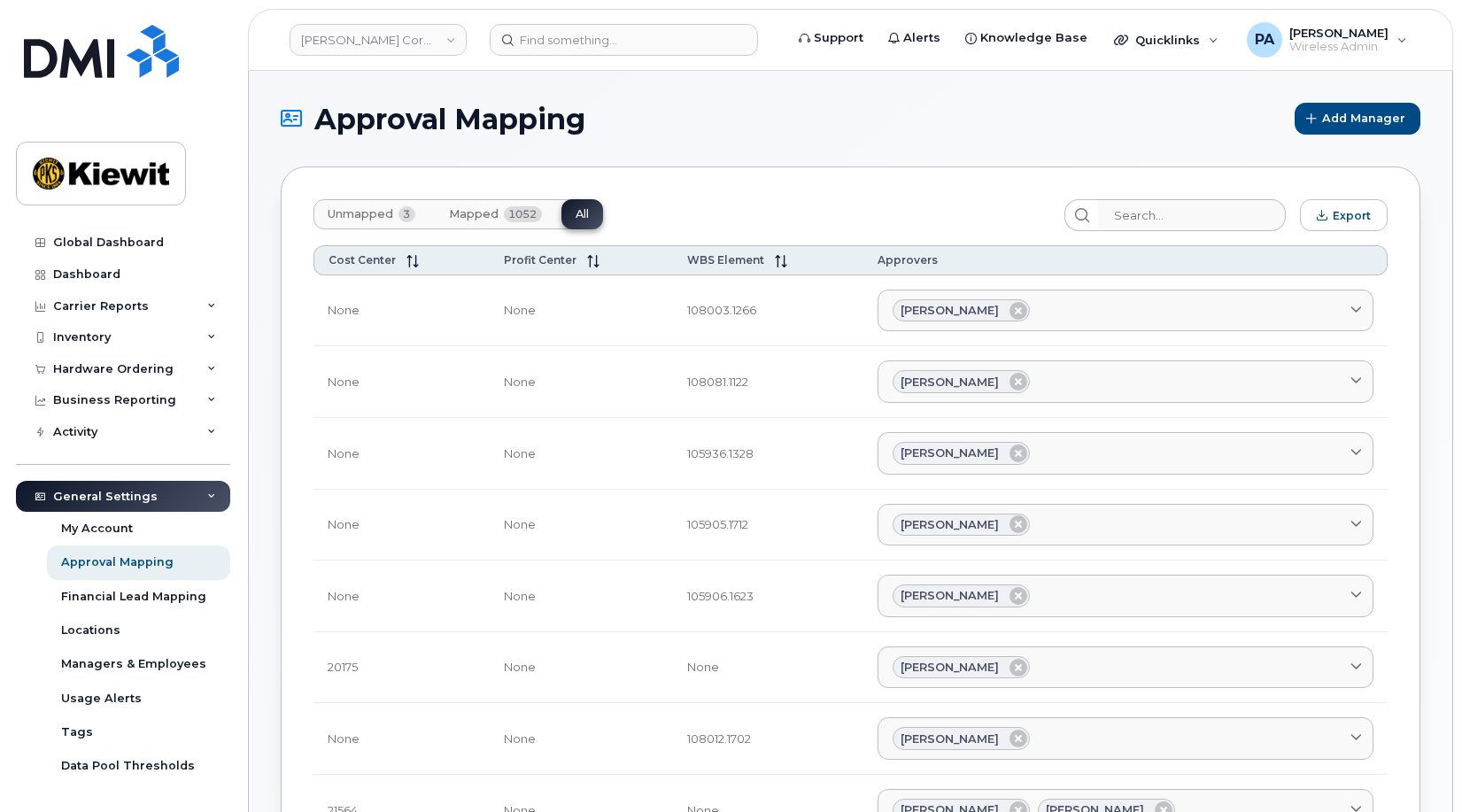
click at [376, 216] on span "Unmapped" at bounding box center [361, 214] width 66 height 14
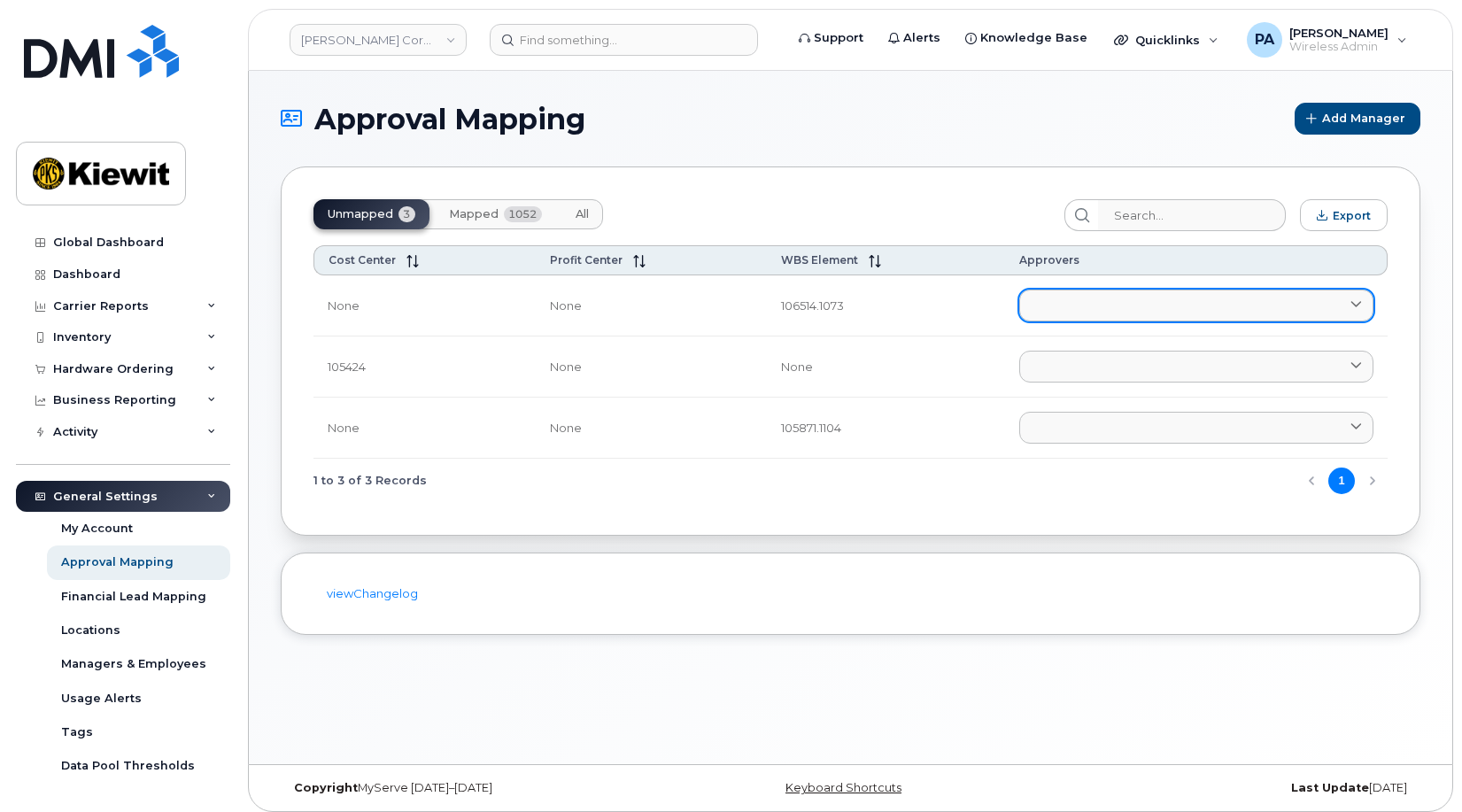
click at [1048, 294] on link at bounding box center [1196, 306] width 354 height 32
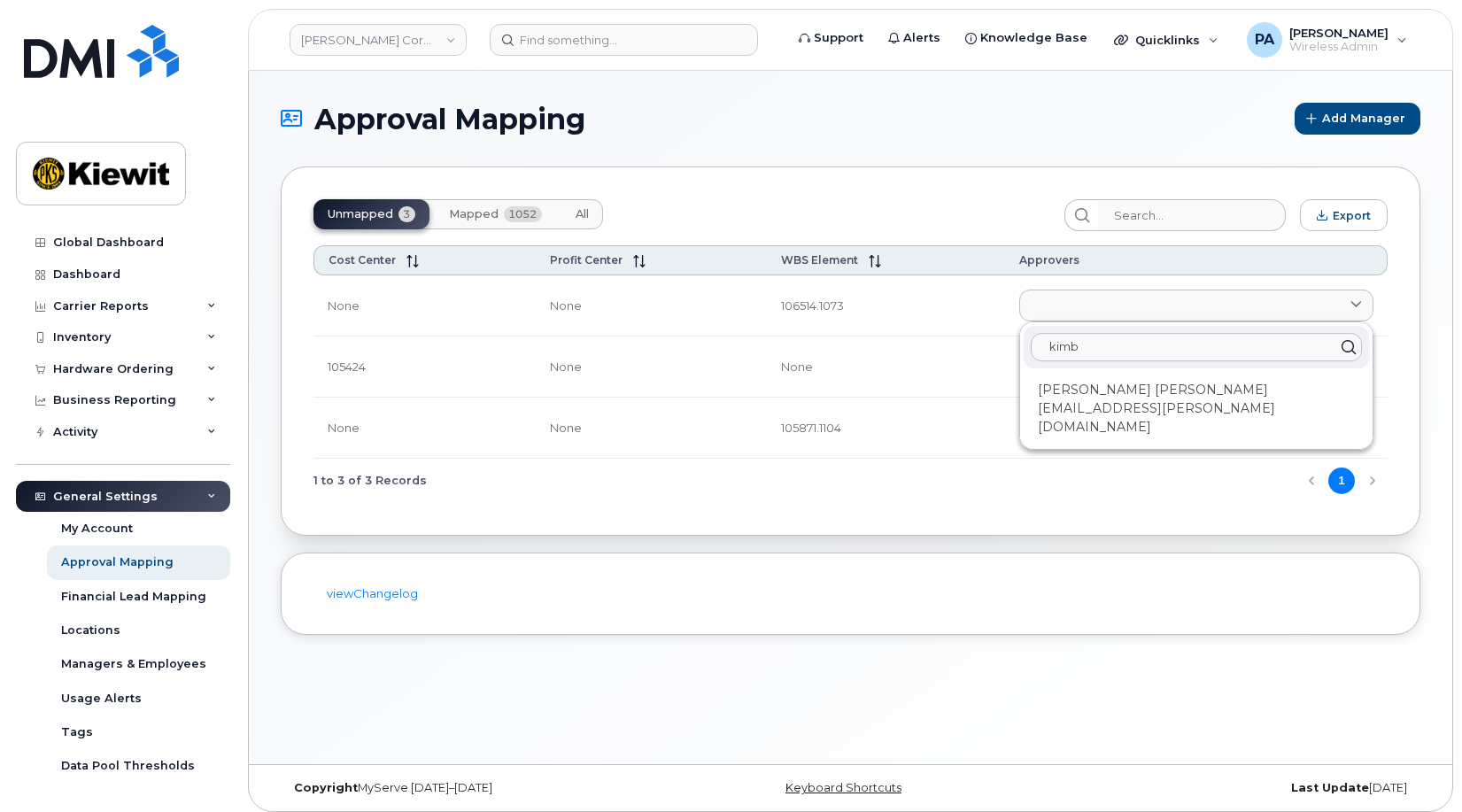
type input "kimb"
click at [1114, 372] on div "kimb Kimberly Deerman KIM.DEERMAN@TICUS.COM" at bounding box center [1196, 386] width 352 height 127
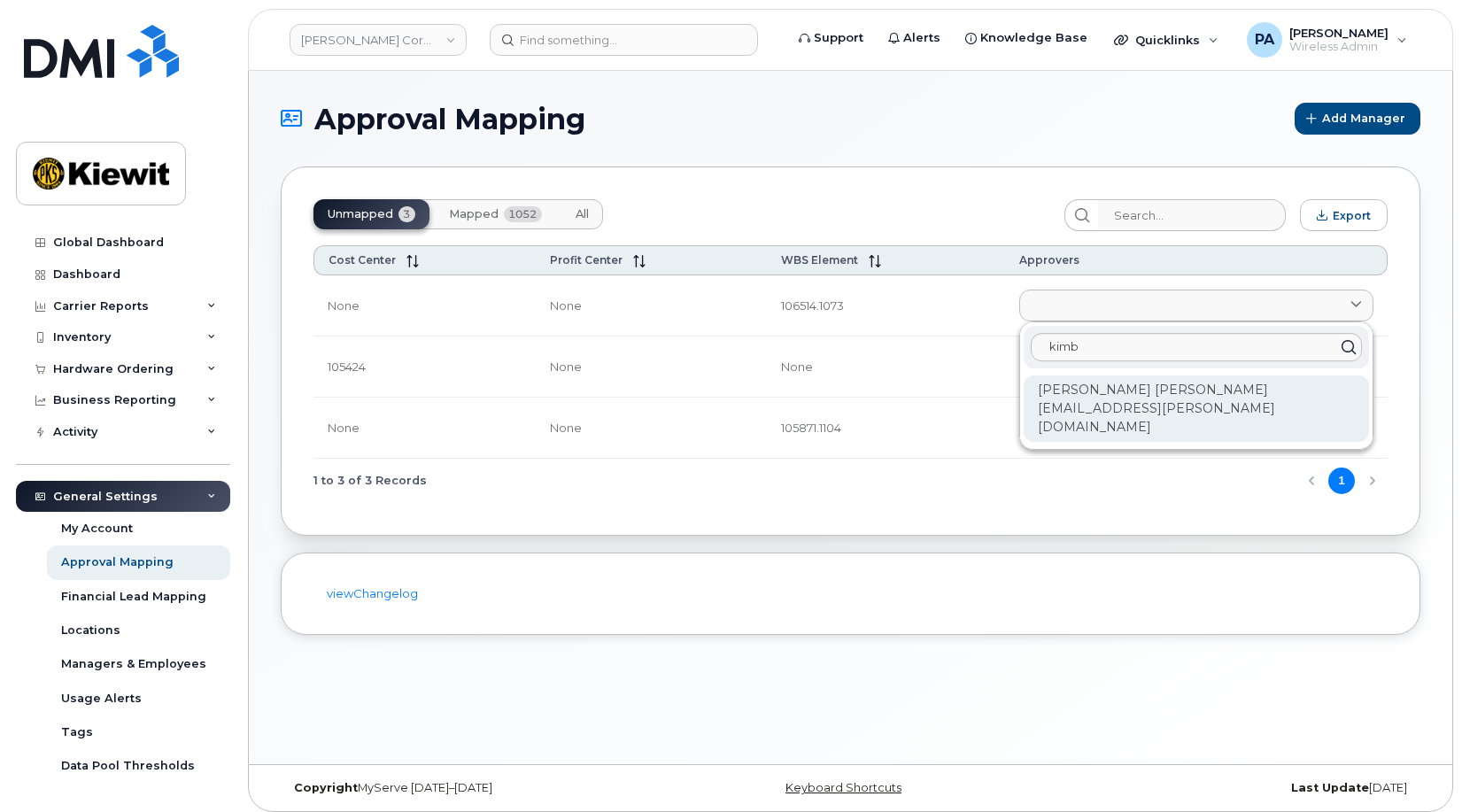
click at [1113, 394] on div "[PERSON_NAME] [PERSON_NAME][EMAIL_ADDRESS][PERSON_NAME][DOMAIN_NAME]" at bounding box center [1195, 408] width 345 height 67
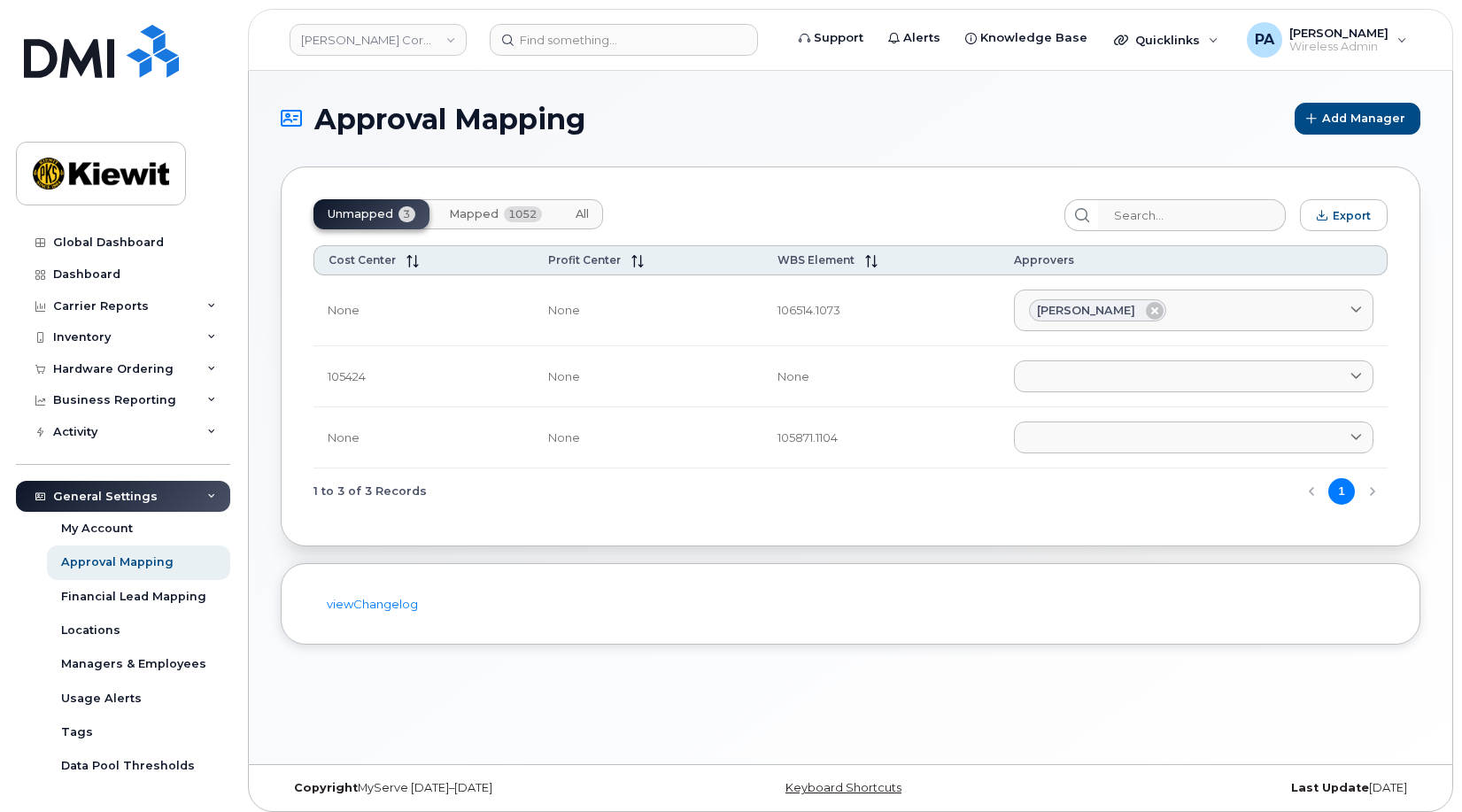
click at [577, 210] on span "All" at bounding box center [582, 214] width 13 height 14
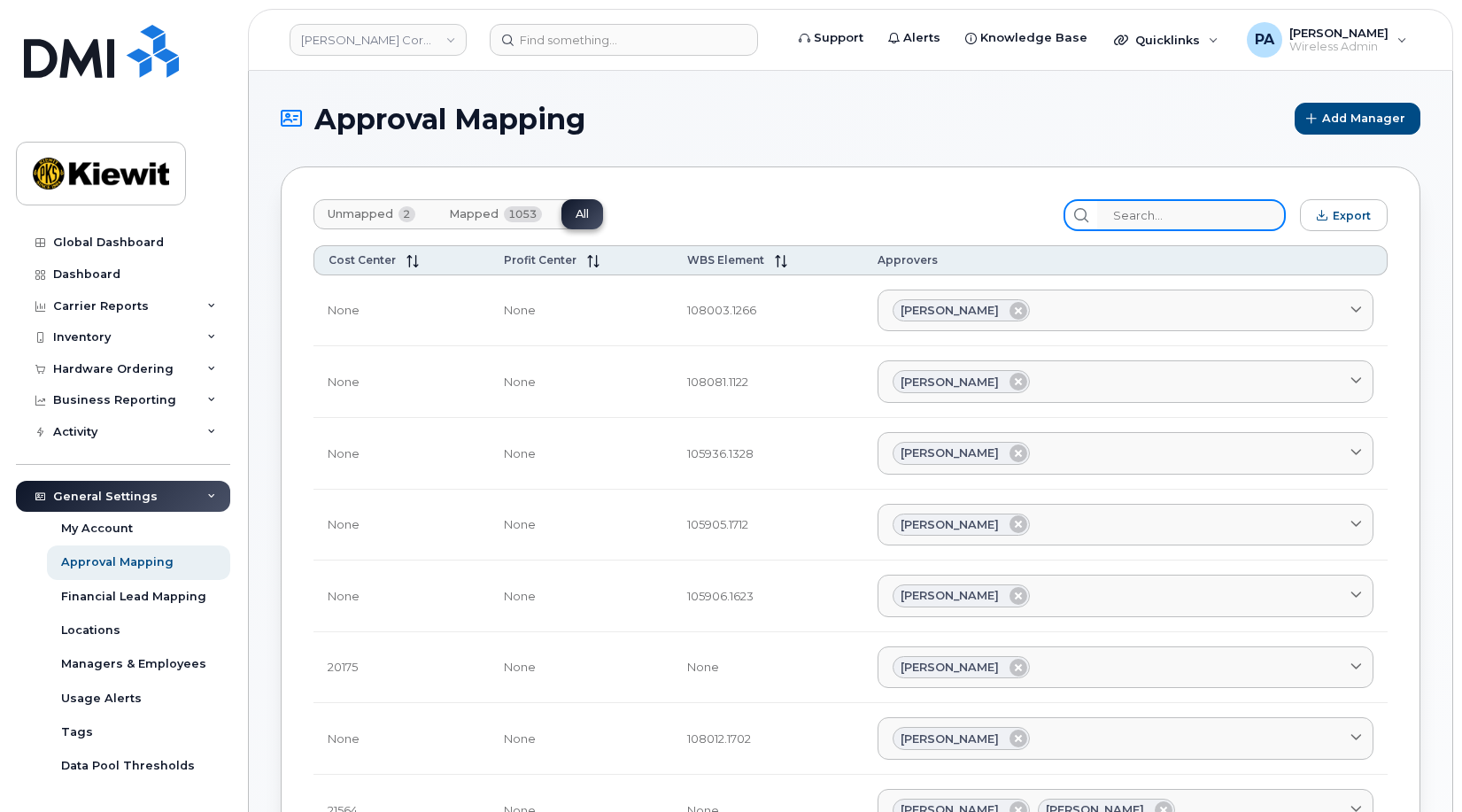
click at [1159, 212] on input "search" at bounding box center [1192, 216] width 189 height 32
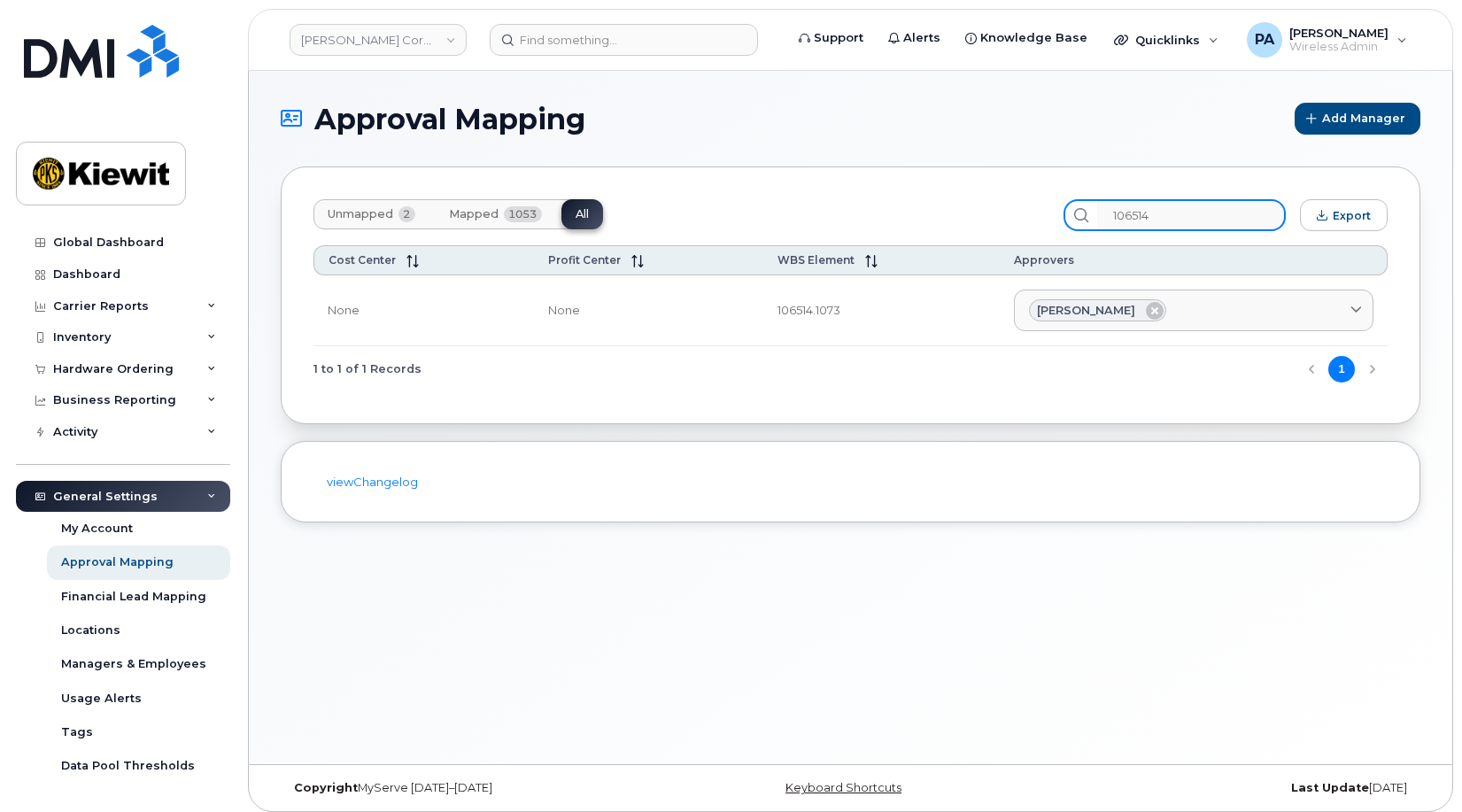
type input "106514"
click at [382, 218] on span "Unmapped" at bounding box center [361, 214] width 66 height 14
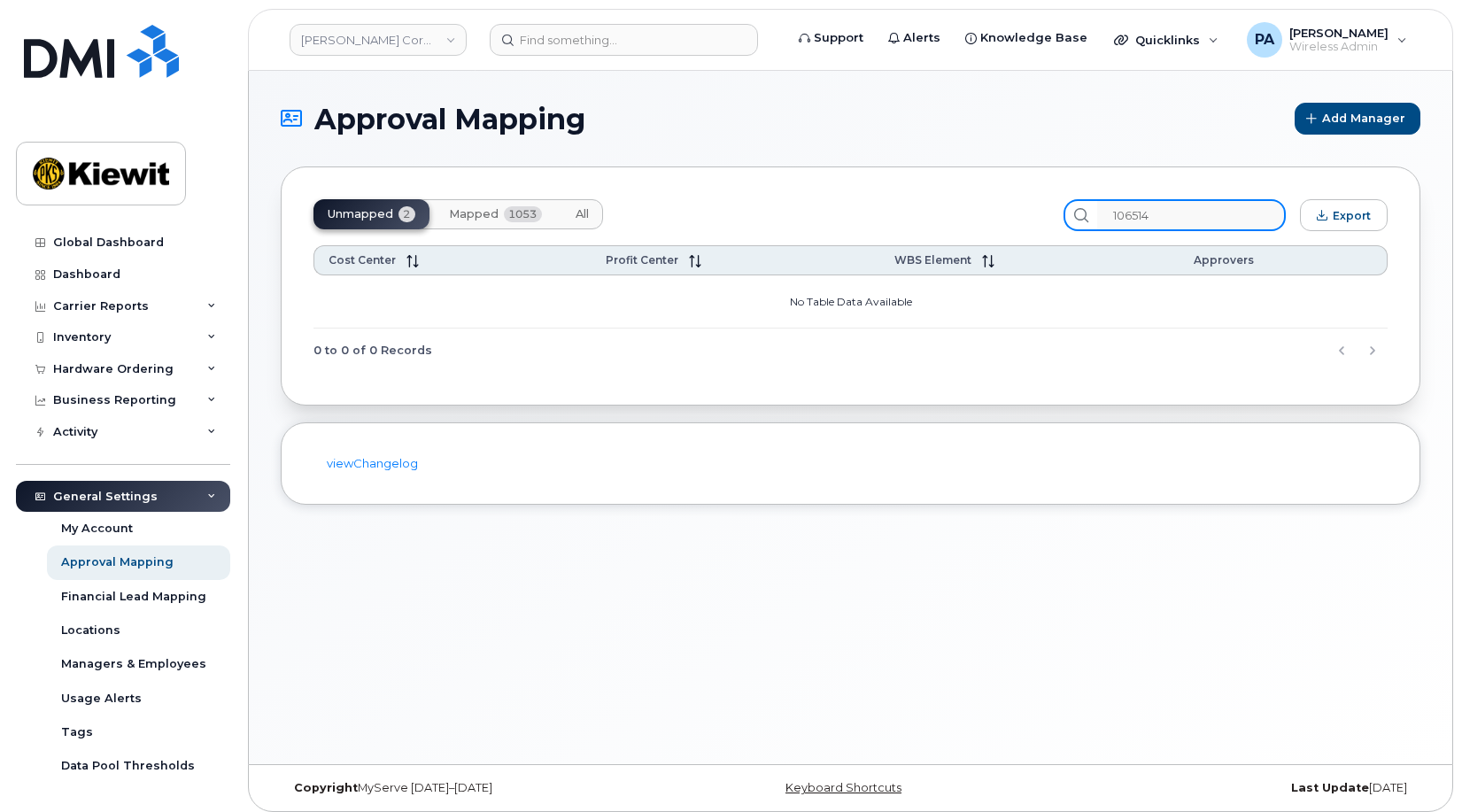
drag, startPoint x: 1185, startPoint y: 210, endPoint x: 737, endPoint y: 166, distance: 450.2
click at [773, 180] on div "Unmapped 2 Mapped 1053 All 106514 Export Cost Center Profit Center WBS Element …" at bounding box center [850, 286] width 1140 height 239
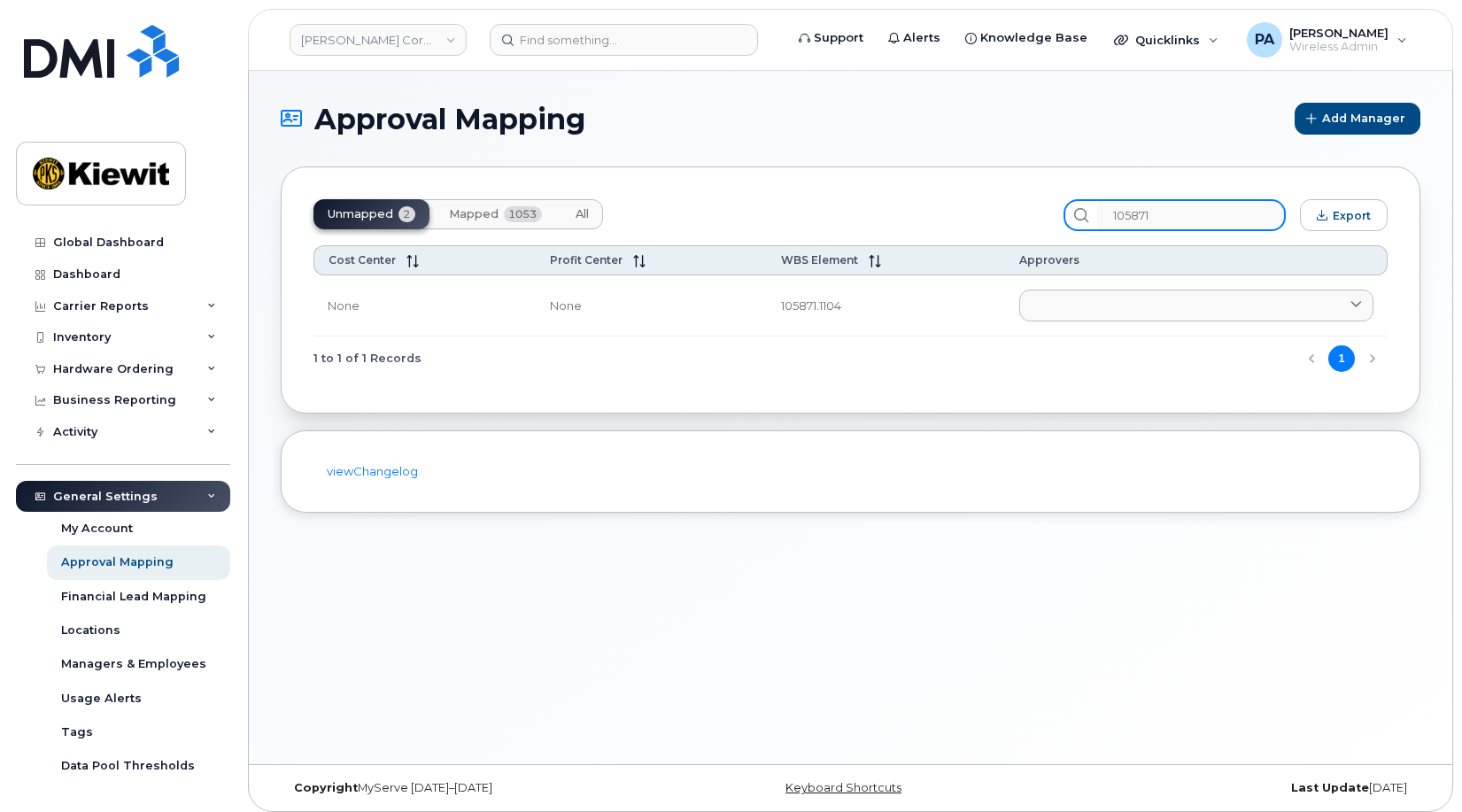
type input "105871"
click at [579, 219] on span "All" at bounding box center [582, 214] width 13 height 14
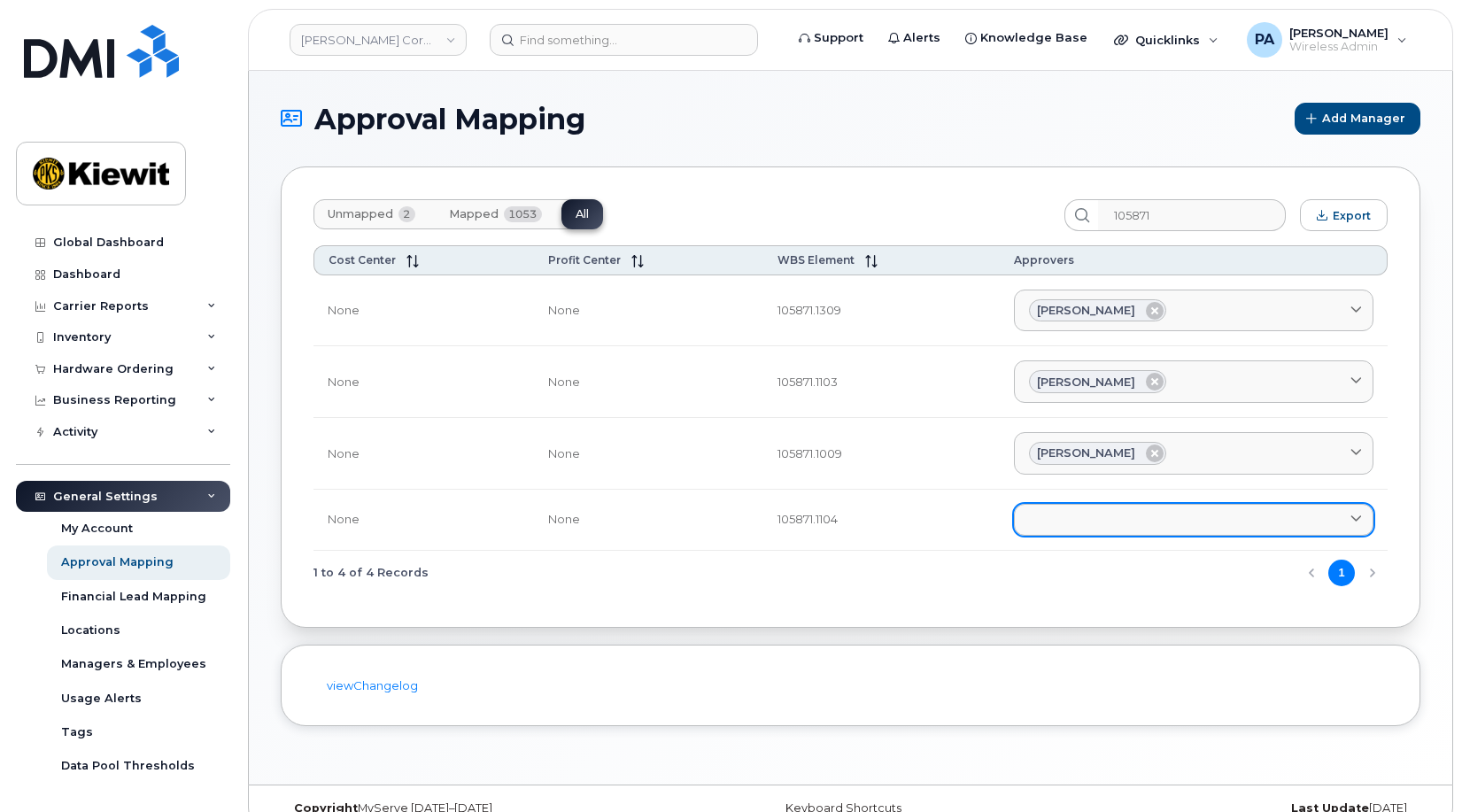
click at [1123, 511] on link at bounding box center [1194, 520] width 359 height 32
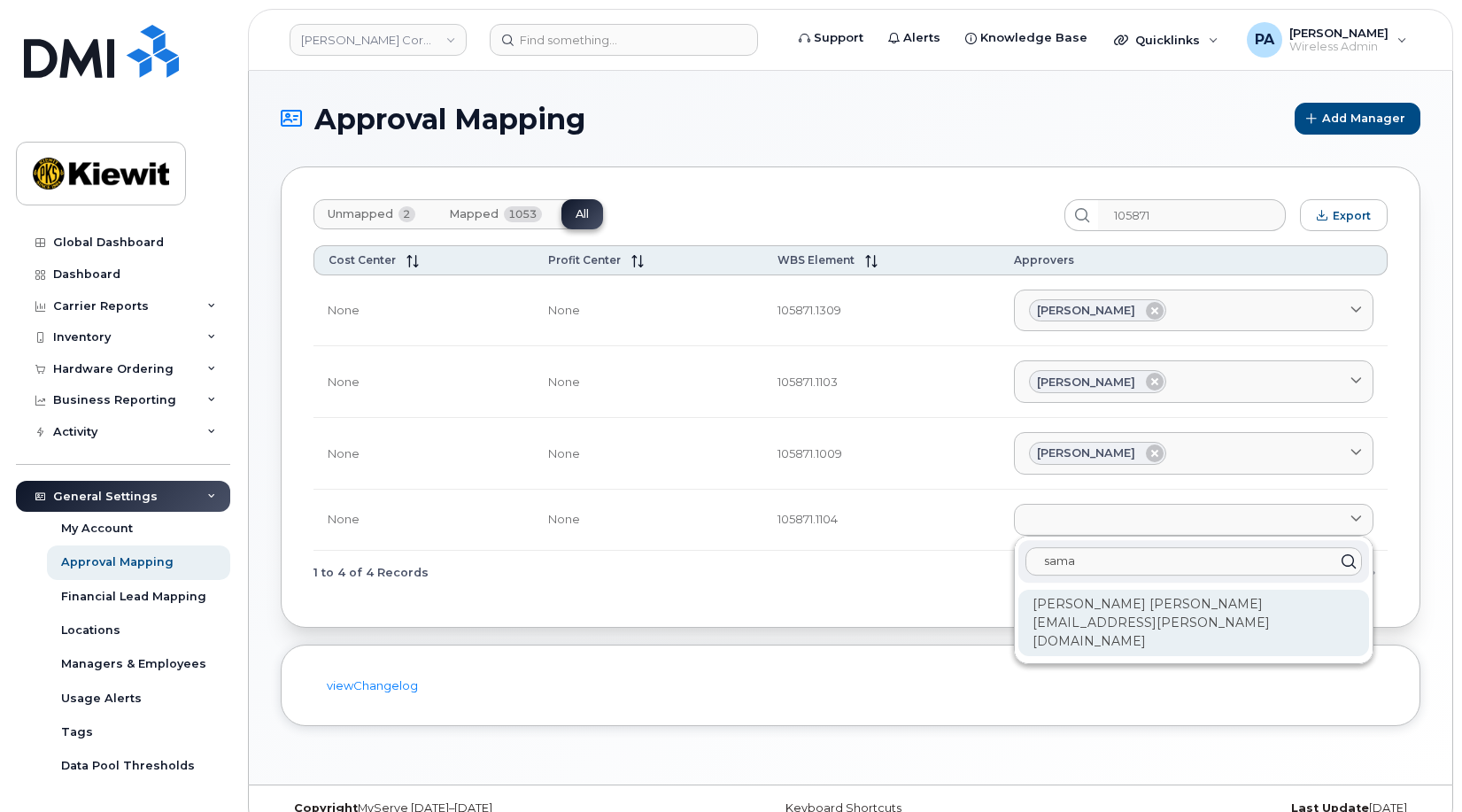
type input "sama"
click at [1125, 613] on div "[PERSON_NAME] [PERSON_NAME][EMAIL_ADDRESS][PERSON_NAME][DOMAIN_NAME]" at bounding box center [1194, 623] width 350 height 67
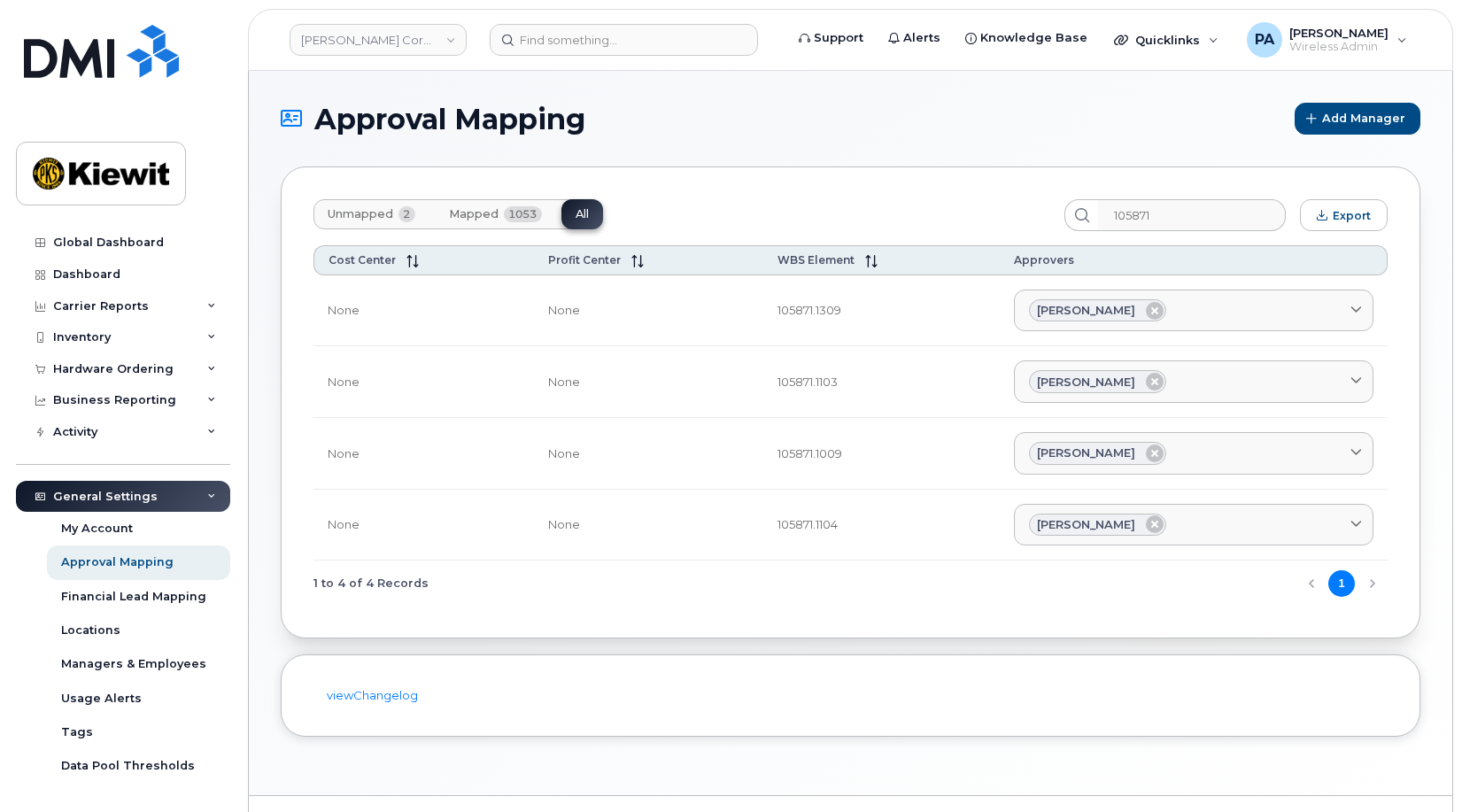
click at [341, 198] on div "Unmapped 2 Mapped 1053 All 105871 Export Cost Center Profit Center WBS Element …" at bounding box center [850, 403] width 1140 height 472
click at [345, 207] on span "Unmapped" at bounding box center [361, 214] width 66 height 14
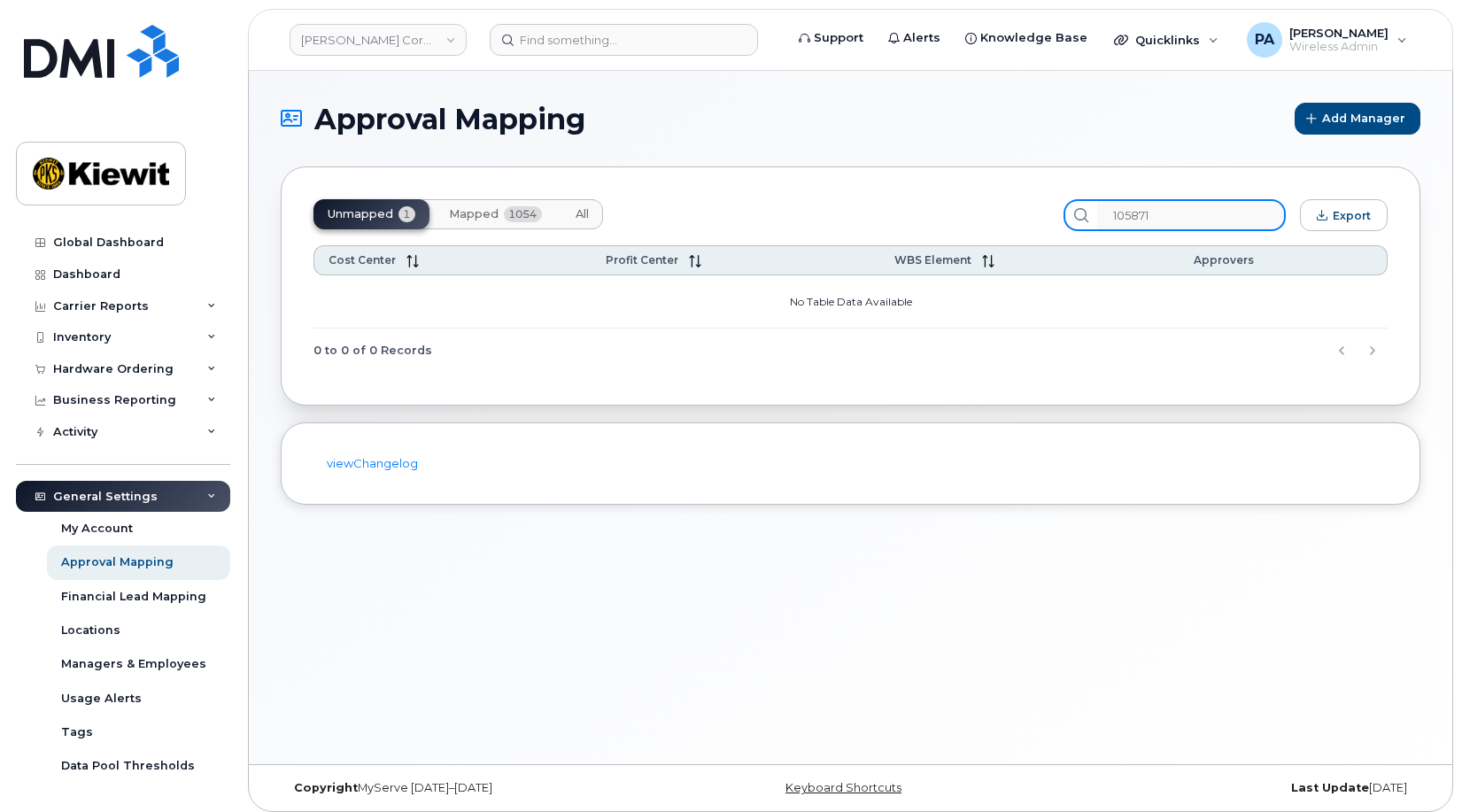
drag, startPoint x: 1199, startPoint y: 221, endPoint x: 786, endPoint y: 215, distance: 413.0
click at [793, 216] on div "Unmapped 1 Mapped 1054 All 105871 Export" at bounding box center [850, 216] width 1074 height 32
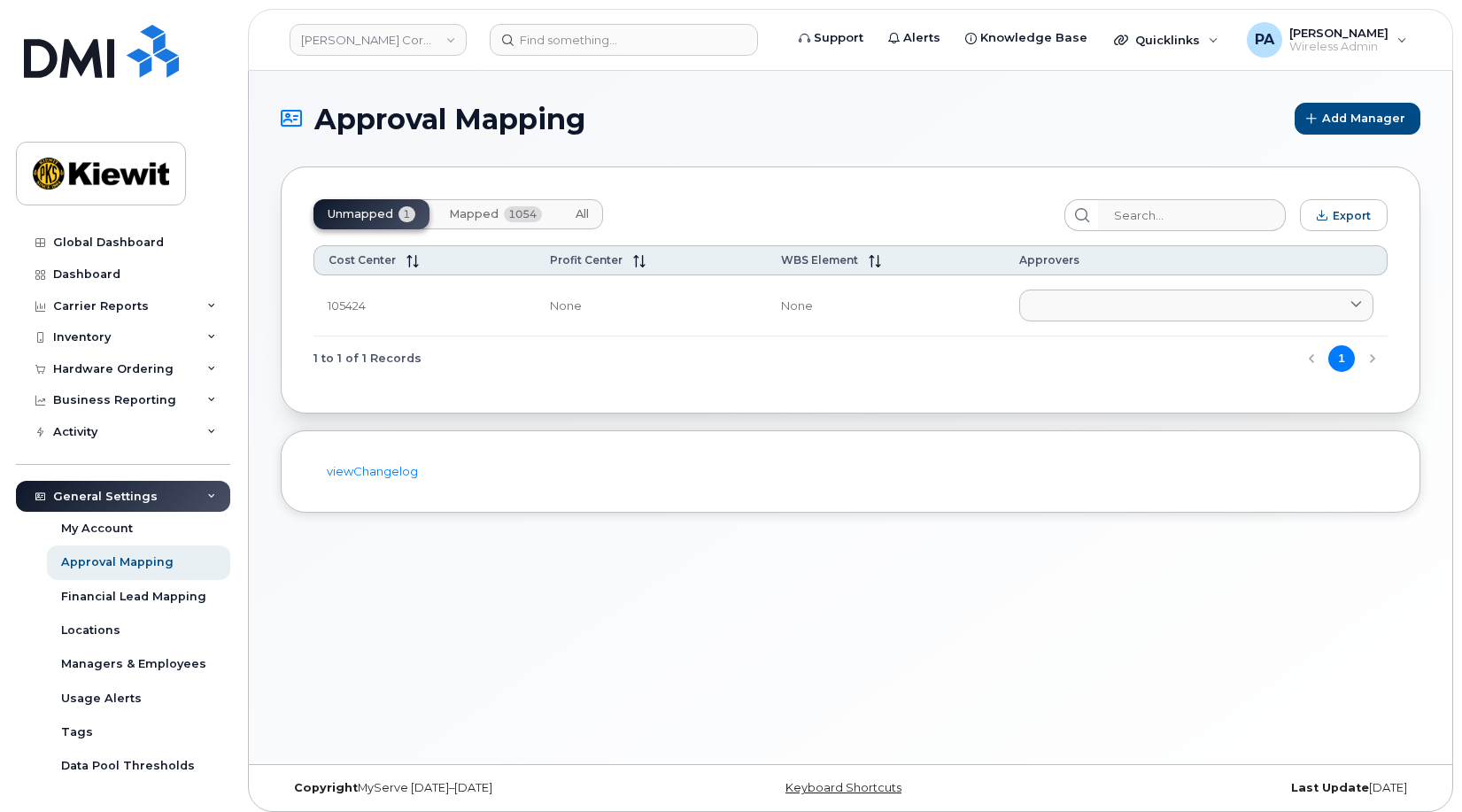
click at [576, 213] on span "All" at bounding box center [582, 214] width 13 height 14
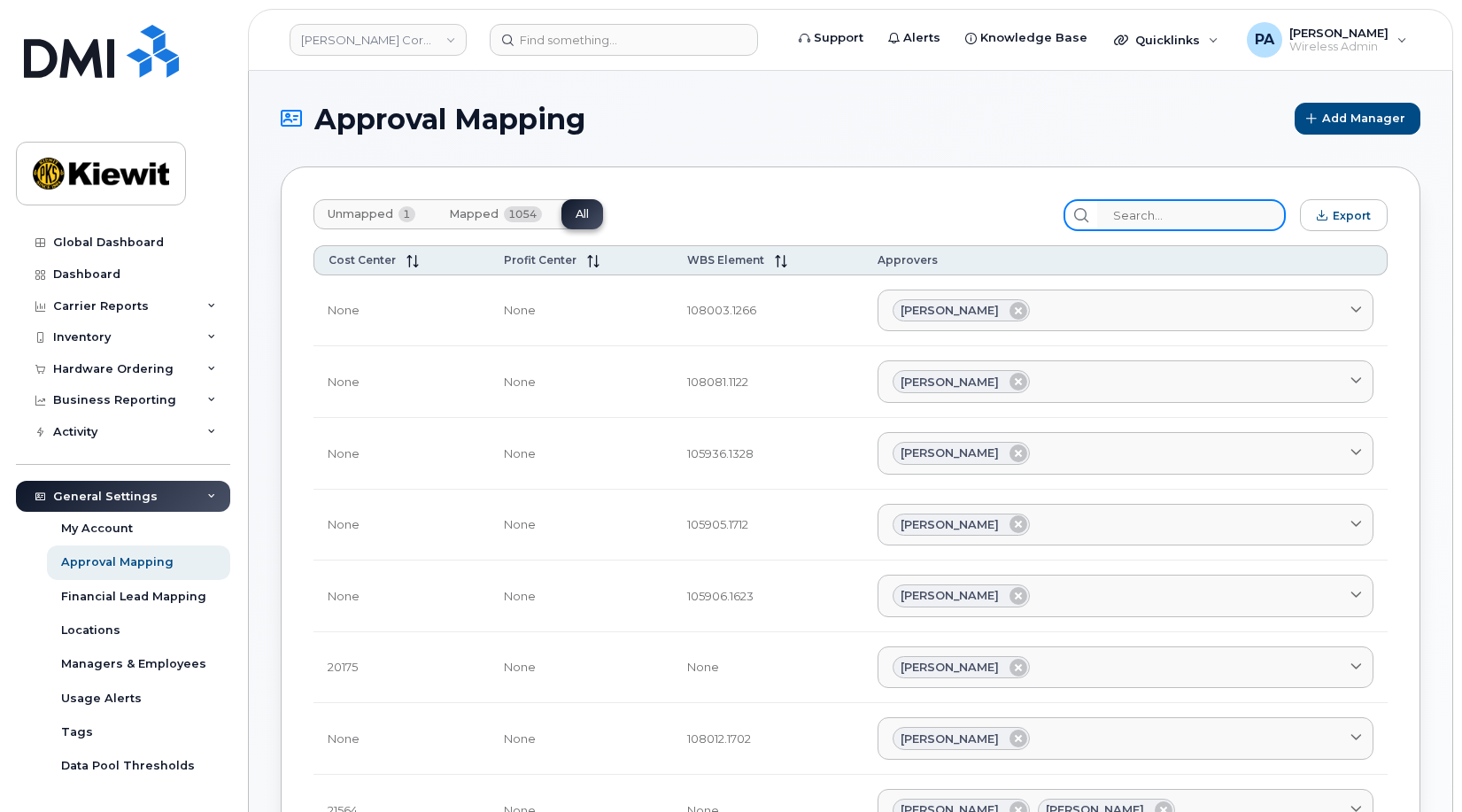
click at [1225, 216] on input "search" at bounding box center [1192, 216] width 189 height 32
type input "R"
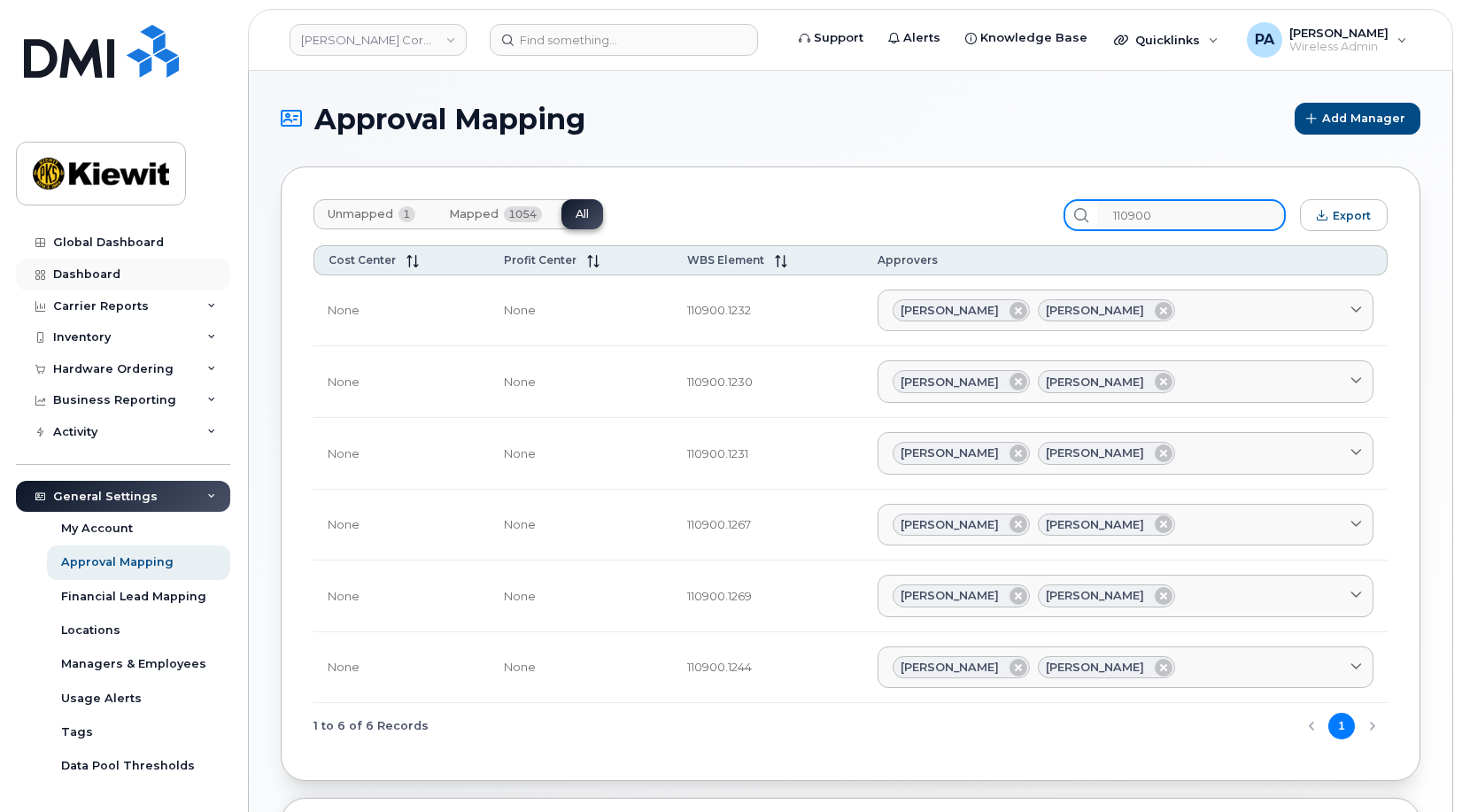
type input "110900"
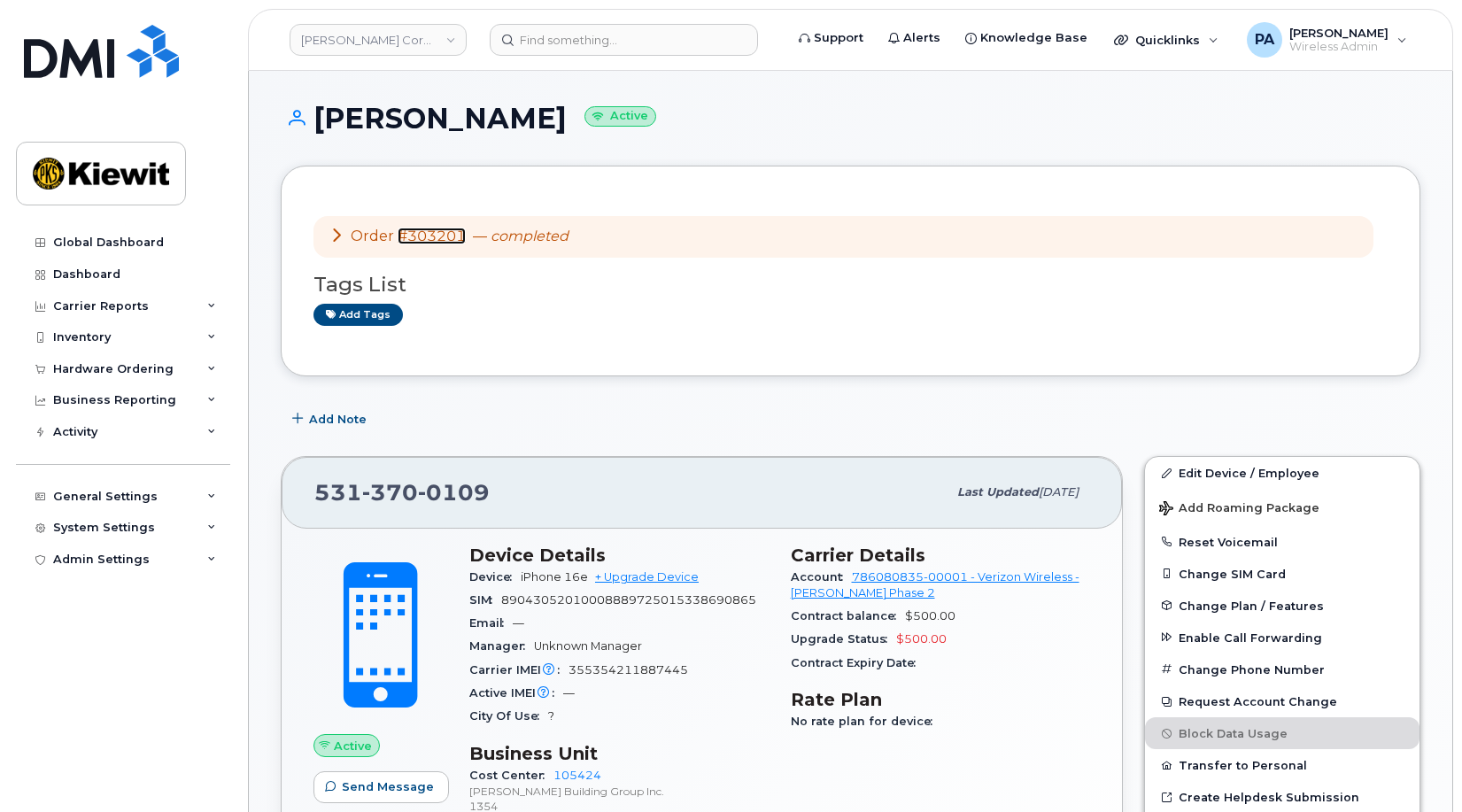
click at [439, 235] on link "#303201" at bounding box center [431, 235] width 68 height 17
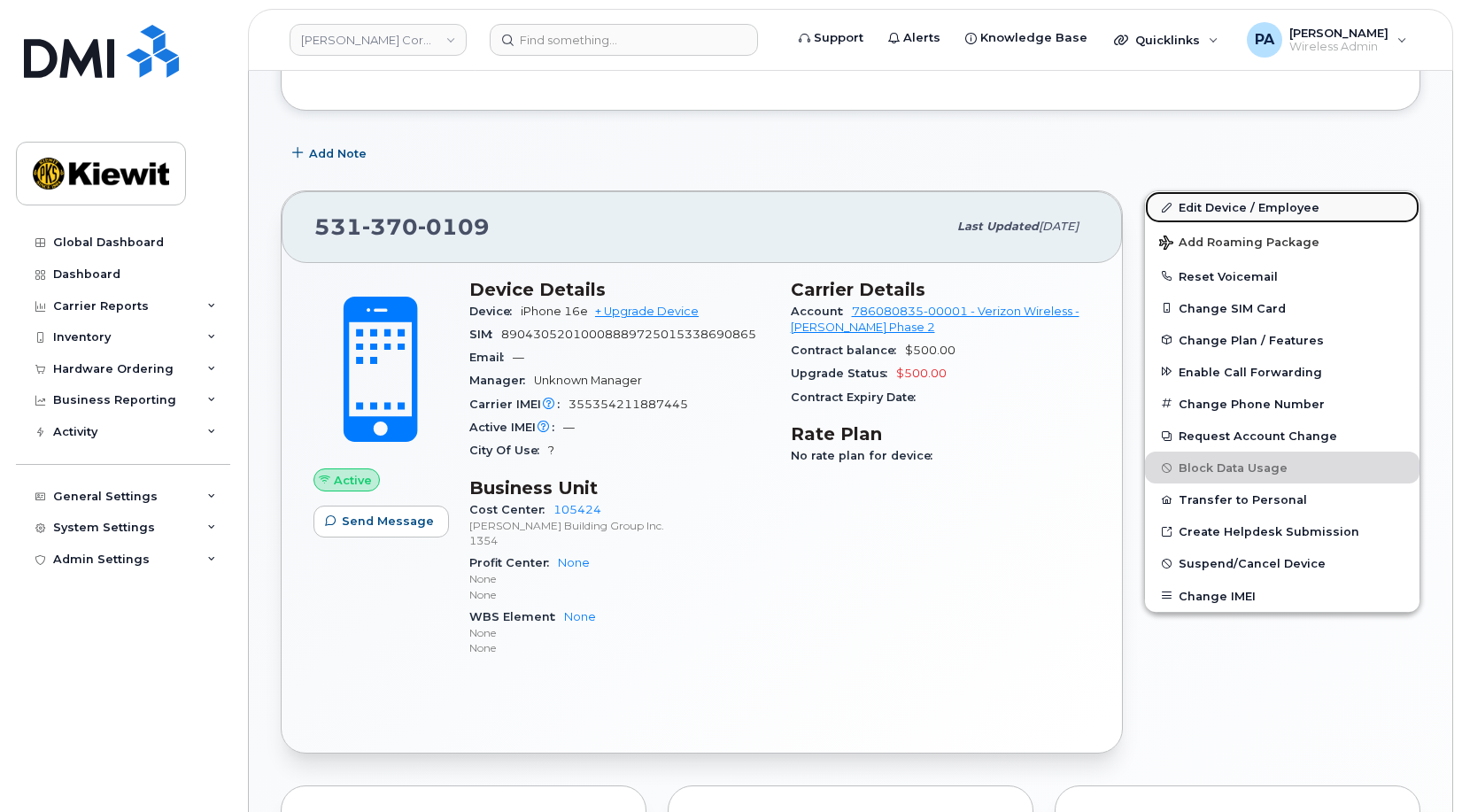
click at [1270, 209] on link "Edit Device / Employee" at bounding box center [1283, 208] width 275 height 32
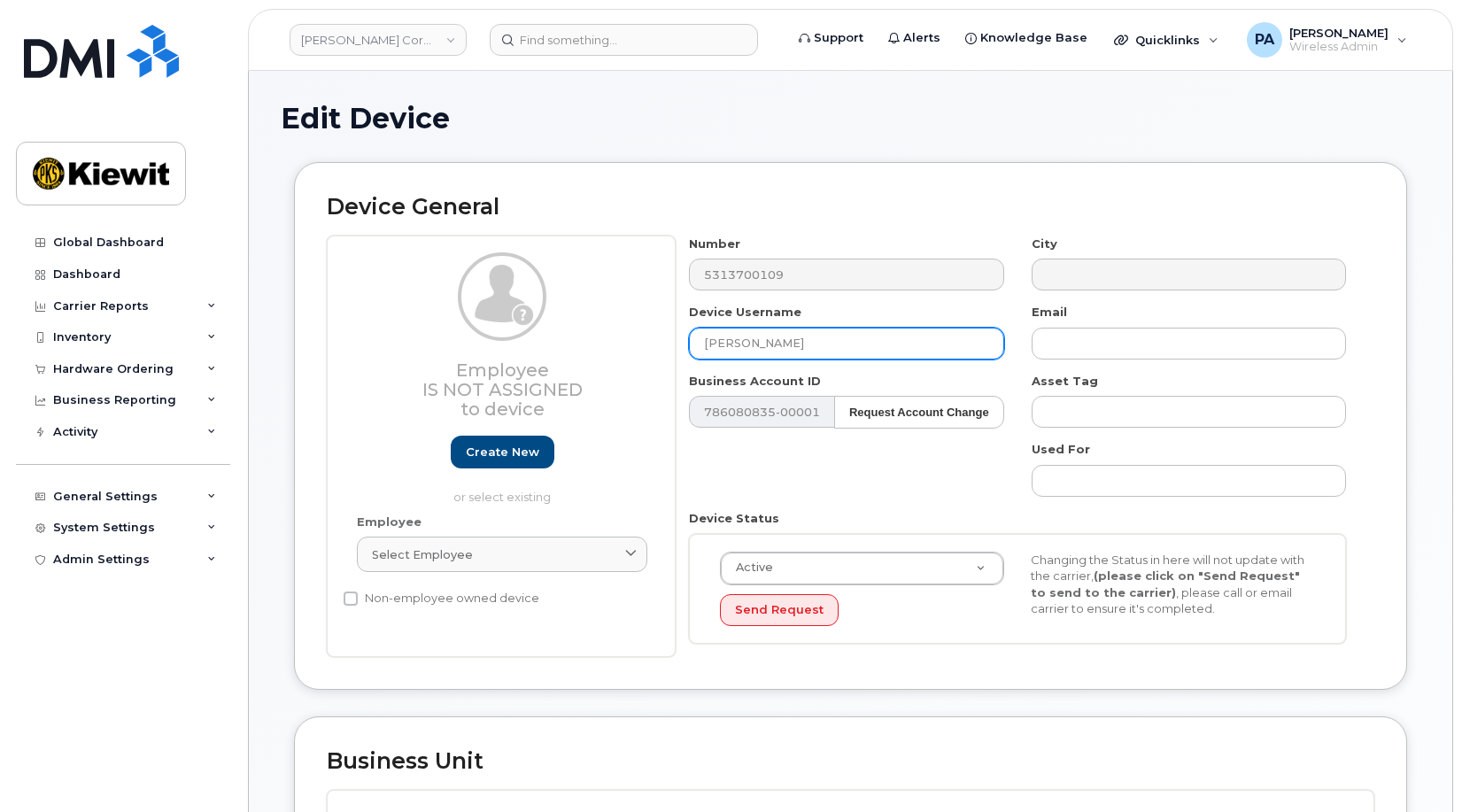
drag, startPoint x: 776, startPoint y: 345, endPoint x: 513, endPoint y: 363, distance: 263.6
click at [513, 363] on div "Employee Is not assigned to device Create new or select existing Employee Selec…" at bounding box center [850, 447] width 1047 height 422
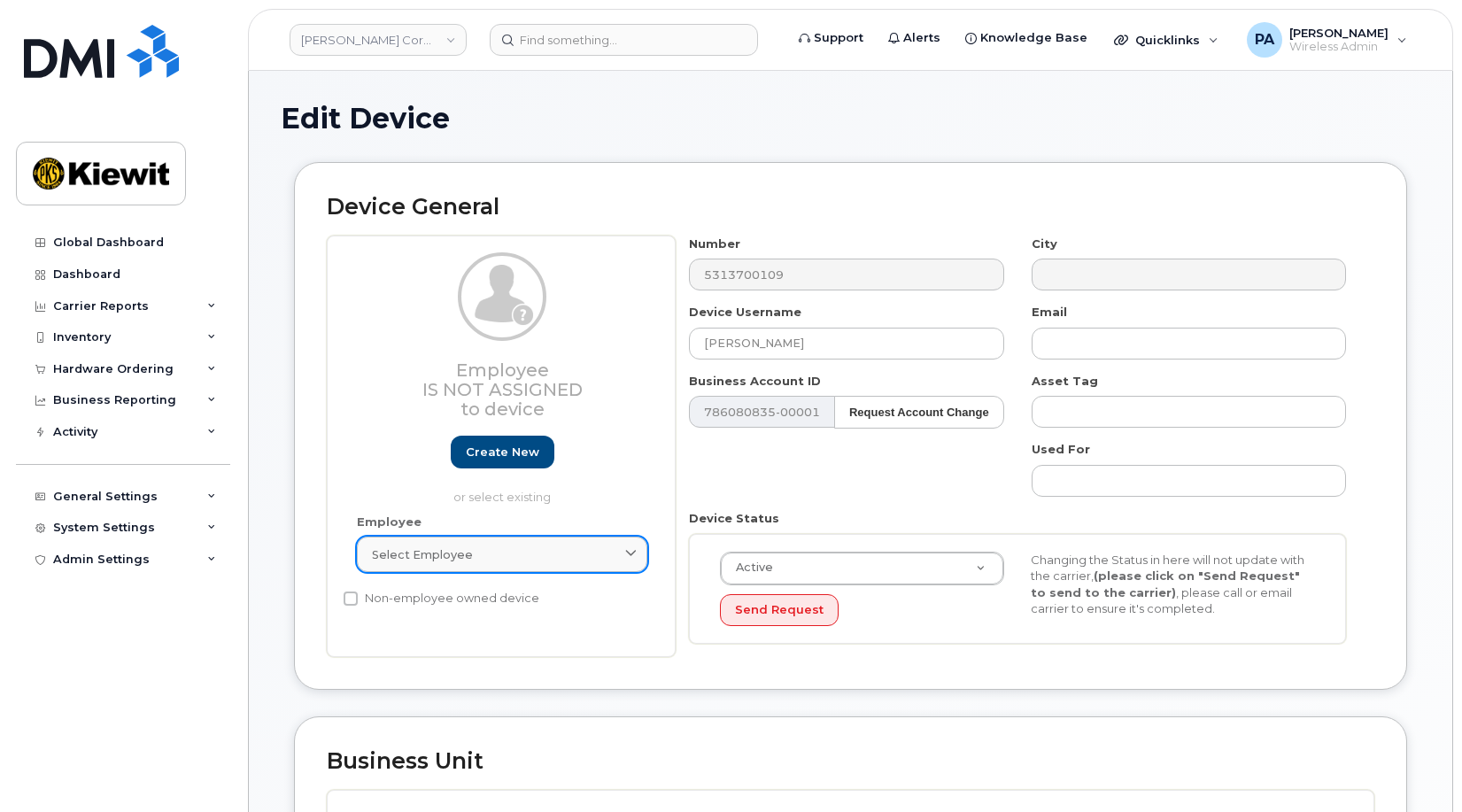
click at [455, 558] on span "Select employee" at bounding box center [422, 554] width 101 height 17
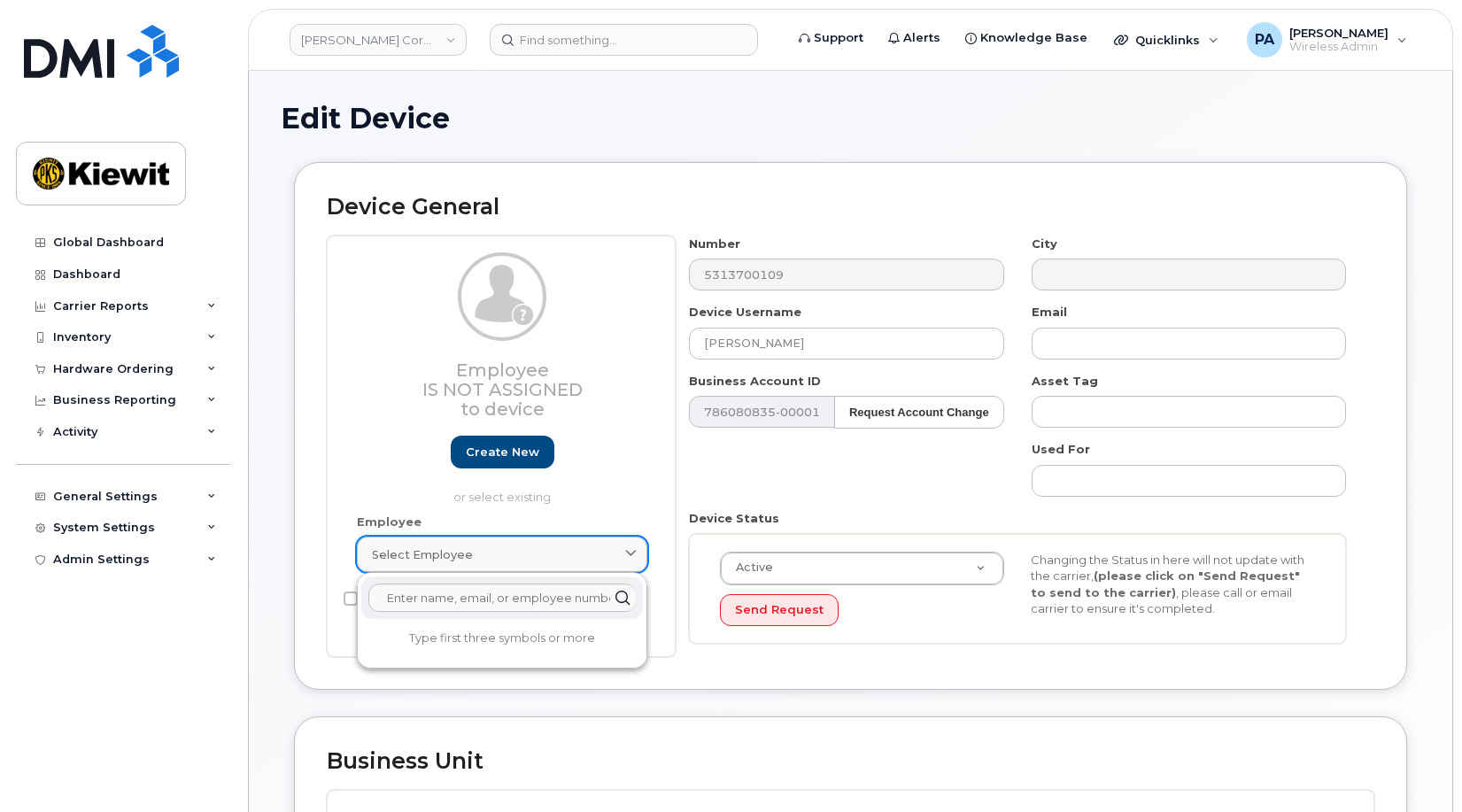
paste input "Dylan King"
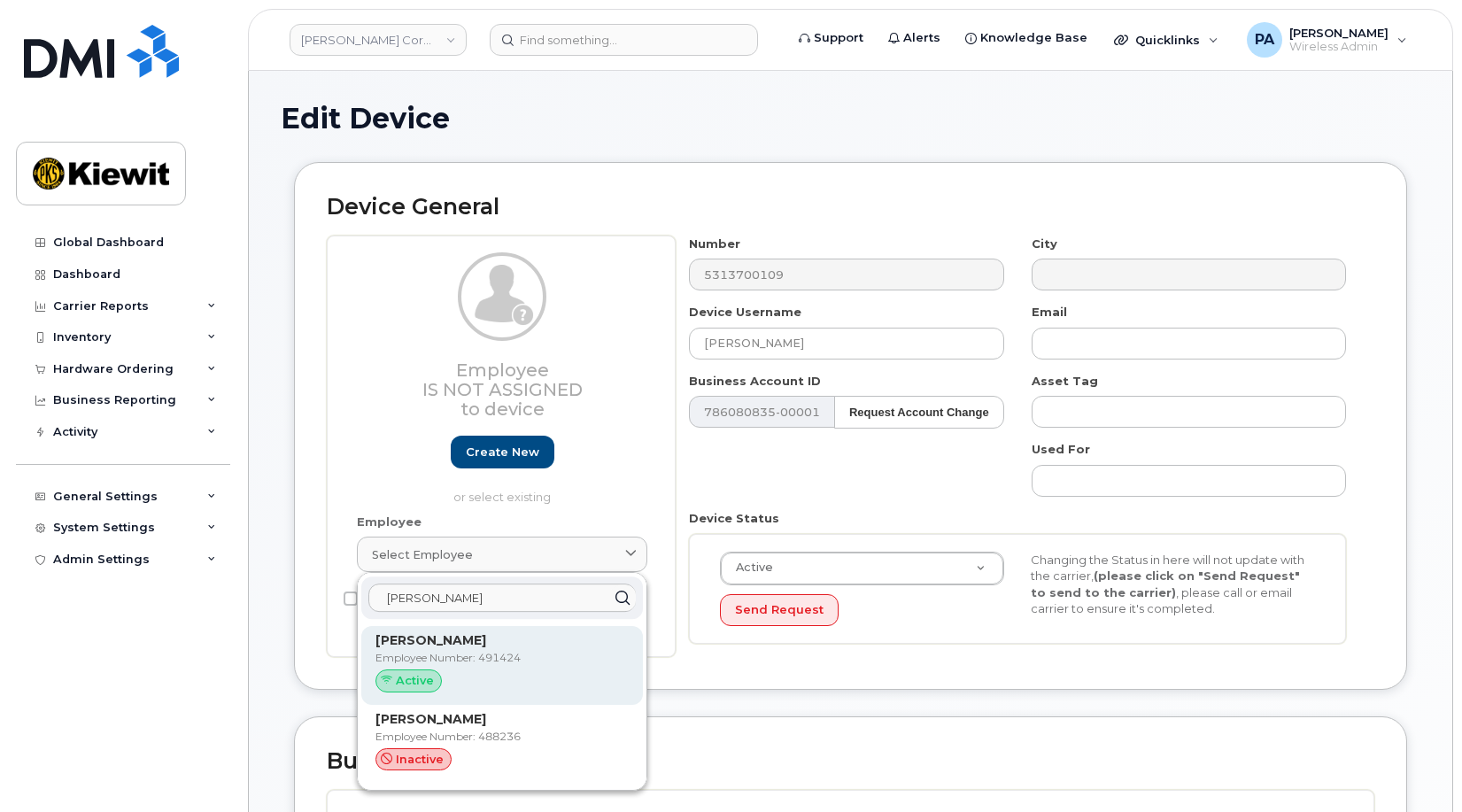
type input "Dylan King"
click at [448, 652] on p "Employee Number: 491424" at bounding box center [502, 658] width 253 height 16
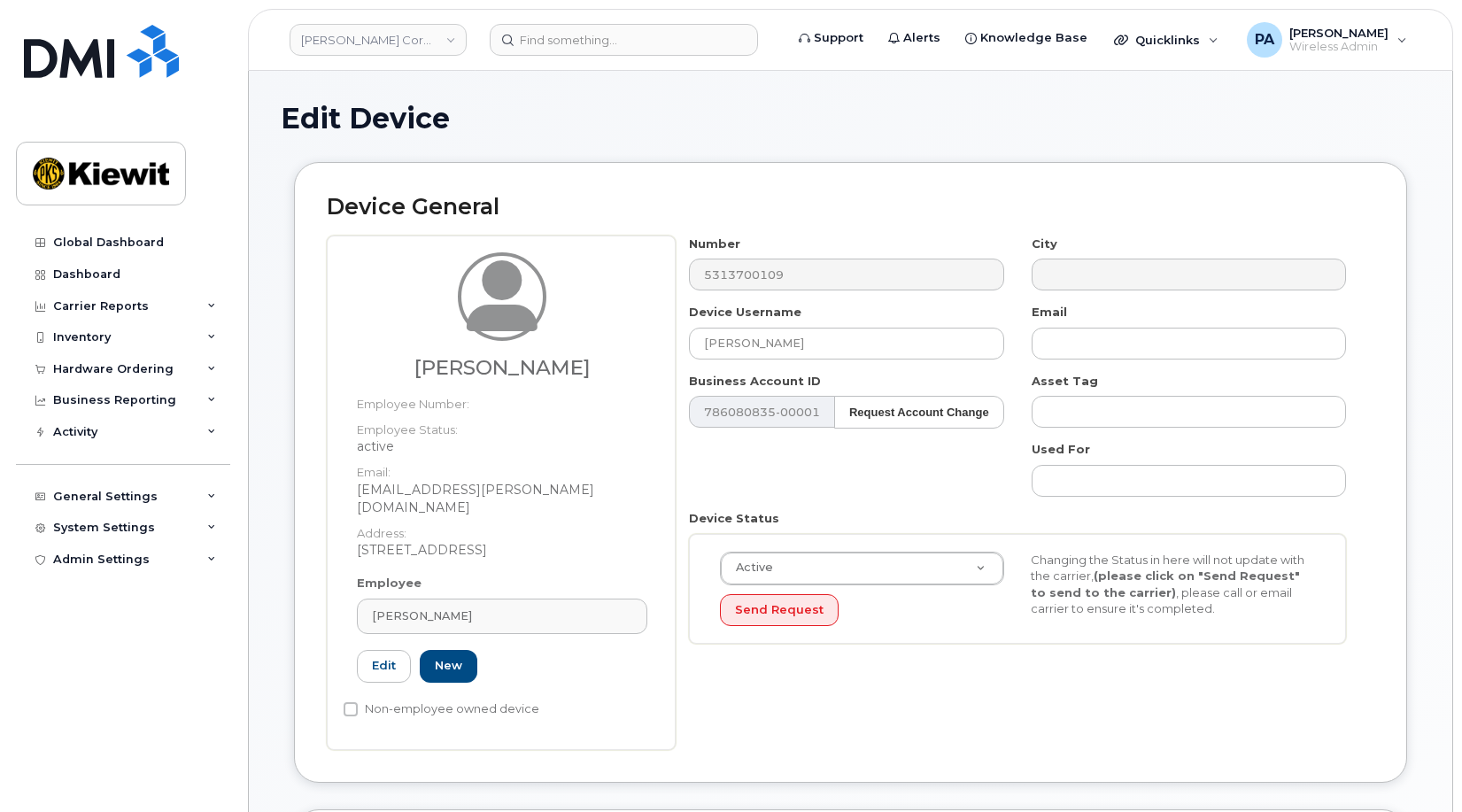
type input "491424"
type input "dylan.king1@kiewit.com"
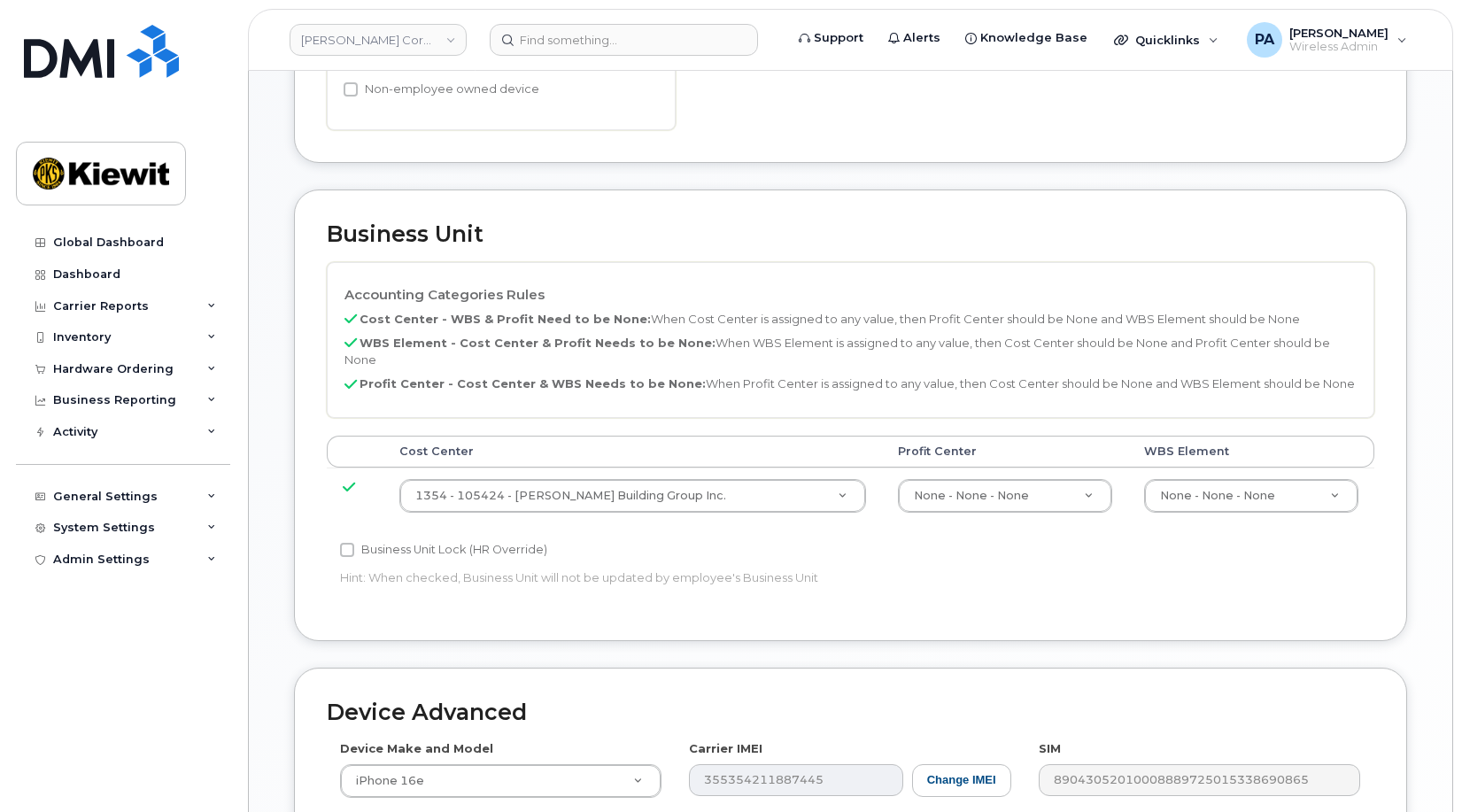
scroll to position [970, 0]
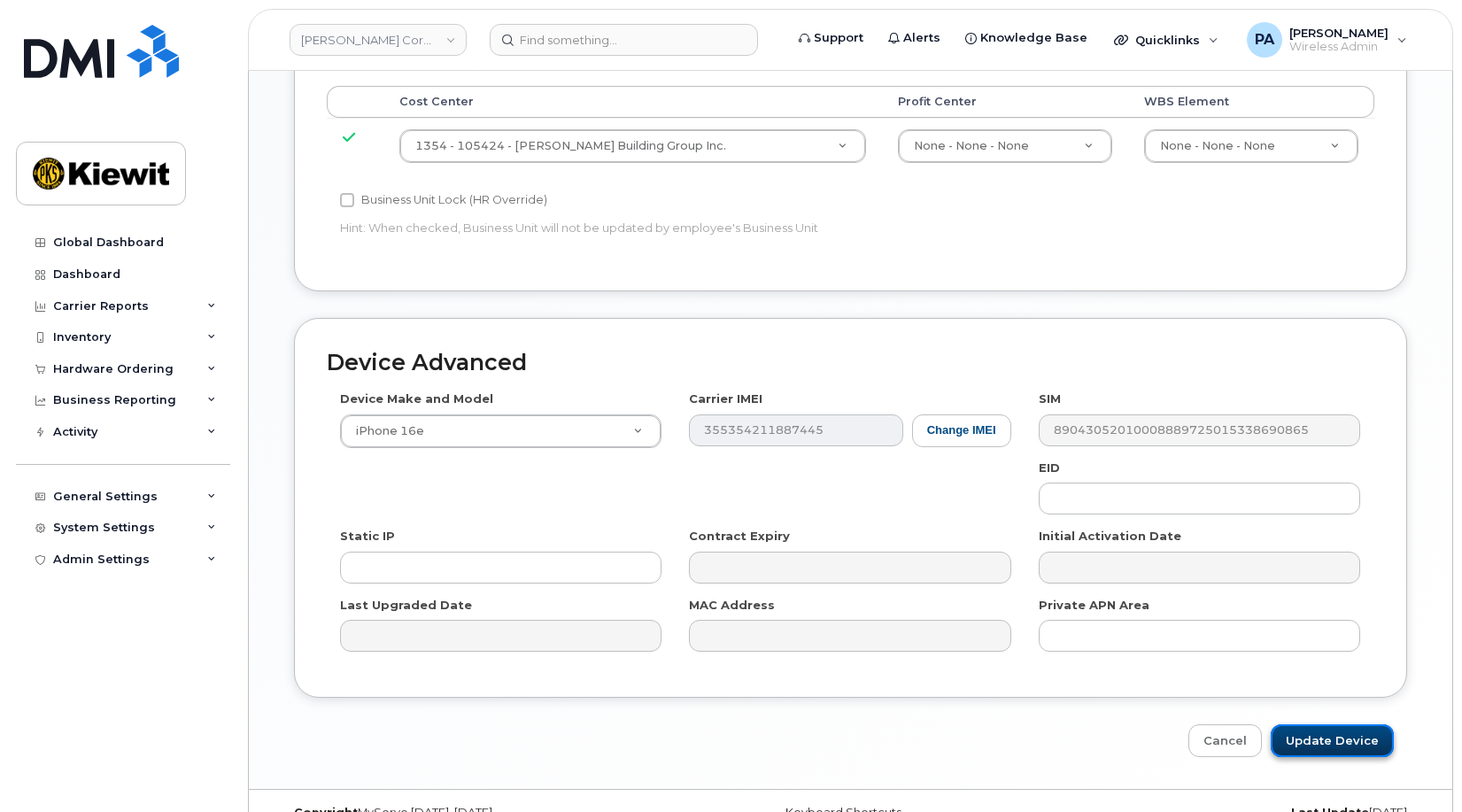
click at [1346, 725] on input "Update Device" at bounding box center [1333, 741] width 123 height 33
type input "Saving..."
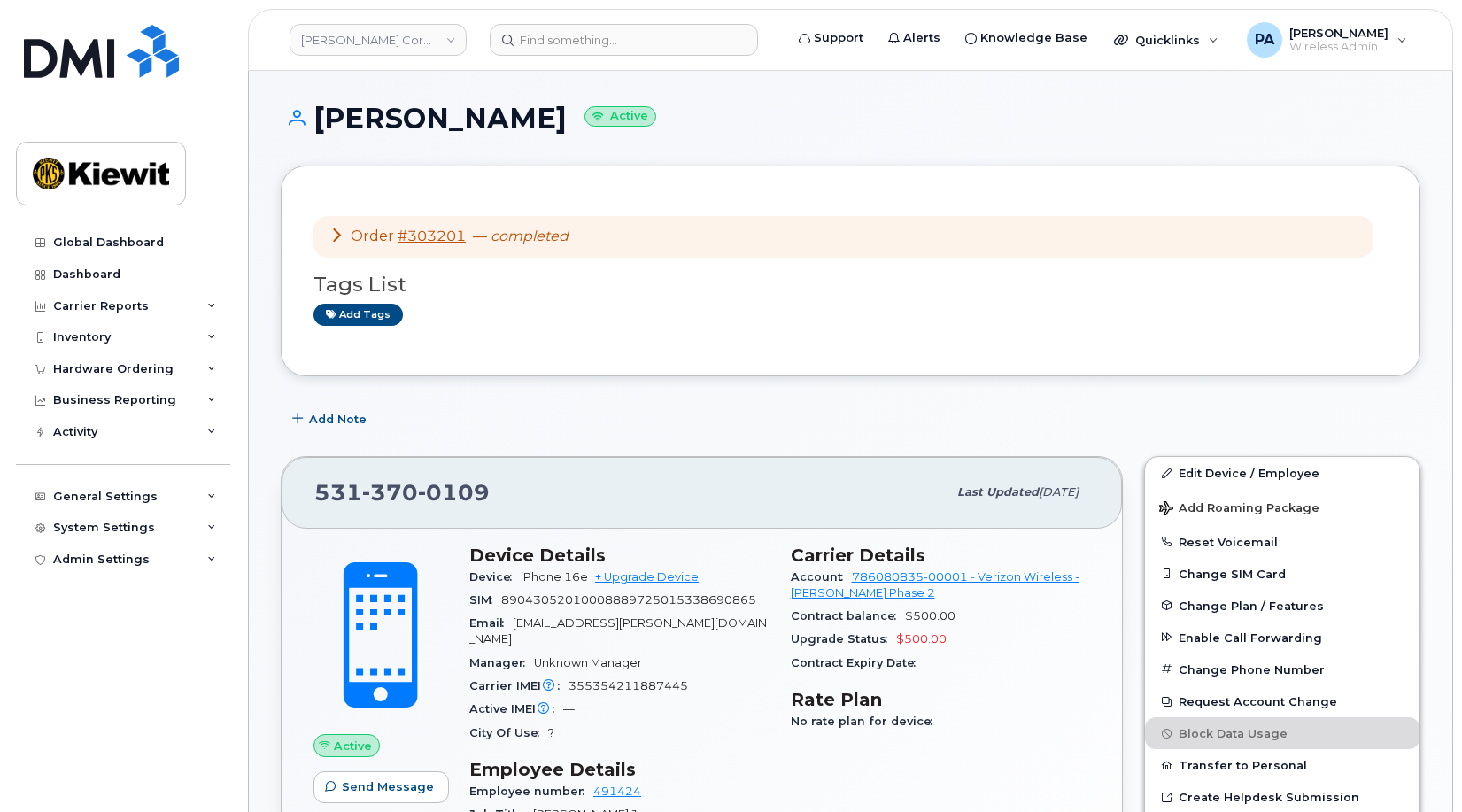
scroll to position [354, 0]
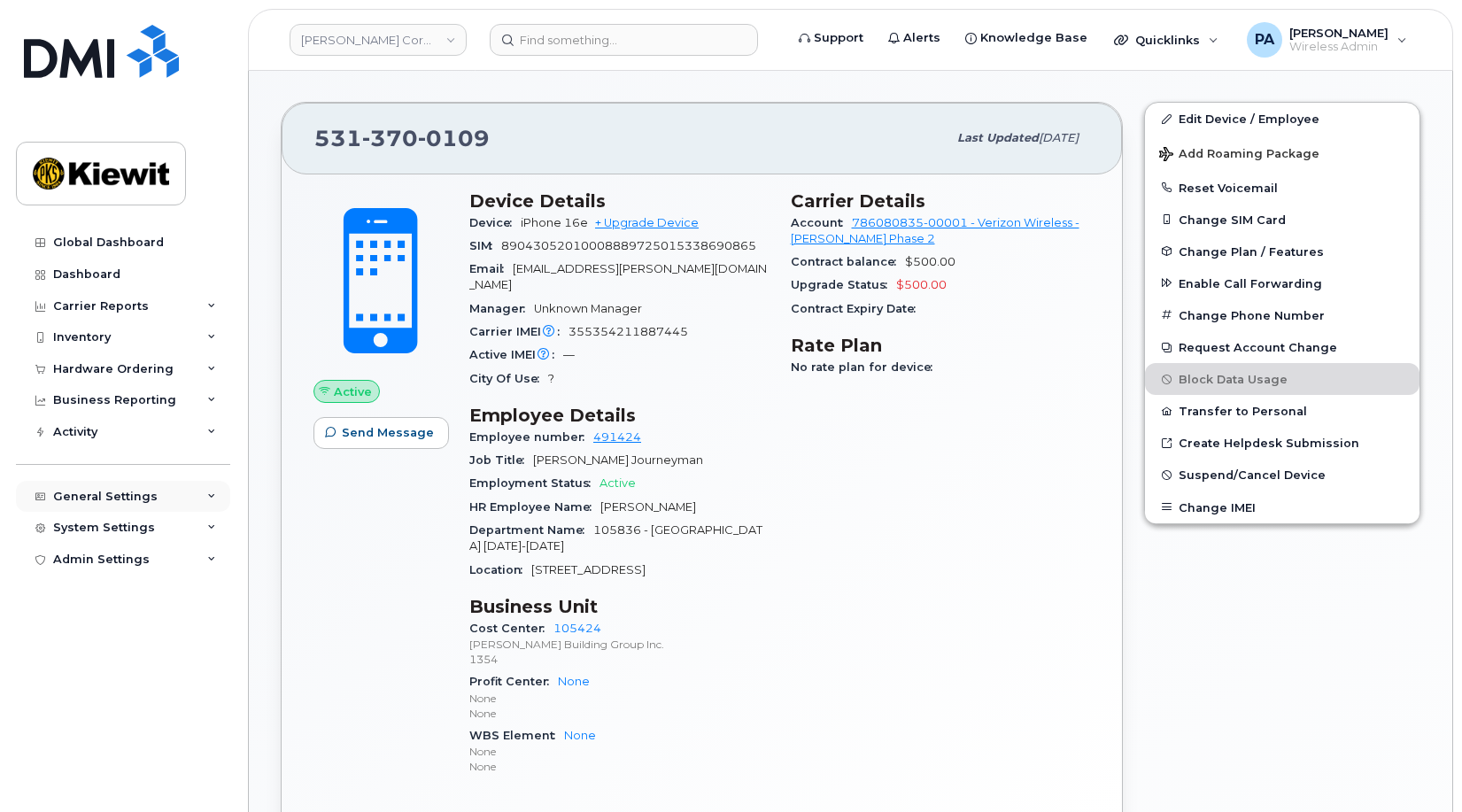
click at [129, 481] on div "General Settings" at bounding box center [123, 496] width 214 height 32
